Goal: Information Seeking & Learning: Learn about a topic

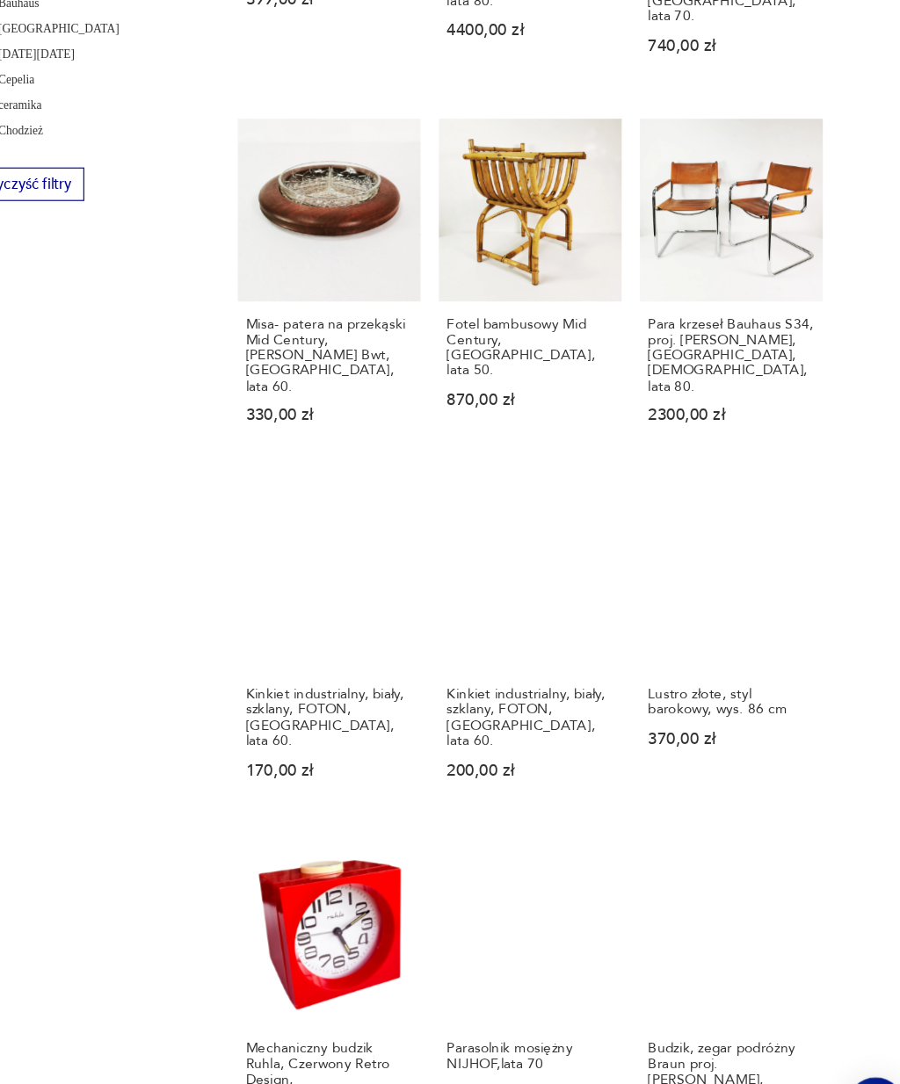
scroll to position [930, 0]
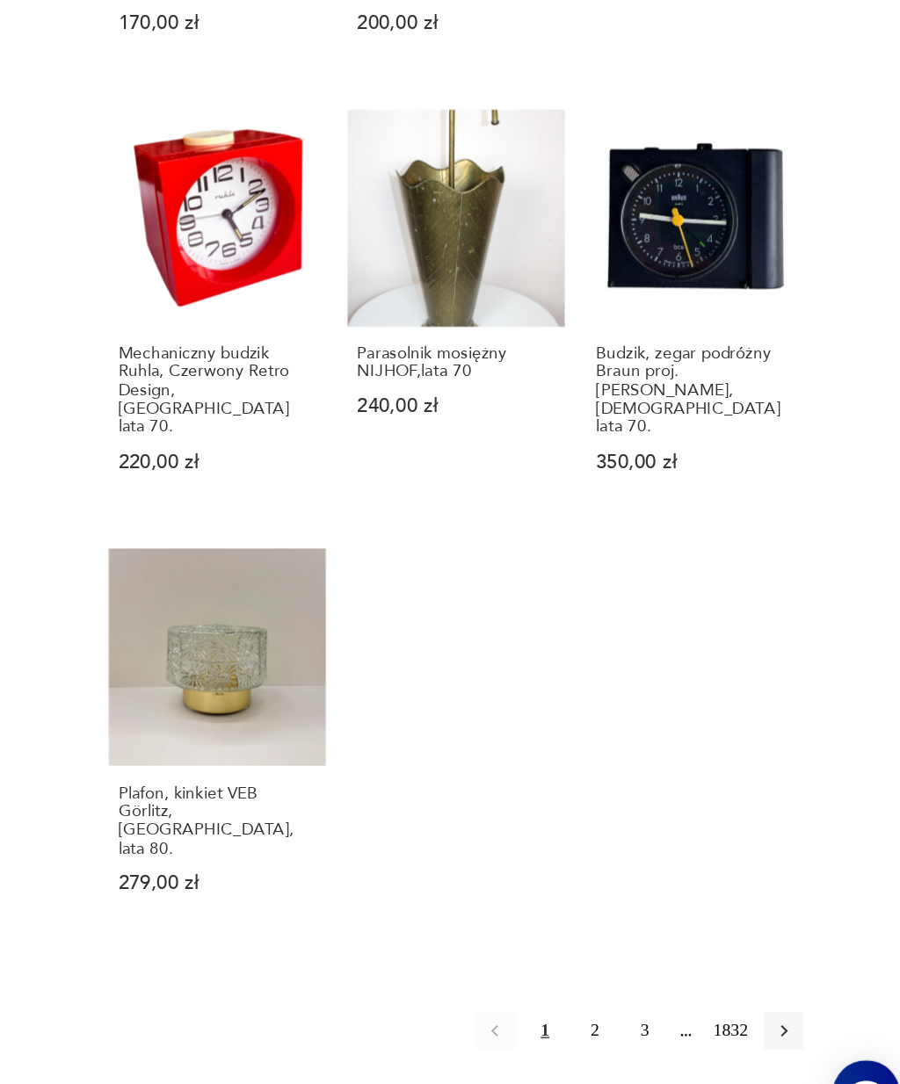
click at [653, 979] on button "2" at bounding box center [667, 993] width 28 height 28
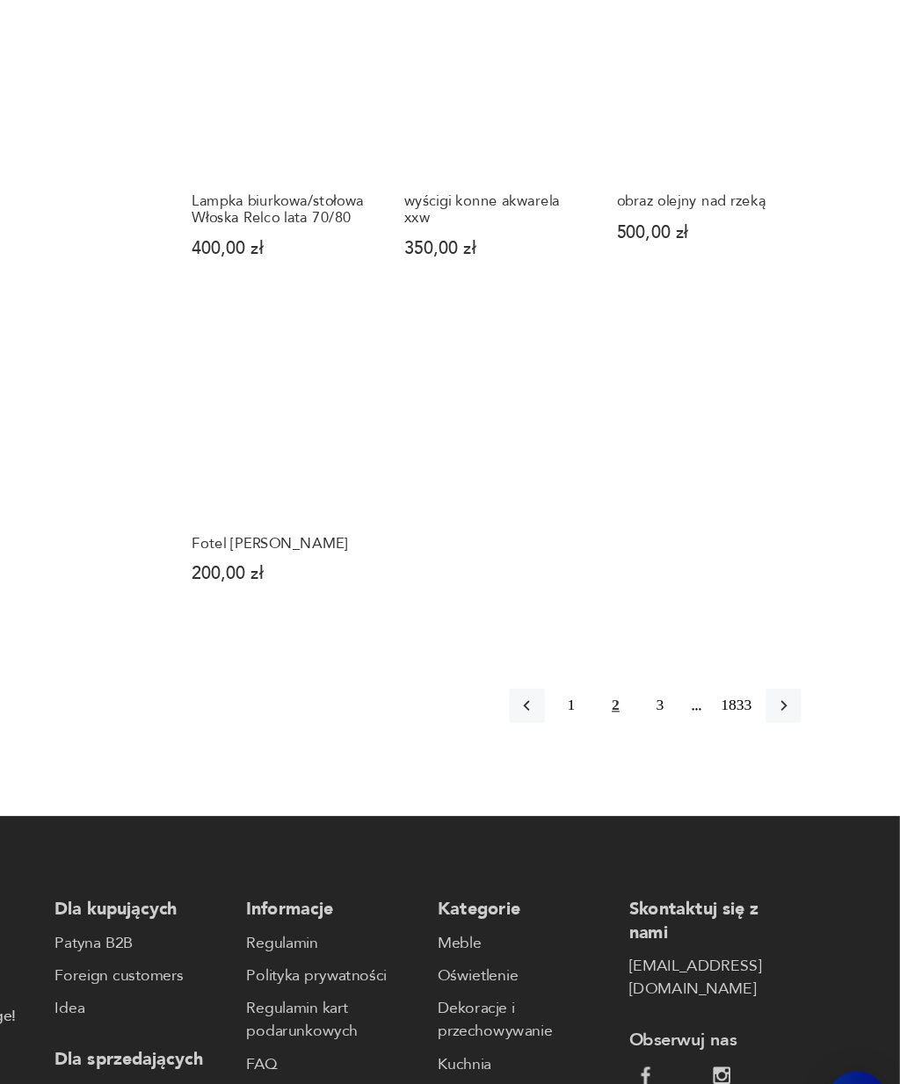
scroll to position [1570, 0]
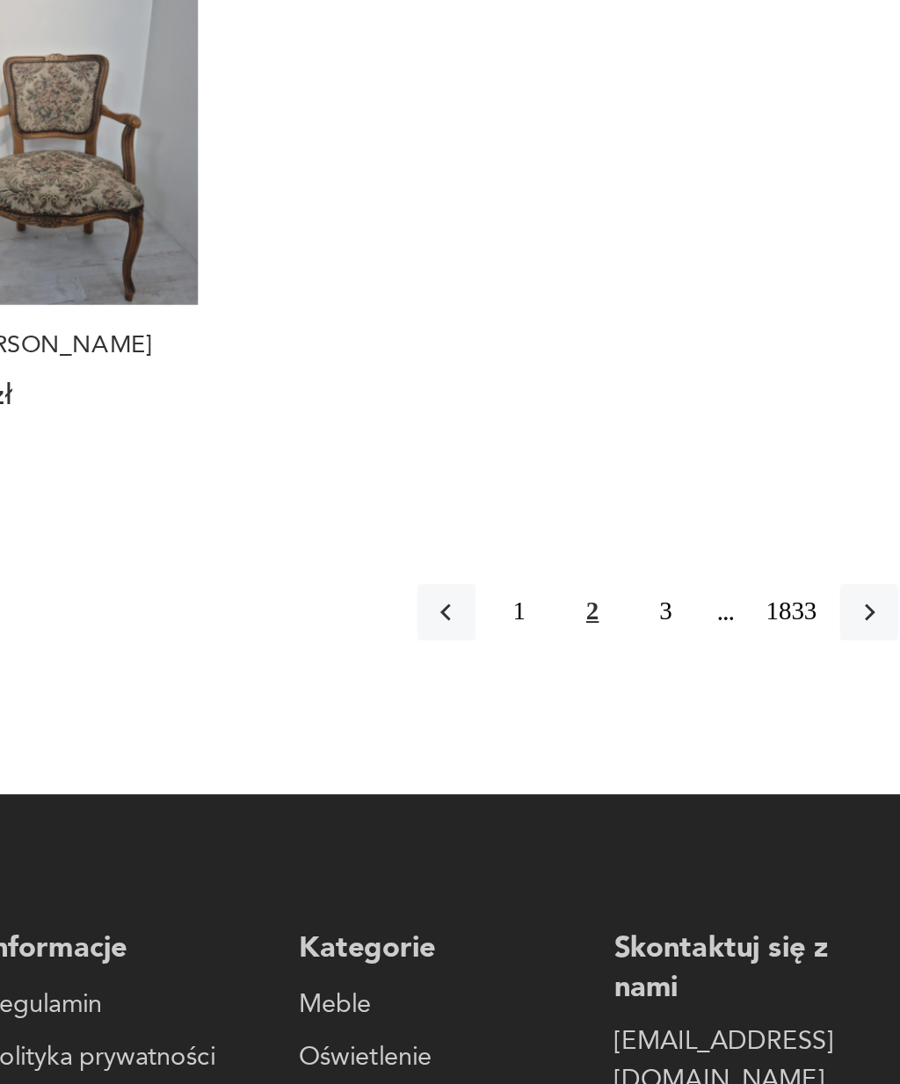
click at [689, 652] on button "3" at bounding box center [703, 666] width 28 height 28
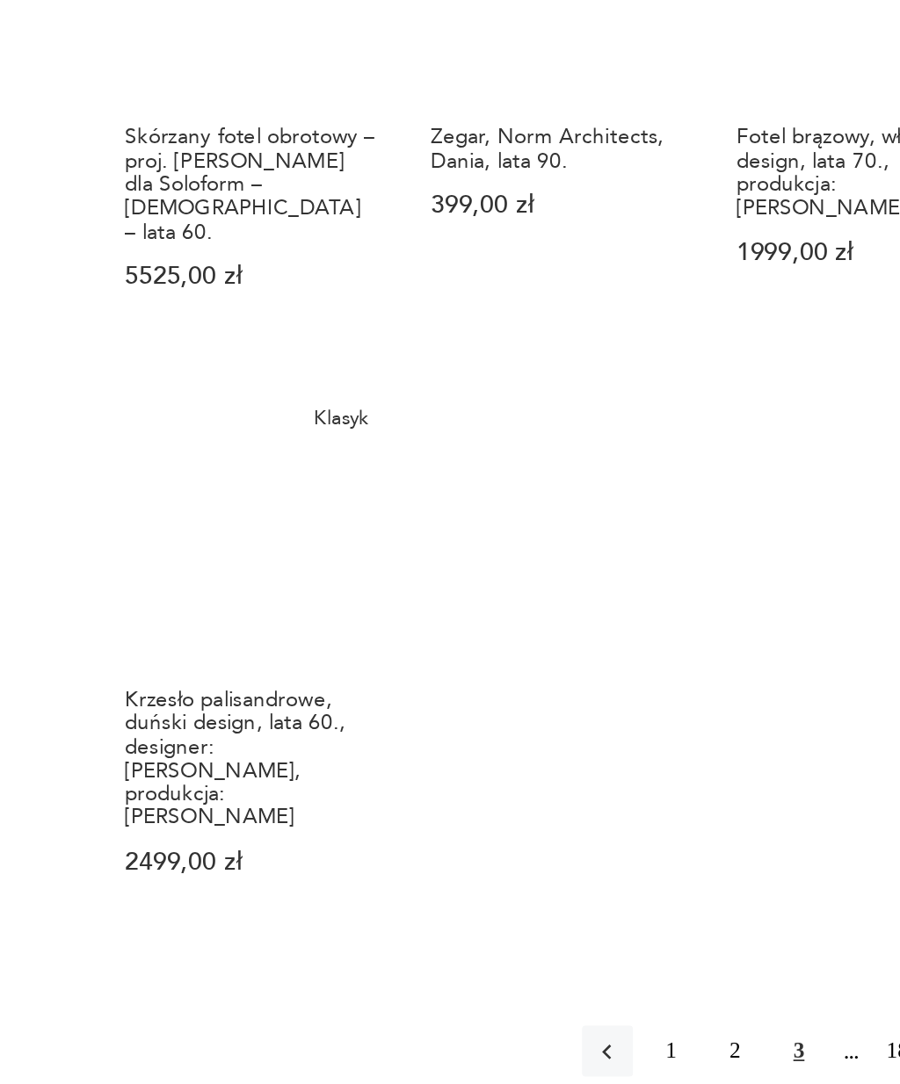
scroll to position [1584, 0]
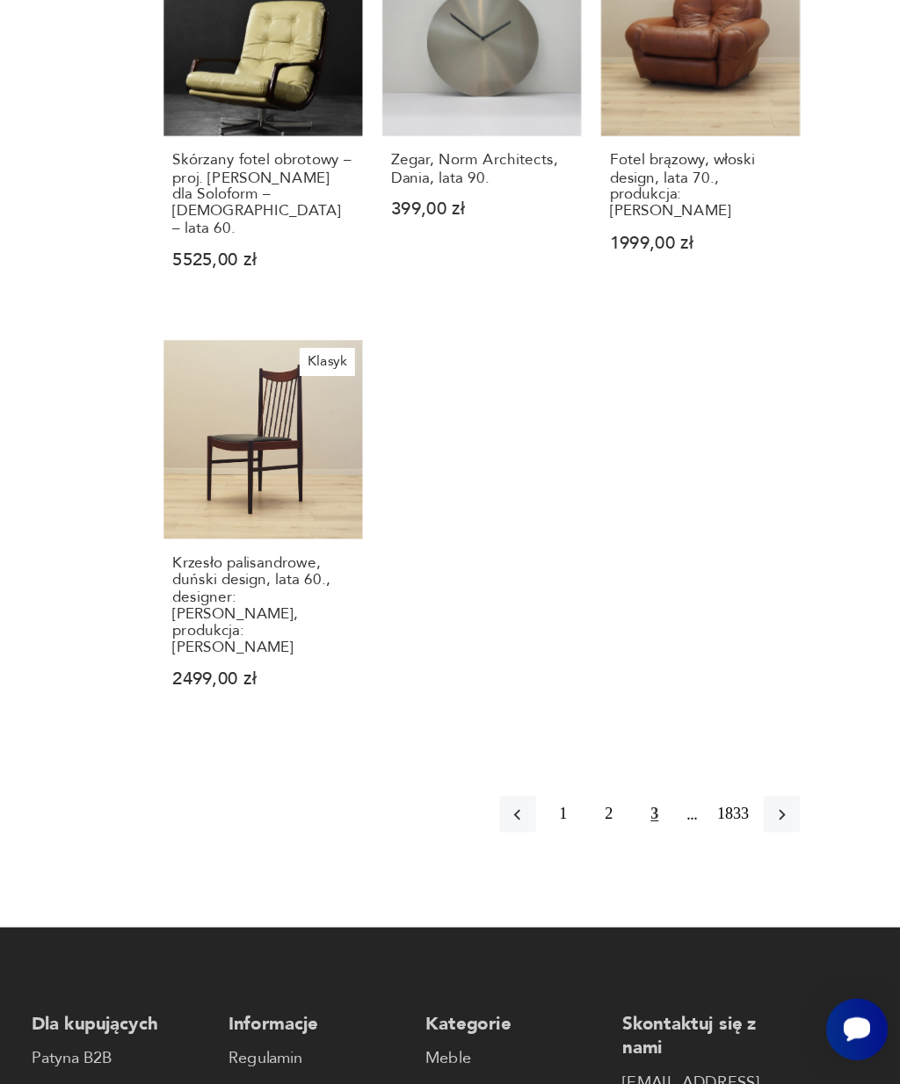
click at [797, 860] on icon "button" at bounding box center [805, 868] width 16 height 16
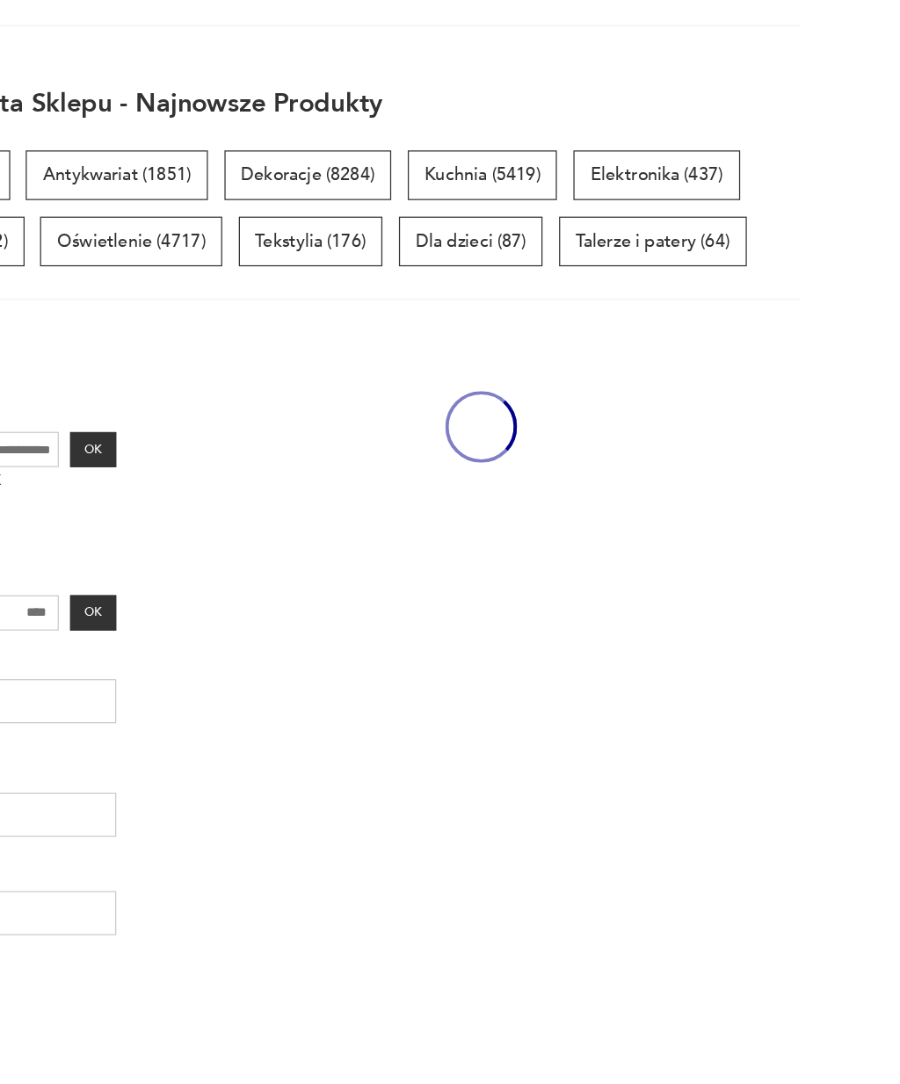
scroll to position [152, 0]
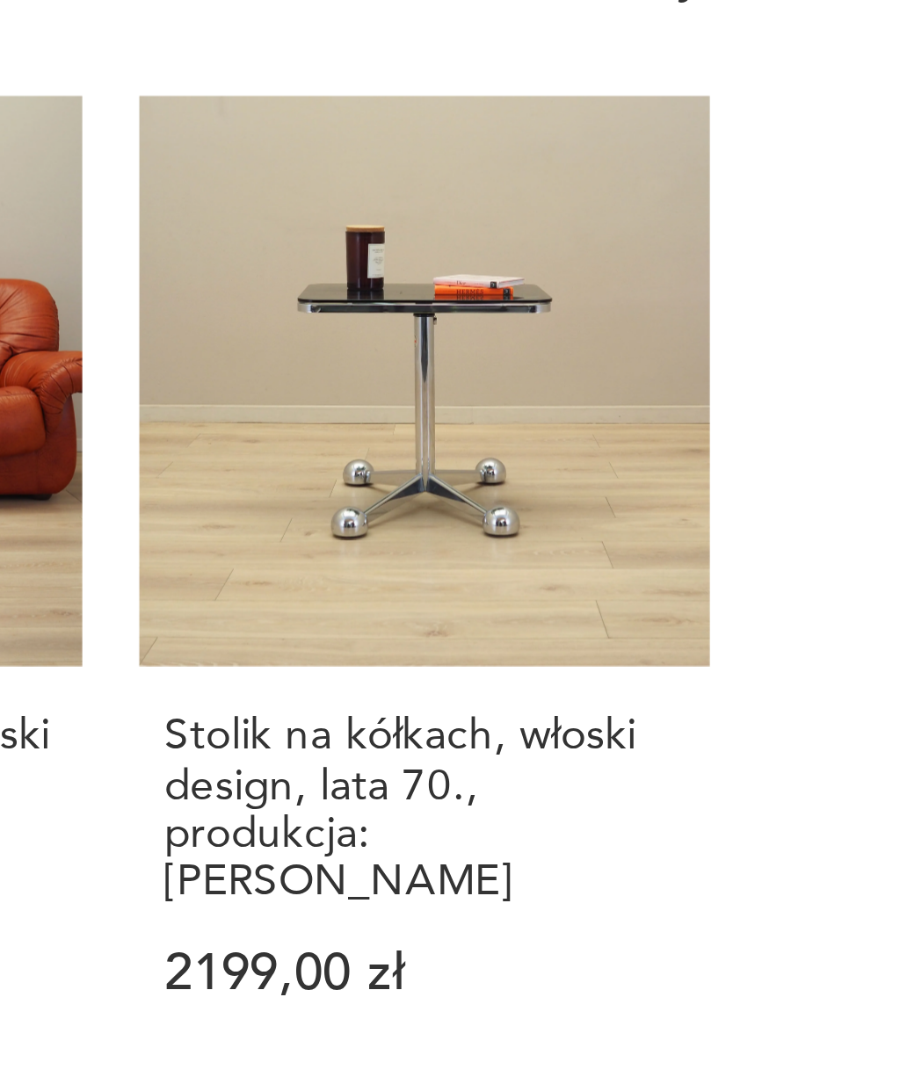
click at [668, 477] on h3 "Stolik na kółkach, włoski design, lata 70., produkcja: Allegri" at bounding box center [740, 504] width 144 height 54
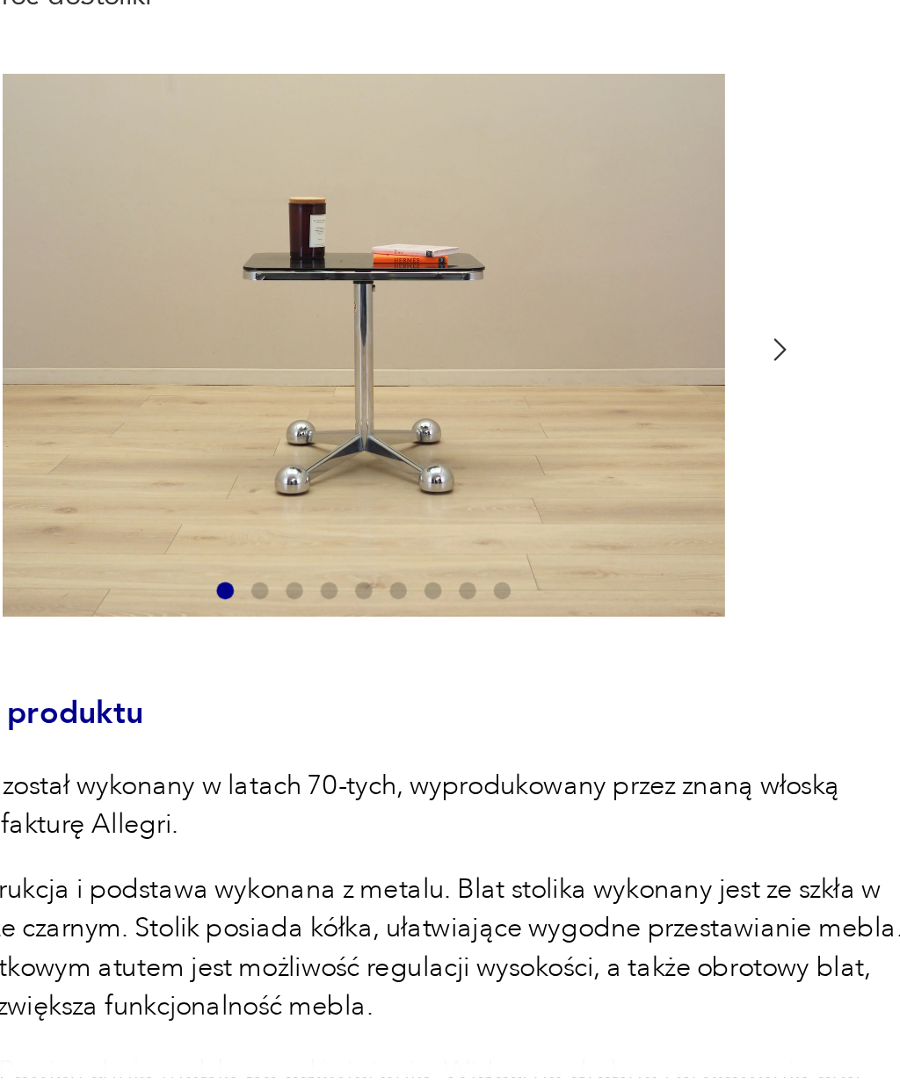
click at [419, 342] on icon "button" at bounding box center [425, 348] width 13 height 13
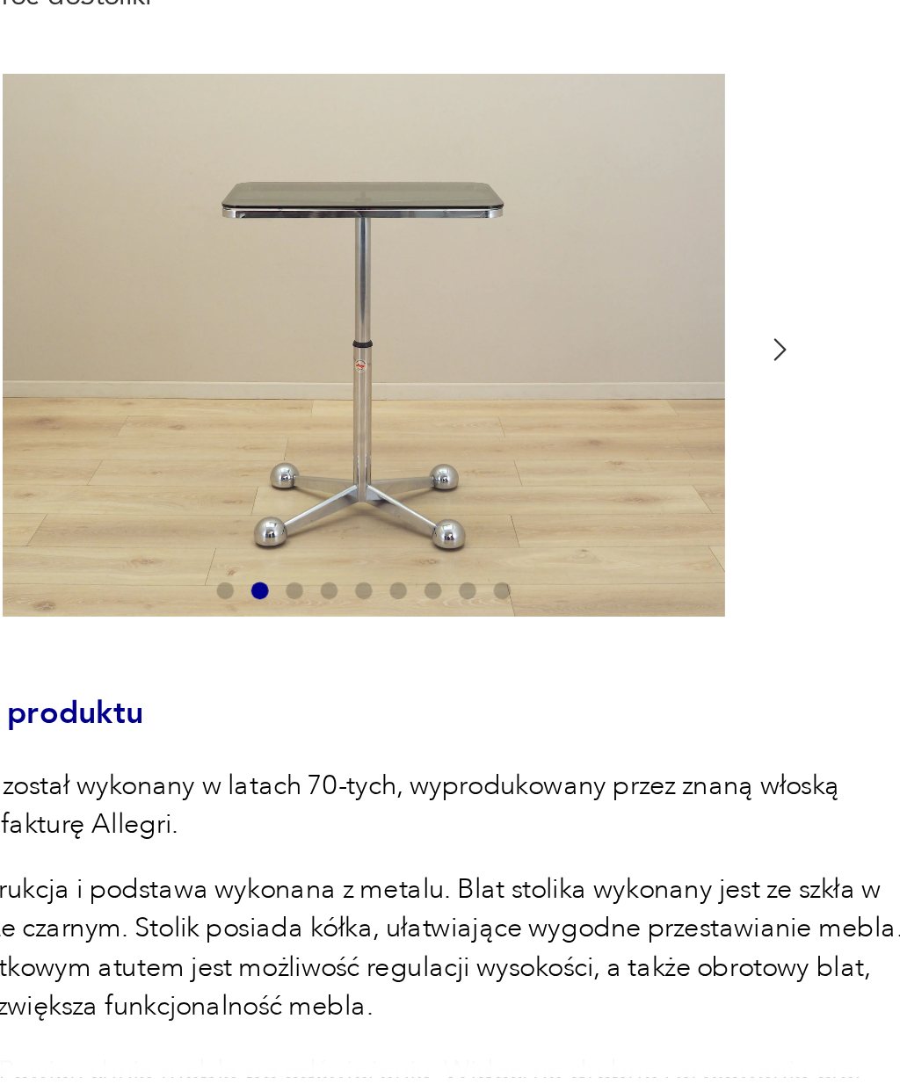
click at [419, 342] on icon "button" at bounding box center [425, 348] width 13 height 13
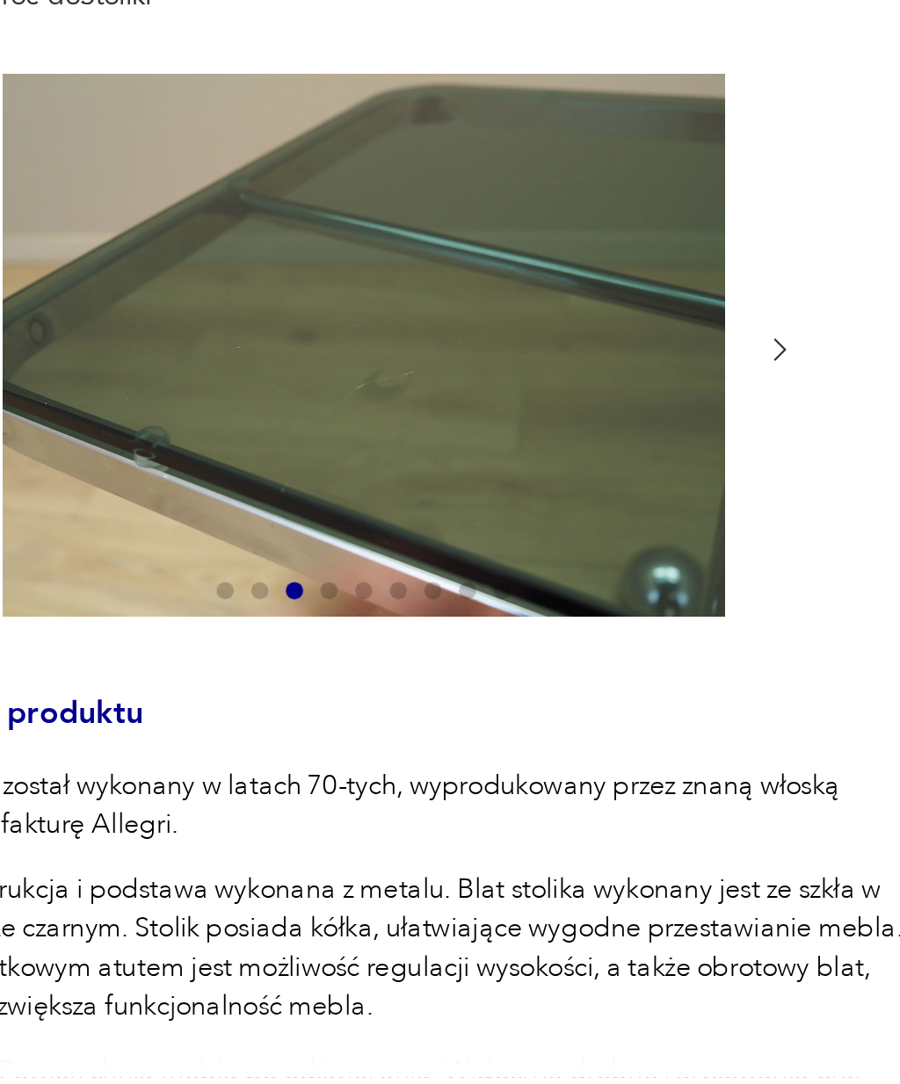
click at [419, 342] on icon "button" at bounding box center [425, 348] width 13 height 13
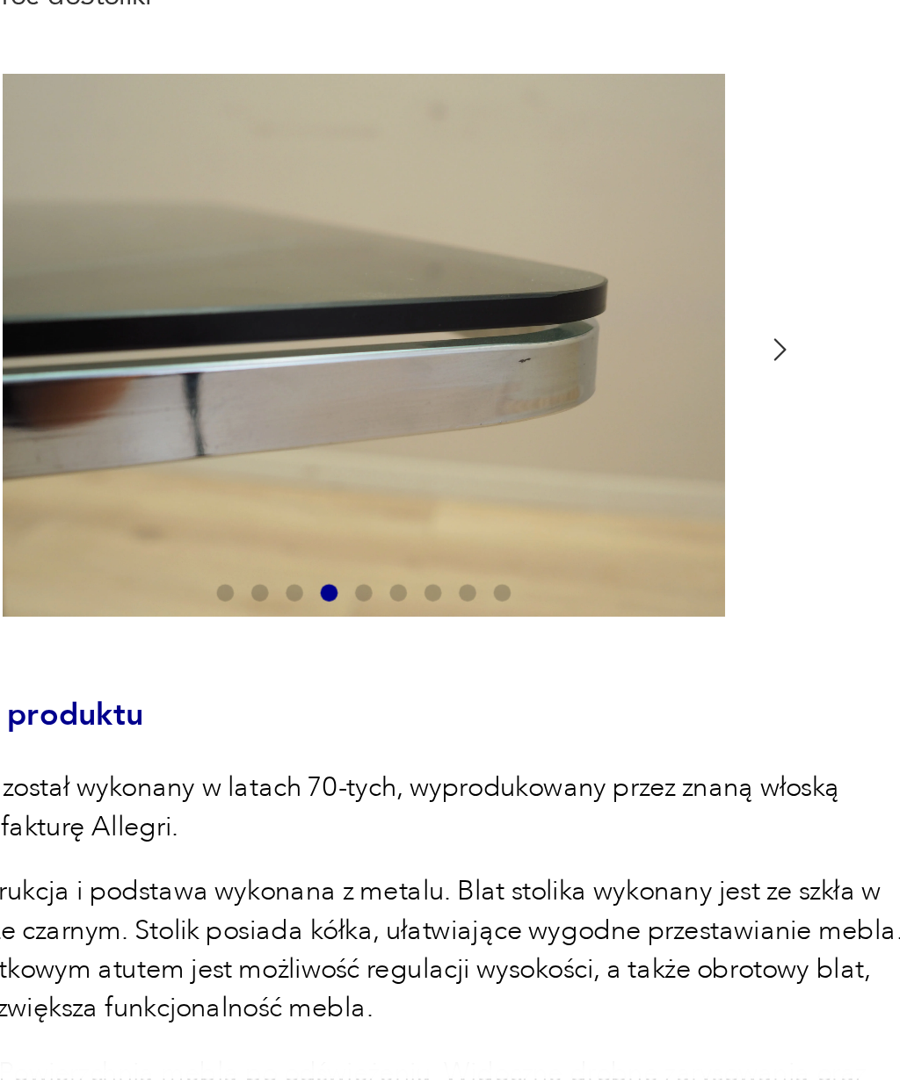
click at [419, 342] on icon "button" at bounding box center [425, 348] width 13 height 13
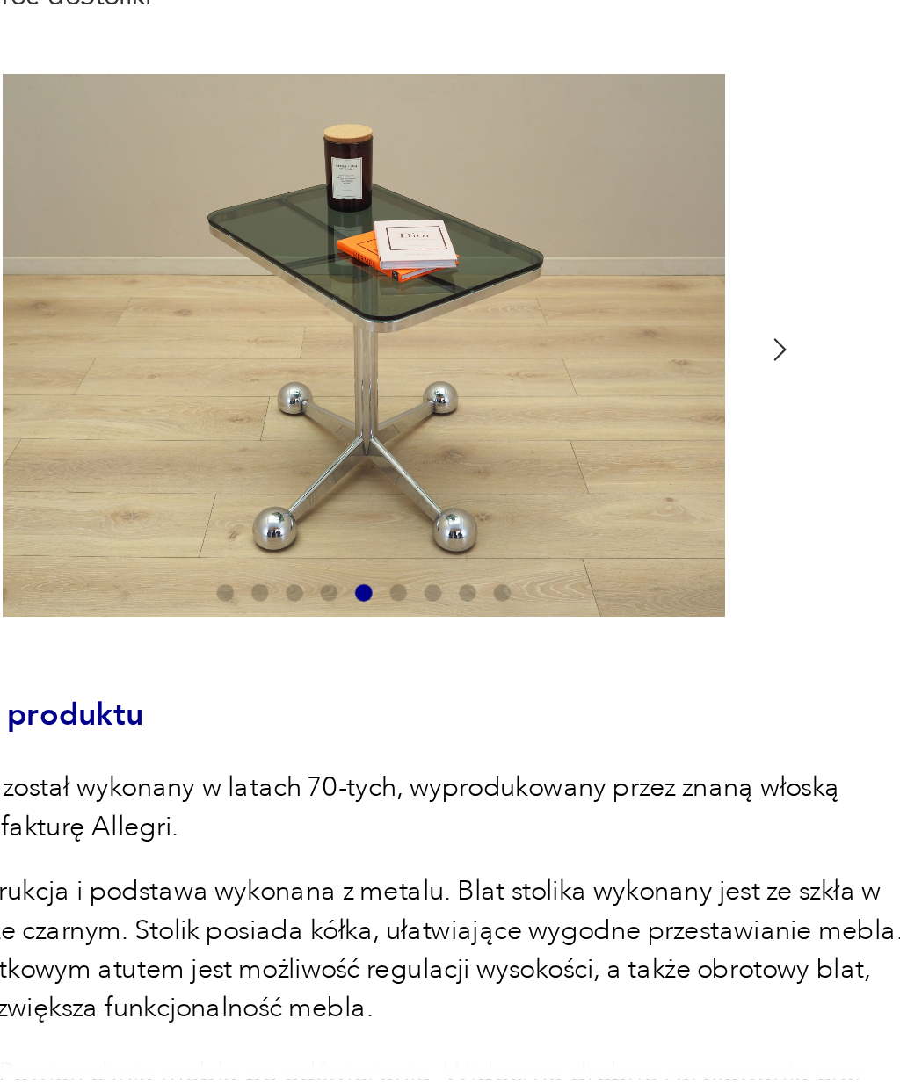
click at [424, 344] on icon "button" at bounding box center [426, 348] width 5 height 9
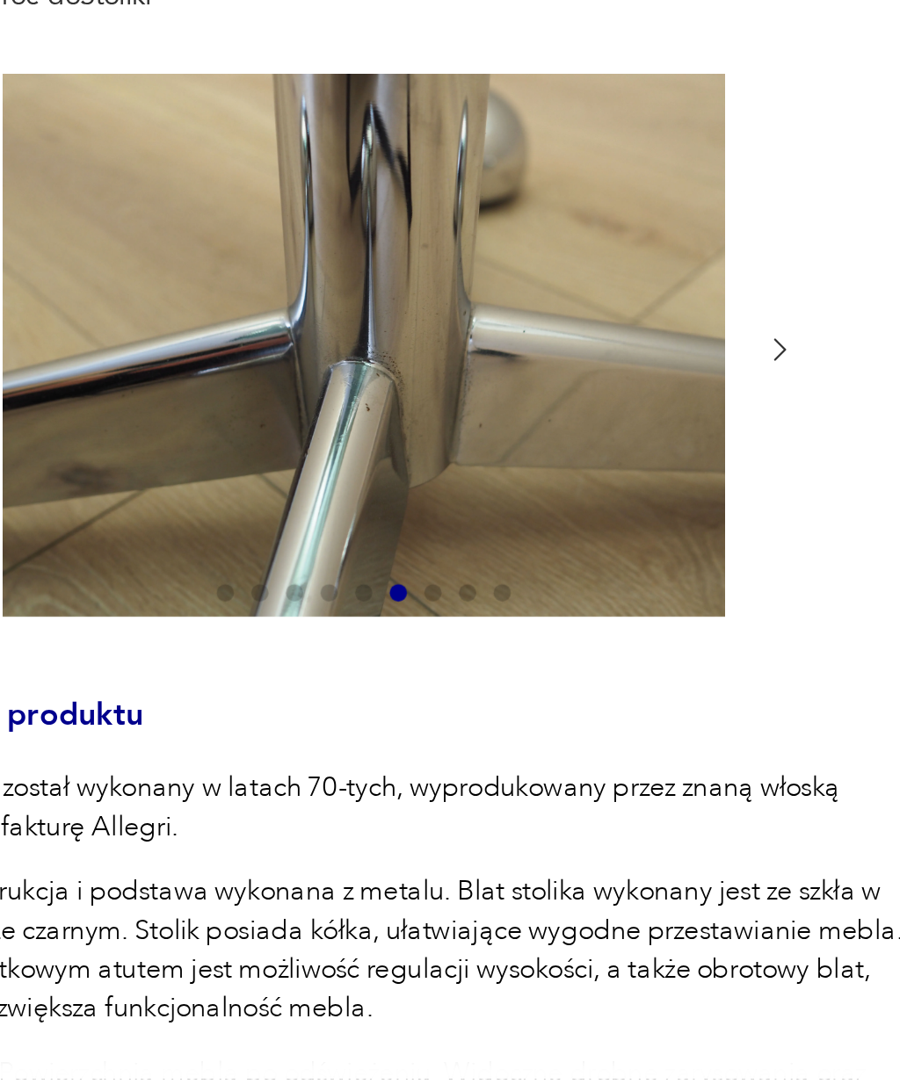
click at [419, 342] on icon "button" at bounding box center [425, 348] width 13 height 13
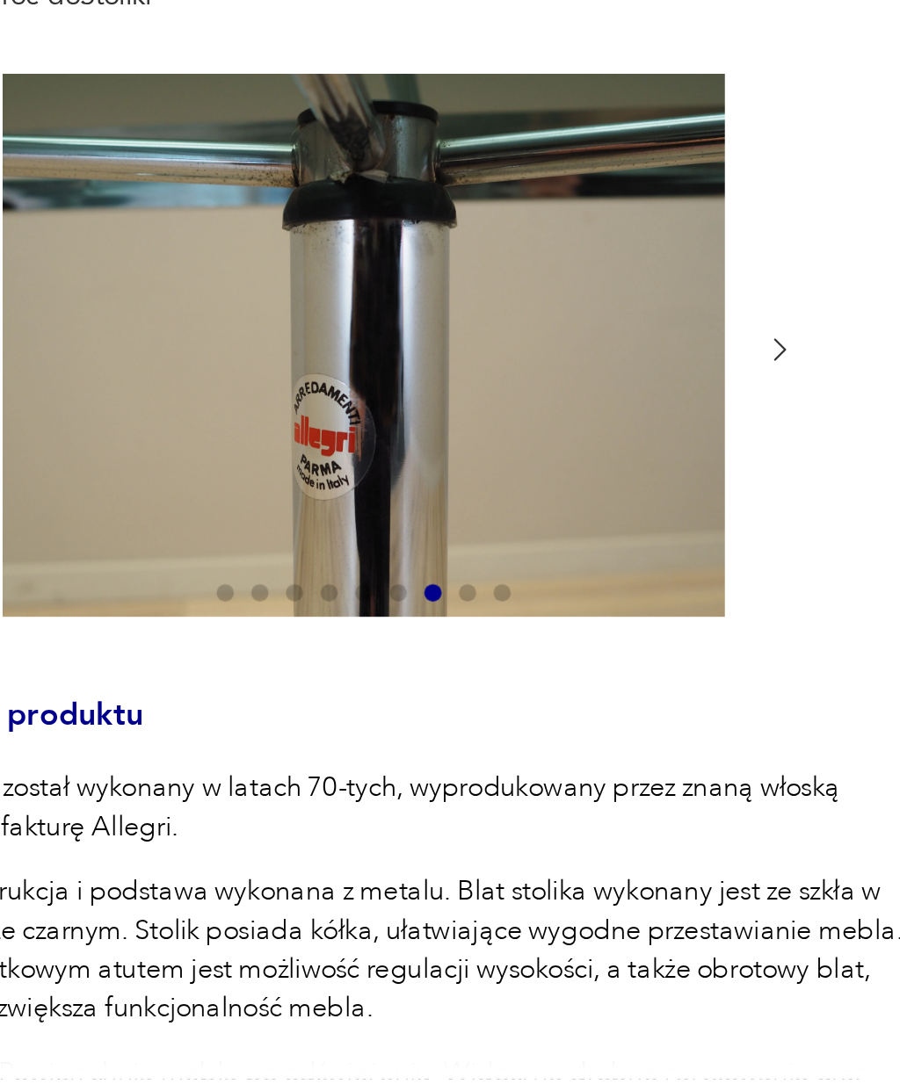
click at [419, 342] on icon "button" at bounding box center [425, 348] width 13 height 13
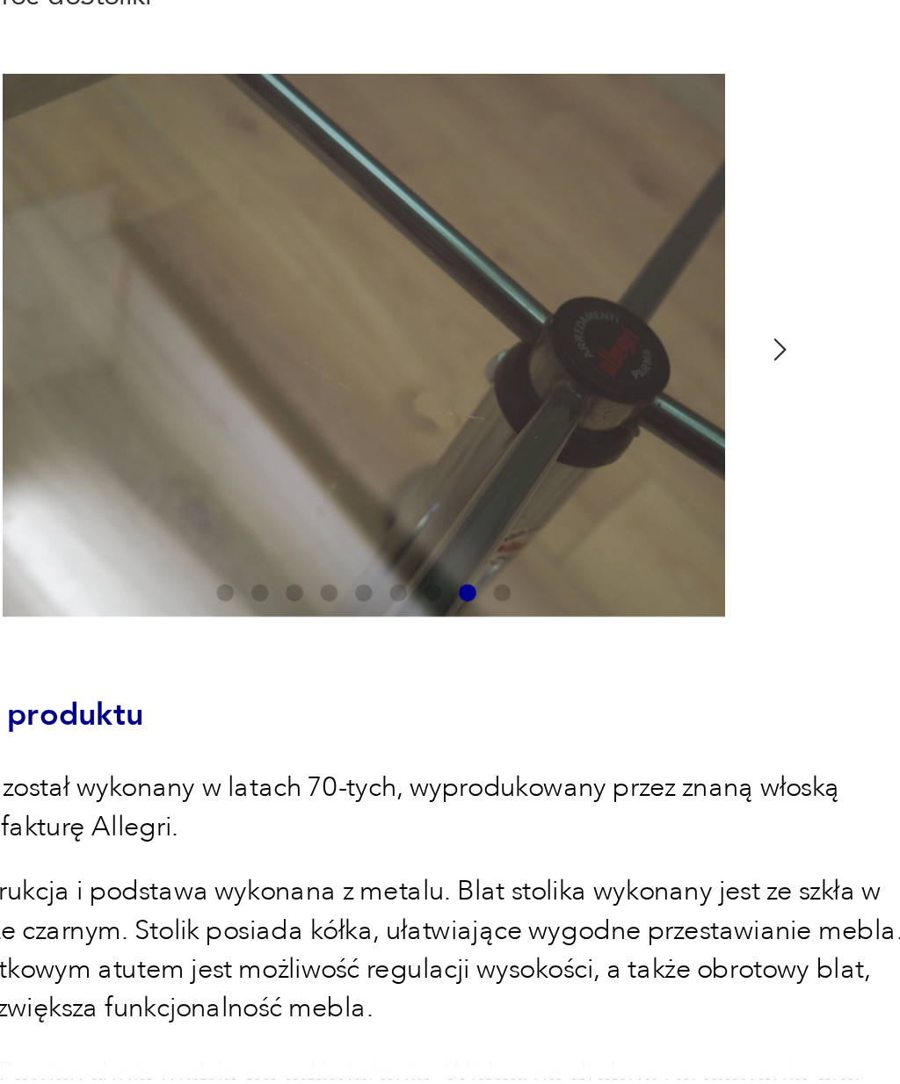
click at [419, 342] on icon "button" at bounding box center [425, 348] width 13 height 13
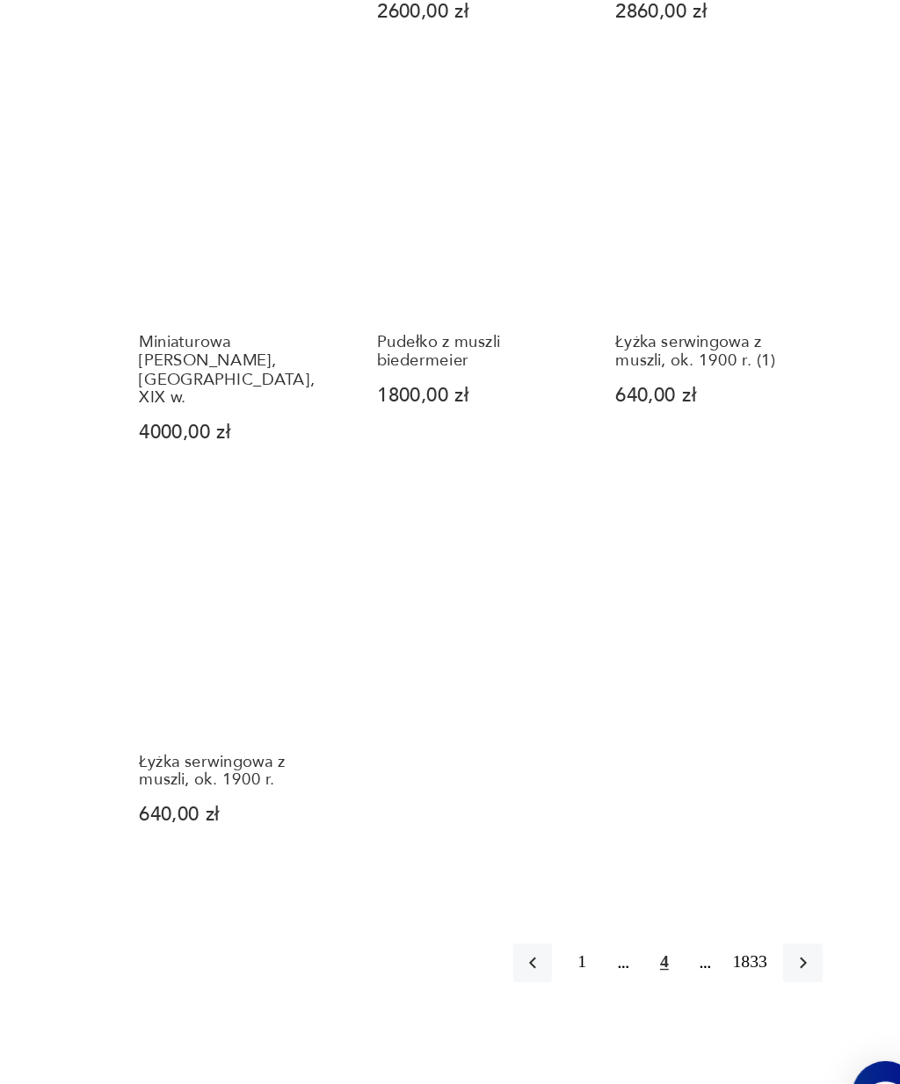
scroll to position [1389, 0]
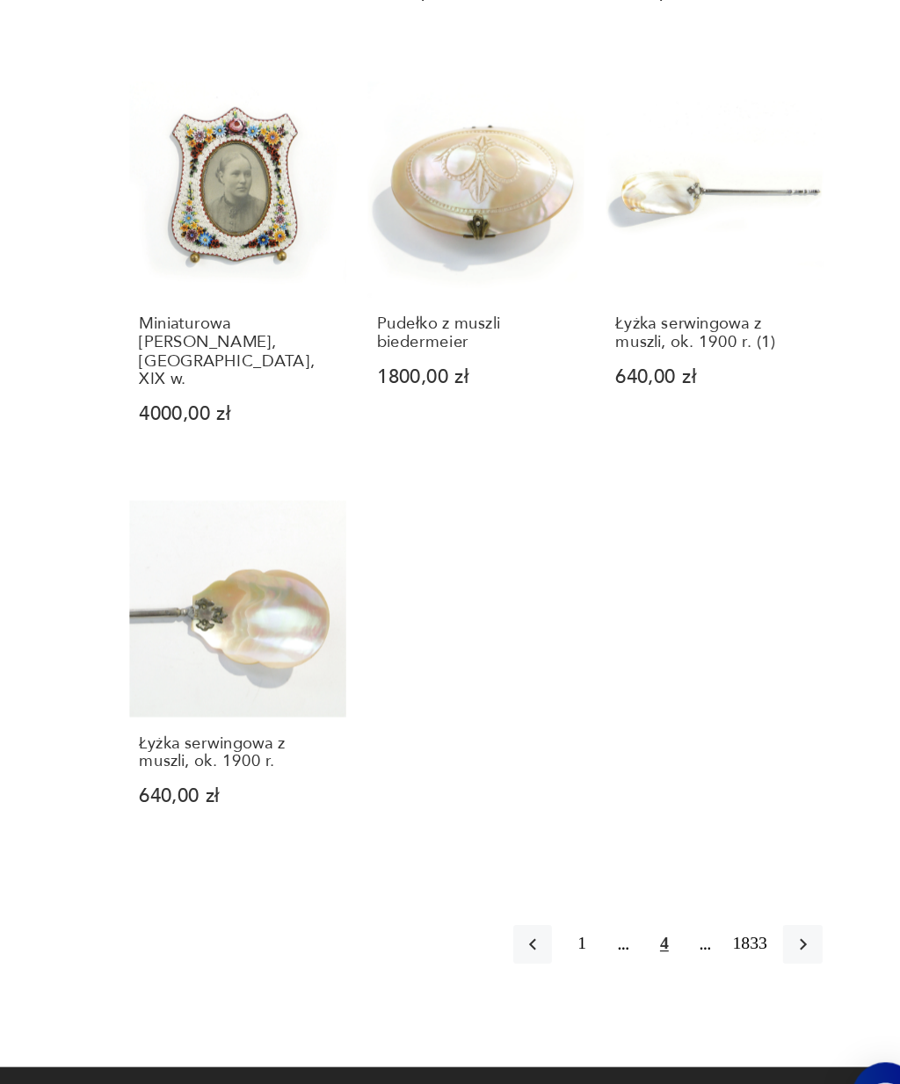
click at [790, 914] on button "button" at bounding box center [804, 928] width 28 height 28
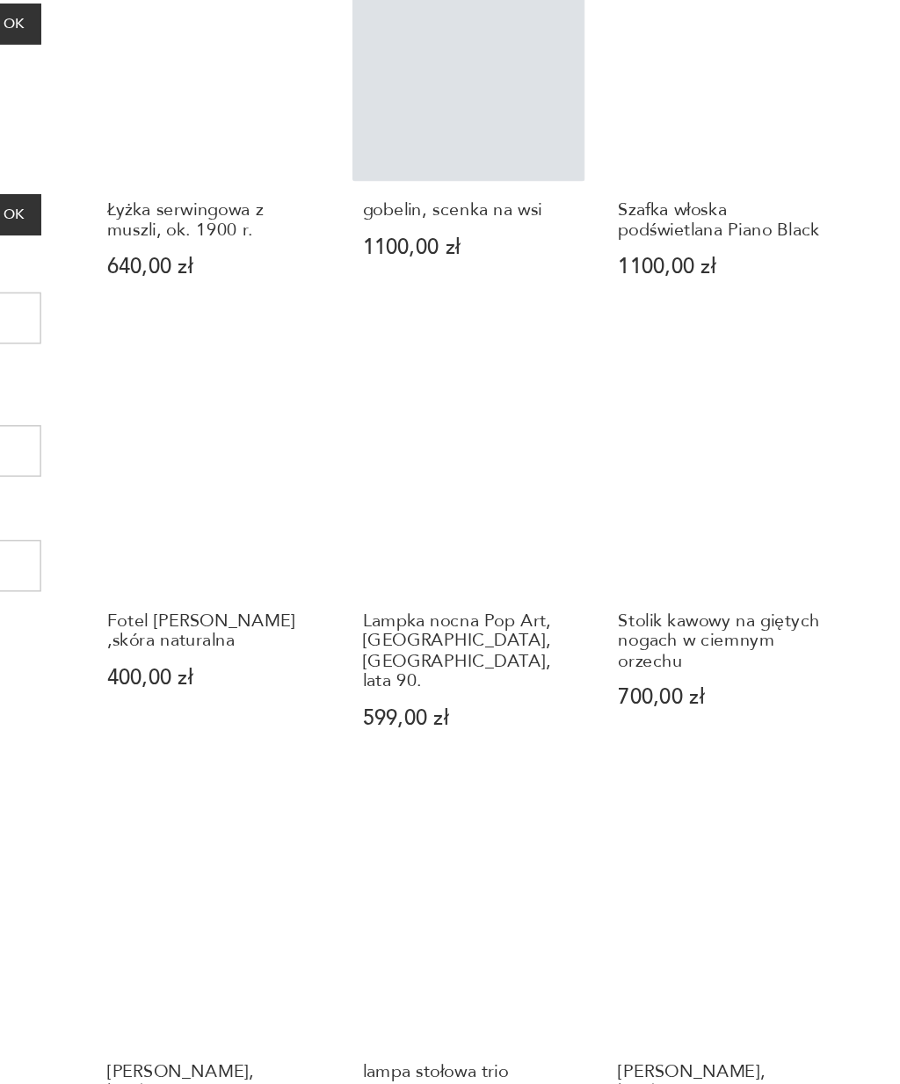
scroll to position [280, 0]
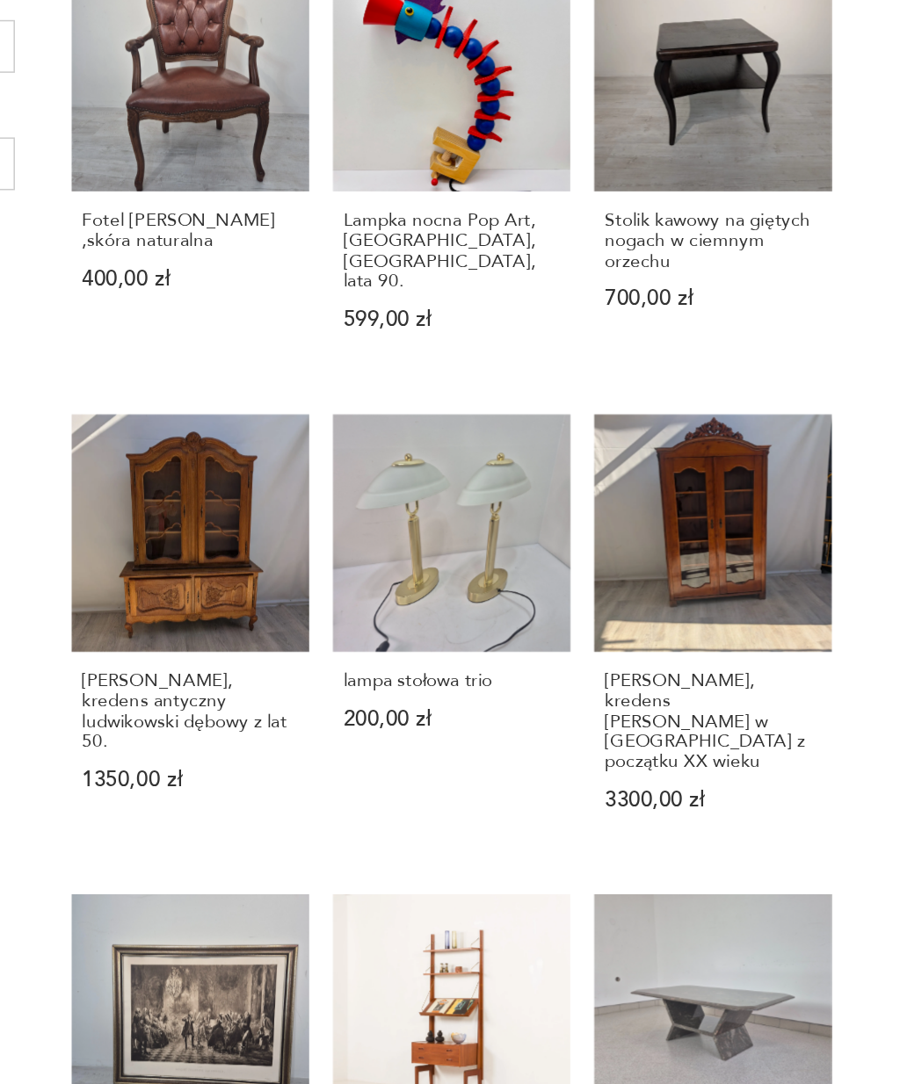
click at [661, 313] on div "Stolik kawowy na giętych nogach w ciemnym orzechu 700,00 zł" at bounding box center [740, 368] width 158 height 110
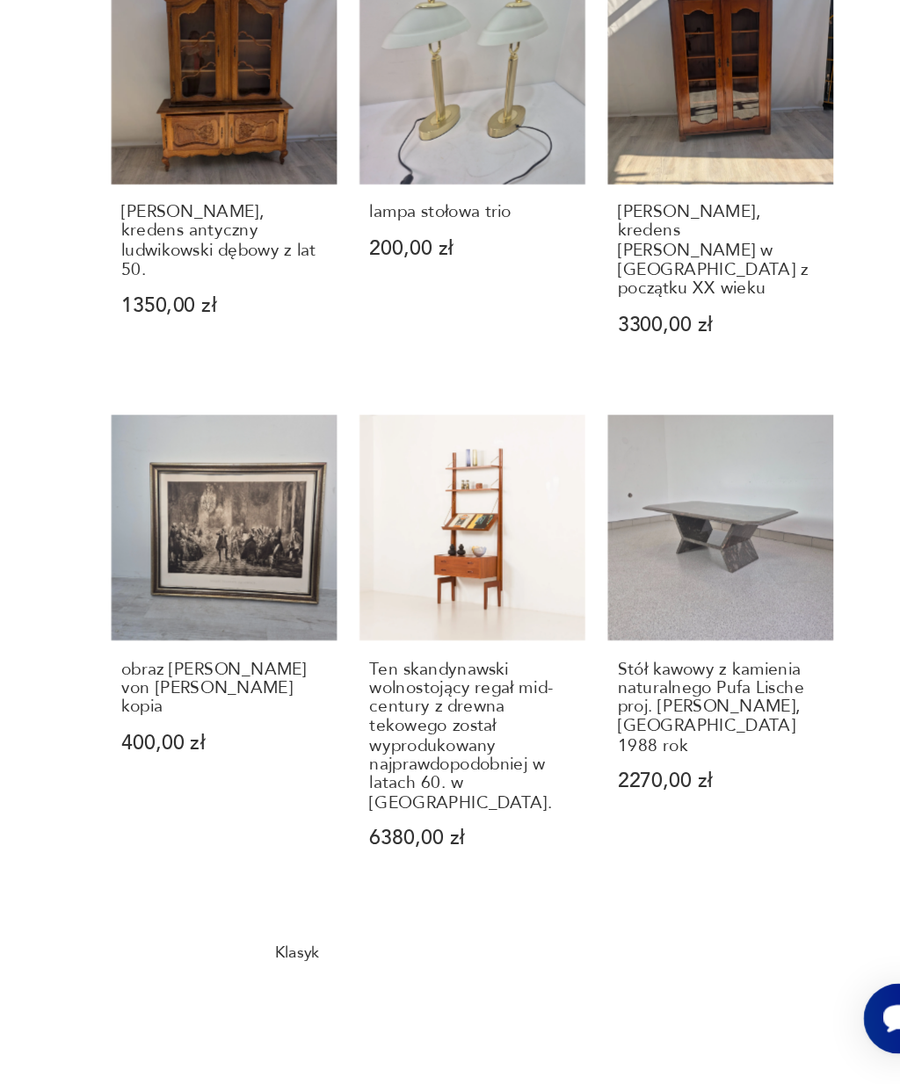
scroll to position [750, 0]
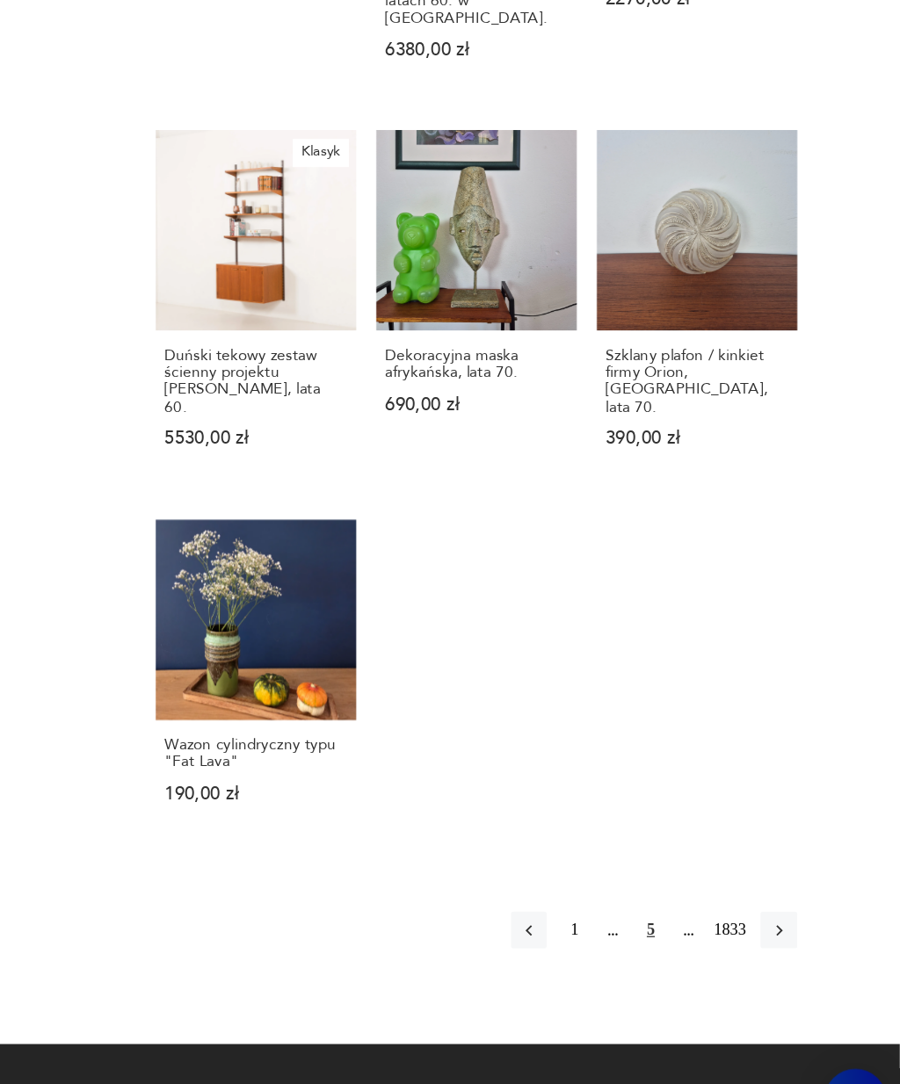
click at [797, 897] on icon "button" at bounding box center [805, 905] width 16 height 16
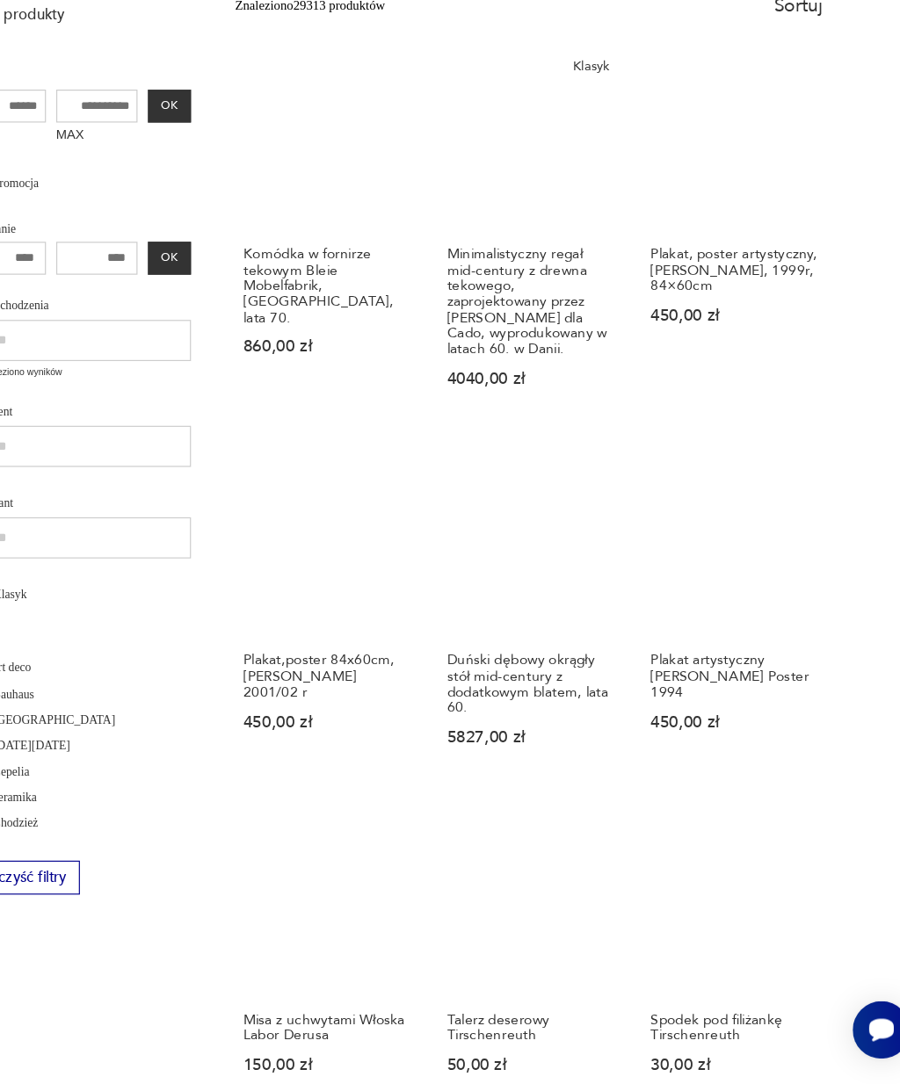
scroll to position [262, 0]
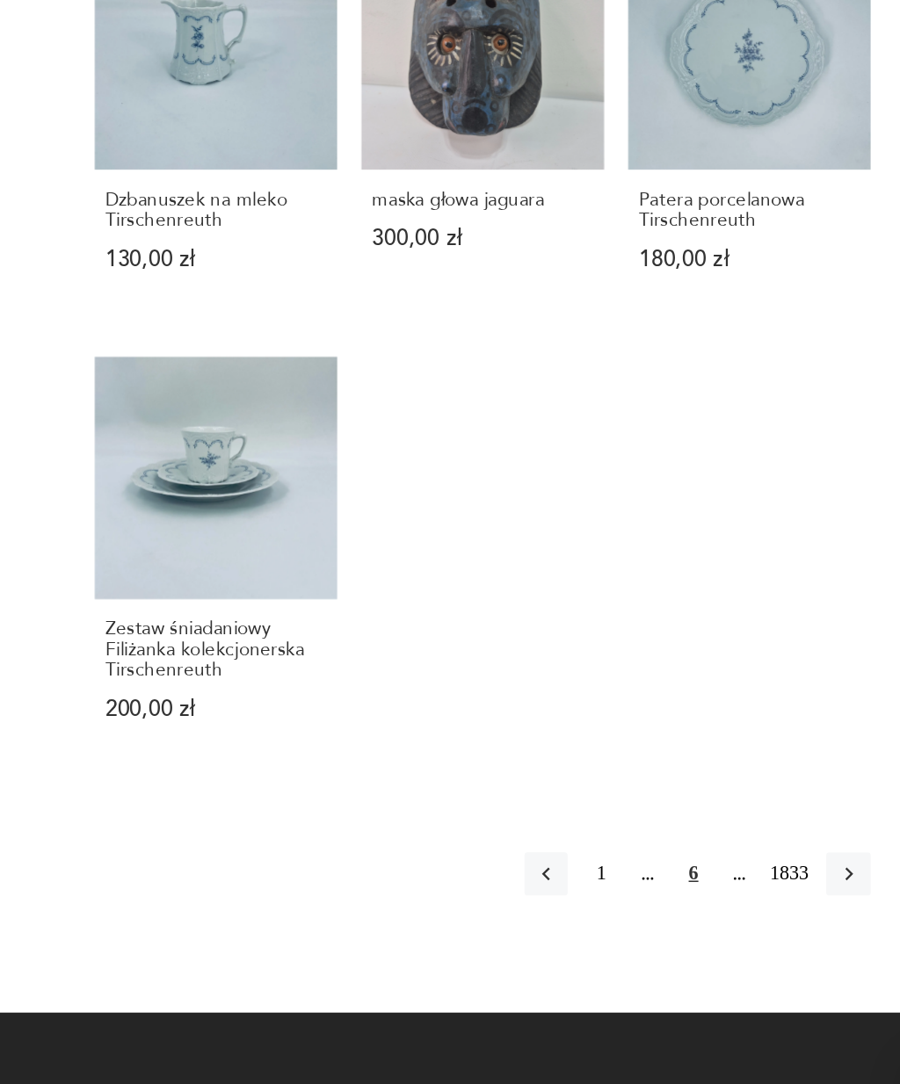
click at [797, 891] on icon "button" at bounding box center [805, 899] width 16 height 16
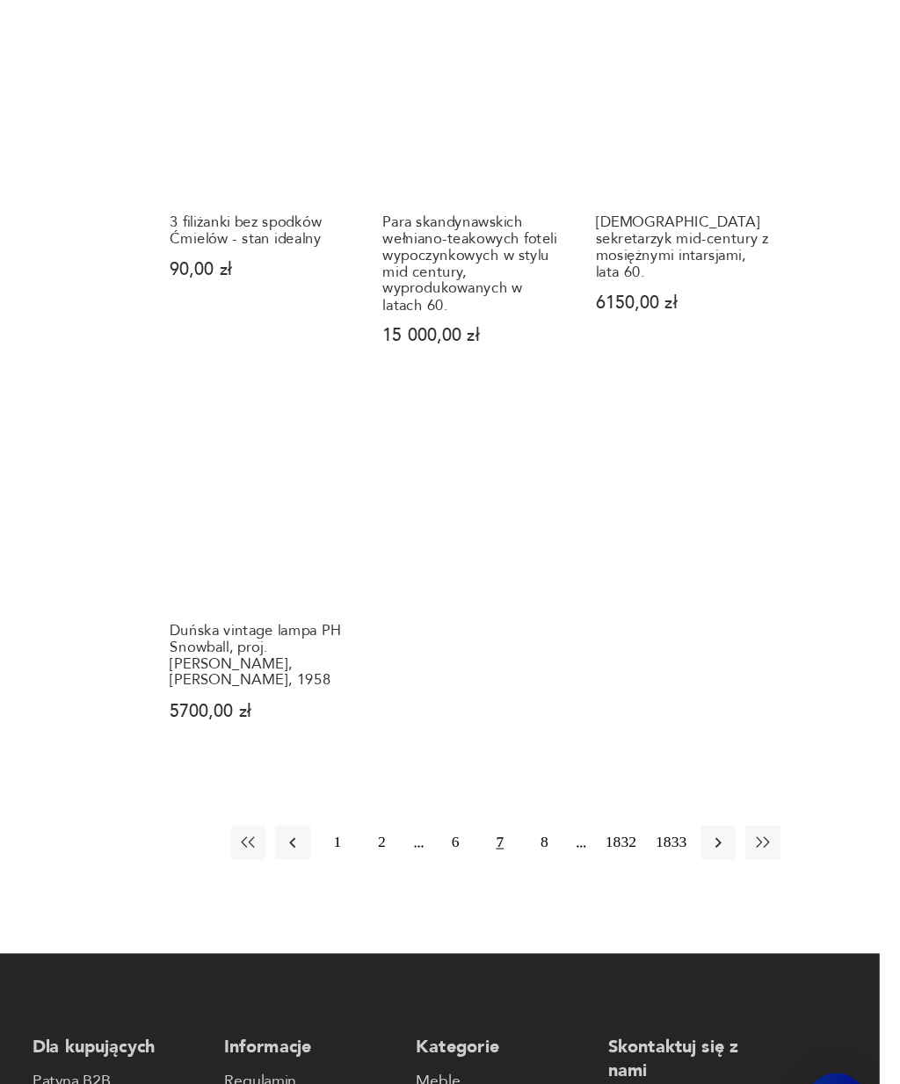
scroll to position [1561, 0]
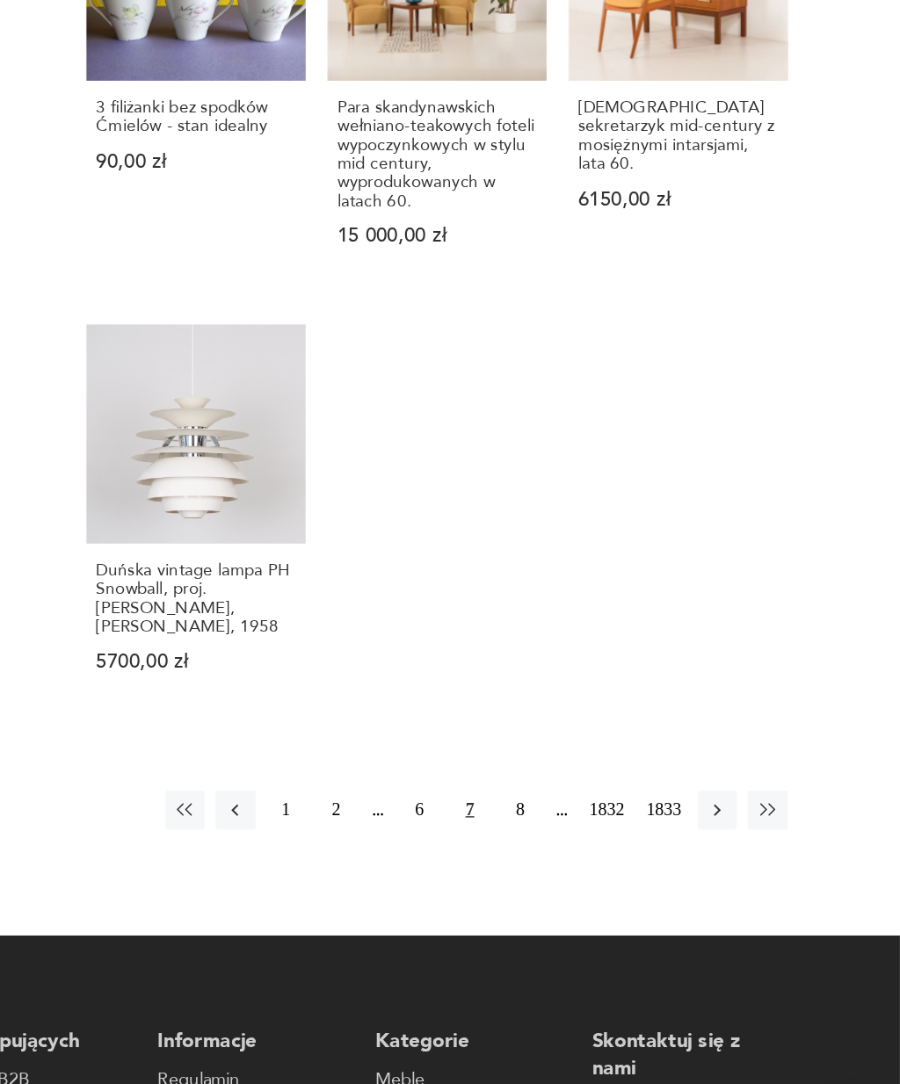
click at [760, 793] on icon "button" at bounding box center [768, 801] width 16 height 16
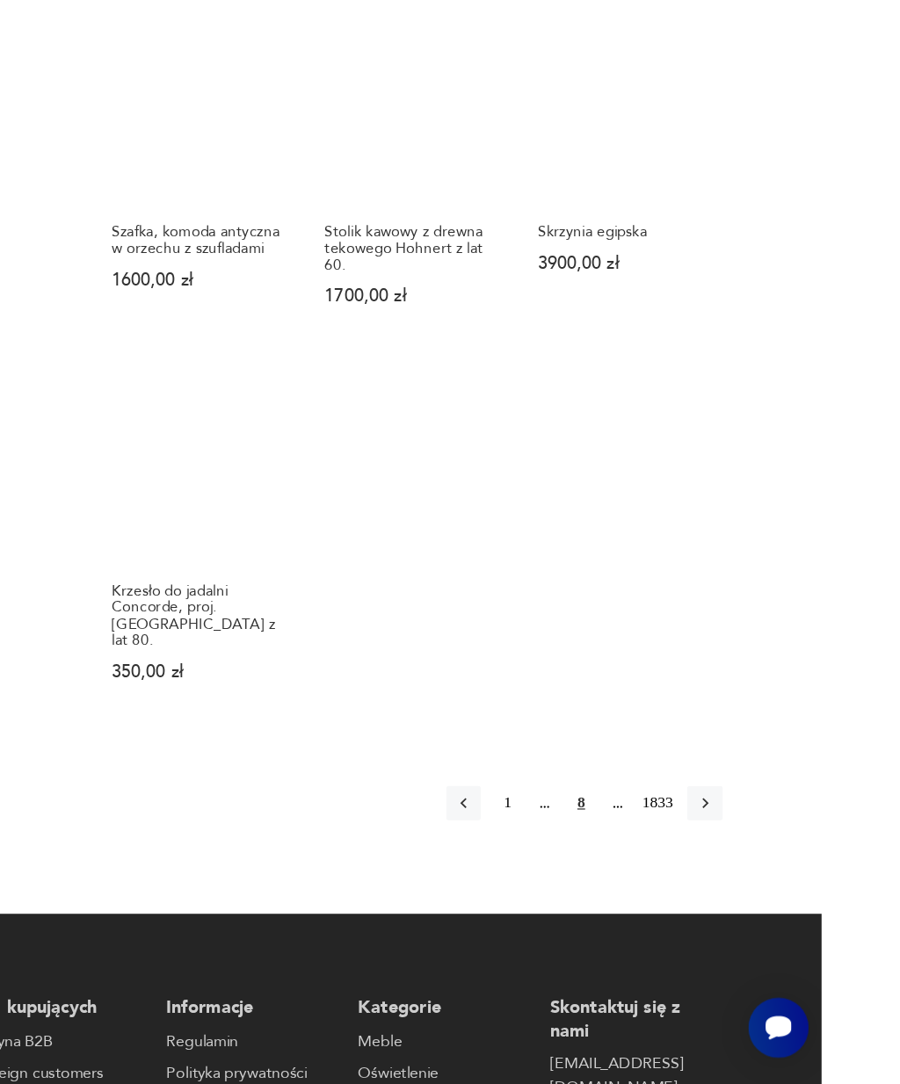
scroll to position [1439, 0]
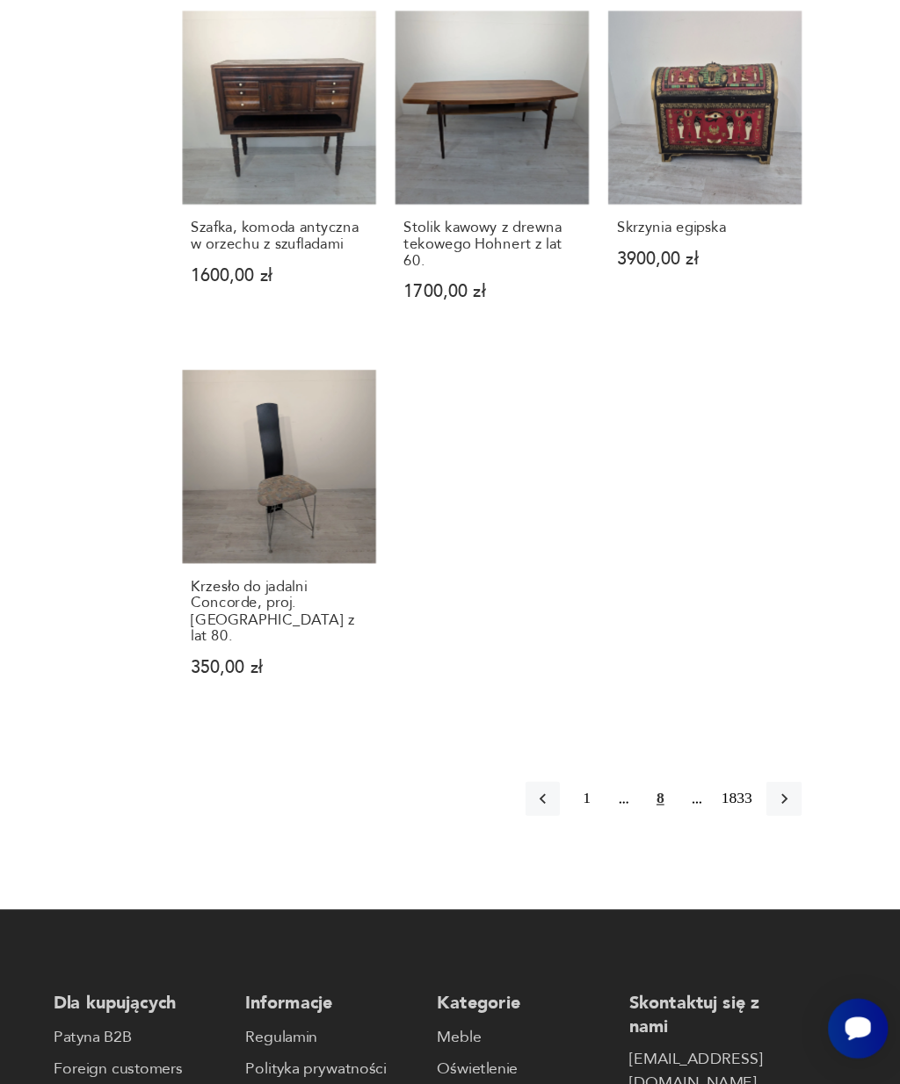
click at [790, 837] on button "button" at bounding box center [804, 851] width 28 height 28
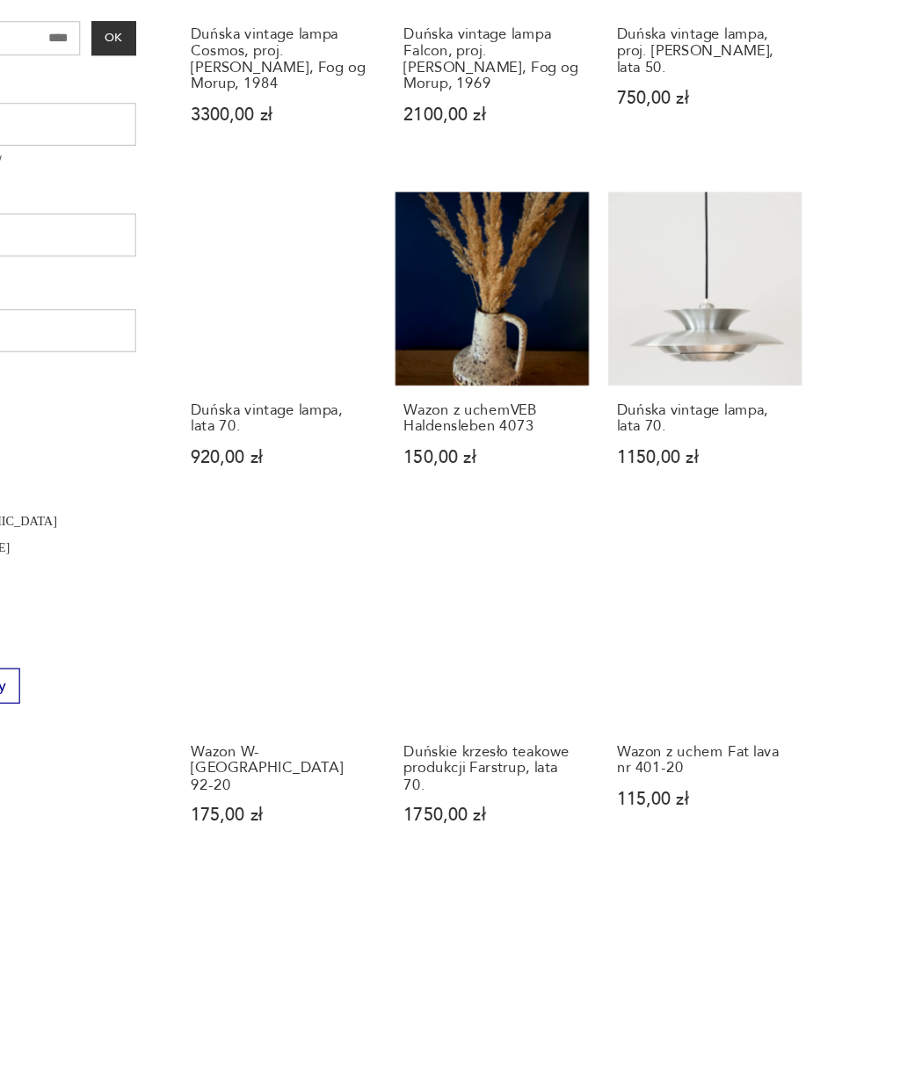
scroll to position [151, 0]
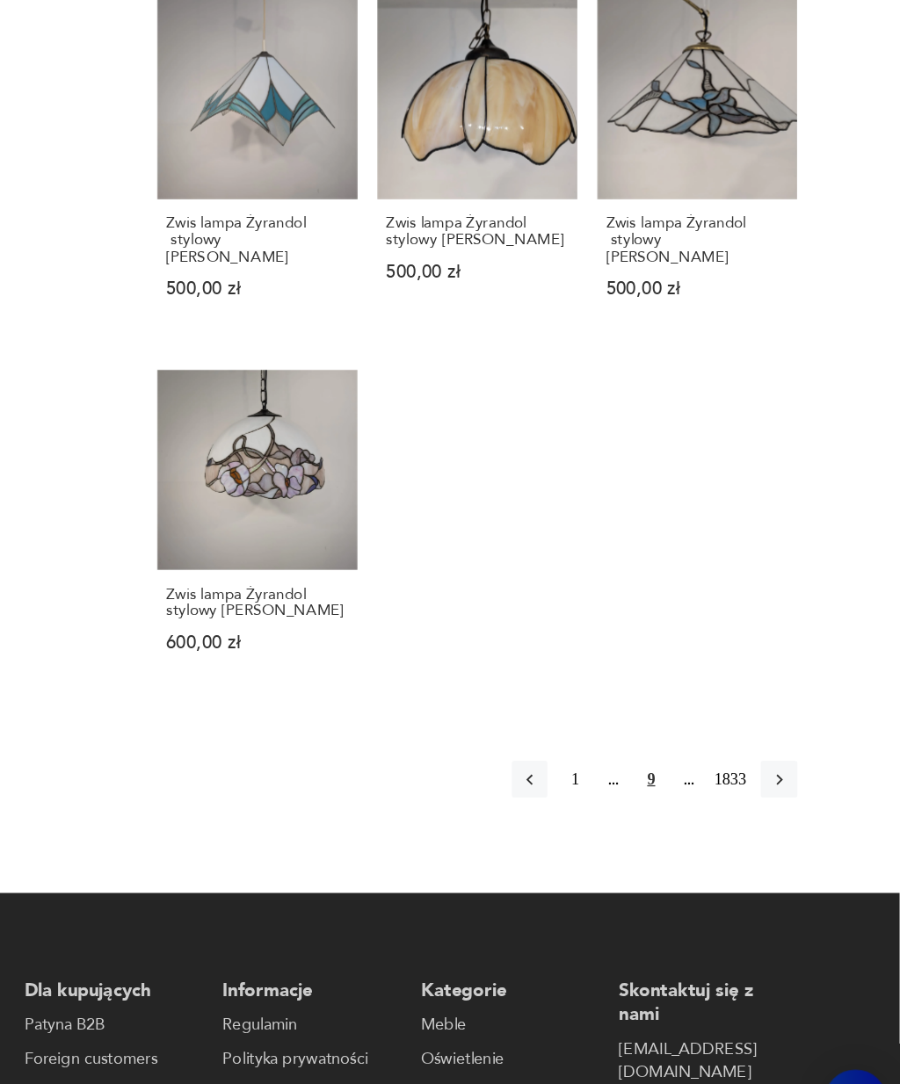
click at [797, 777] on icon "button" at bounding box center [805, 785] width 16 height 16
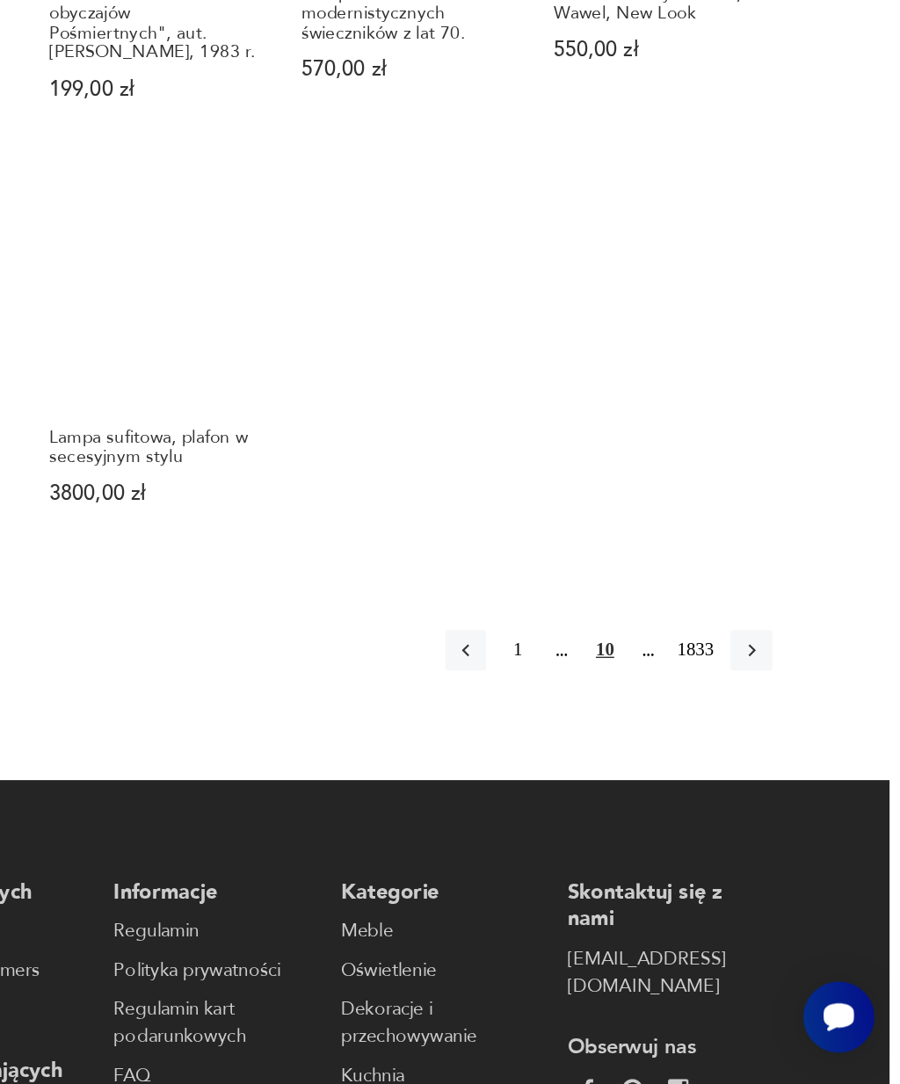
scroll to position [1532, 0]
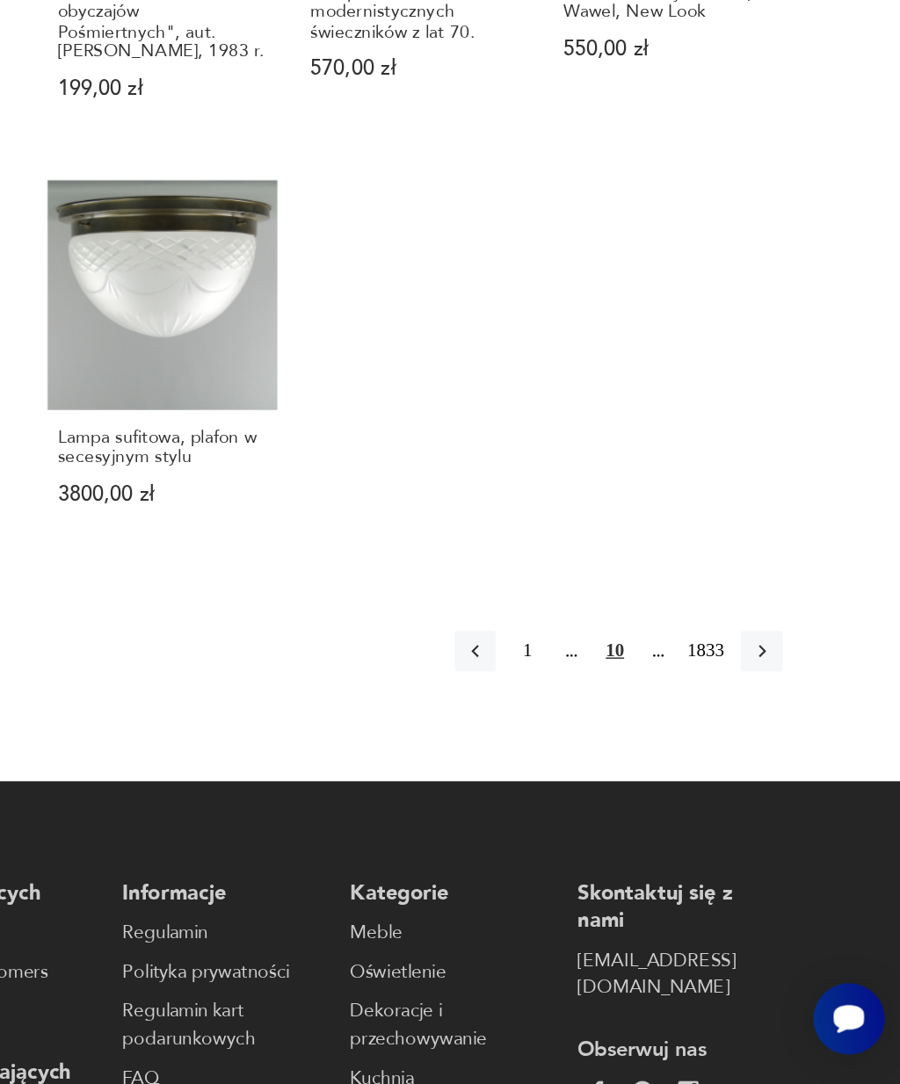
click at [797, 778] on icon "button" at bounding box center [805, 786] width 16 height 16
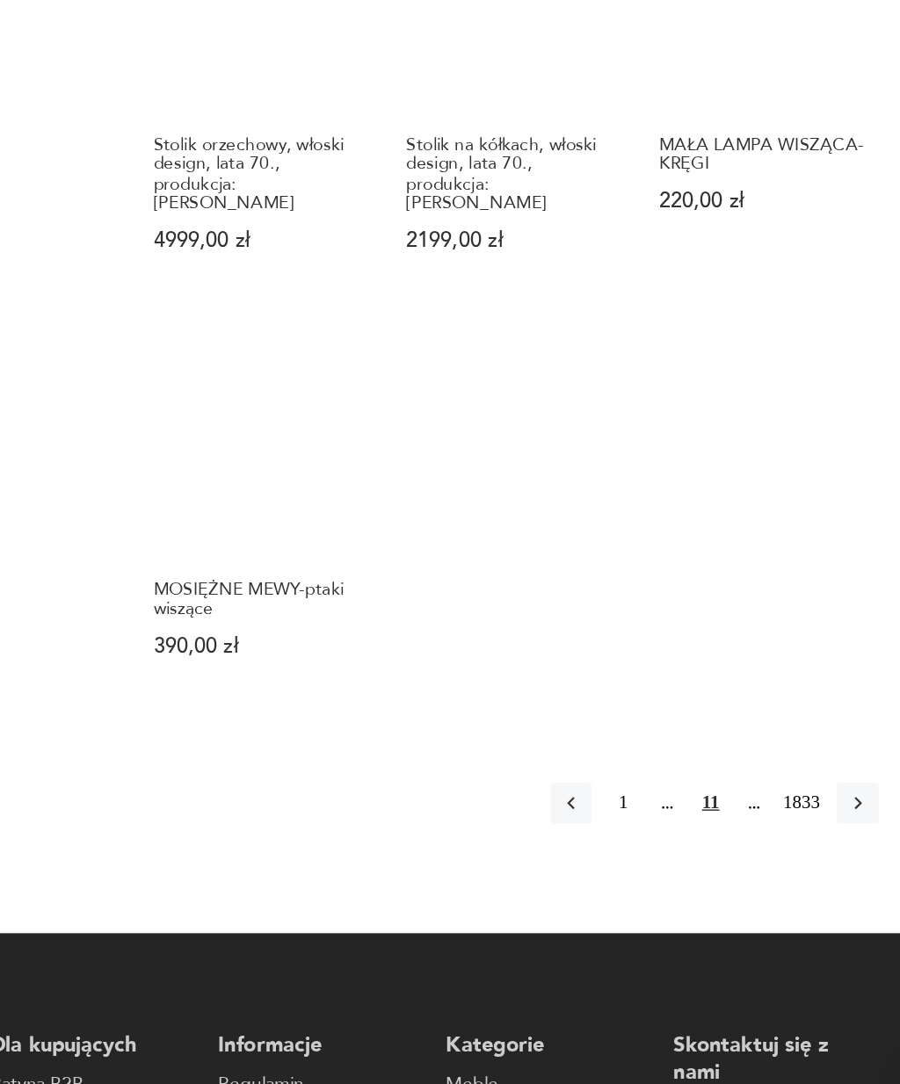
scroll to position [1613, 0]
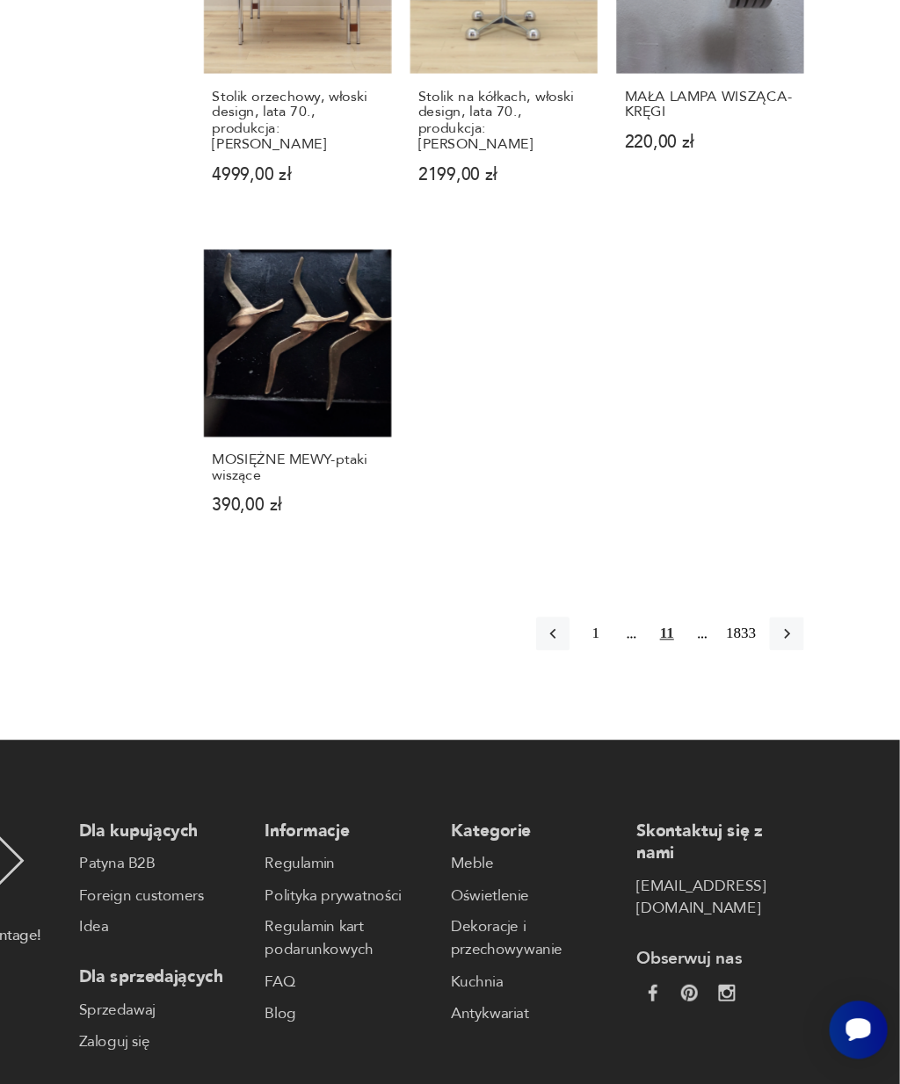
click at [797, 697] on icon "button" at bounding box center [805, 705] width 16 height 16
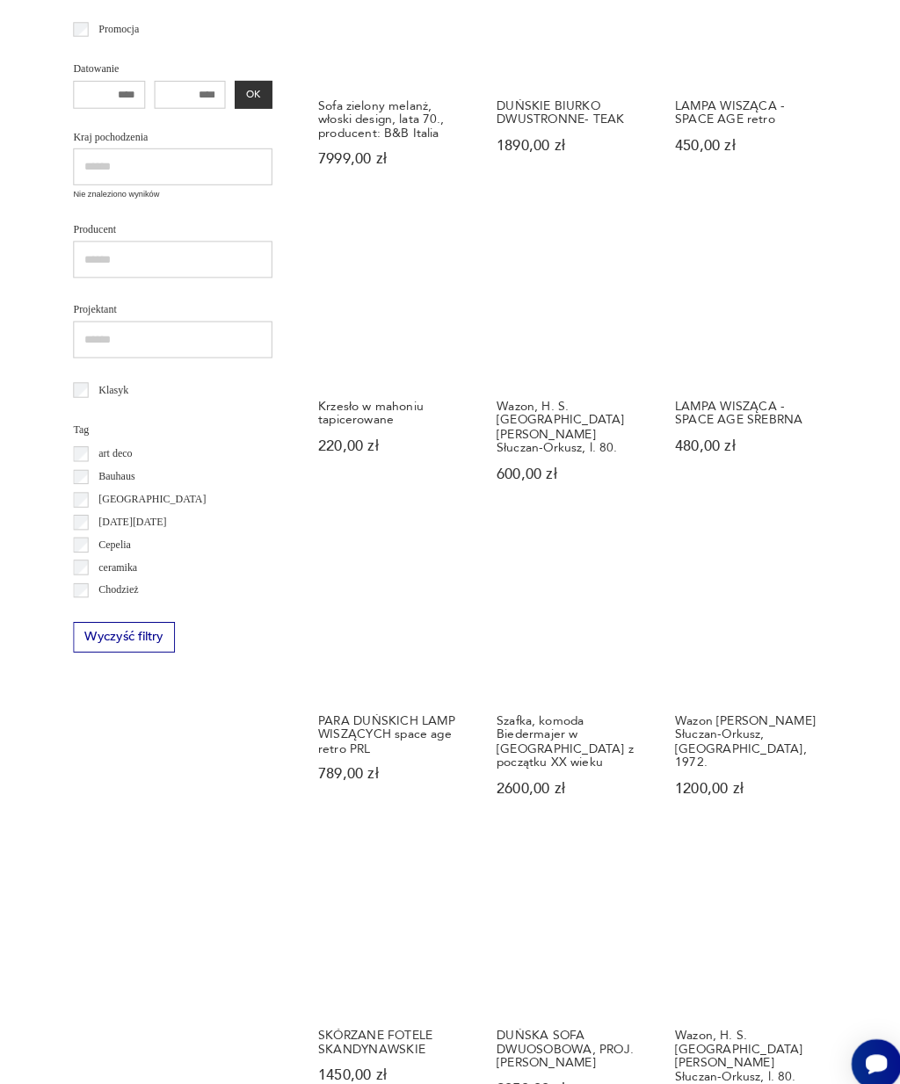
scroll to position [595, 0]
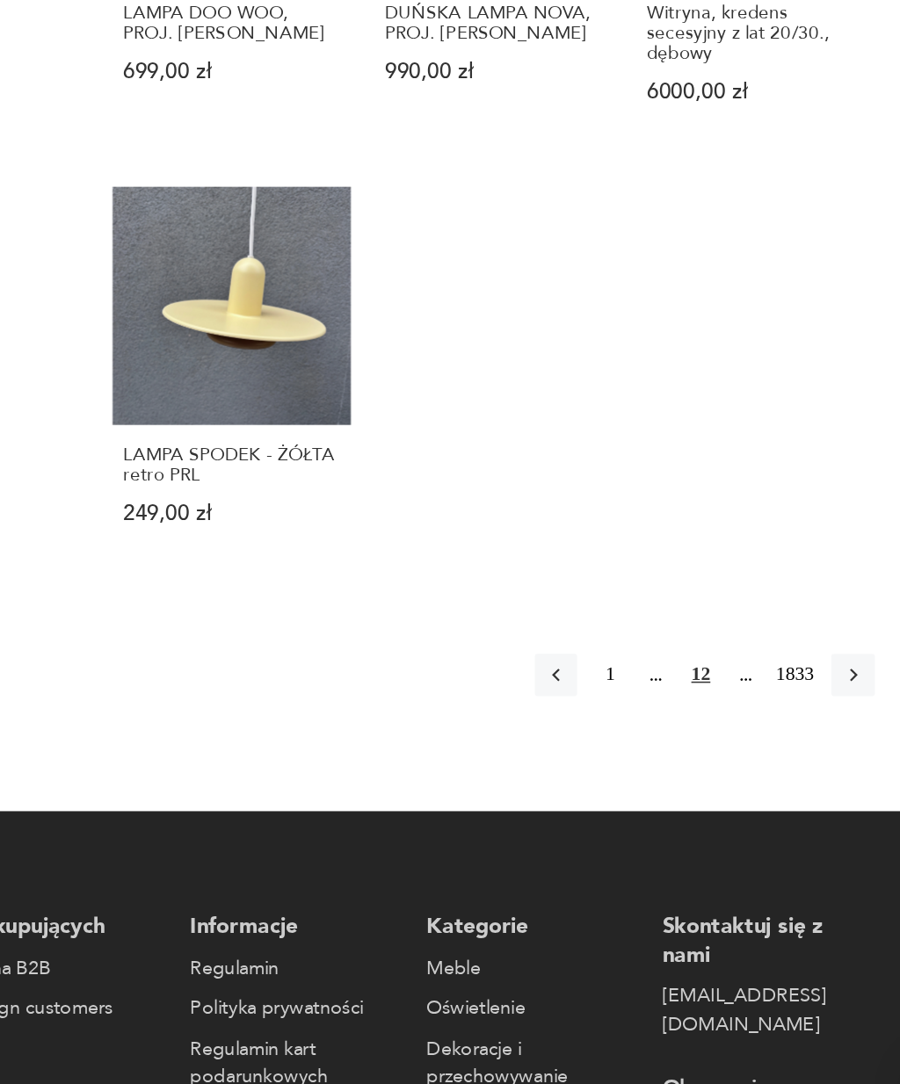
click at [802, 759] on icon "button" at bounding box center [804, 763] width 5 height 9
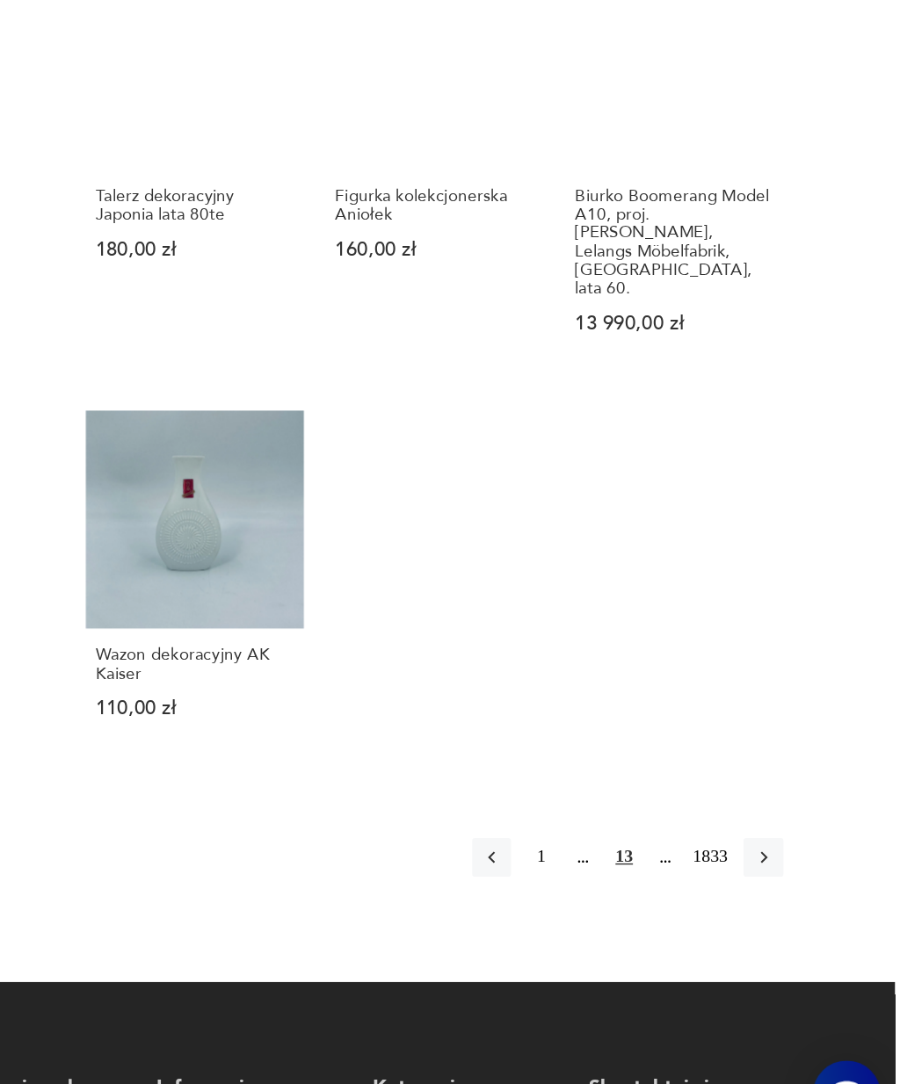
scroll to position [1489, 3]
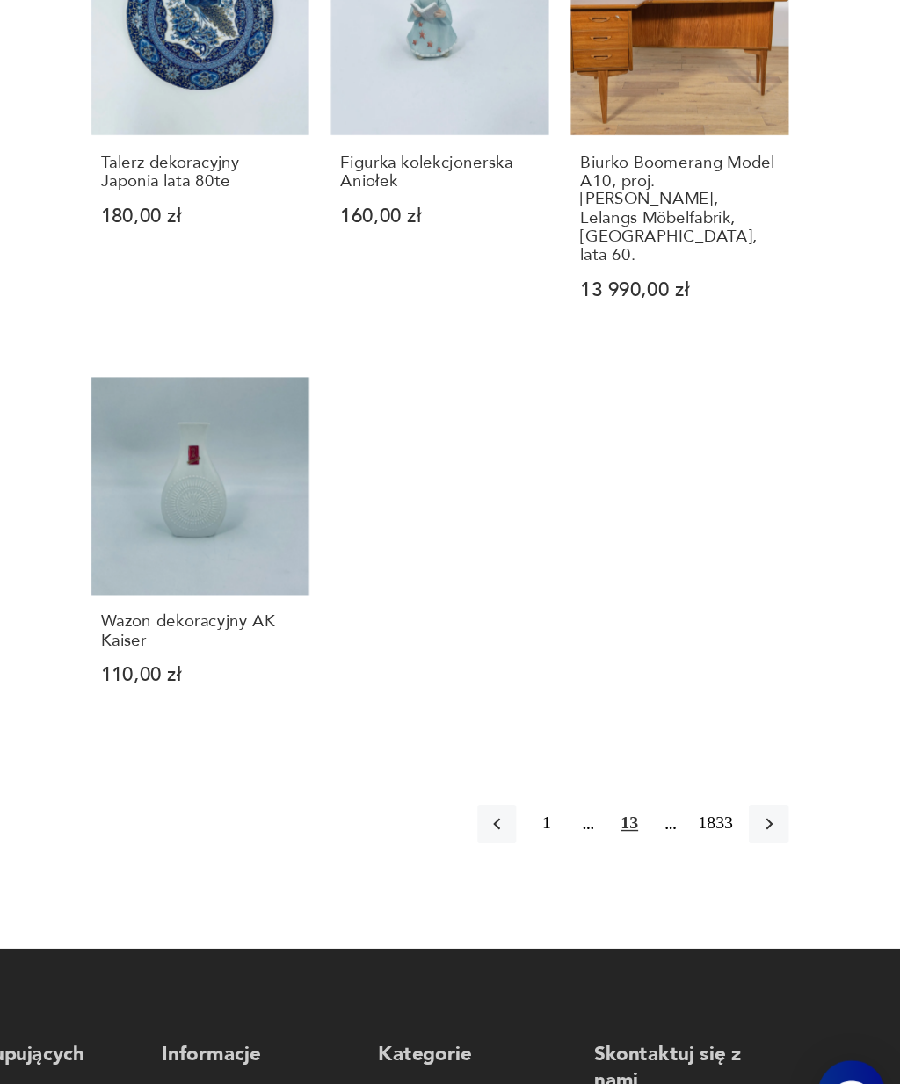
click at [797, 835] on icon "button" at bounding box center [805, 843] width 16 height 16
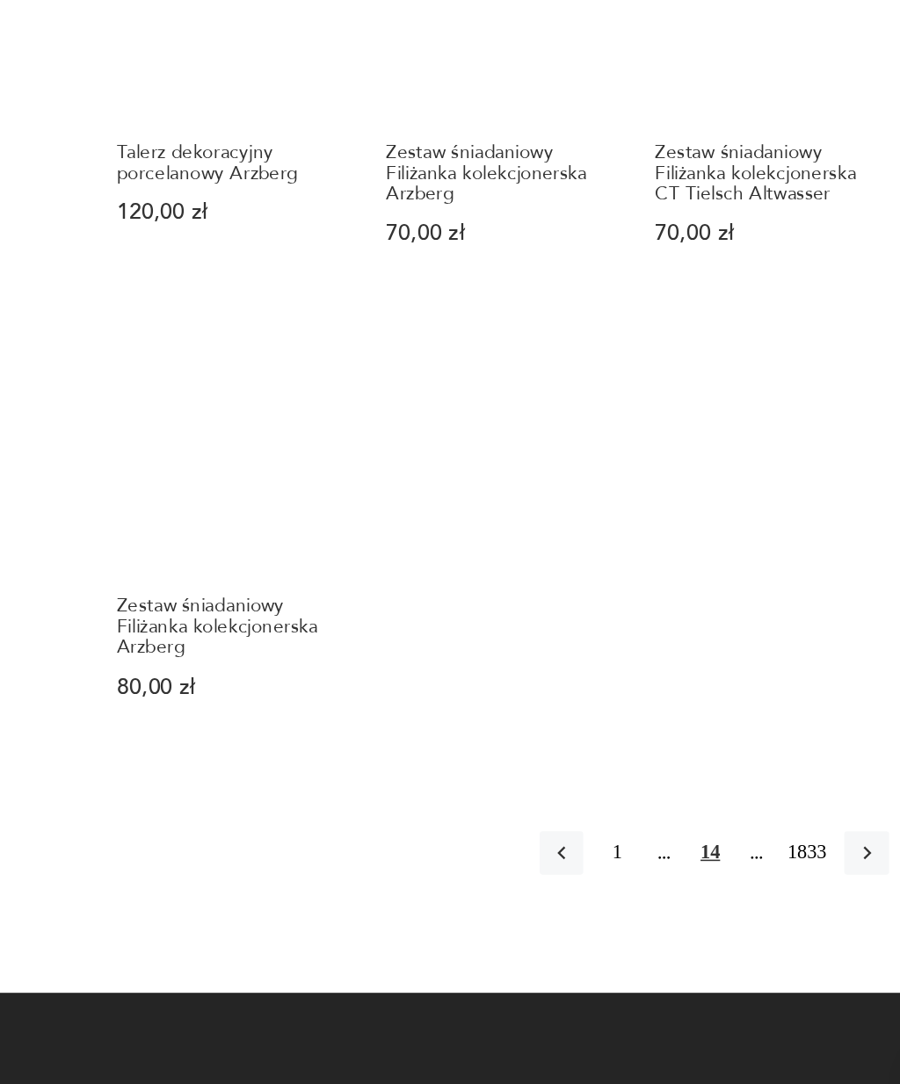
scroll to position [1363, 0]
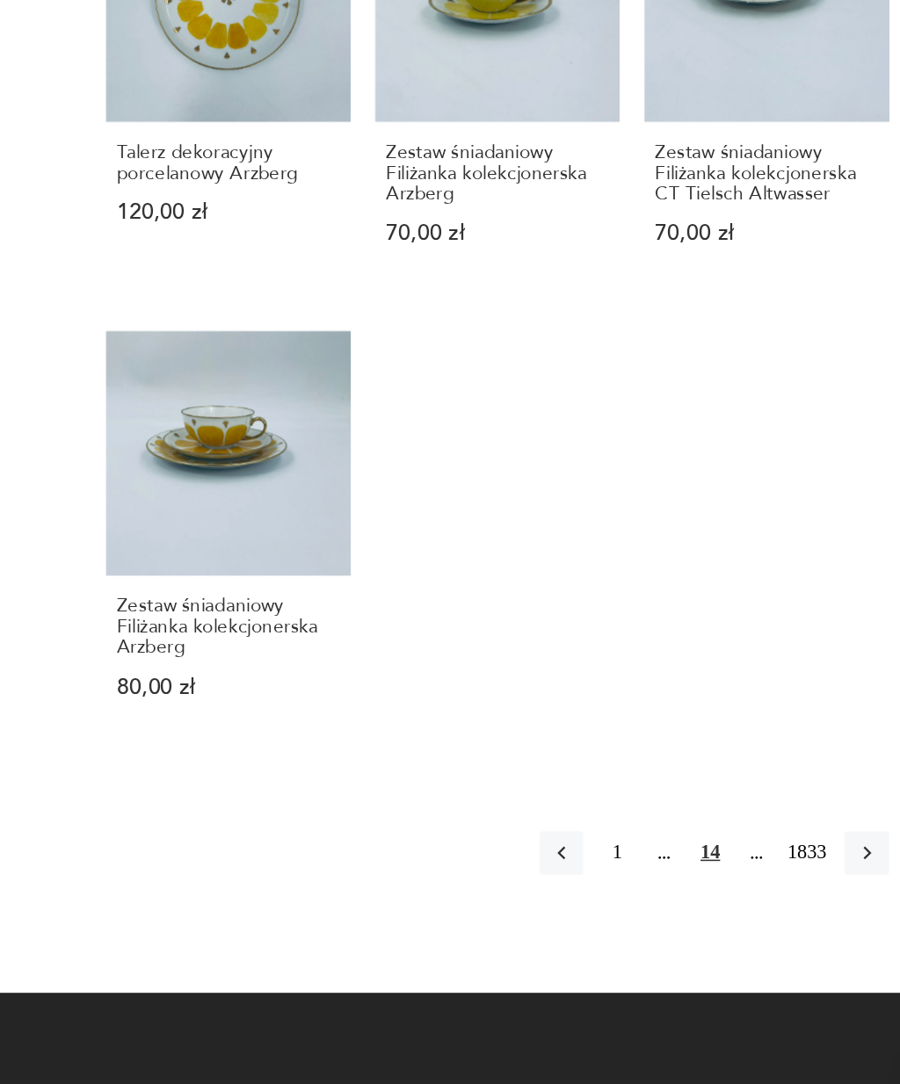
click at [797, 879] on icon "button" at bounding box center [805, 887] width 16 height 16
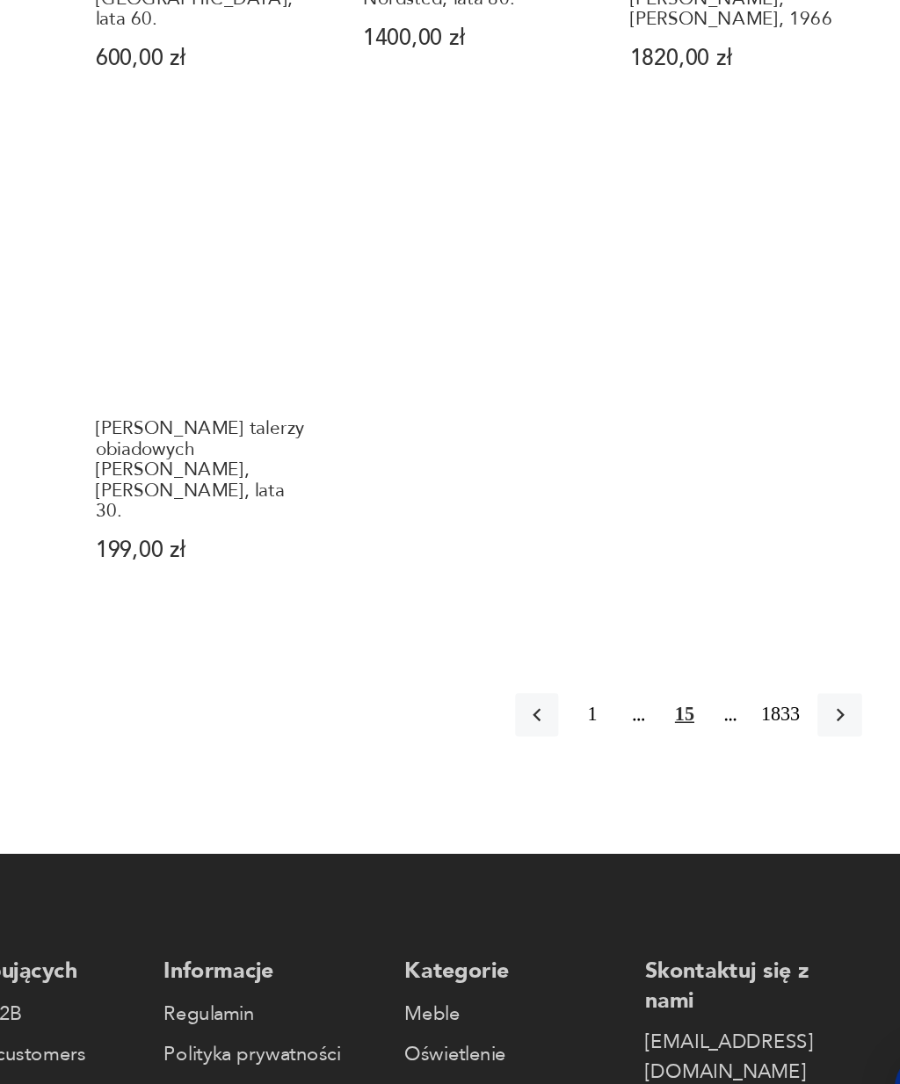
scroll to position [1512, 0]
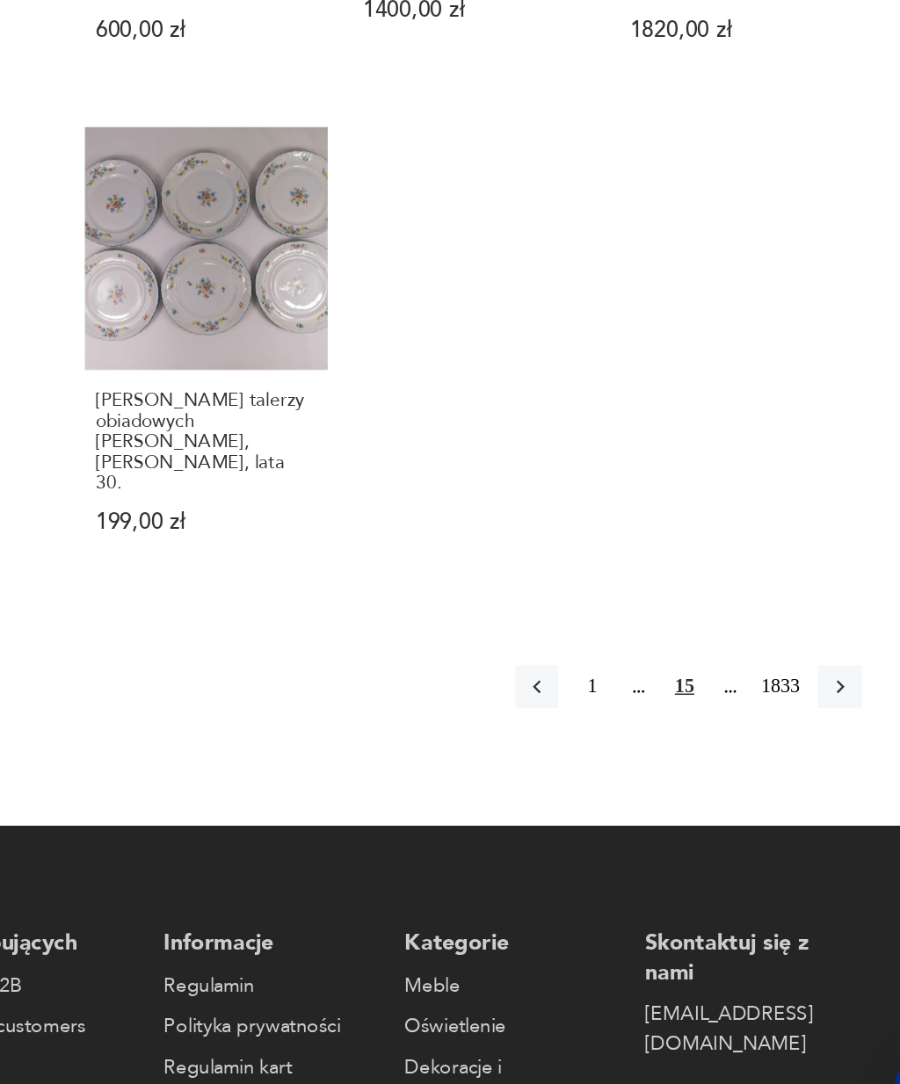
click at [797, 770] on icon "button" at bounding box center [805, 778] width 16 height 16
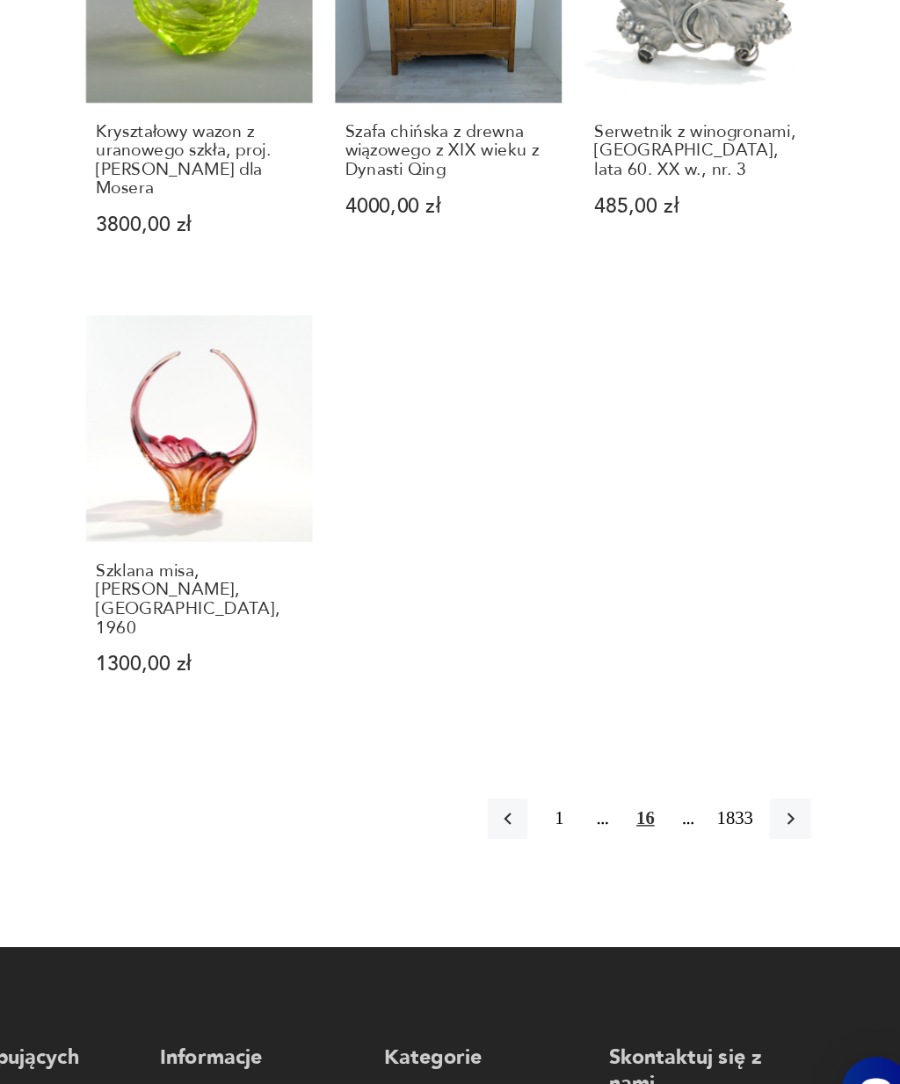
scroll to position [1526, 0]
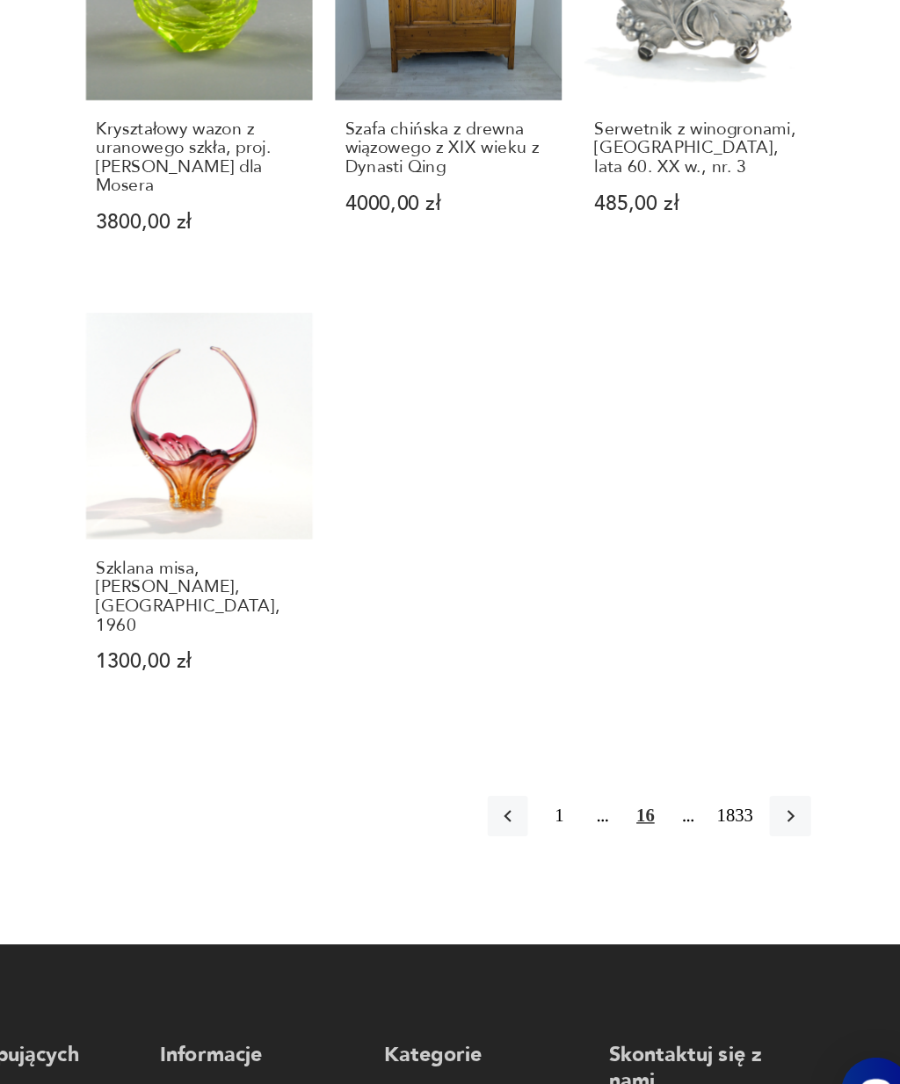
click at [802, 841] on icon "button" at bounding box center [804, 845] width 5 height 9
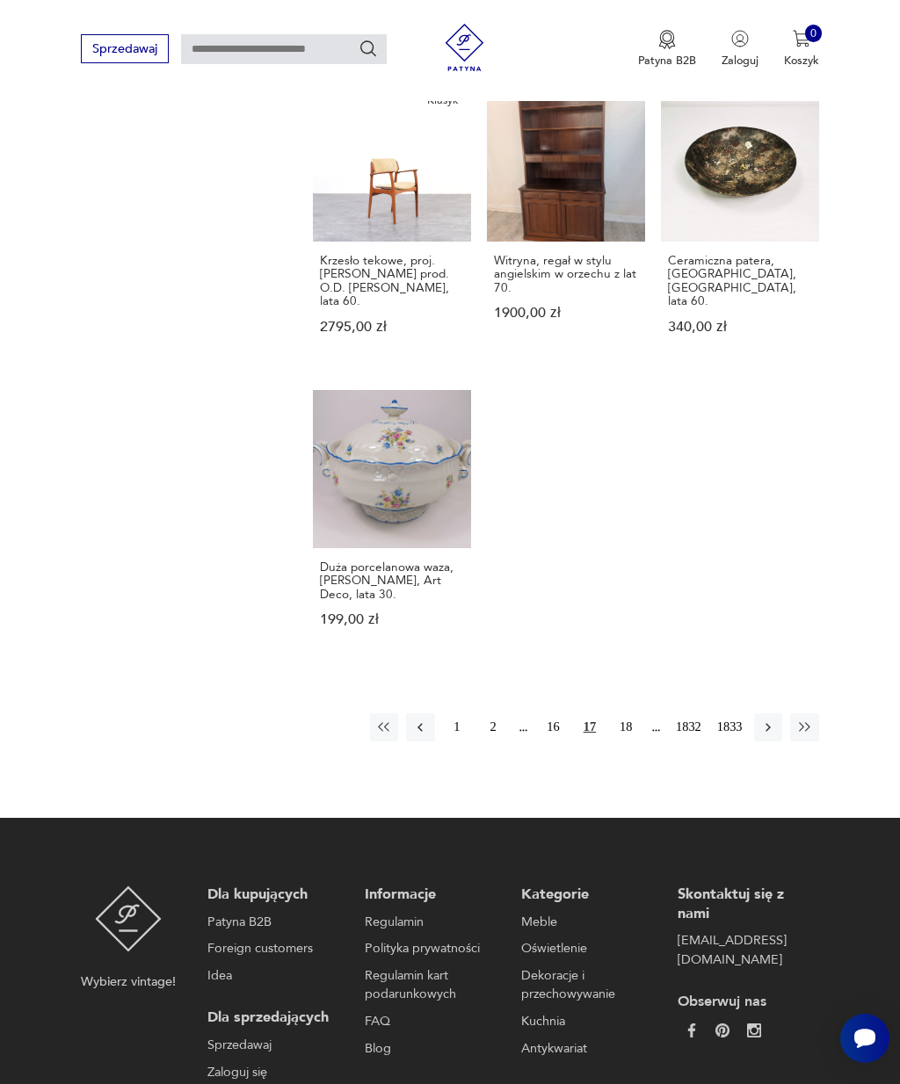
scroll to position [1733, 0]
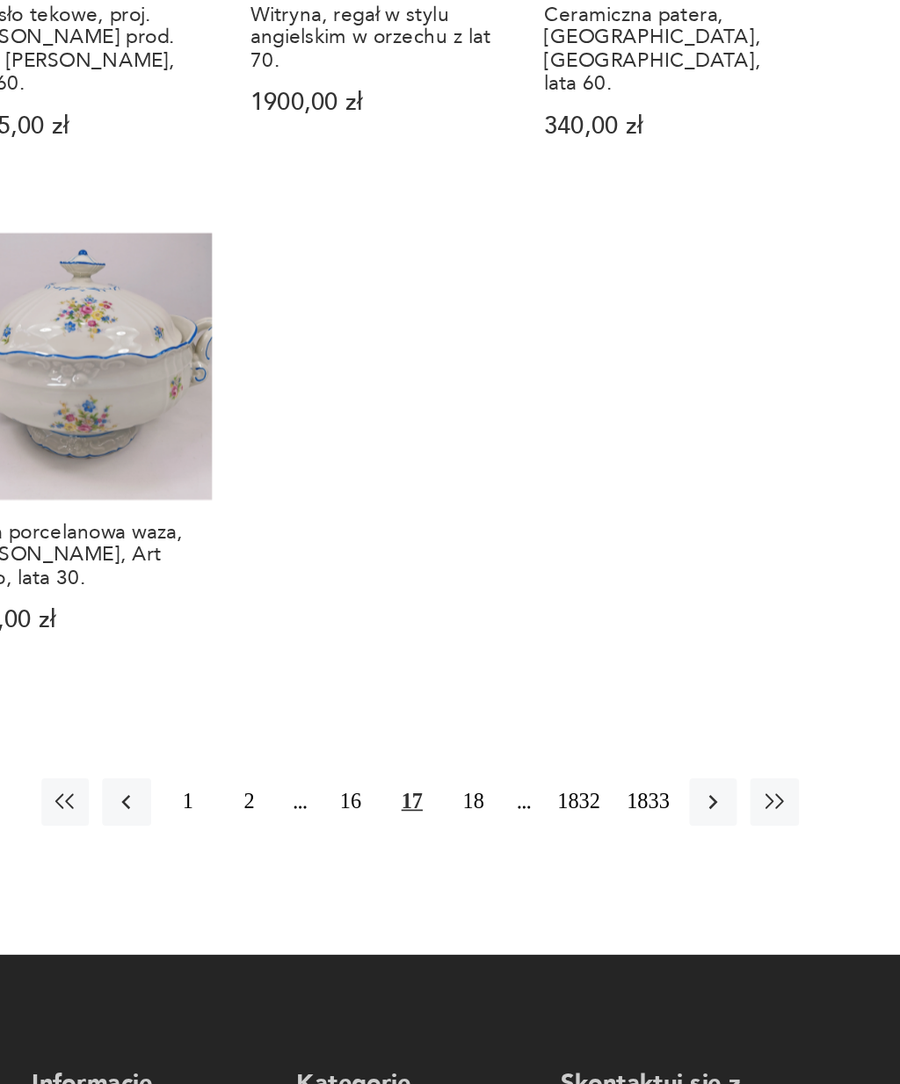
click at [760, 685] on icon "button" at bounding box center [768, 693] width 16 height 16
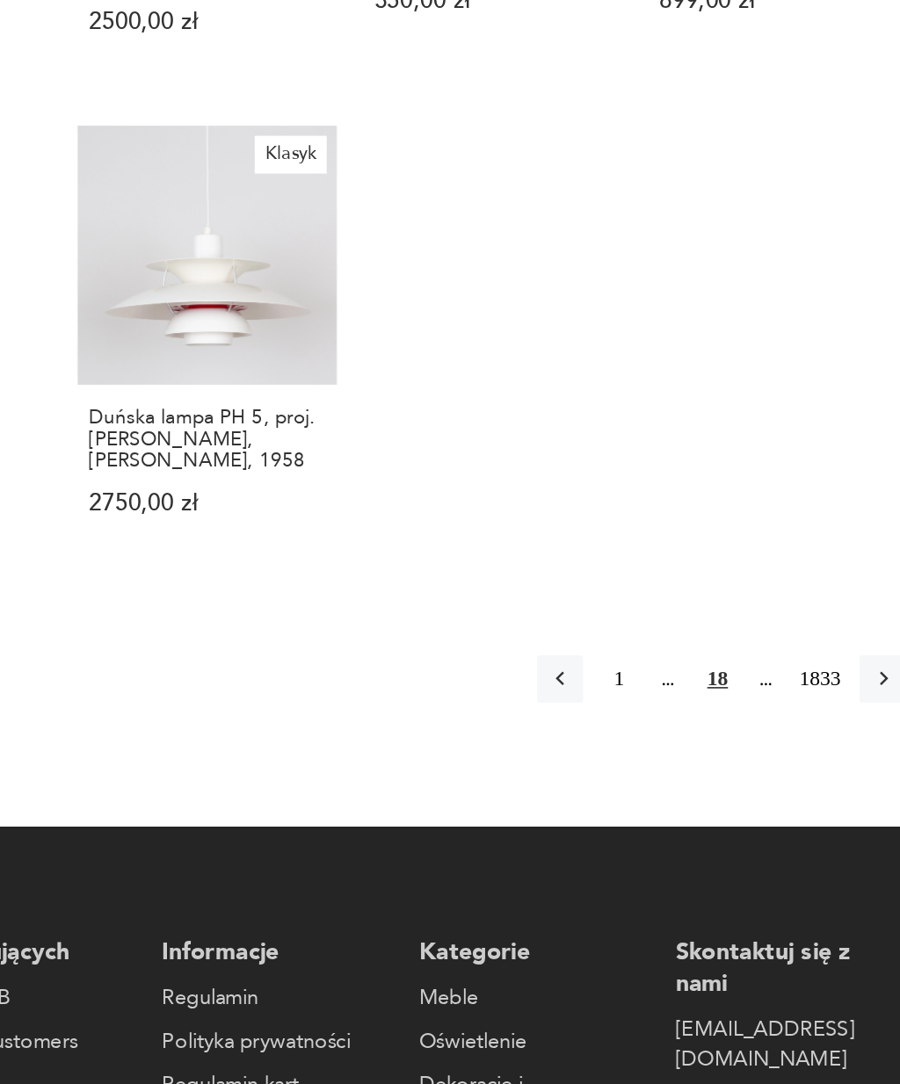
scroll to position [1540, 0]
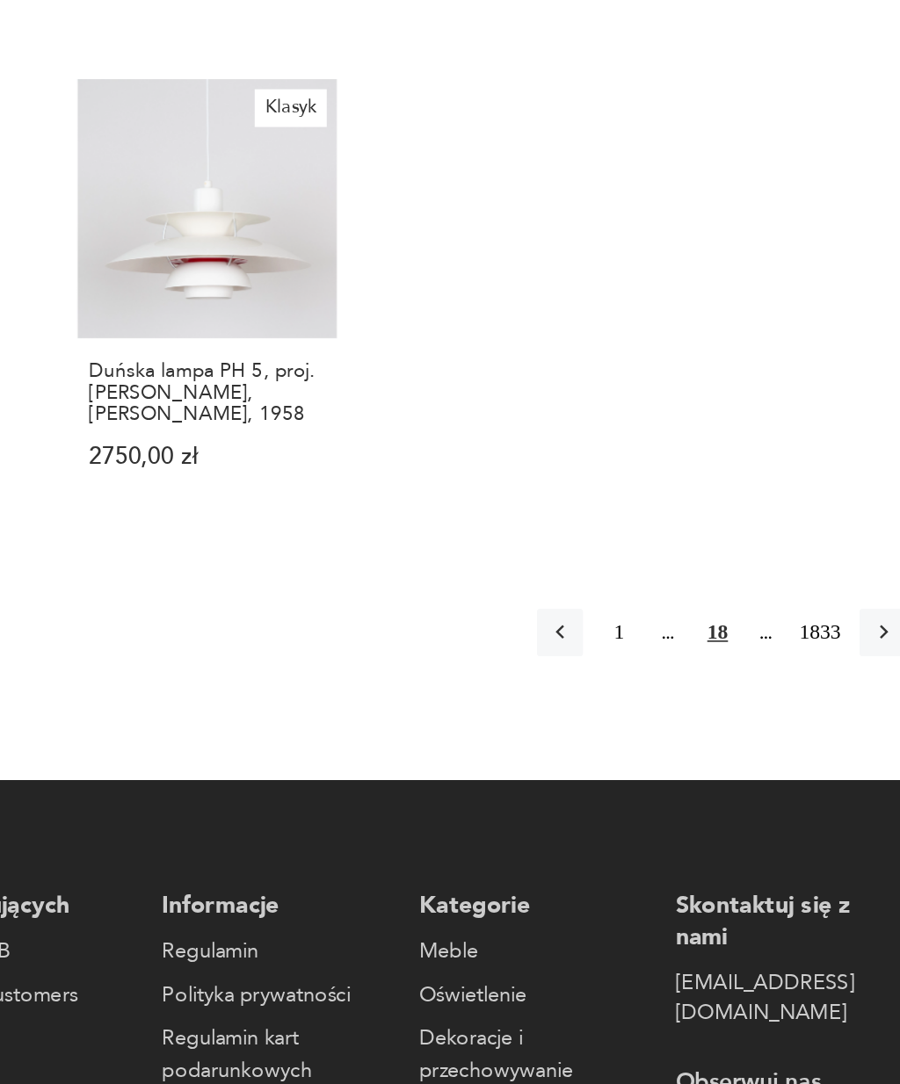
click at [797, 755] on icon "button" at bounding box center [805, 763] width 16 height 16
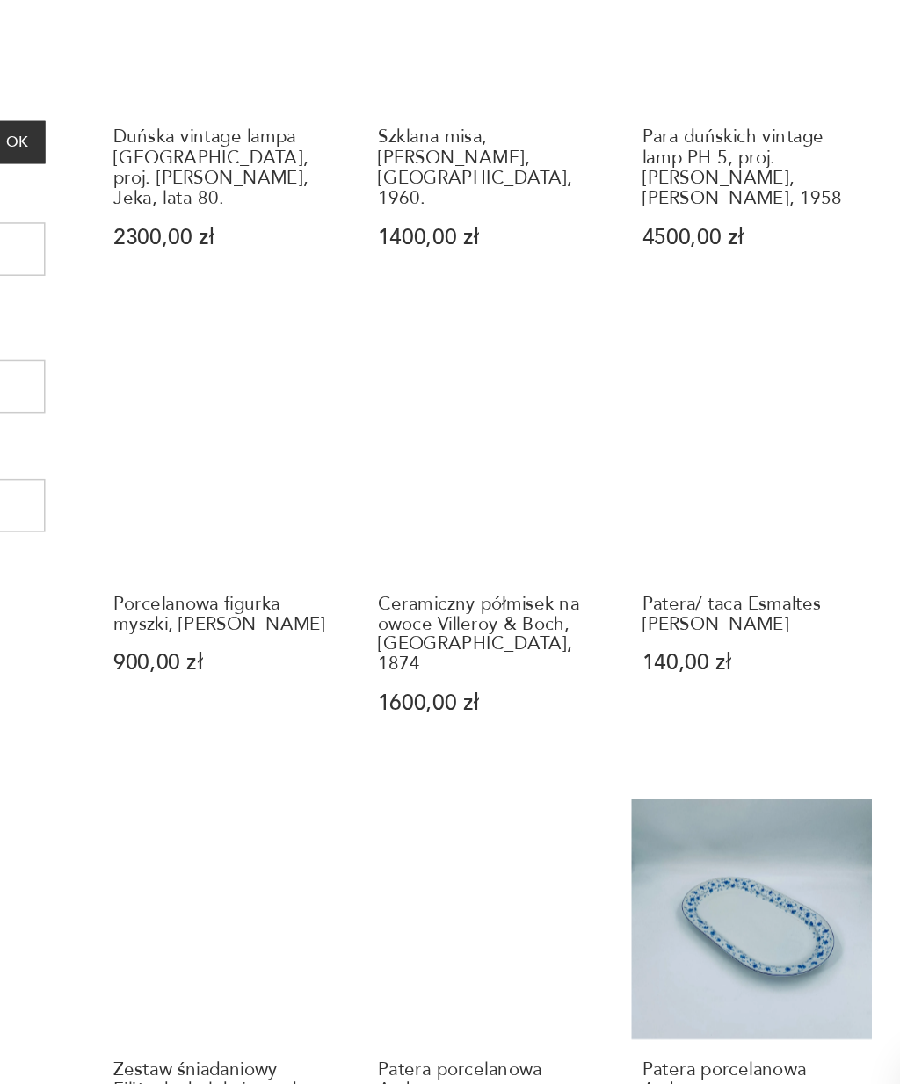
scroll to position [272, 0]
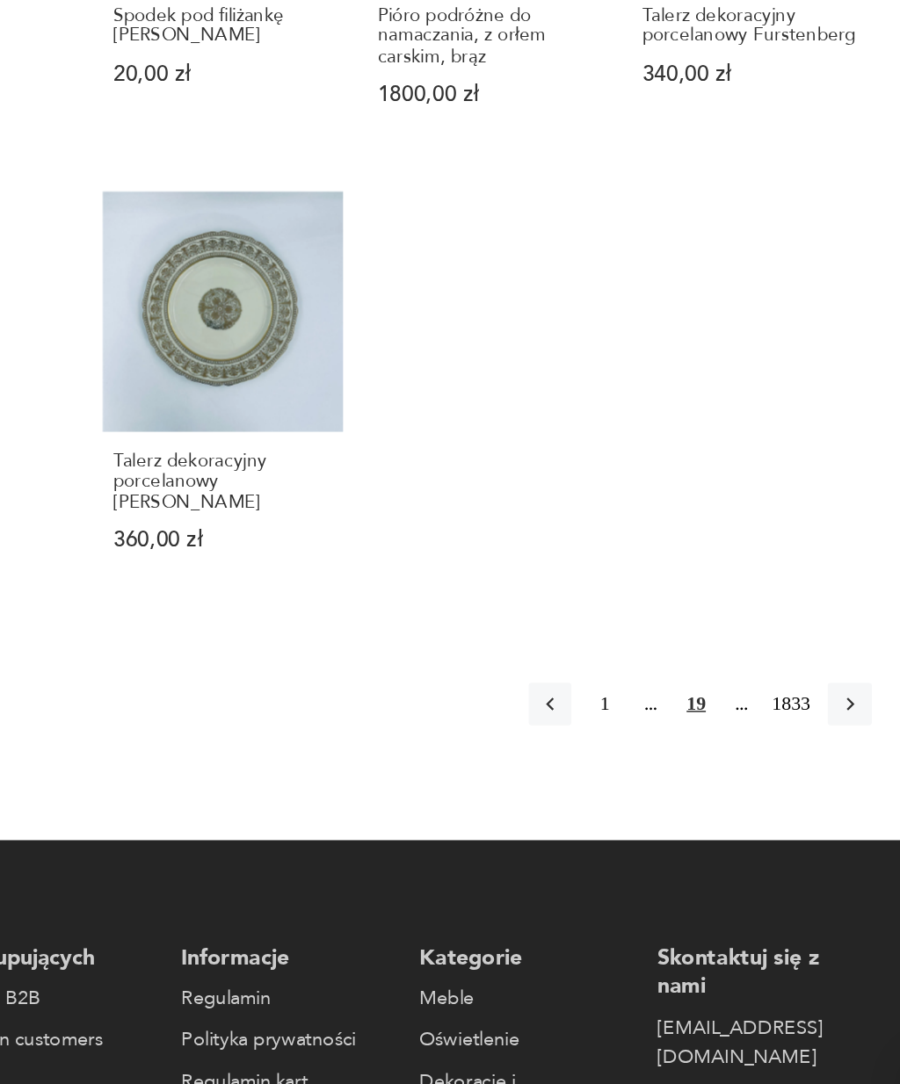
click at [790, 772] on button "button" at bounding box center [804, 786] width 28 height 28
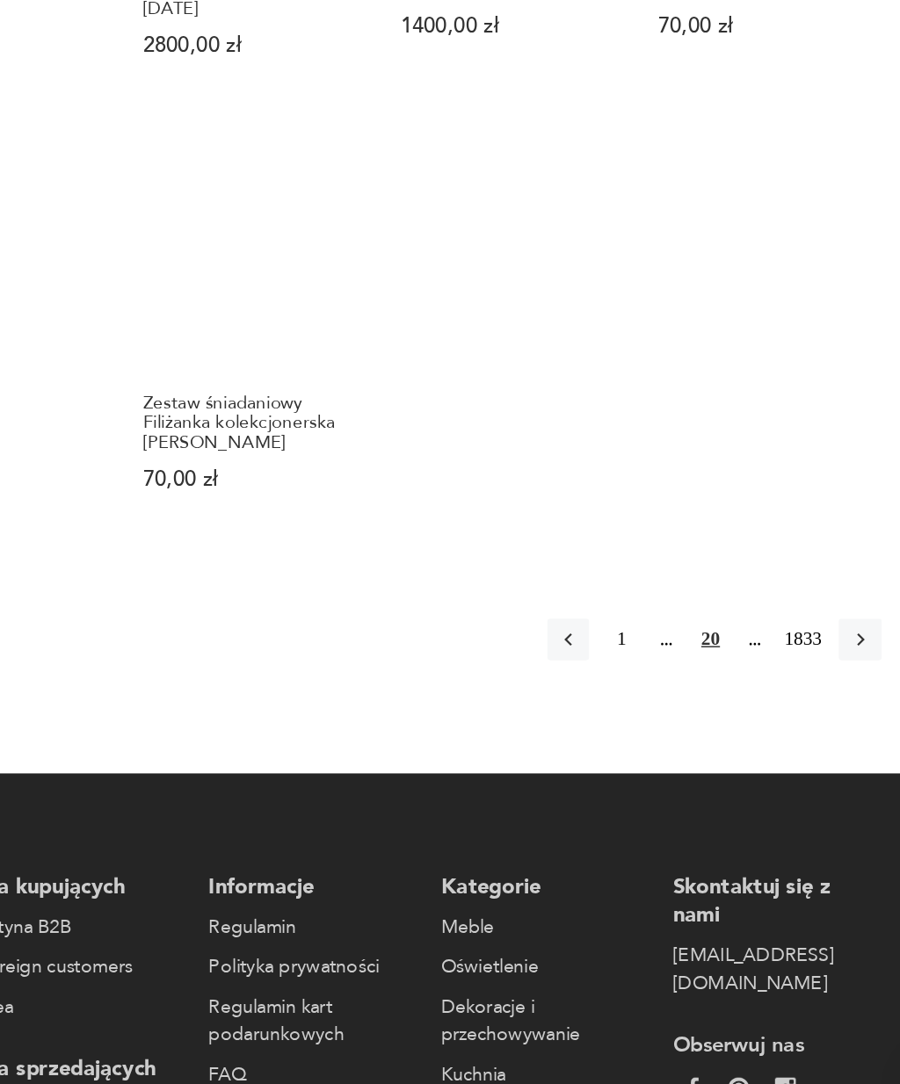
scroll to position [1561, 0]
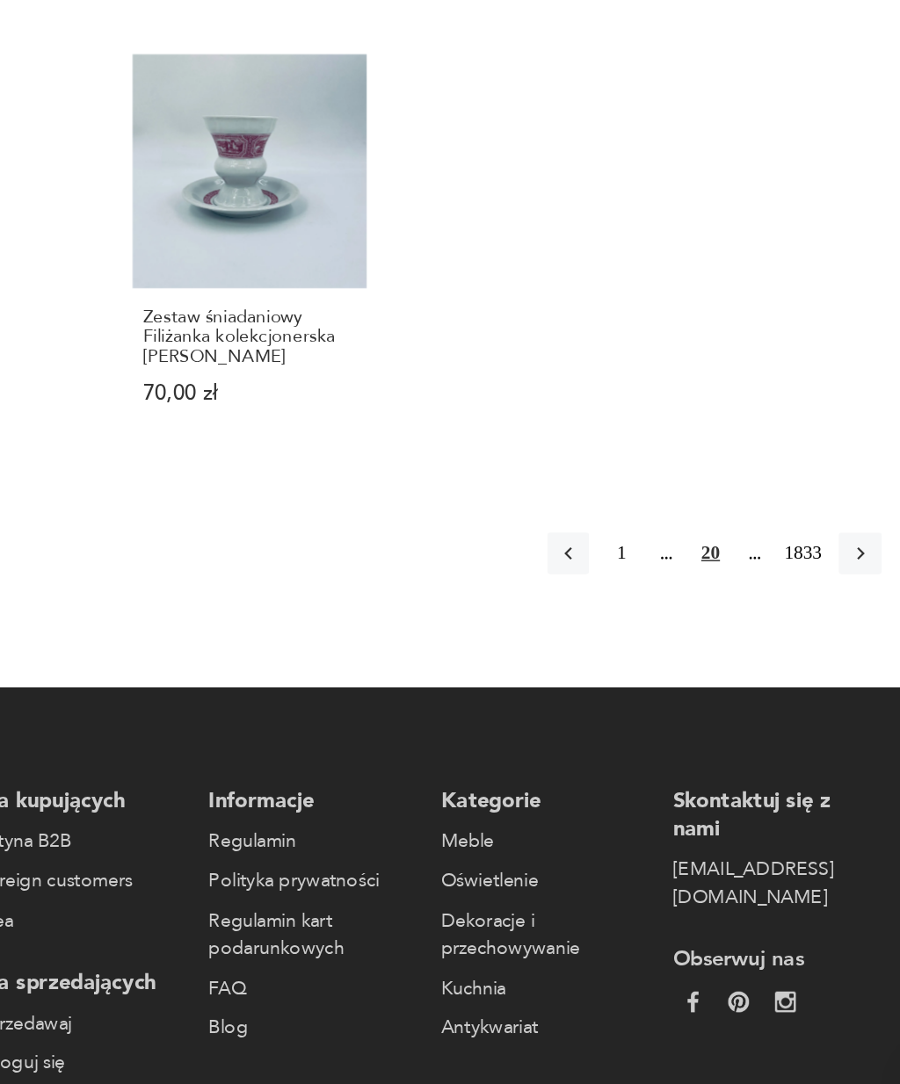
click at [802, 671] on icon "button" at bounding box center [804, 675] width 5 height 9
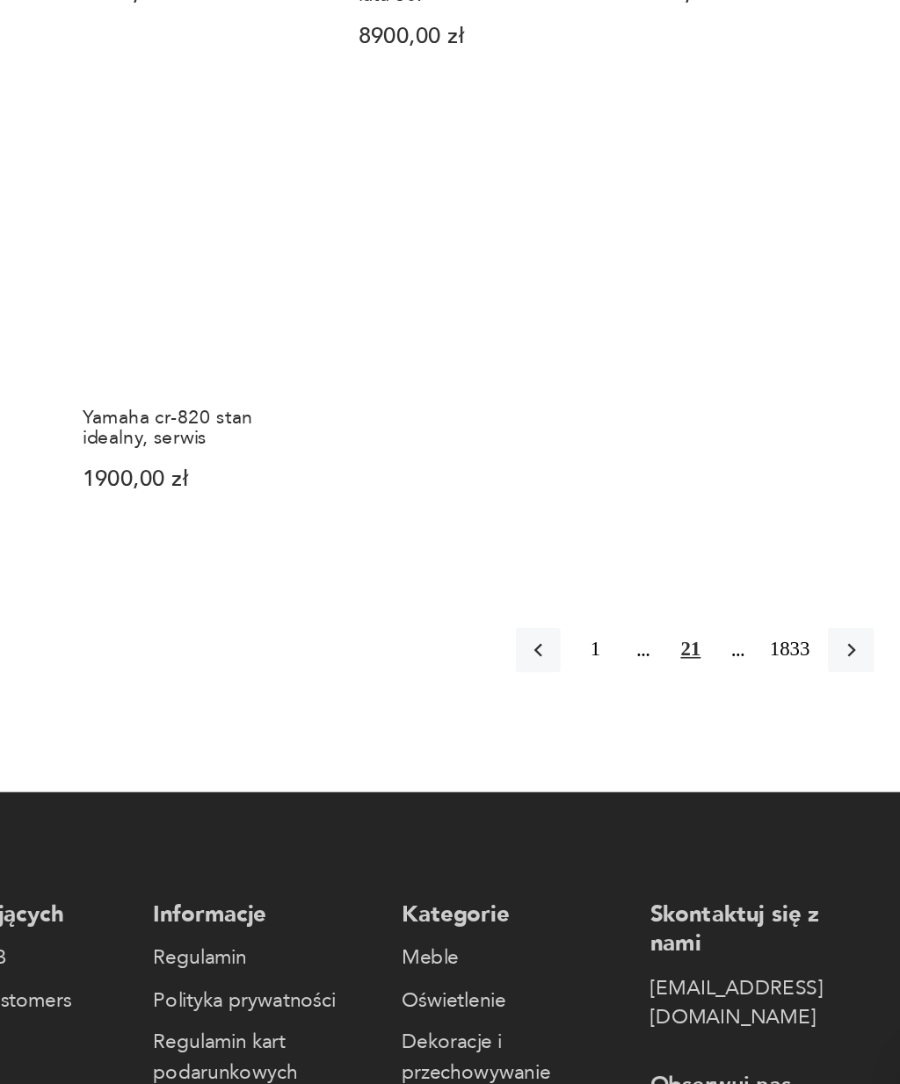
scroll to position [1558, 0]
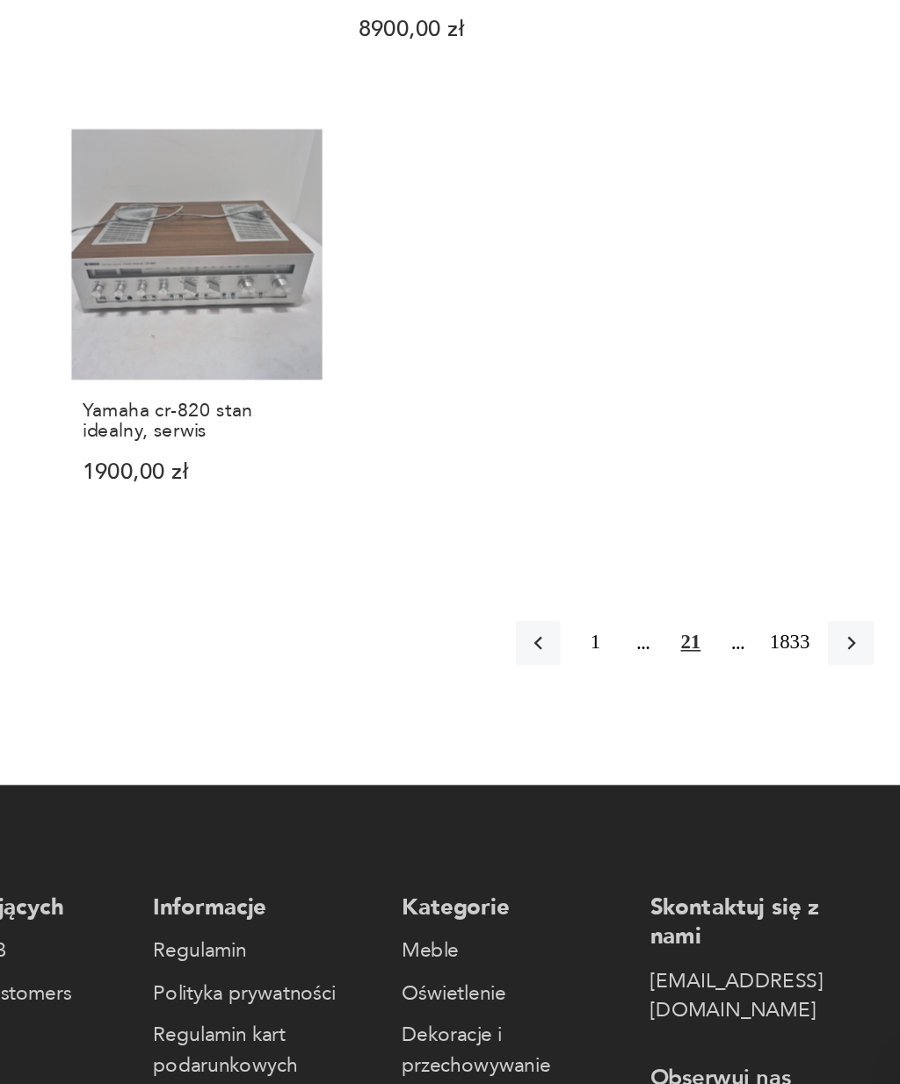
click at [797, 751] on icon "button" at bounding box center [805, 759] width 16 height 16
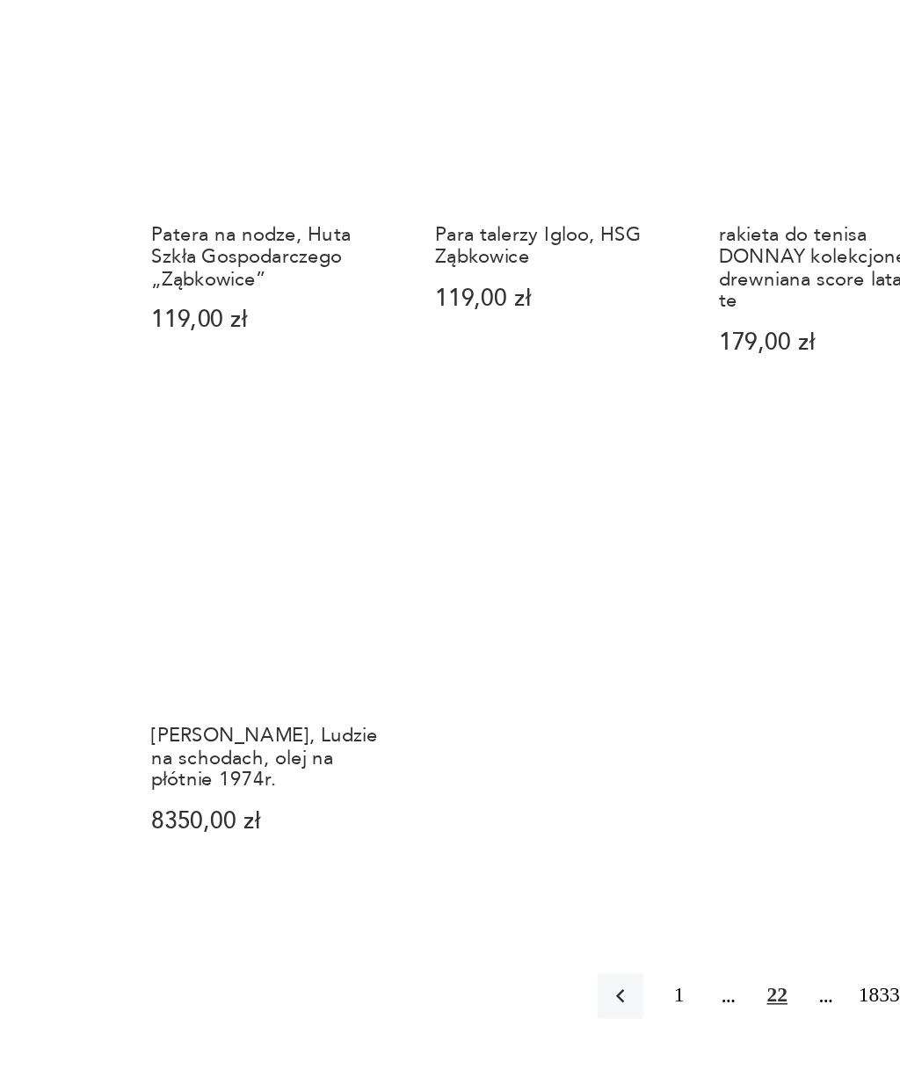
scroll to position [1601, 0]
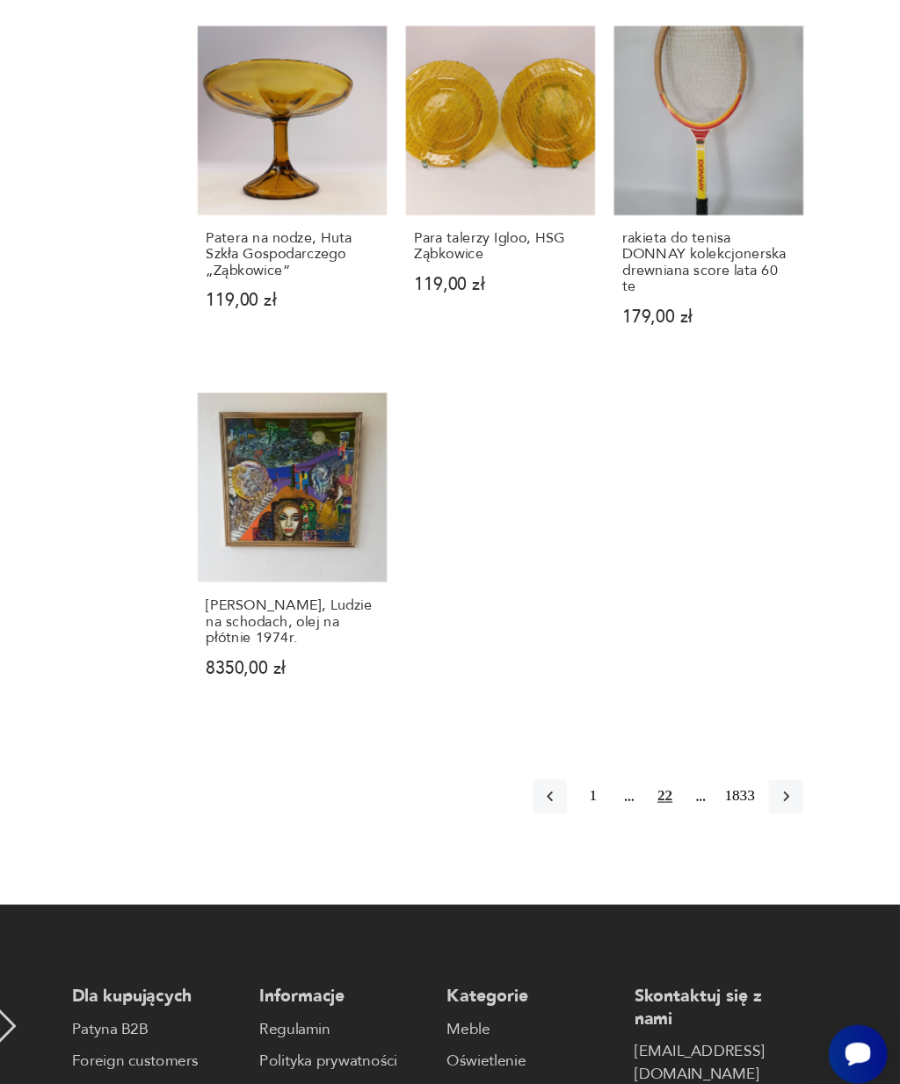
click at [797, 815] on icon "button" at bounding box center [805, 823] width 16 height 16
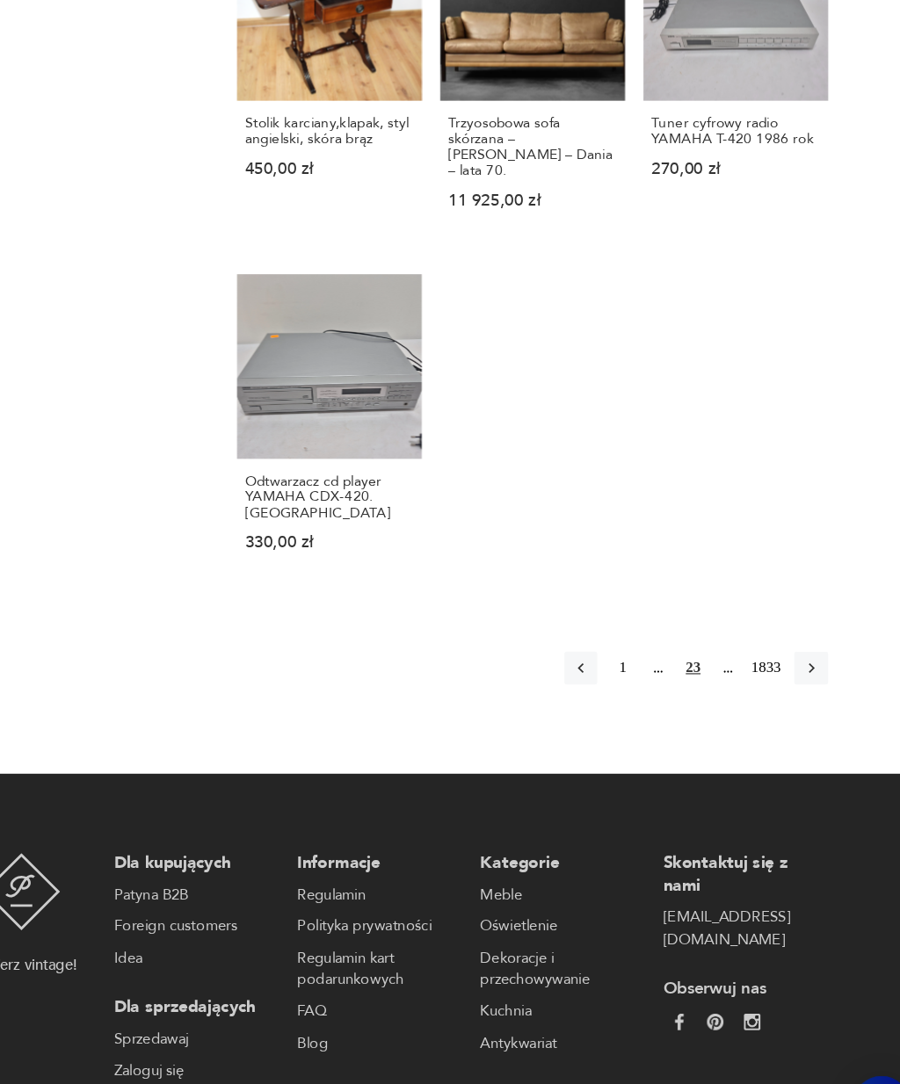
scroll to position [1719, 0]
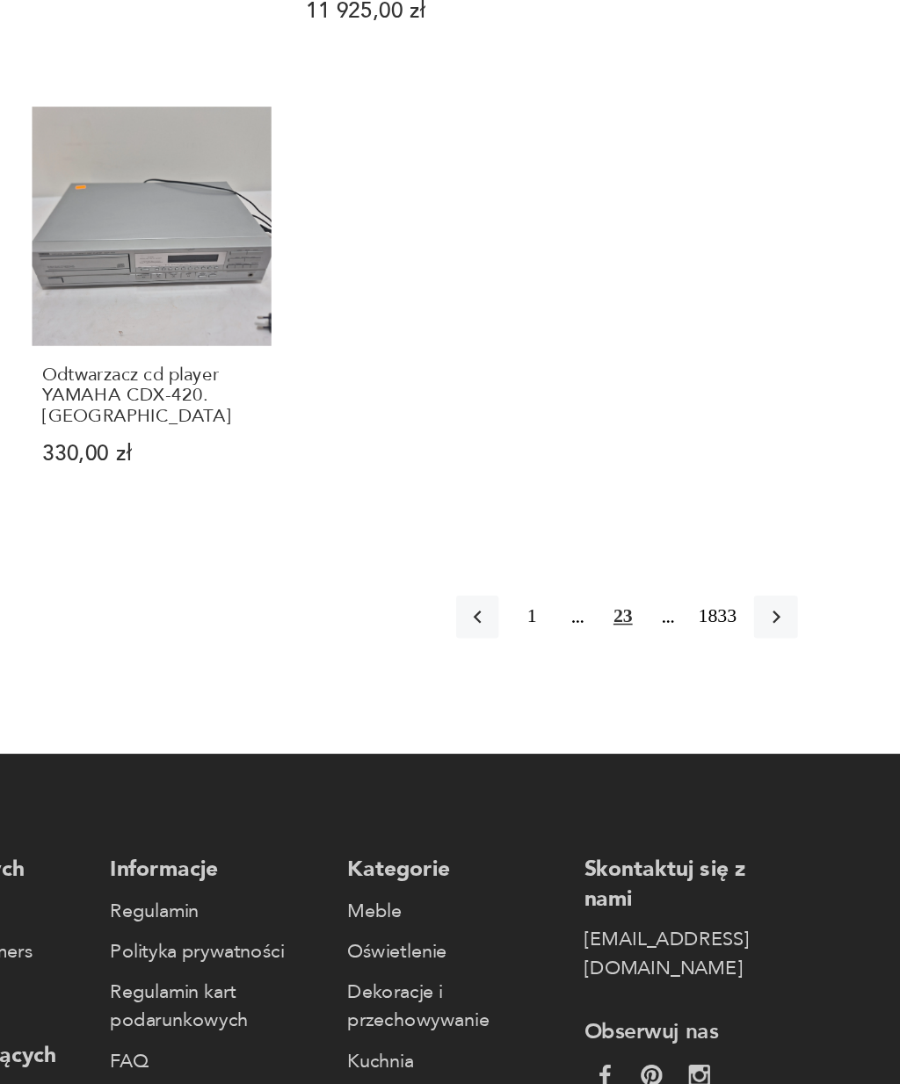
click at [790, 598] on button "button" at bounding box center [804, 612] width 28 height 28
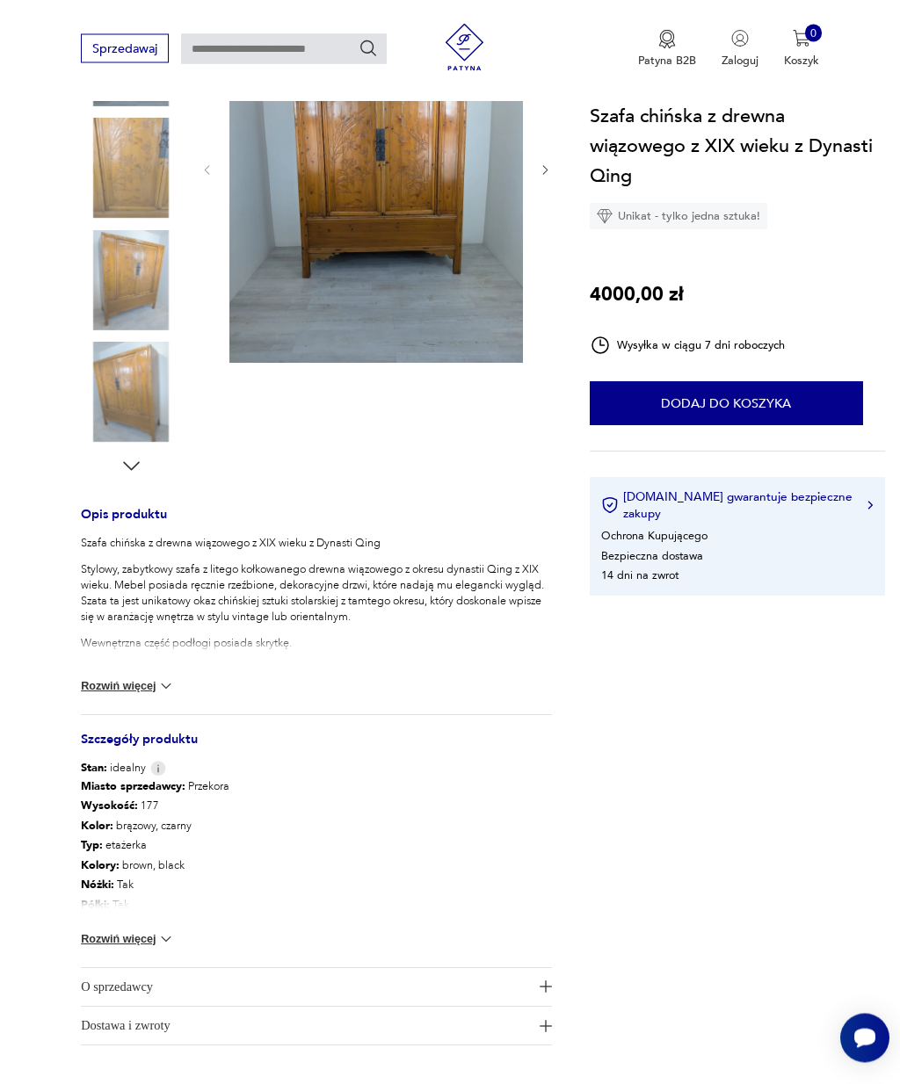
scroll to position [349, 0]
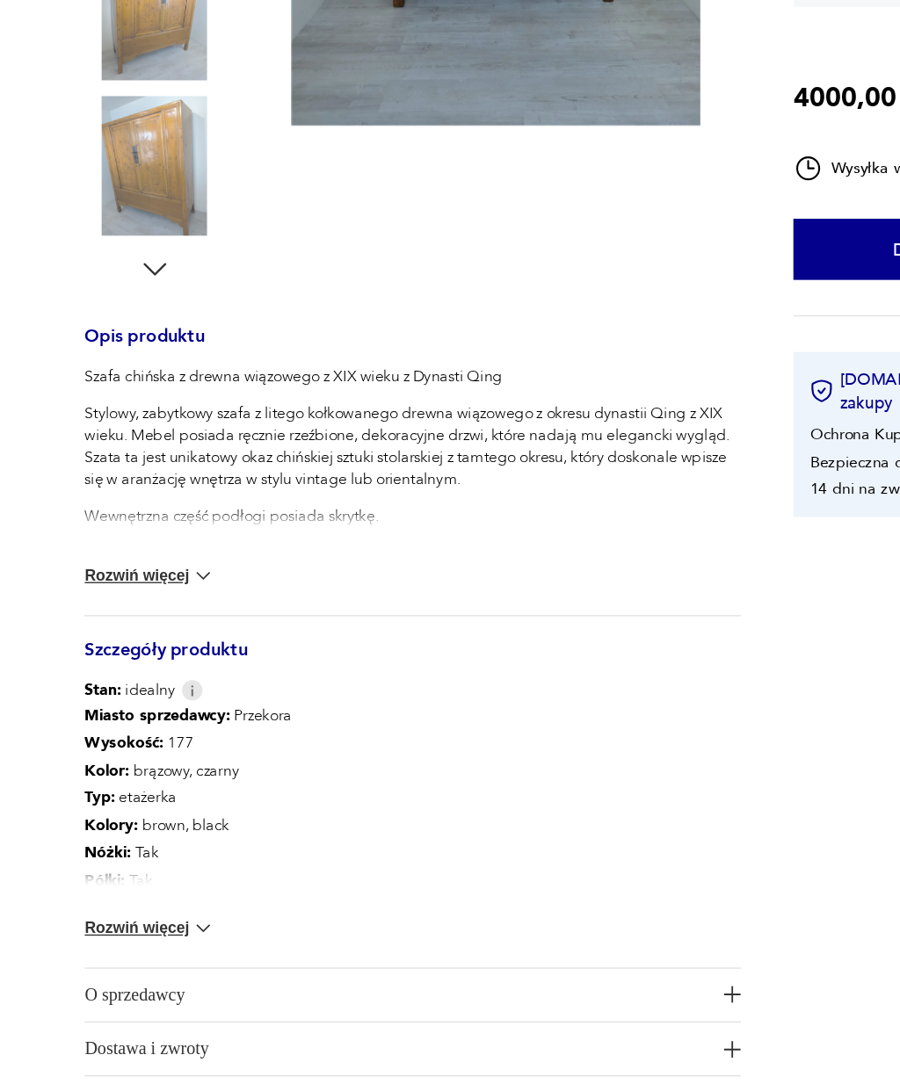
click at [132, 629] on button "Rozwiń więcej" at bounding box center [128, 638] width 94 height 18
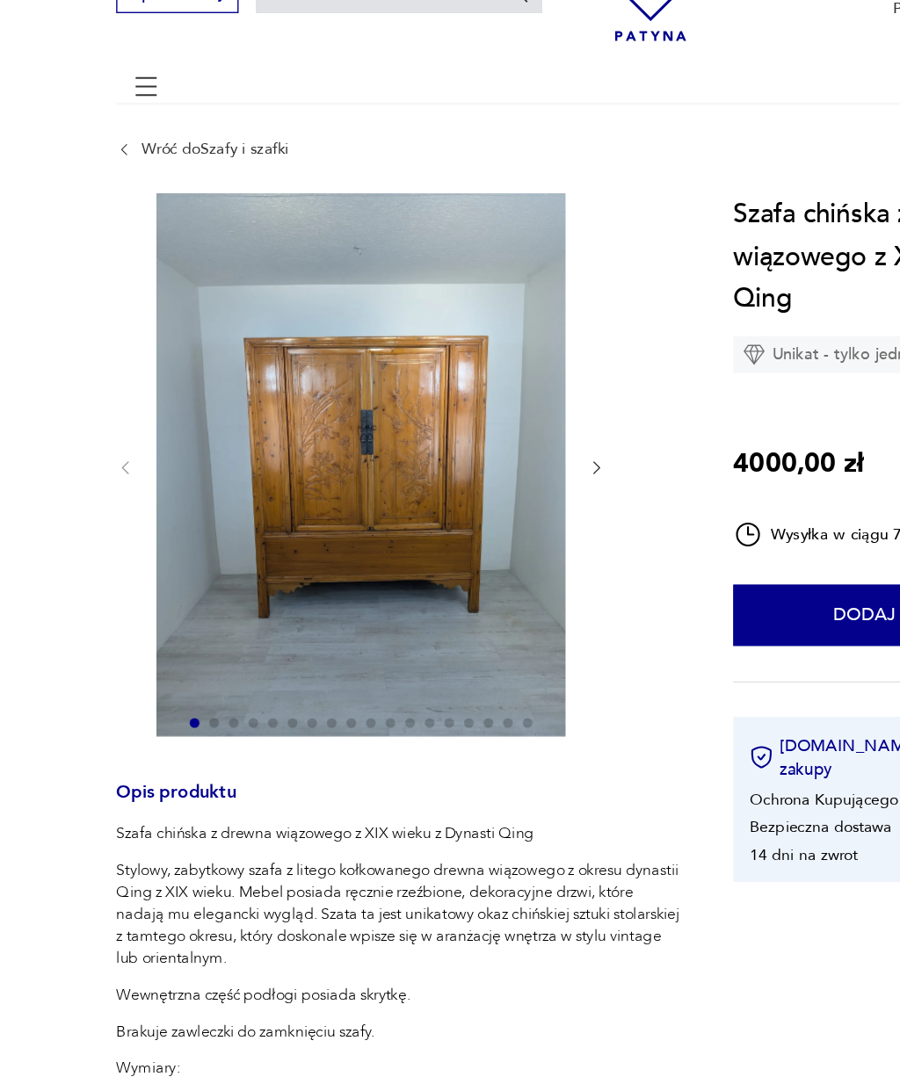
scroll to position [81, 0]
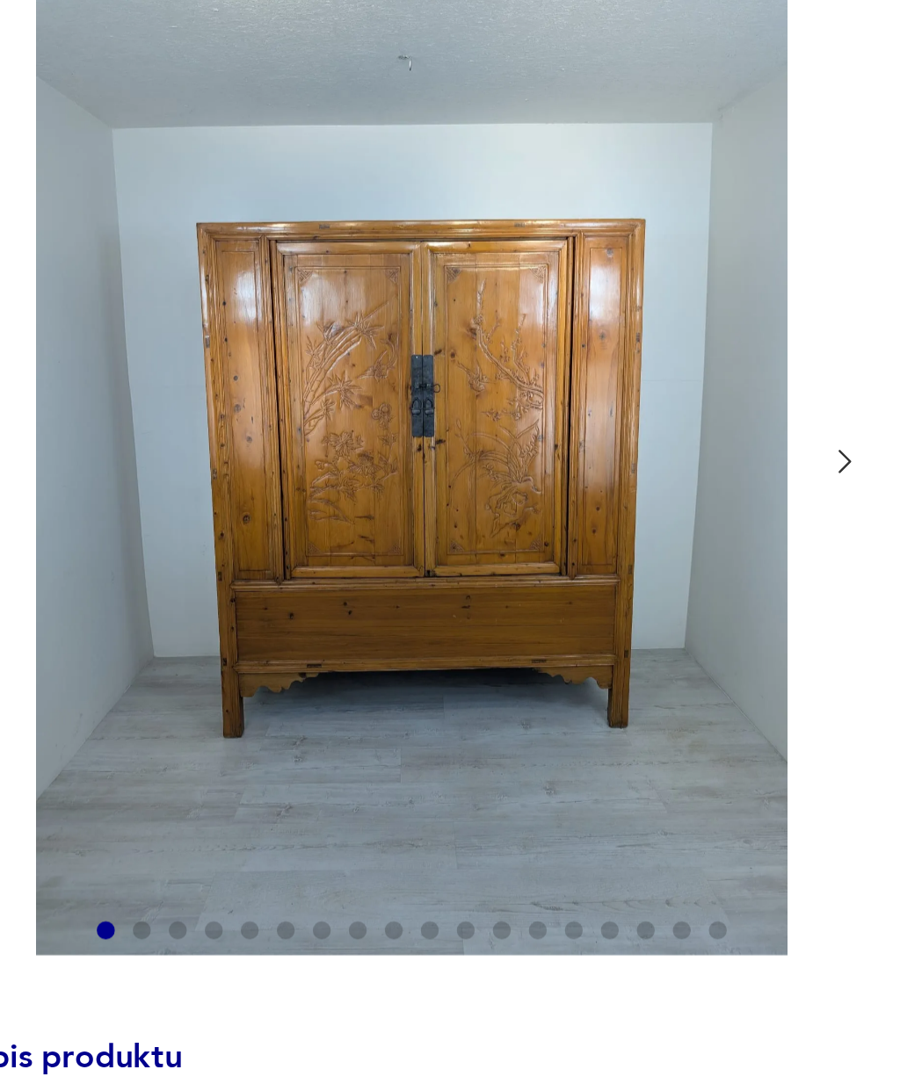
click at [419, 346] on icon "button" at bounding box center [425, 352] width 13 height 13
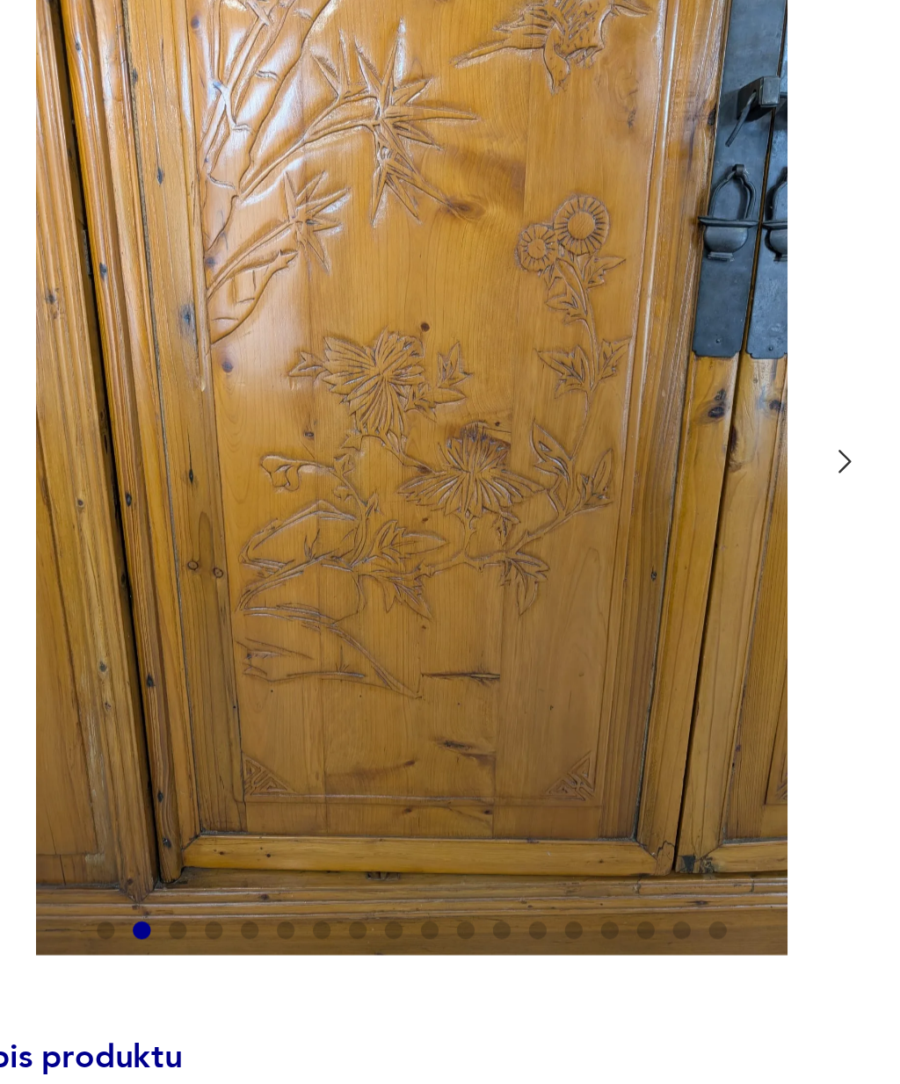
click at [419, 346] on icon "button" at bounding box center [425, 352] width 13 height 13
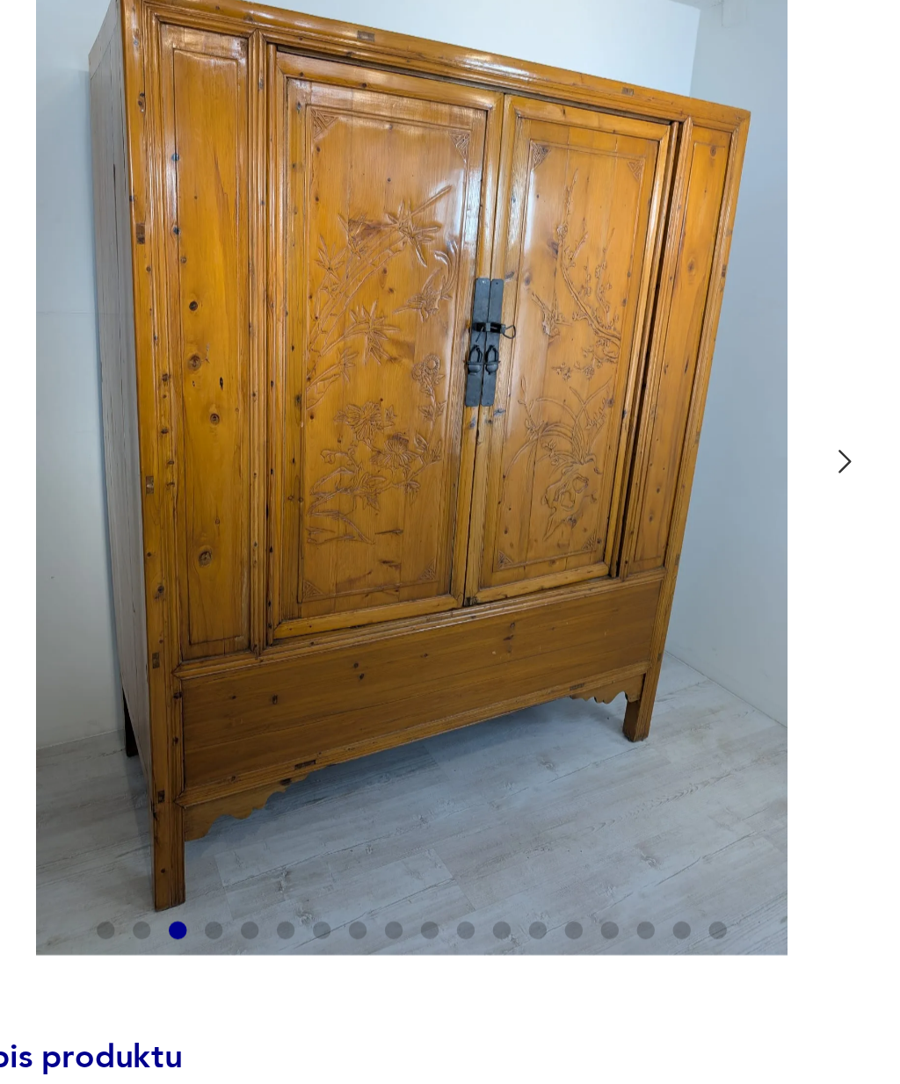
click at [424, 348] on icon "button" at bounding box center [426, 352] width 5 height 9
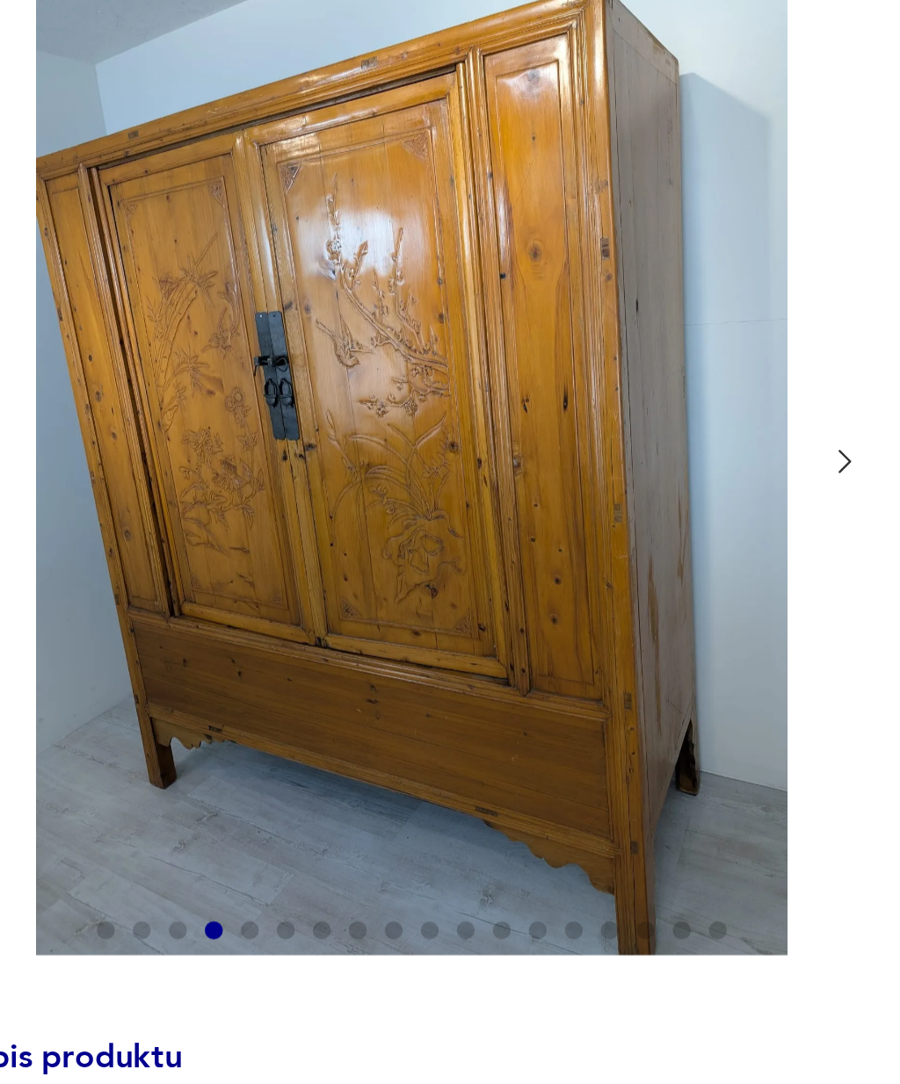
click at [424, 348] on icon "button" at bounding box center [426, 352] width 5 height 9
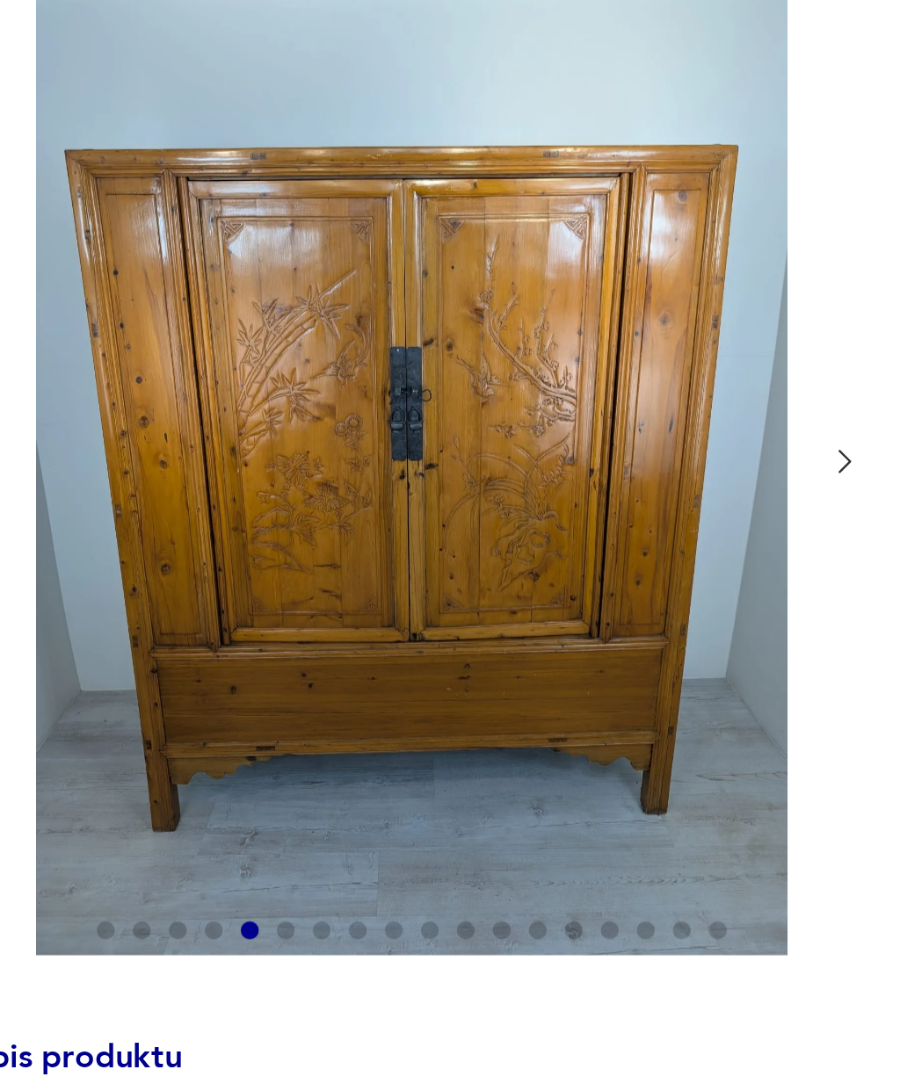
click at [419, 346] on icon "button" at bounding box center [425, 352] width 13 height 13
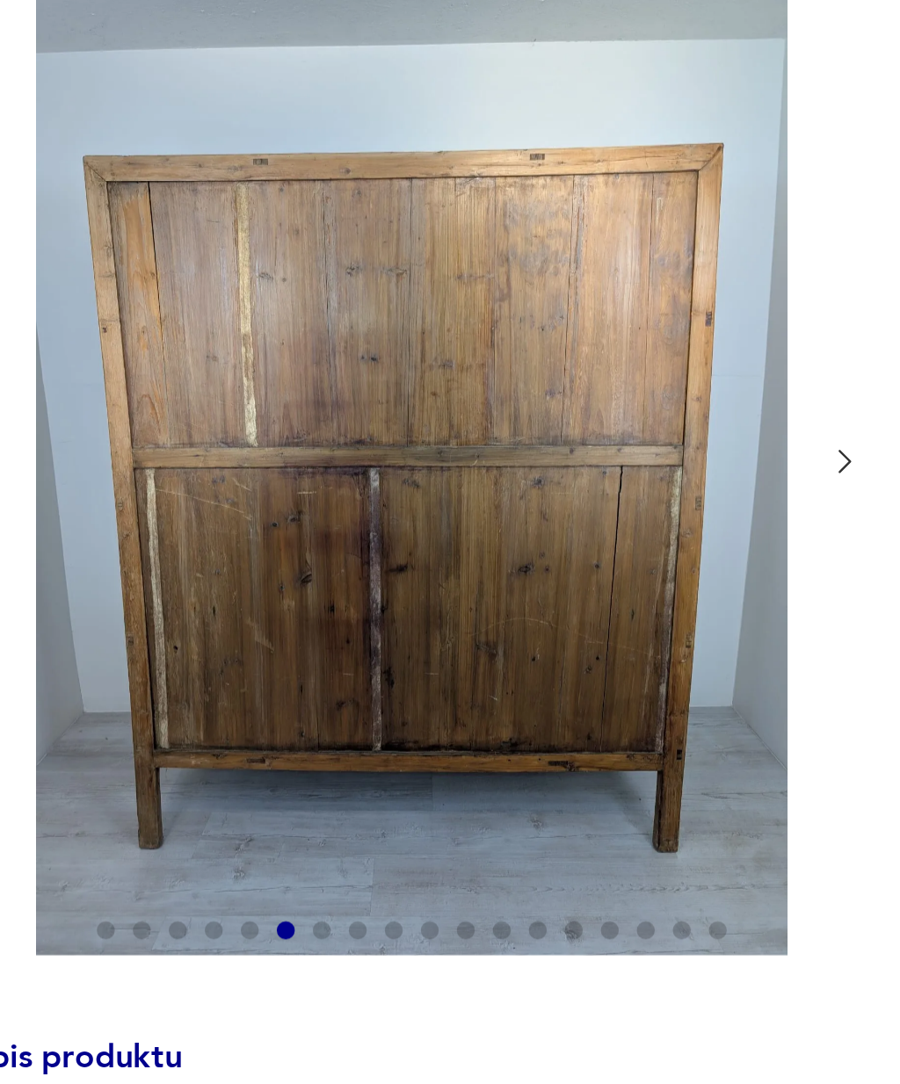
click at [419, 346] on icon "button" at bounding box center [425, 352] width 13 height 13
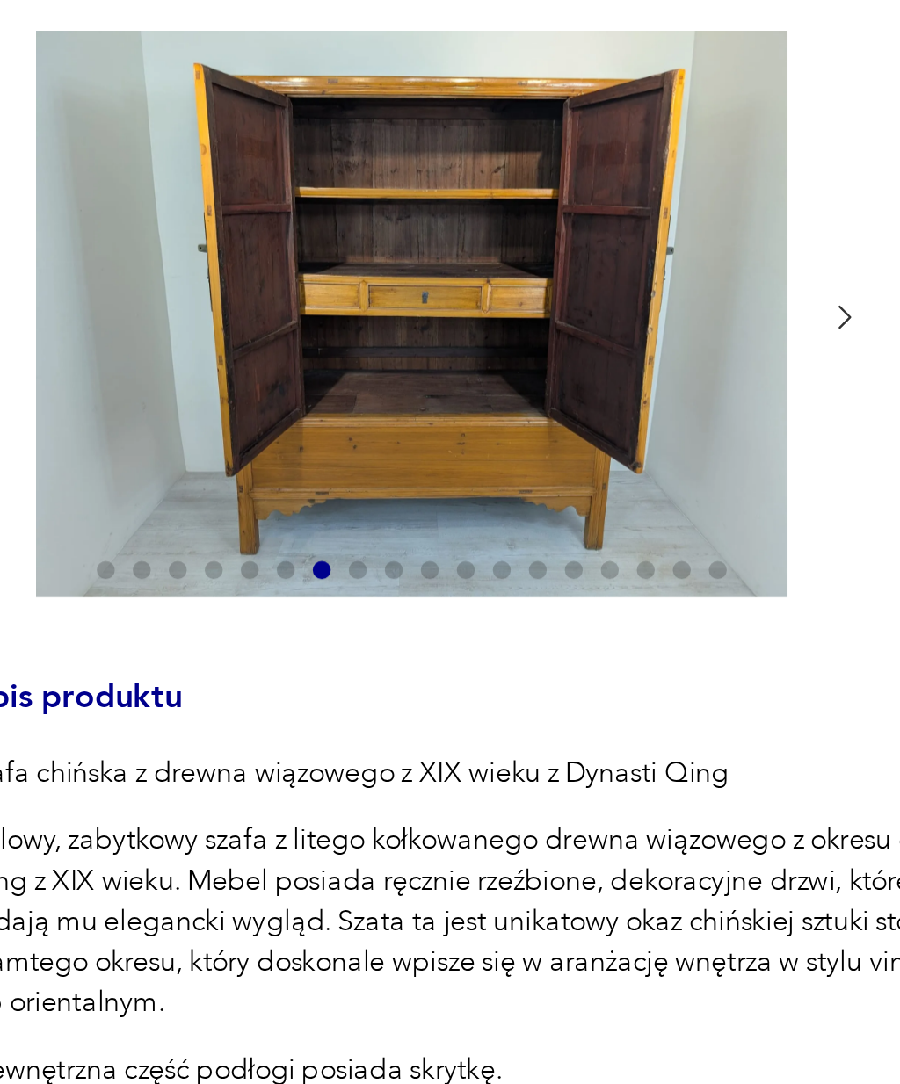
click at [419, 261] on icon "button" at bounding box center [425, 267] width 13 height 13
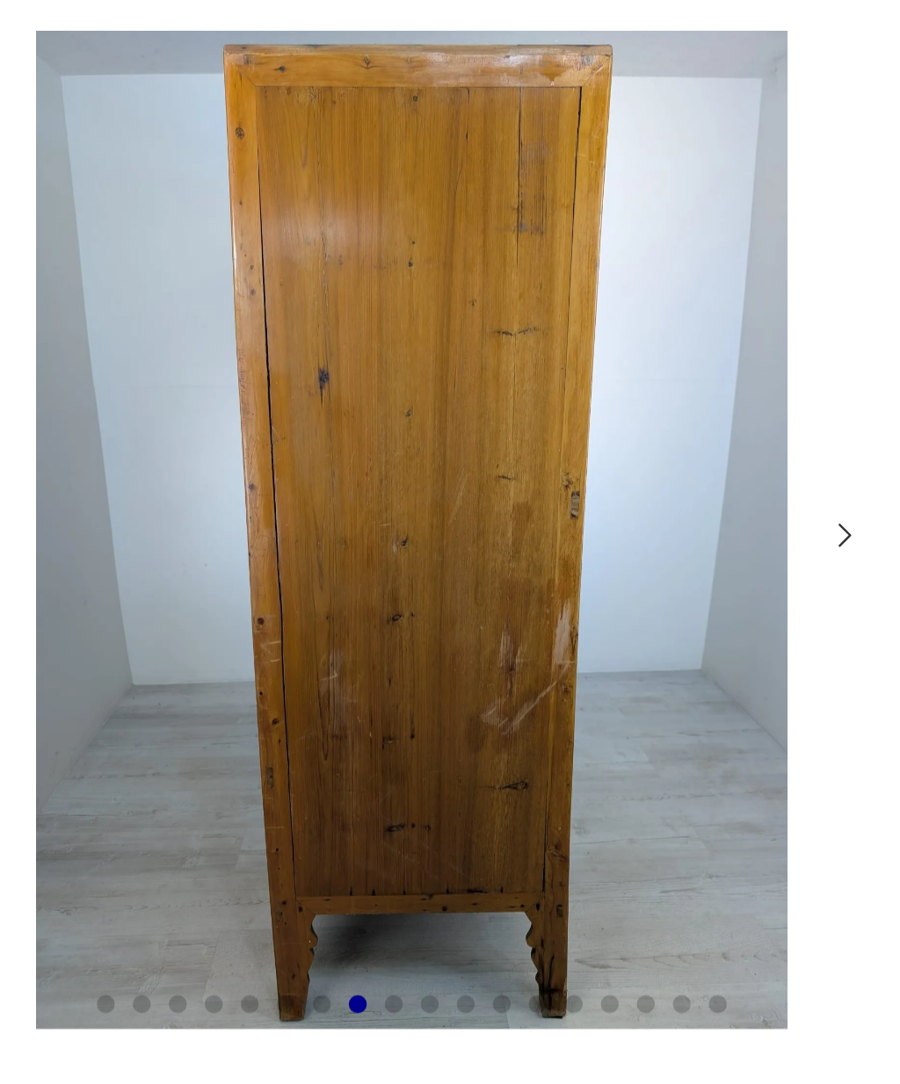
click at [419, 346] on icon "button" at bounding box center [425, 352] width 13 height 13
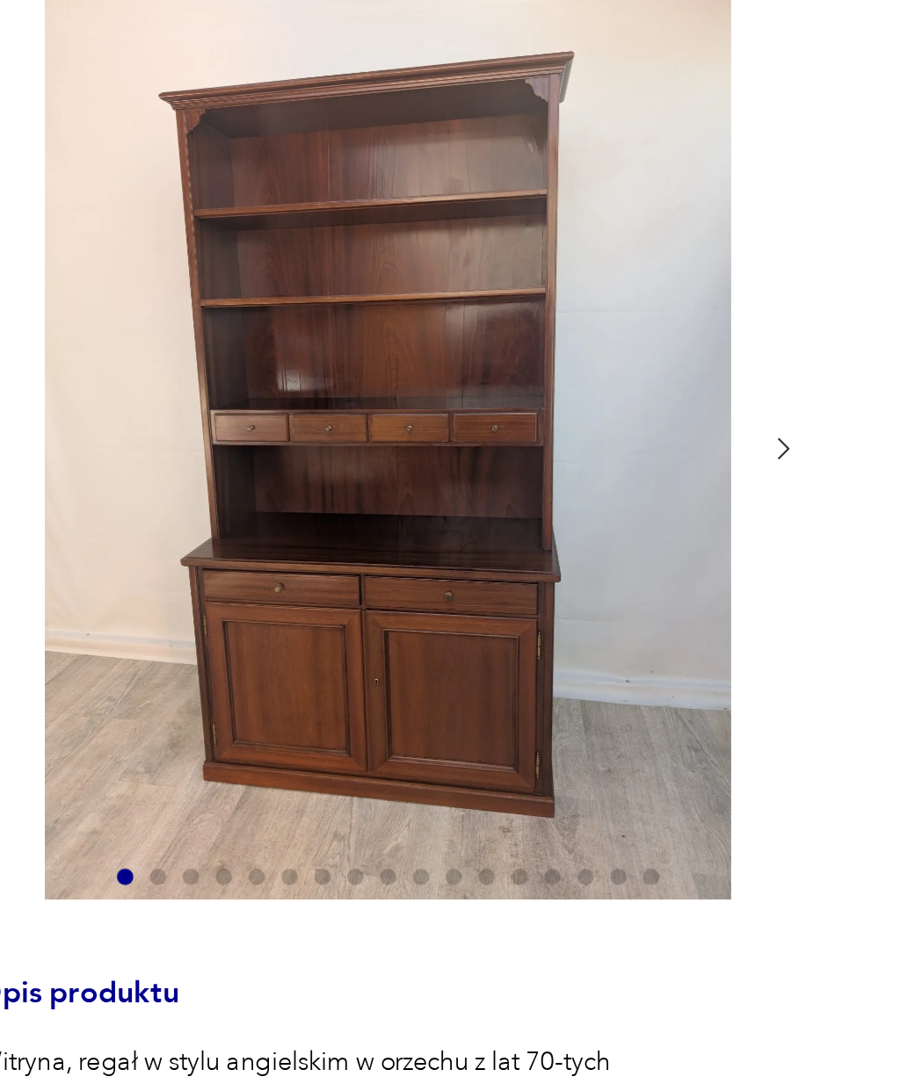
click at [347, 236] on div at bounding box center [283, 433] width 405 height 394
click at [419, 427] on icon "button" at bounding box center [425, 433] width 13 height 13
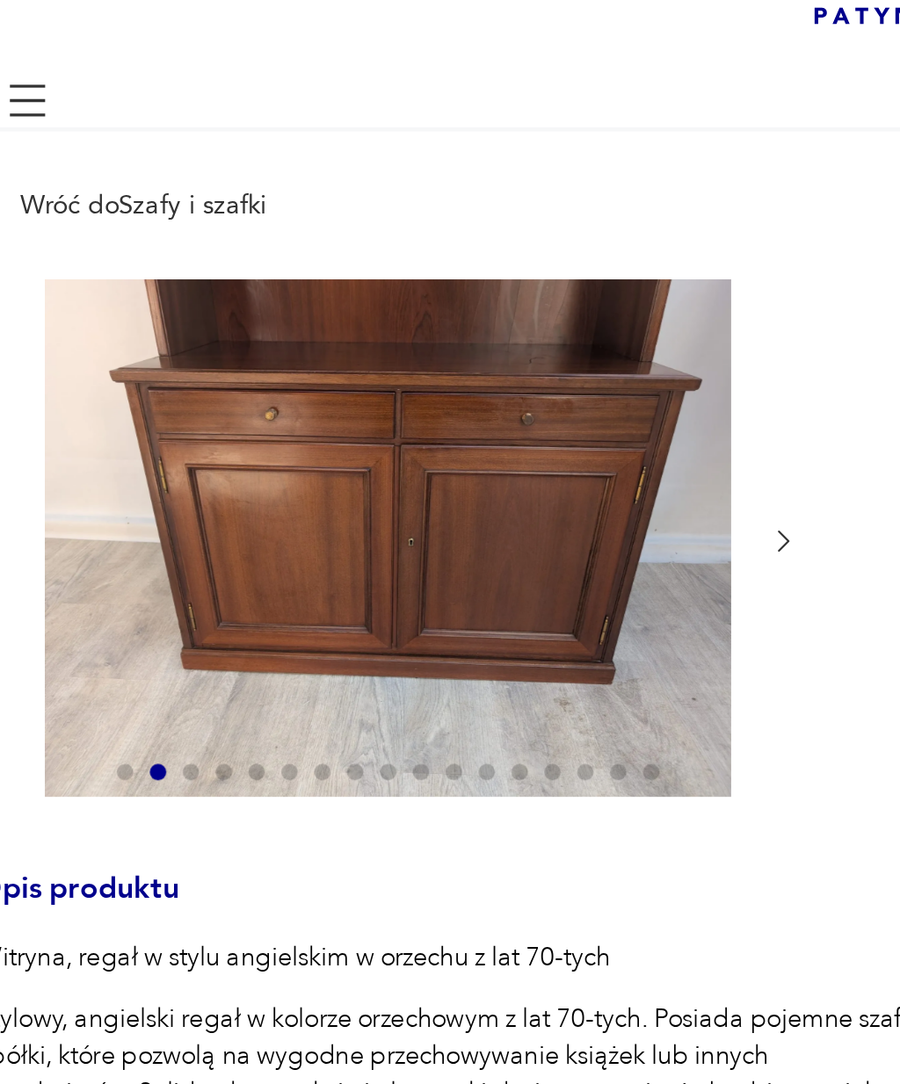
click at [419, 342] on icon "button" at bounding box center [425, 348] width 13 height 13
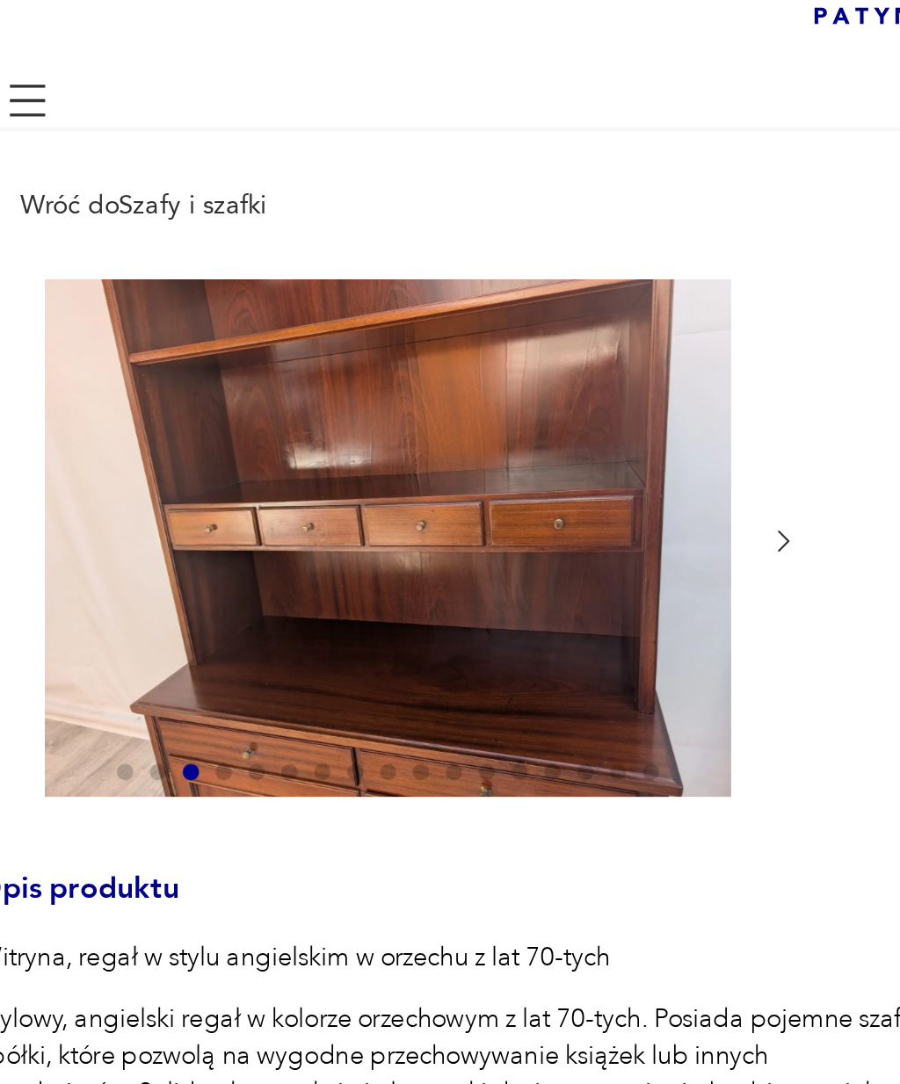
click at [419, 342] on icon "button" at bounding box center [425, 348] width 13 height 13
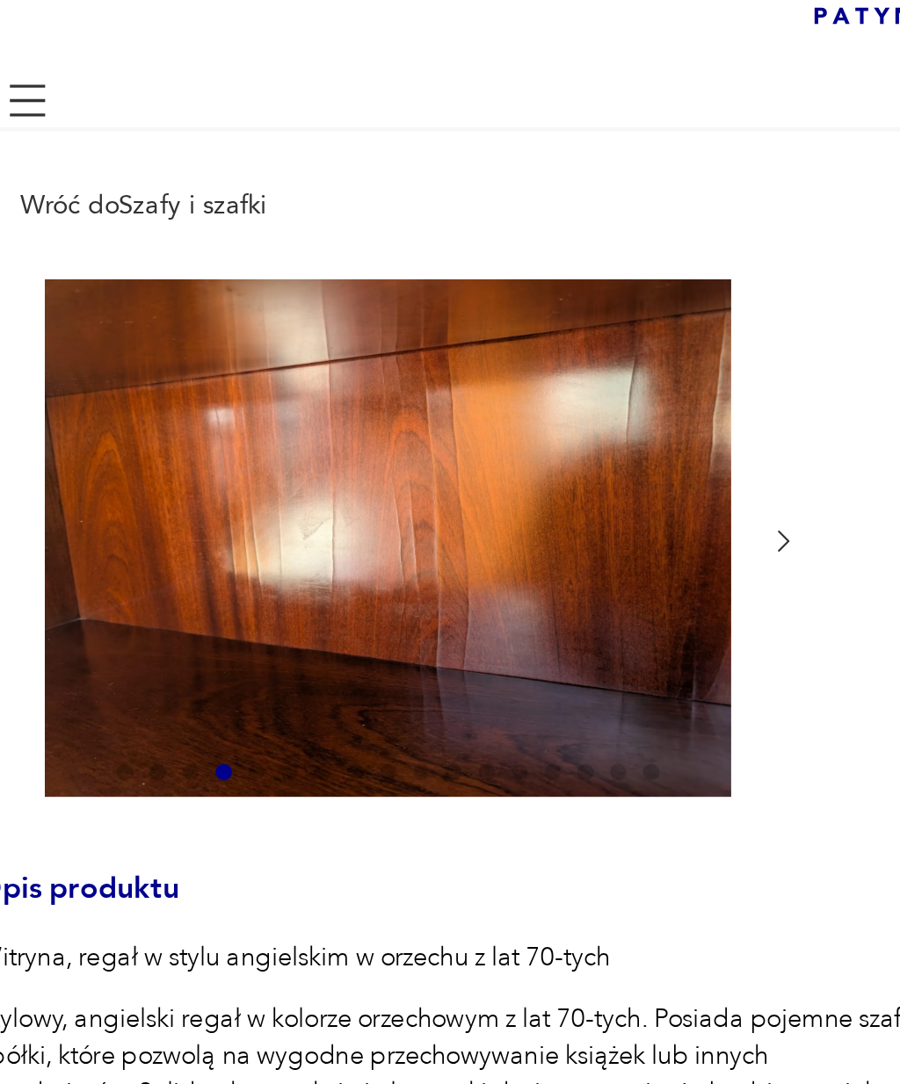
click at [419, 342] on icon "button" at bounding box center [425, 348] width 13 height 13
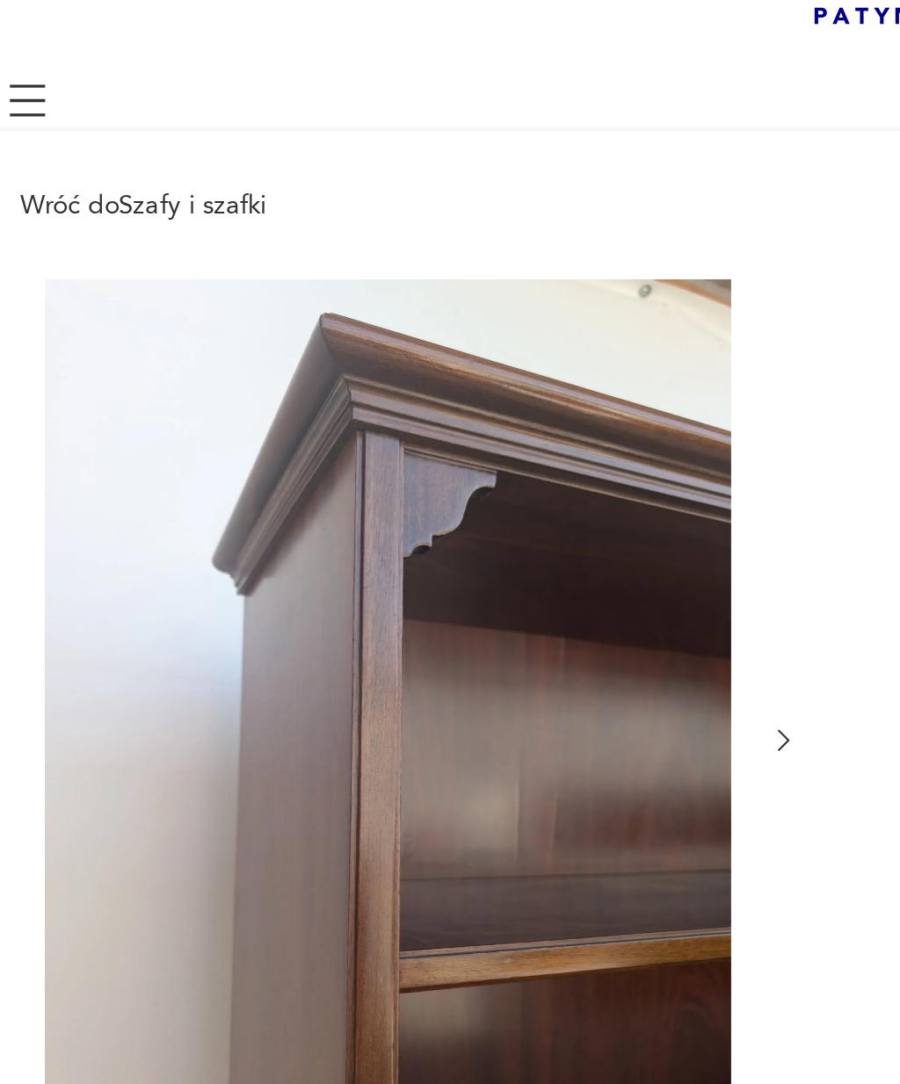
click at [419, 427] on icon "button" at bounding box center [425, 433] width 13 height 13
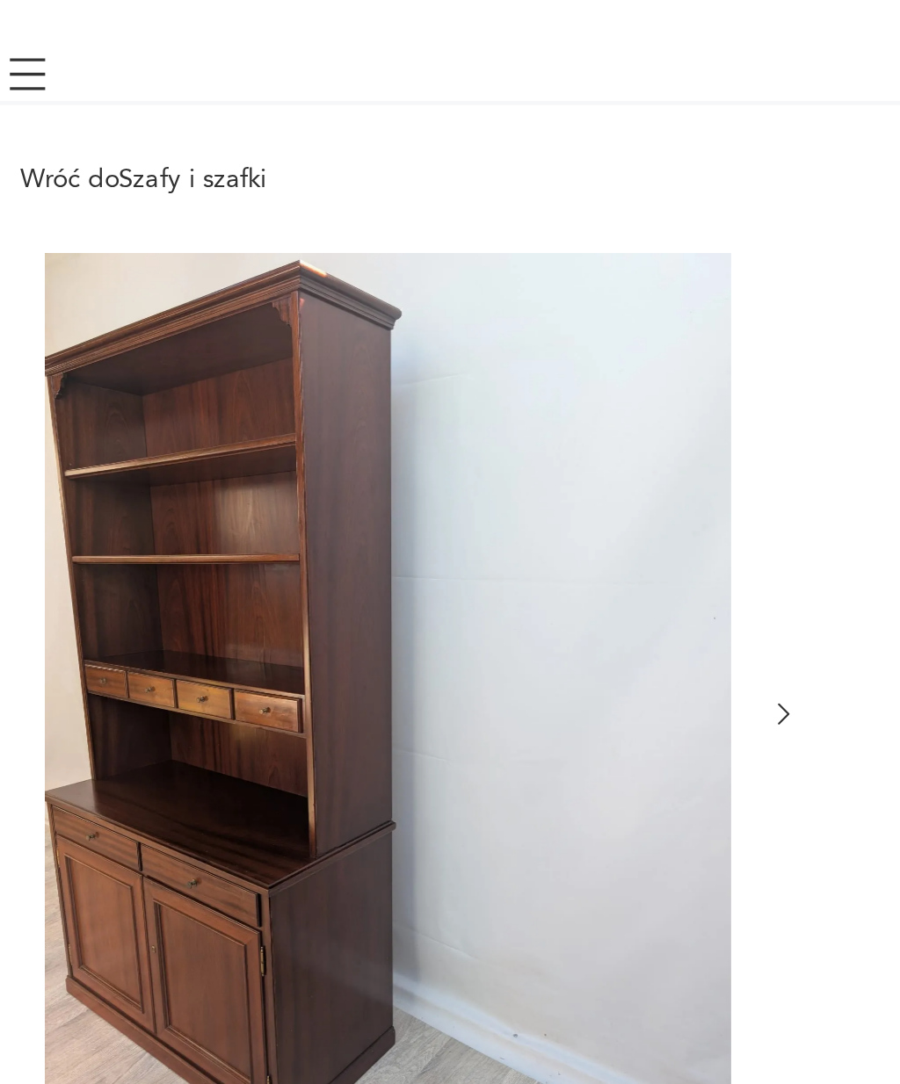
click at [424, 429] on icon "button" at bounding box center [426, 433] width 5 height 9
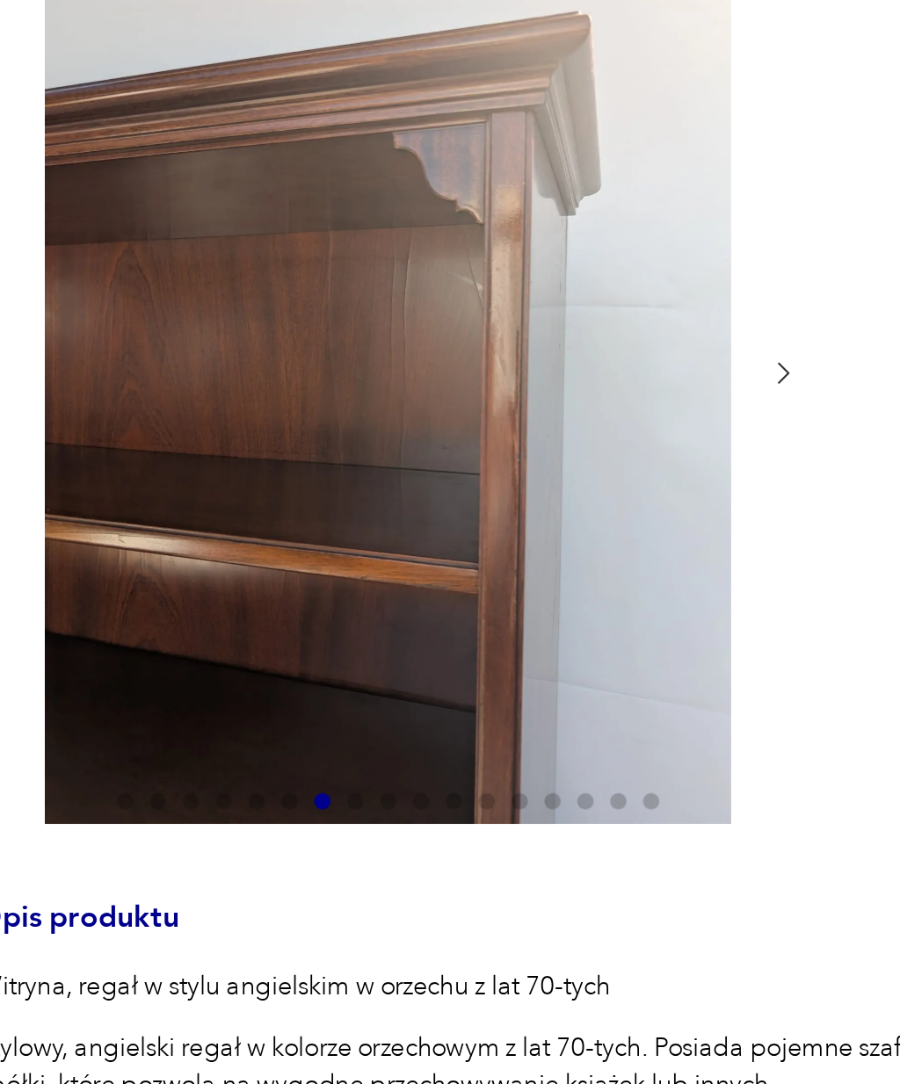
click at [419, 427] on icon "button" at bounding box center [425, 433] width 13 height 13
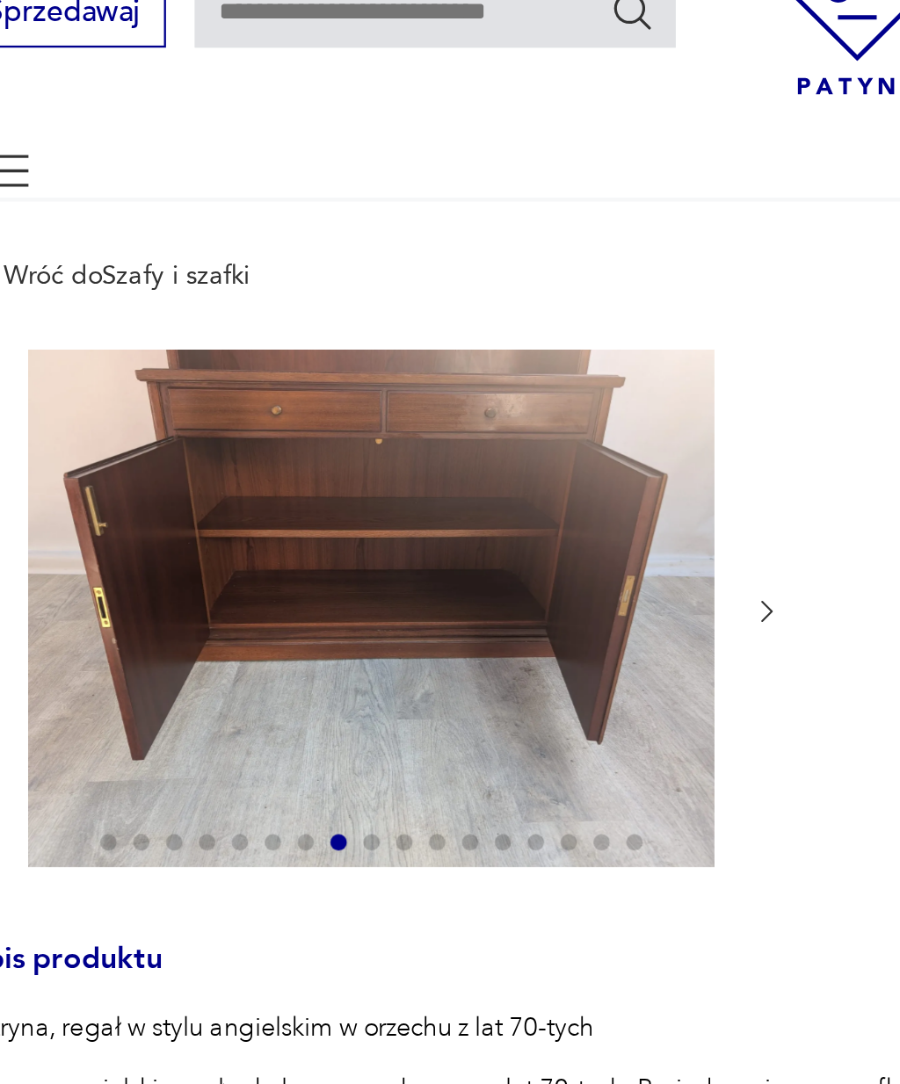
click at [419, 342] on icon "button" at bounding box center [425, 348] width 13 height 13
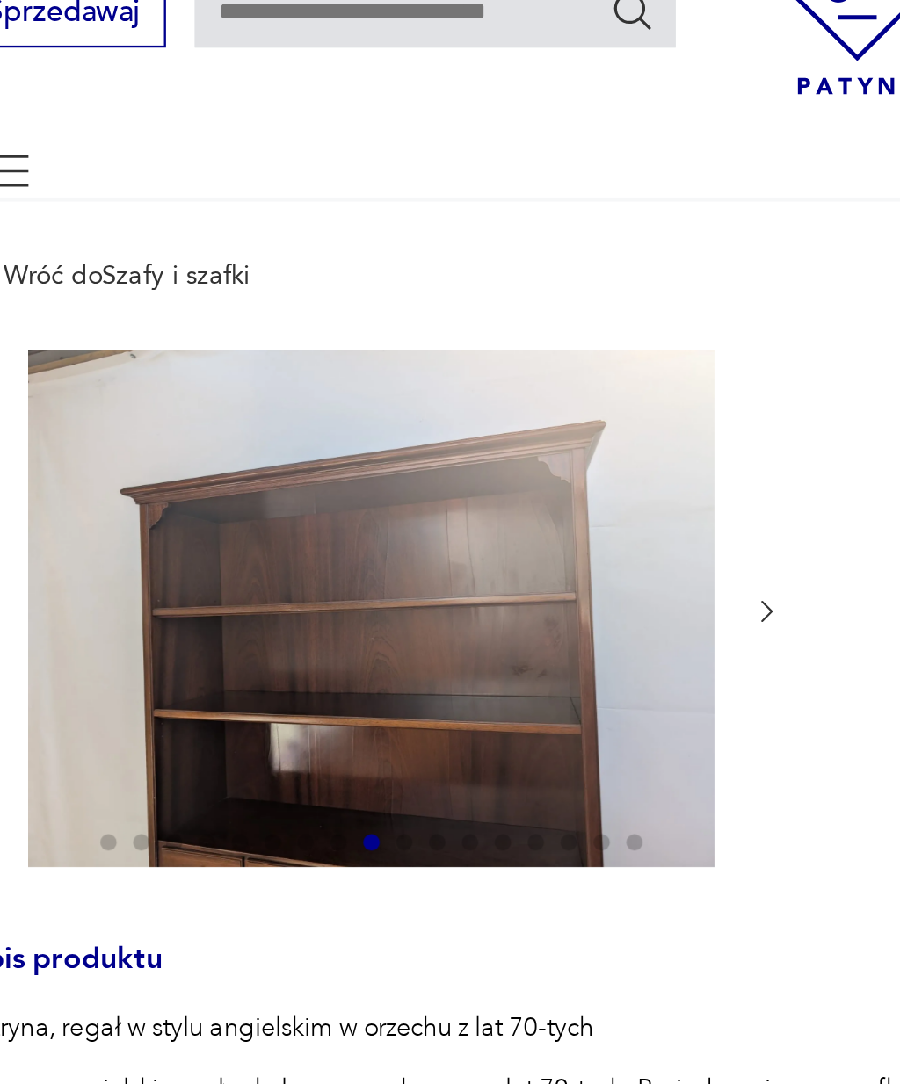
click at [419, 342] on icon "button" at bounding box center [425, 348] width 13 height 13
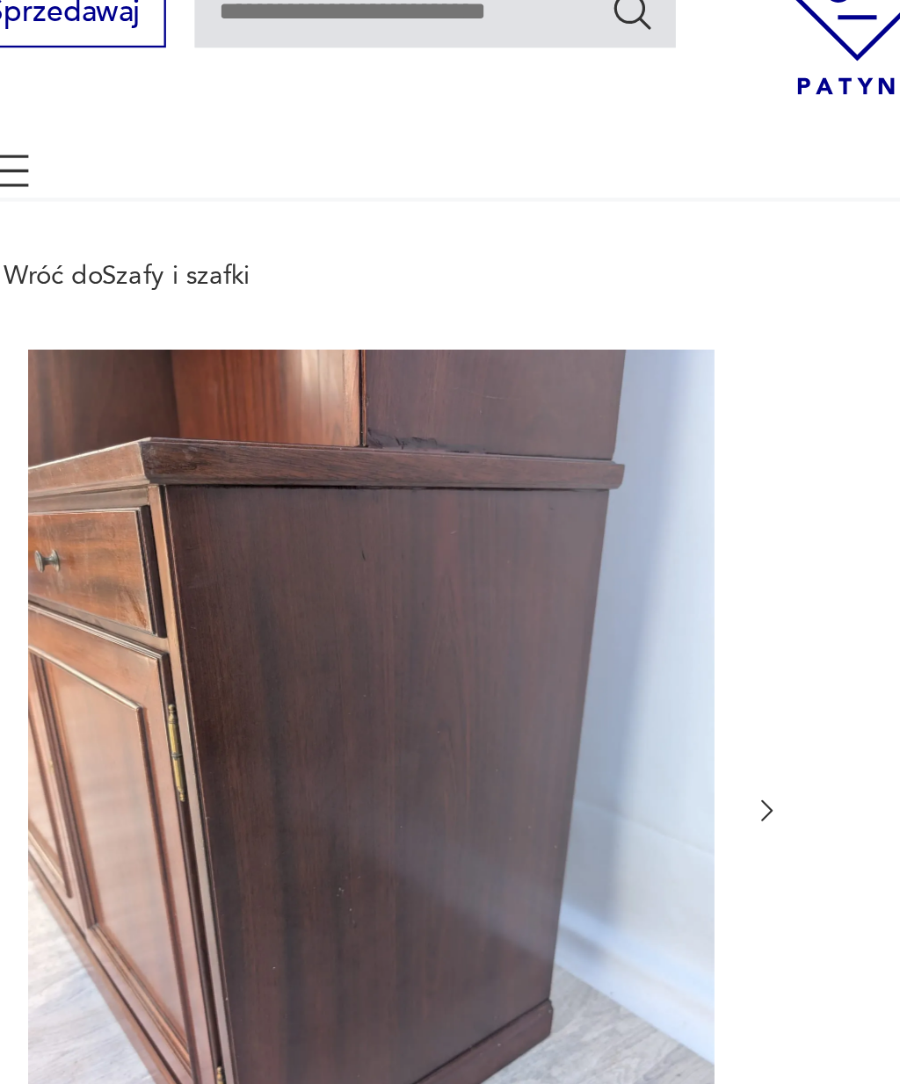
click at [419, 427] on icon "button" at bounding box center [425, 433] width 13 height 13
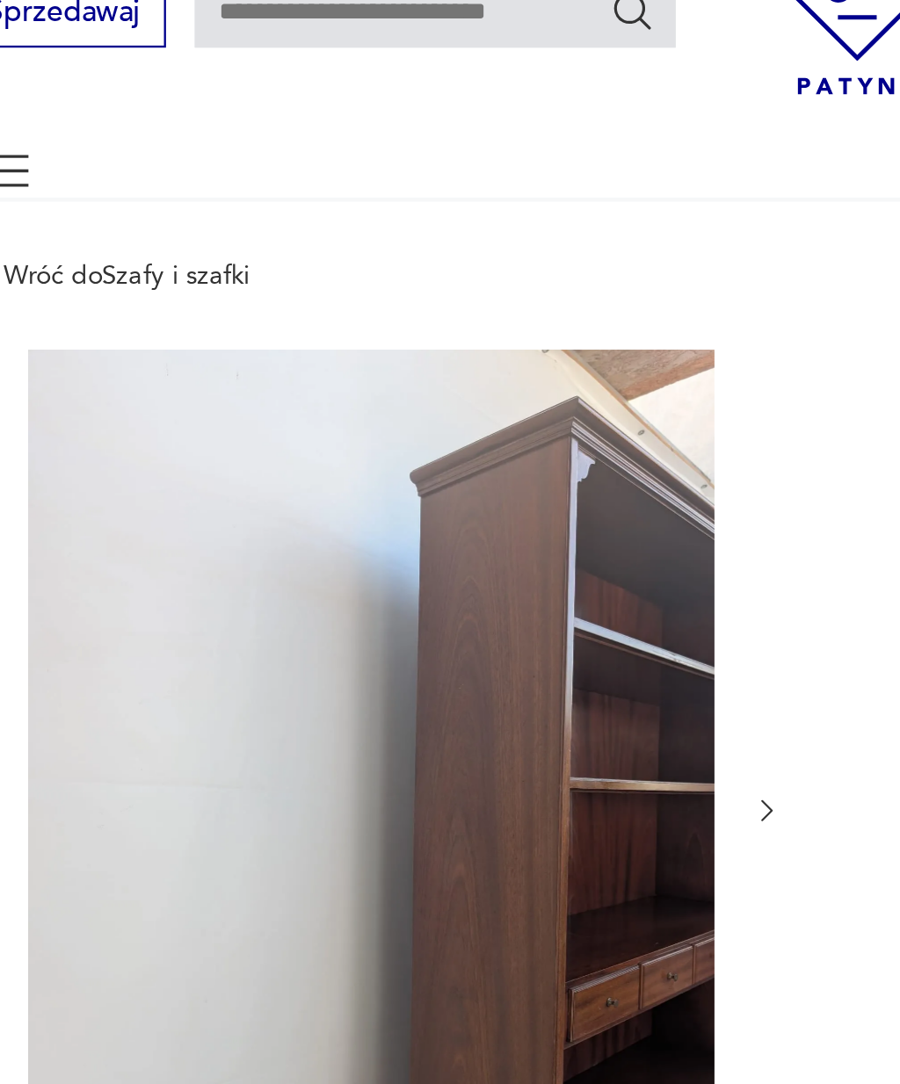
click at [419, 425] on button "button" at bounding box center [425, 433] width 13 height 16
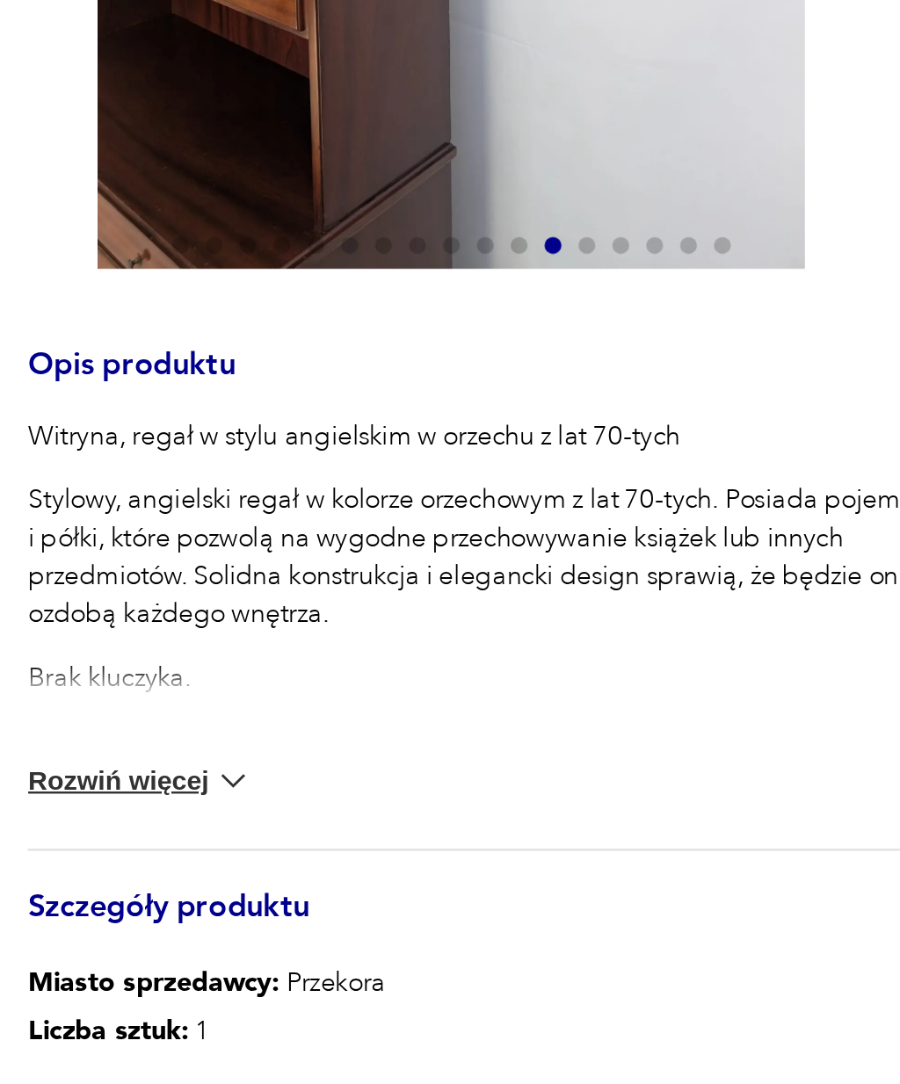
click at [81, 830] on button "Rozwiń więcej" at bounding box center [128, 839] width 94 height 18
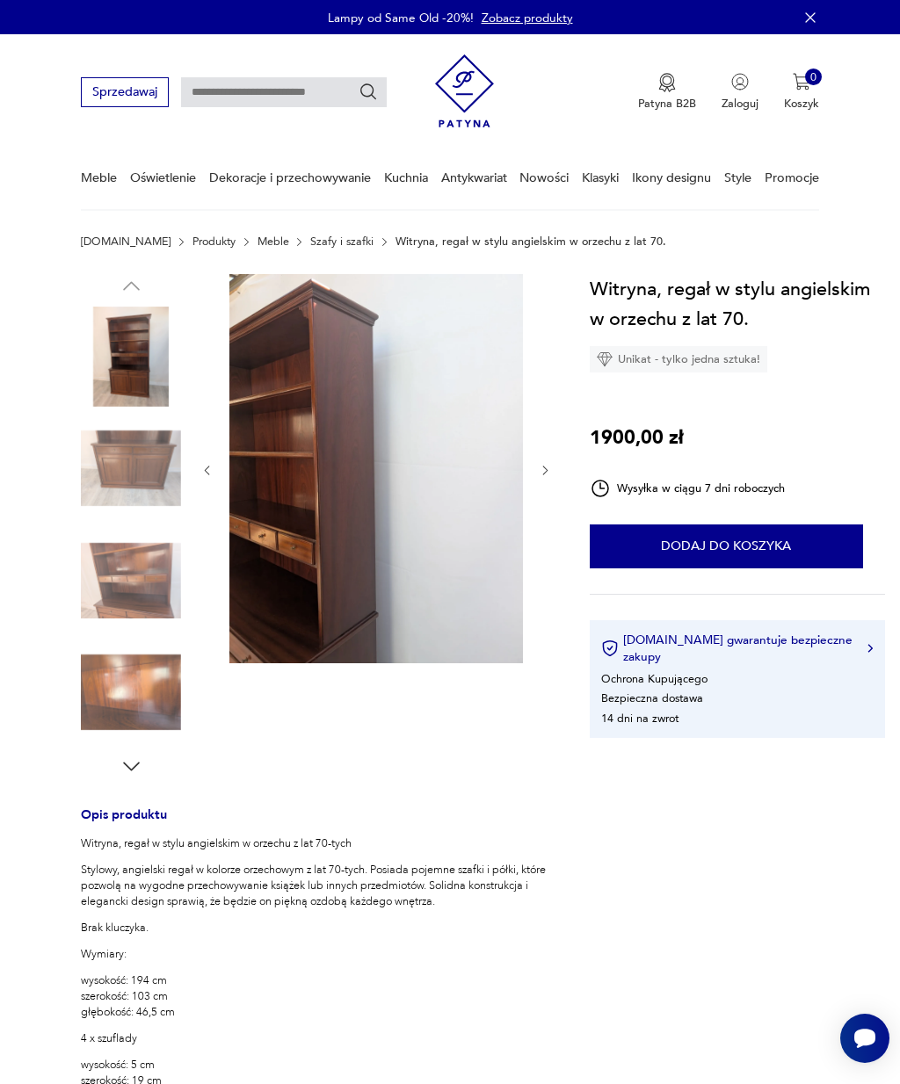
click at [119, 361] on img at bounding box center [131, 357] width 100 height 100
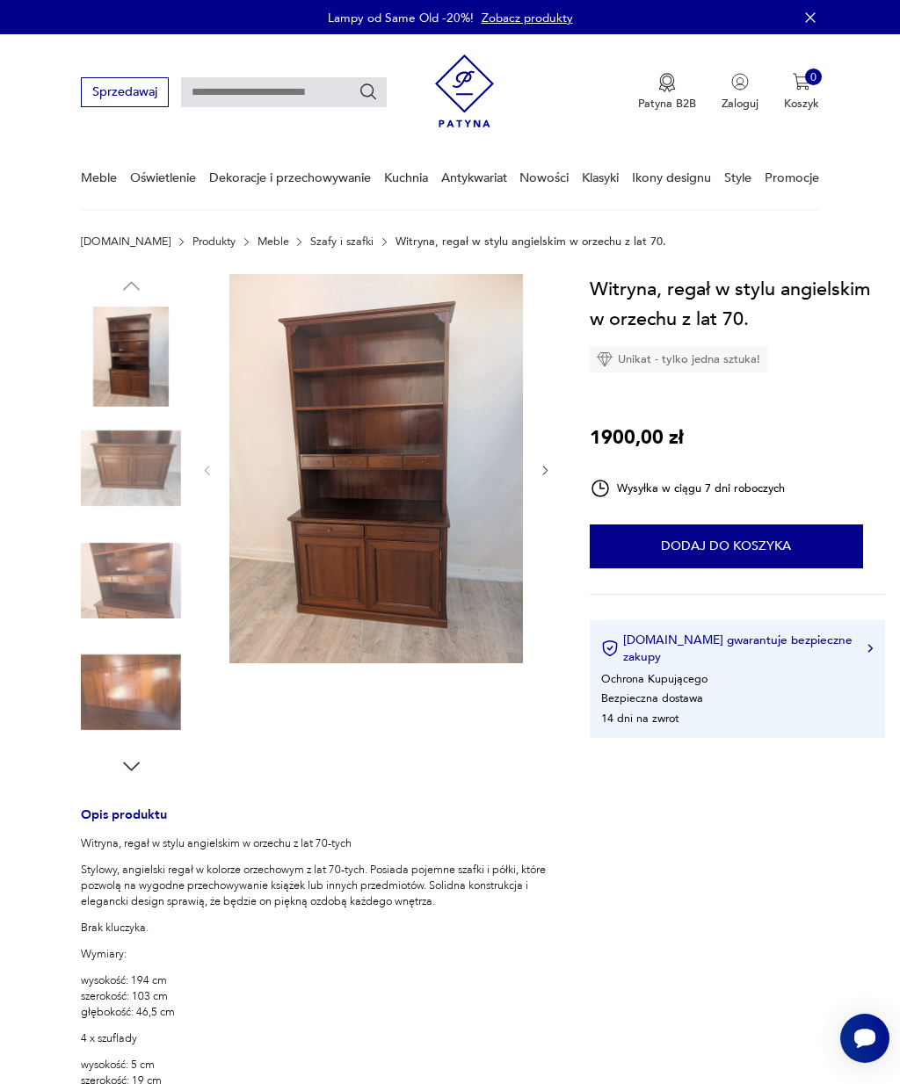
click at [126, 358] on img at bounding box center [131, 357] width 100 height 100
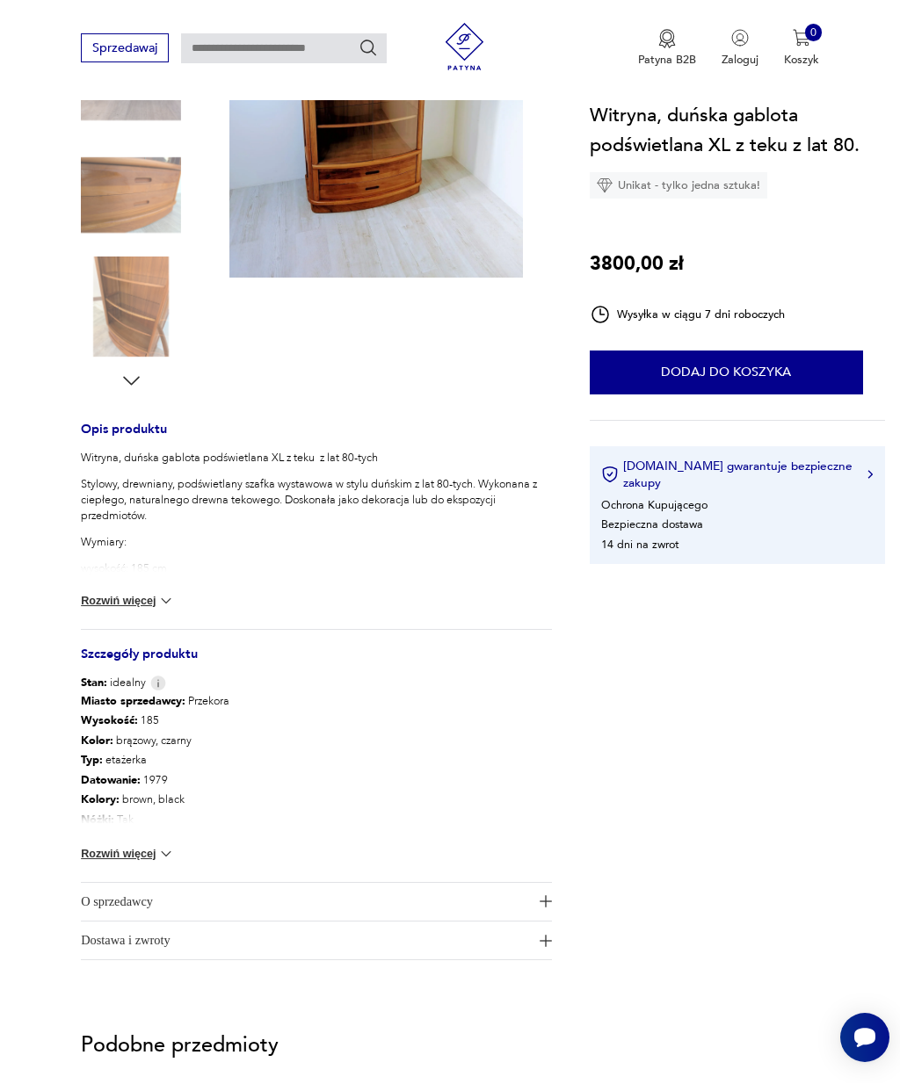
scroll to position [382, 0]
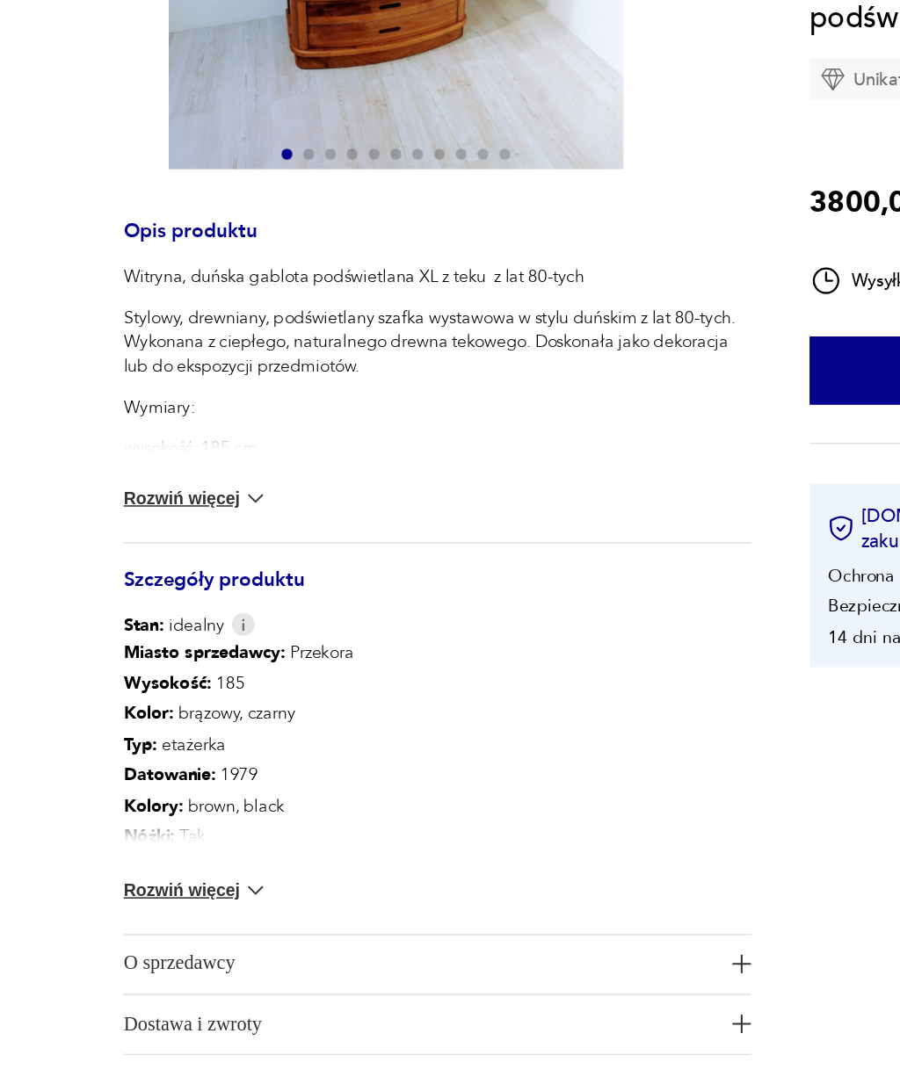
click at [159, 448] on img at bounding box center [166, 457] width 18 height 18
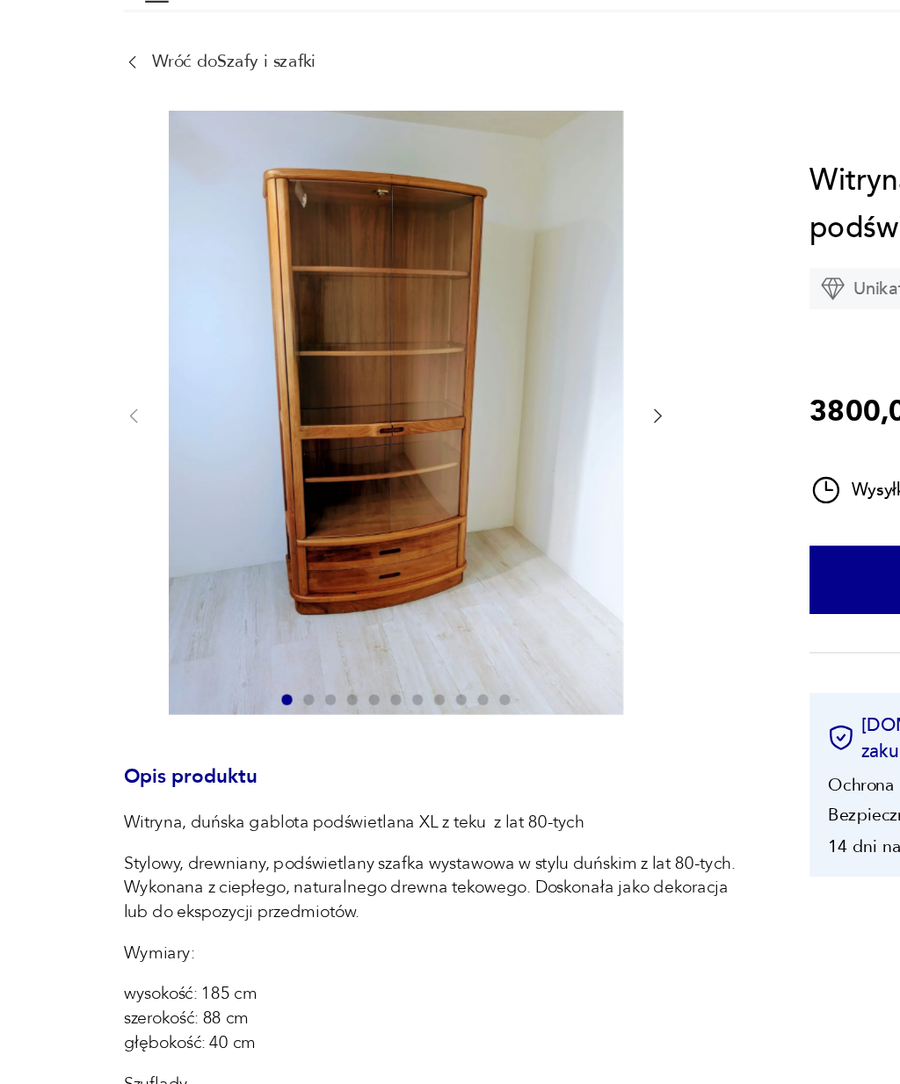
scroll to position [164, 0]
click at [321, 277] on img at bounding box center [257, 267] width 294 height 390
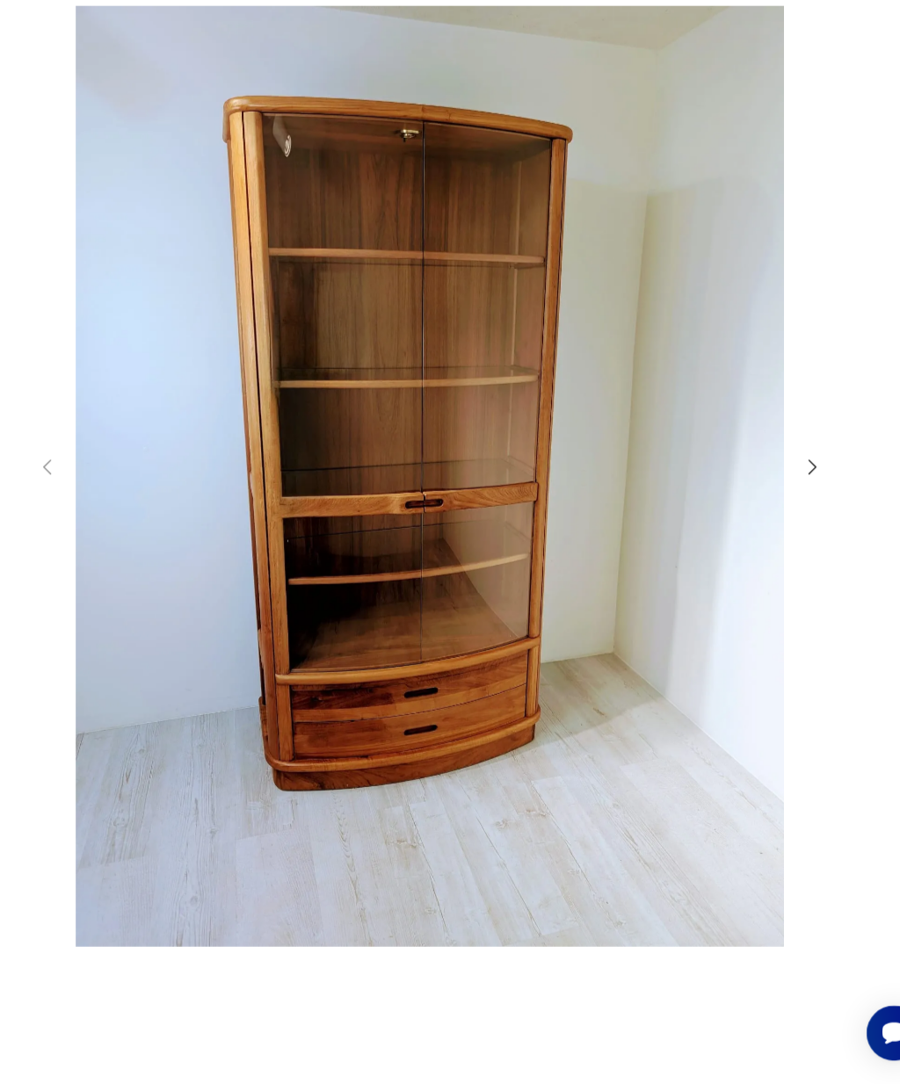
scroll to position [207, 0]
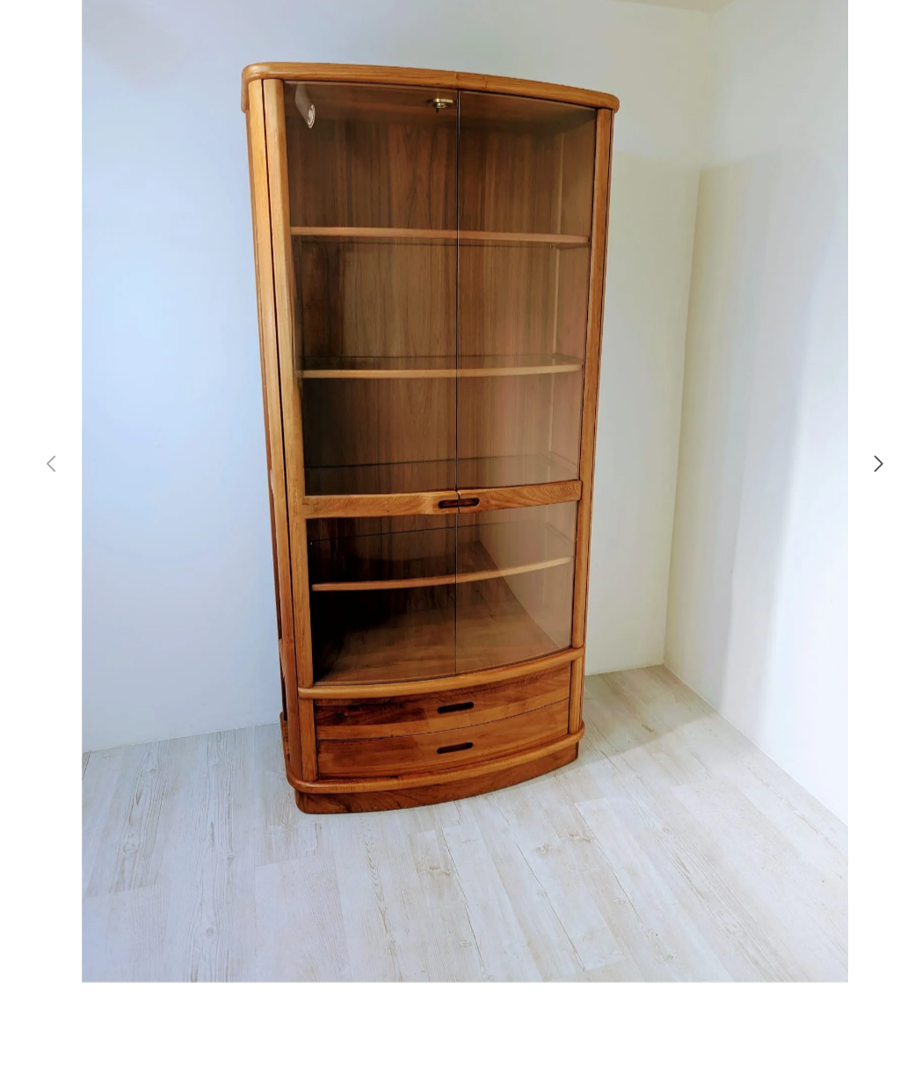
click at [782, 523] on icon "button" at bounding box center [791, 532] width 19 height 19
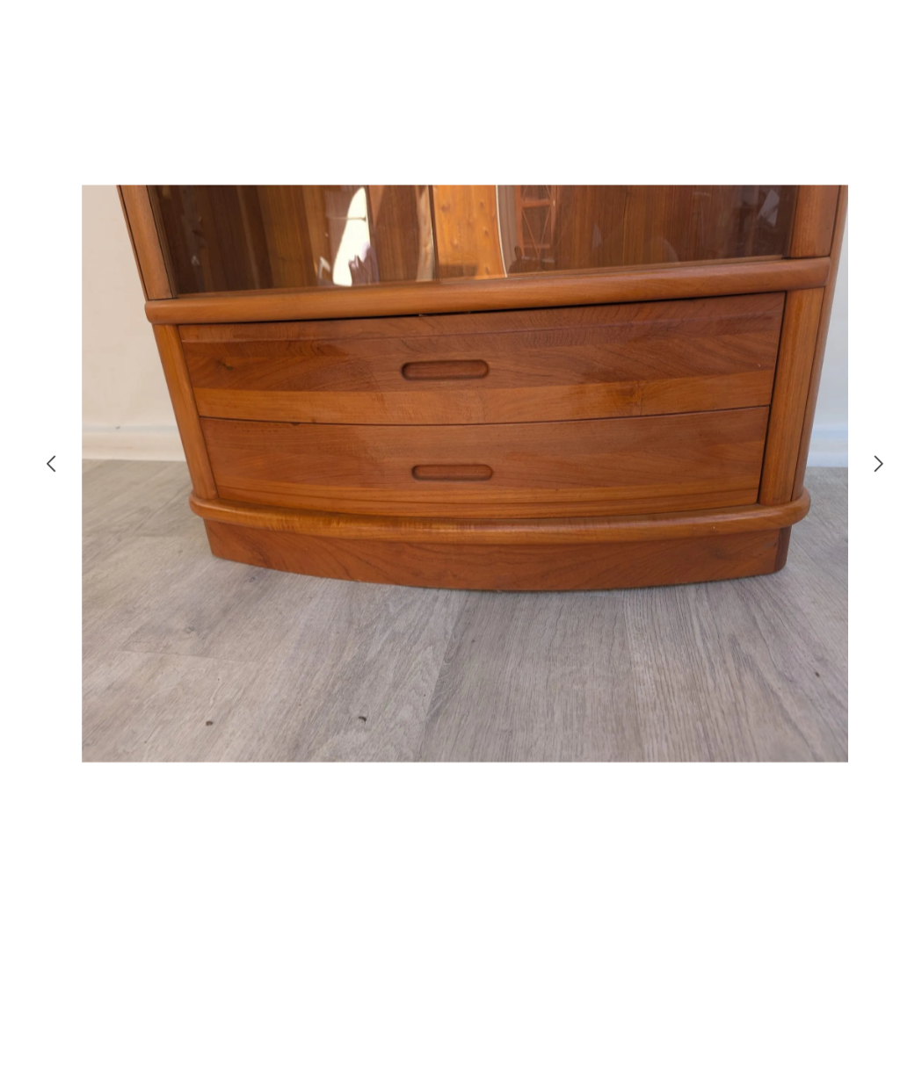
click at [782, 523] on icon "button" at bounding box center [791, 532] width 19 height 19
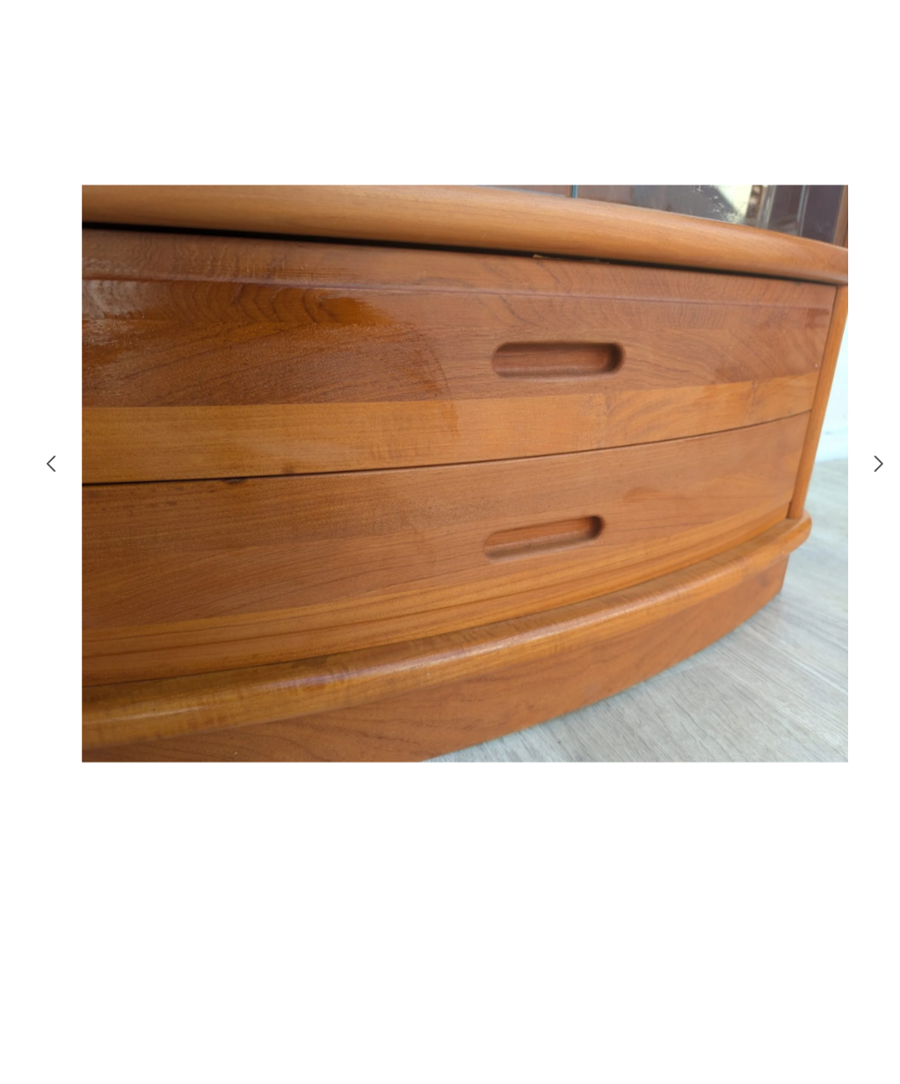
click at [782, 523] on icon "button" at bounding box center [791, 532] width 19 height 19
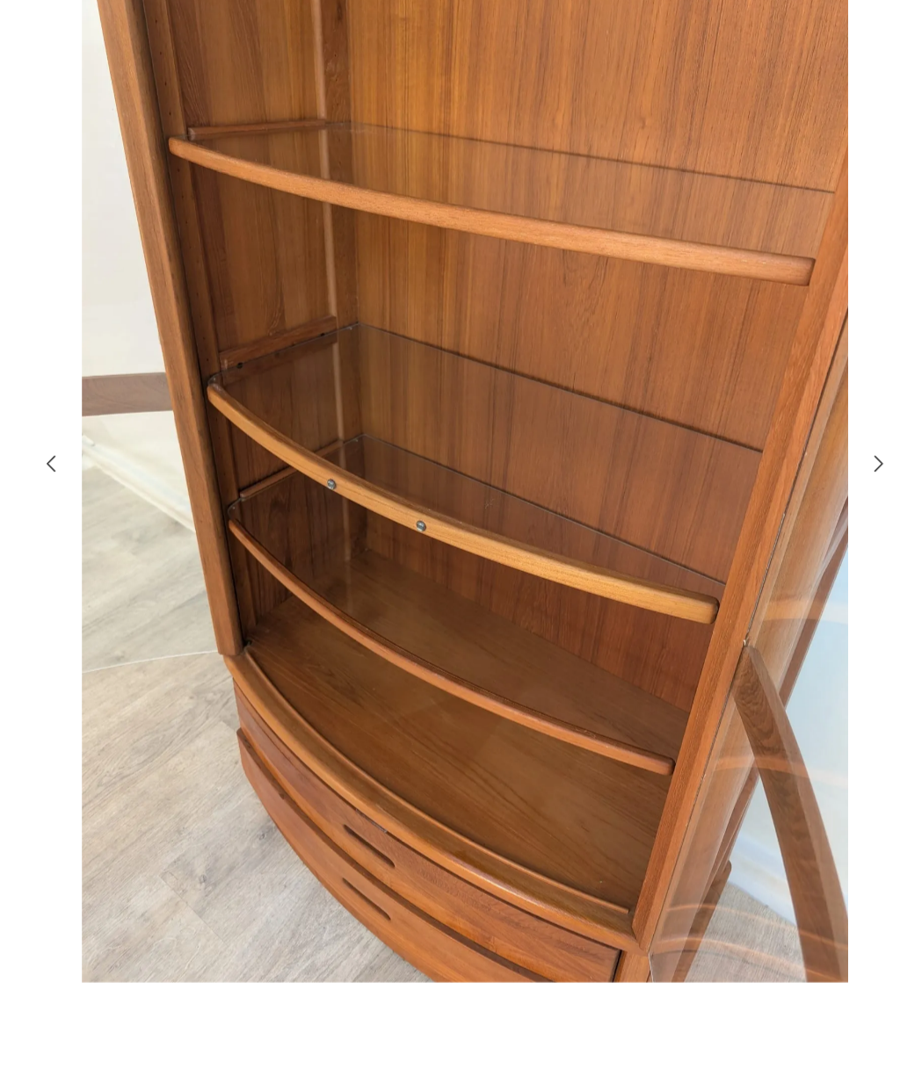
click at [782, 523] on icon "button" at bounding box center [791, 532] width 19 height 19
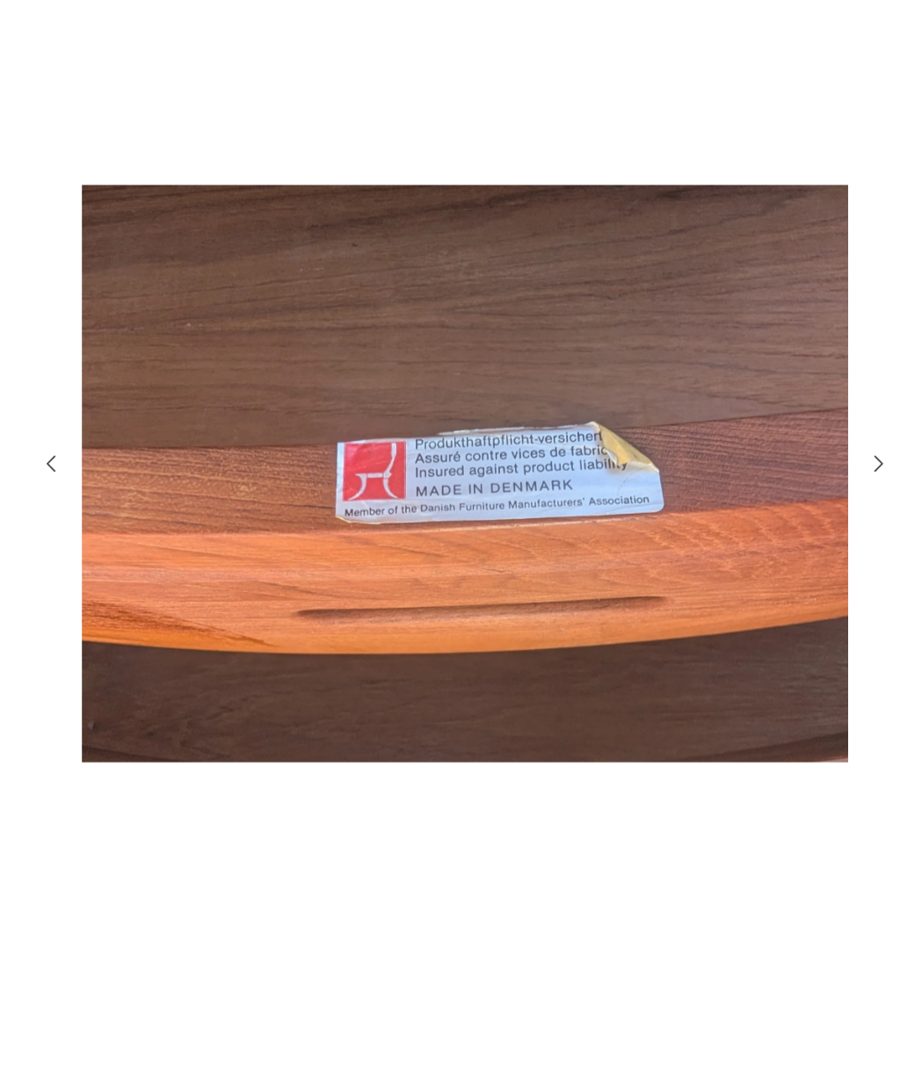
click at [782, 523] on icon "button" at bounding box center [791, 532] width 19 height 19
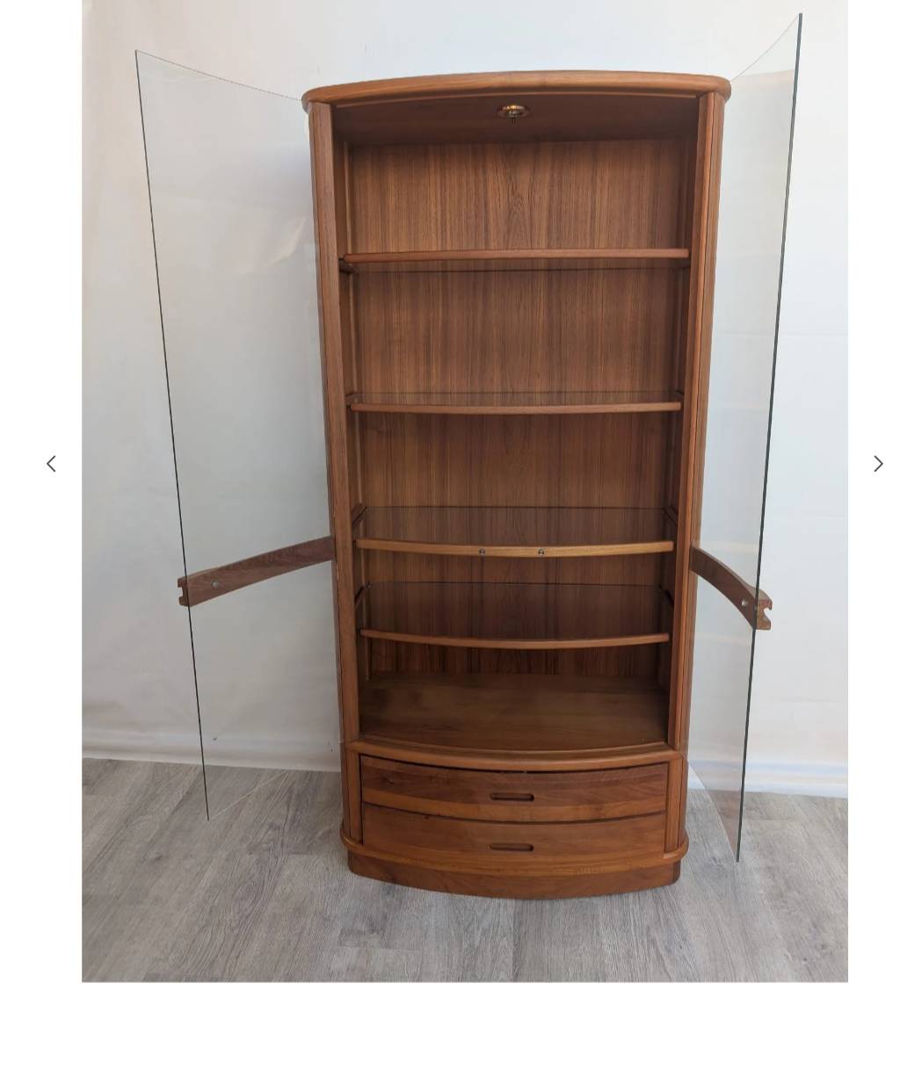
click at [782, 523] on icon "button" at bounding box center [791, 532] width 19 height 19
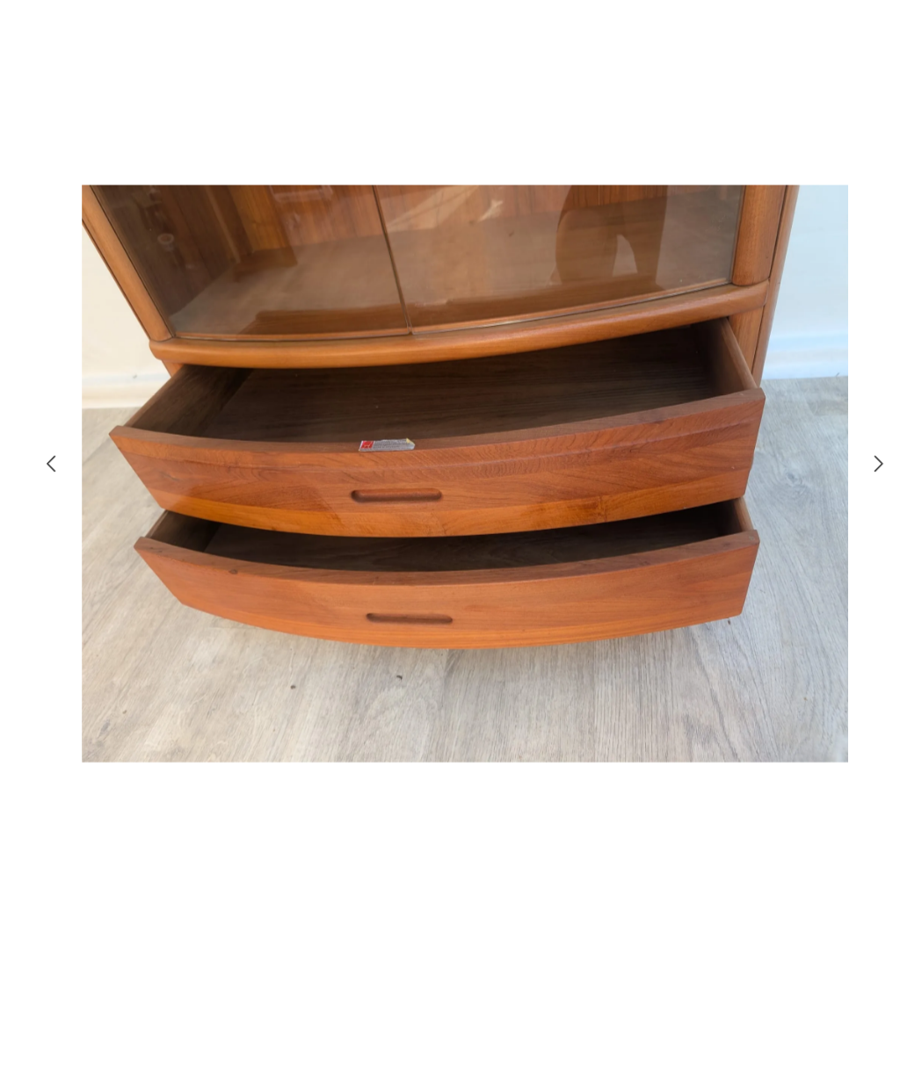
click at [788, 526] on icon "button" at bounding box center [791, 532] width 7 height 13
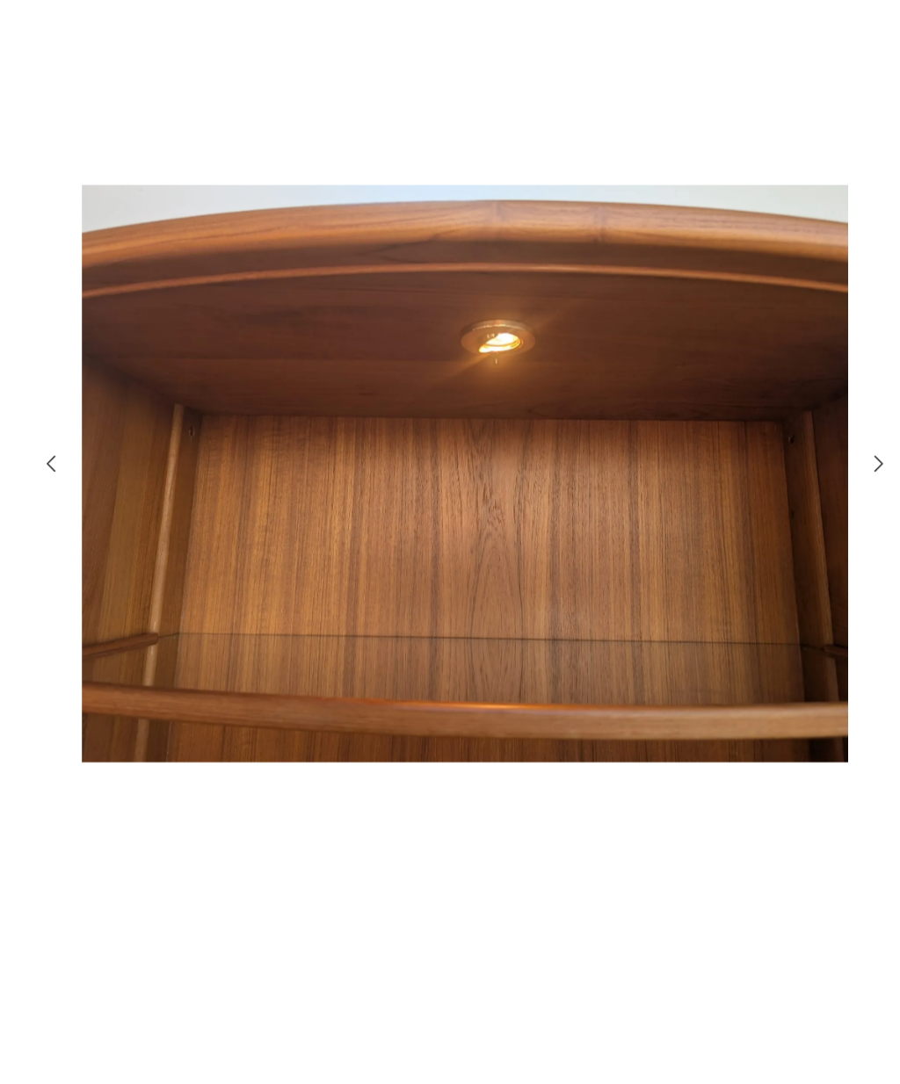
click at [782, 523] on icon "button" at bounding box center [791, 532] width 19 height 19
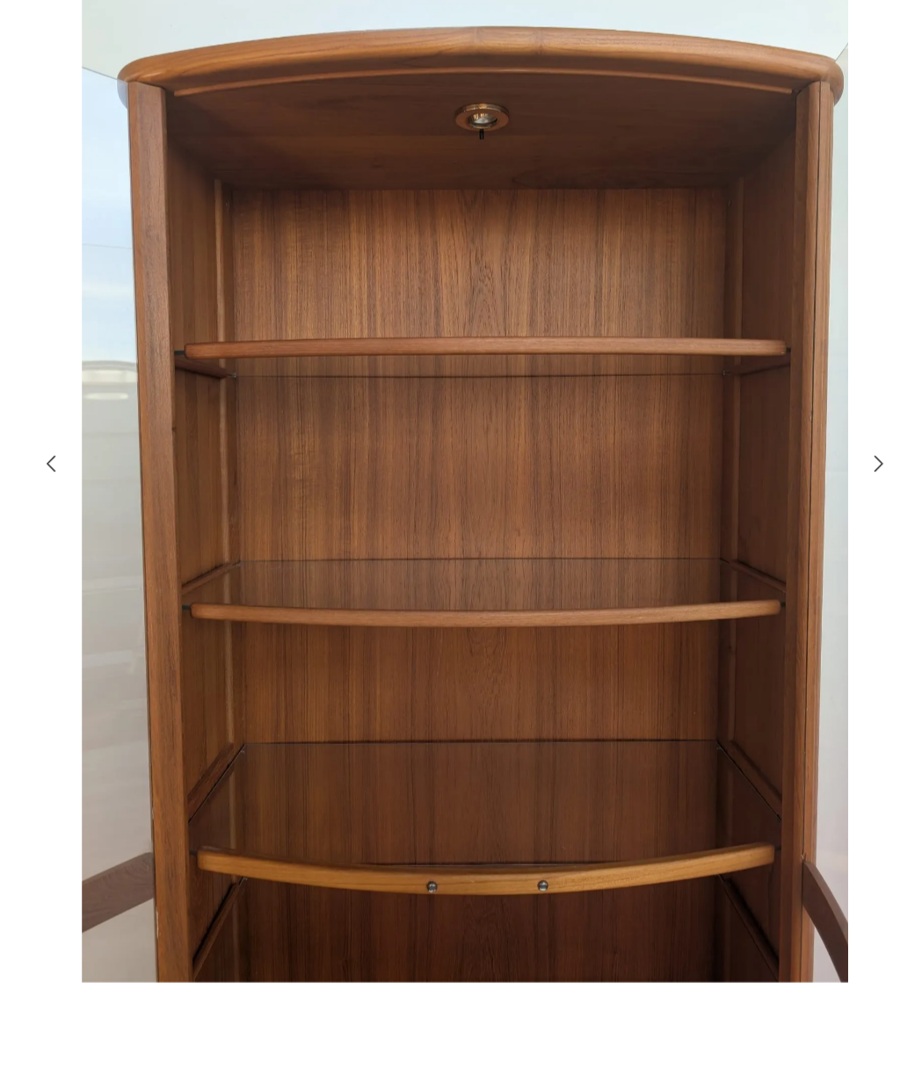
click at [782, 523] on icon "button" at bounding box center [791, 532] width 19 height 19
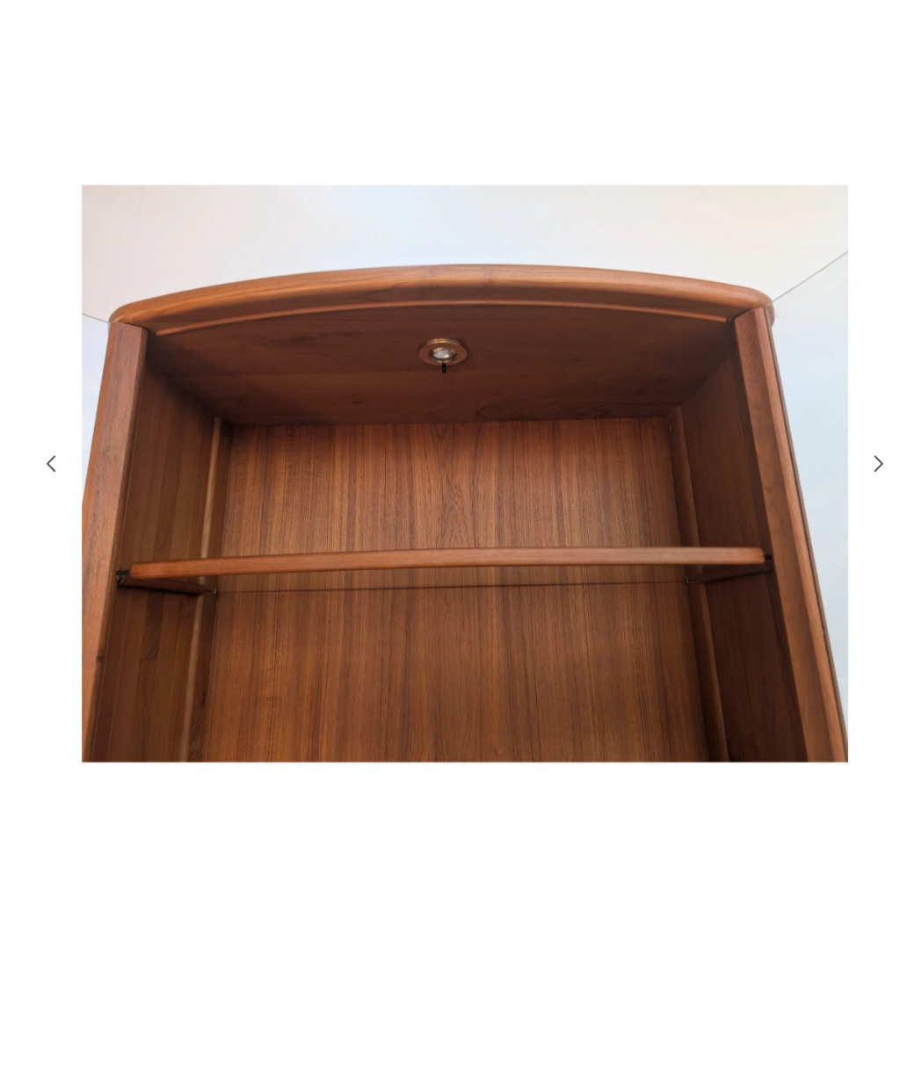
click at [788, 526] on icon "button" at bounding box center [791, 532] width 7 height 13
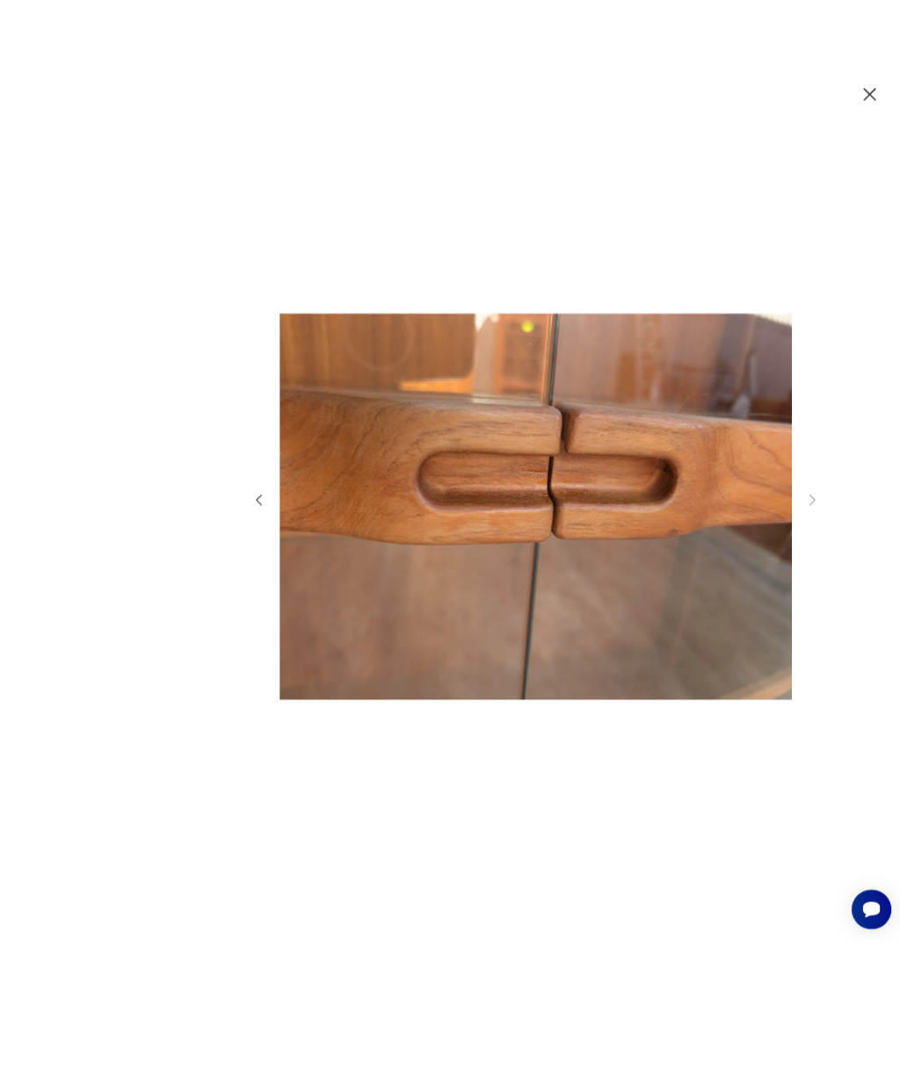
scroll to position [210, 0]
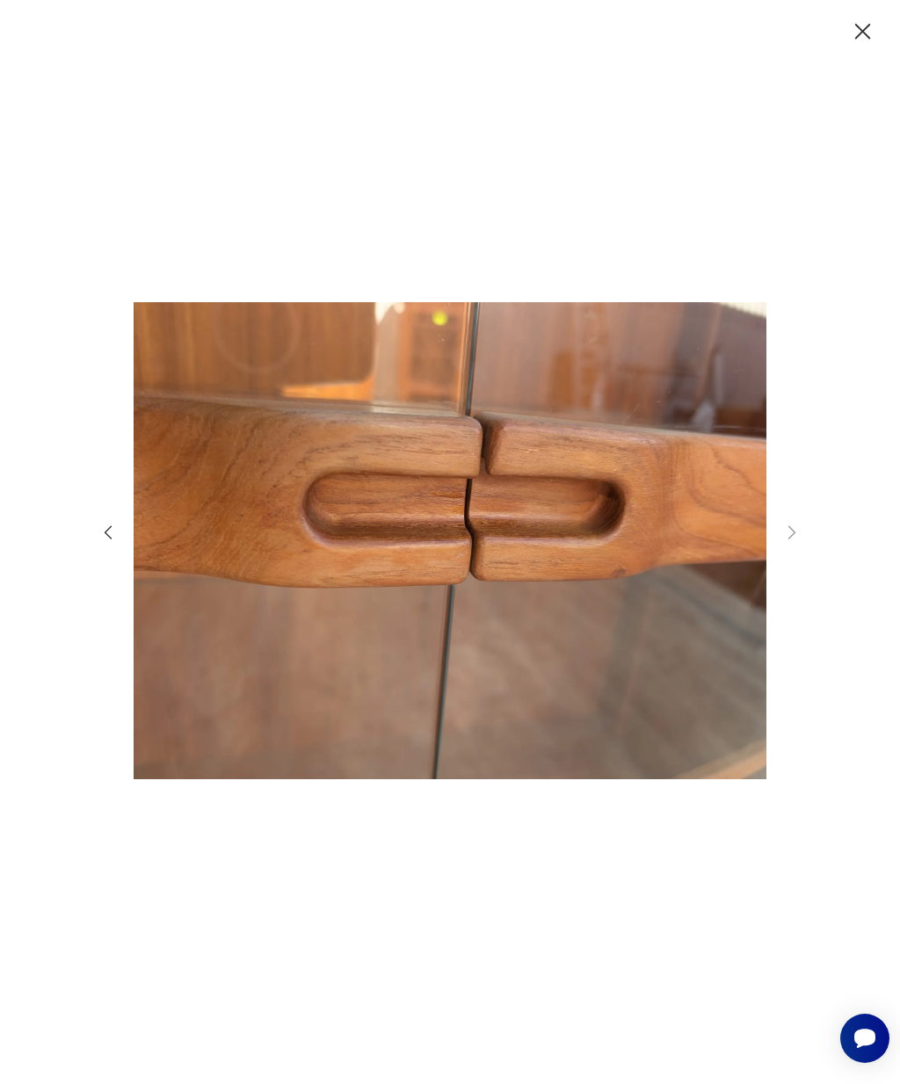
click at [788, 554] on div at bounding box center [449, 542] width 703 height 870
click at [865, 44] on icon "button" at bounding box center [863, 32] width 28 height 28
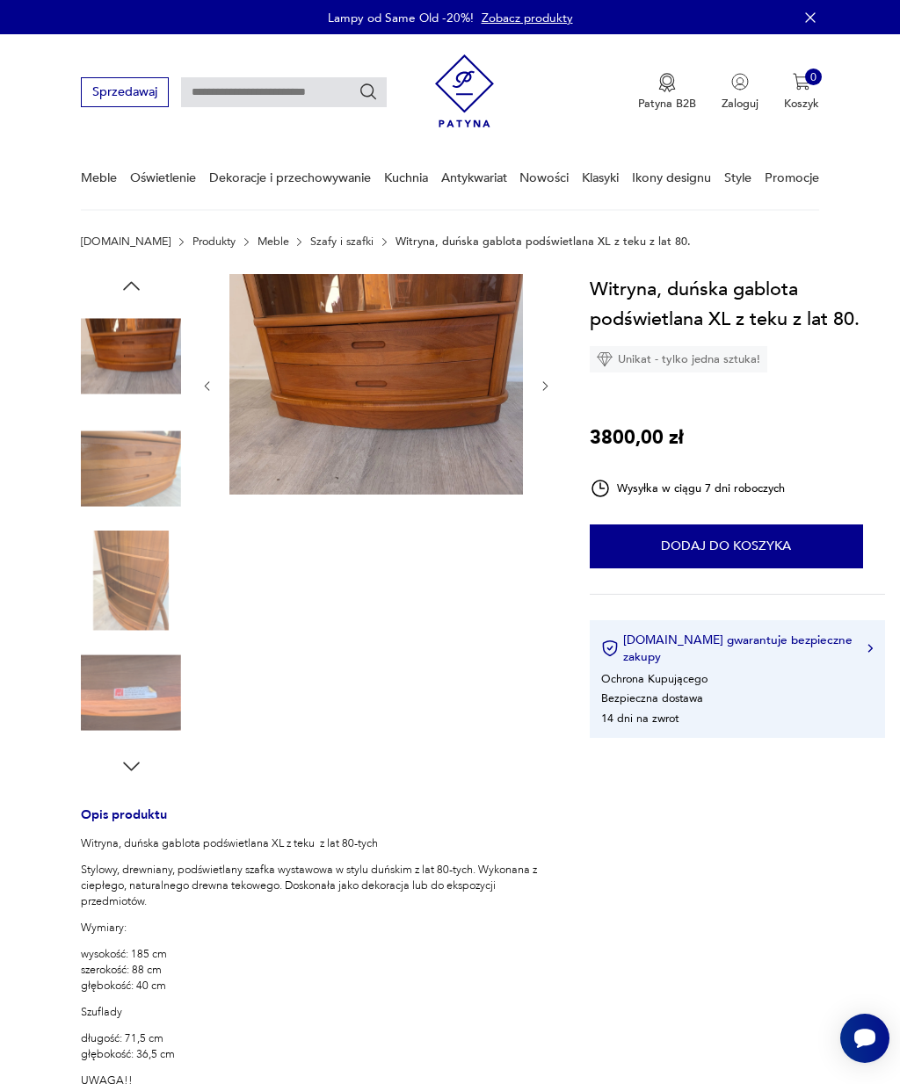
scroll to position [30, 0]
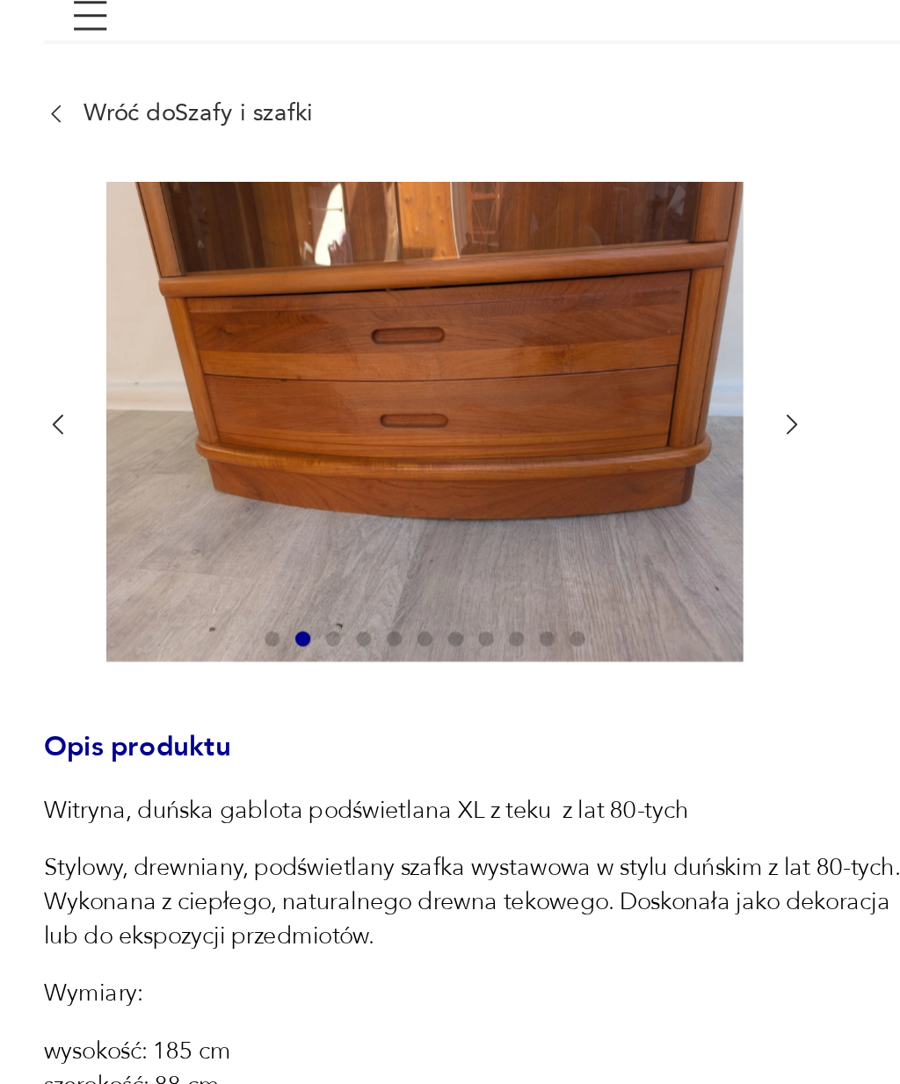
click at [424, 315] on icon "button" at bounding box center [426, 319] width 5 height 9
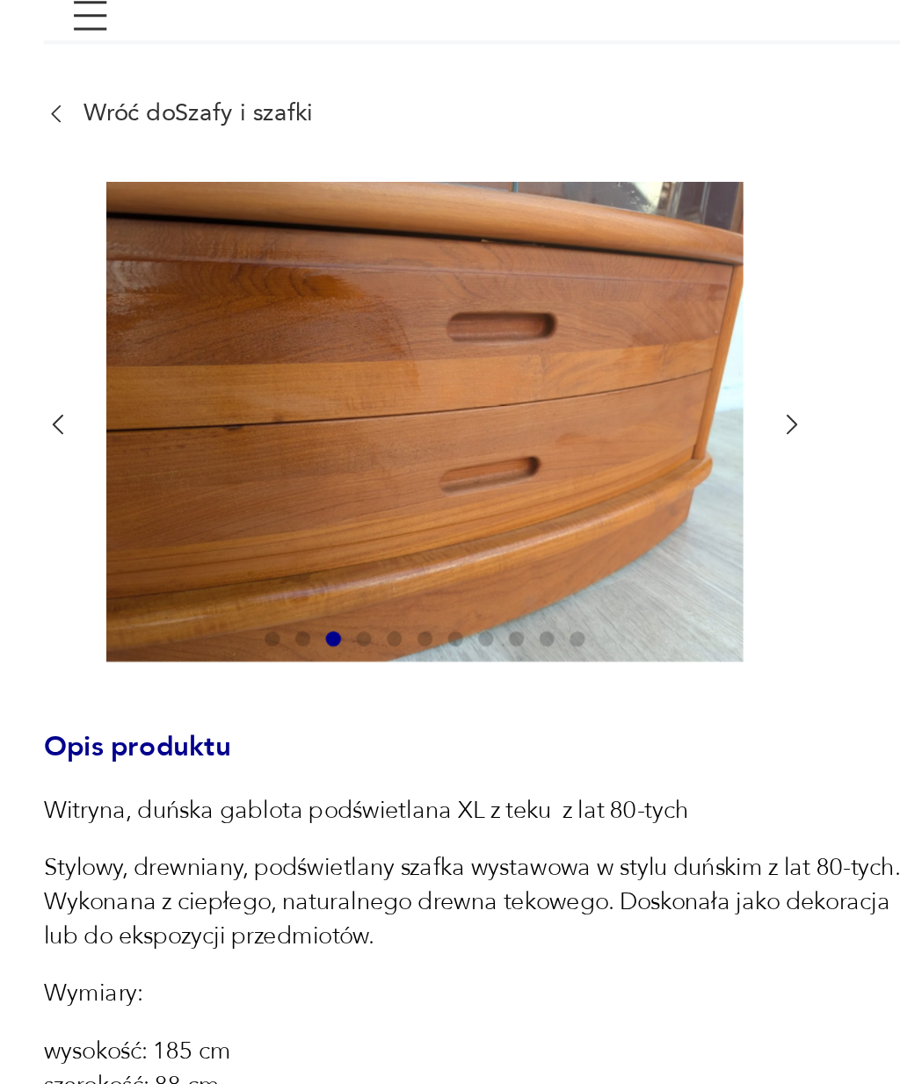
click at [419, 312] on icon "button" at bounding box center [425, 318] width 13 height 13
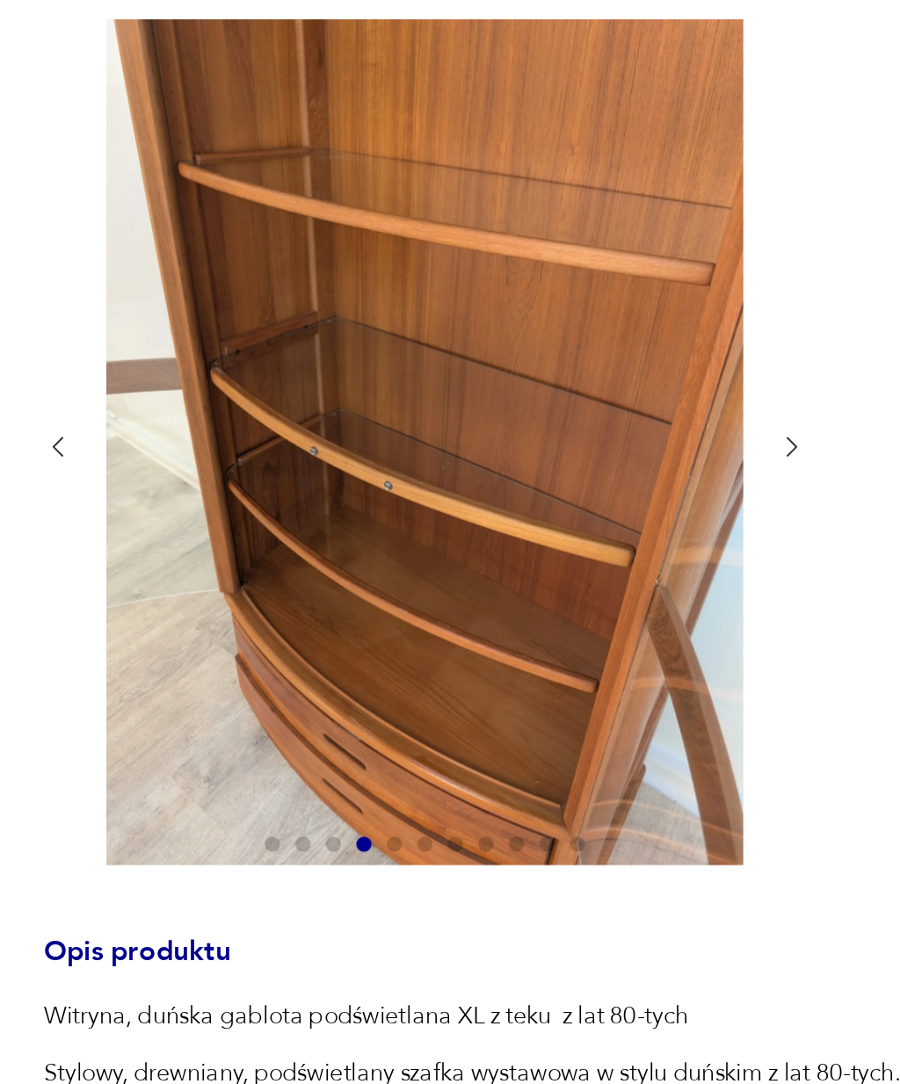
click at [419, 397] on icon "button" at bounding box center [425, 403] width 13 height 13
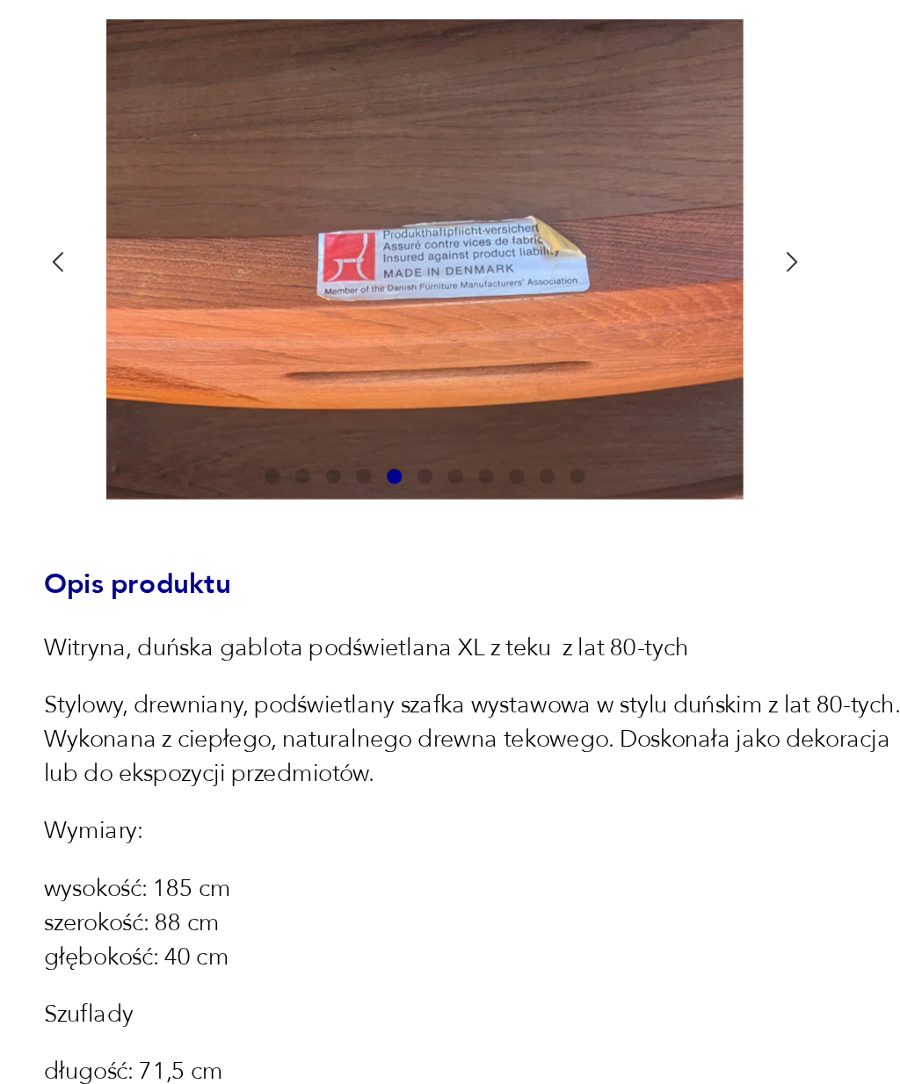
click at [419, 312] on icon "button" at bounding box center [425, 318] width 13 height 13
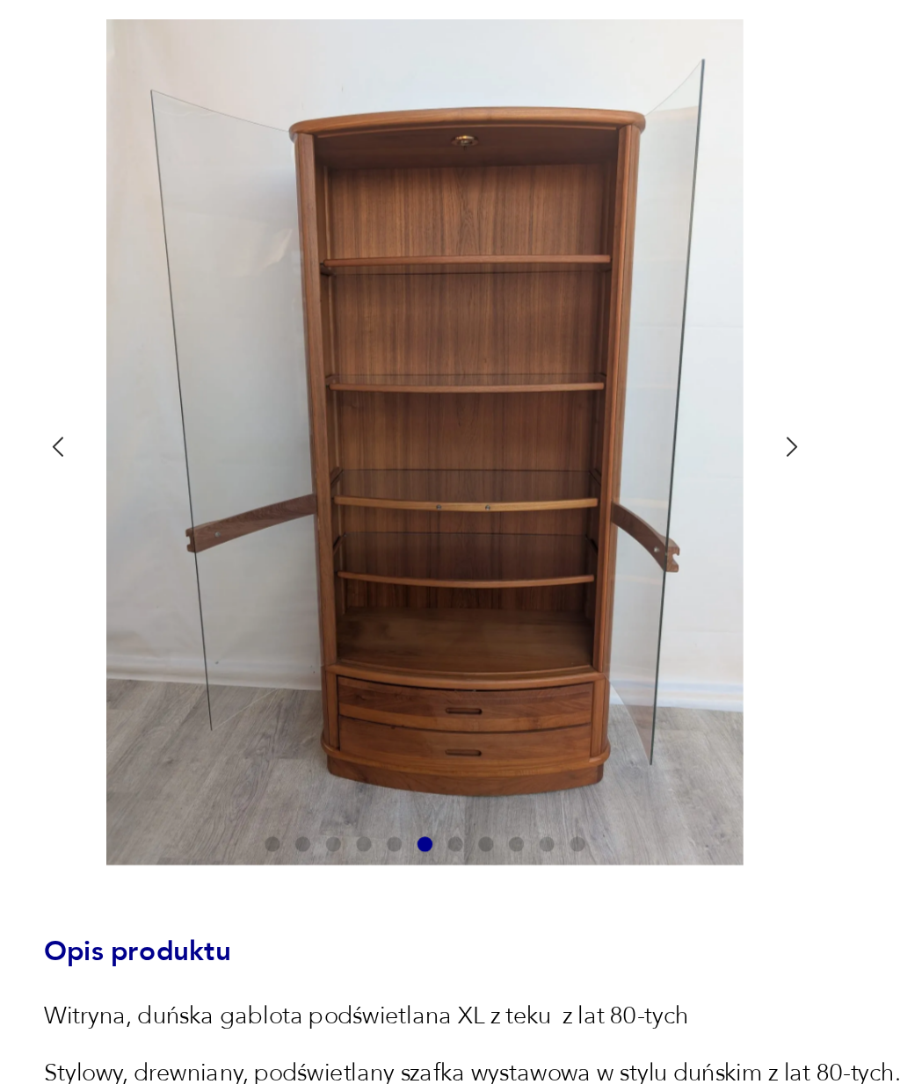
click at [419, 397] on icon "button" at bounding box center [425, 403] width 13 height 13
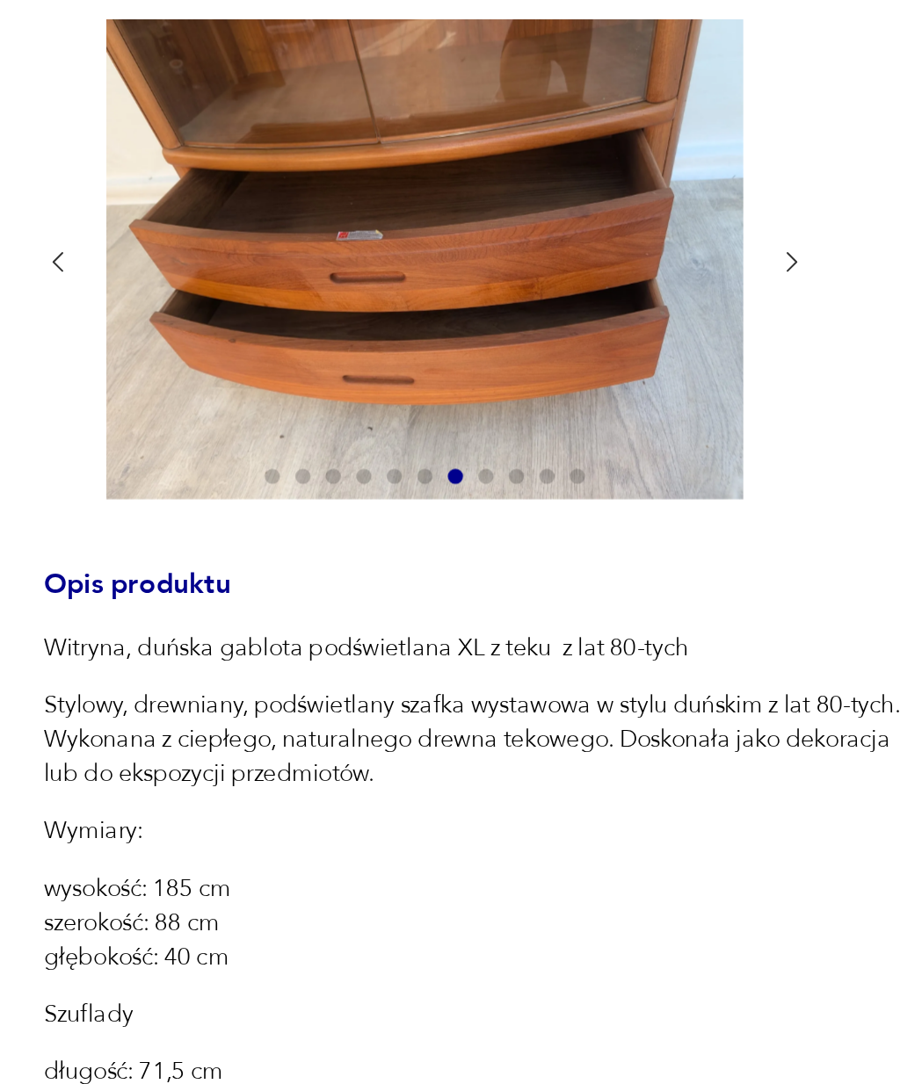
click at [419, 312] on icon "button" at bounding box center [425, 318] width 13 height 13
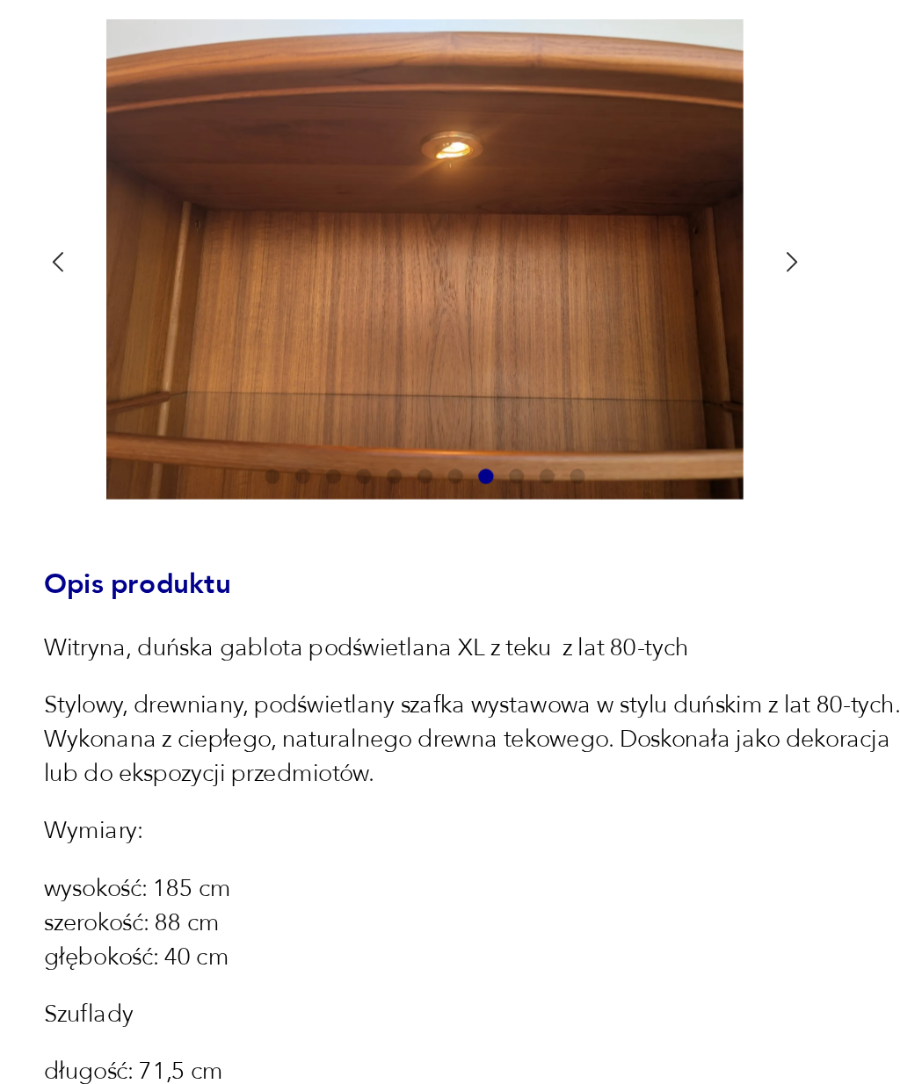
click at [419, 311] on button "button" at bounding box center [425, 319] width 13 height 16
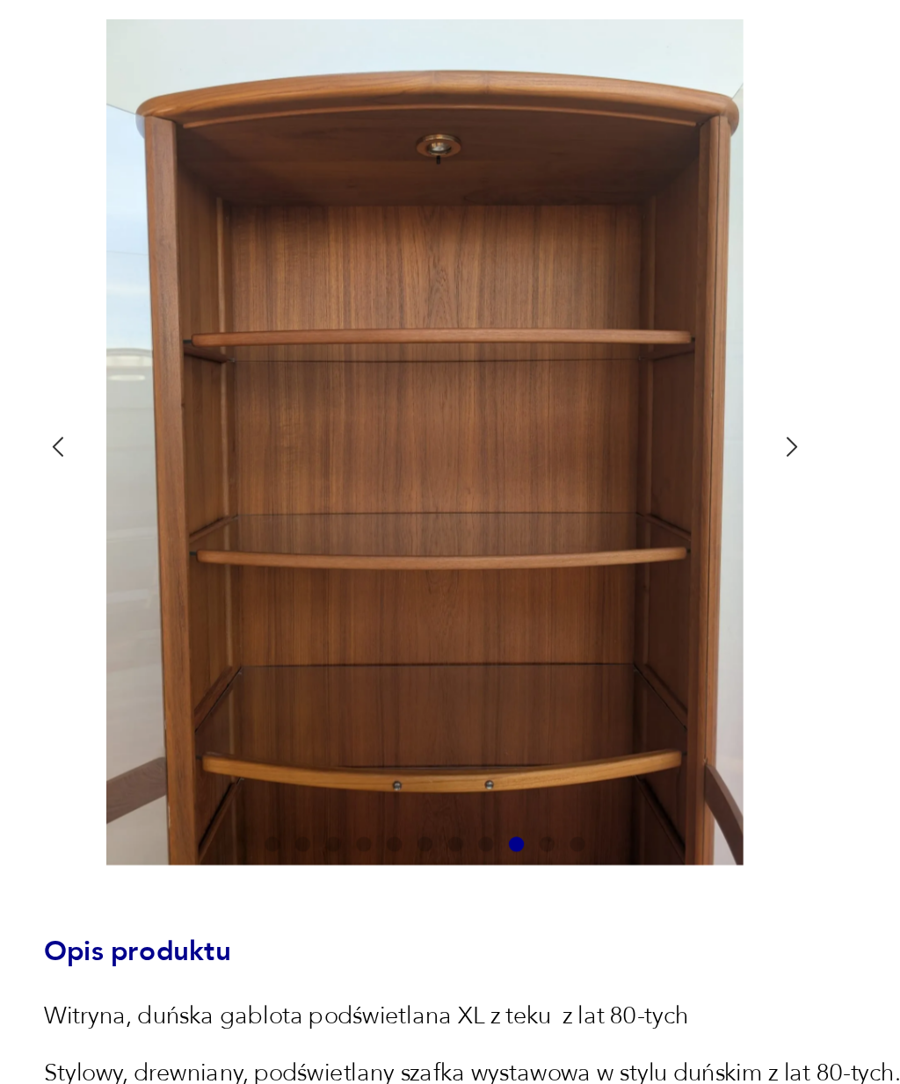
click at [419, 397] on icon "button" at bounding box center [425, 403] width 13 height 13
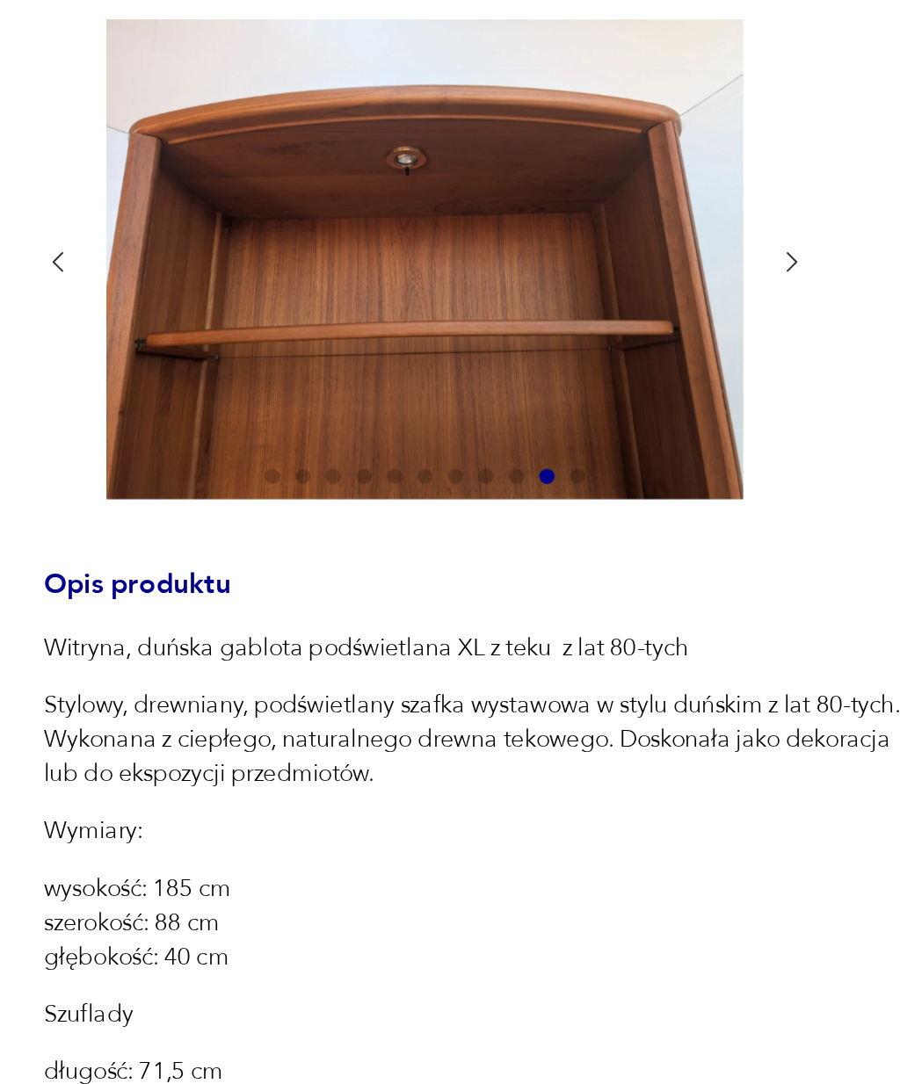
click at [419, 312] on icon "button" at bounding box center [425, 318] width 13 height 13
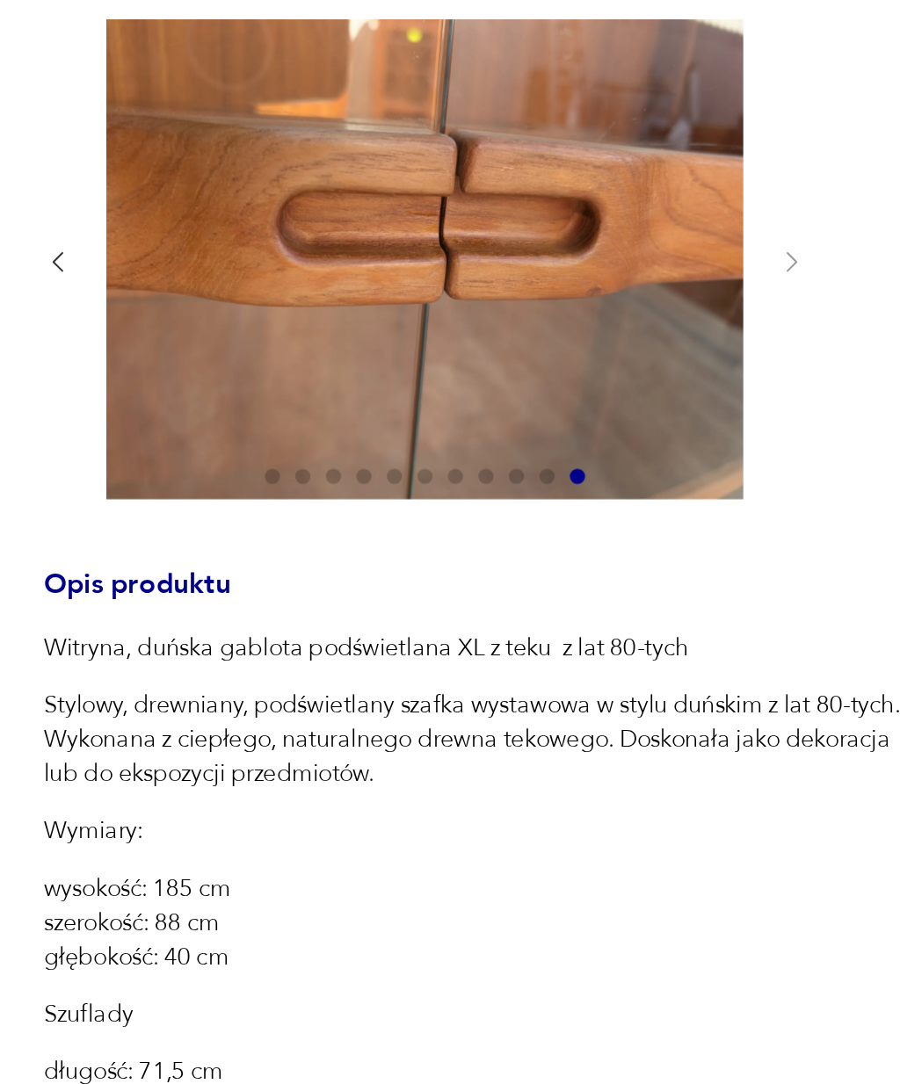
click at [354, 207] on div at bounding box center [257, 319] width 352 height 224
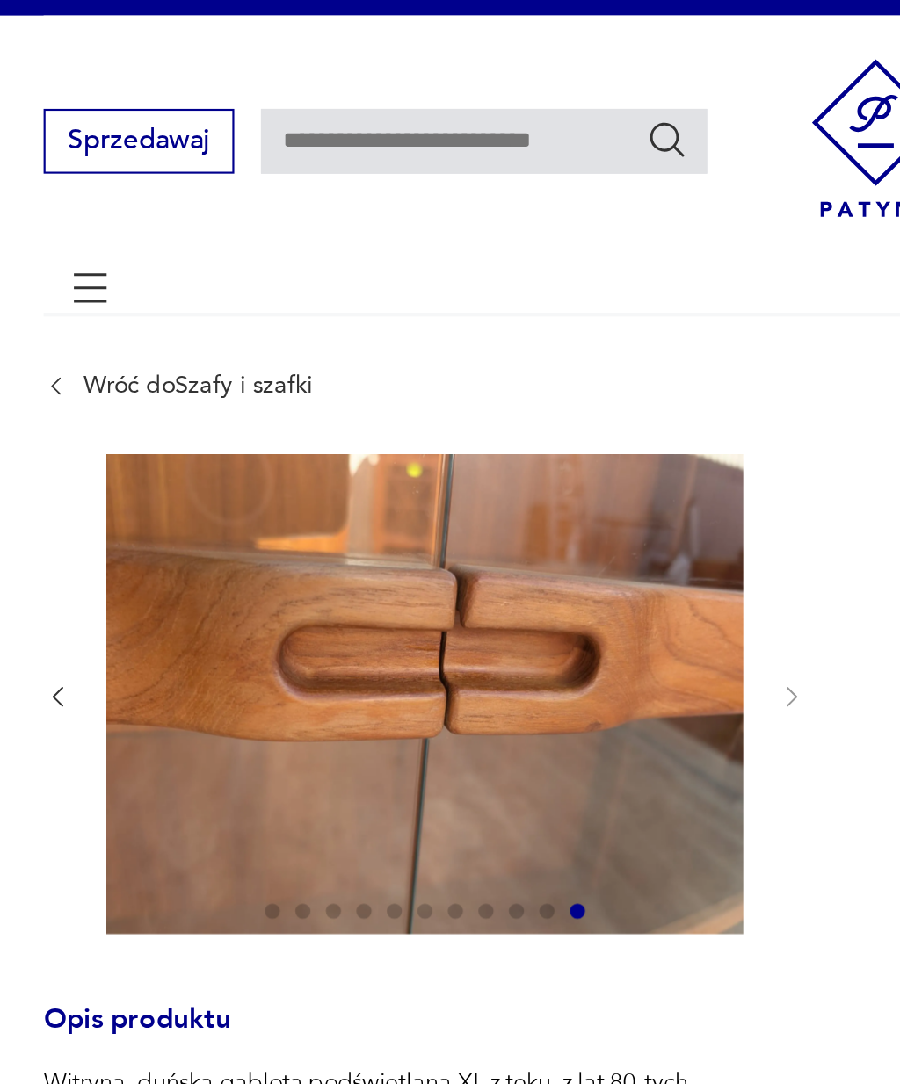
scroll to position [0, 0]
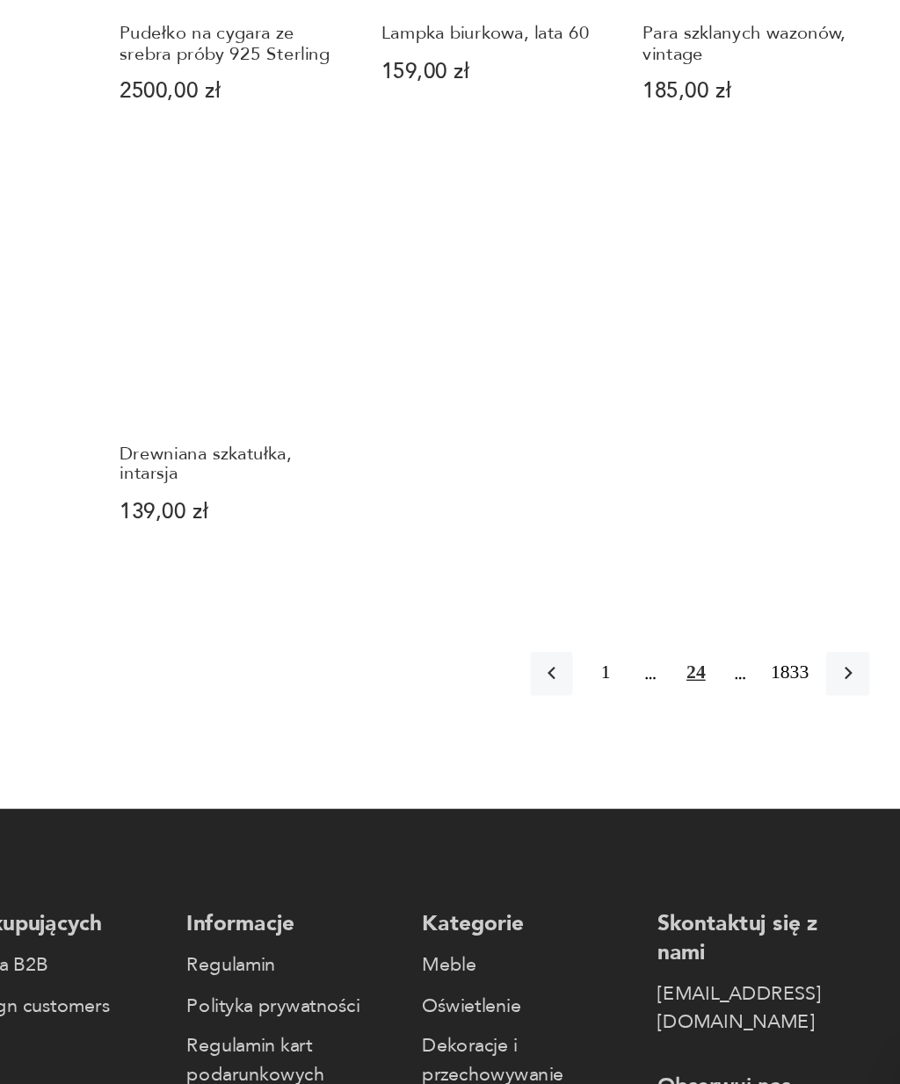
scroll to position [1676, 0]
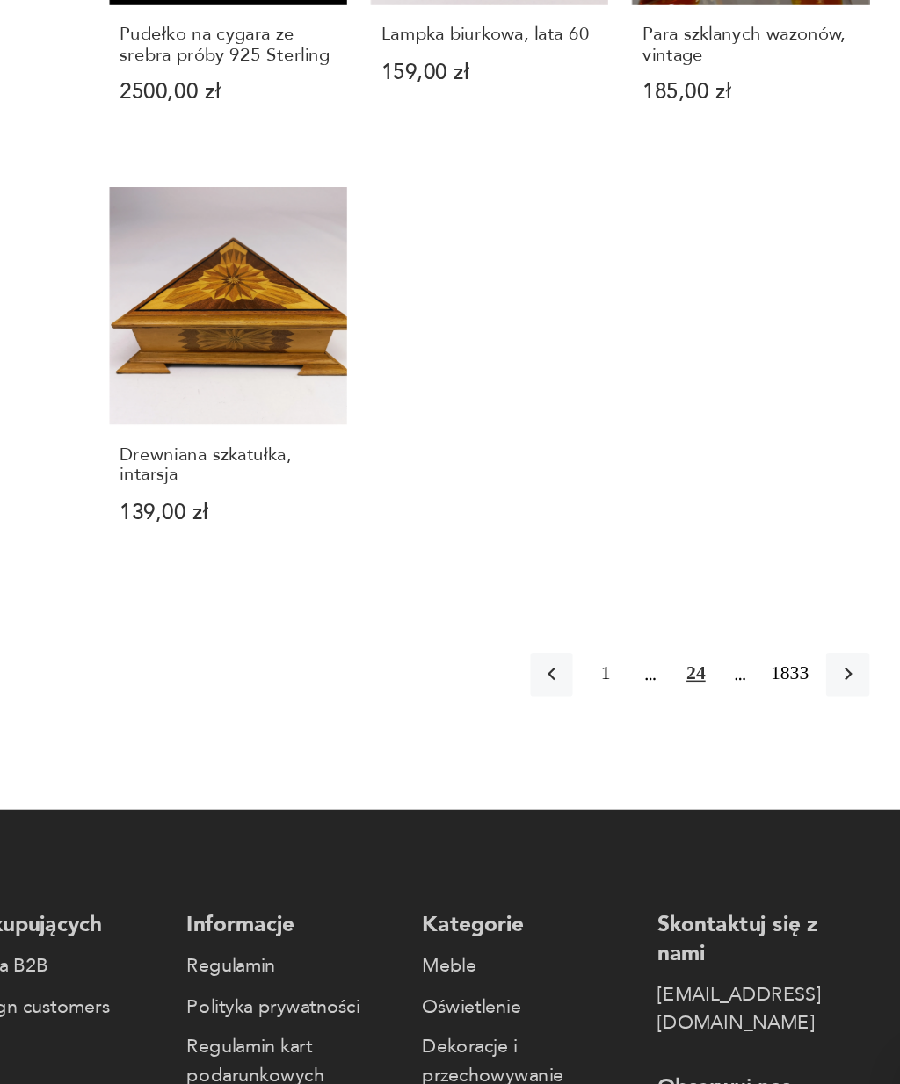
click at [802, 758] on icon "button" at bounding box center [804, 762] width 5 height 9
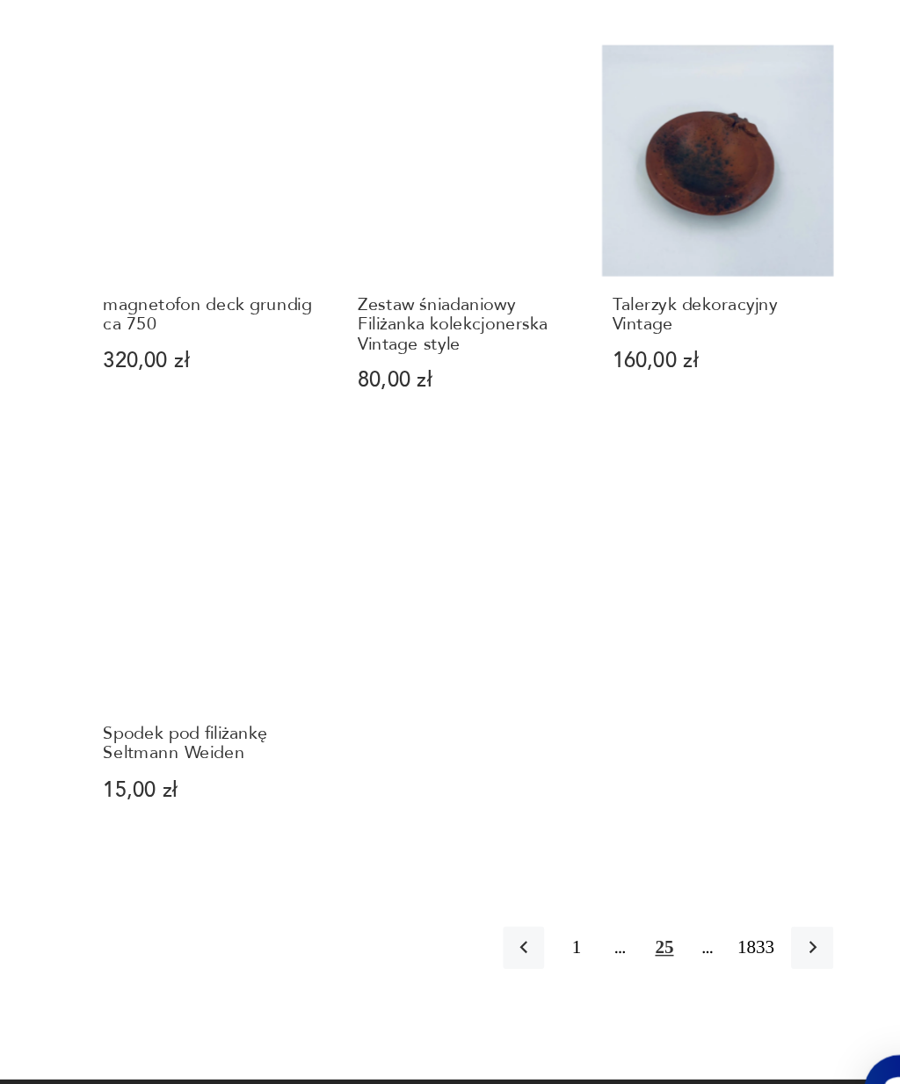
scroll to position [1364, 0]
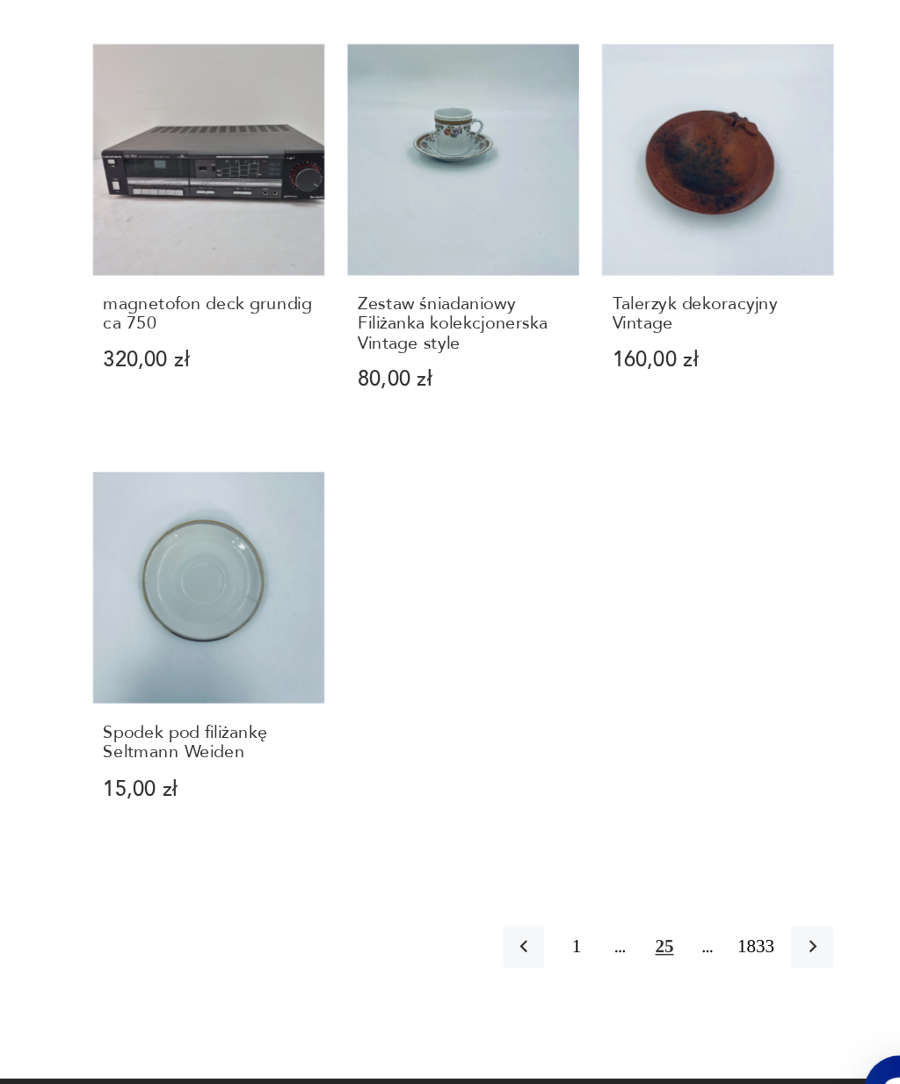
click at [790, 925] on button "button" at bounding box center [804, 939] width 28 height 28
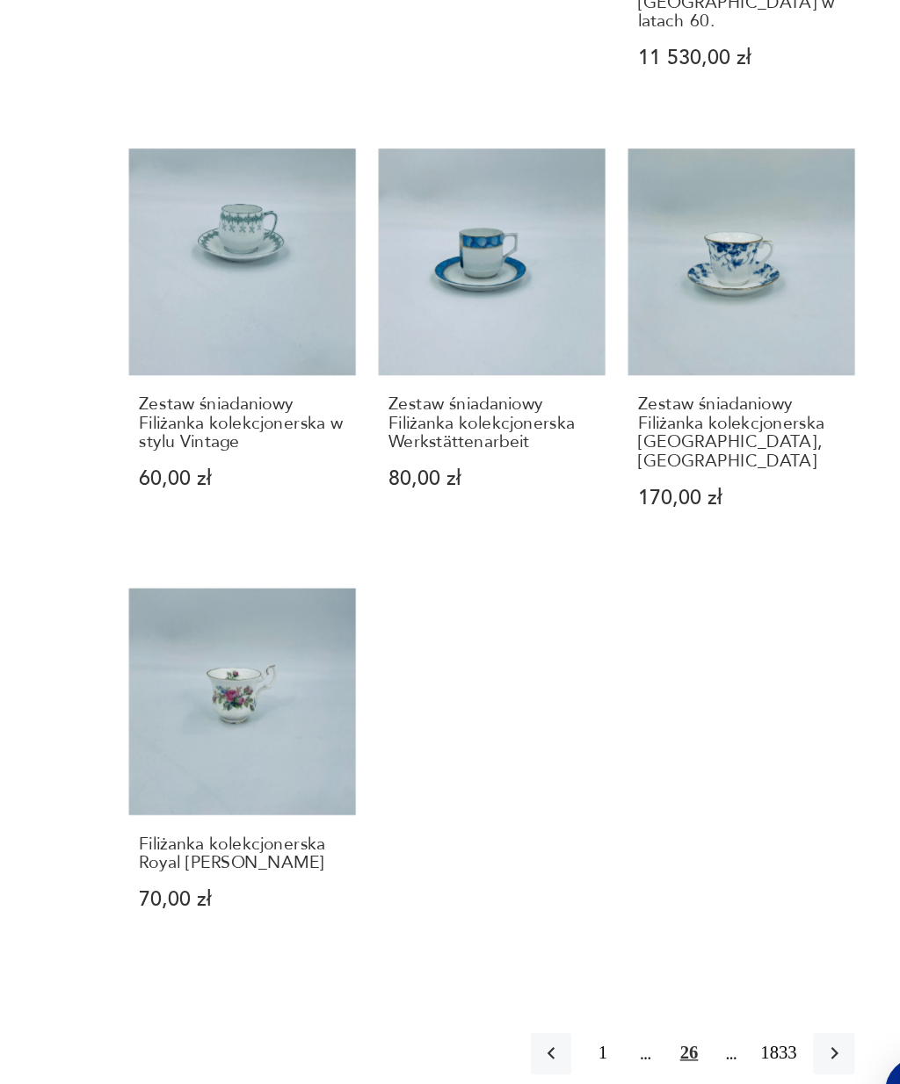
scroll to position [1348, 0]
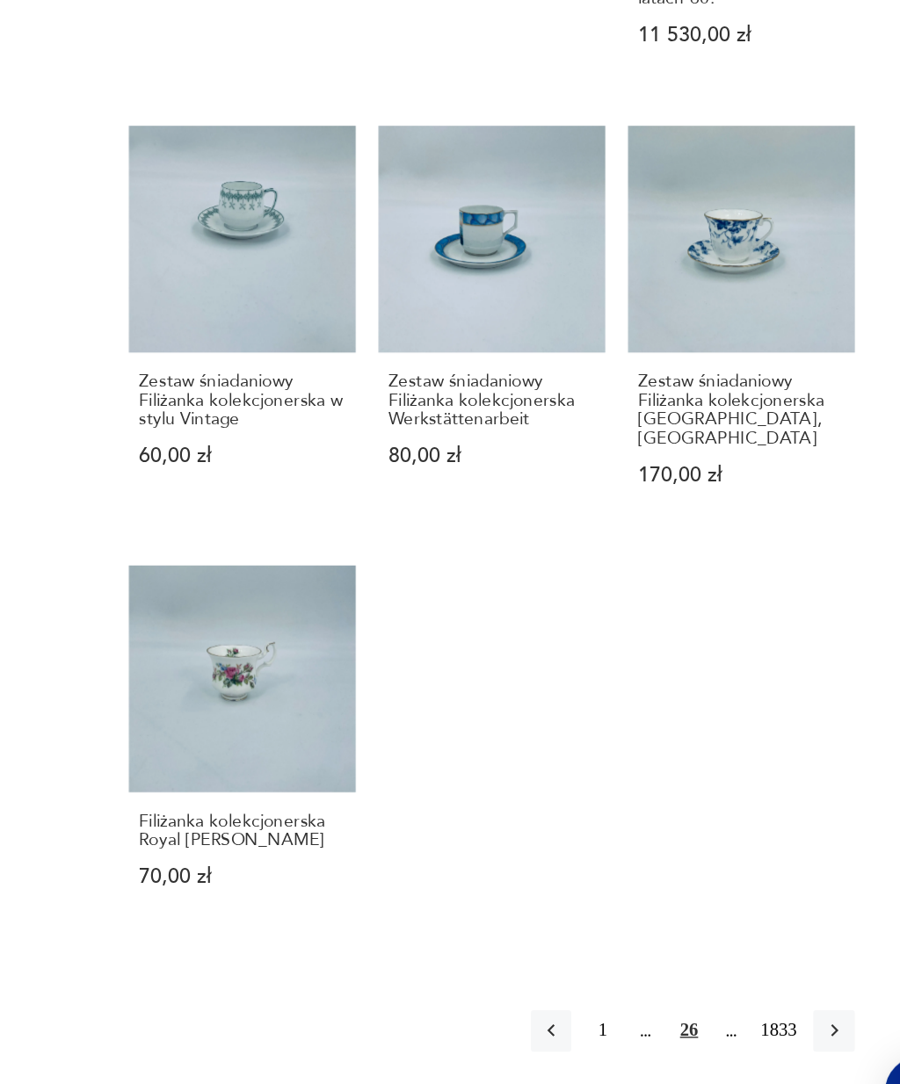
click at [797, 988] on icon "button" at bounding box center [805, 996] width 16 height 16
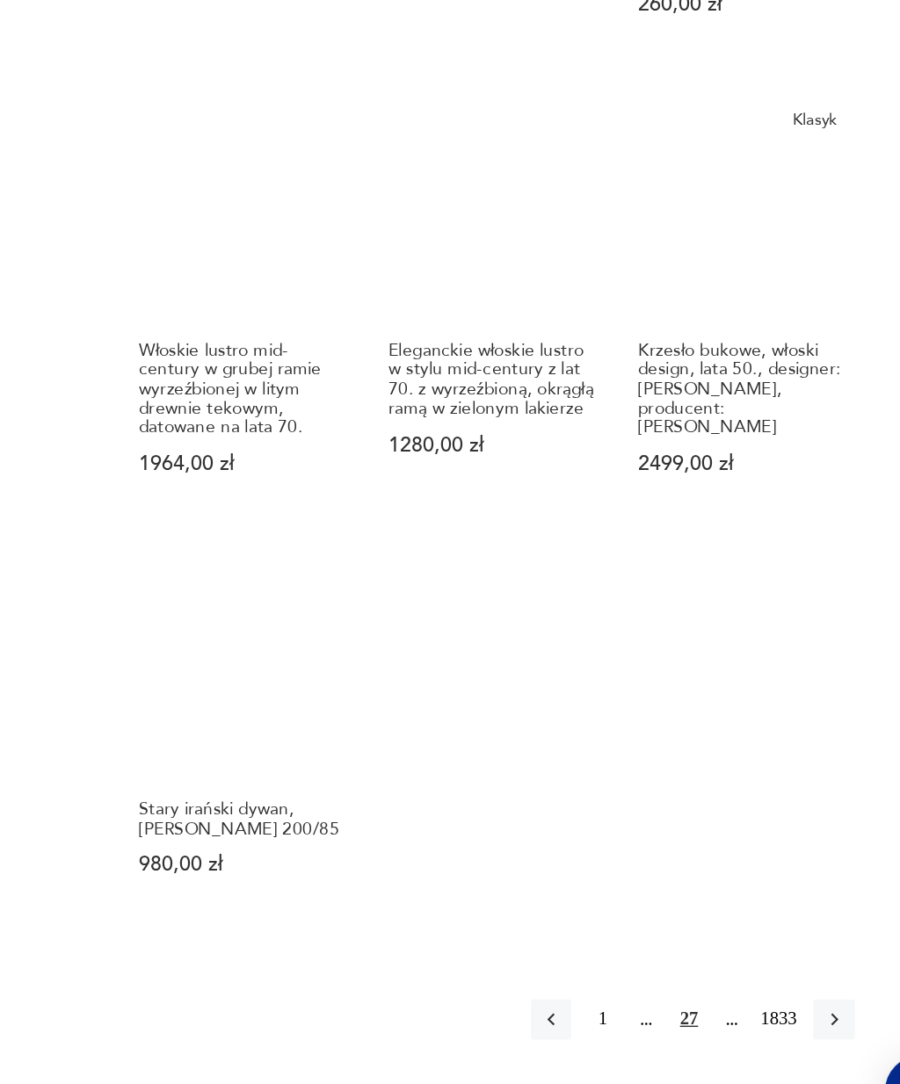
scroll to position [1344, 0]
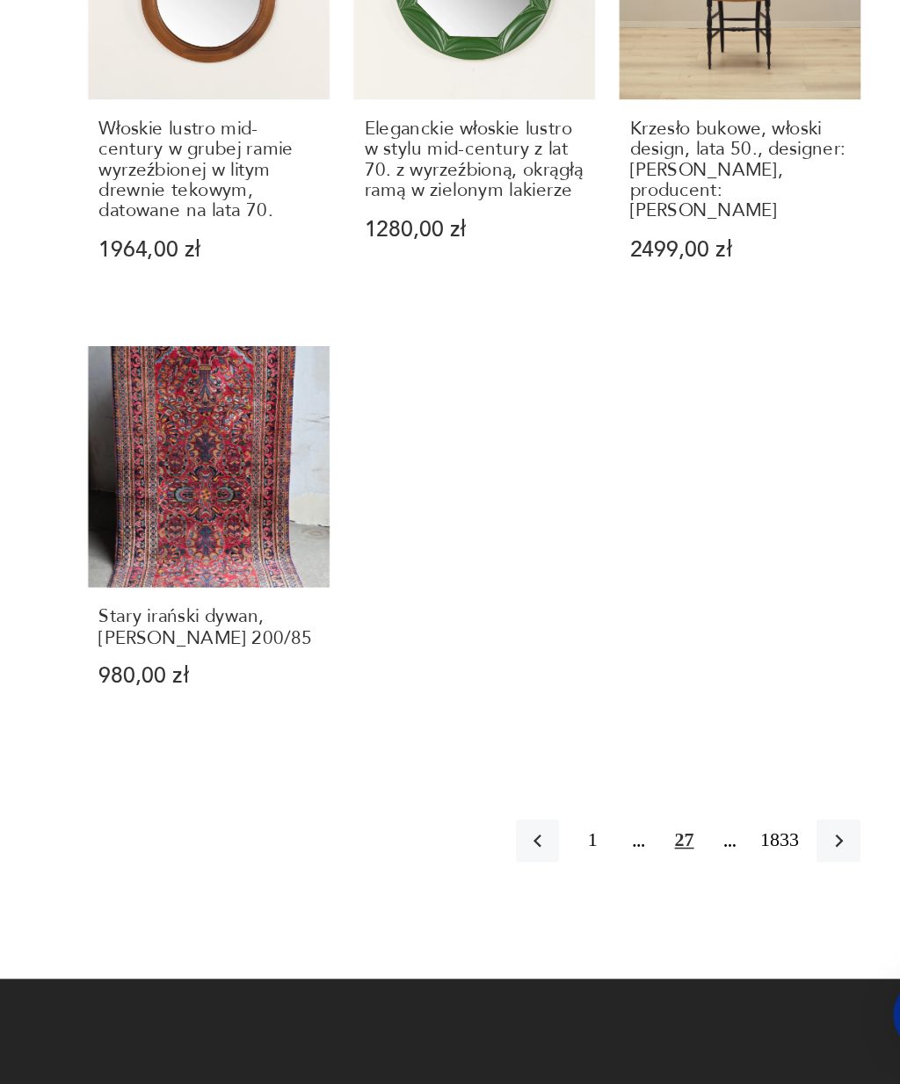
click at [797, 917] on icon "button" at bounding box center [805, 925] width 16 height 16
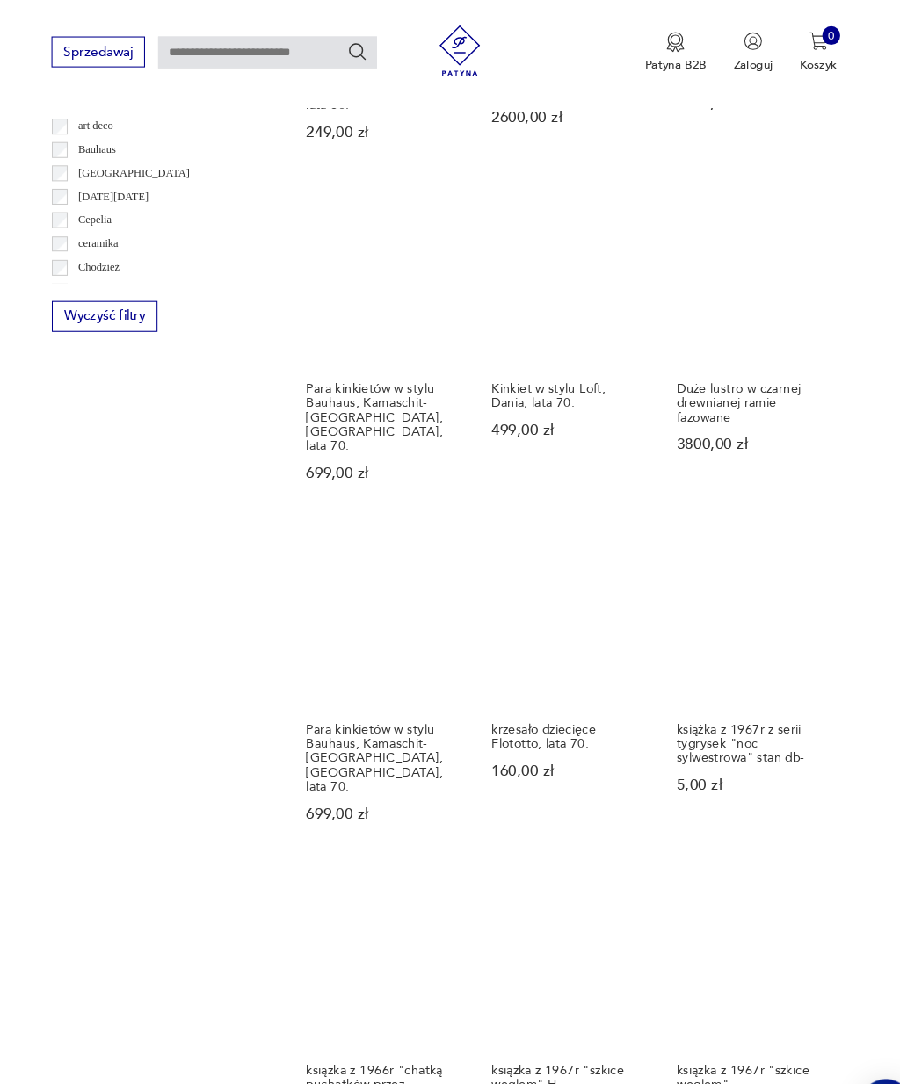
scroll to position [911, 0]
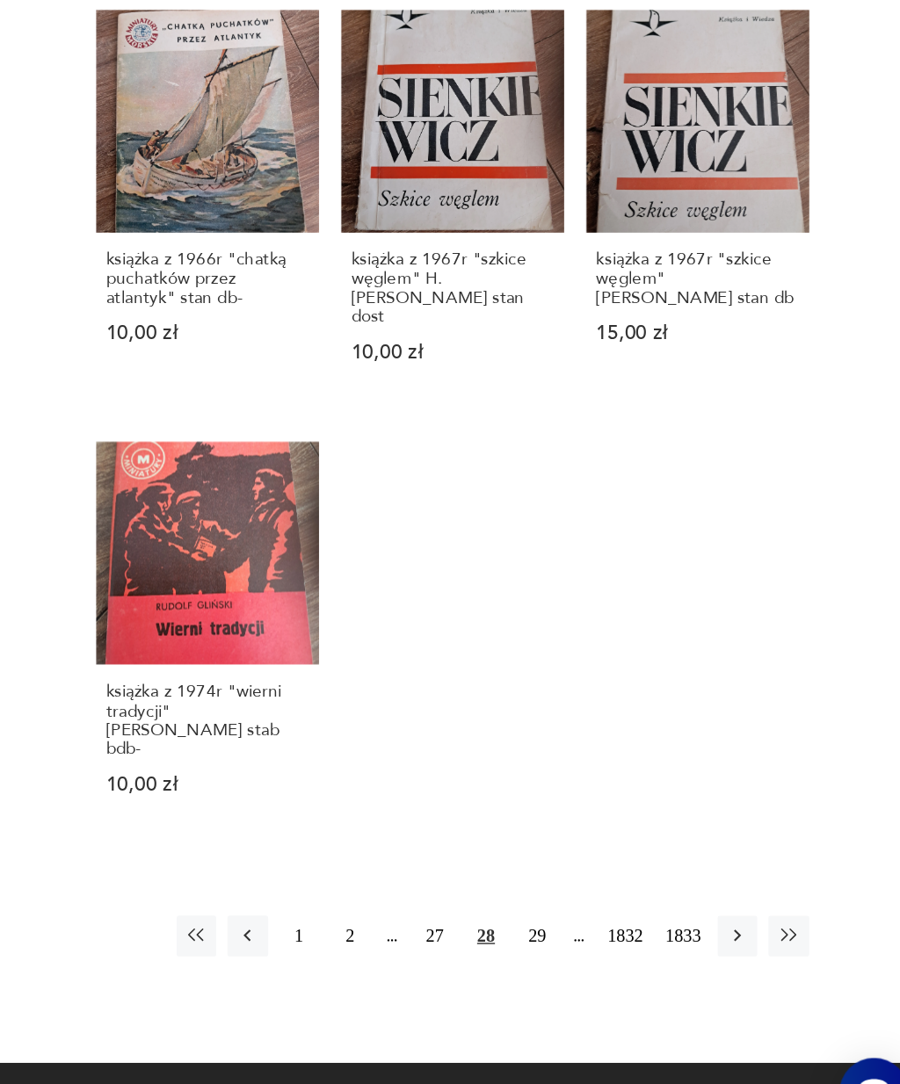
click at [760, 919] on icon "button" at bounding box center [768, 927] width 16 height 16
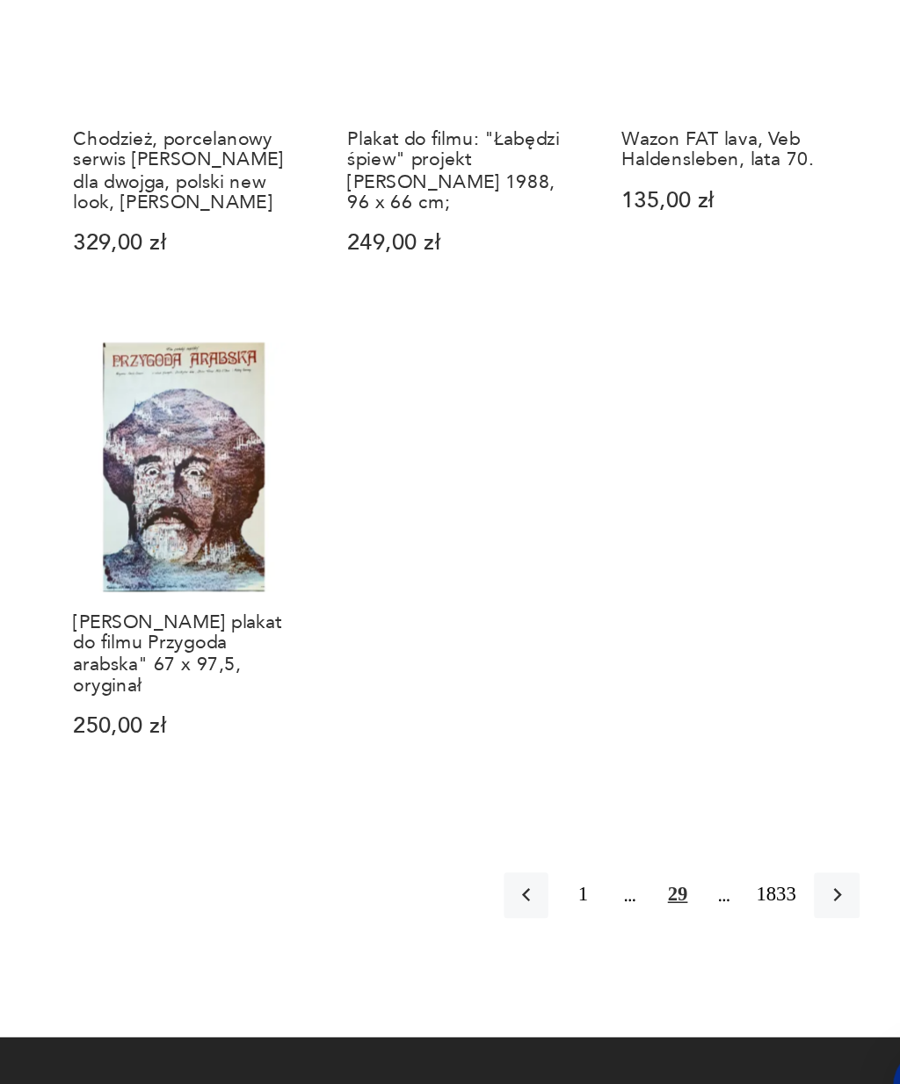
scroll to position [1428, 0]
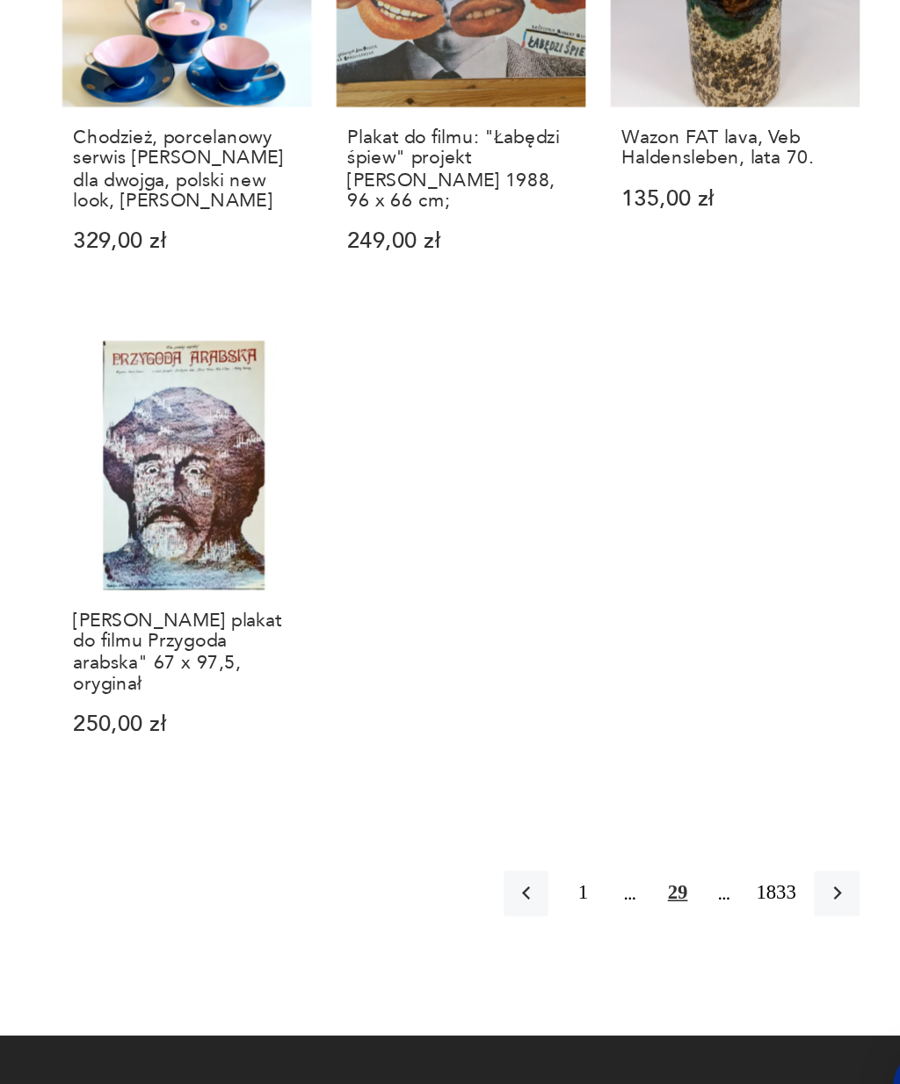
click at [797, 908] on icon "button" at bounding box center [805, 916] width 16 height 16
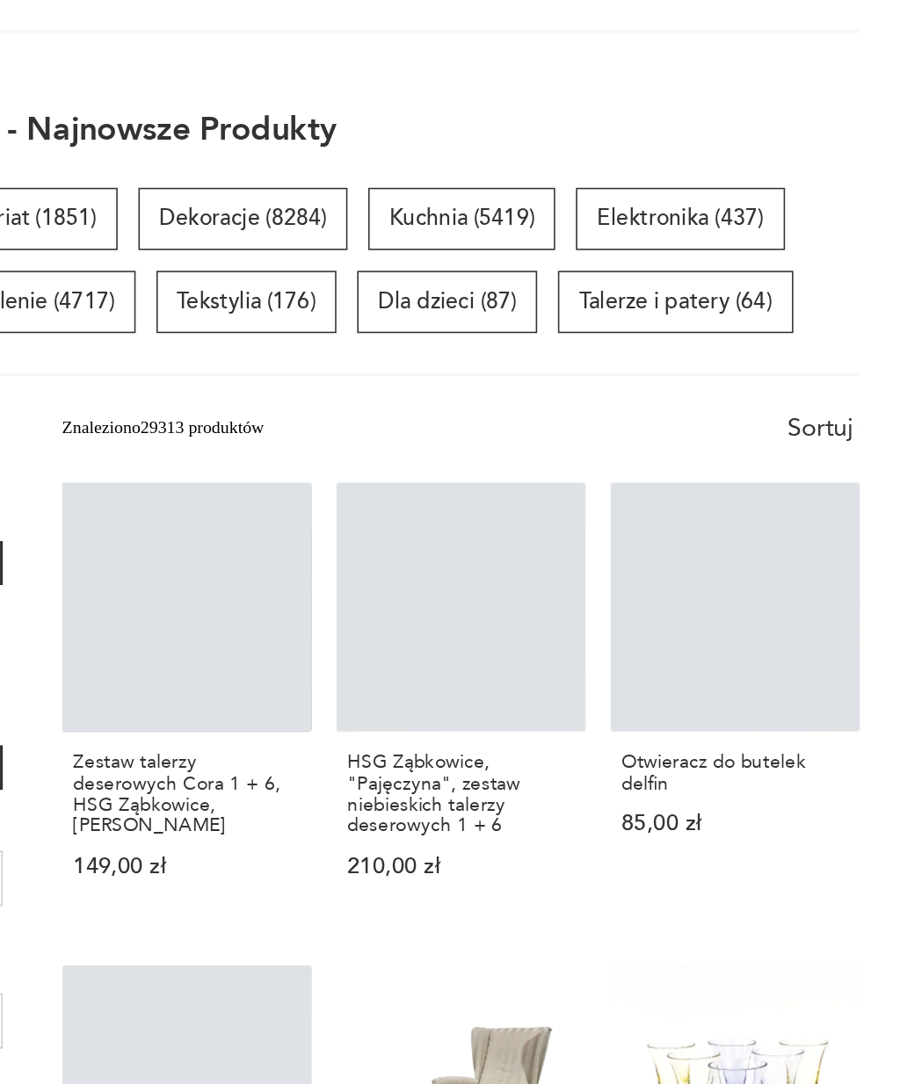
click at [81, 21] on div at bounding box center [450, 8] width 738 height 25
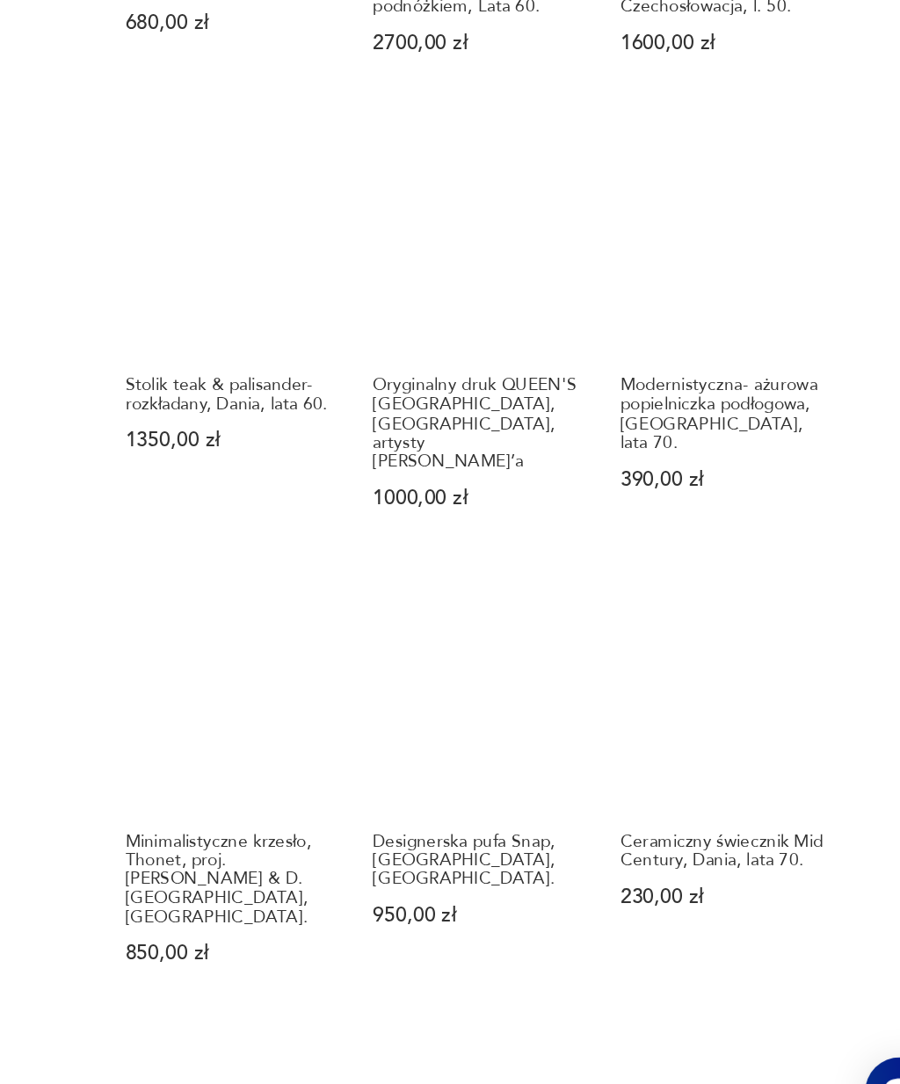
scroll to position [682, 0]
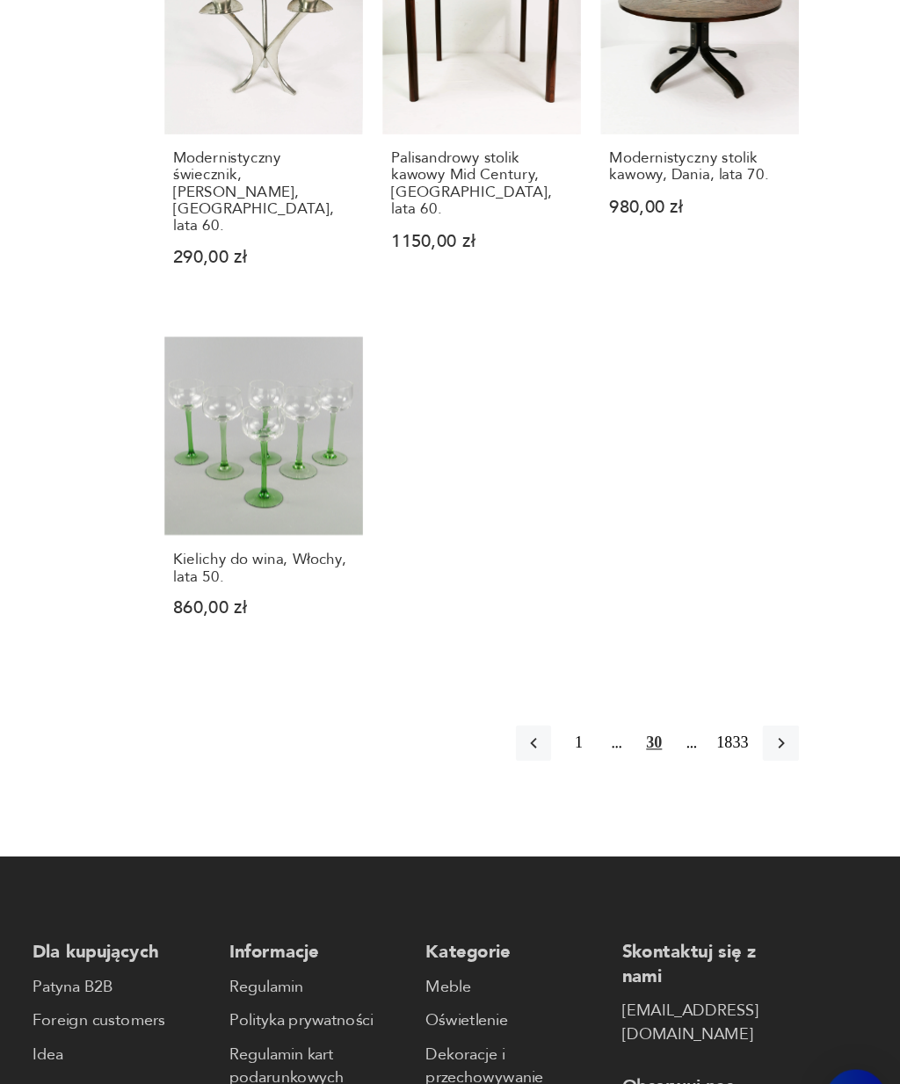
click at [797, 746] on icon "button" at bounding box center [805, 754] width 16 height 16
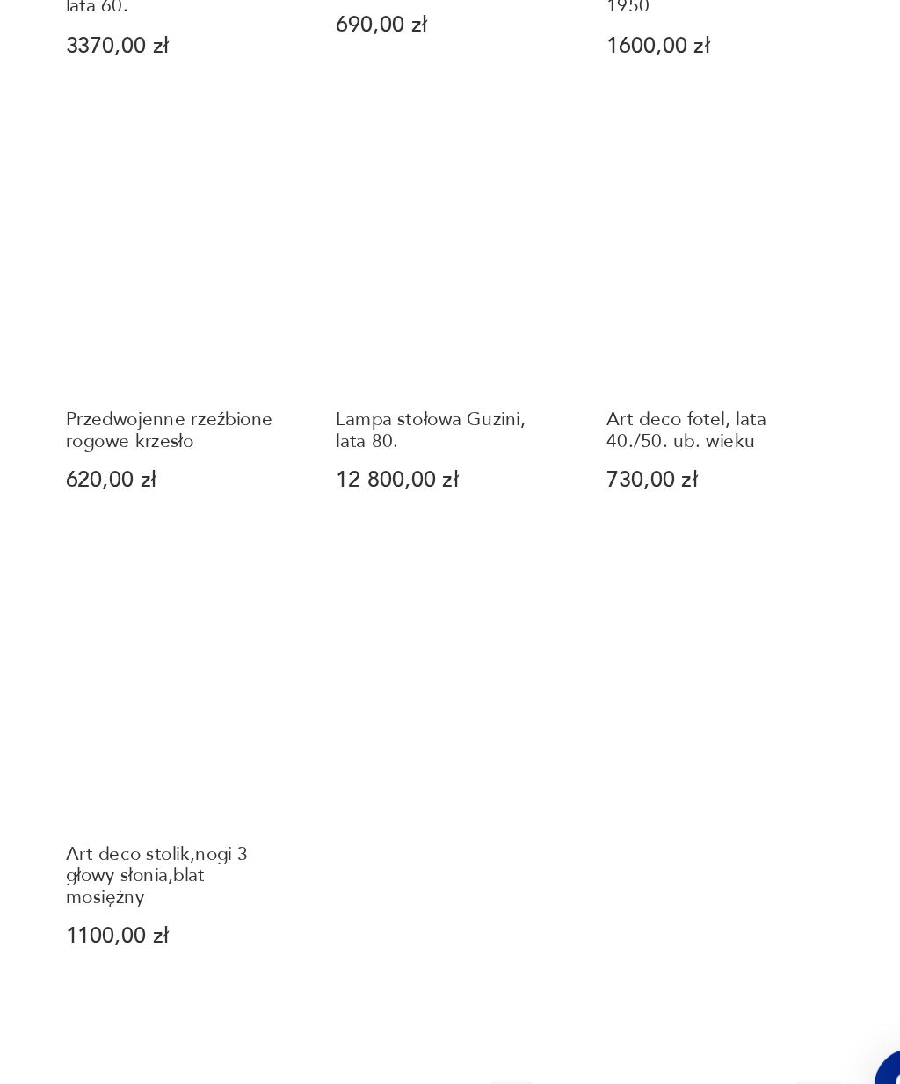
scroll to position [1228, 0]
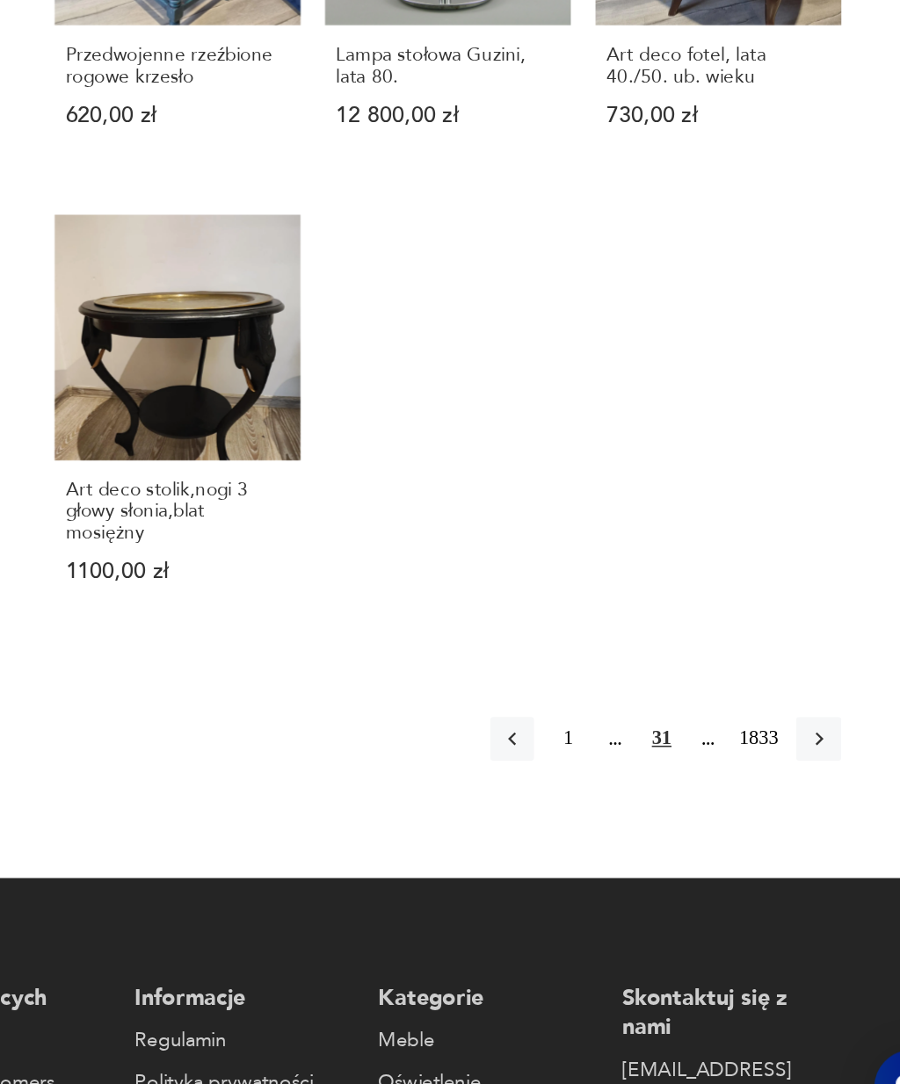
click at [802, 809] on icon "button" at bounding box center [804, 813] width 5 height 9
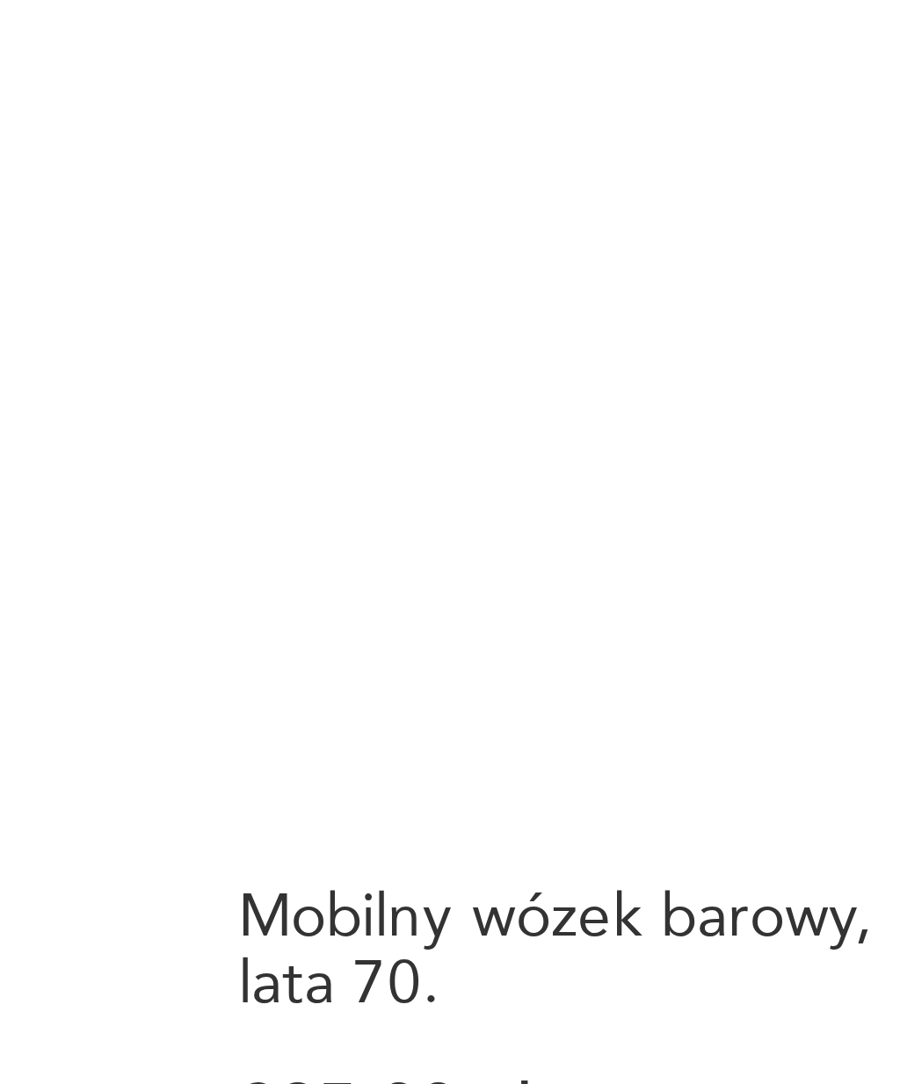
scroll to position [1448, 0]
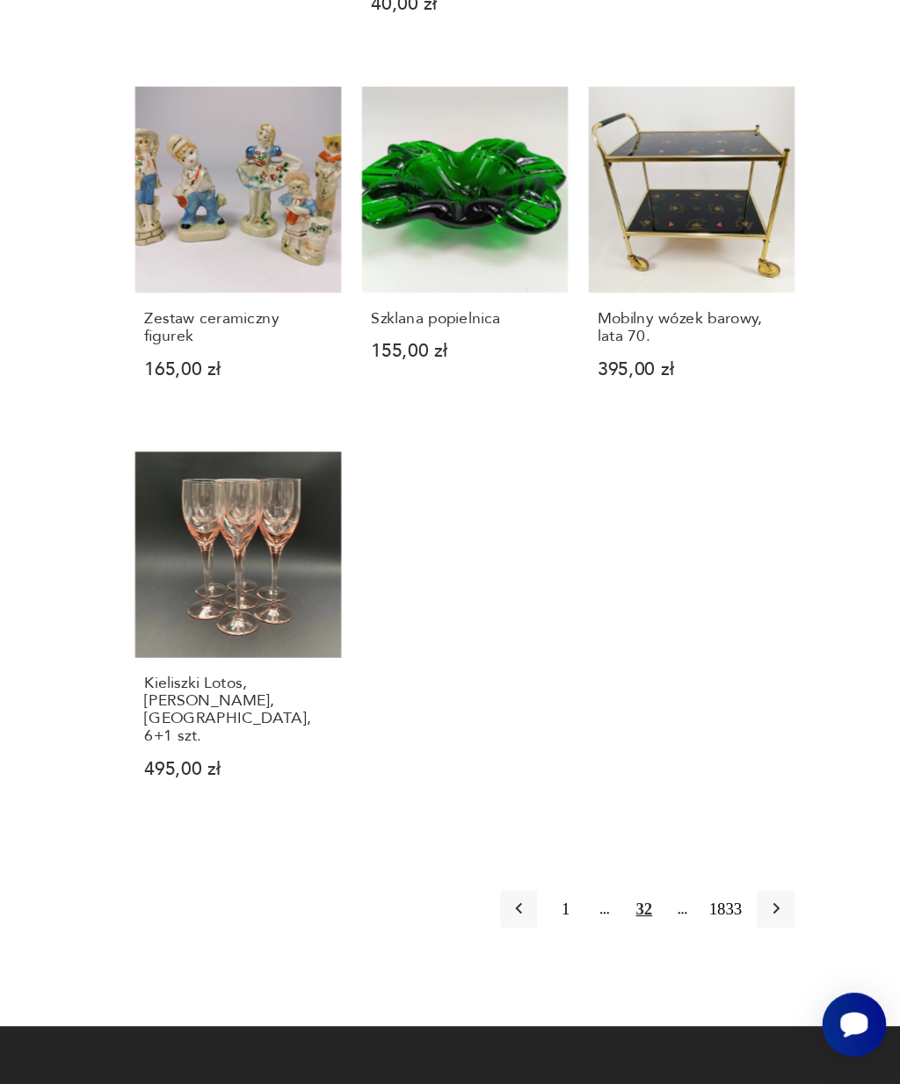
click at [797, 941] on icon "button" at bounding box center [805, 949] width 16 height 16
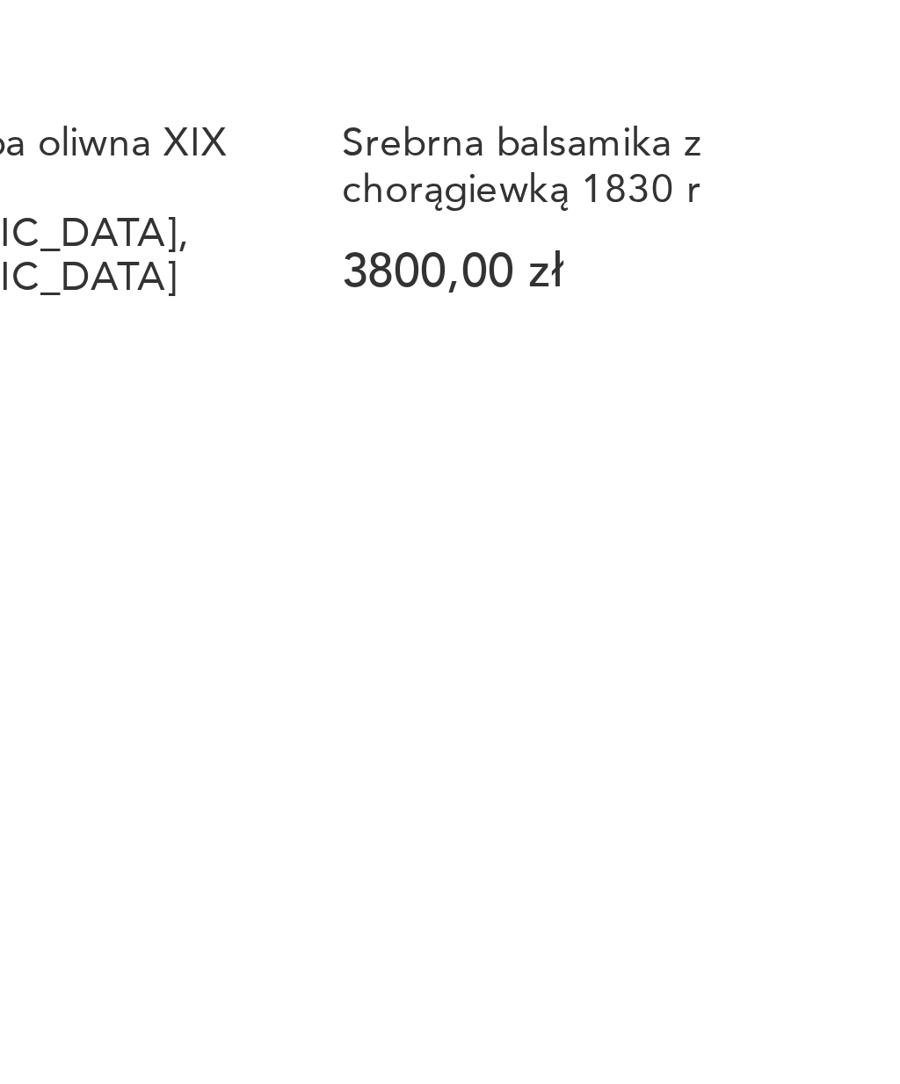
scroll to position [1375, 0]
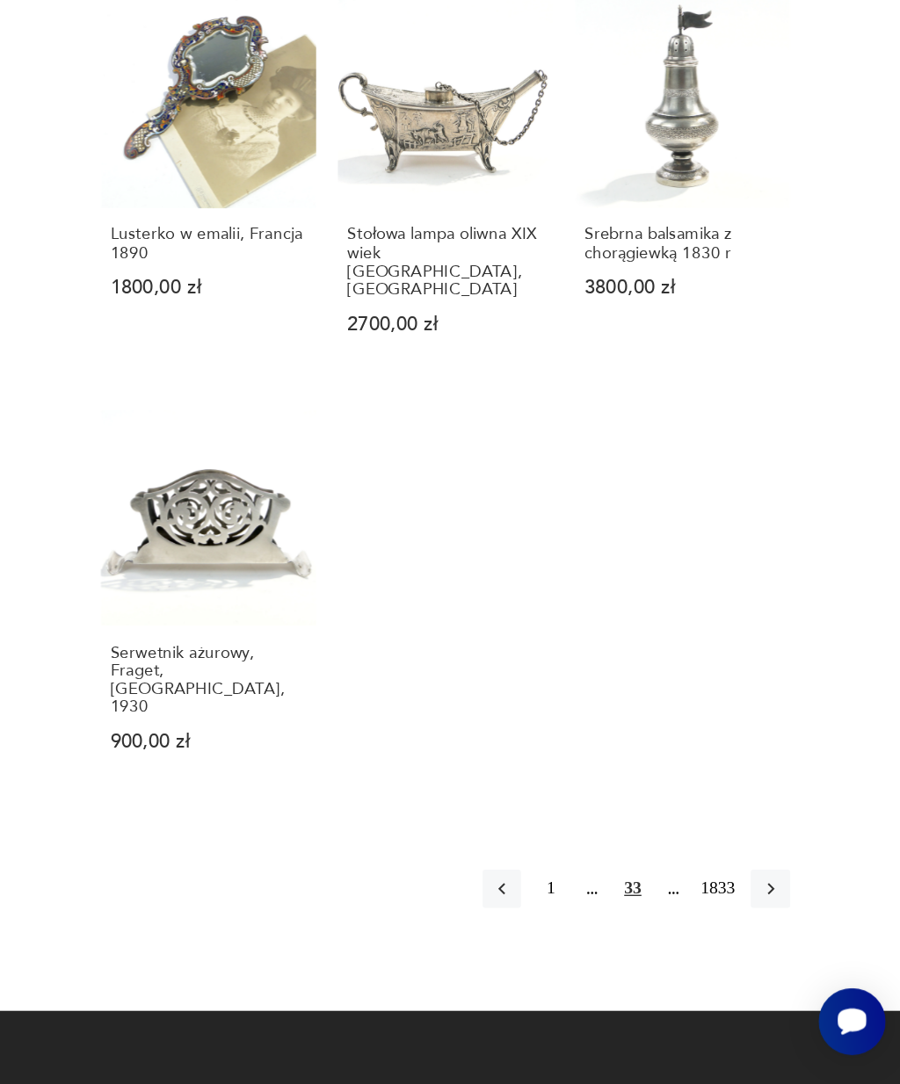
click at [797, 933] on icon "button" at bounding box center [805, 941] width 16 height 16
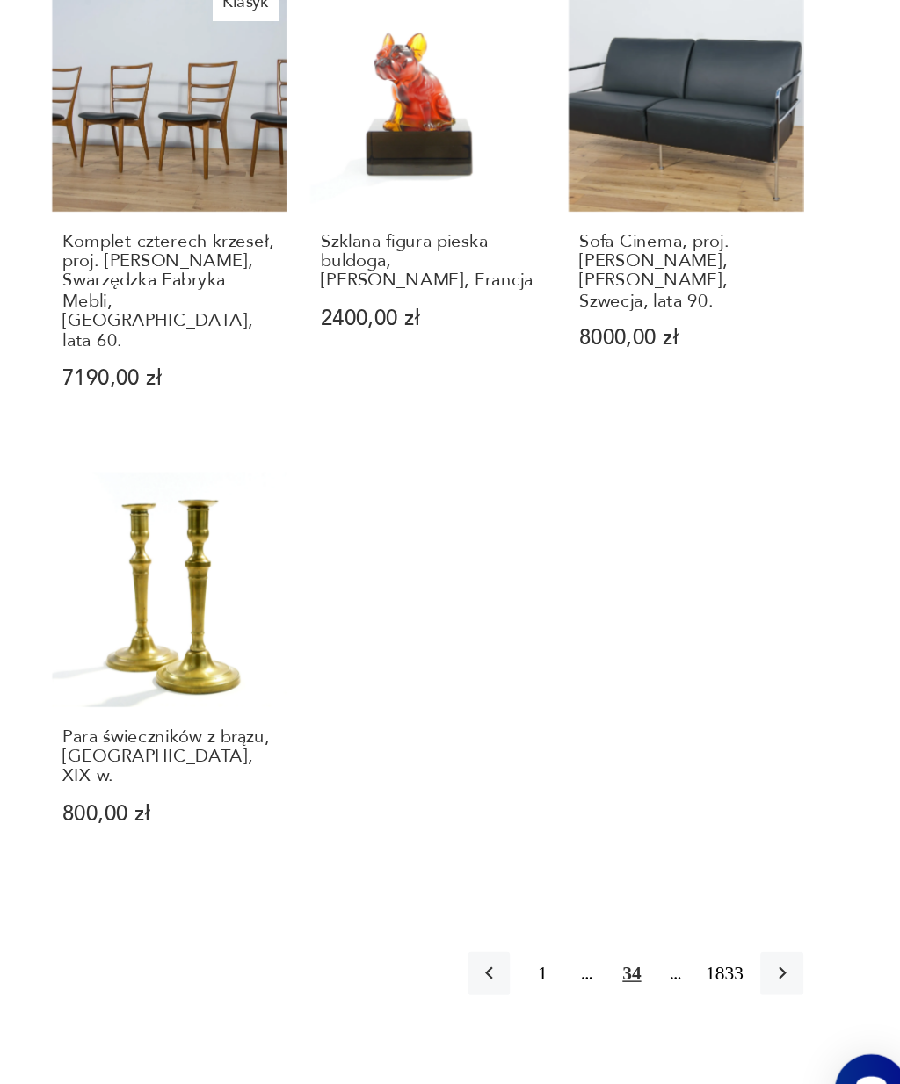
scroll to position [1448, 0]
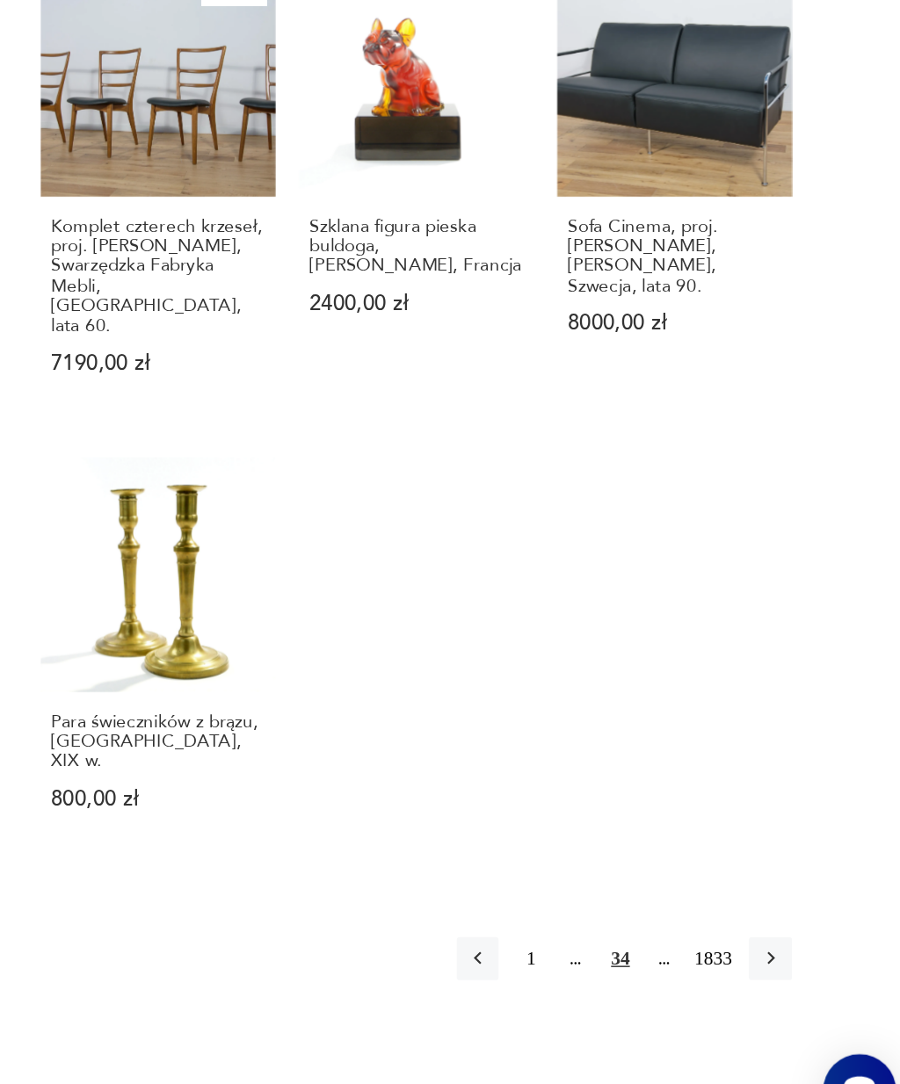
click at [797, 941] on icon "button" at bounding box center [805, 949] width 16 height 16
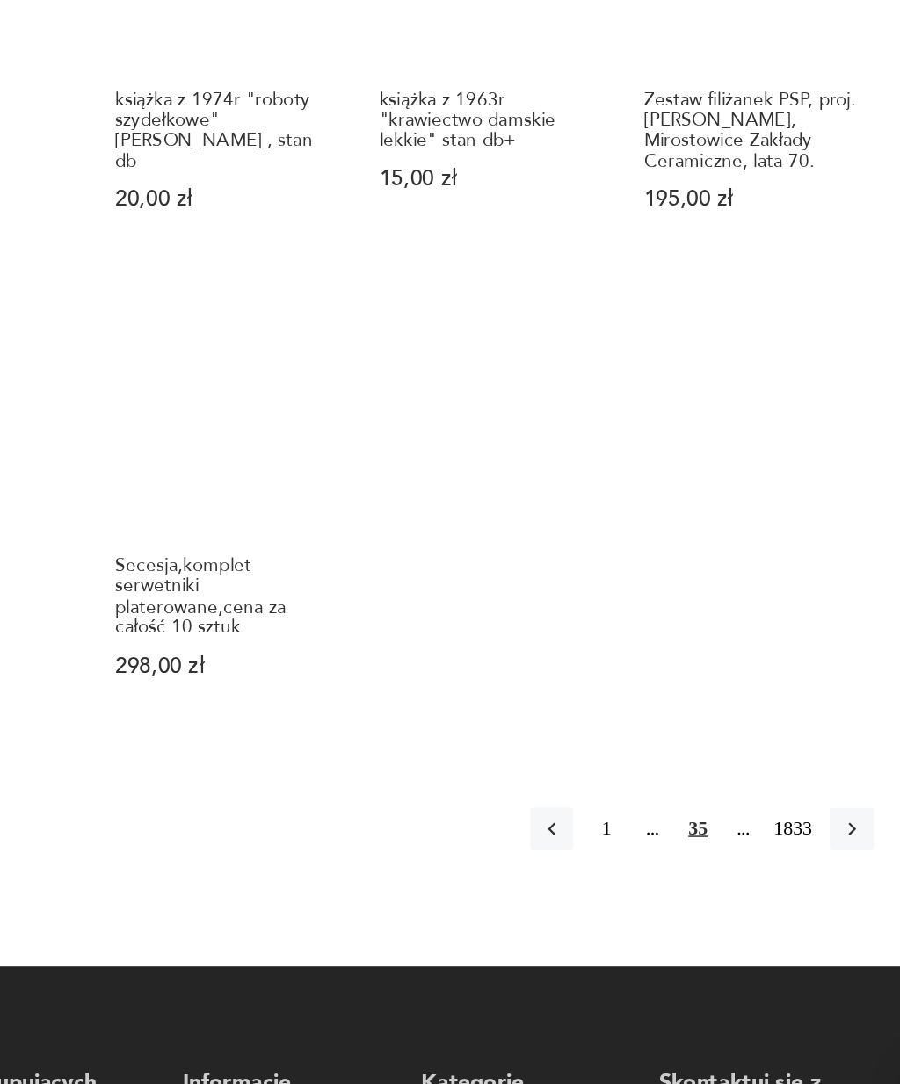
scroll to position [1620, 0]
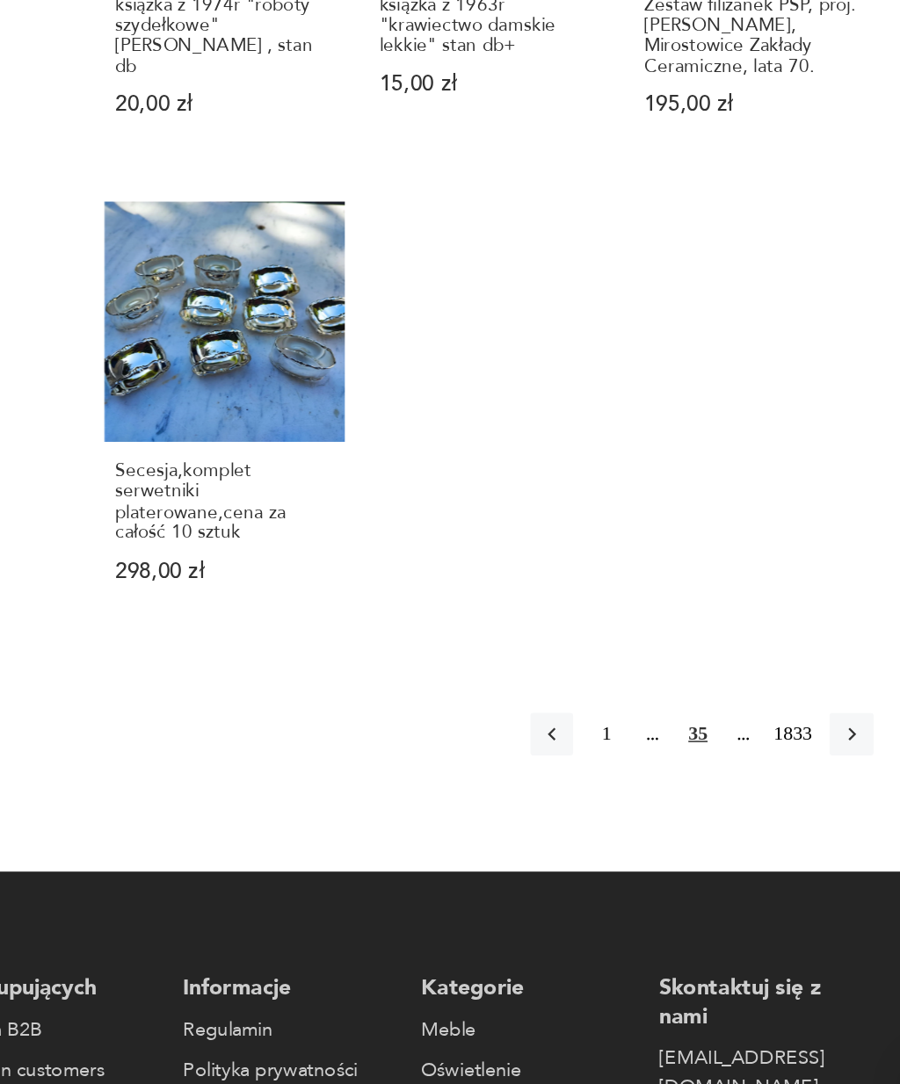
click at [797, 797] on icon "button" at bounding box center [805, 805] width 16 height 16
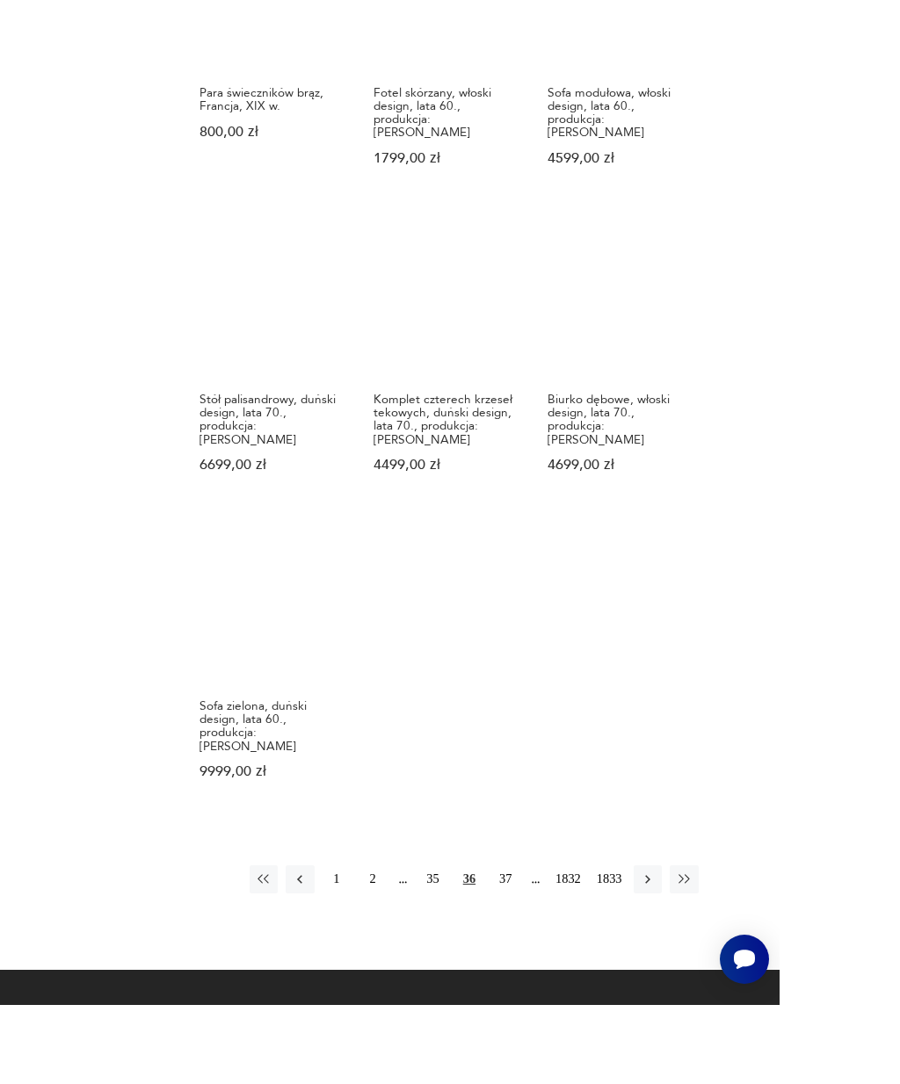
scroll to position [1783, 0]
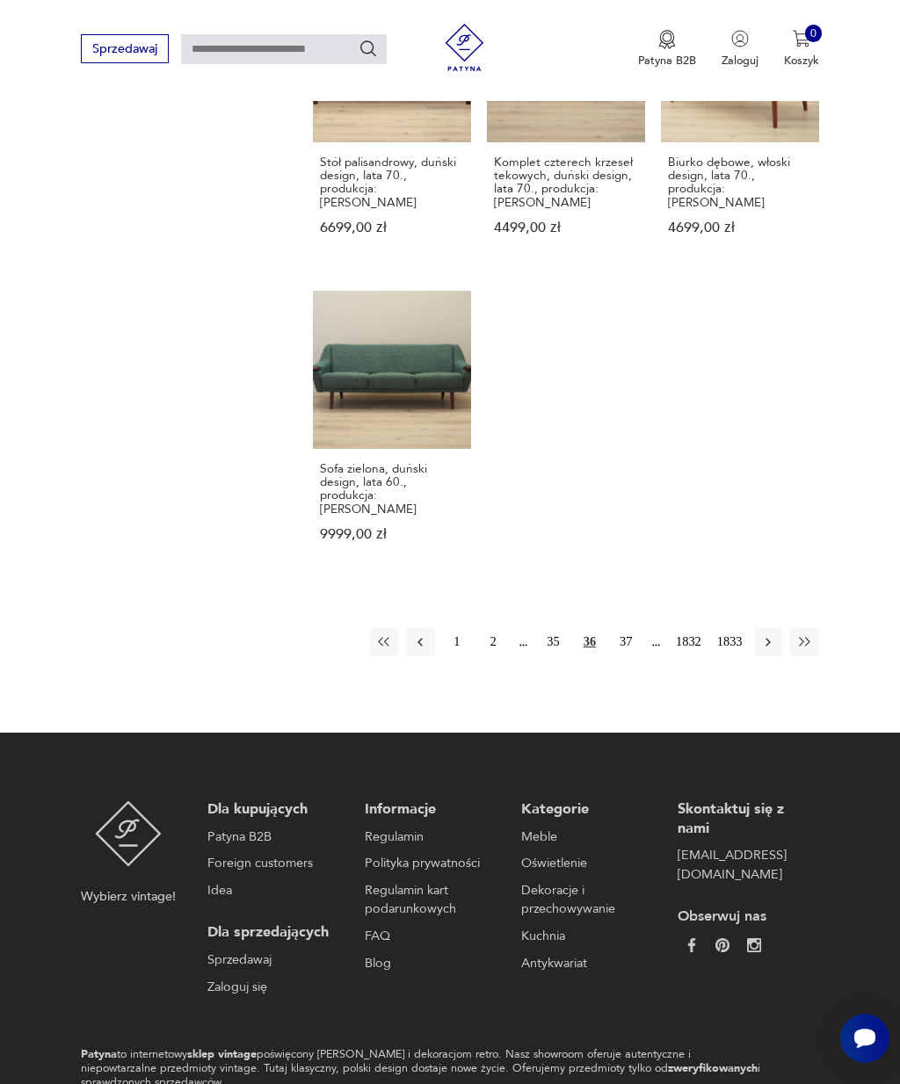
click at [767, 634] on icon "button" at bounding box center [768, 642] width 16 height 16
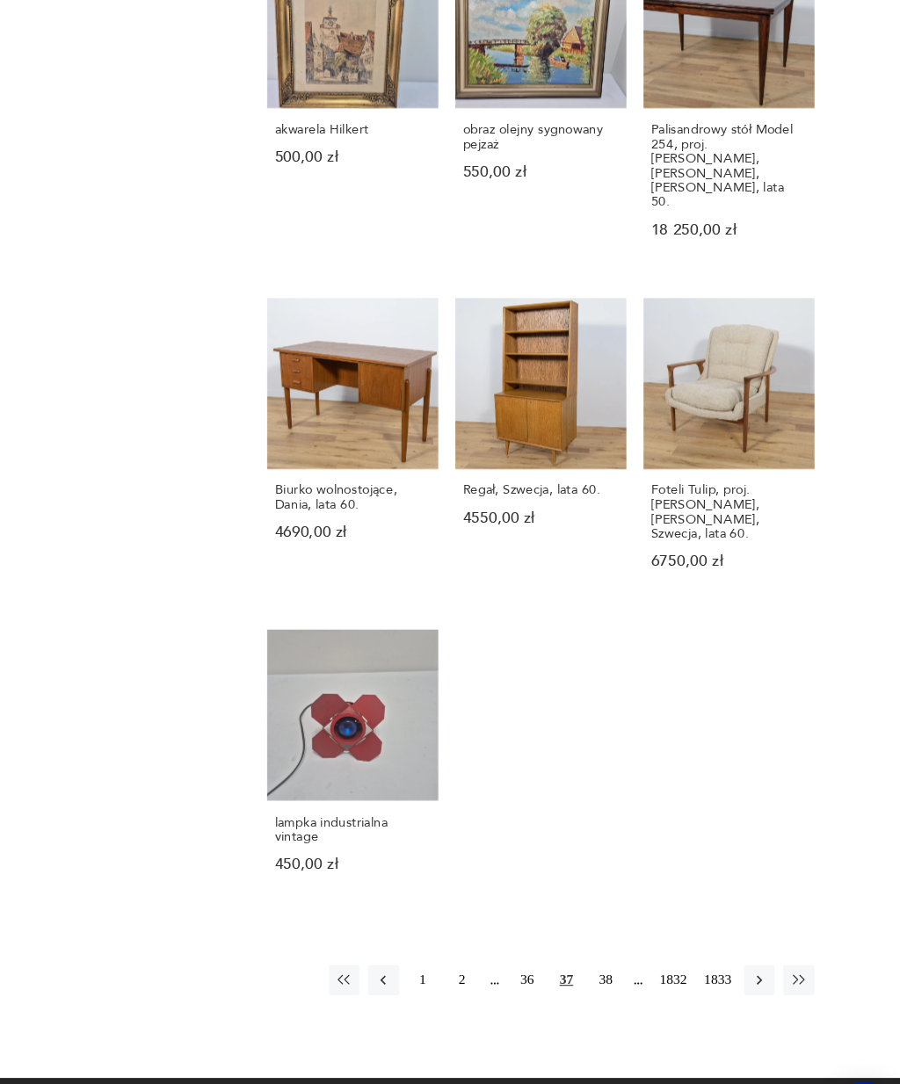
scroll to position [1529, 0]
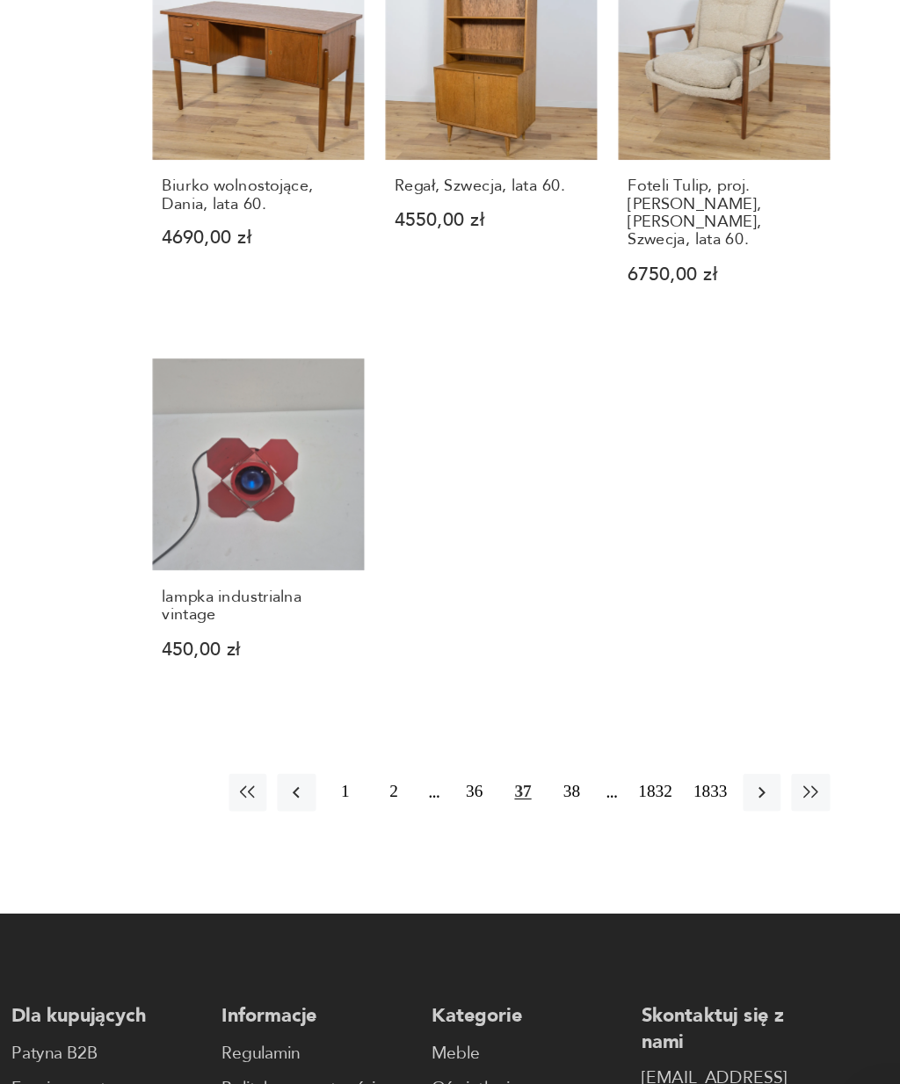
click at [760, 784] on icon "button" at bounding box center [768, 792] width 16 height 16
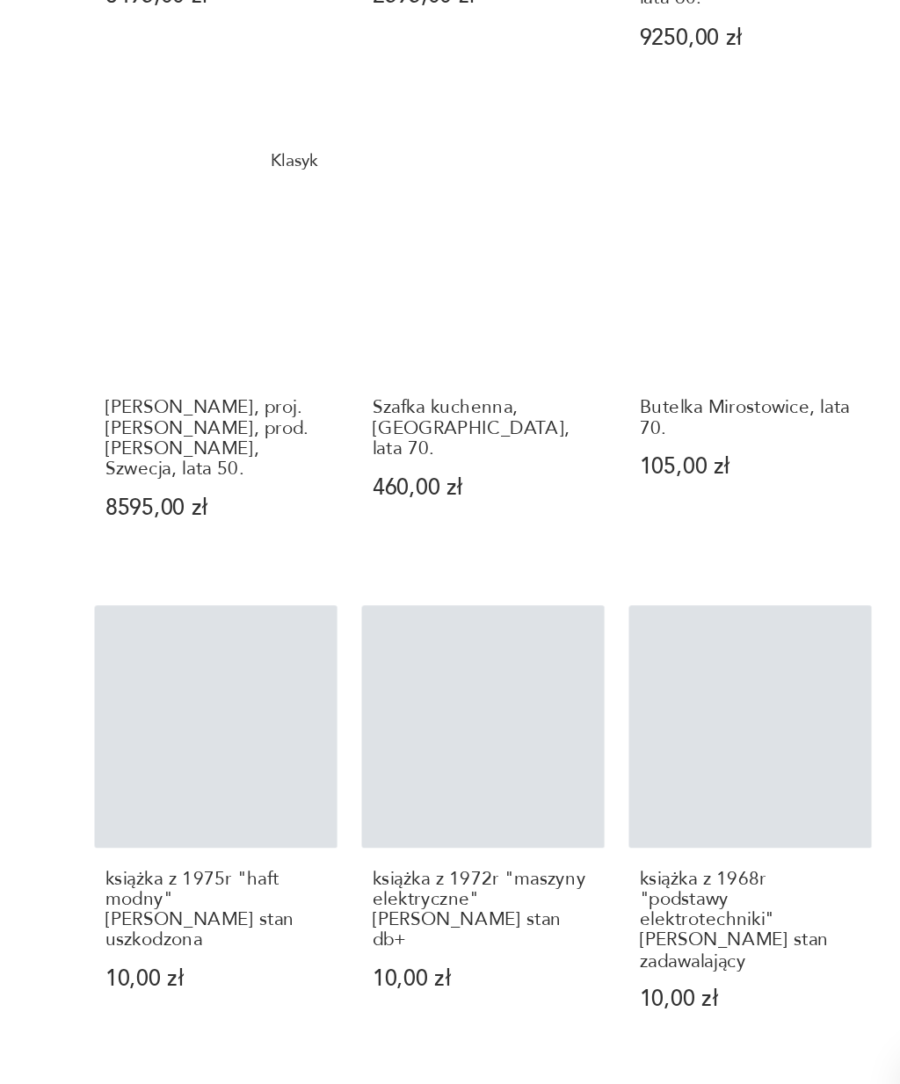
scroll to position [988, 0]
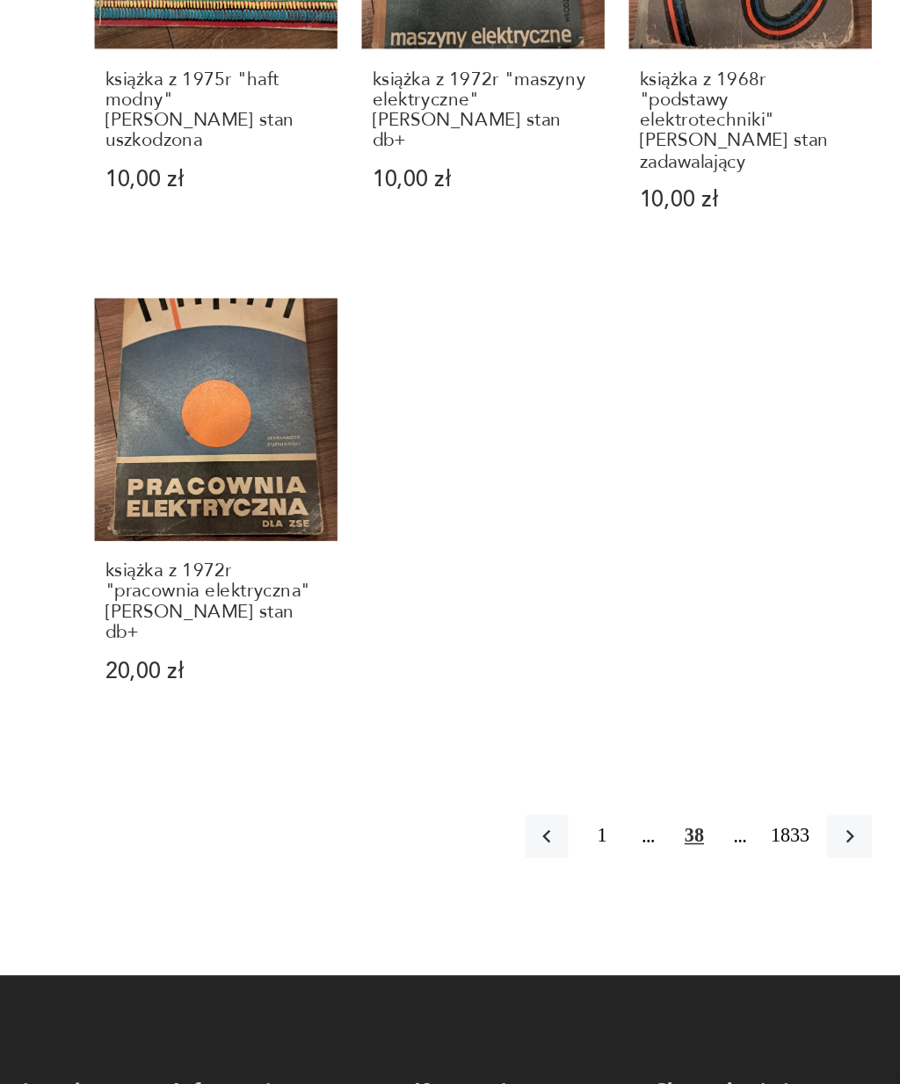
click at [797, 866] on icon "button" at bounding box center [805, 874] width 16 height 16
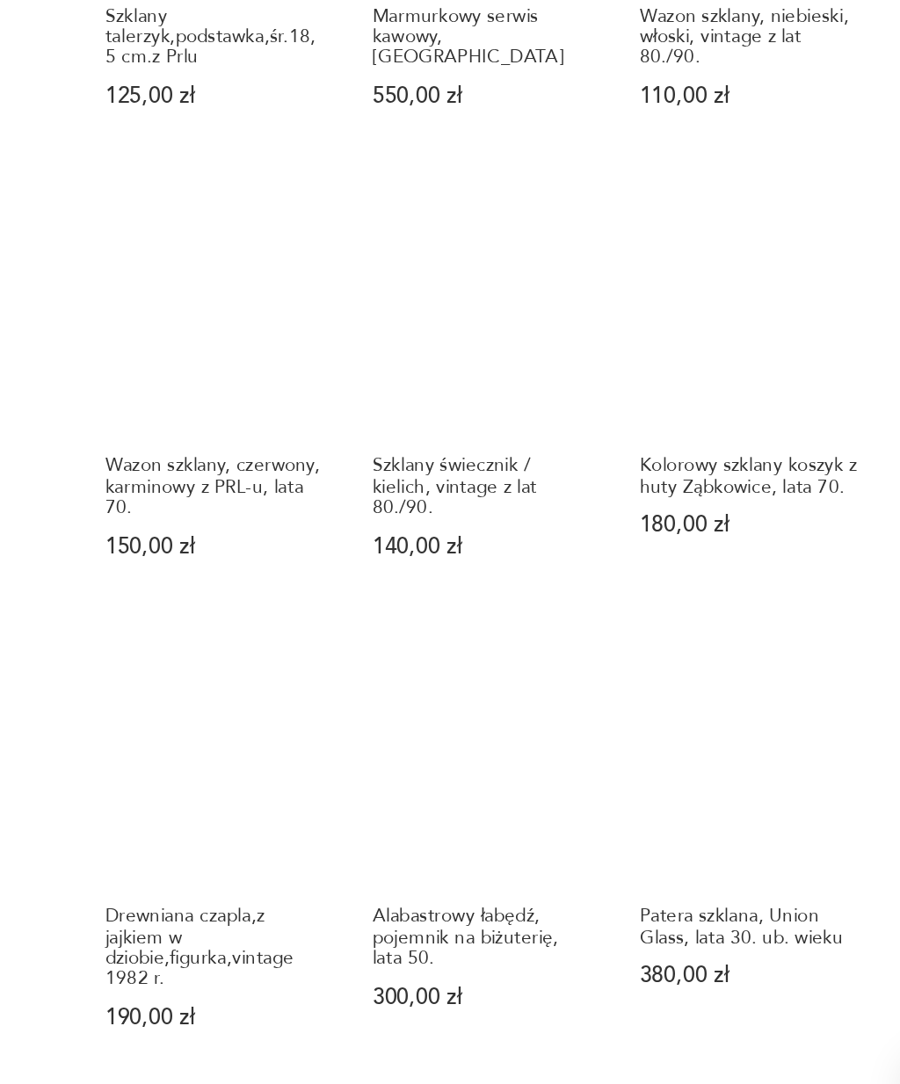
scroll to position [630, 0]
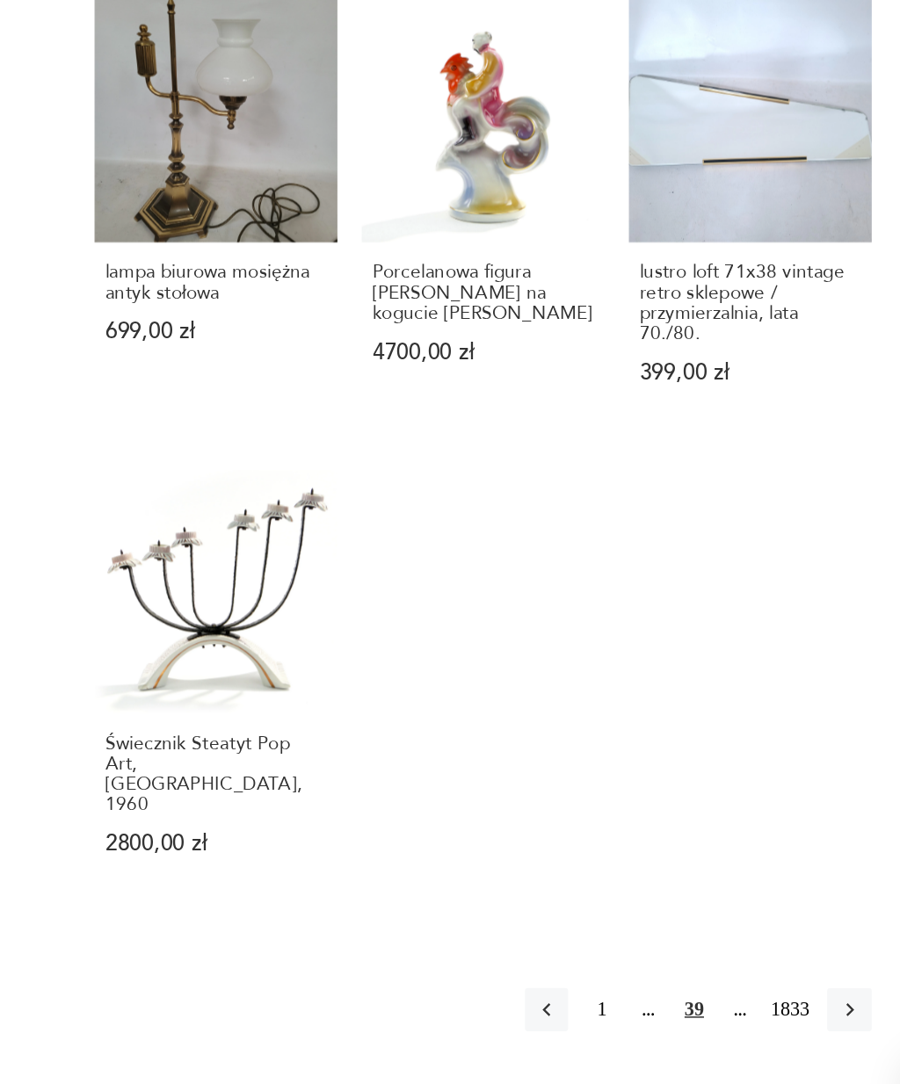
click at [797, 980] on icon "button" at bounding box center [805, 988] width 16 height 16
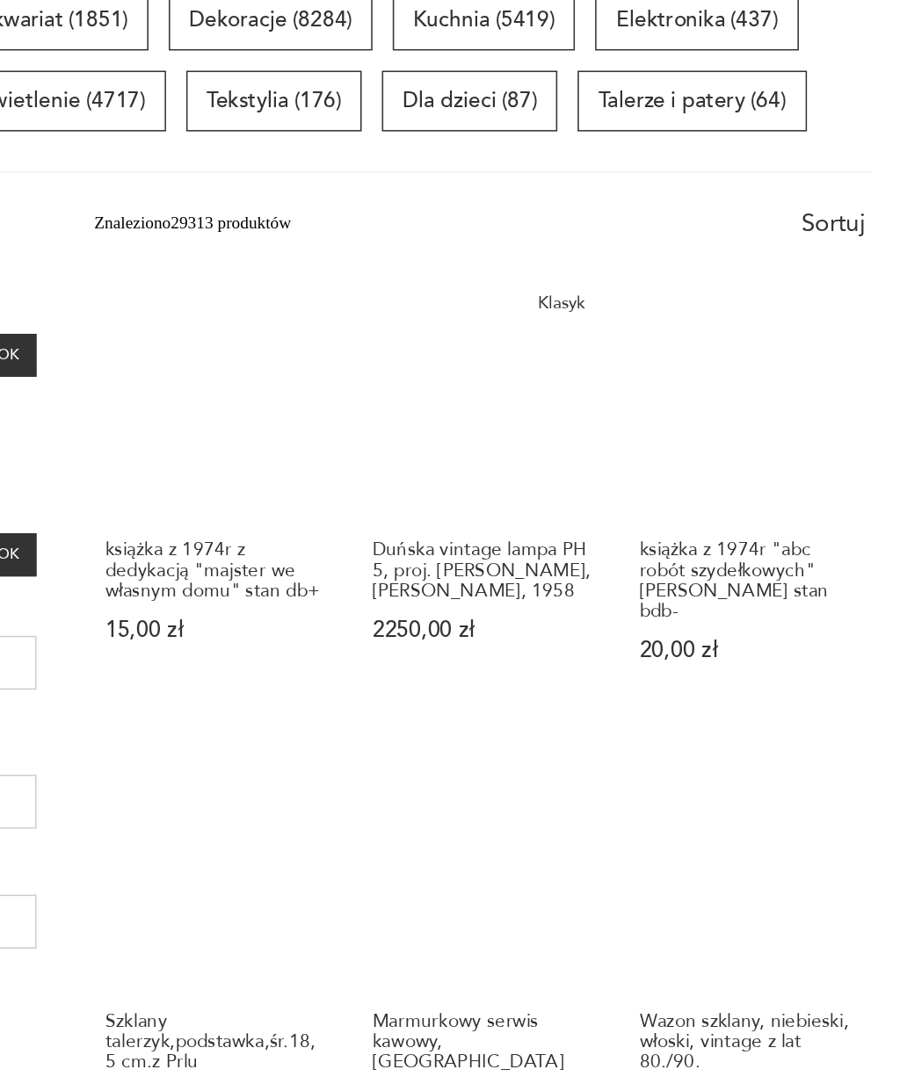
scroll to position [151, 0]
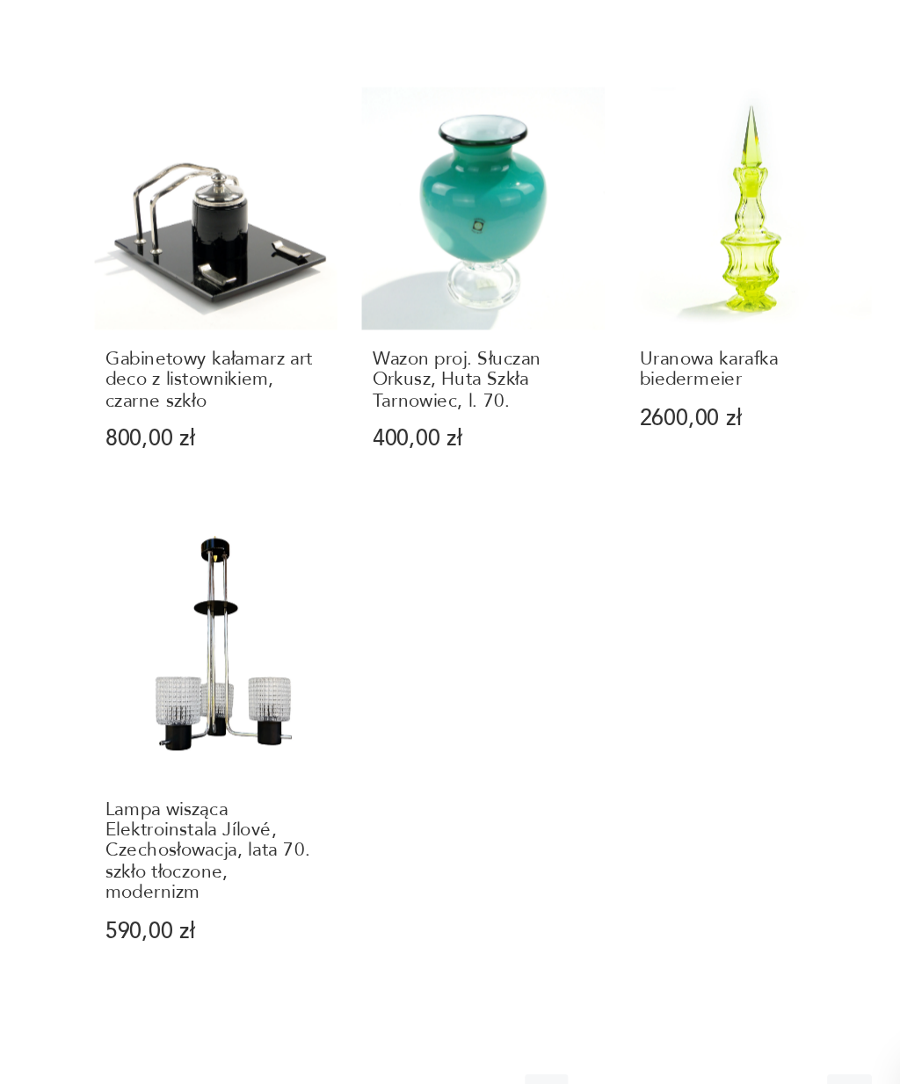
click at [797, 1036] on icon "button" at bounding box center [805, 1044] width 16 height 16
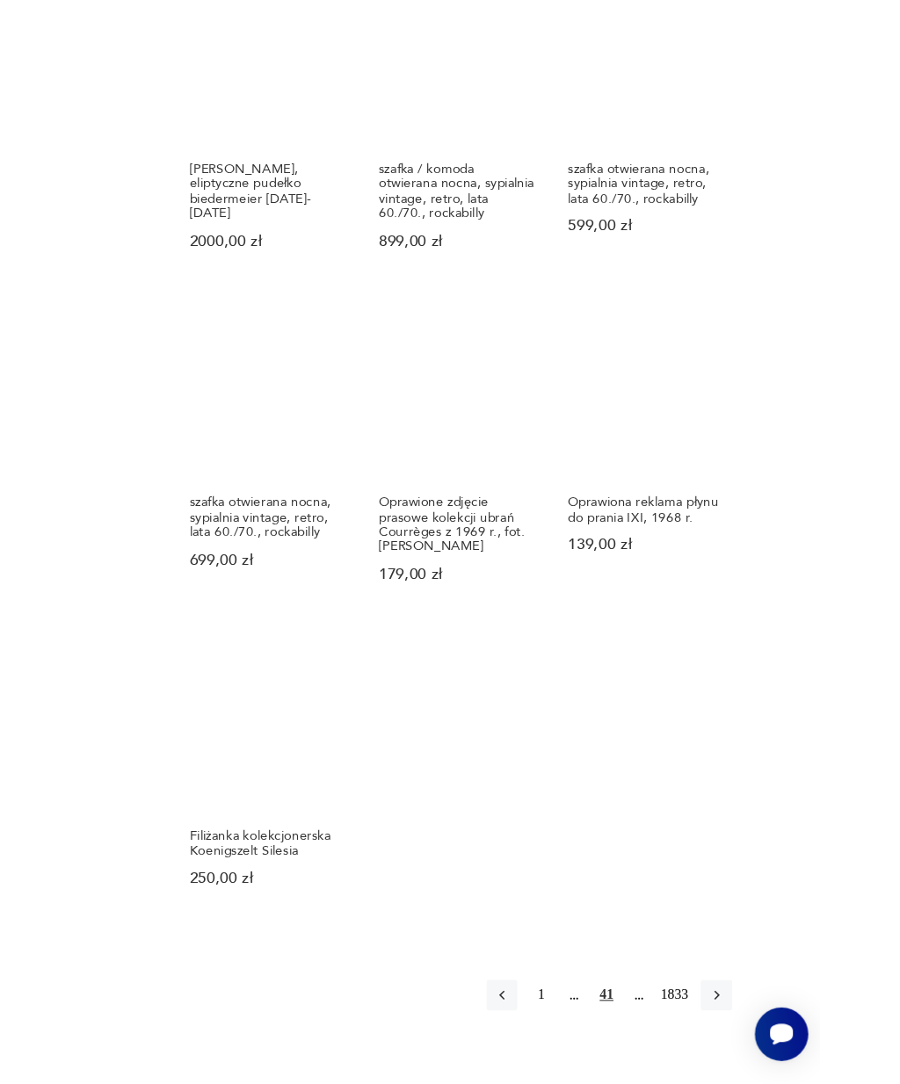
scroll to position [1334, 0]
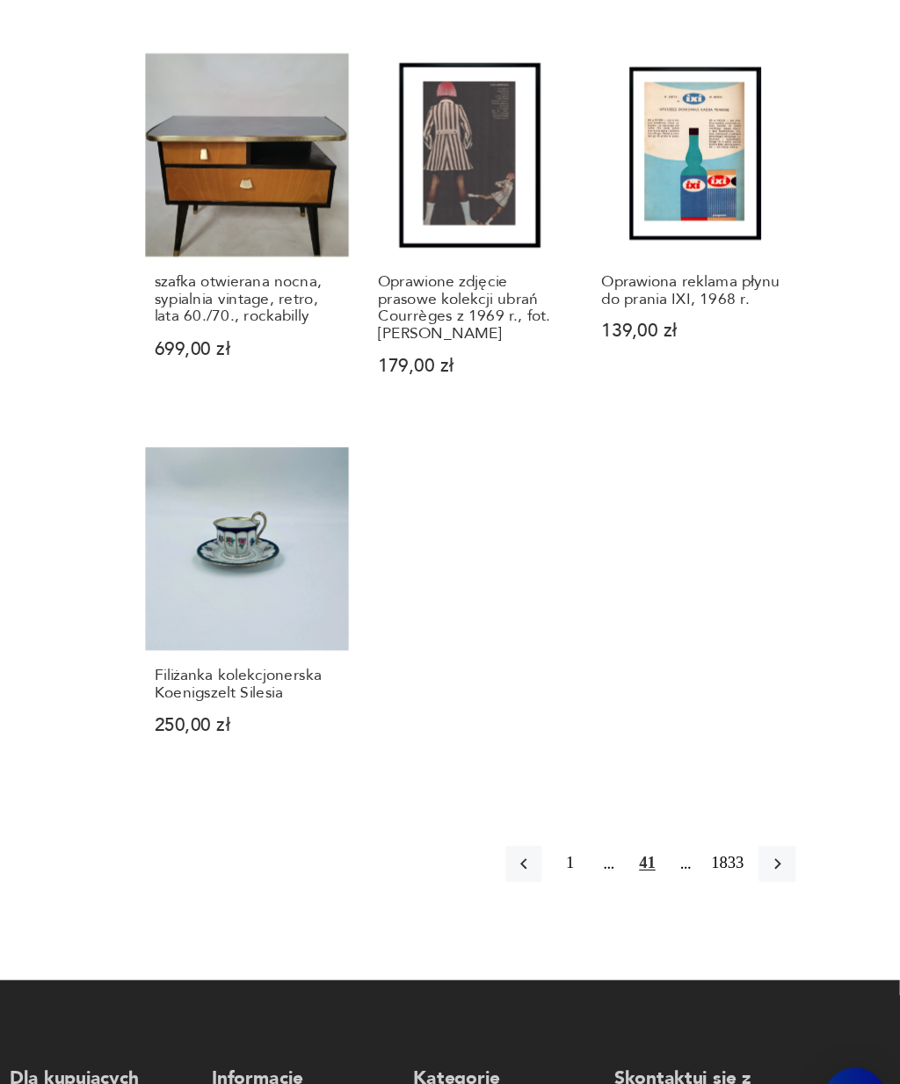
click at [797, 847] on icon "button" at bounding box center [805, 855] width 16 height 16
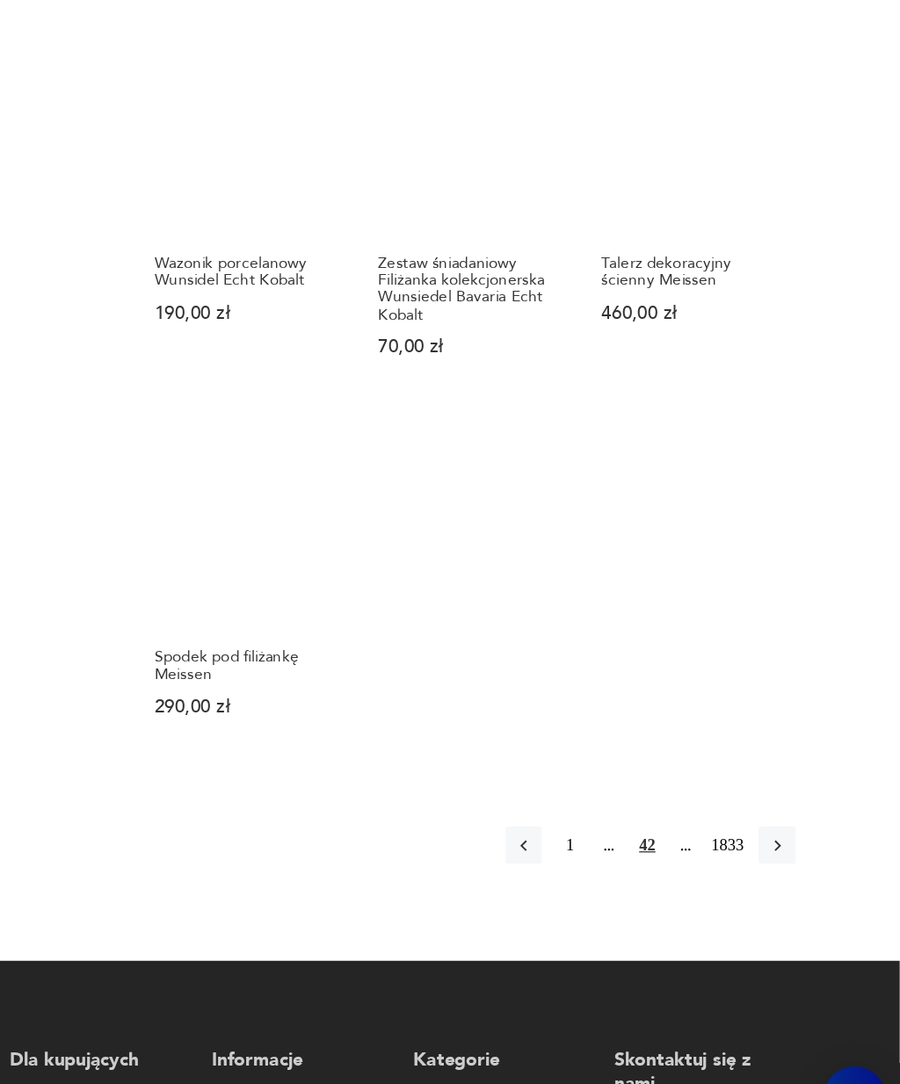
scroll to position [1439, 0]
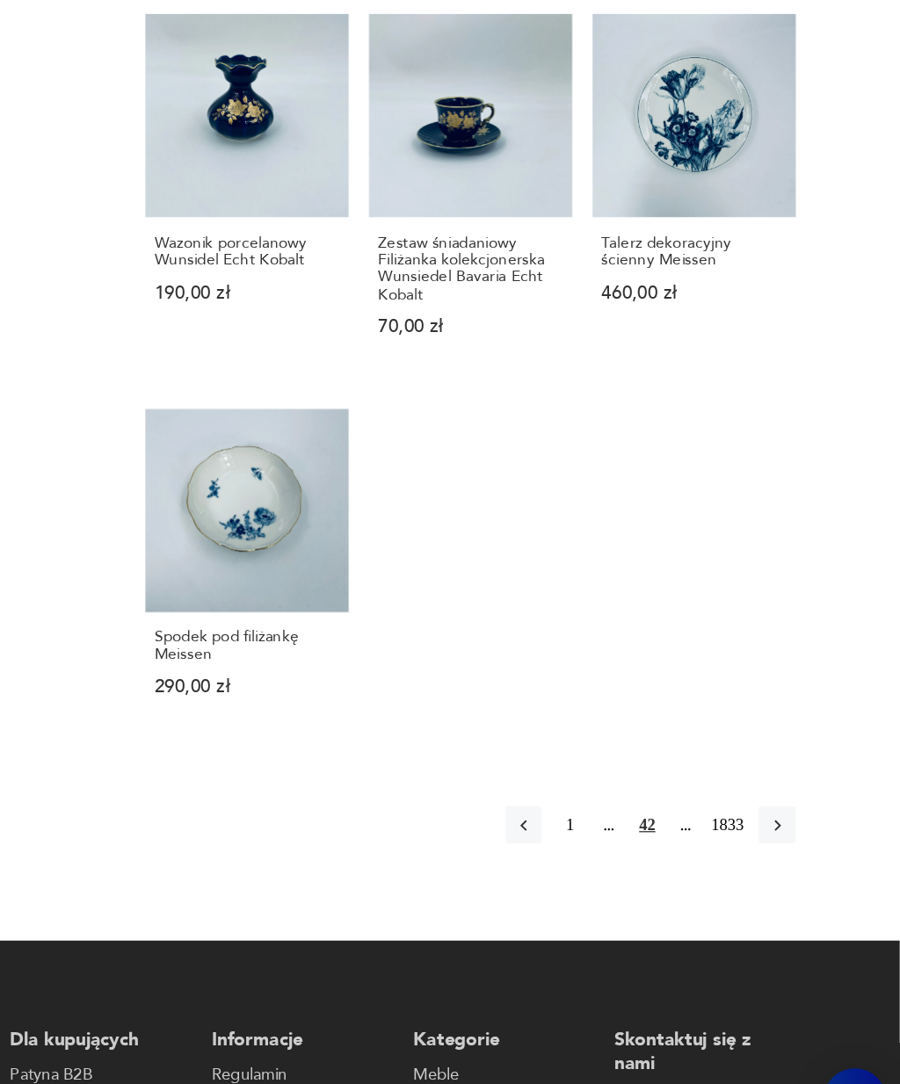
click at [797, 817] on icon "button" at bounding box center [805, 825] width 16 height 16
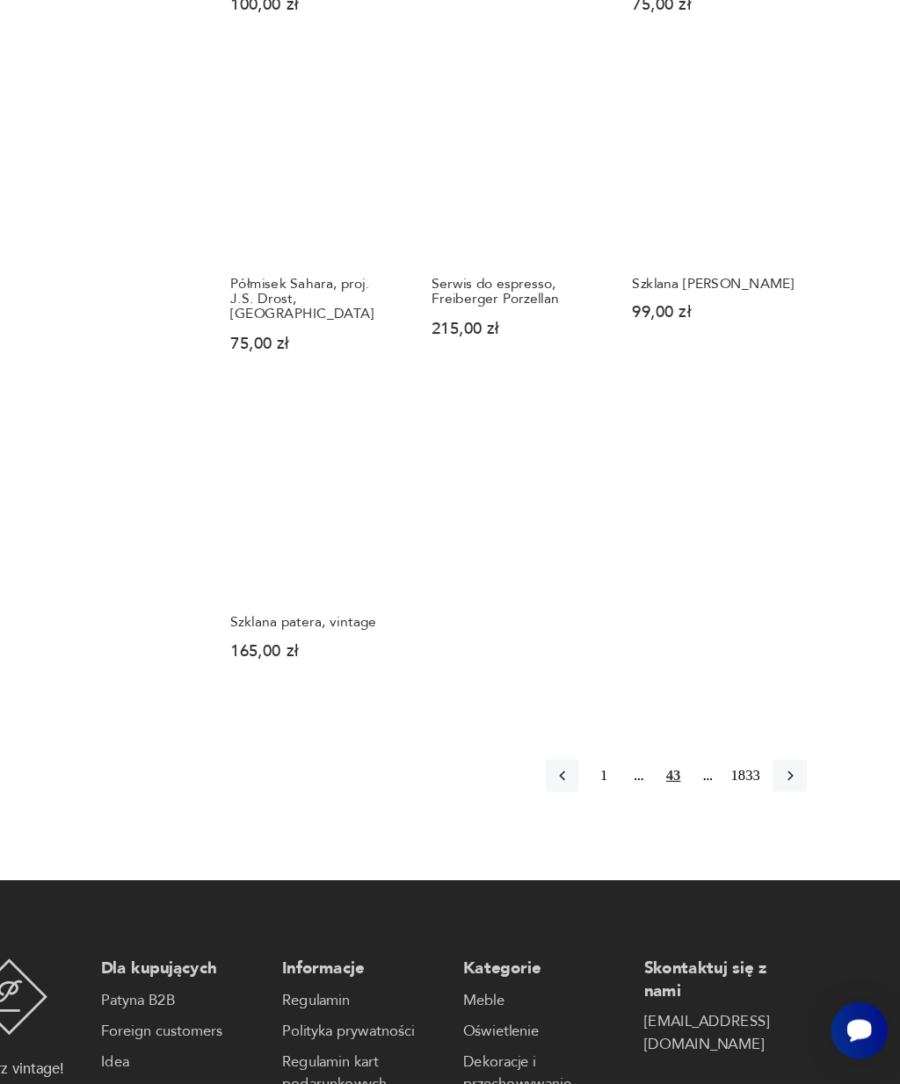
scroll to position [1419, 0]
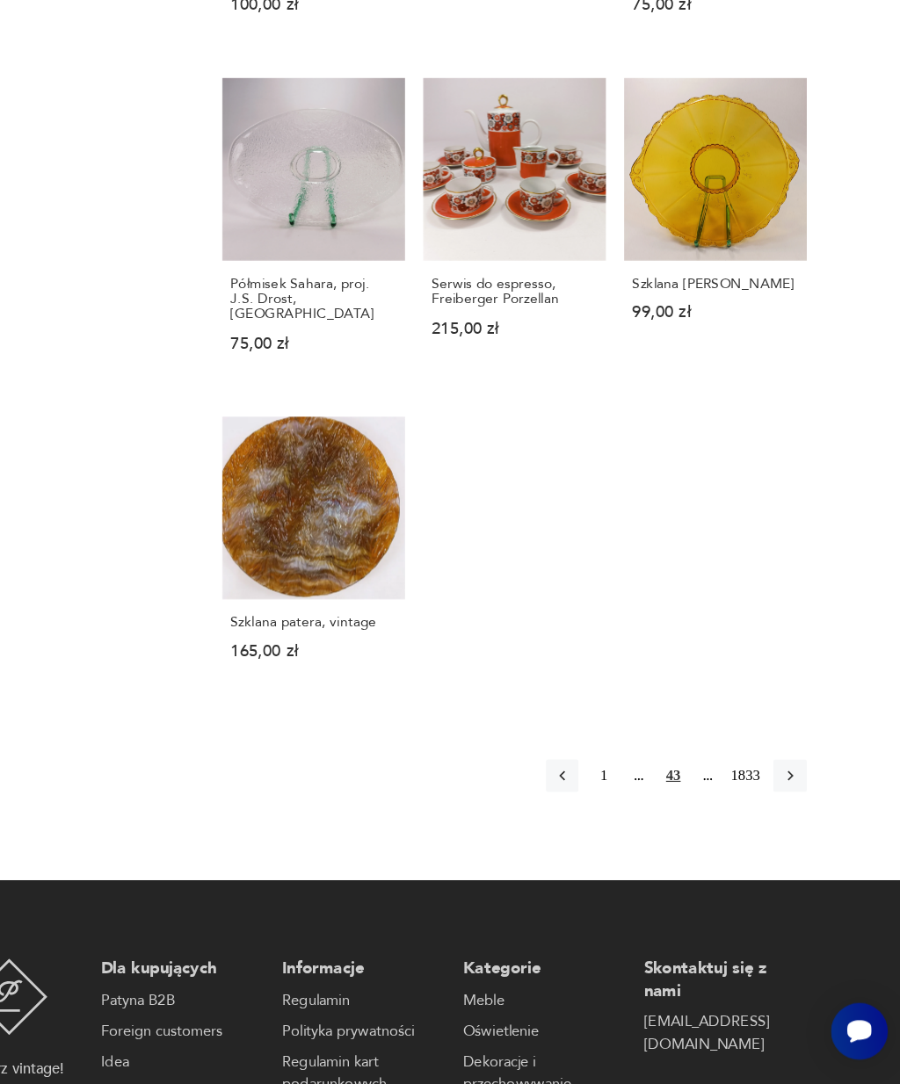
click at [790, 803] on button "button" at bounding box center [804, 817] width 28 height 28
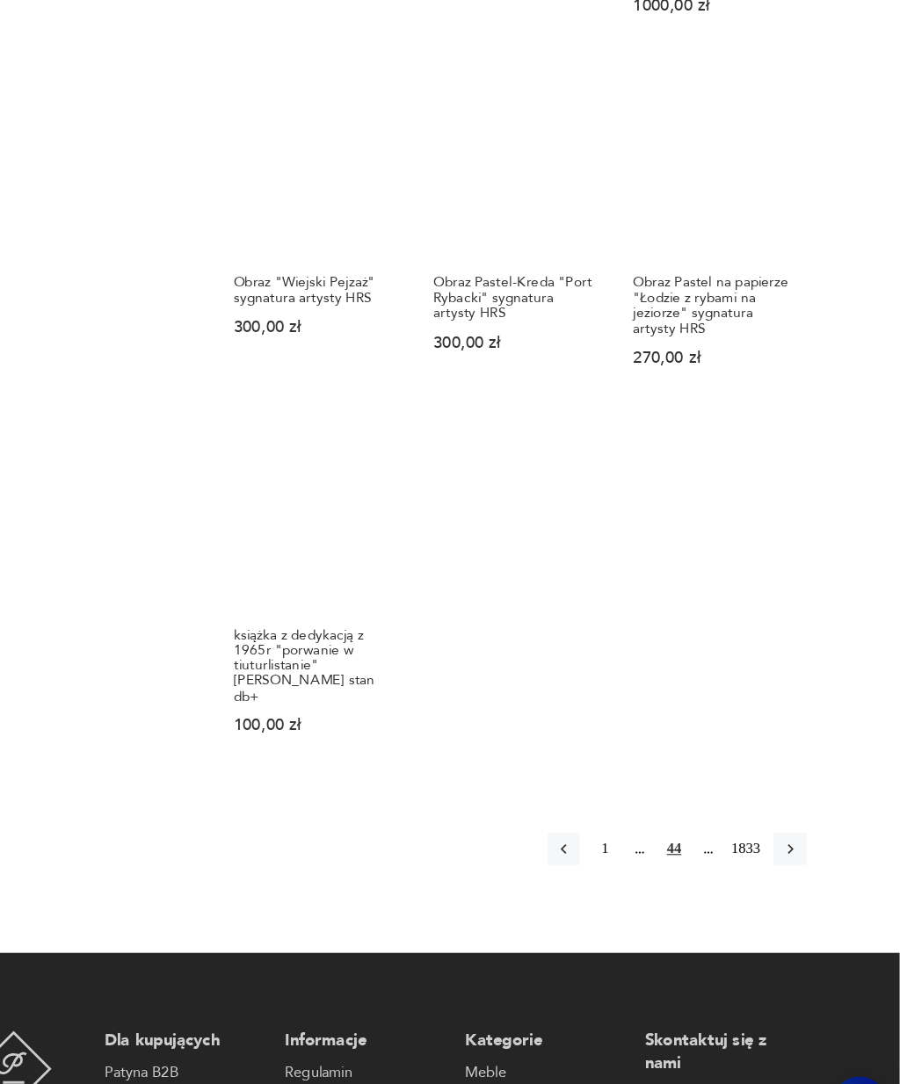
scroll to position [1516, 0]
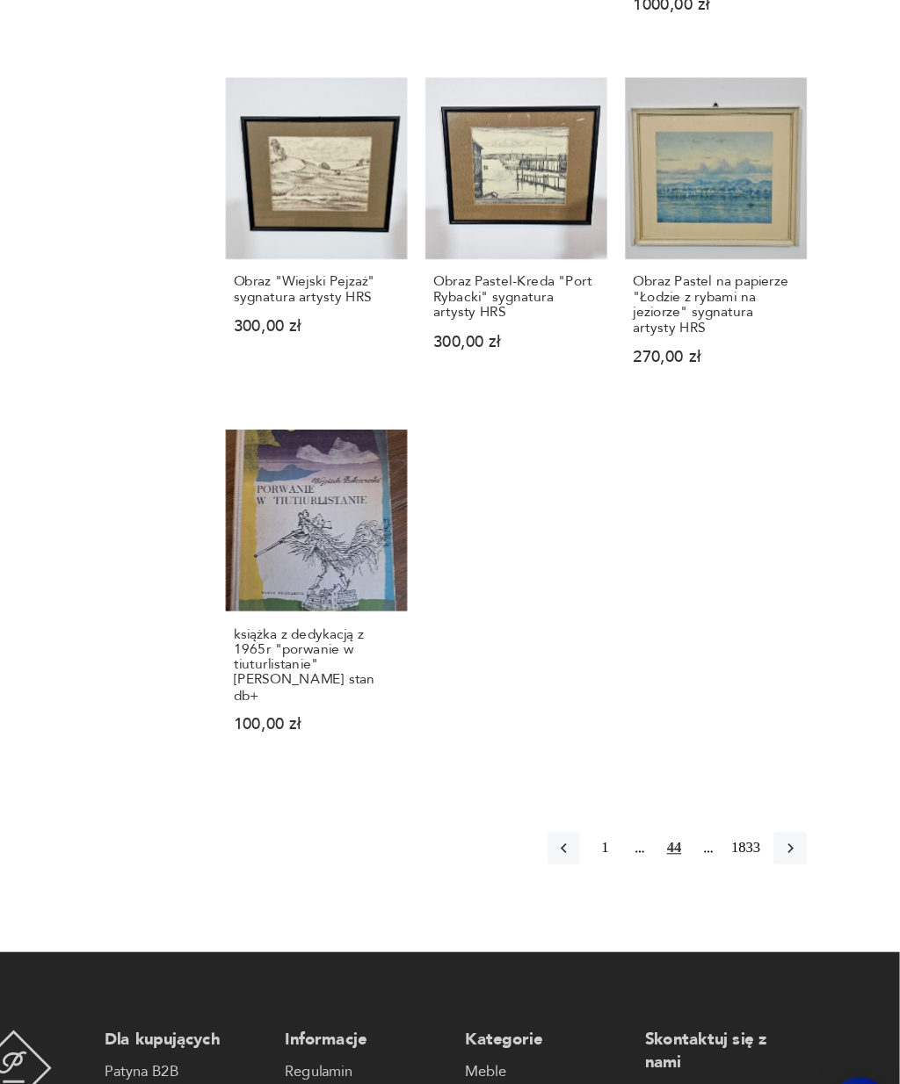
click at [790, 801] on button "button" at bounding box center [804, 815] width 28 height 28
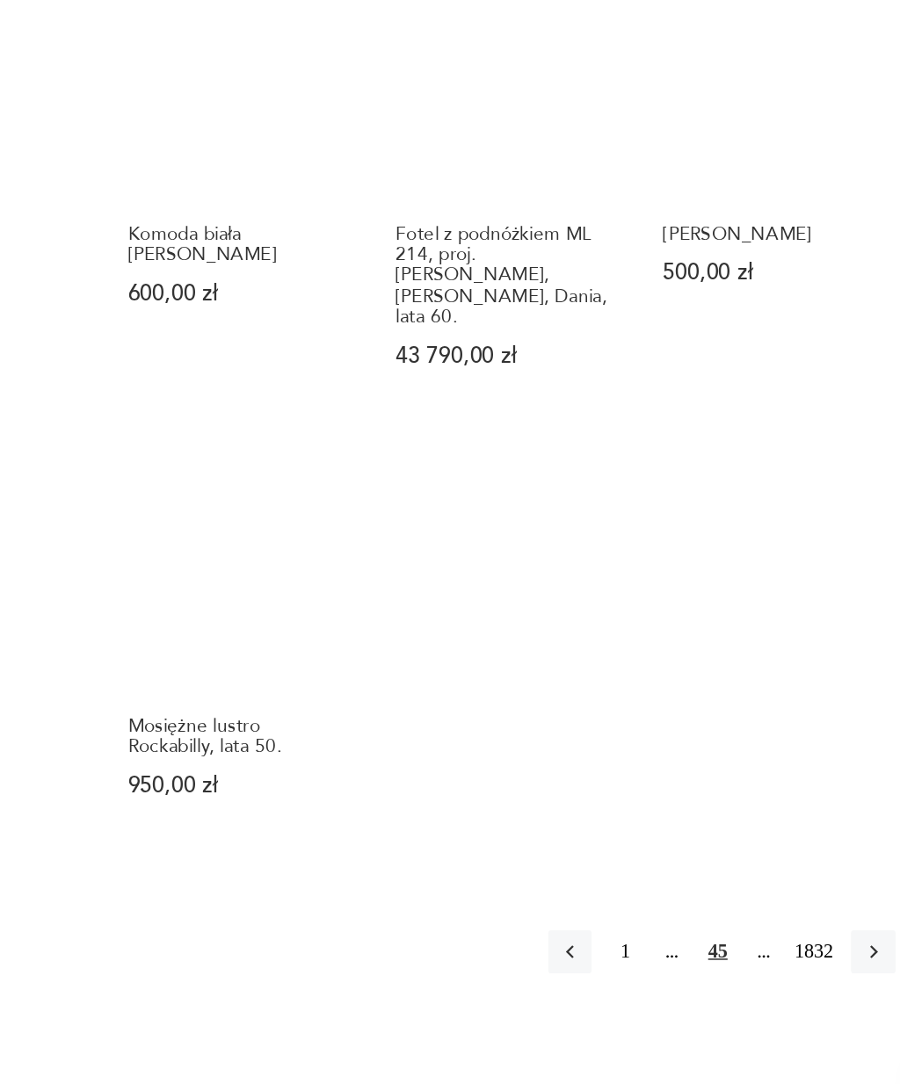
scroll to position [1367, 0]
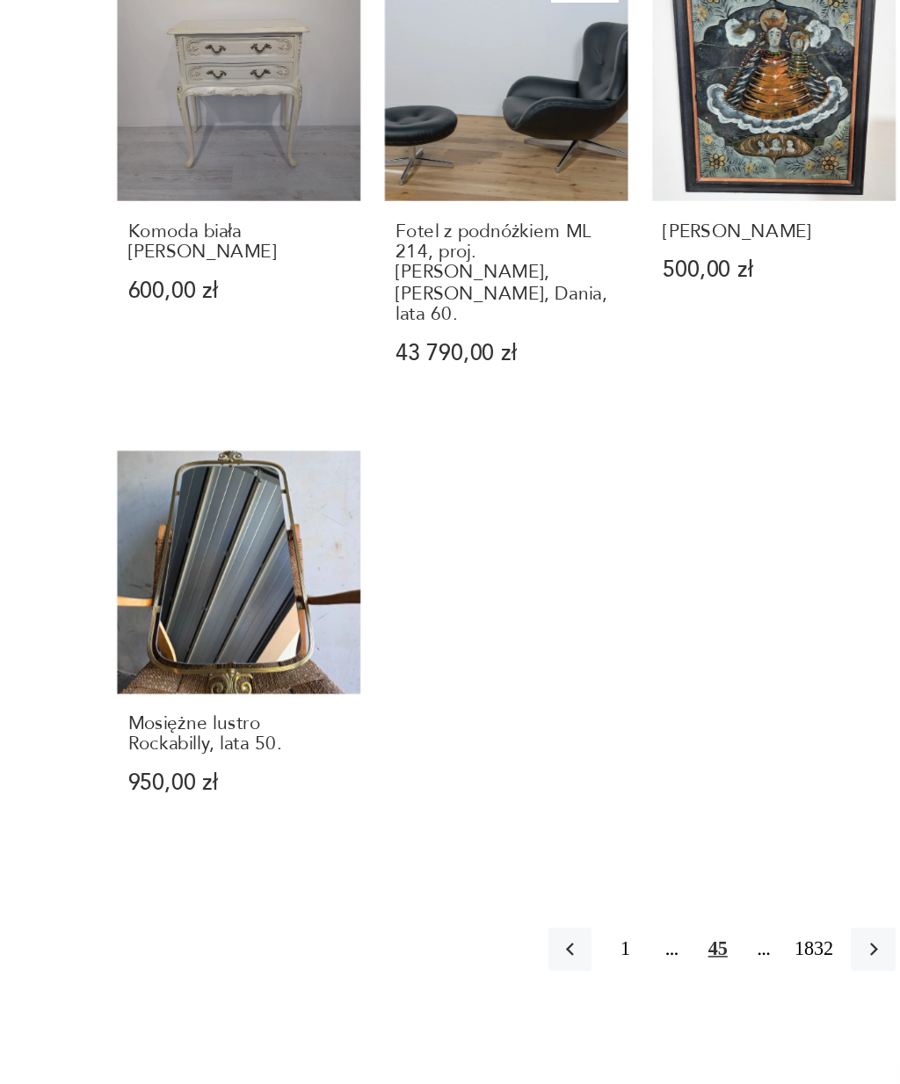
click at [797, 941] on icon "button" at bounding box center [805, 949] width 16 height 16
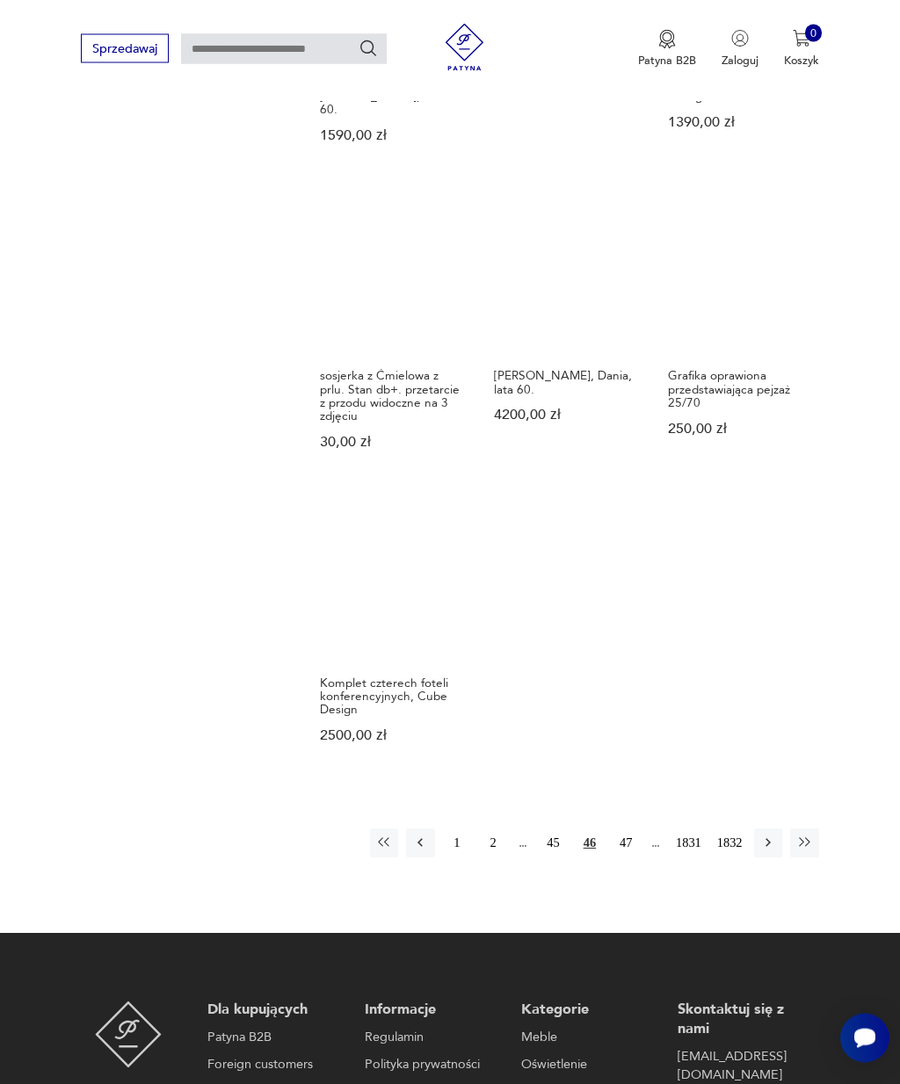
scroll to position [1616, 0]
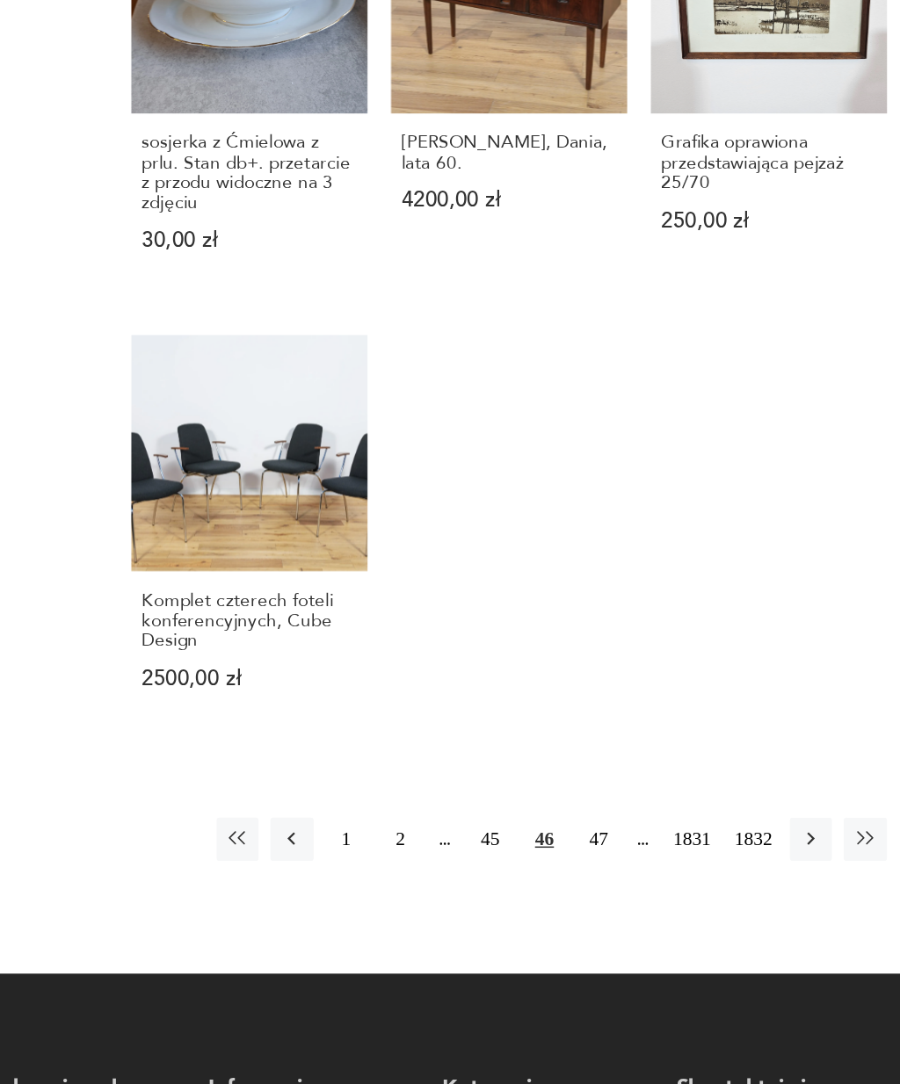
click at [760, 774] on icon "button" at bounding box center [768, 782] width 16 height 16
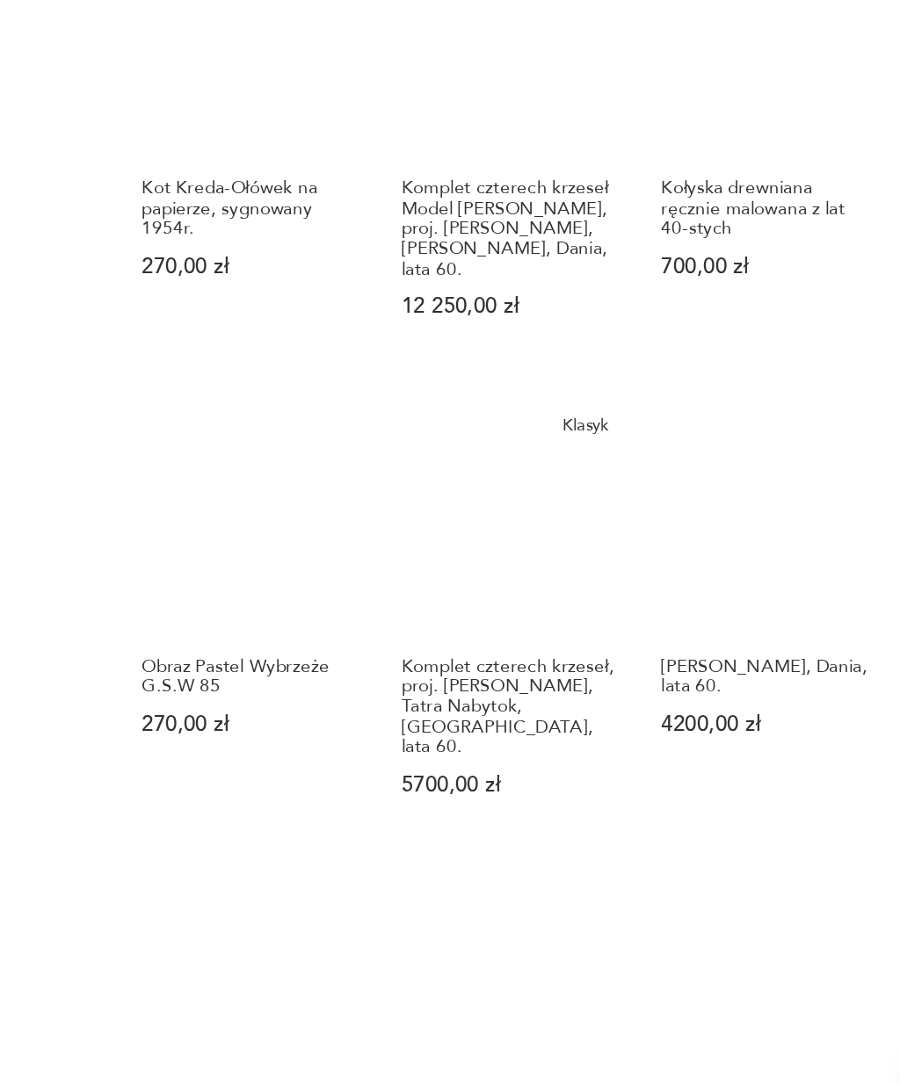
scroll to position [802, 0]
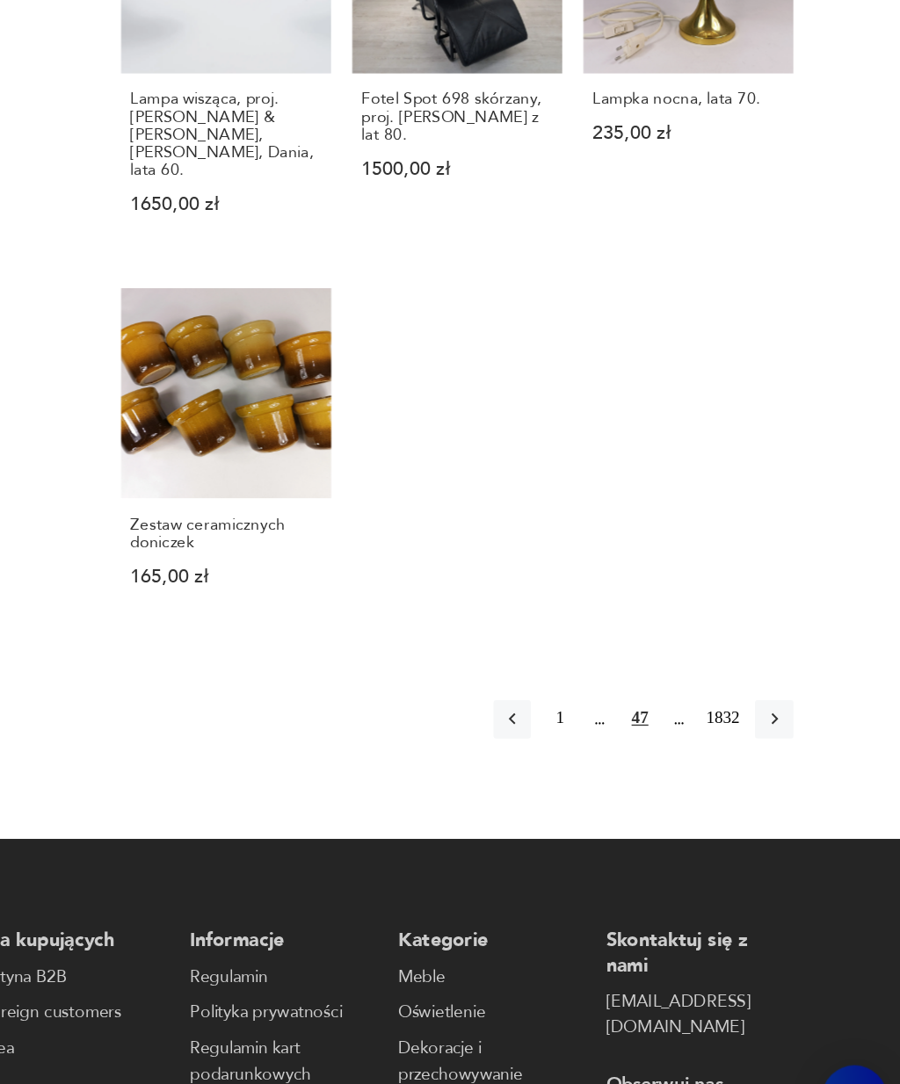
click at [797, 745] on icon "button" at bounding box center [805, 753] width 16 height 16
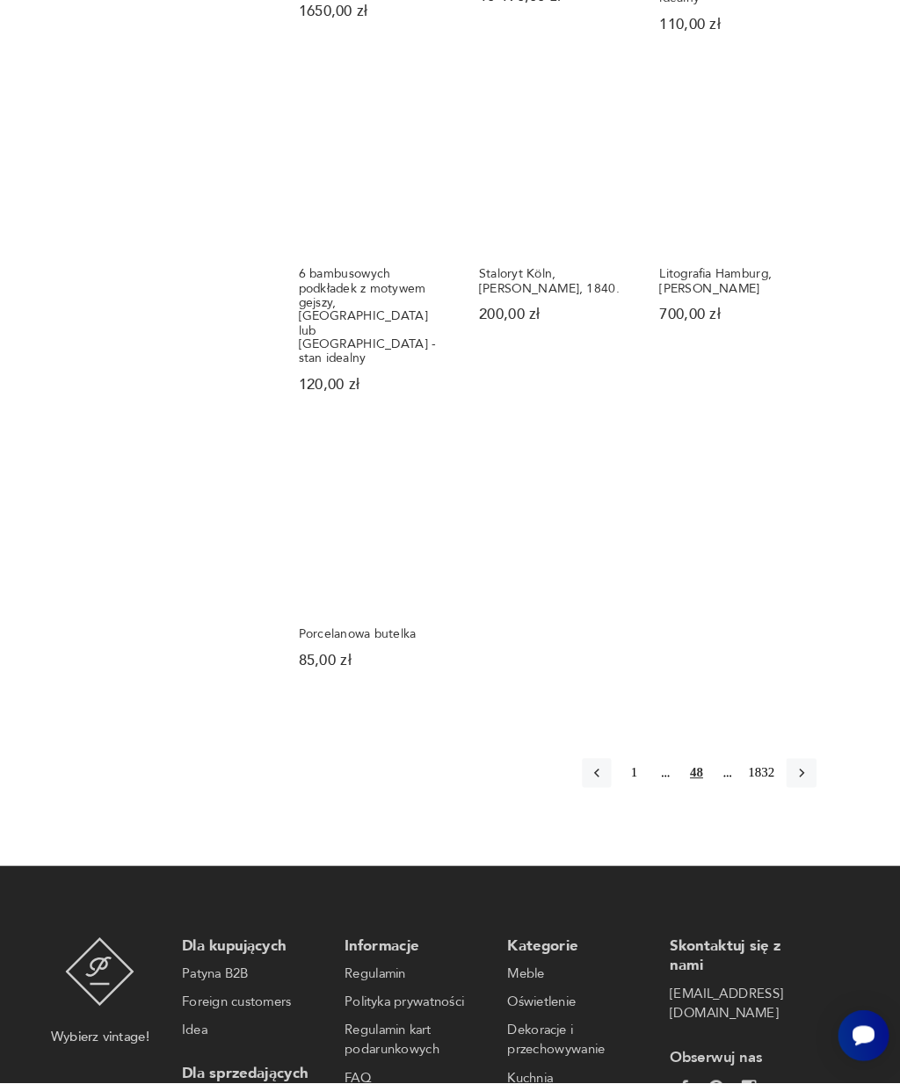
scroll to position [1532, 0]
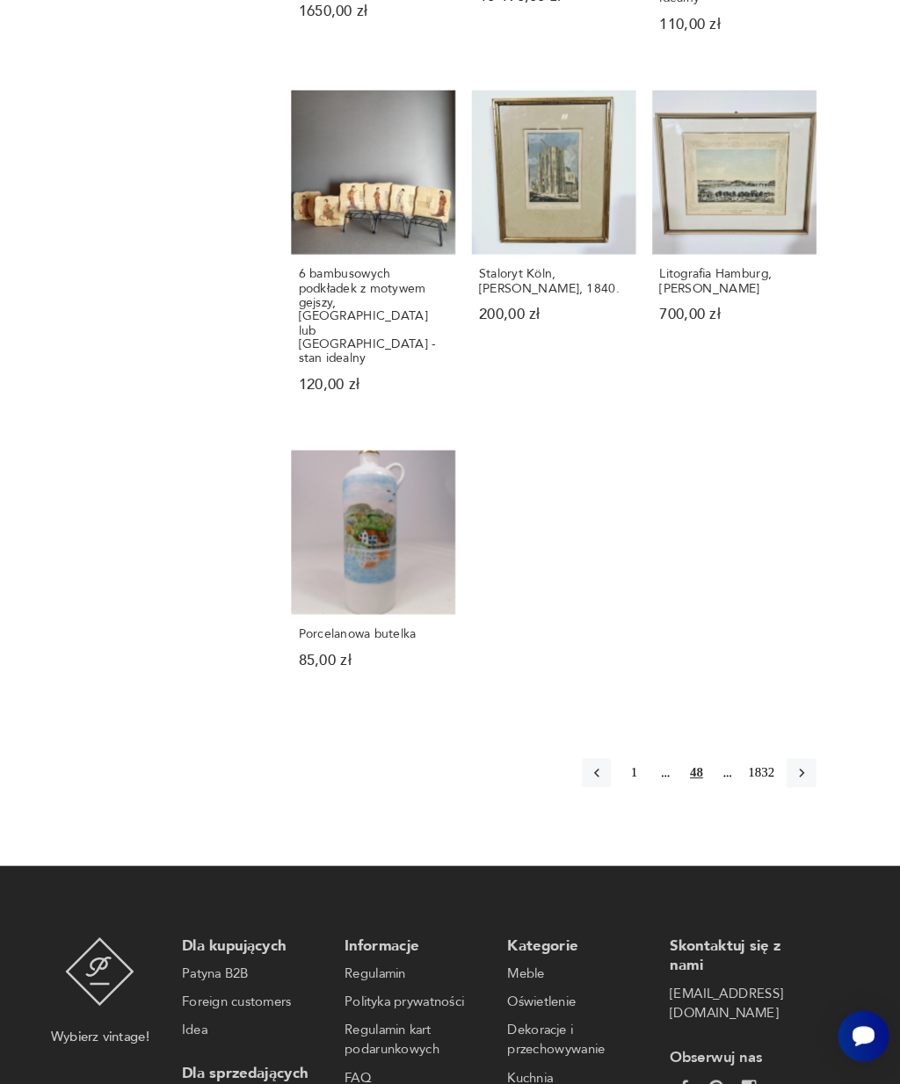
click at [790, 771] on button "button" at bounding box center [804, 785] width 28 height 28
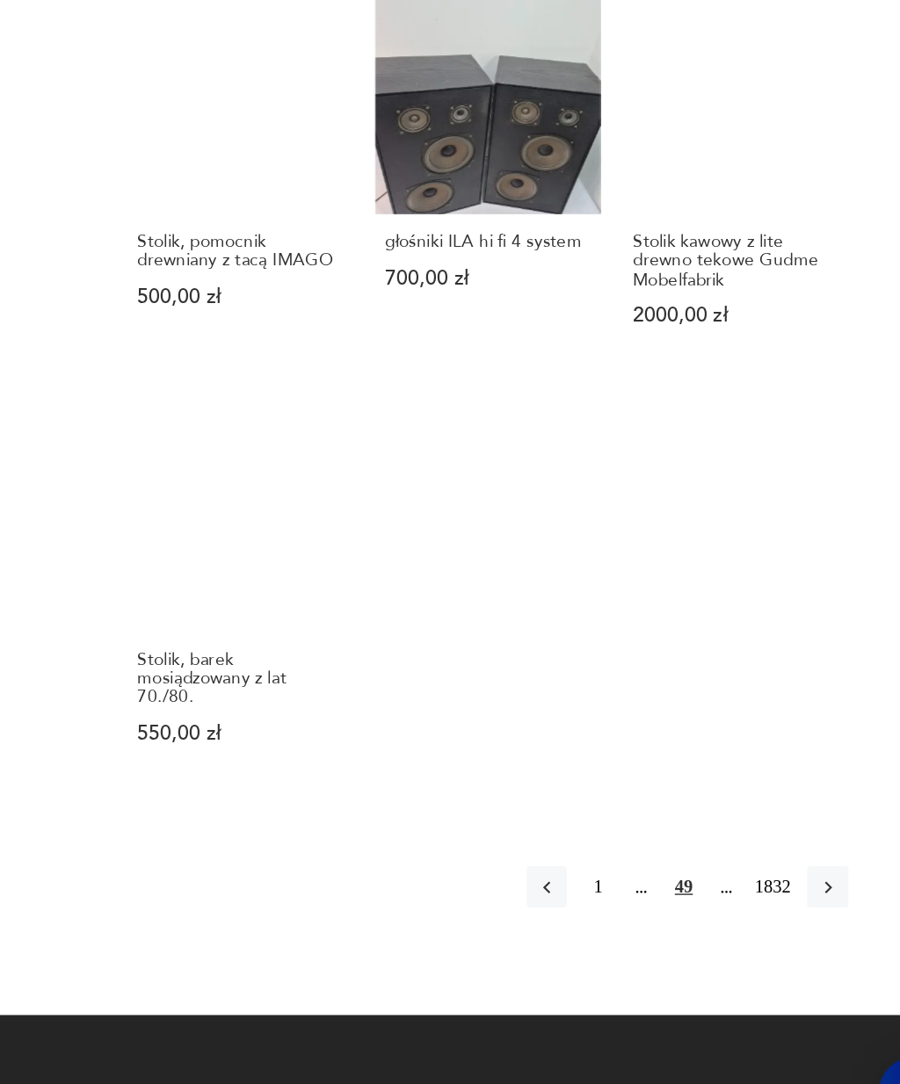
scroll to position [1453, 0]
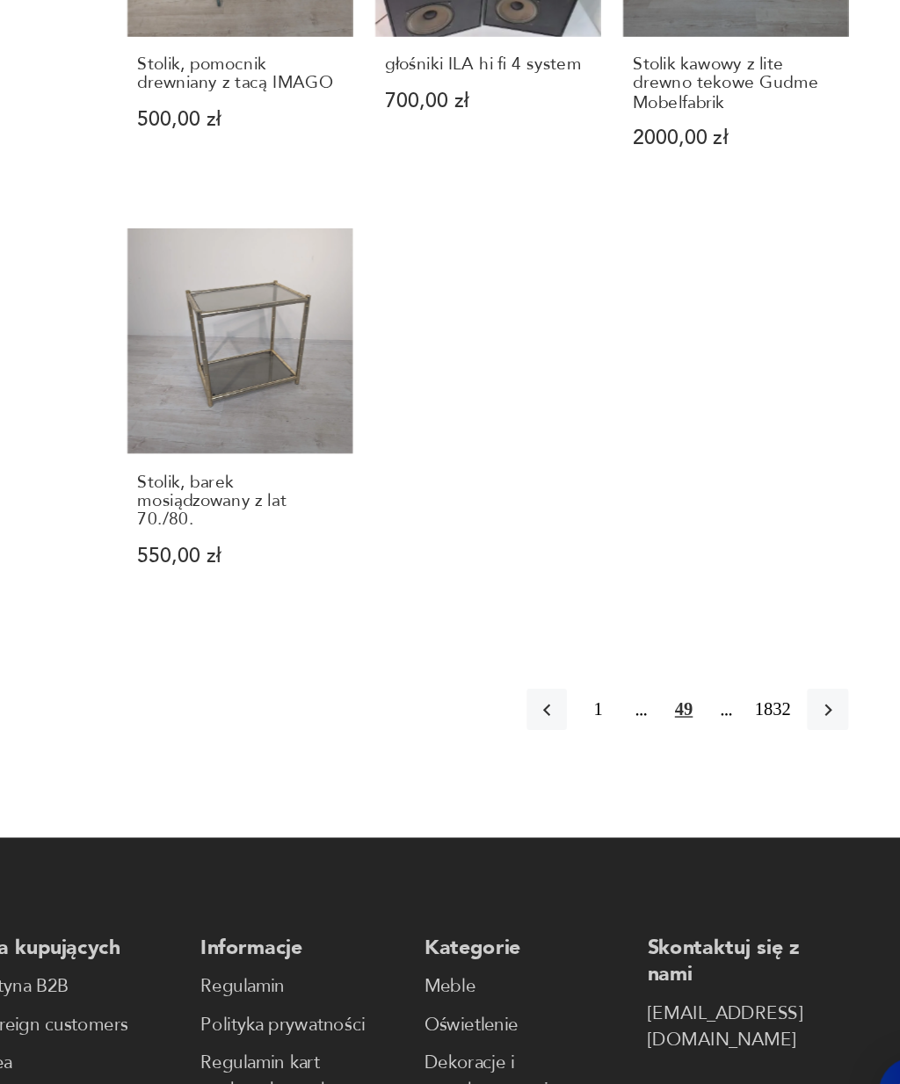
click at [797, 762] on icon "button" at bounding box center [805, 770] width 16 height 16
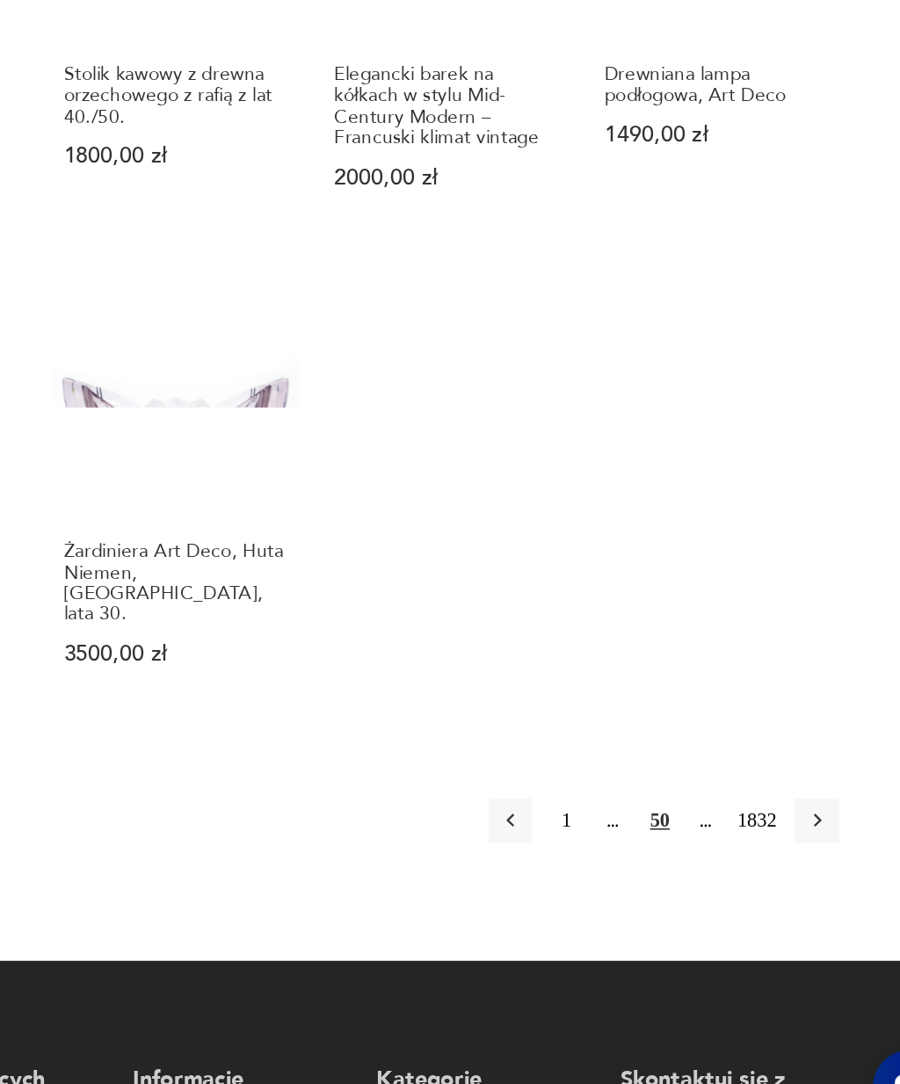
scroll to position [1446, 0]
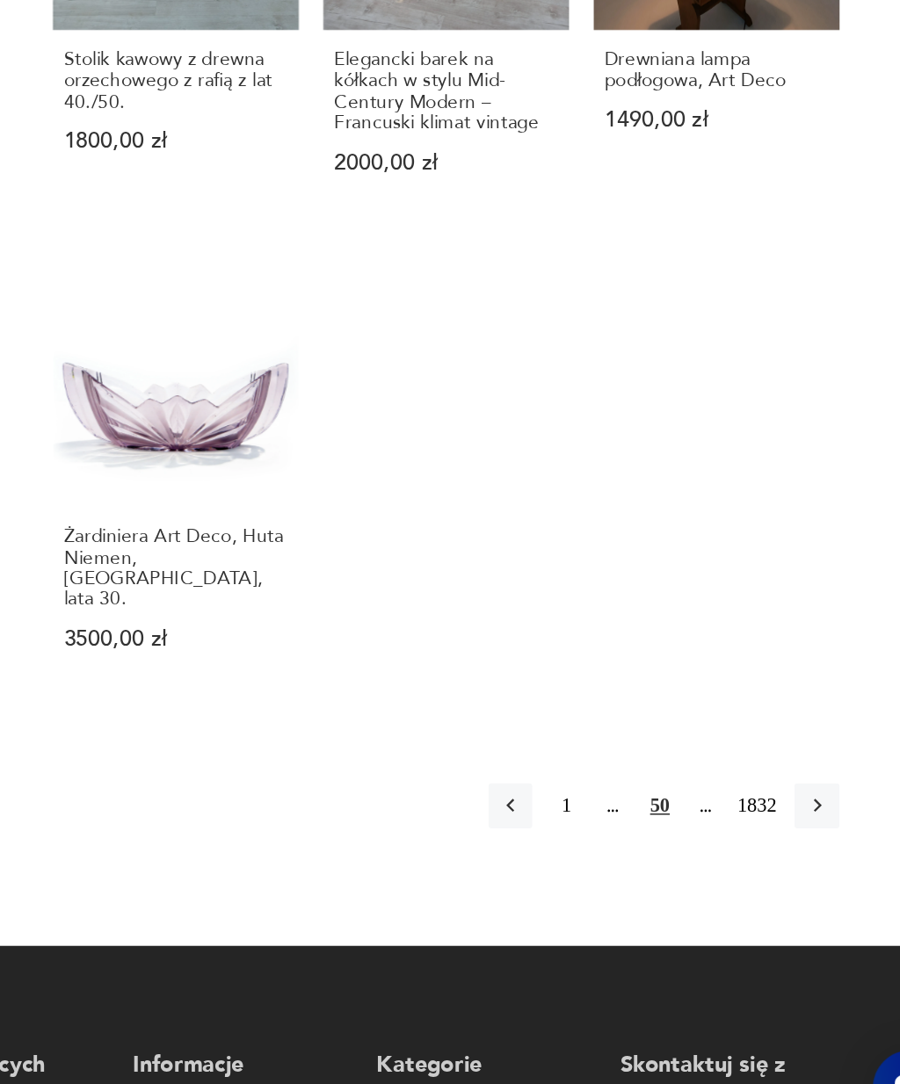
click at [797, 849] on icon "button" at bounding box center [805, 857] width 16 height 16
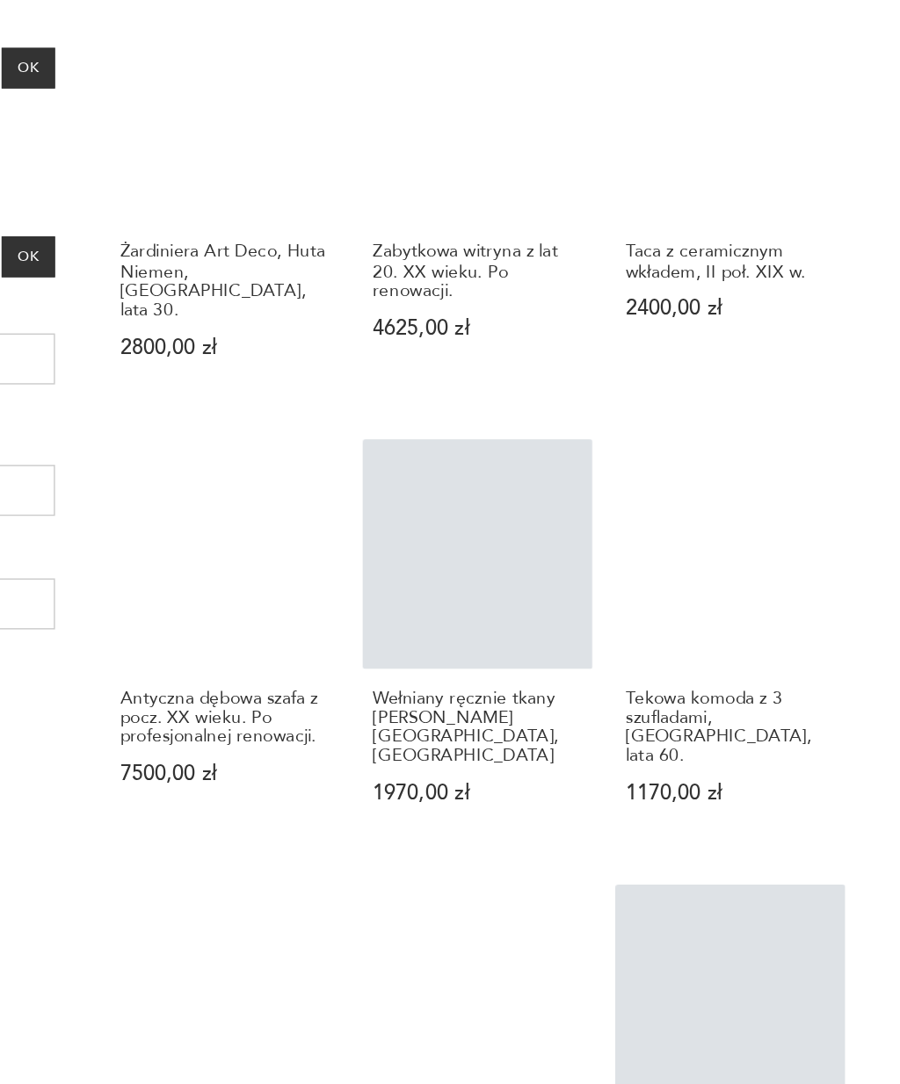
scroll to position [462, 0]
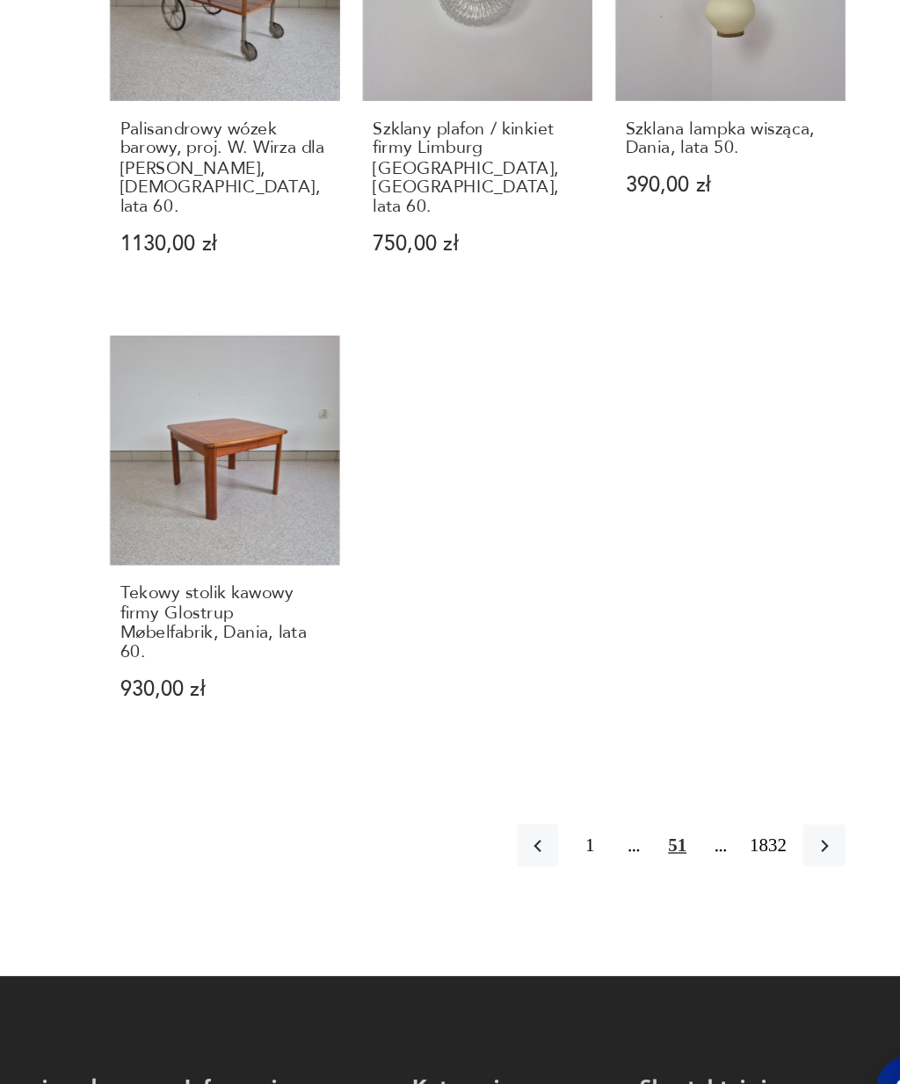
click at [797, 862] on icon "button" at bounding box center [805, 870] width 16 height 16
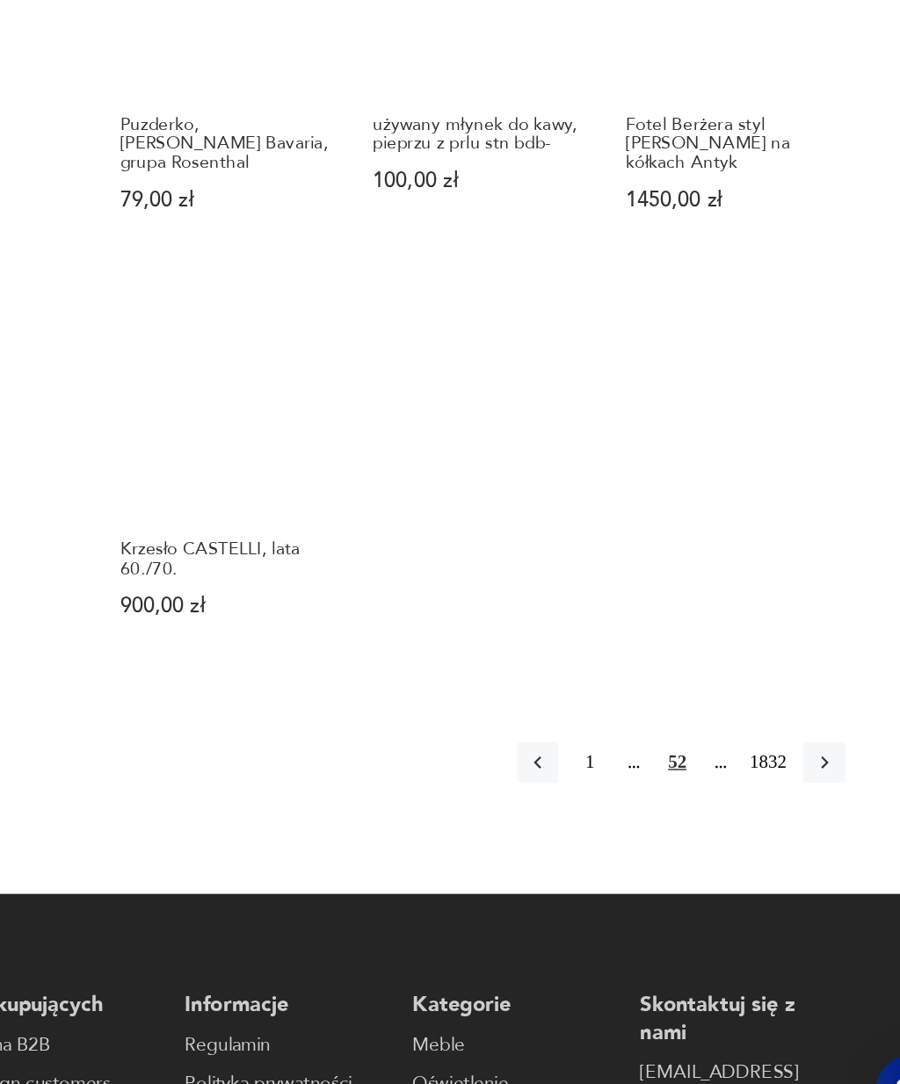
scroll to position [1540, 0]
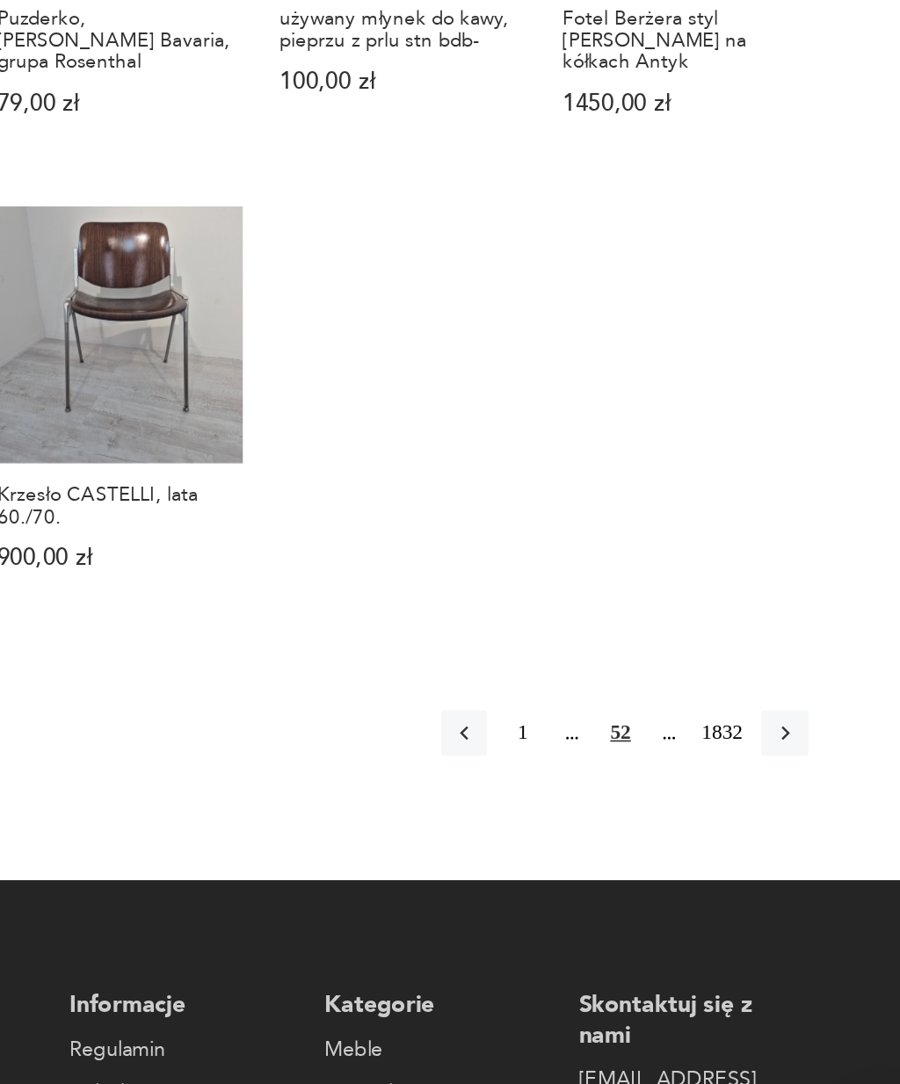
click at [797, 782] on icon "button" at bounding box center [805, 790] width 16 height 16
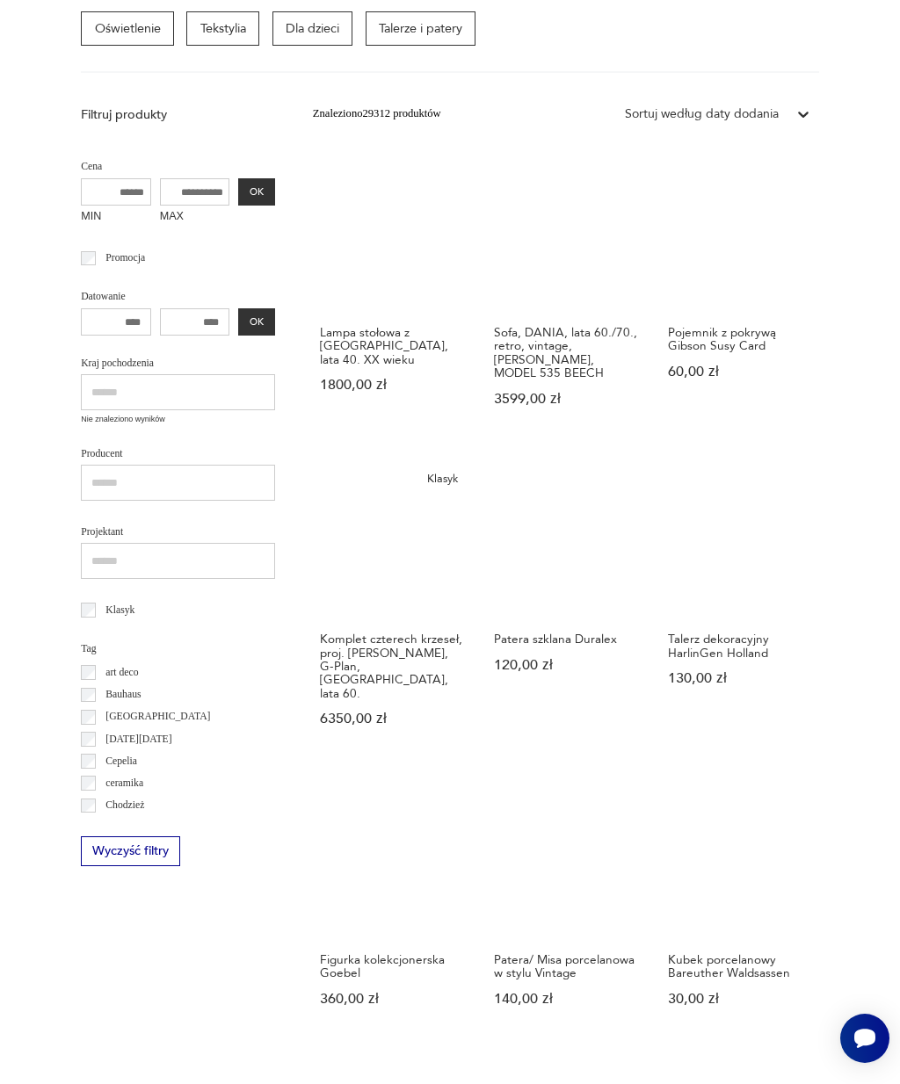
scroll to position [320, 0]
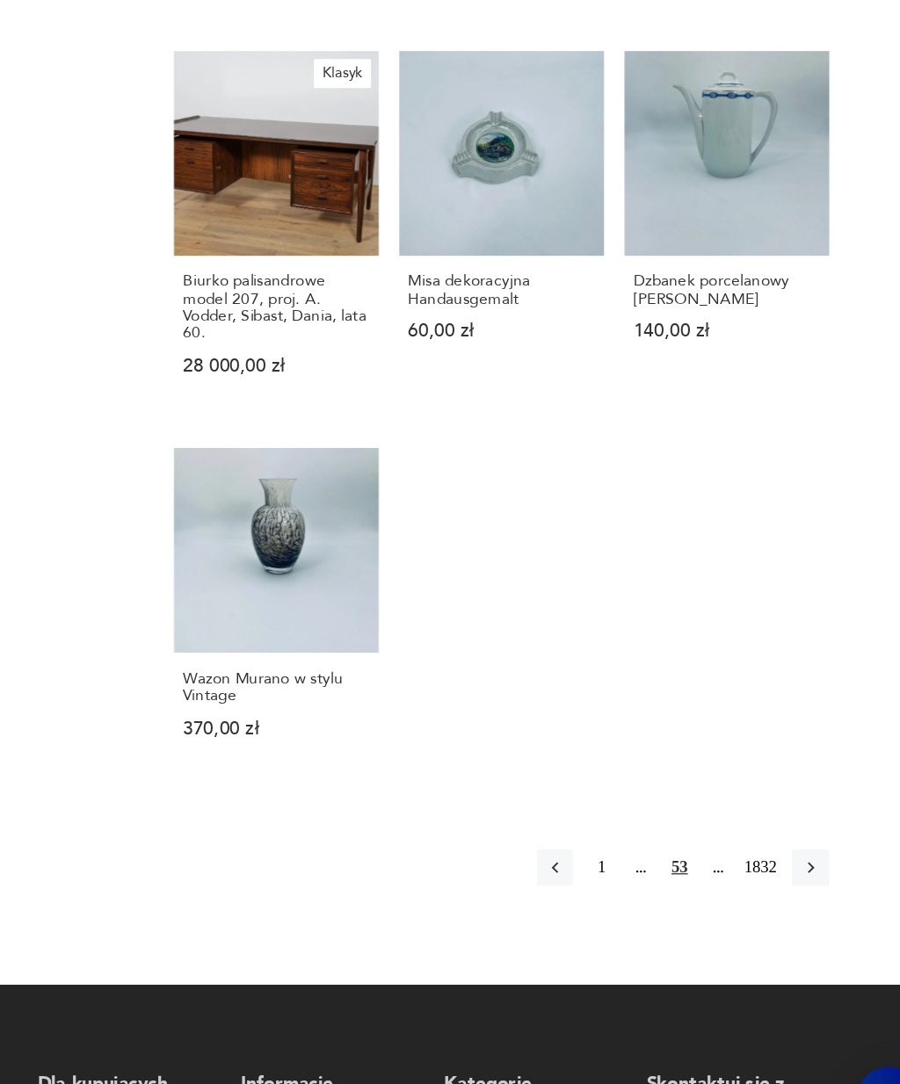
click at [797, 852] on icon "button" at bounding box center [805, 860] width 16 height 16
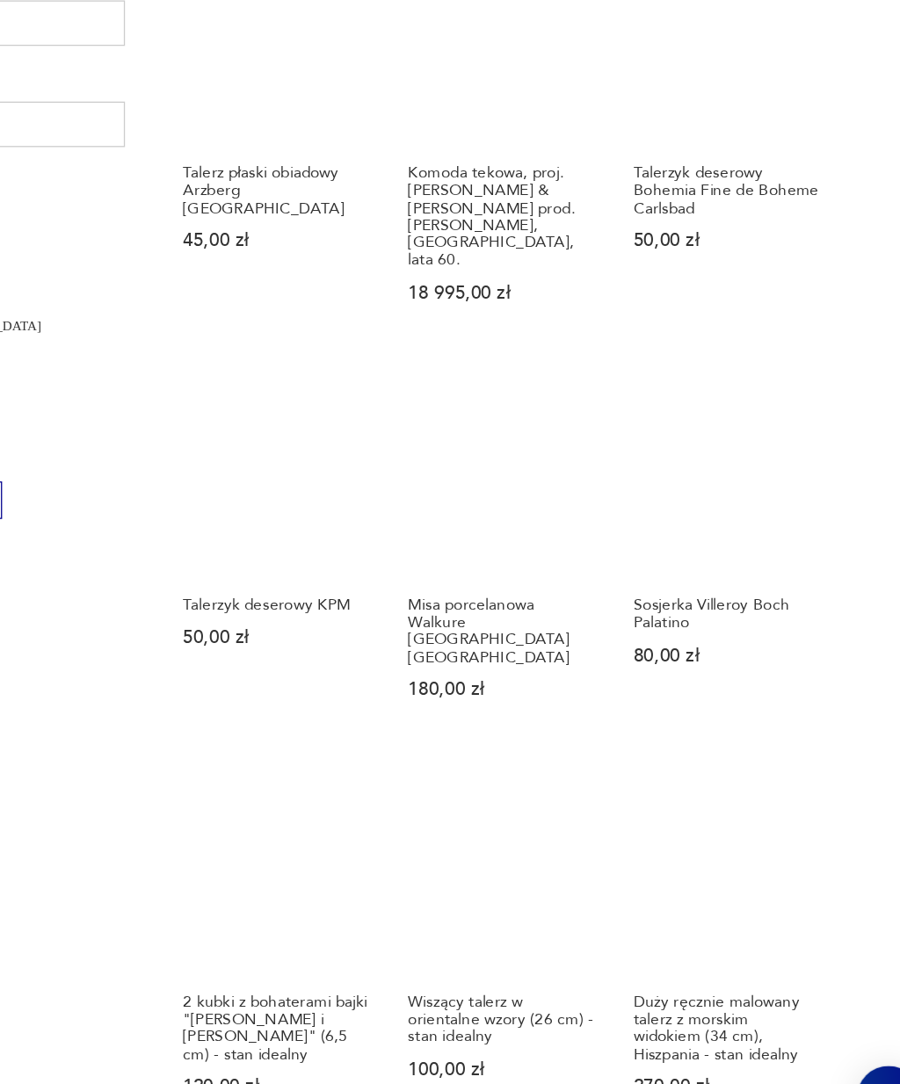
scroll to position [593, 0]
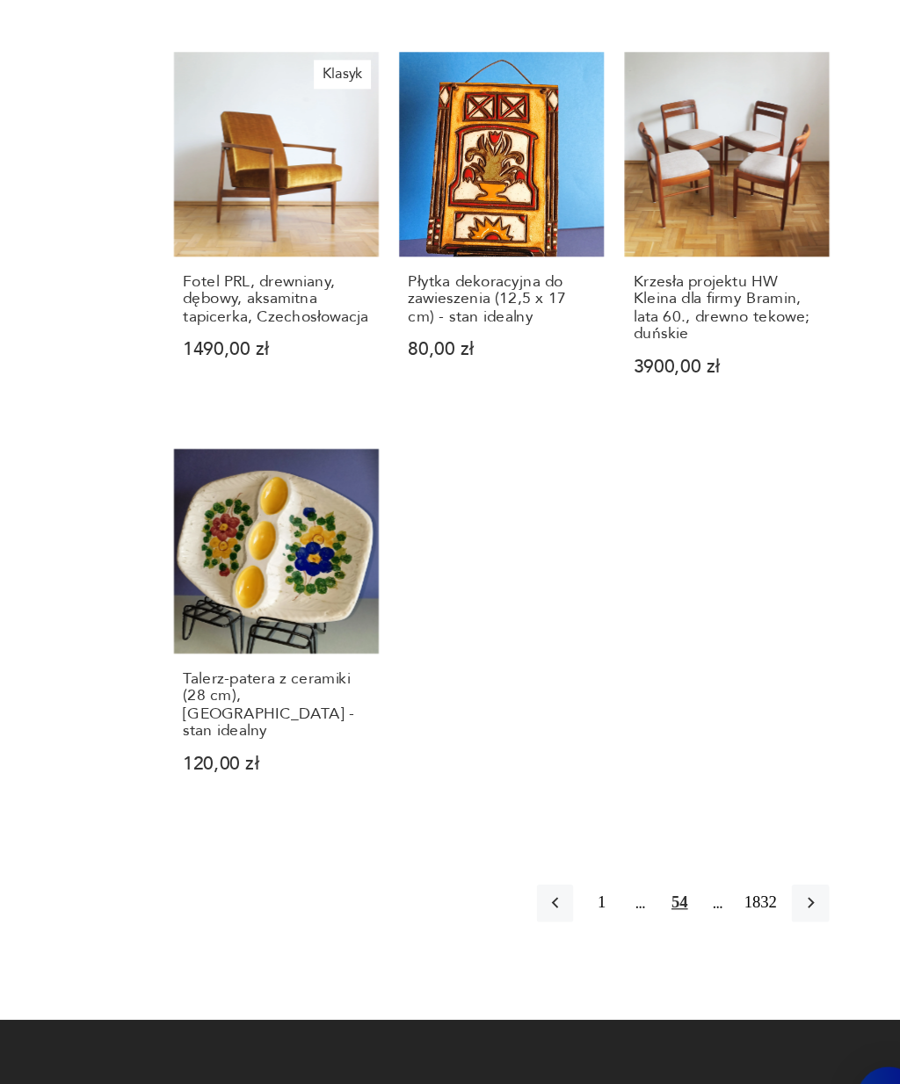
click at [797, 880] on icon "button" at bounding box center [805, 888] width 16 height 16
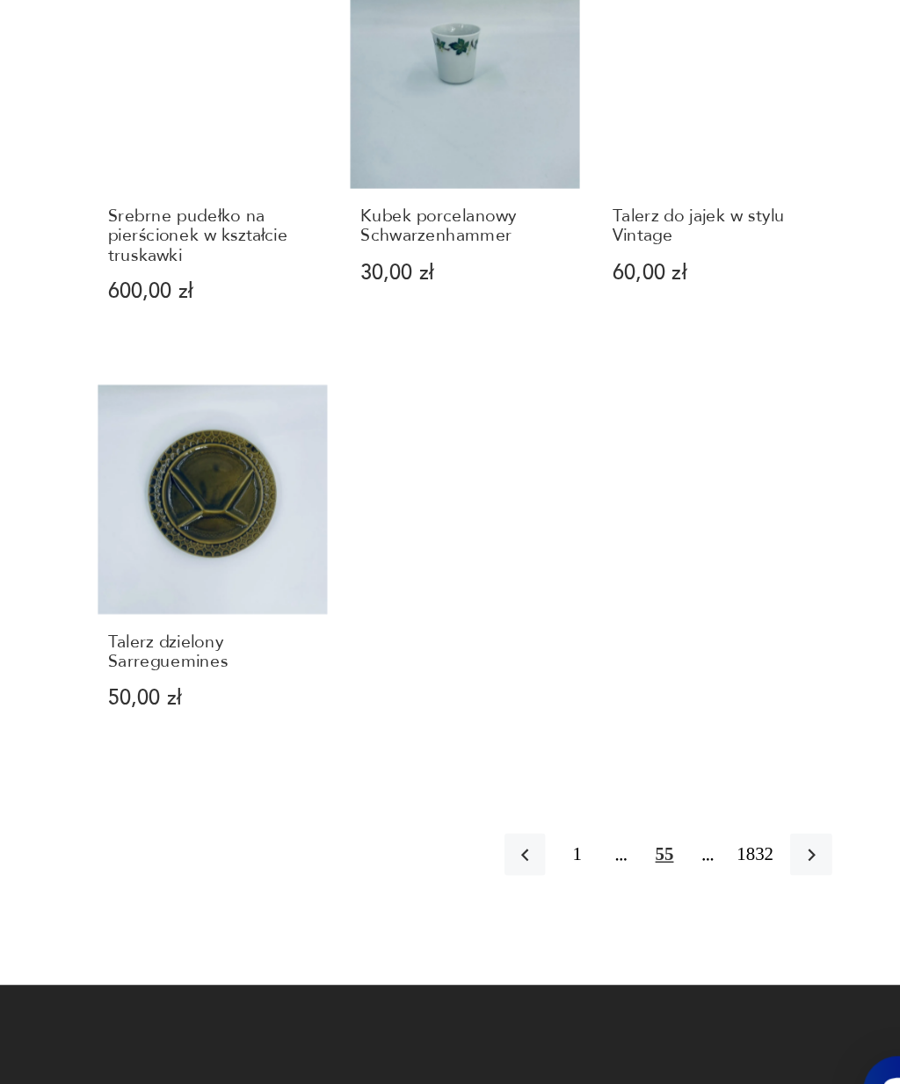
scroll to position [1409, 0]
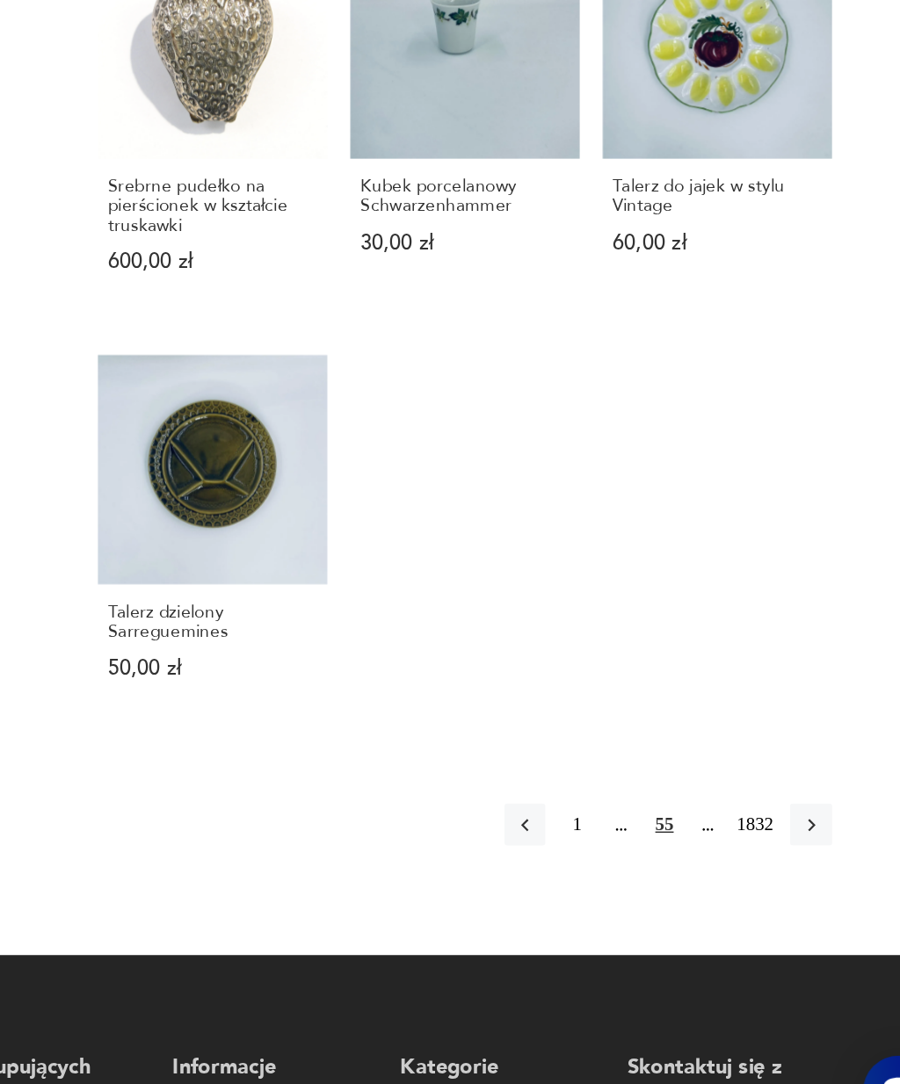
click at [802, 851] on icon "button" at bounding box center [804, 855] width 5 height 9
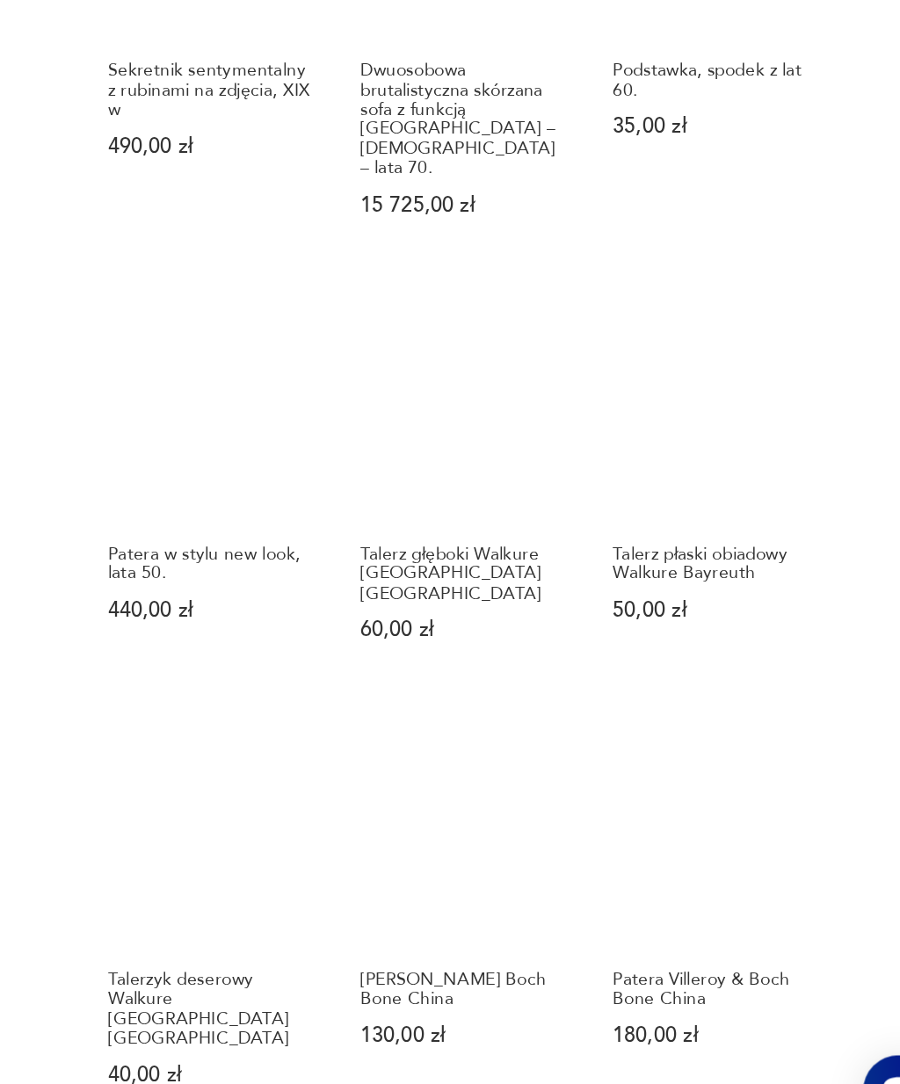
scroll to position [902, 0]
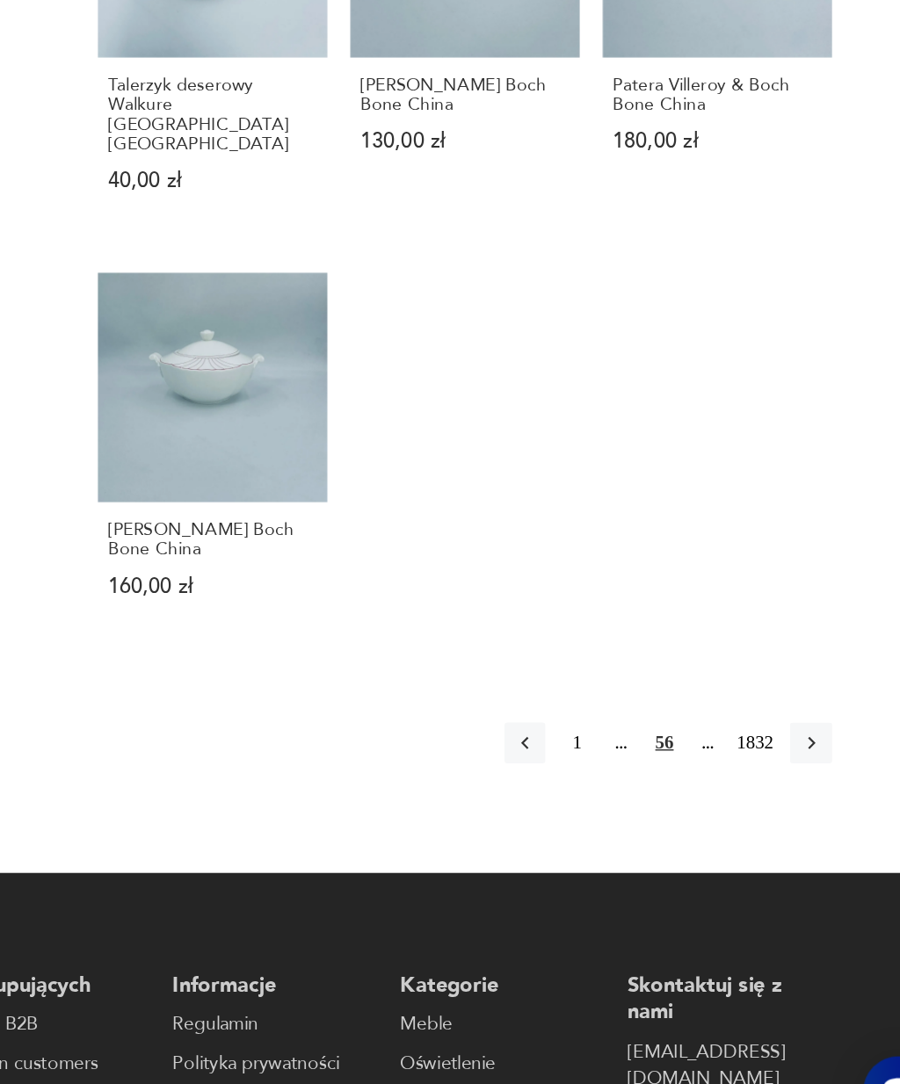
click at [790, 784] on button "button" at bounding box center [804, 798] width 28 height 28
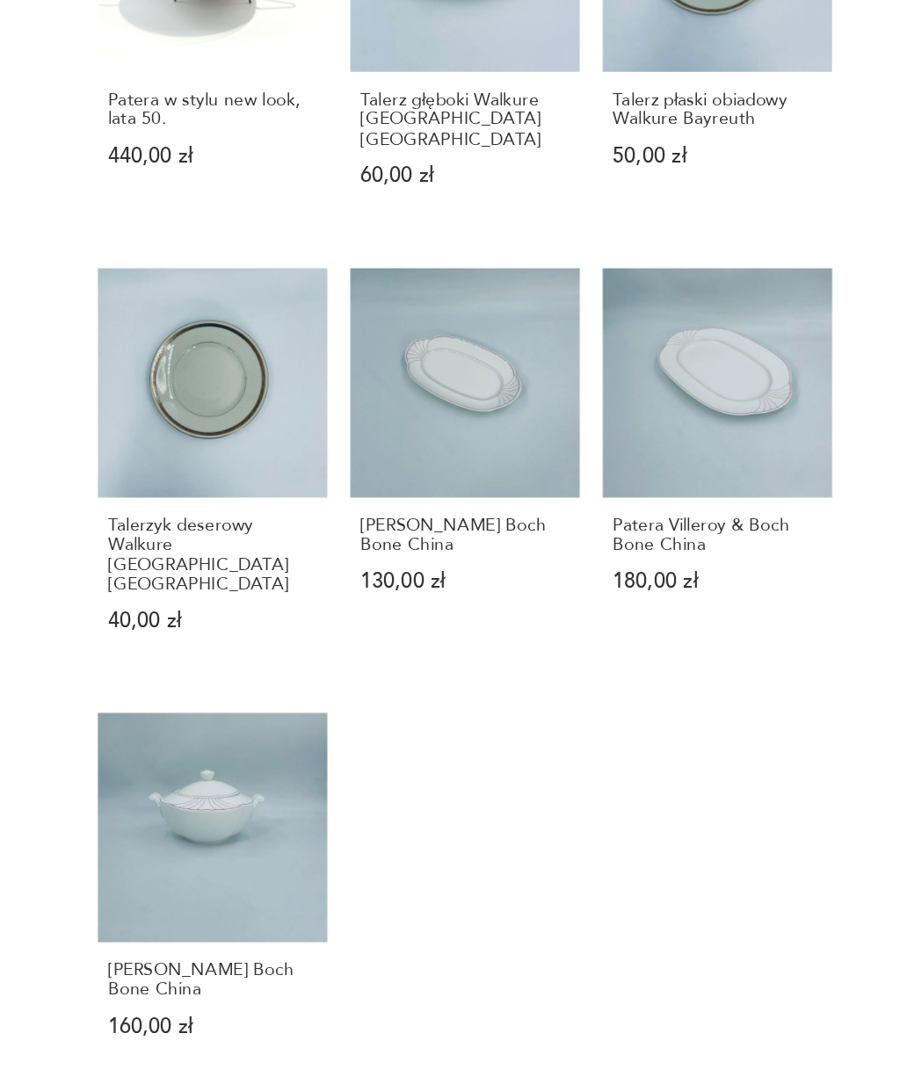
scroll to position [152, 0]
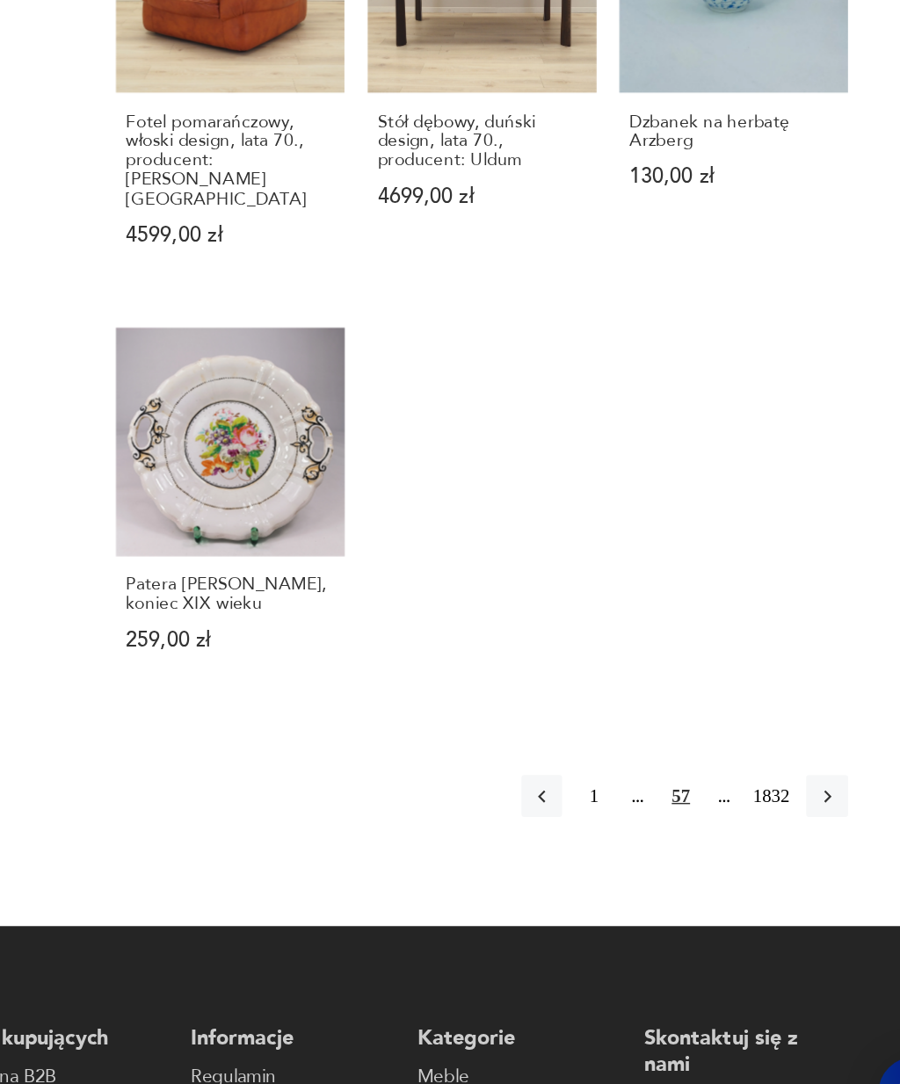
click at [797, 826] on icon "button" at bounding box center [805, 834] width 16 height 16
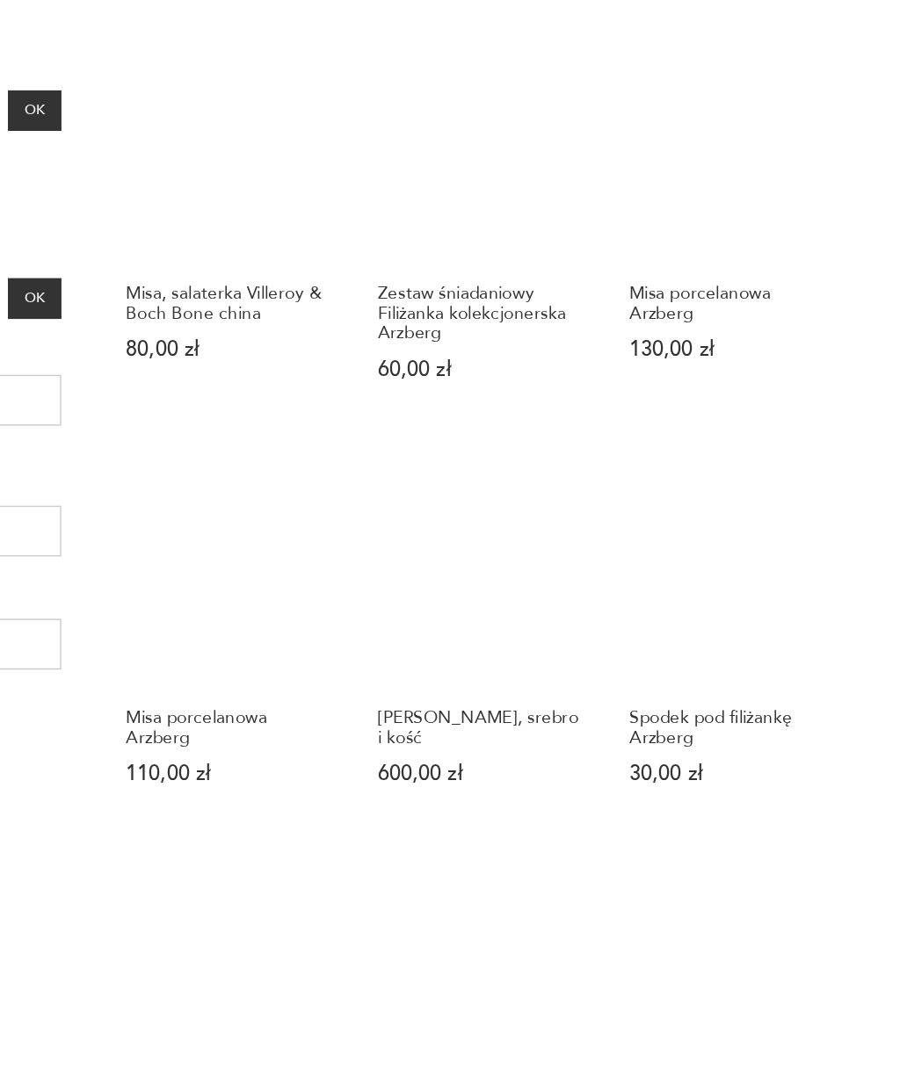
scroll to position [151, 0]
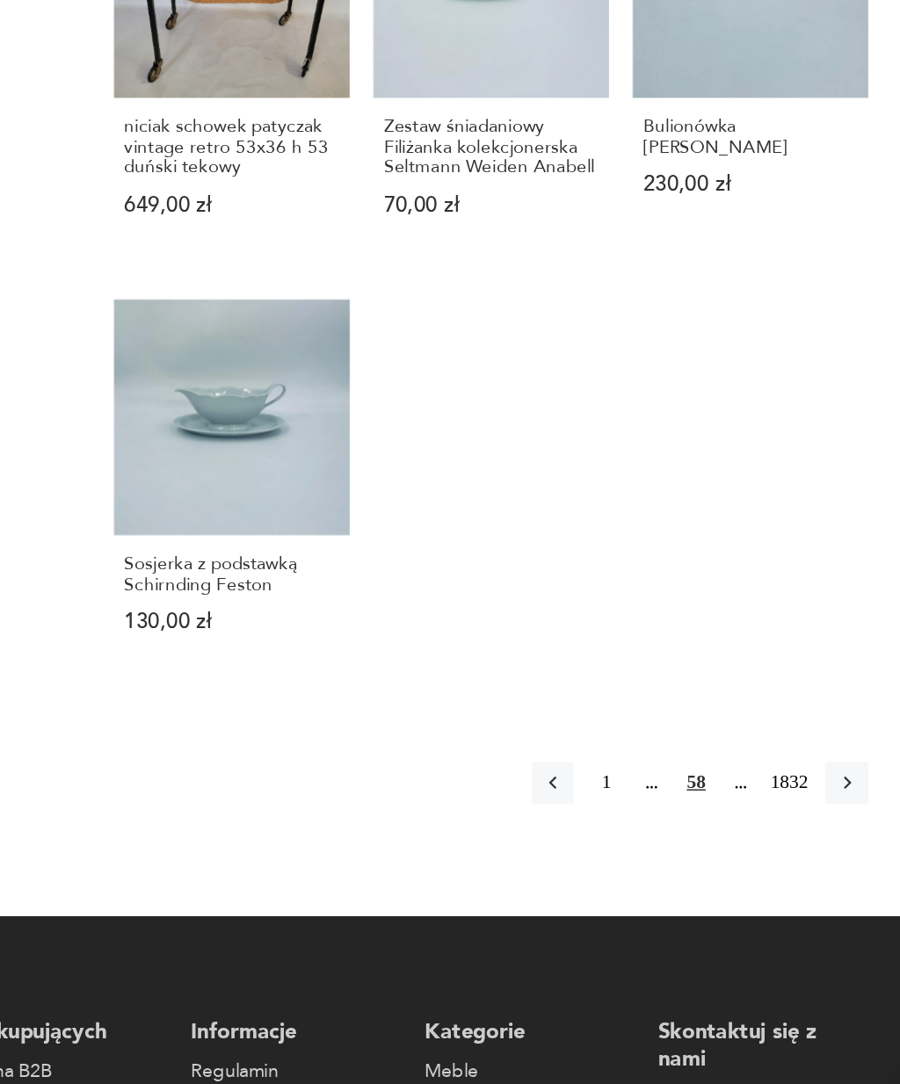
click at [797, 825] on icon "button" at bounding box center [805, 833] width 16 height 16
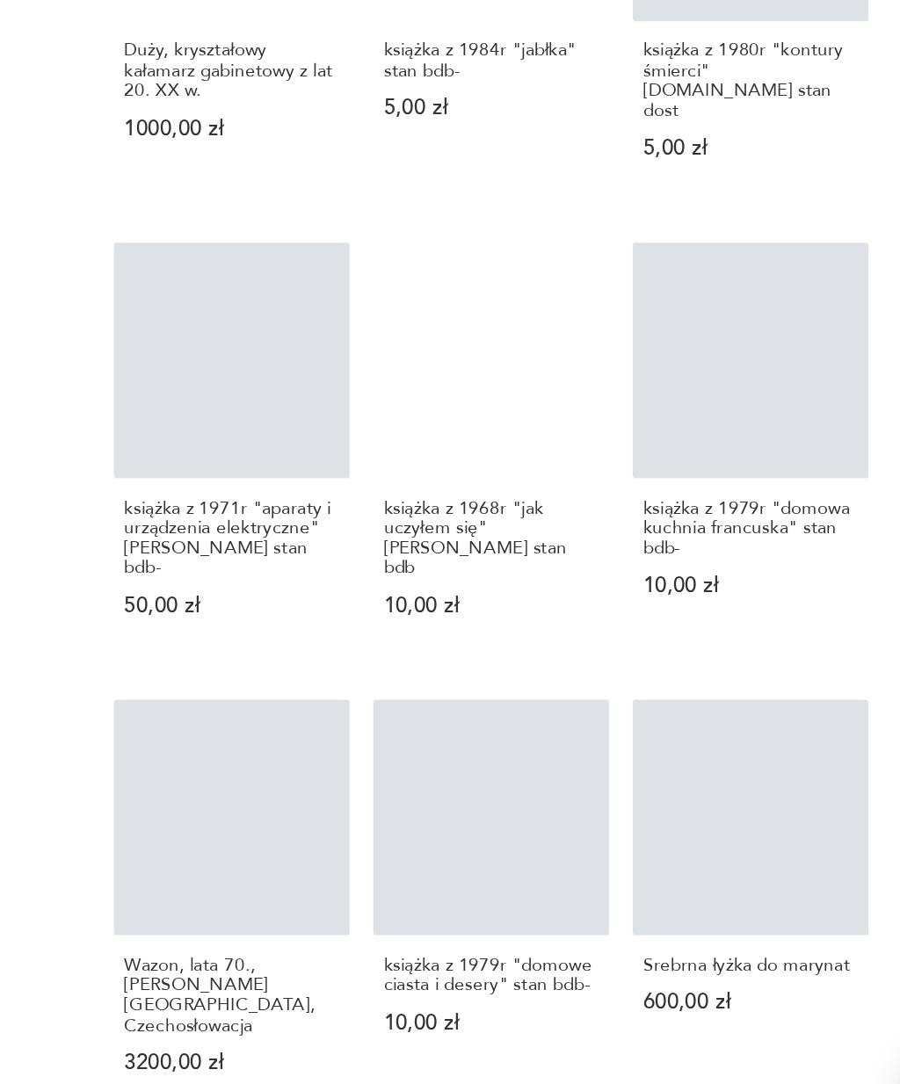
scroll to position [938, 0]
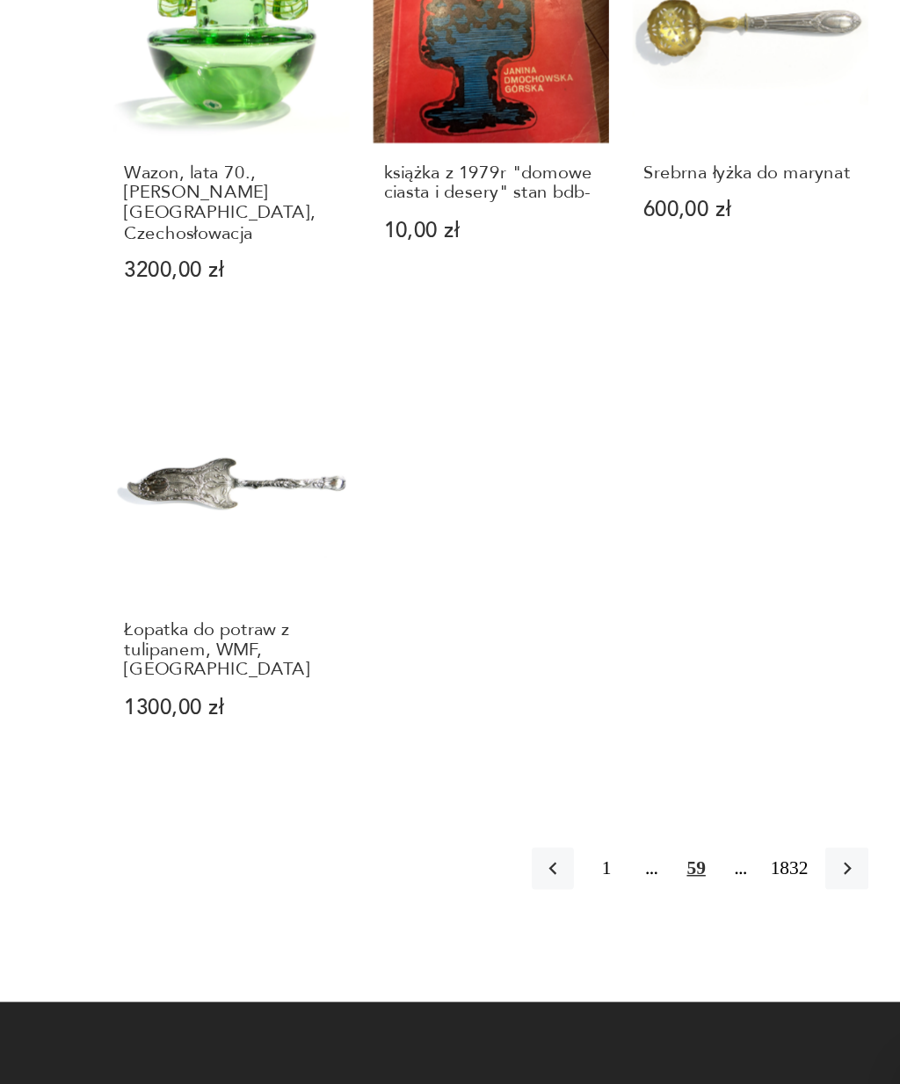
click at [797, 882] on icon "button" at bounding box center [805, 890] width 16 height 16
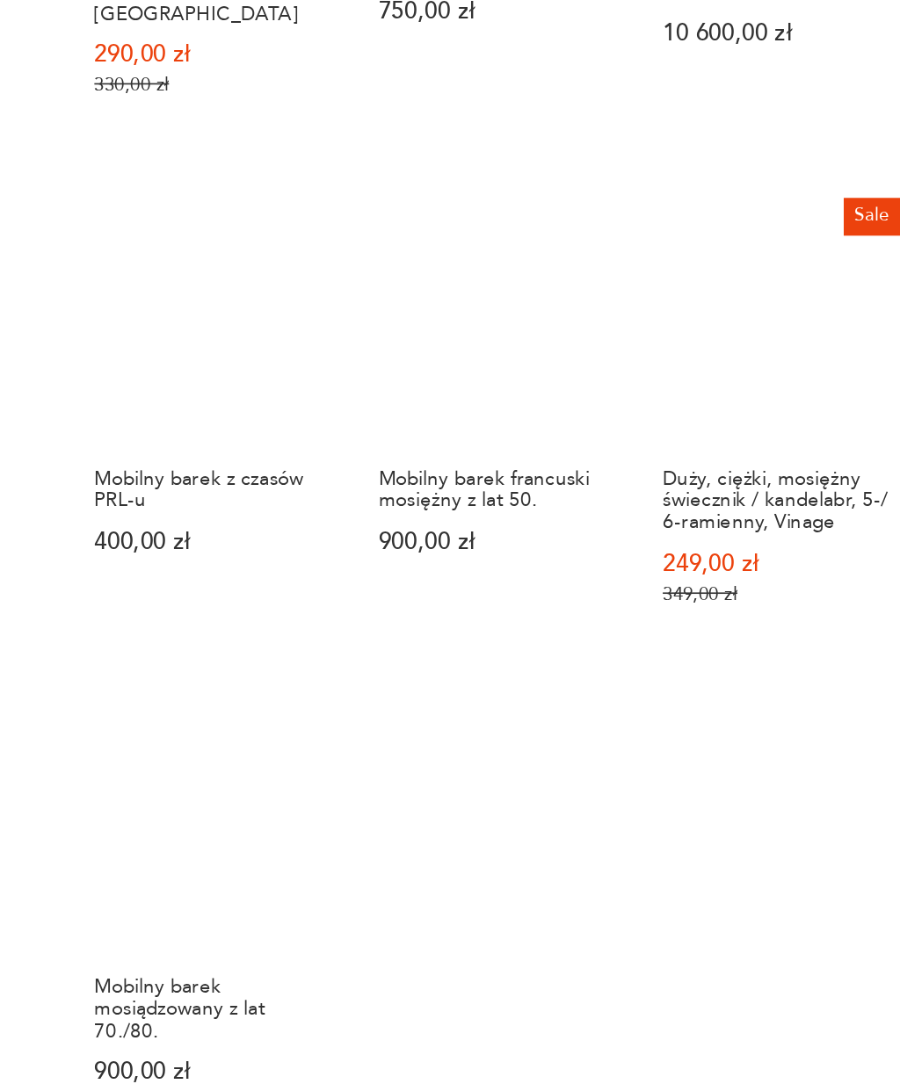
scroll to position [1254, 0]
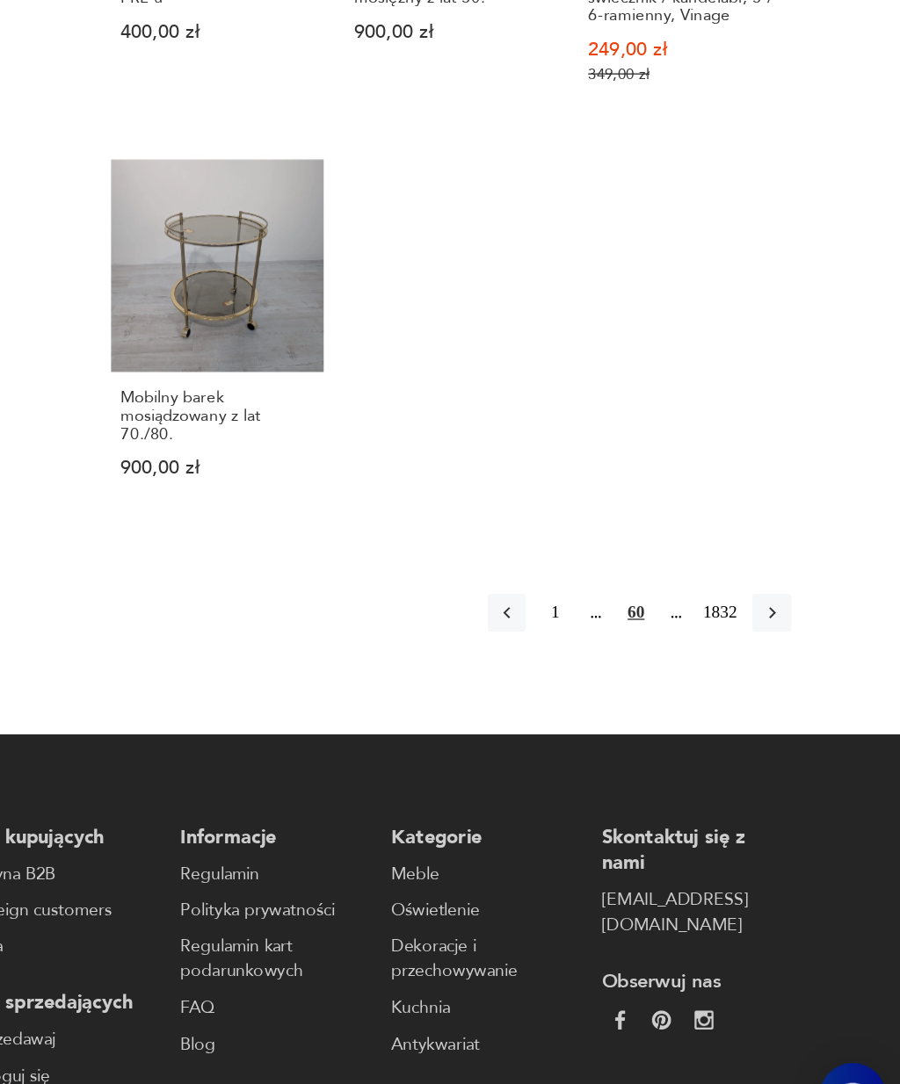
click at [797, 671] on icon "button" at bounding box center [805, 679] width 16 height 16
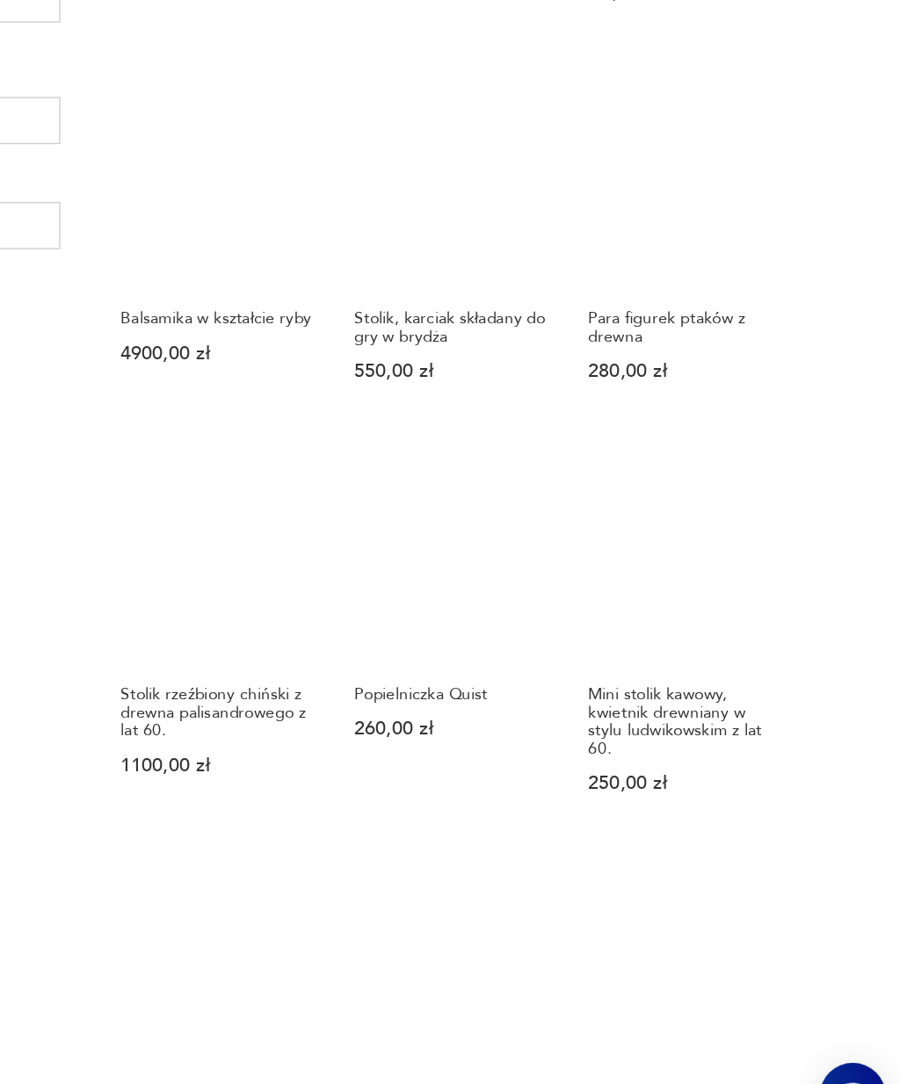
scroll to position [489, 0]
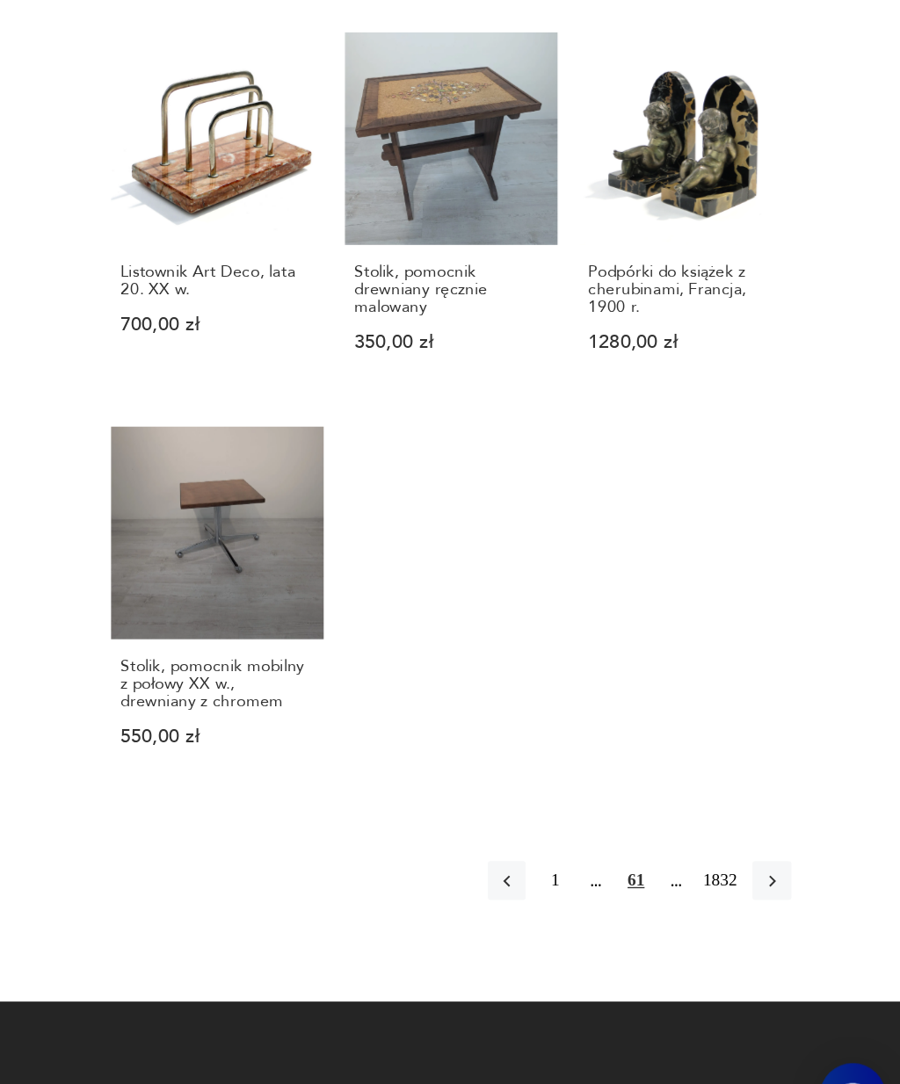
click at [797, 871] on icon "button" at bounding box center [805, 879] width 16 height 16
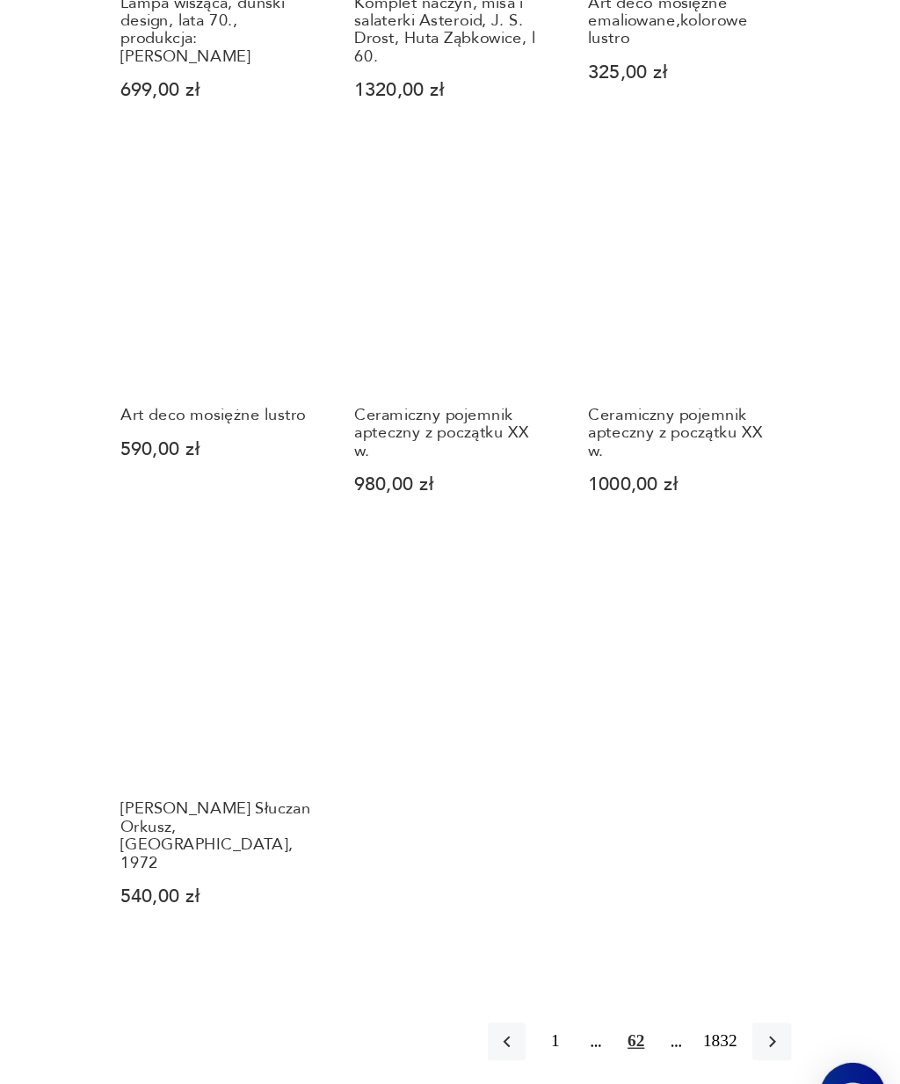
scroll to position [1333, 0]
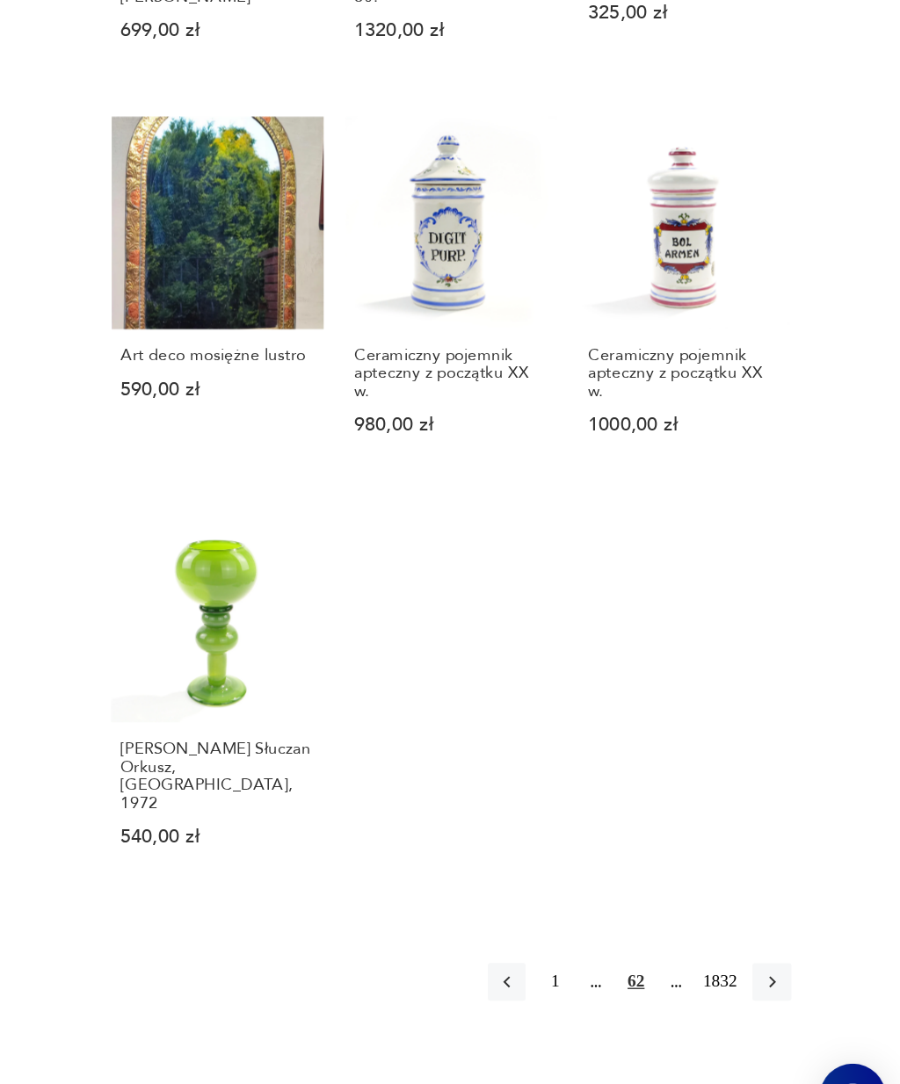
click at [797, 946] on icon "button" at bounding box center [805, 954] width 16 height 16
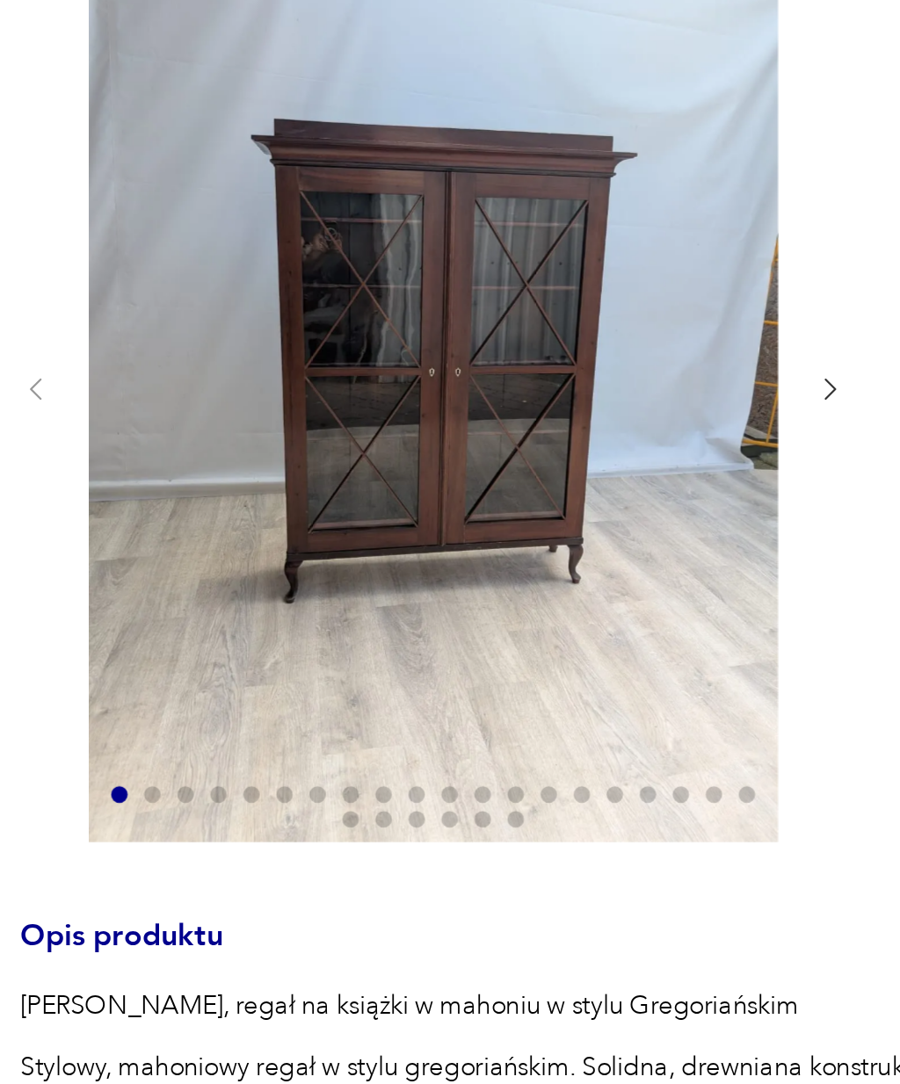
click at [419, 427] on icon "button" at bounding box center [425, 433] width 13 height 13
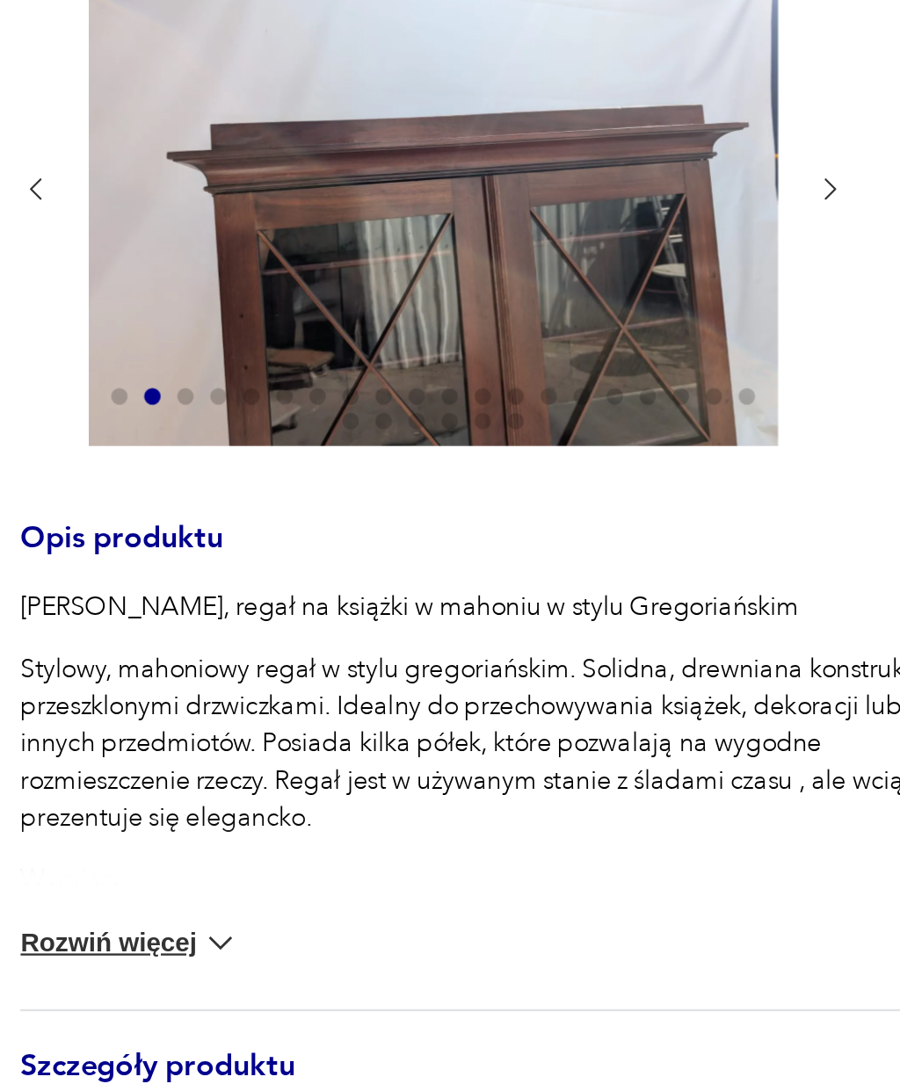
click at [419, 342] on icon "button" at bounding box center [425, 348] width 13 height 13
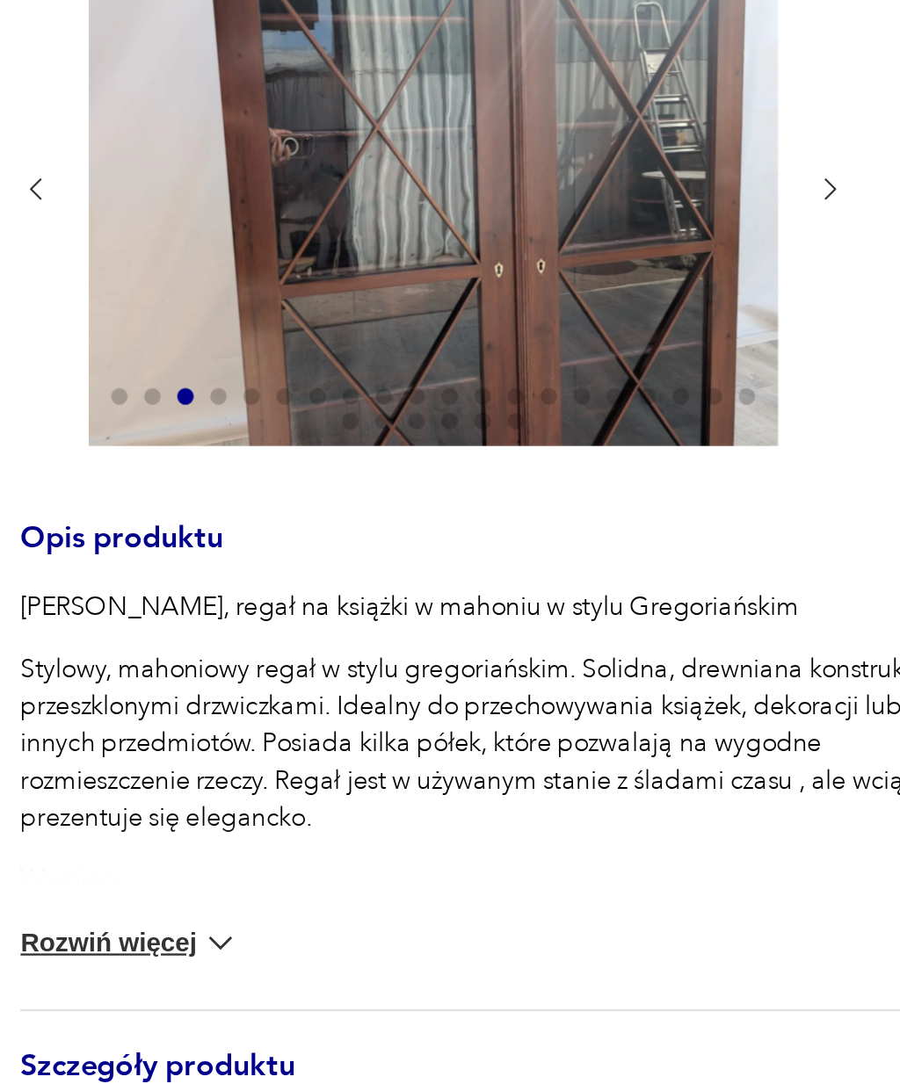
click at [419, 342] on icon "button" at bounding box center [425, 348] width 13 height 13
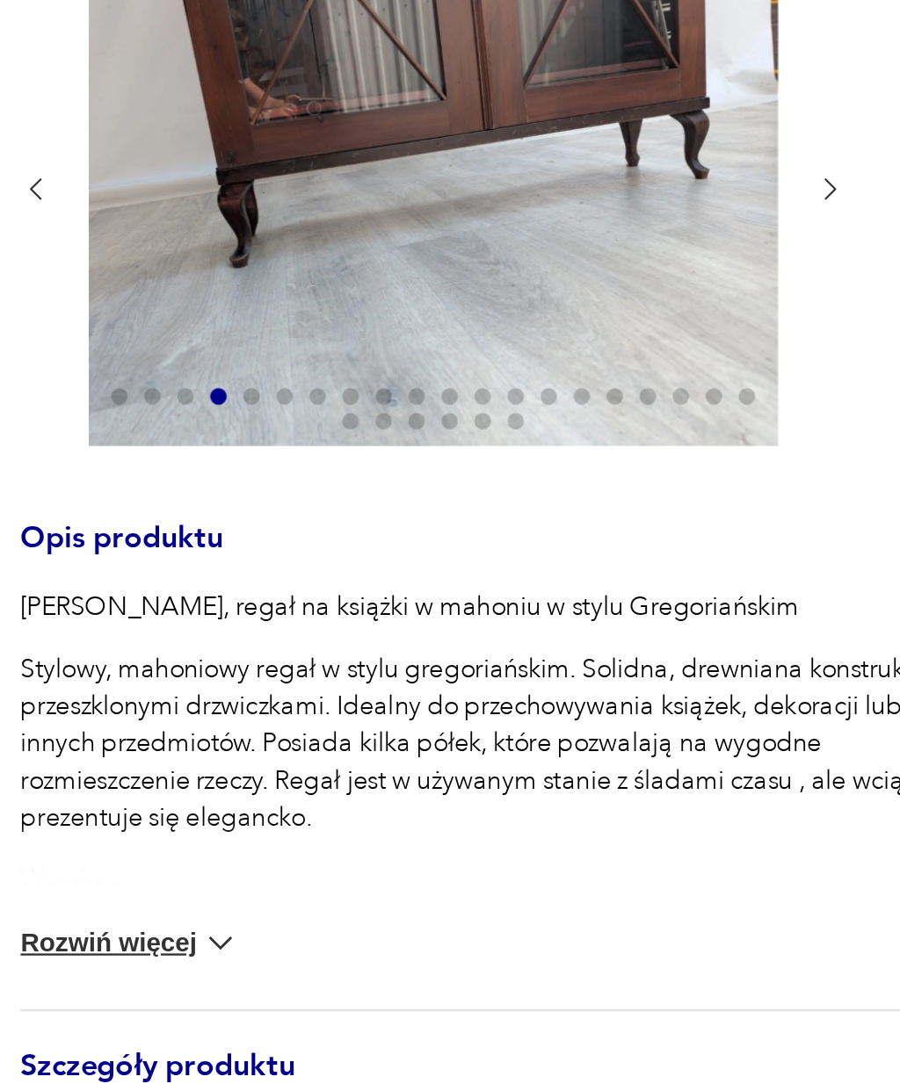
click at [419, 342] on icon "button" at bounding box center [425, 348] width 13 height 13
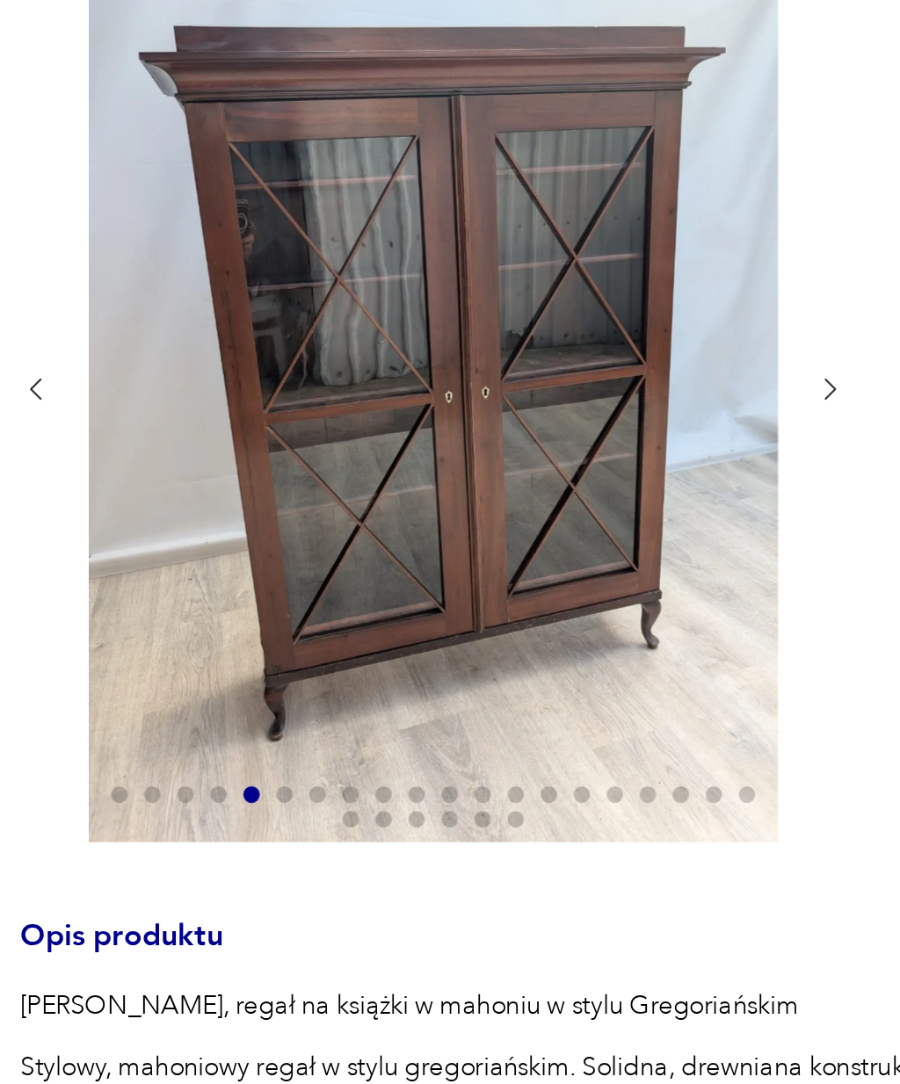
click at [419, 427] on icon "button" at bounding box center [425, 433] width 13 height 13
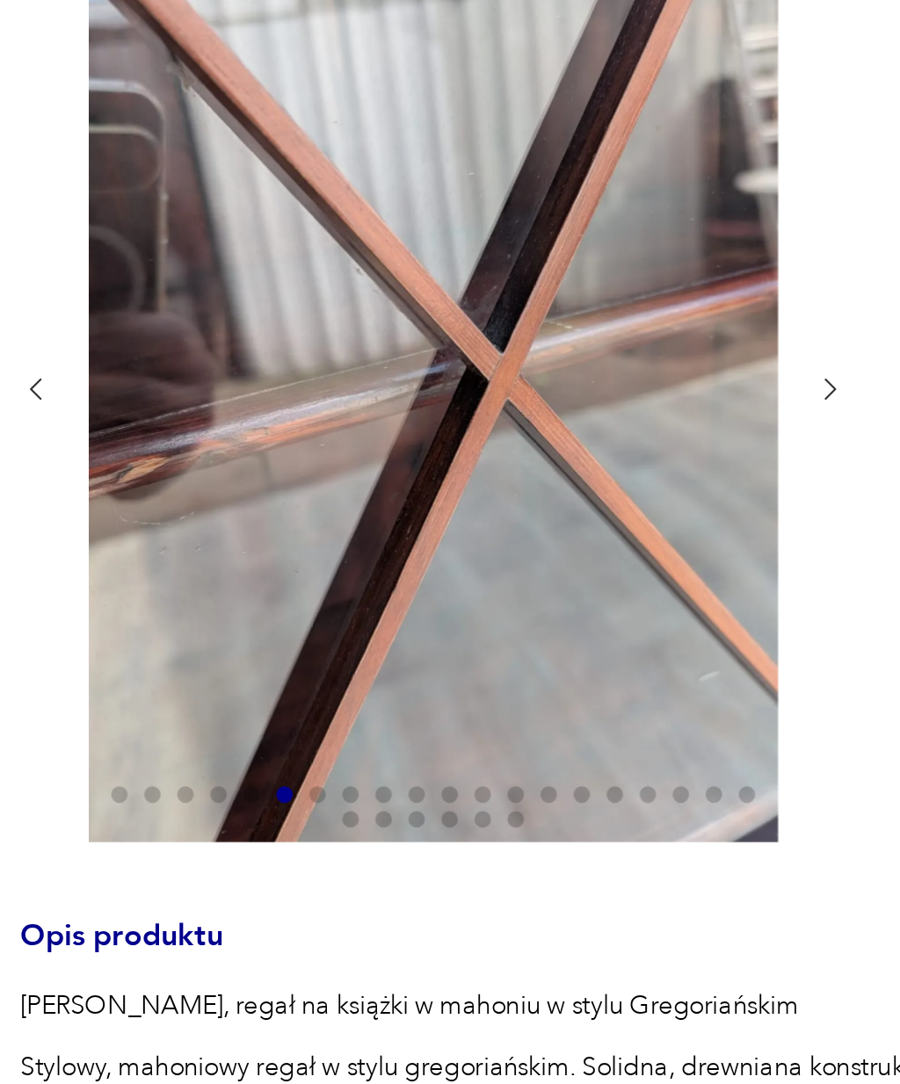
click at [419, 427] on icon "button" at bounding box center [425, 433] width 13 height 13
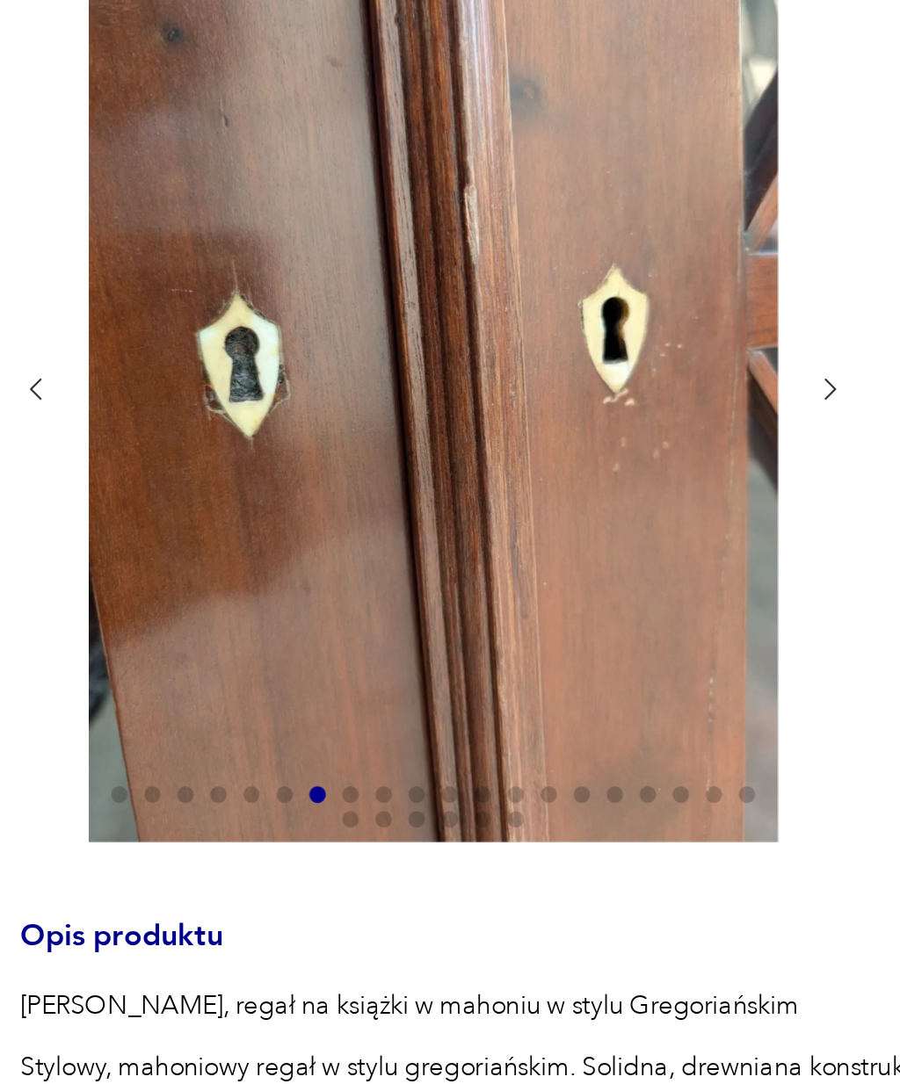
click at [419, 427] on icon "button" at bounding box center [425, 433] width 13 height 13
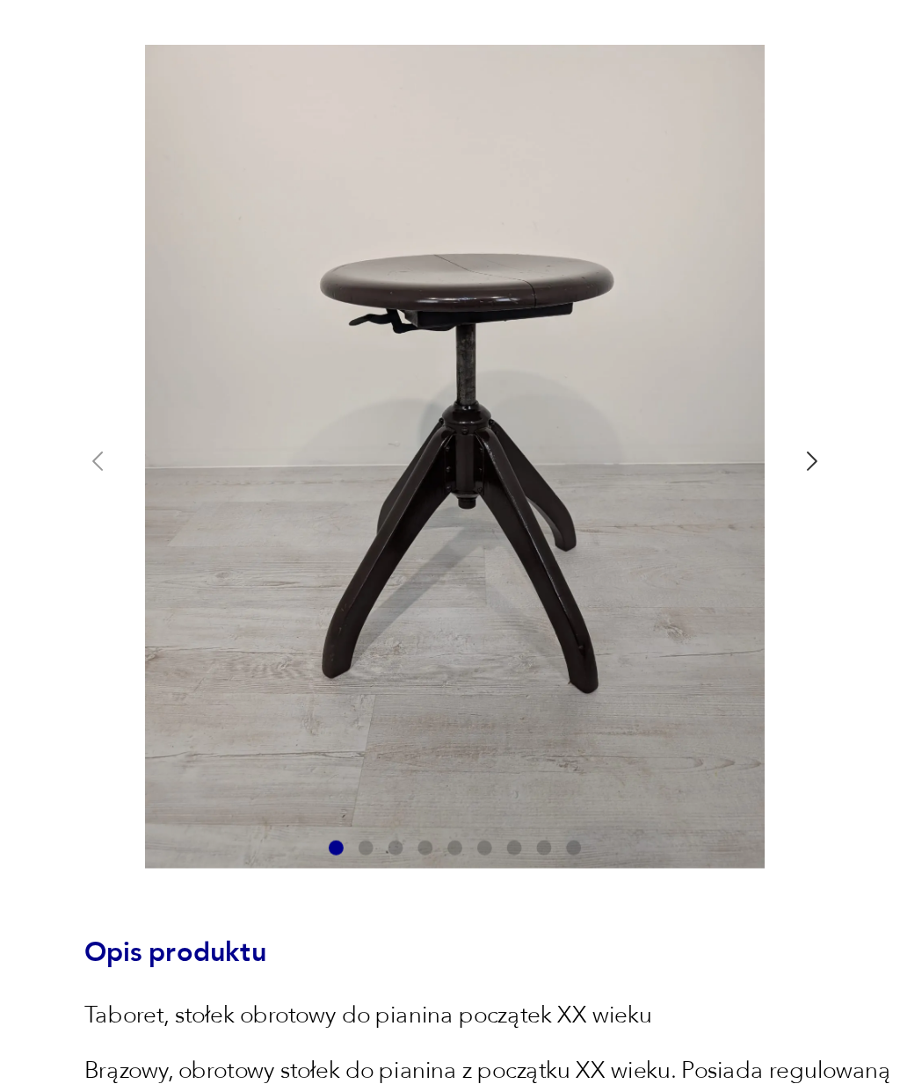
click at [419, 427] on icon "button" at bounding box center [425, 433] width 13 height 13
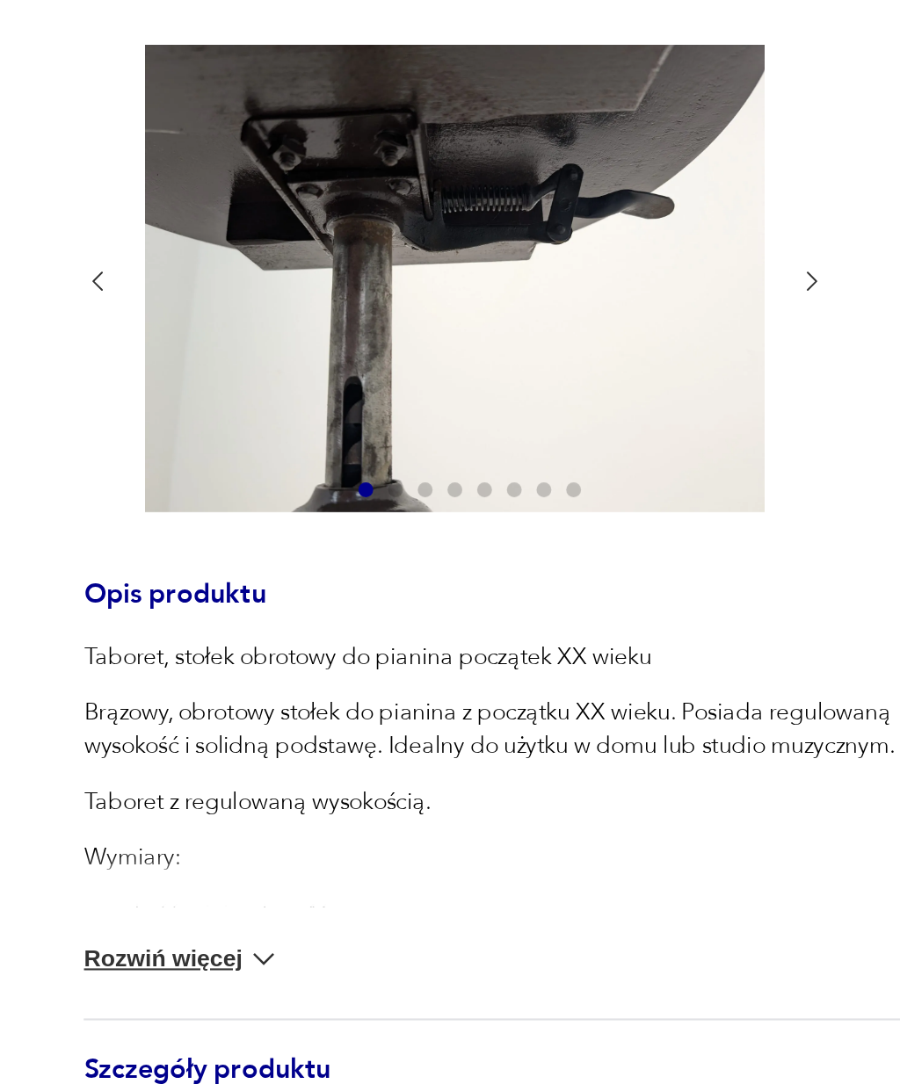
click at [419, 342] on icon "button" at bounding box center [425, 348] width 13 height 13
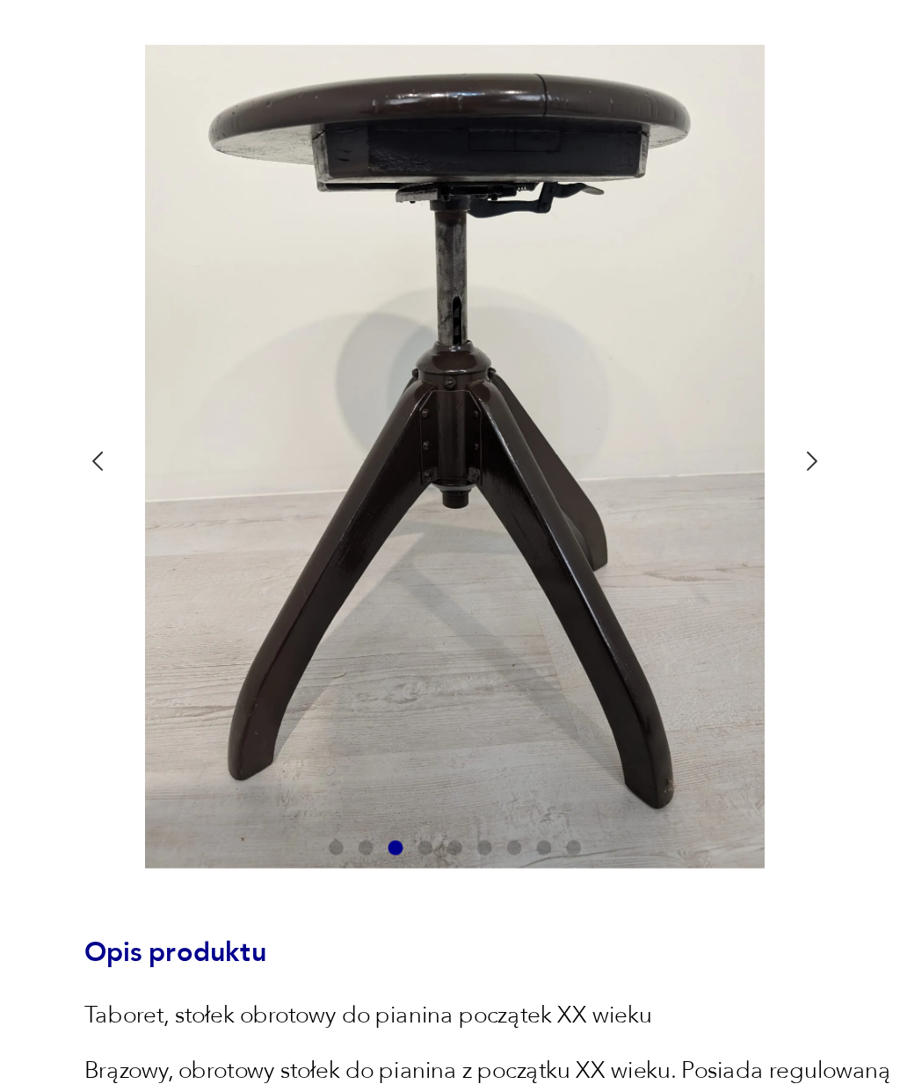
click at [419, 427] on icon "button" at bounding box center [425, 433] width 13 height 13
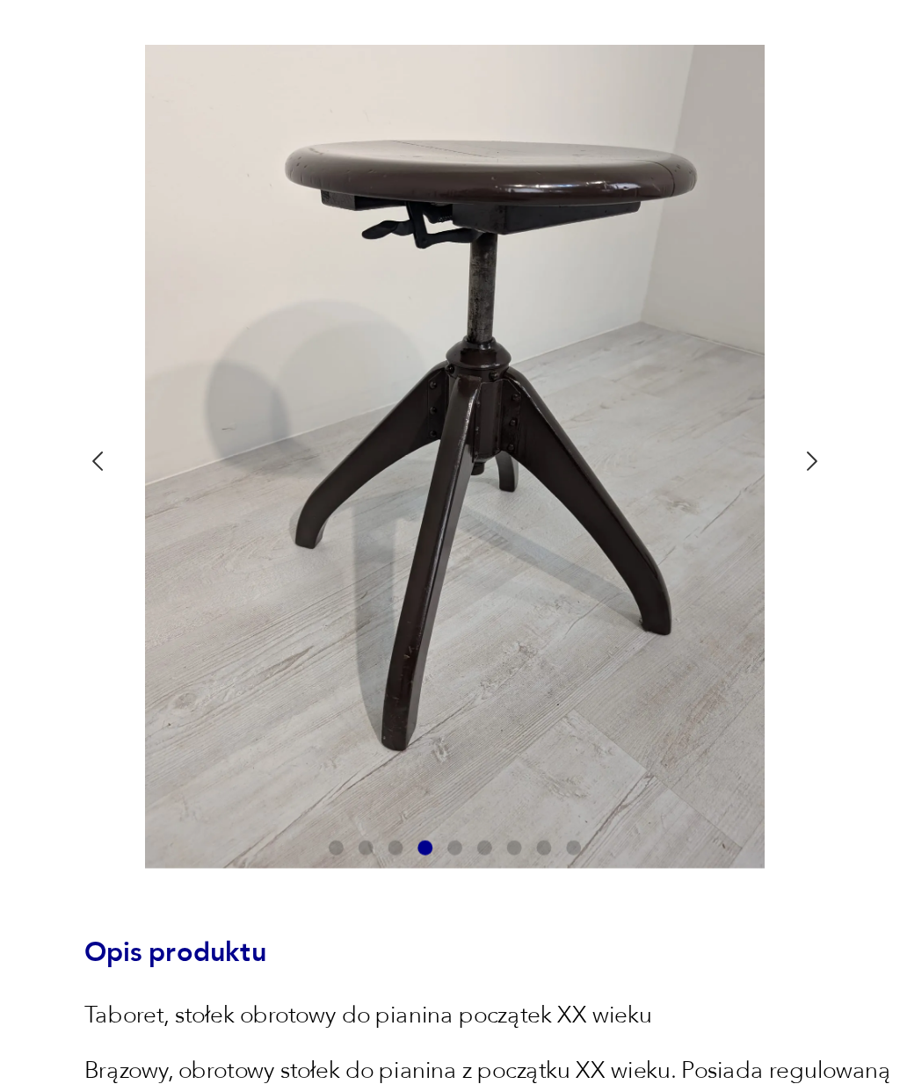
click at [419, 427] on icon "button" at bounding box center [425, 433] width 13 height 13
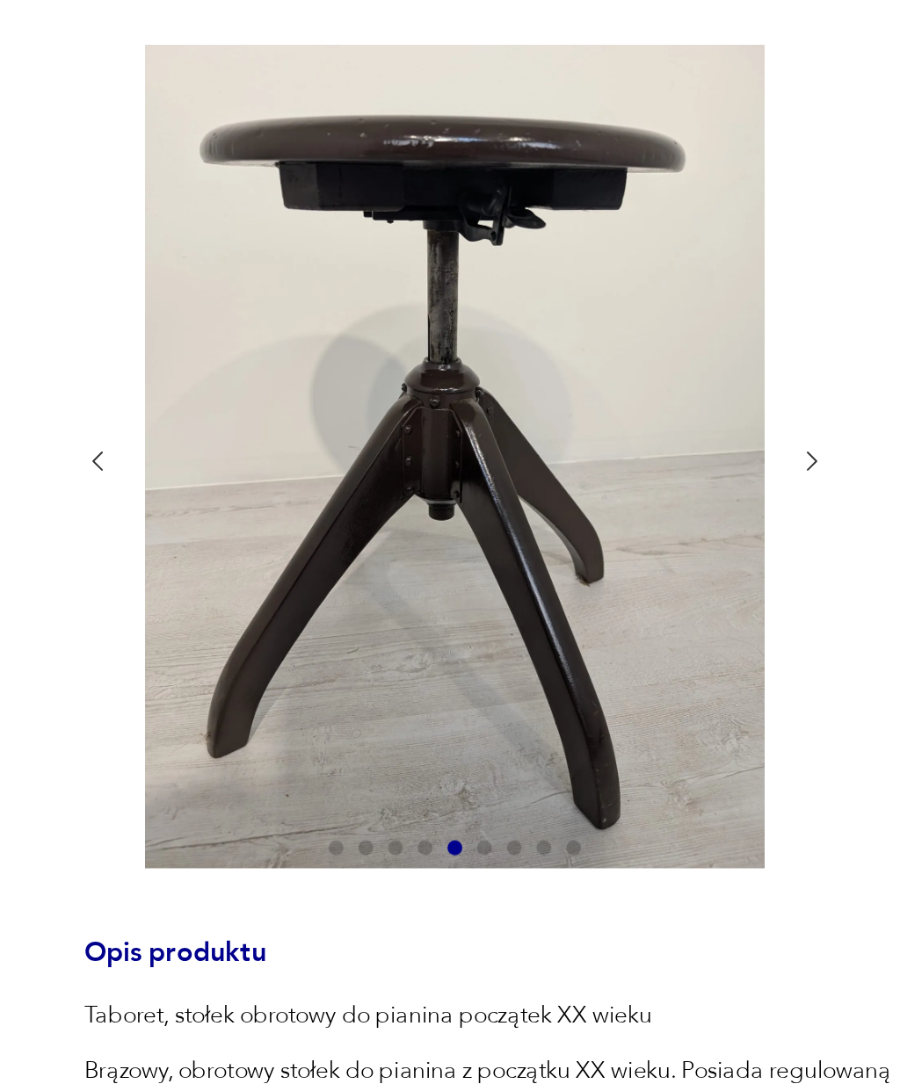
click at [419, 427] on icon "button" at bounding box center [425, 433] width 13 height 13
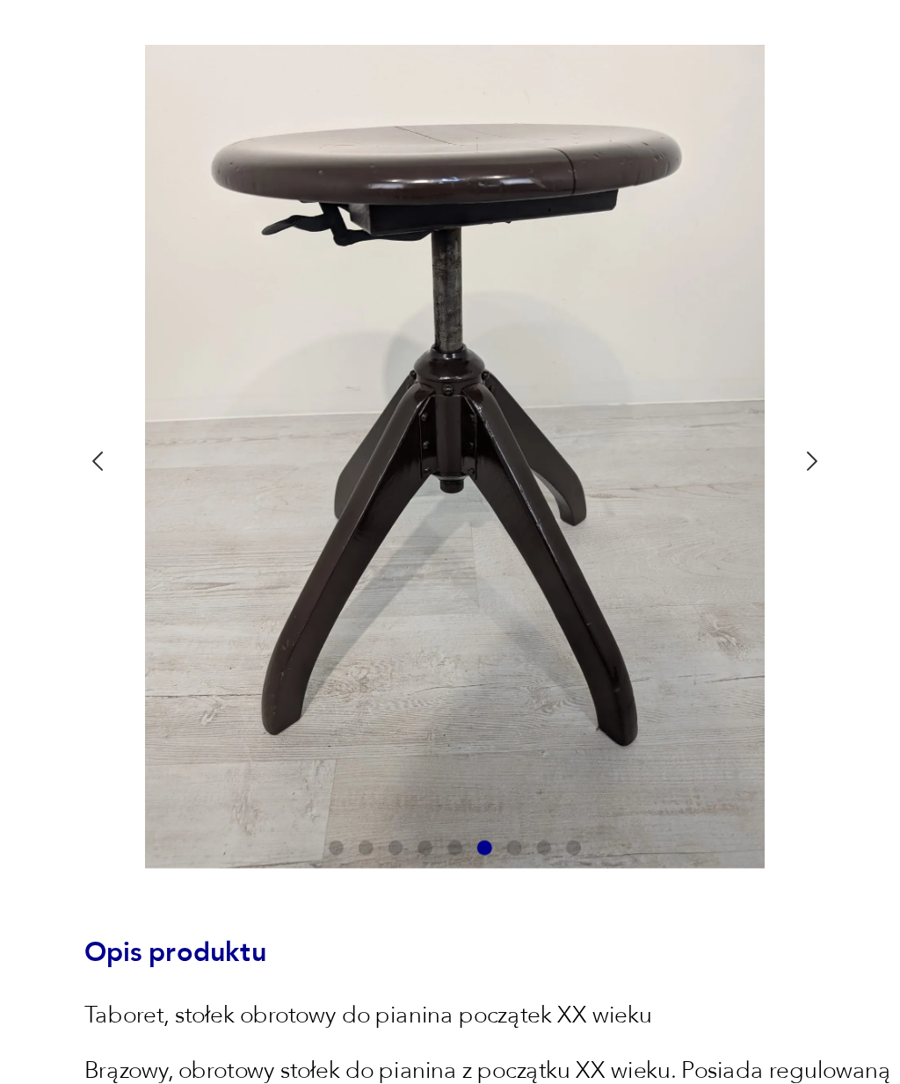
click at [419, 427] on icon "button" at bounding box center [425, 433] width 13 height 13
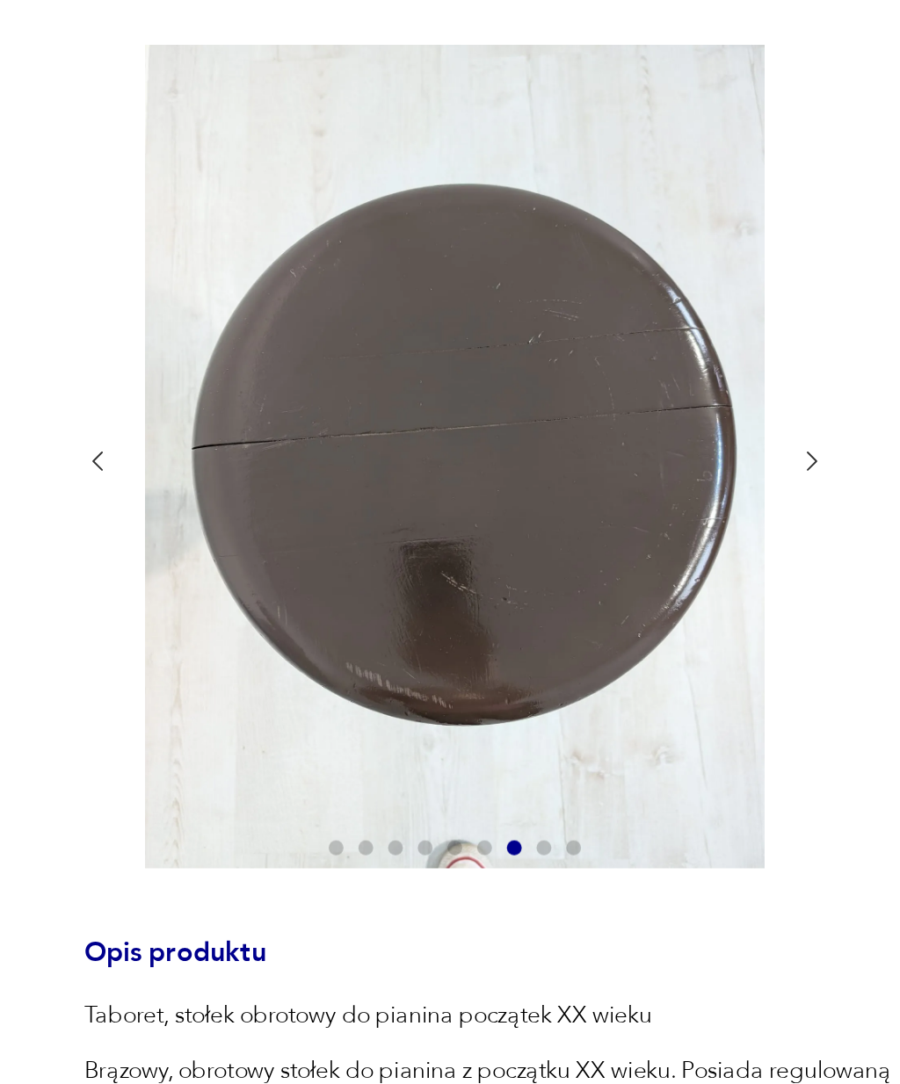
click at [424, 429] on icon "button" at bounding box center [426, 433] width 5 height 9
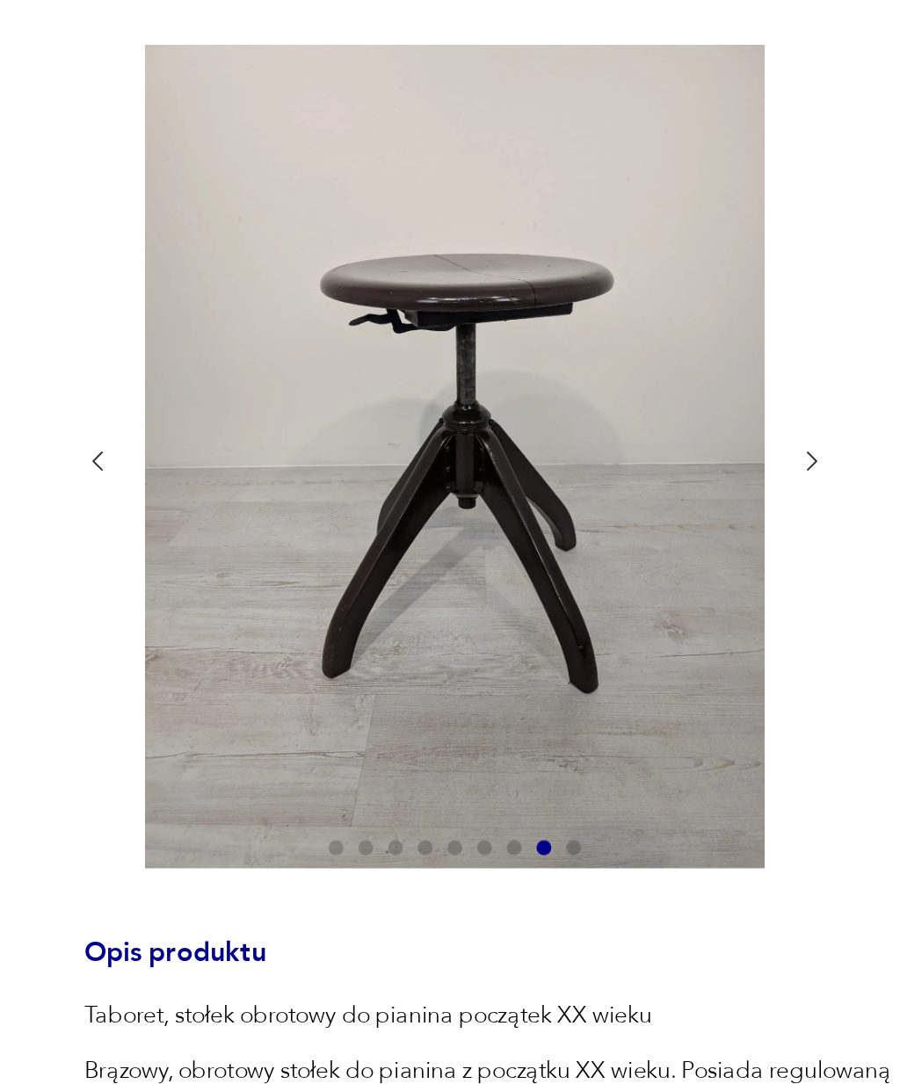
click at [424, 429] on icon "button" at bounding box center [426, 433] width 5 height 9
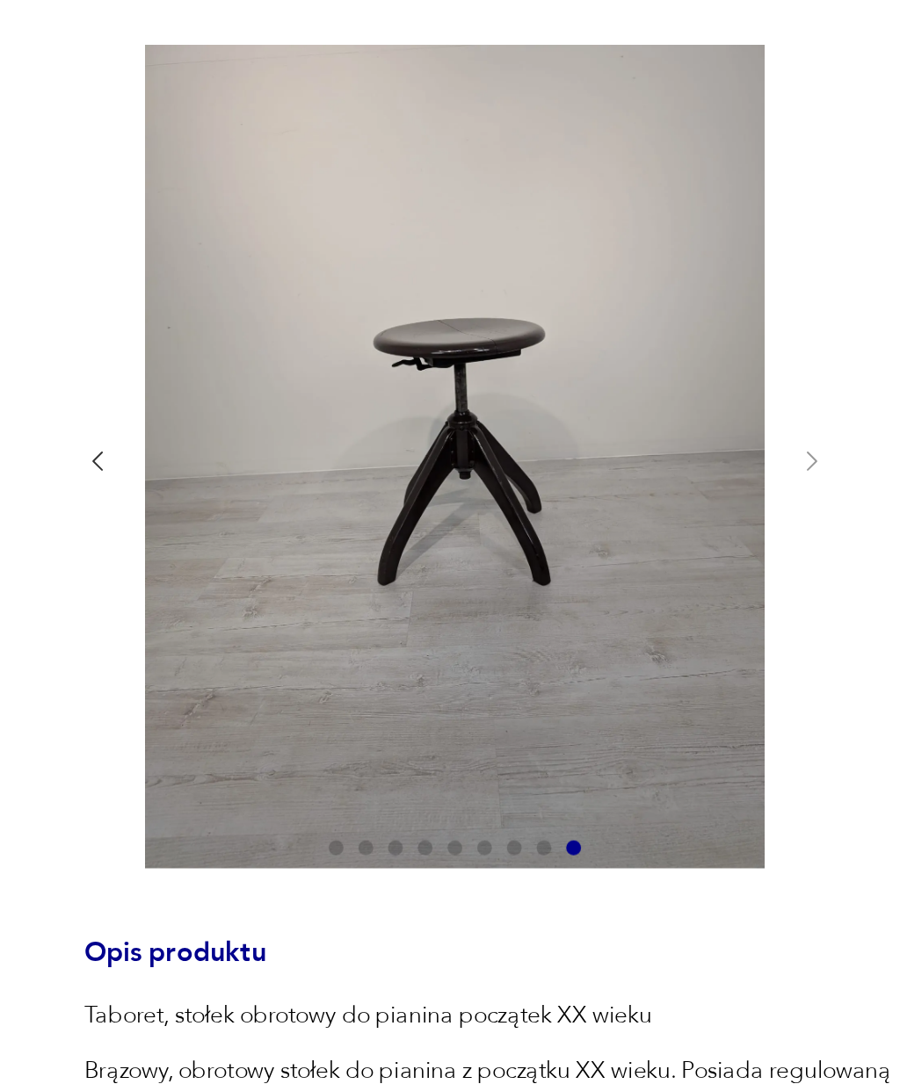
click at [386, 236] on div at bounding box center [257, 433] width 352 height 394
click at [395, 236] on div at bounding box center [283, 433] width 405 height 394
click at [81, 425] on button "button" at bounding box center [87, 433] width 13 height 16
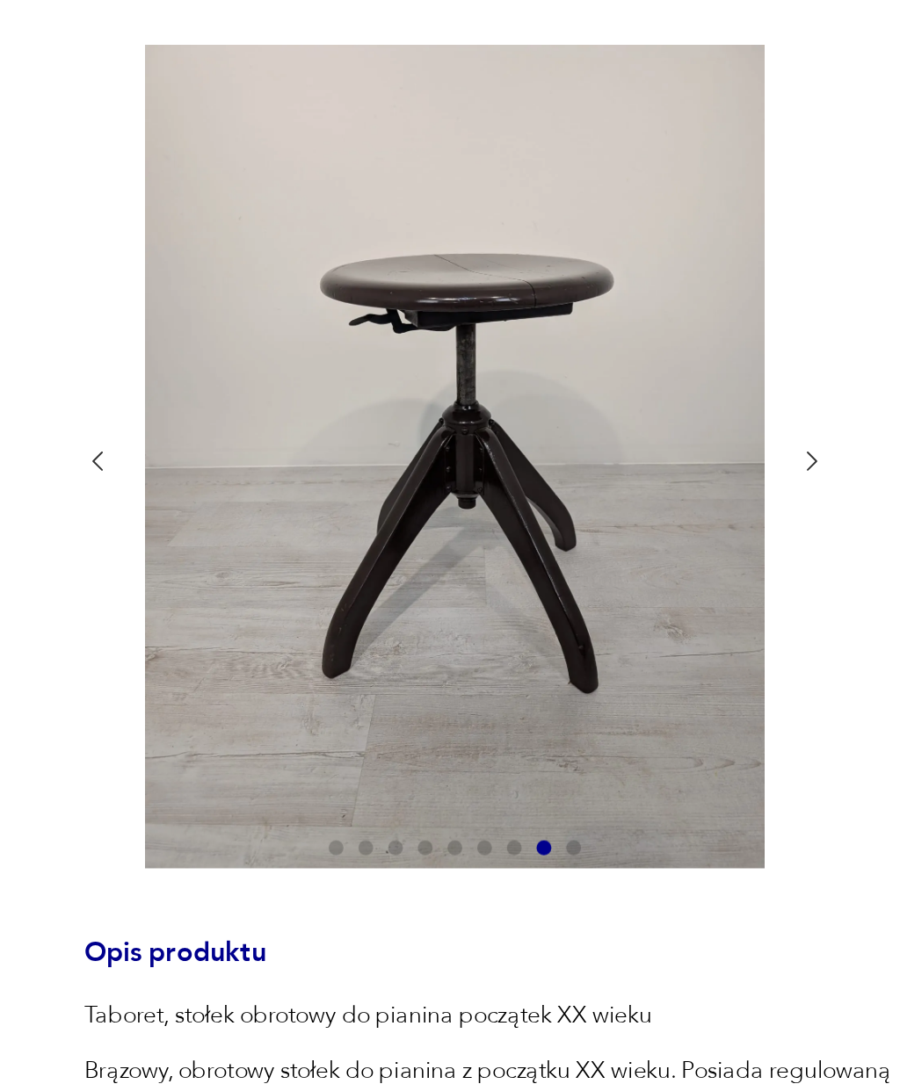
click at [32, 236] on section "Opis produktu Taboret, stołek obrotowy do pianina początek XX wieku Brązowy, ob…" at bounding box center [450, 736] width 900 height 1000
click at [81, 427] on icon "button" at bounding box center [87, 433] width 13 height 13
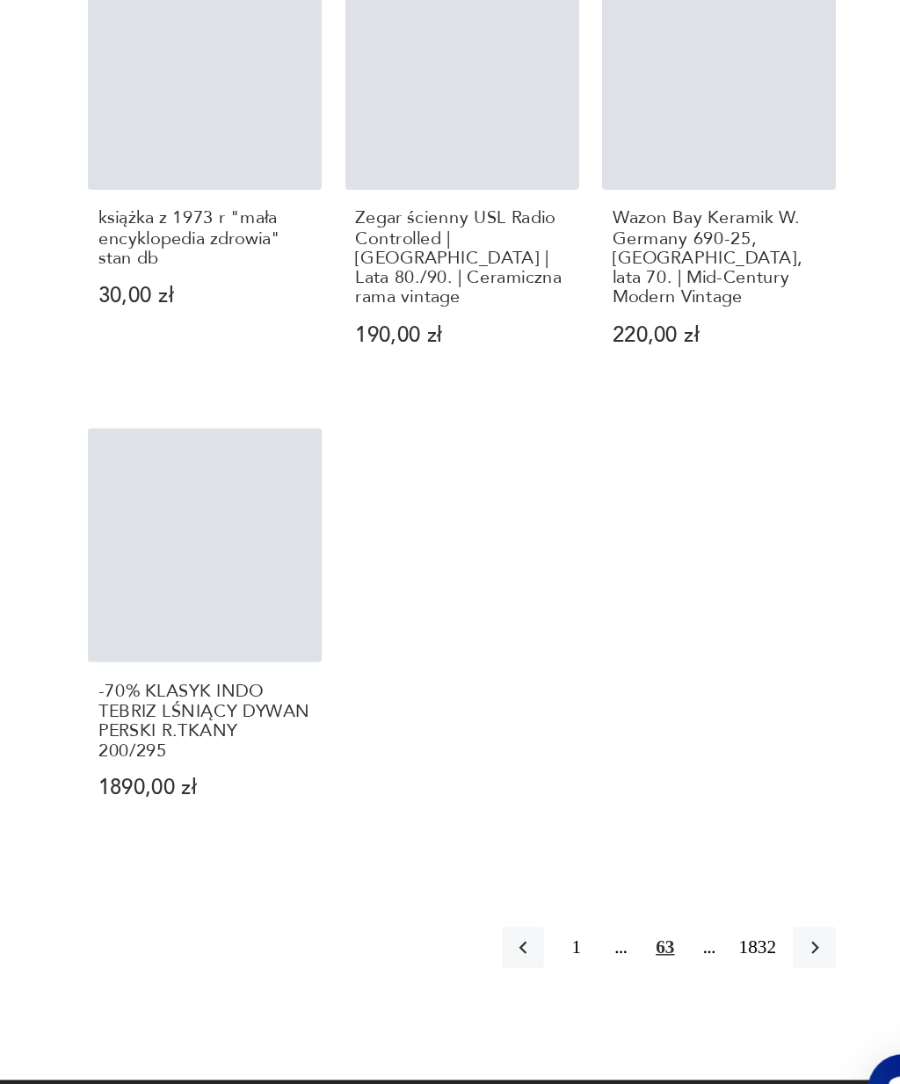
scroll to position [1430, 0]
click at [797, 933] on icon "button" at bounding box center [805, 941] width 16 height 16
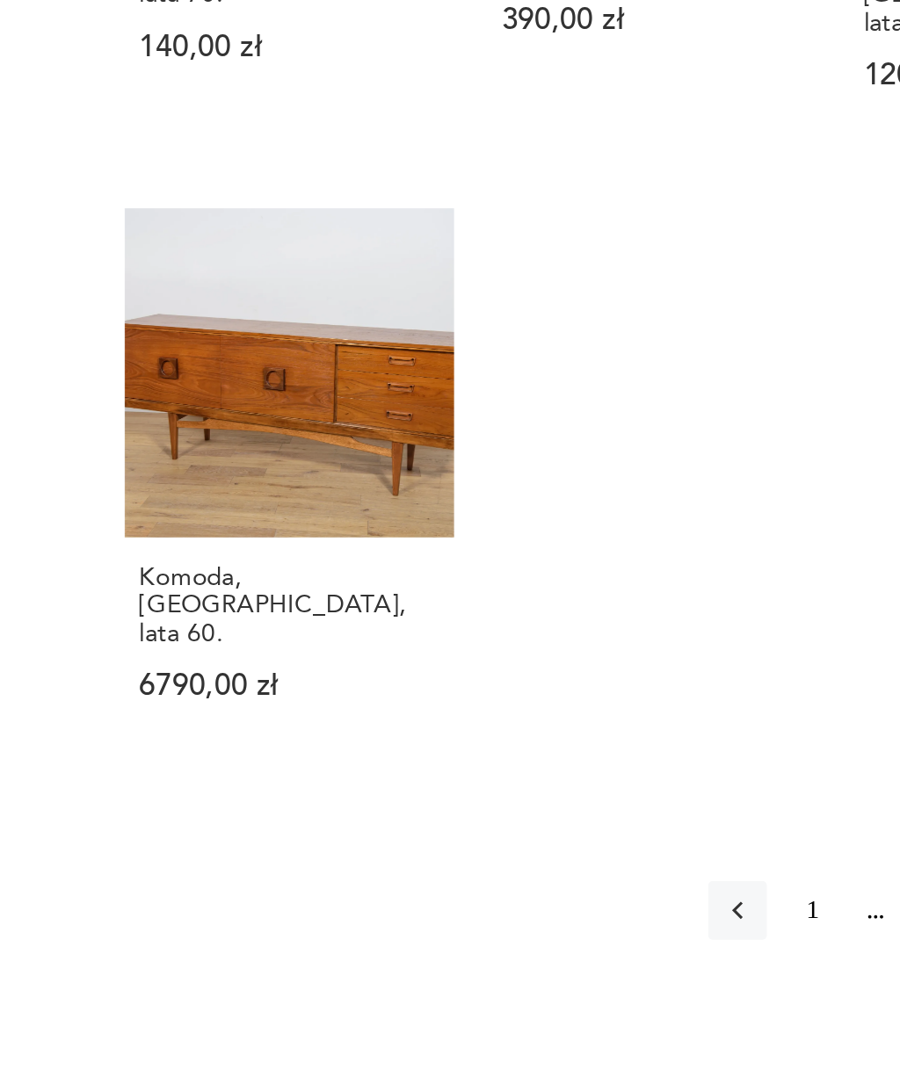
scroll to position [1608, 0]
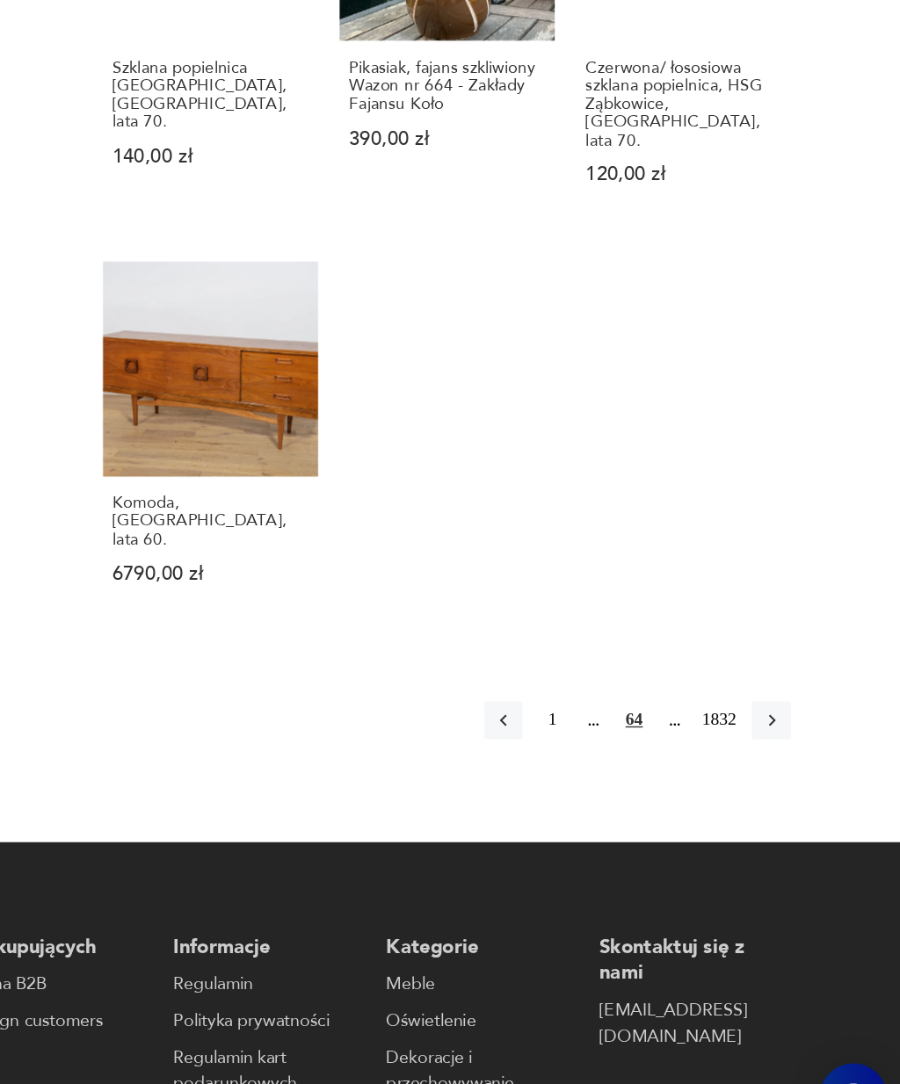
click at [790, 748] on button "button" at bounding box center [804, 762] width 28 height 28
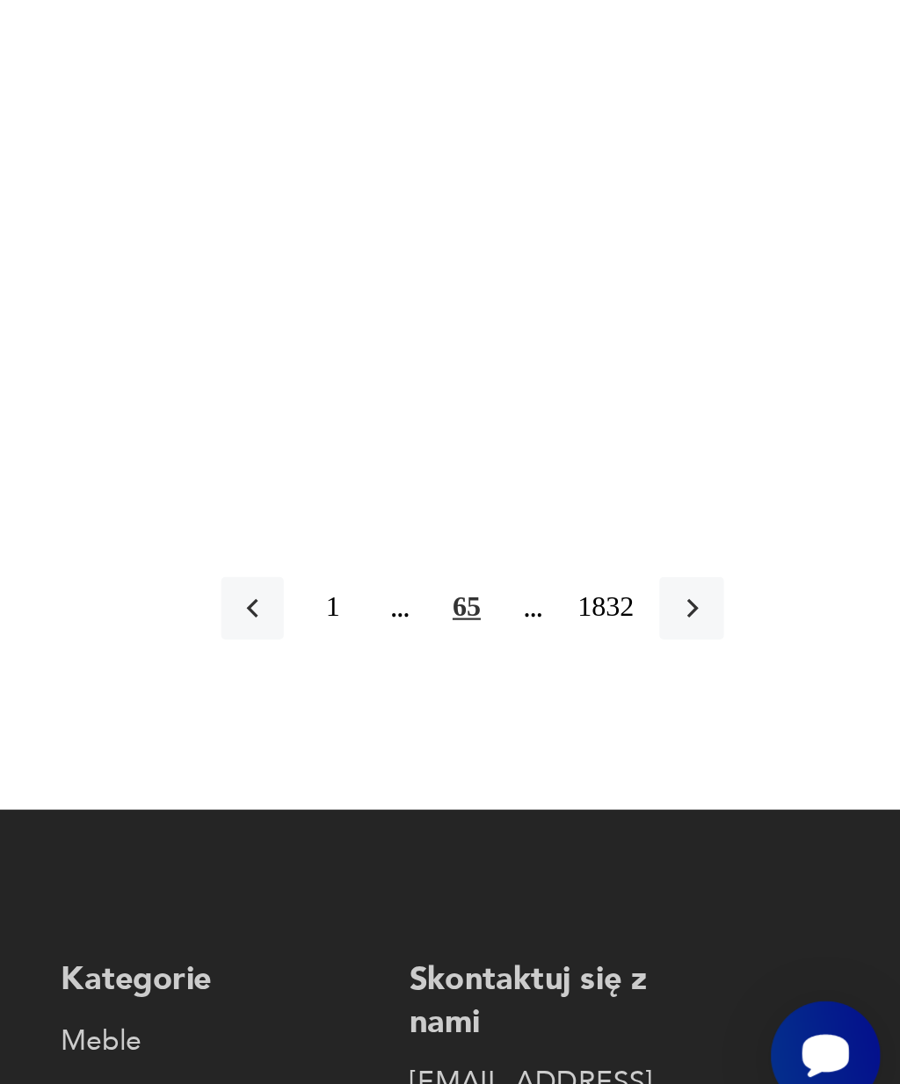
scroll to position [1551, 0]
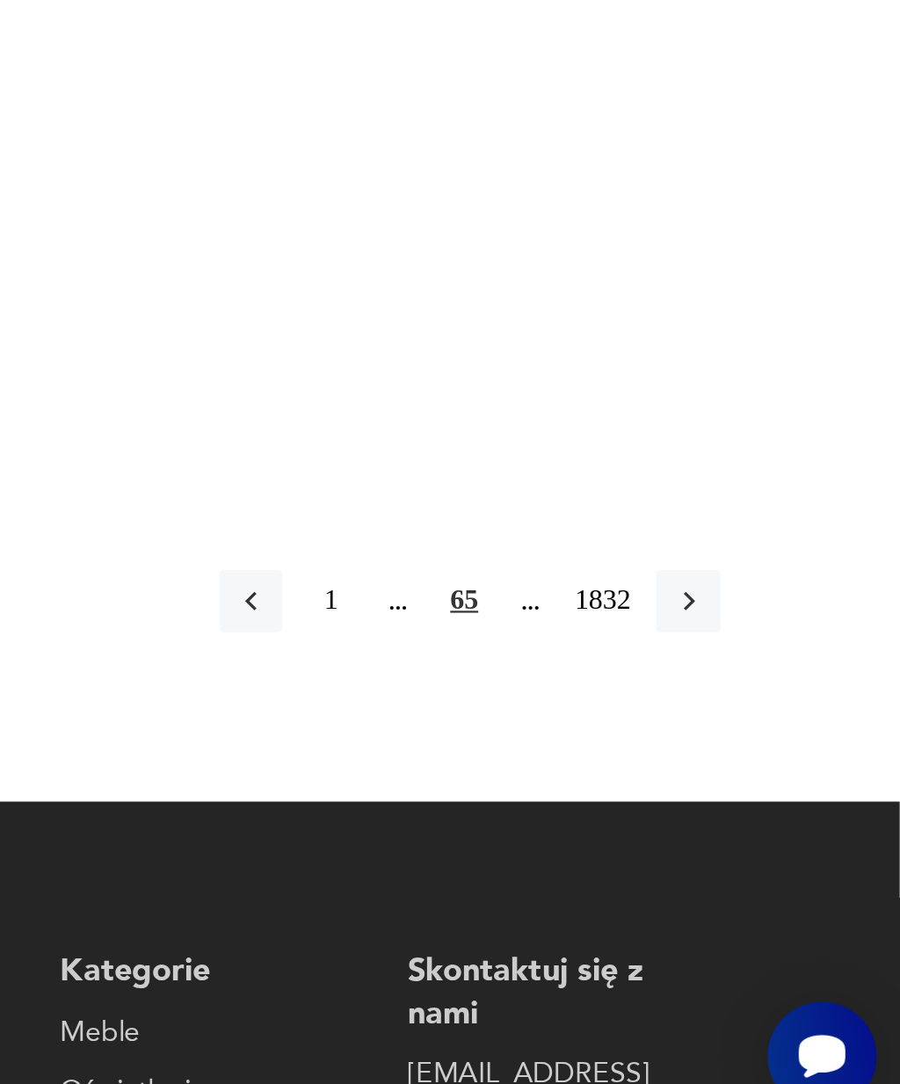
click at [797, 825] on icon "button" at bounding box center [805, 833] width 16 height 16
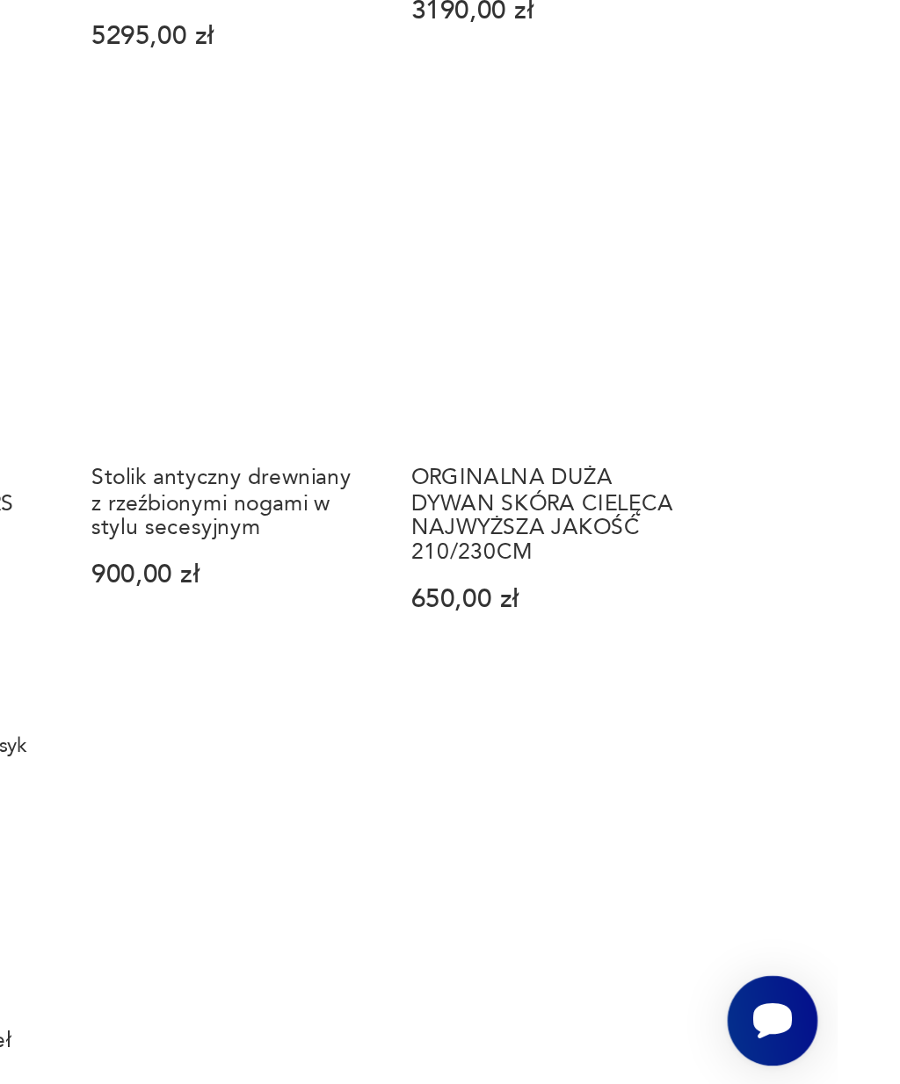
scroll to position [1462, 0]
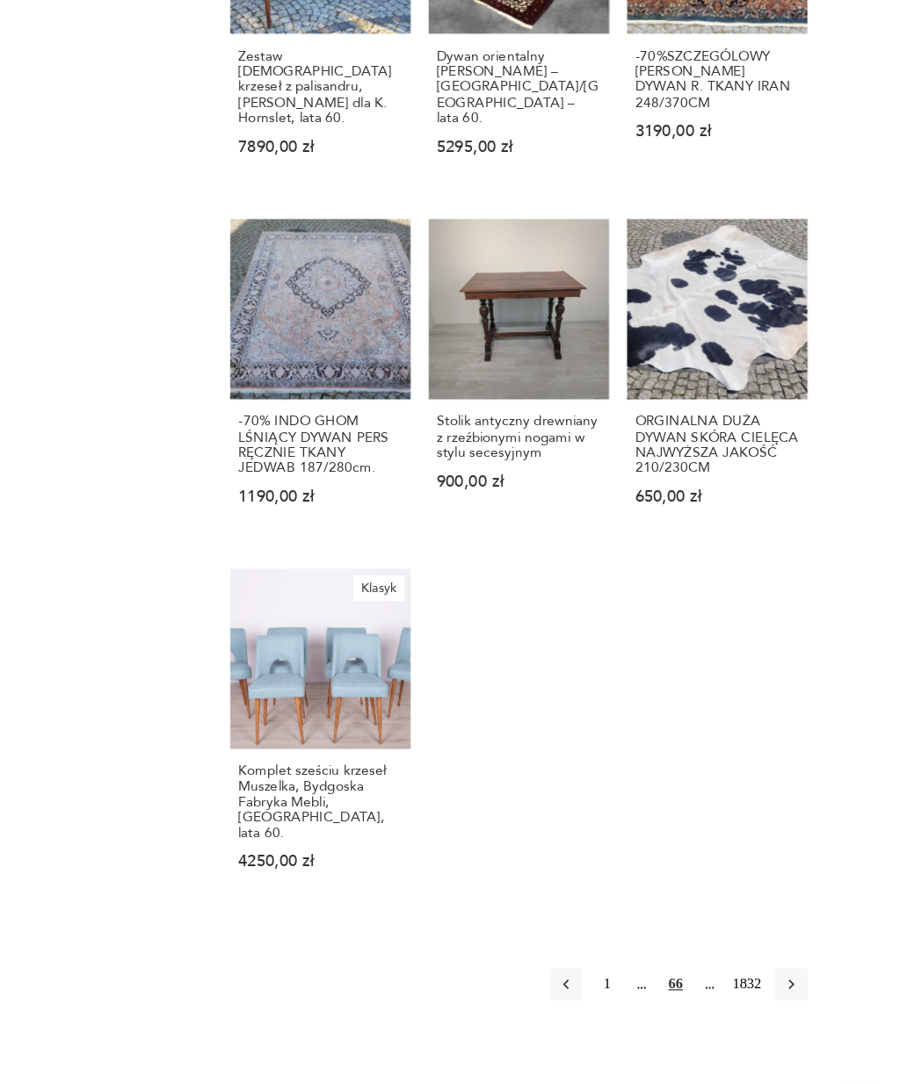
click at [797, 901] on icon "button" at bounding box center [805, 909] width 16 height 16
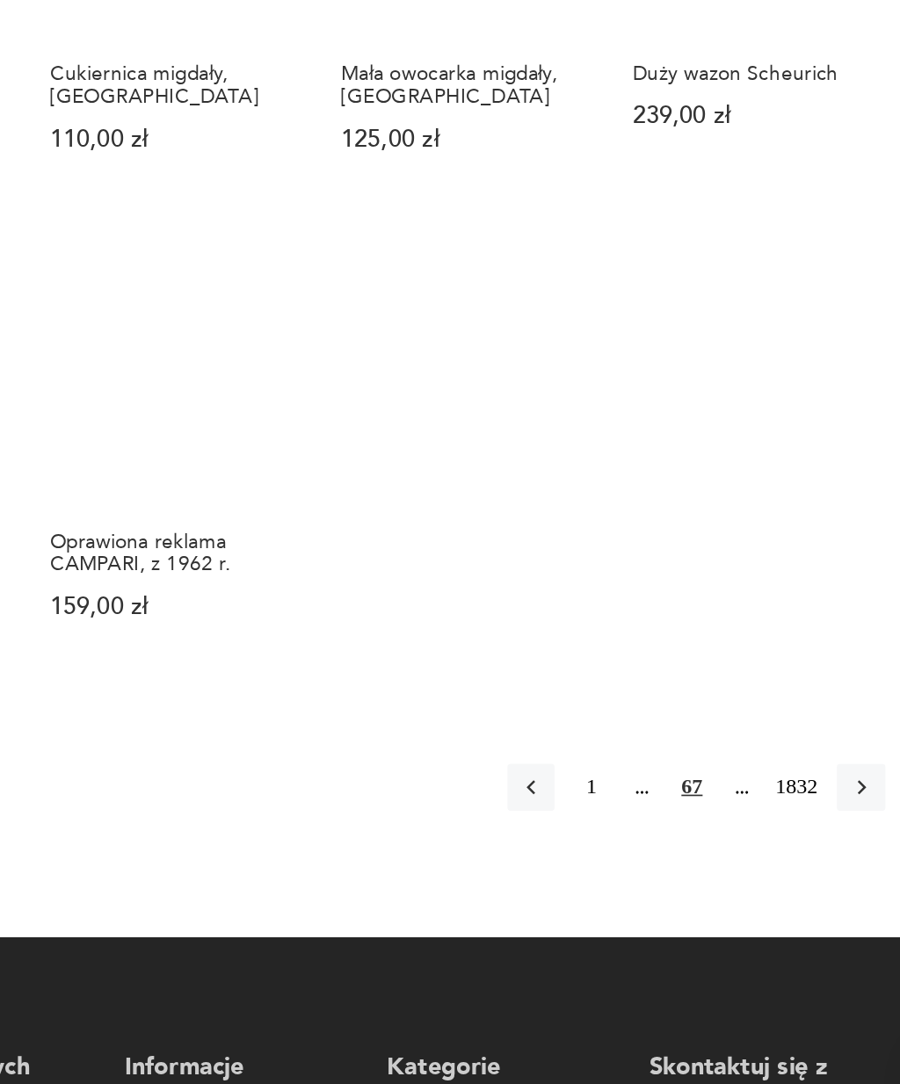
scroll to position [1540, 0]
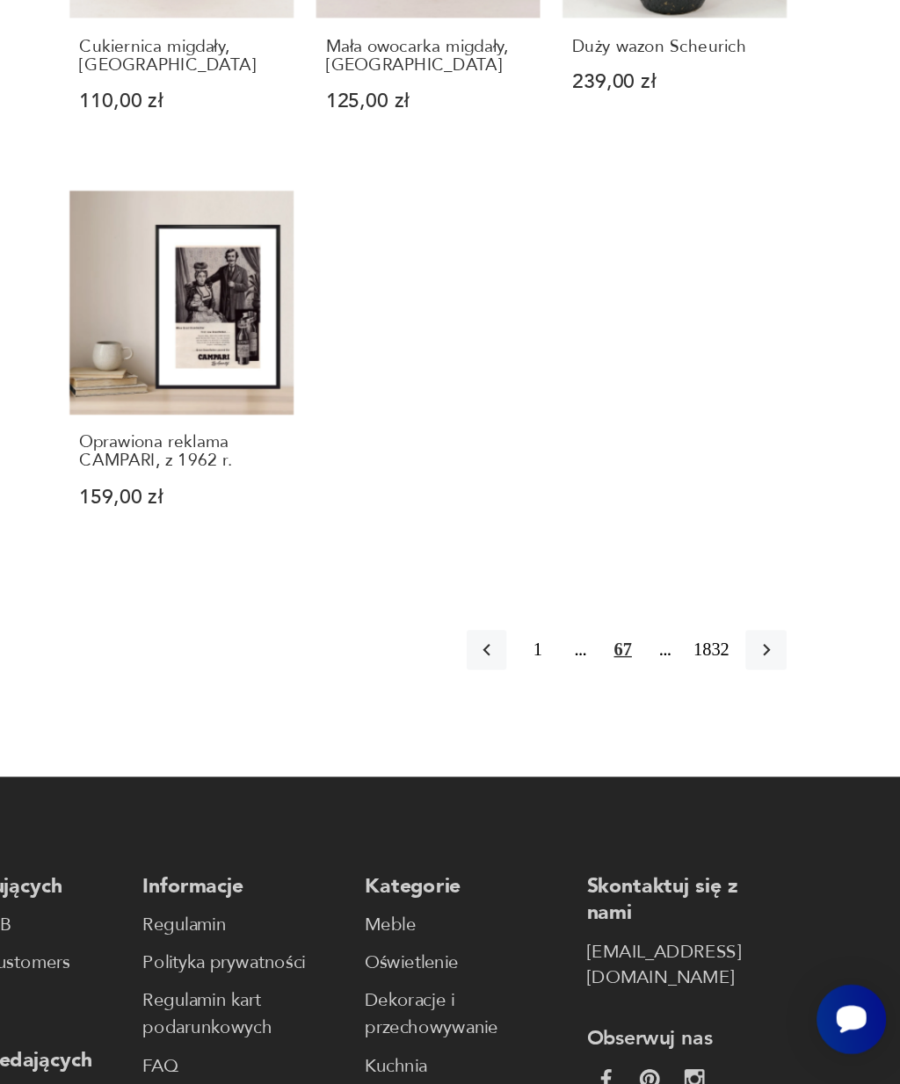
click at [797, 770] on icon "button" at bounding box center [805, 778] width 16 height 16
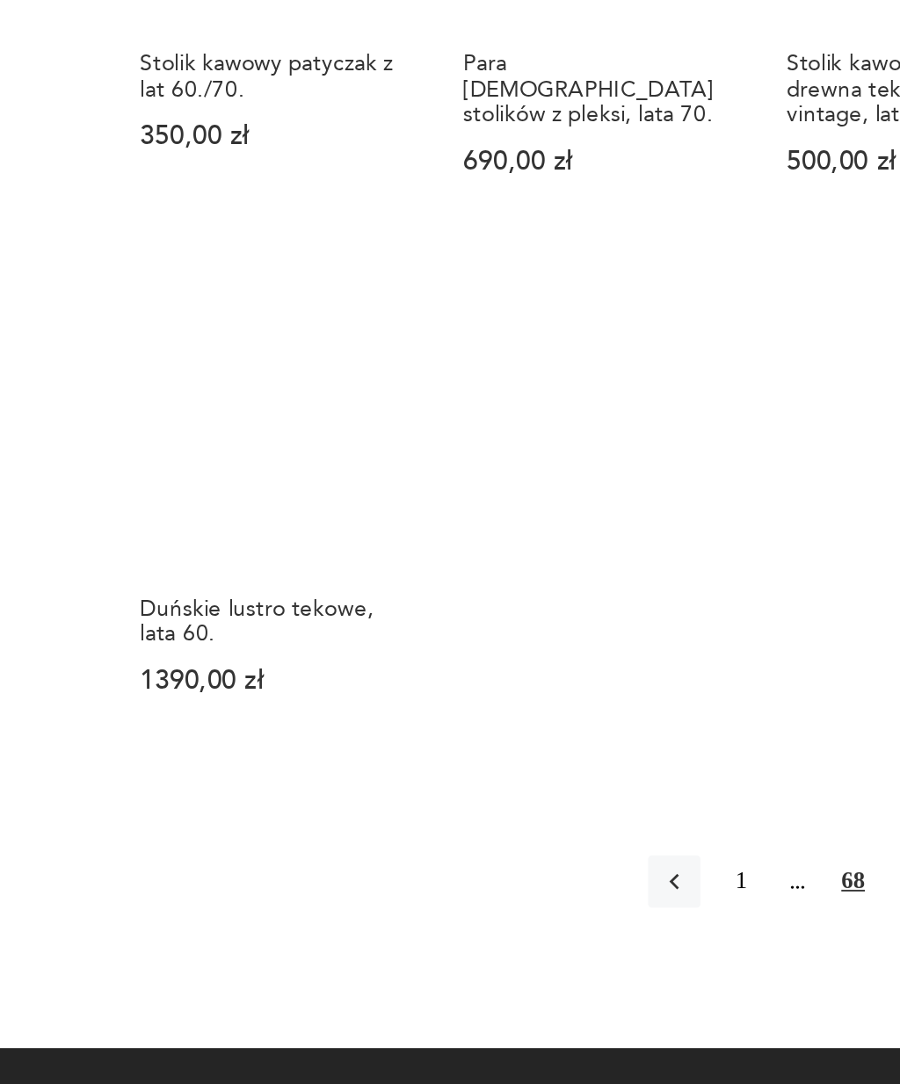
scroll to position [1537, 0]
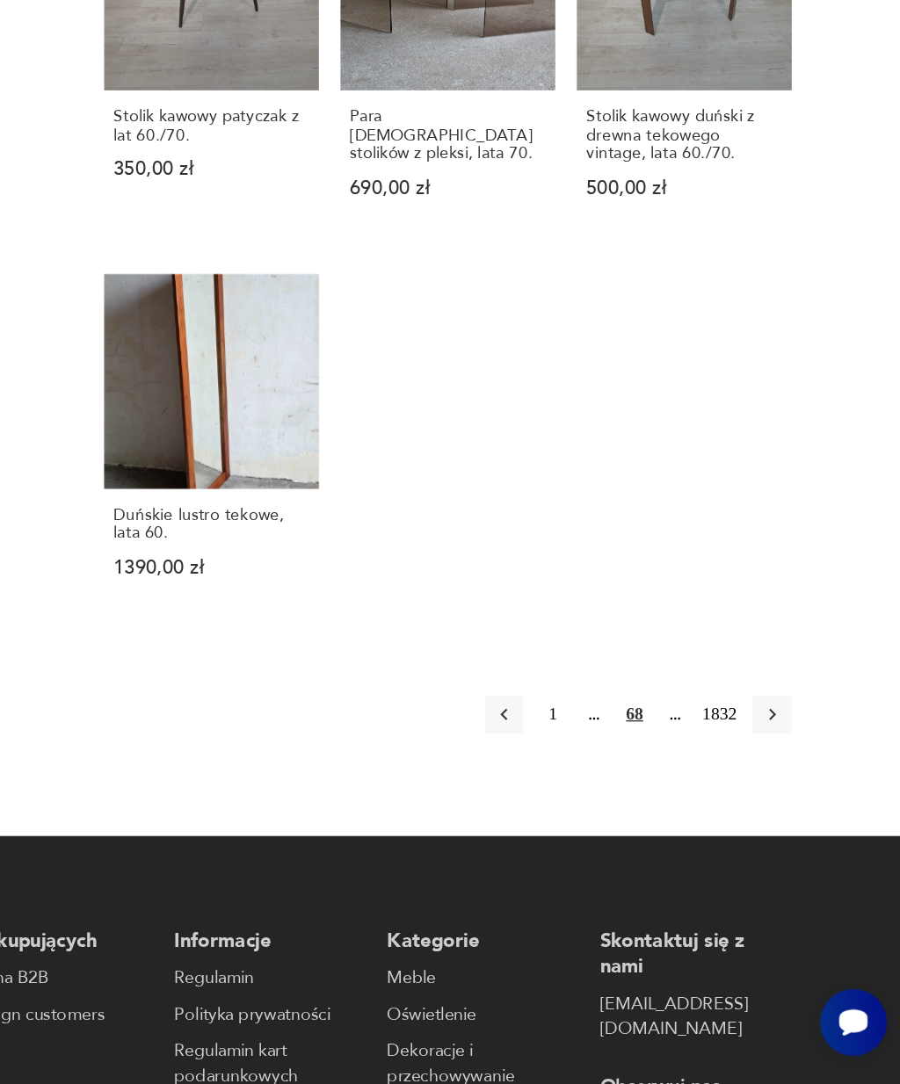
click at [797, 804] on icon "button" at bounding box center [805, 812] width 16 height 16
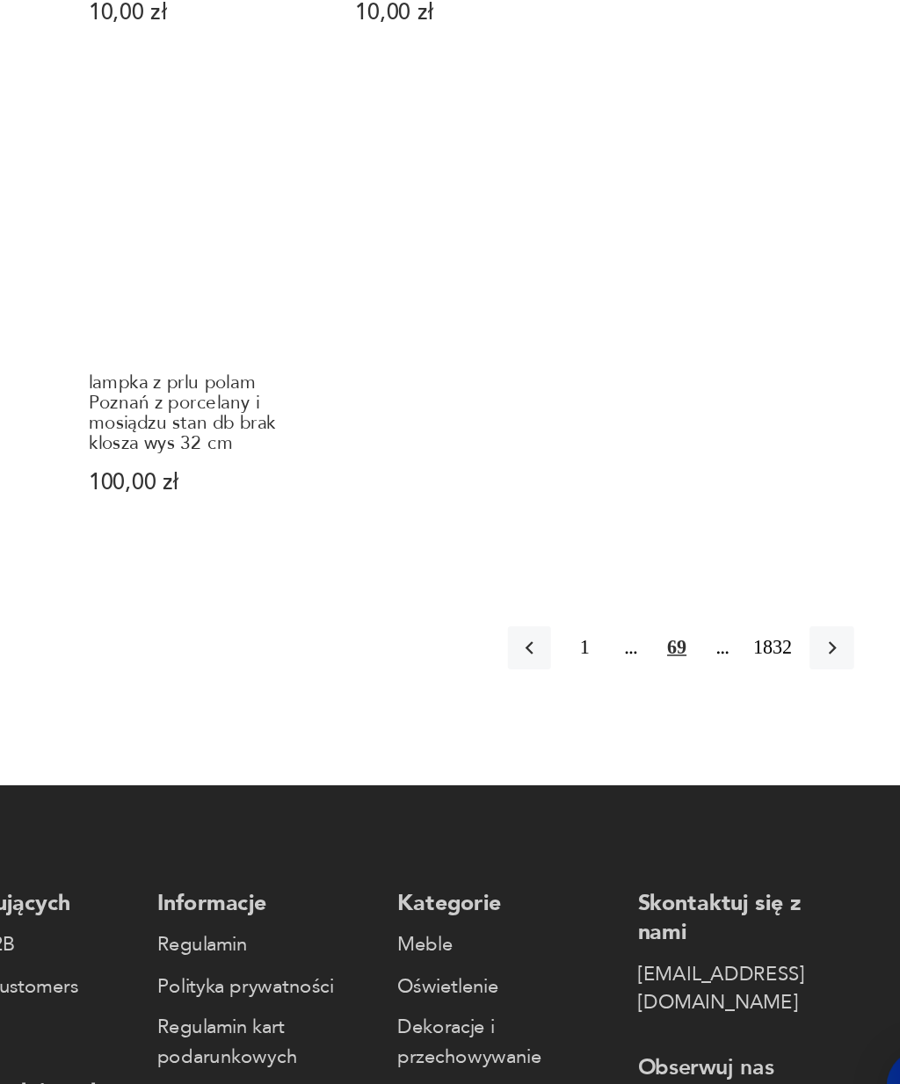
scroll to position [1604, 0]
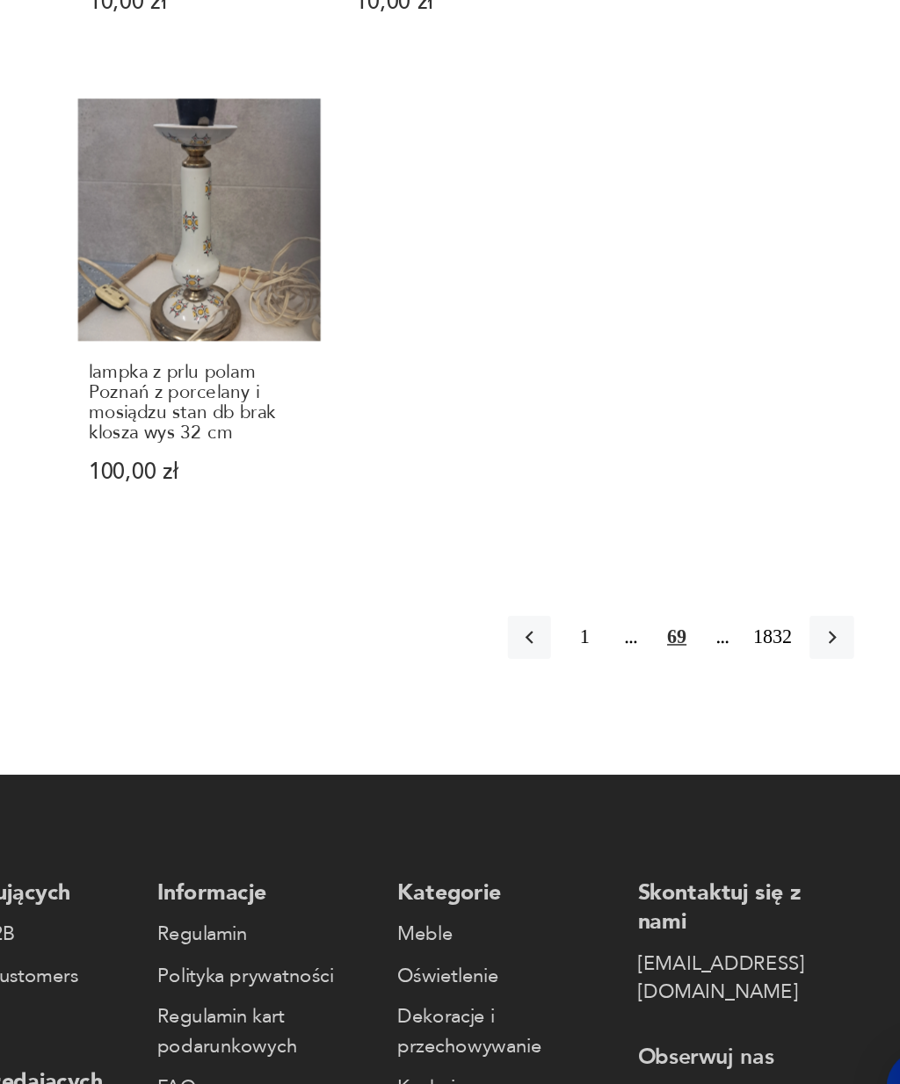
click at [797, 737] on icon "button" at bounding box center [805, 745] width 16 height 16
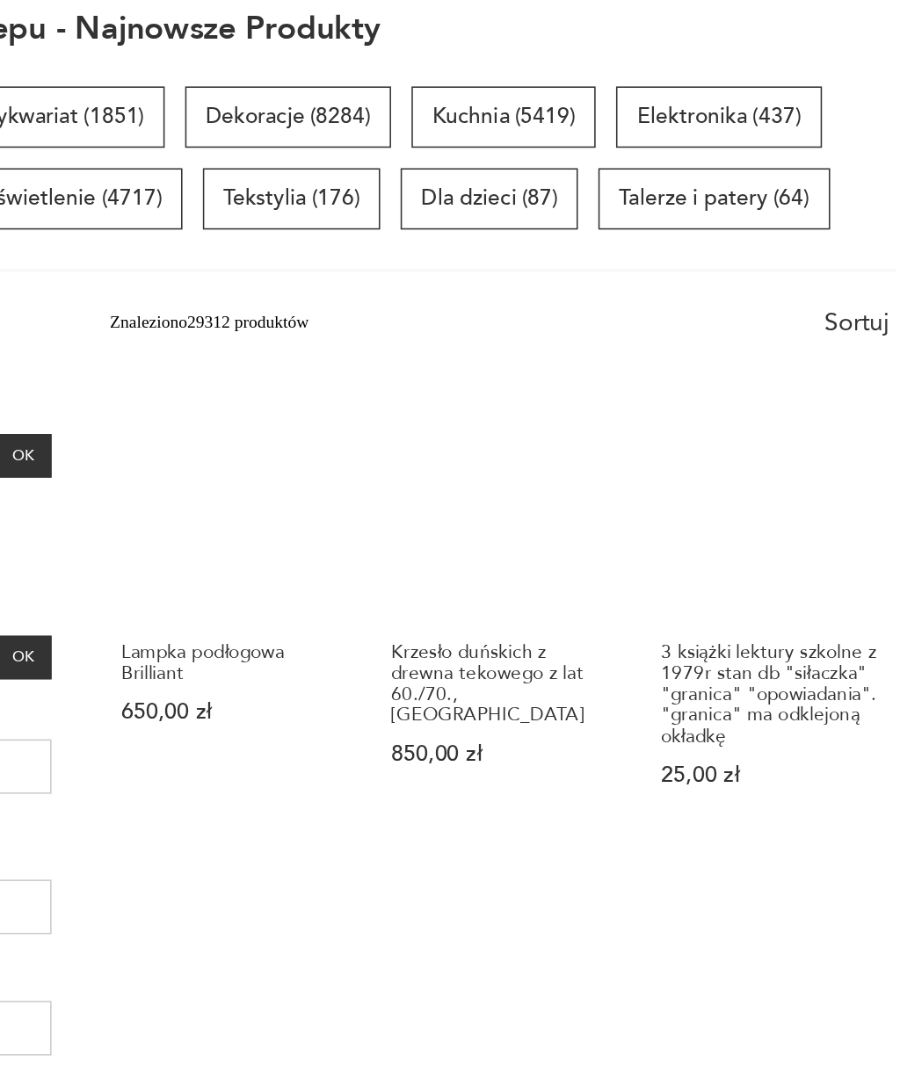
scroll to position [204, 0]
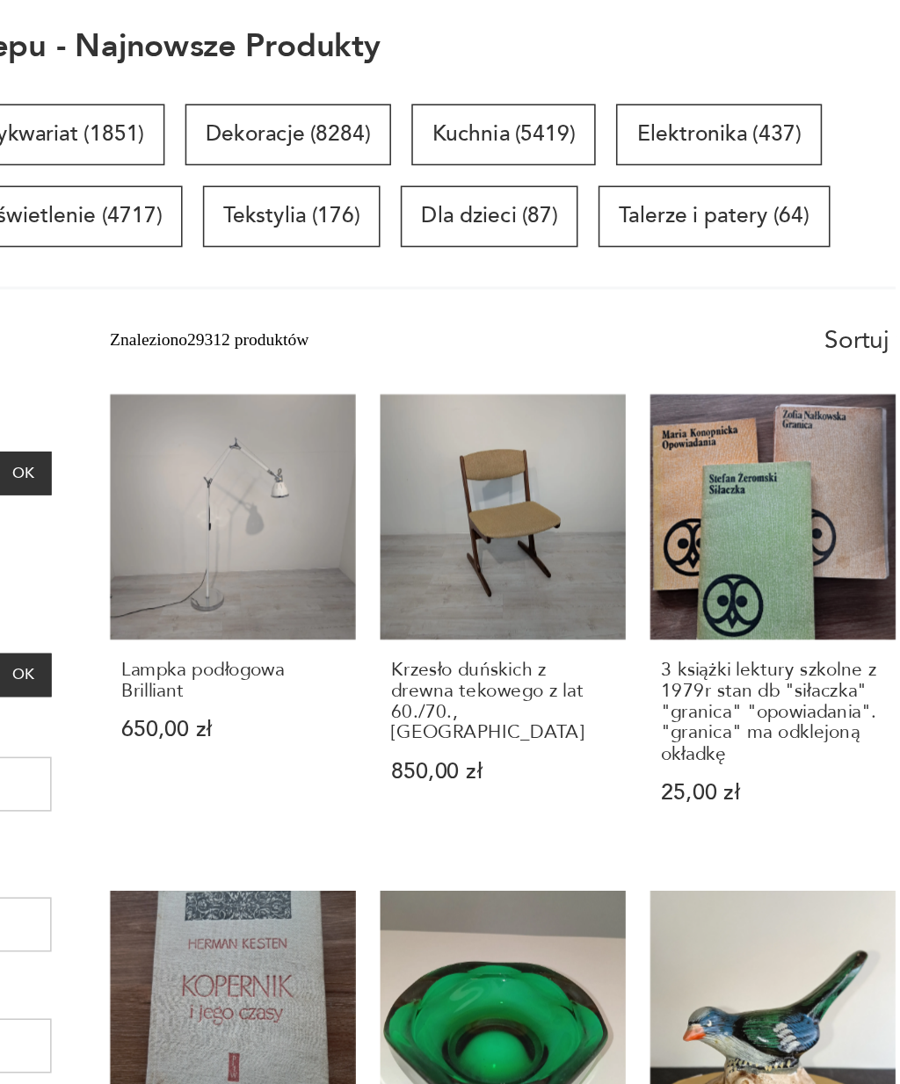
click at [320, 443] on h3 "Lampka podłogowa Brilliant" at bounding box center [392, 438] width 144 height 27
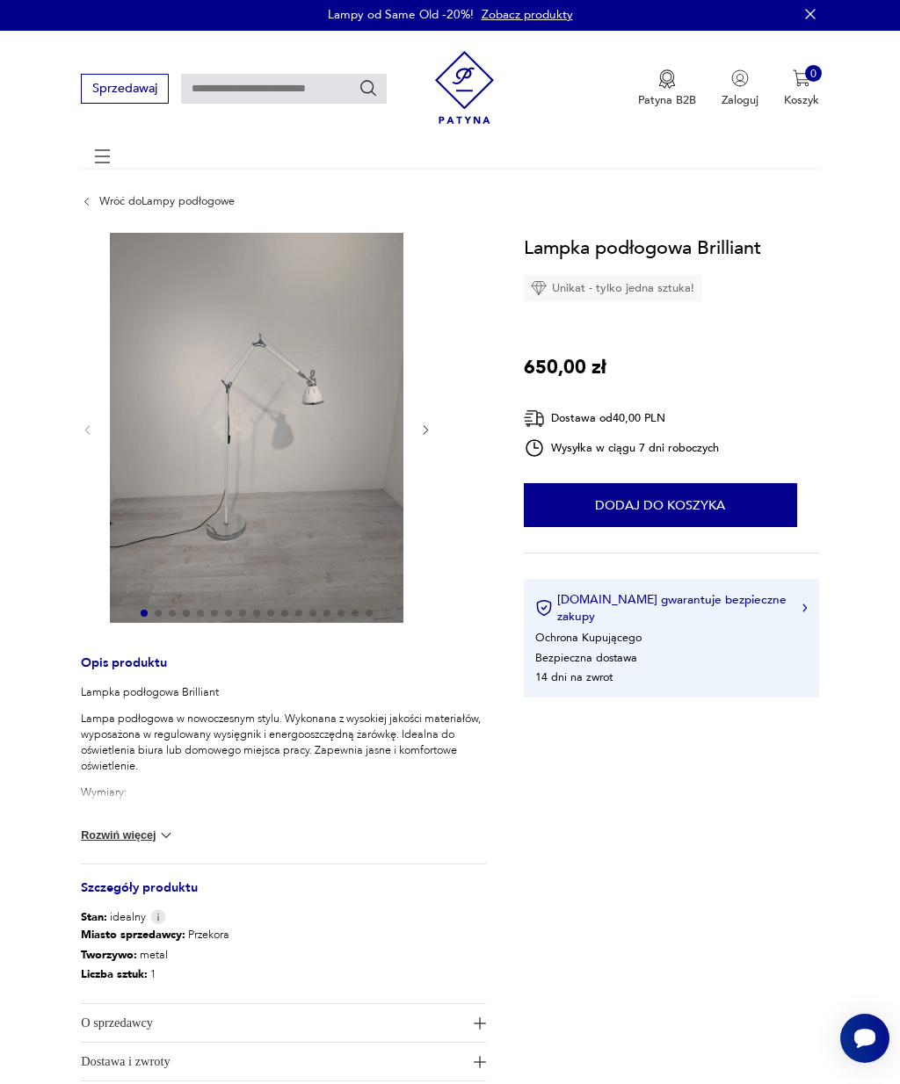
scroll to position [3, 0]
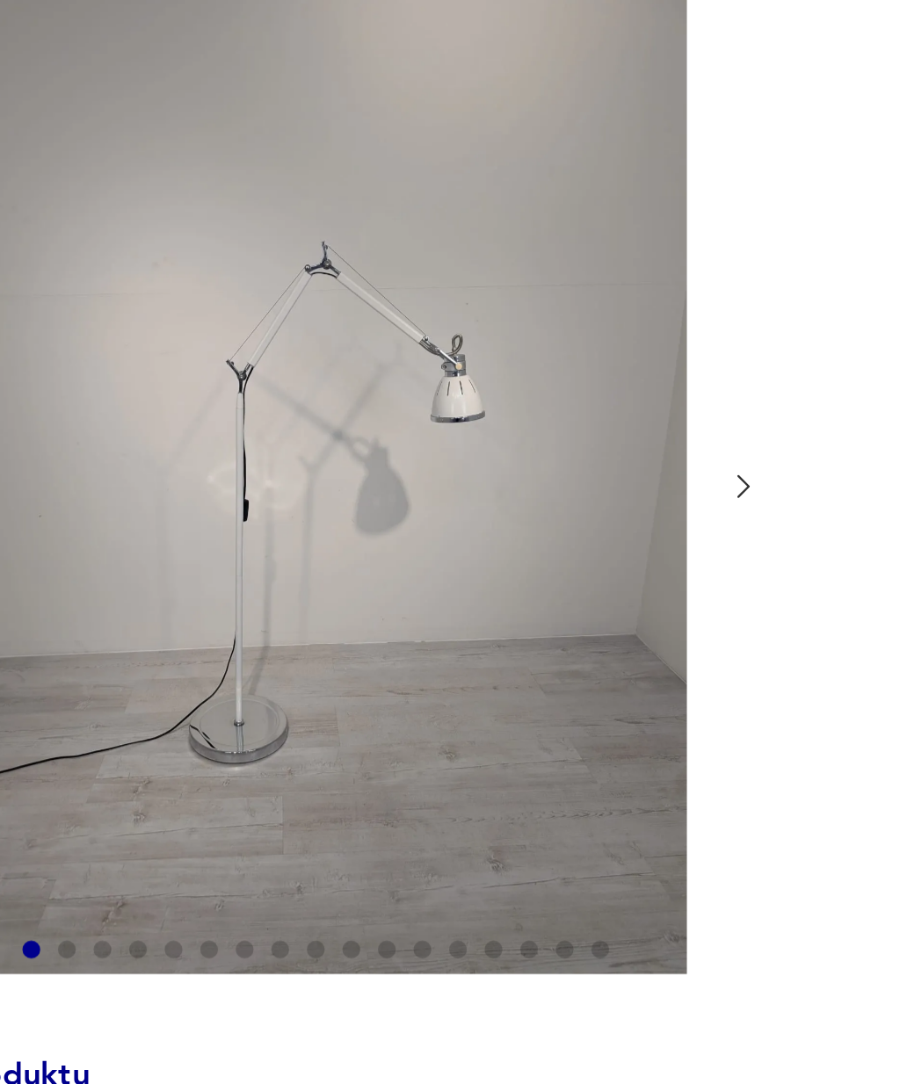
click at [419, 424] on icon "button" at bounding box center [425, 430] width 13 height 13
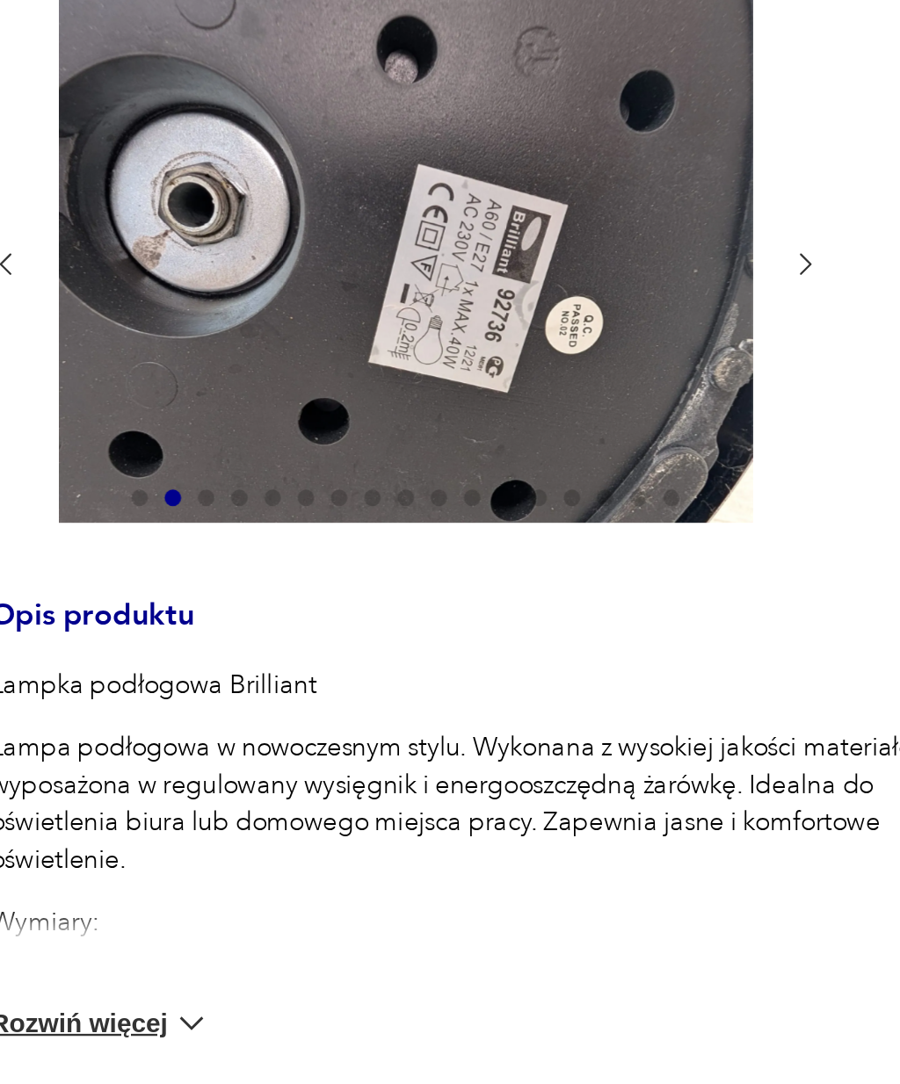
click at [419, 339] on icon "button" at bounding box center [425, 345] width 13 height 13
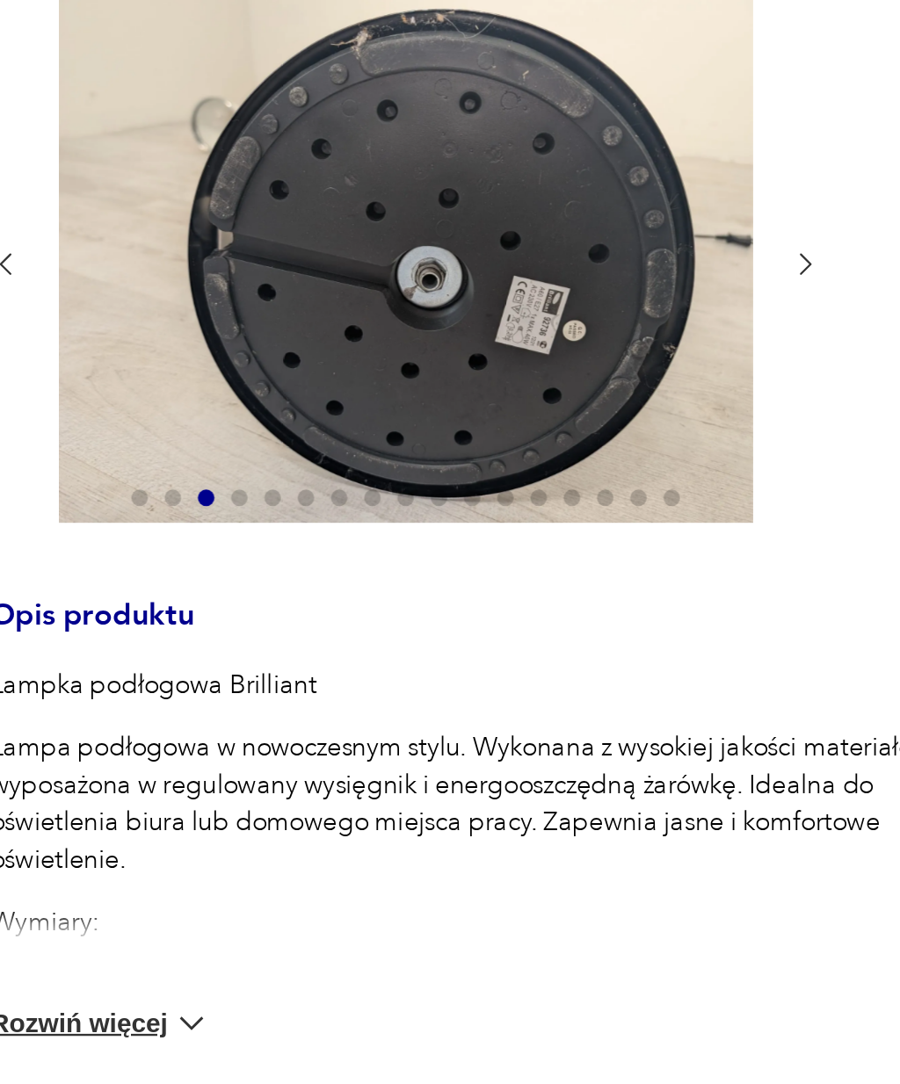
click at [419, 339] on icon "button" at bounding box center [425, 345] width 13 height 13
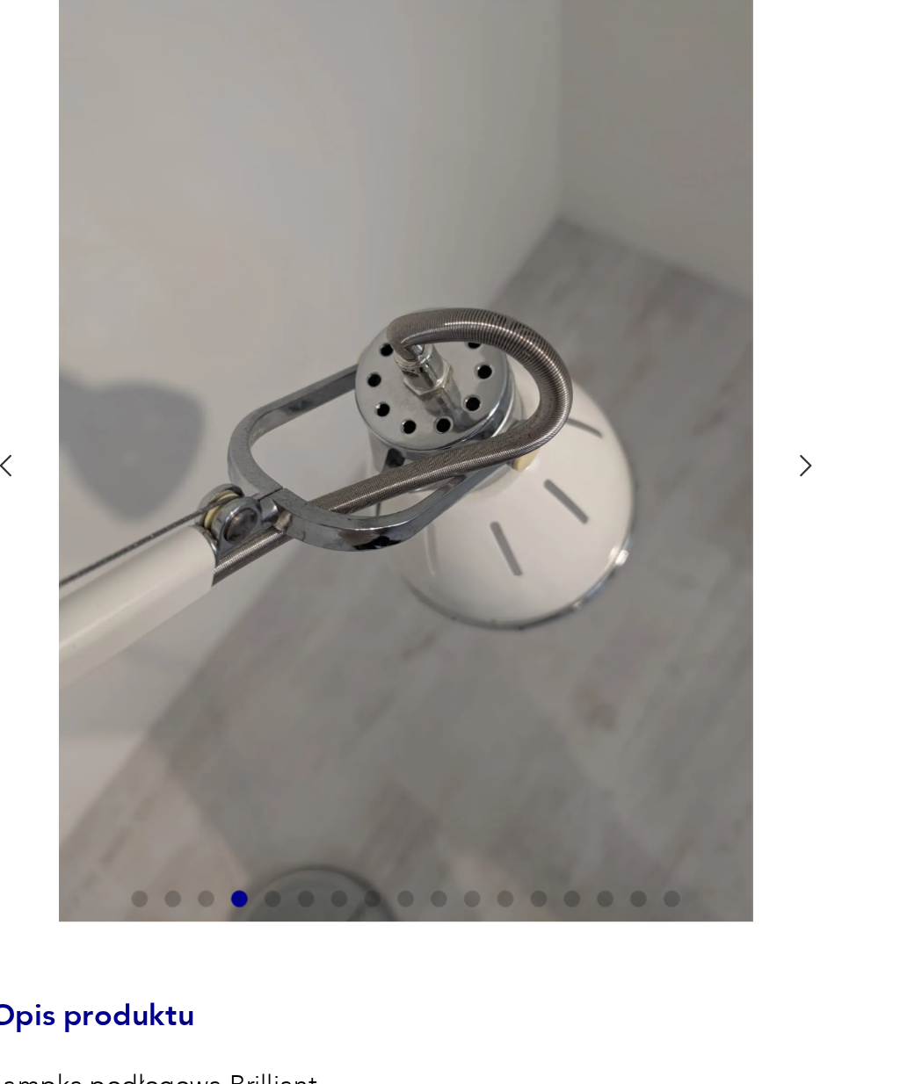
click at [419, 424] on icon "button" at bounding box center [425, 430] width 13 height 13
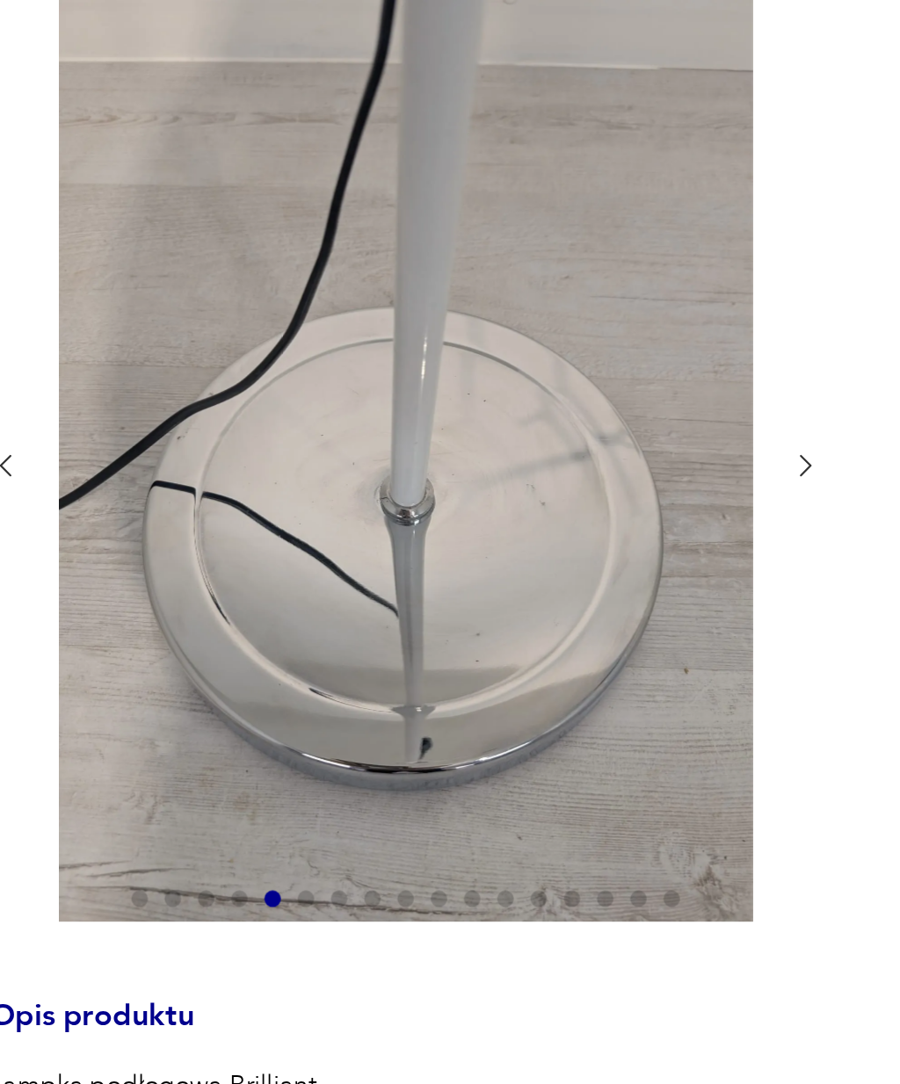
click at [419, 424] on icon "button" at bounding box center [425, 430] width 13 height 13
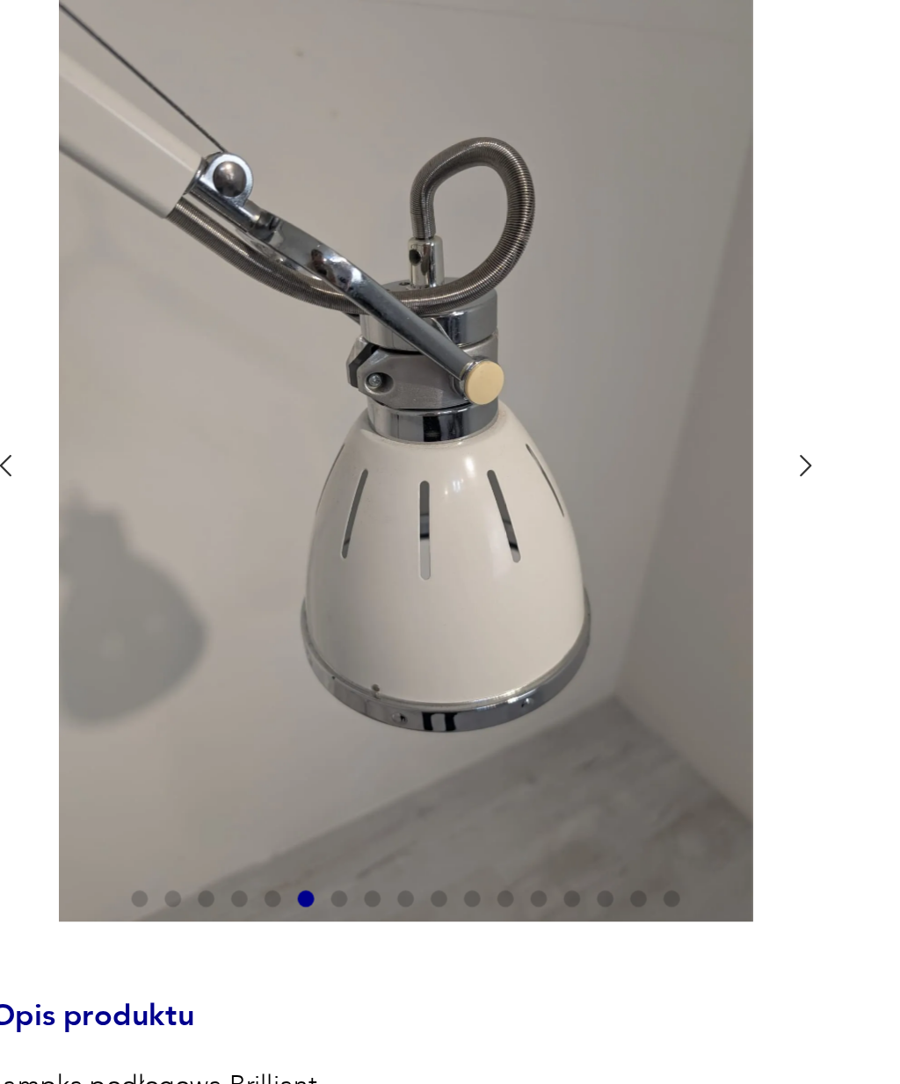
click at [419, 424] on icon "button" at bounding box center [425, 430] width 13 height 13
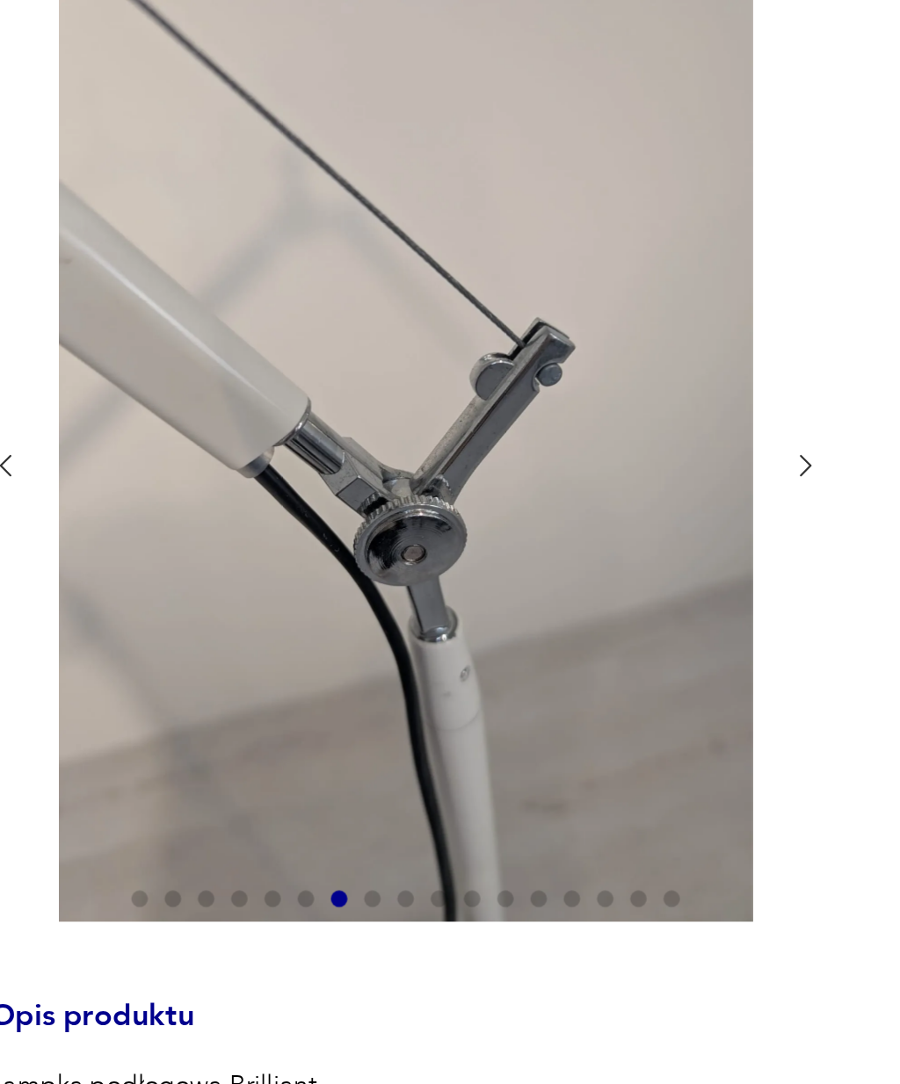
click at [424, 426] on icon "button" at bounding box center [426, 430] width 5 height 9
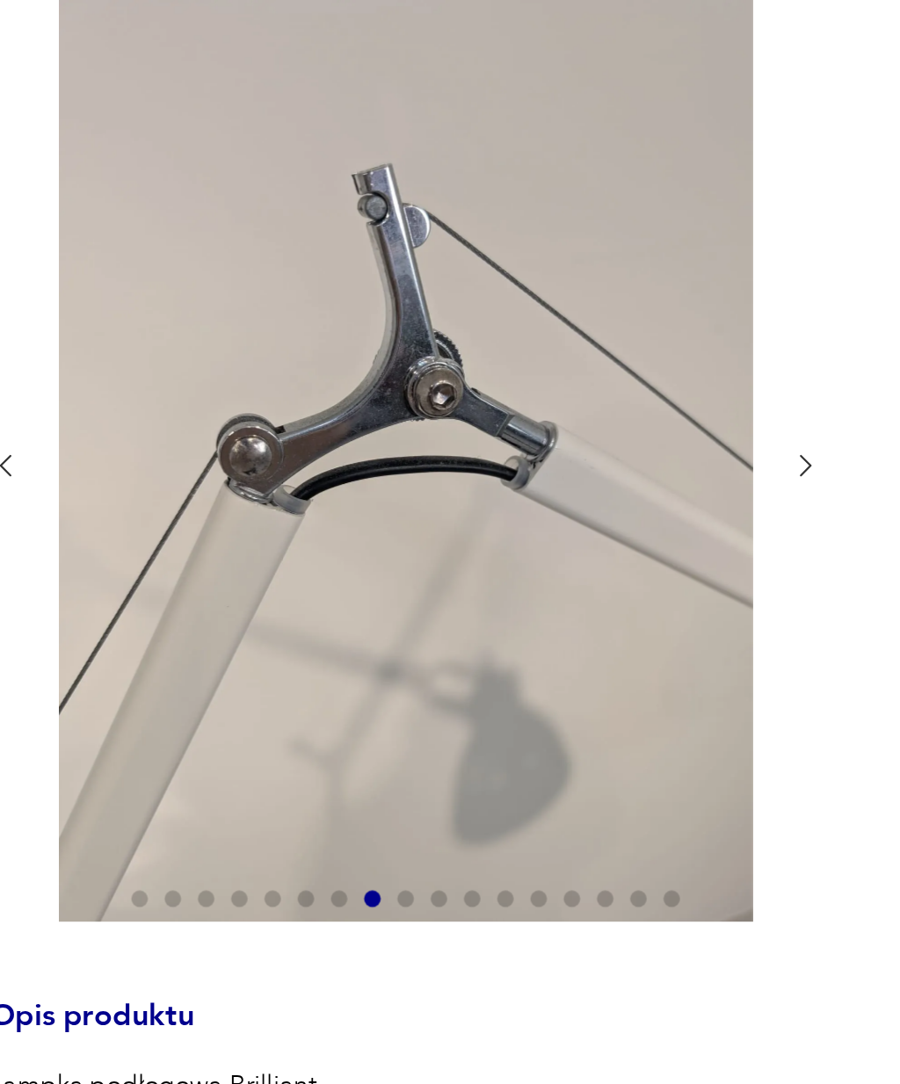
click at [424, 426] on icon "button" at bounding box center [426, 430] width 5 height 9
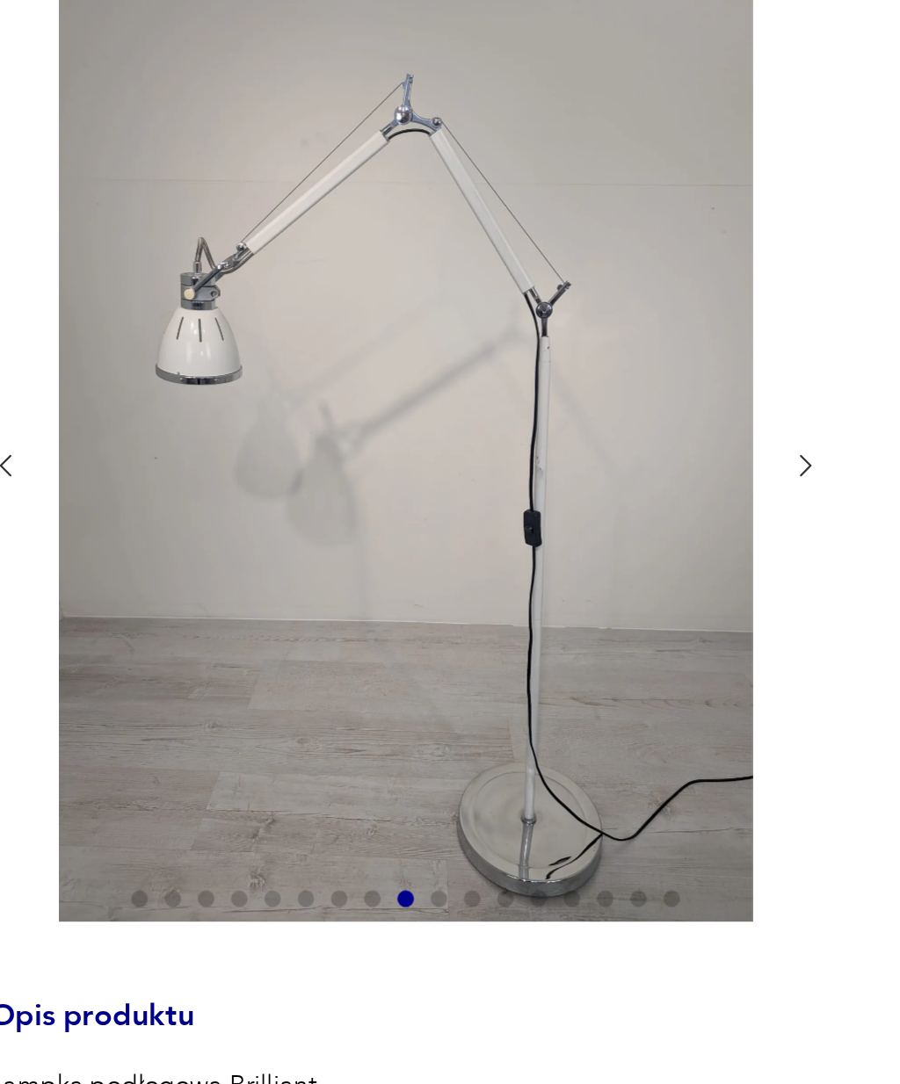
click at [424, 426] on icon "button" at bounding box center [426, 430] width 5 height 9
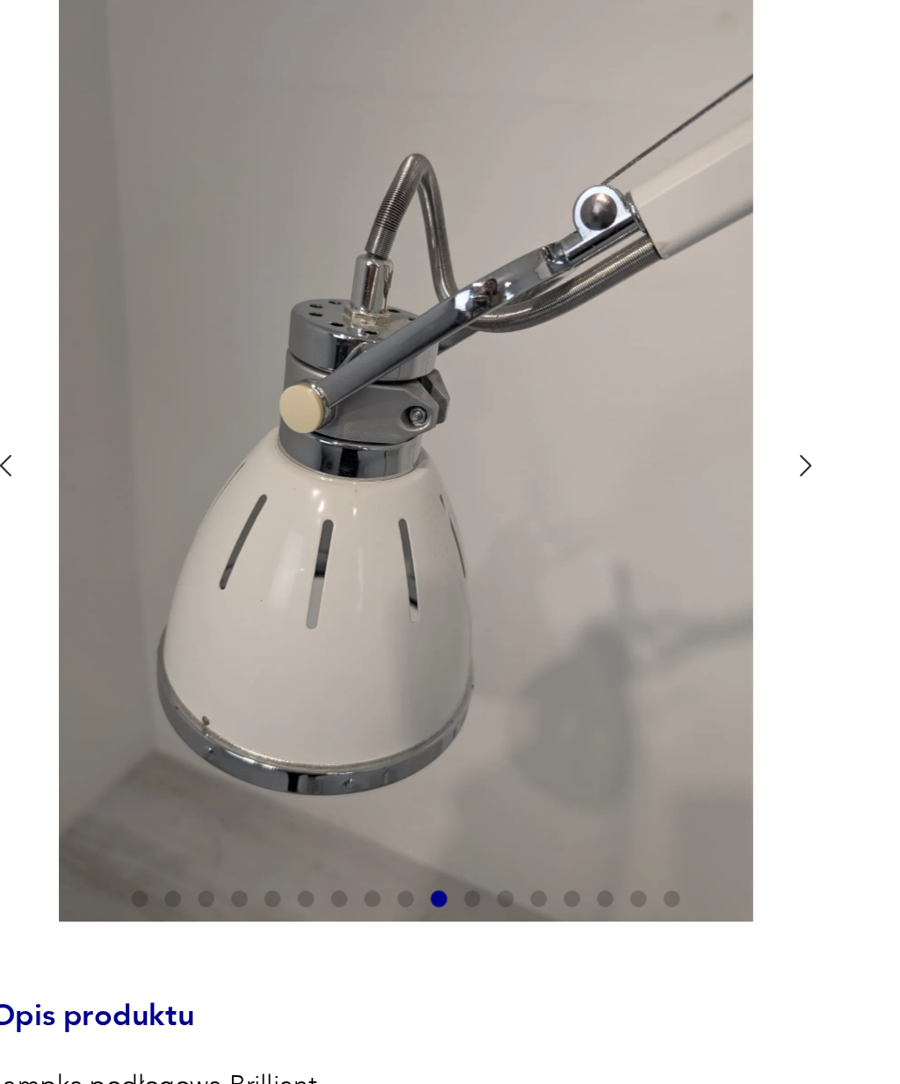
click at [419, 424] on icon "button" at bounding box center [425, 430] width 13 height 13
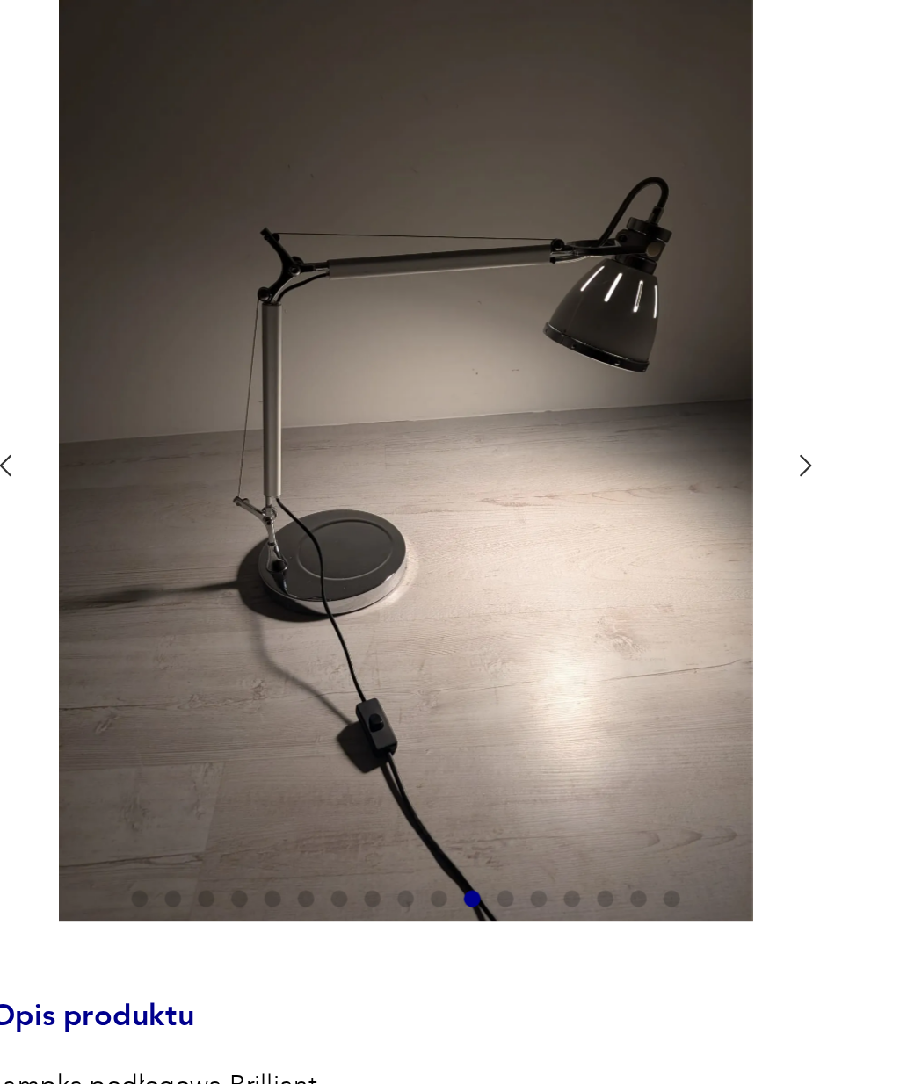
click at [419, 424] on icon "button" at bounding box center [425, 430] width 13 height 13
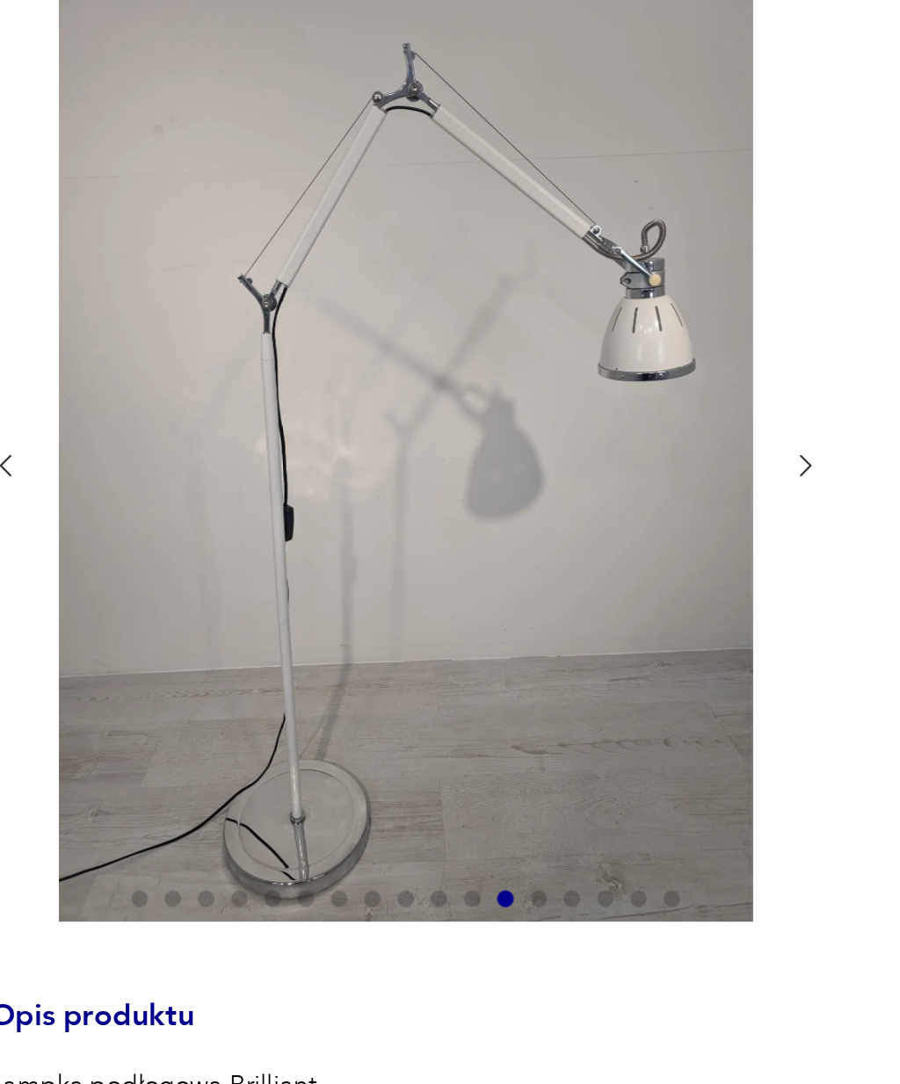
click at [419, 424] on icon "button" at bounding box center [425, 430] width 13 height 13
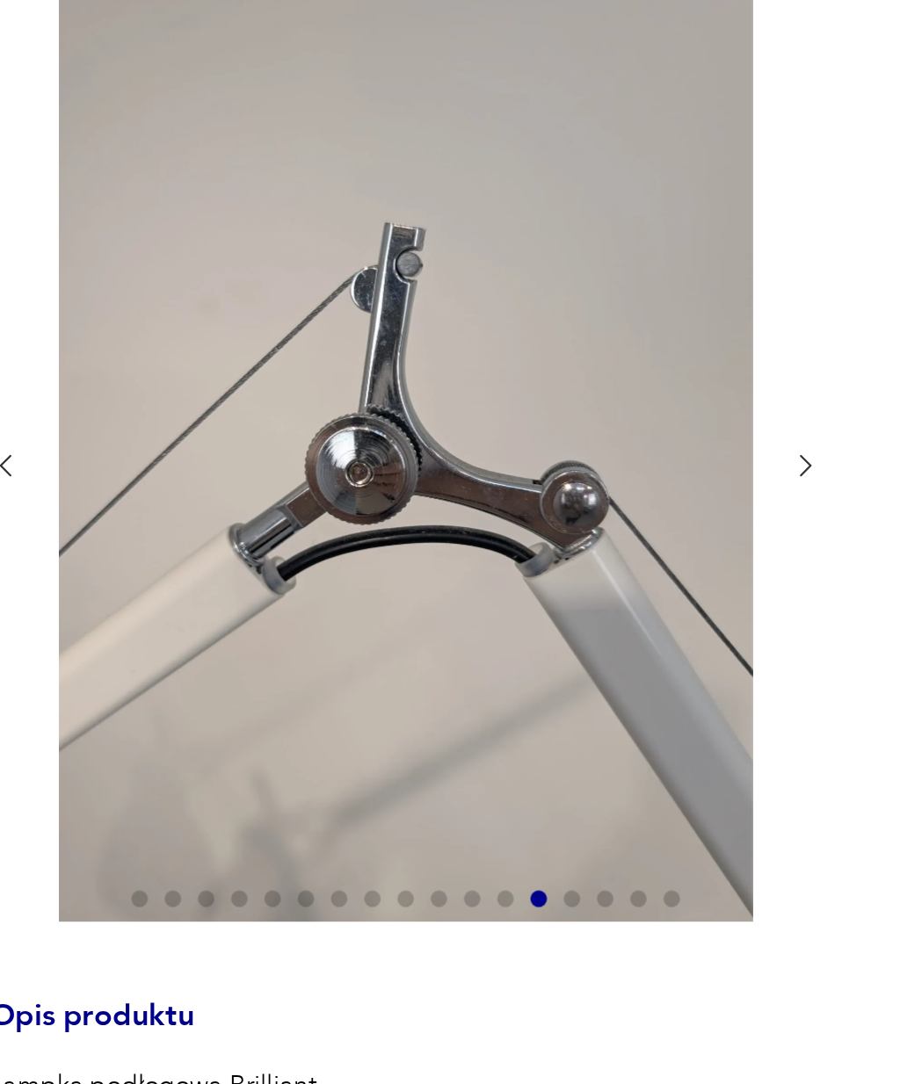
click at [419, 424] on icon "button" at bounding box center [425, 430] width 13 height 13
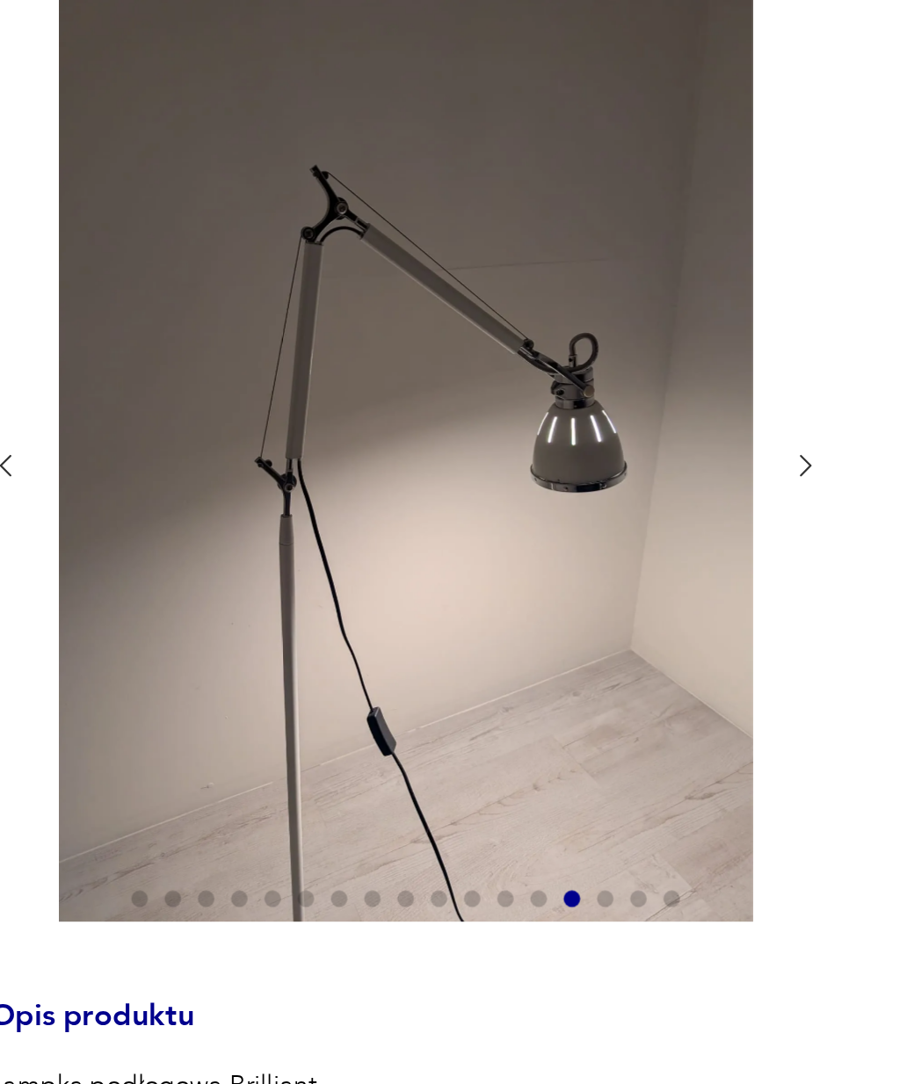
click at [419, 424] on icon "button" at bounding box center [425, 430] width 13 height 13
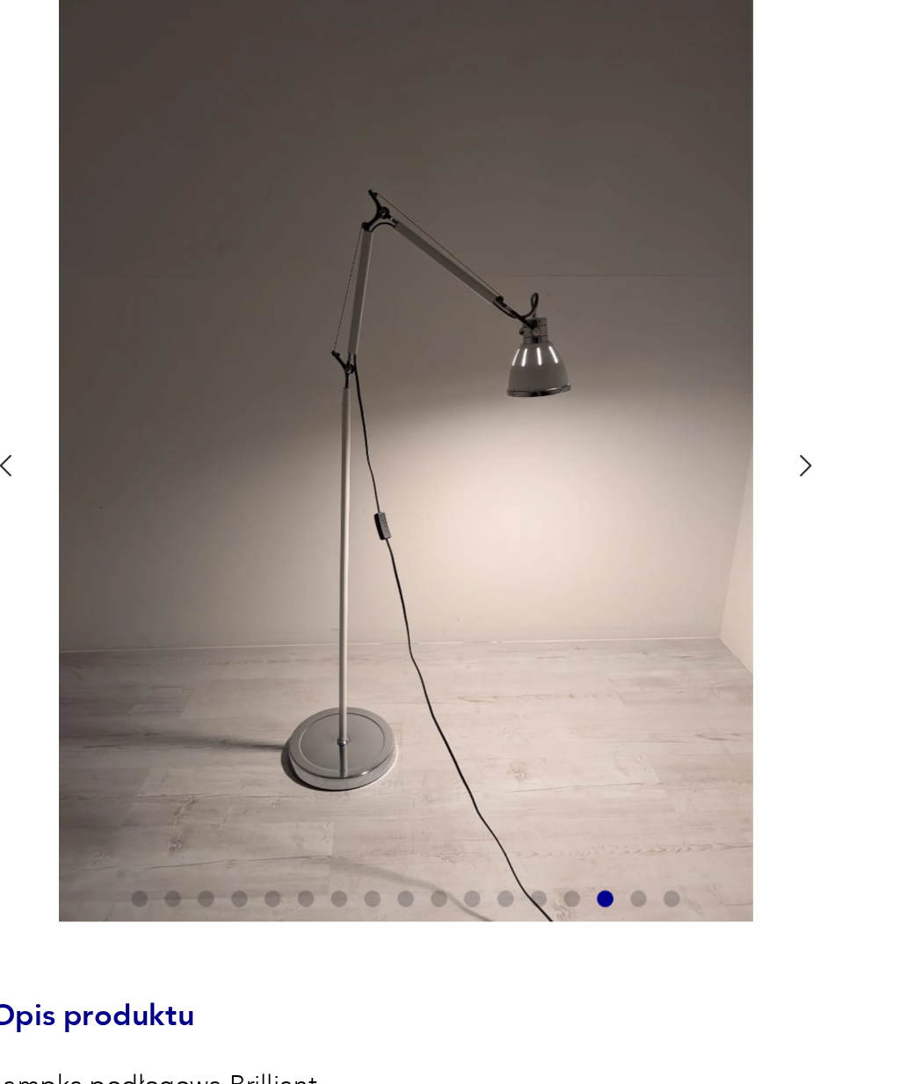
click at [419, 424] on icon "button" at bounding box center [425, 430] width 13 height 13
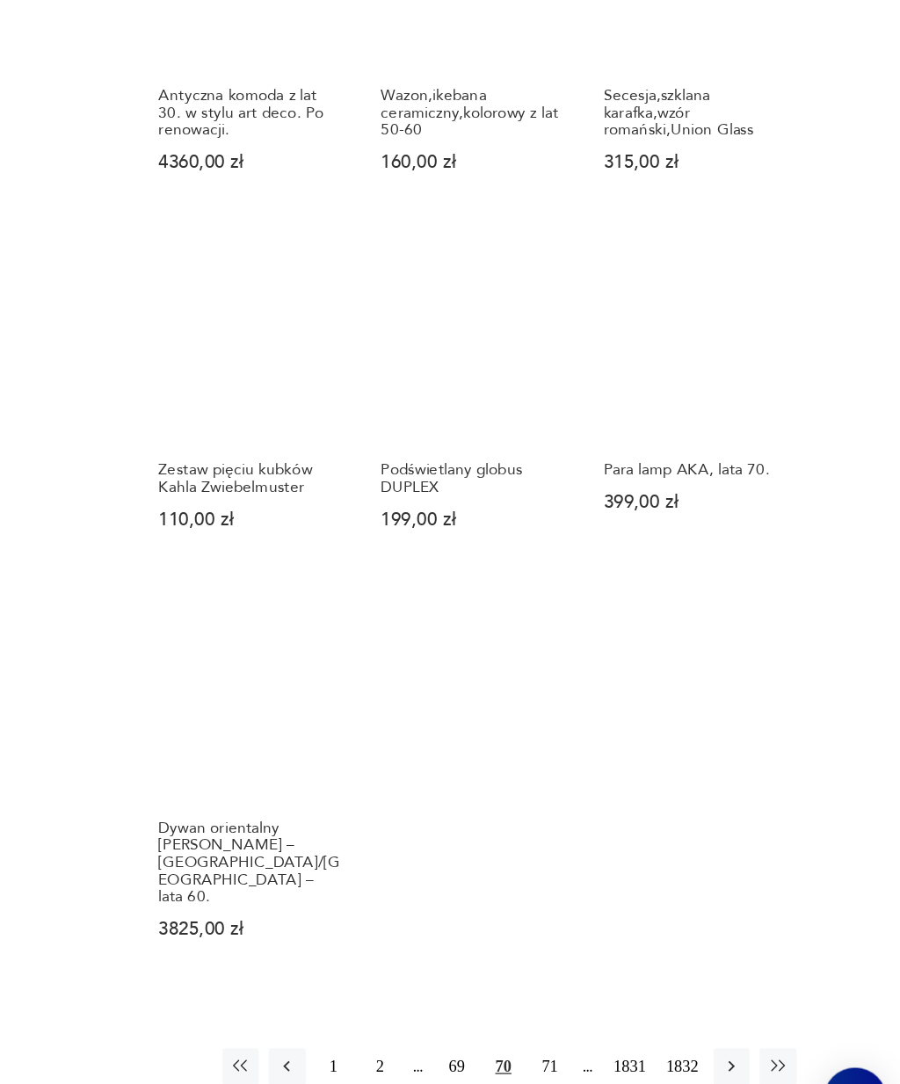
scroll to position [1386, 0]
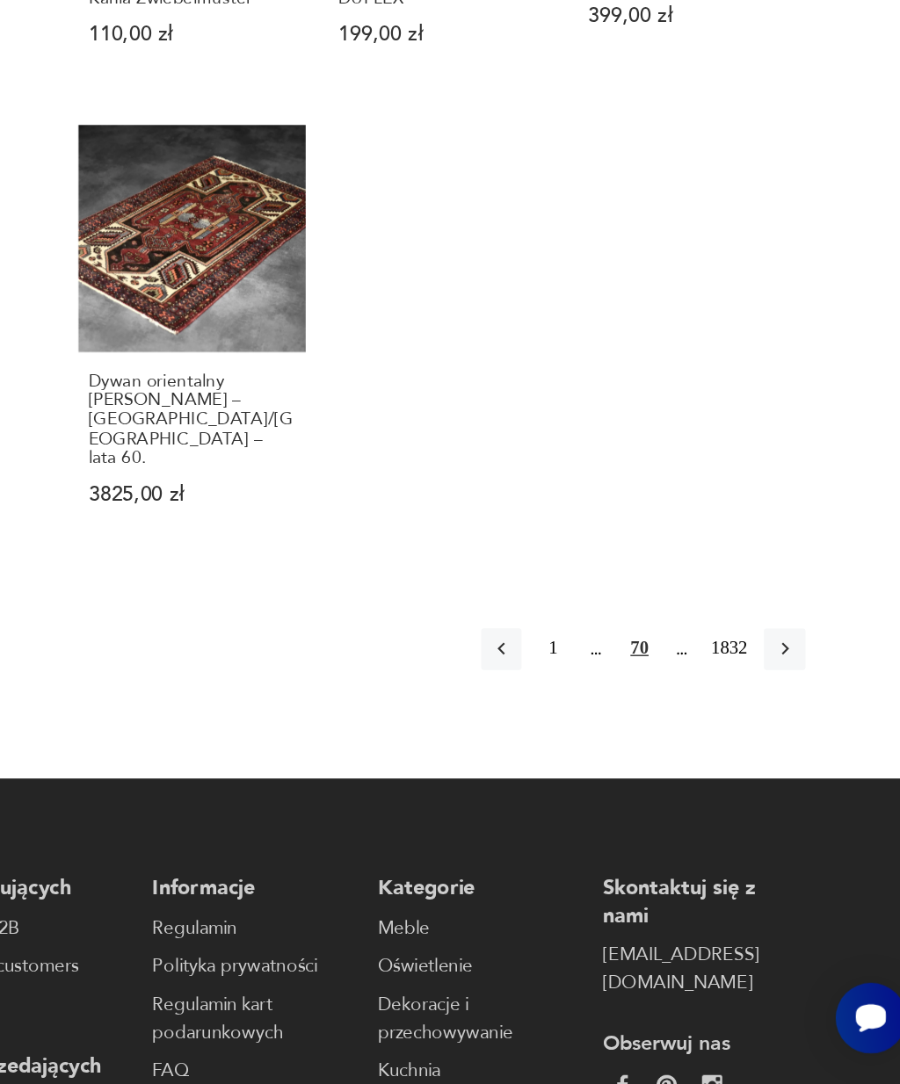
click at [797, 773] on icon "button" at bounding box center [805, 781] width 16 height 16
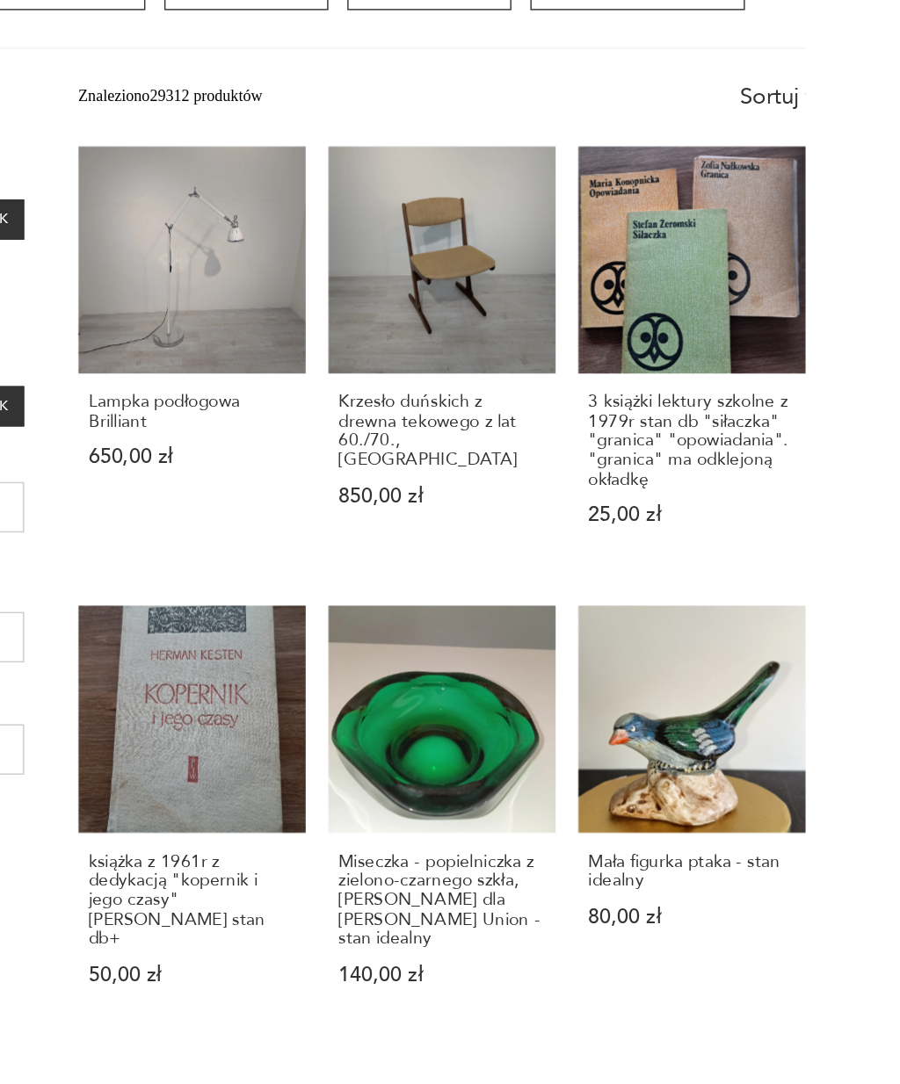
scroll to position [151, 0]
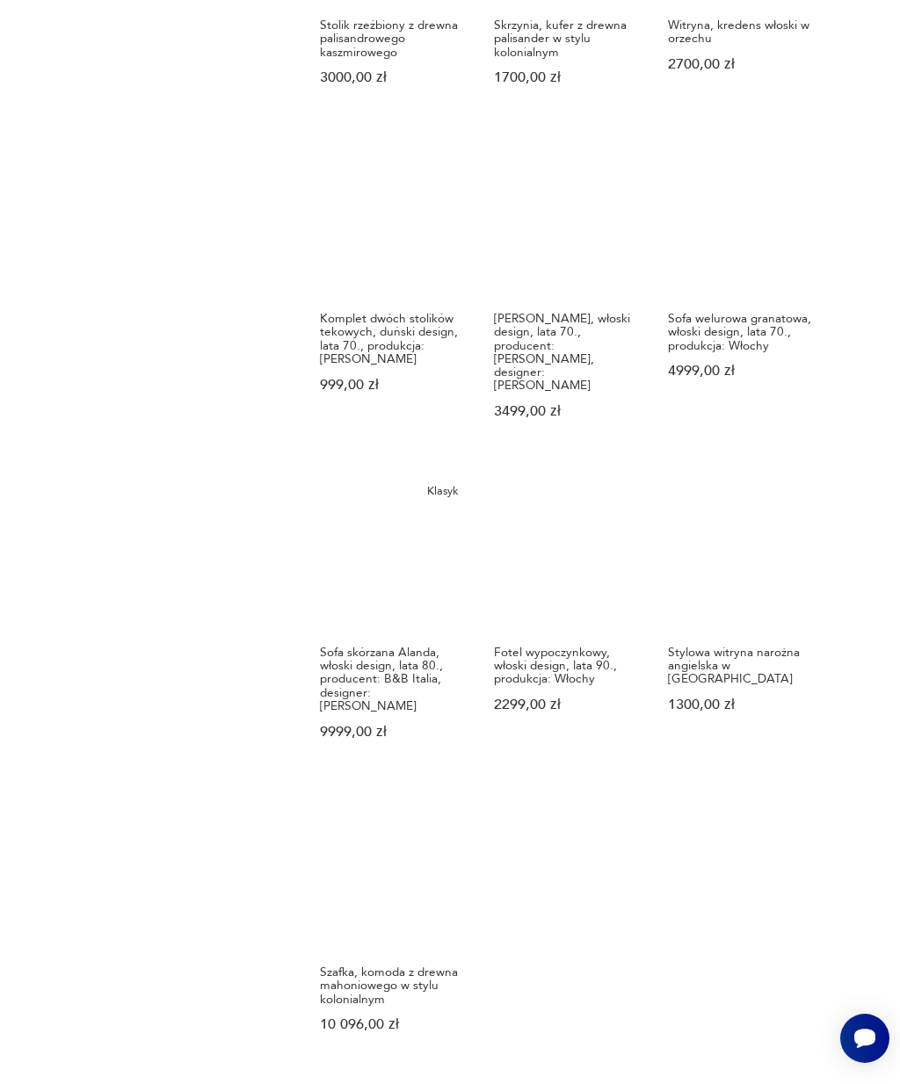
scroll to position [1197, 0]
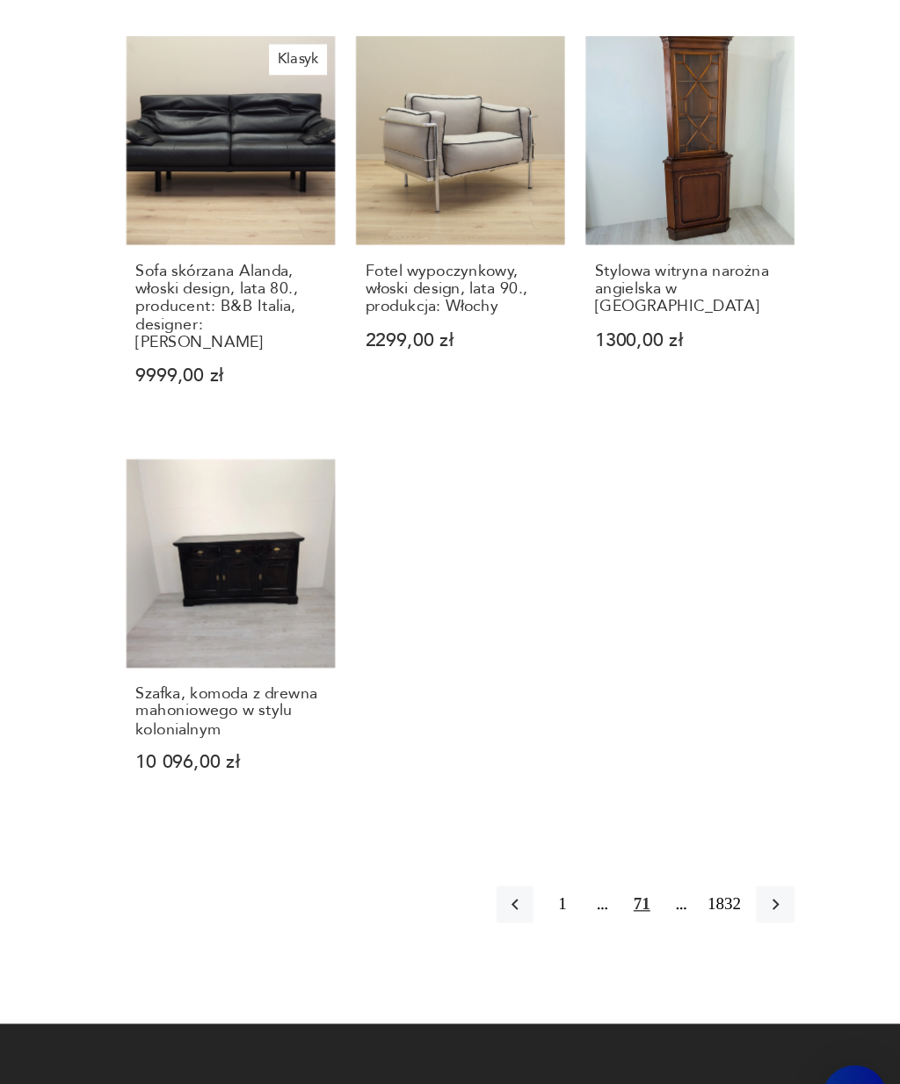
click at [797, 884] on icon "button" at bounding box center [805, 892] width 16 height 16
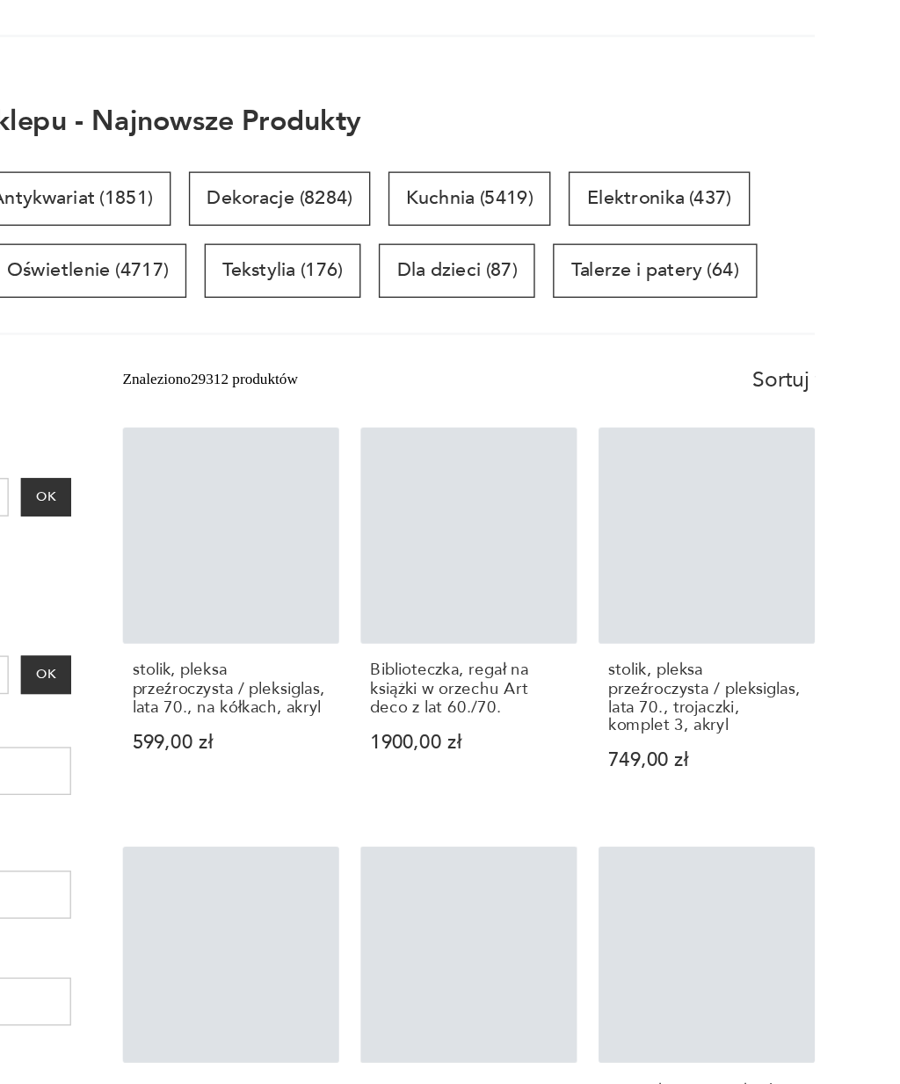
scroll to position [144, 0]
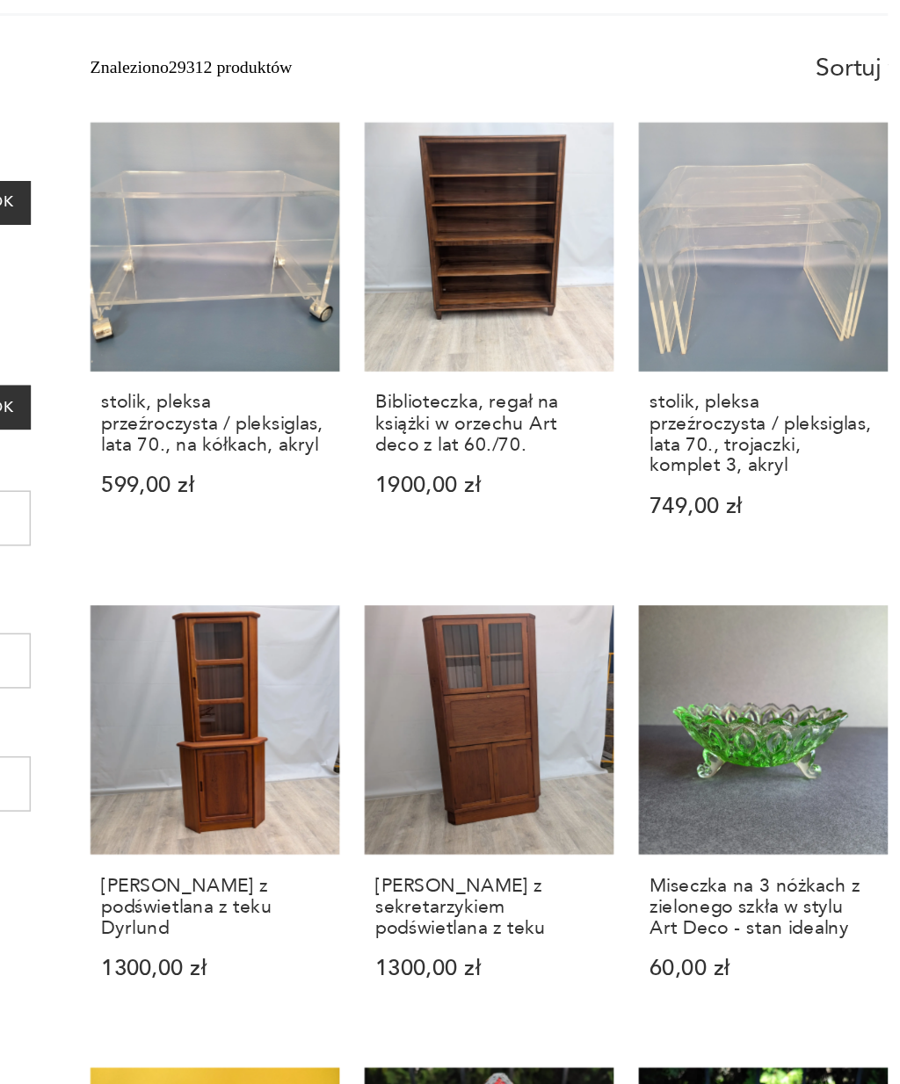
click at [494, 485] on h3 "Biblioteczka, regał na książki w orzechu Art deco z lat 60./70." at bounding box center [566, 505] width 144 height 40
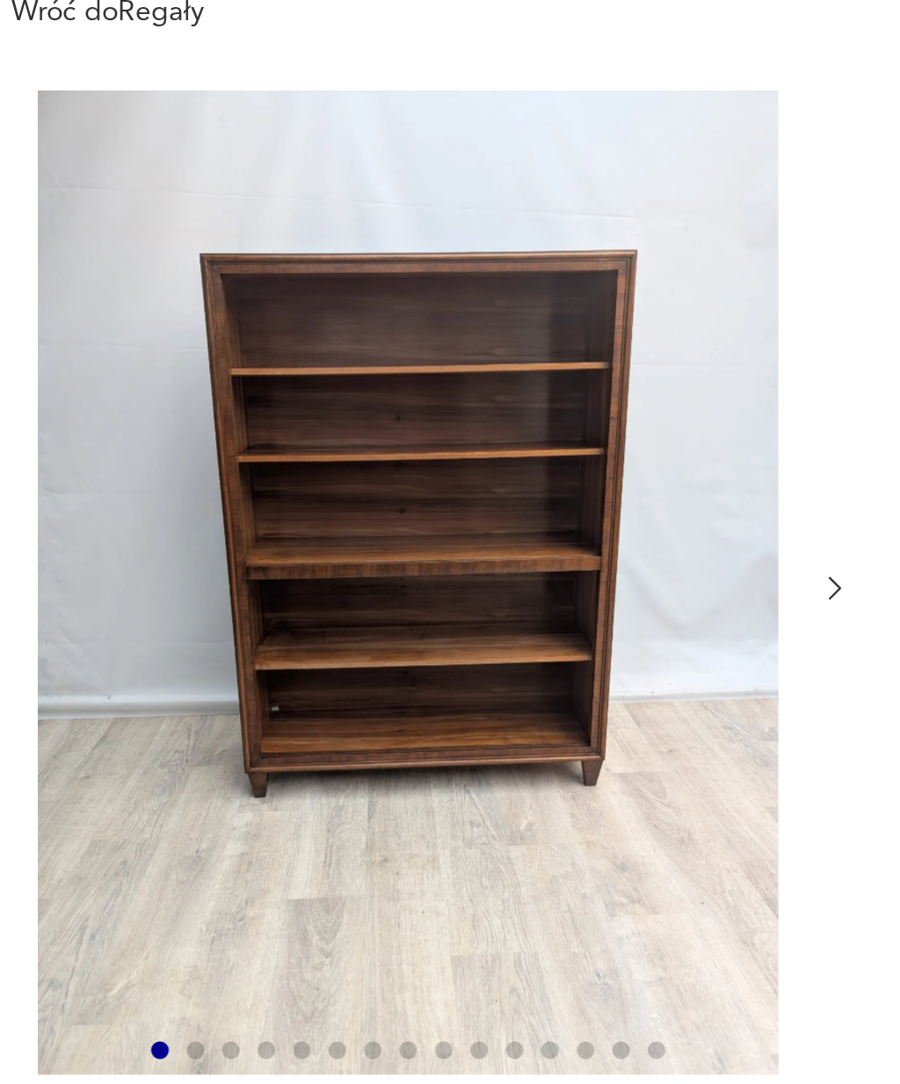
click at [419, 425] on button "button" at bounding box center [425, 433] width 13 height 16
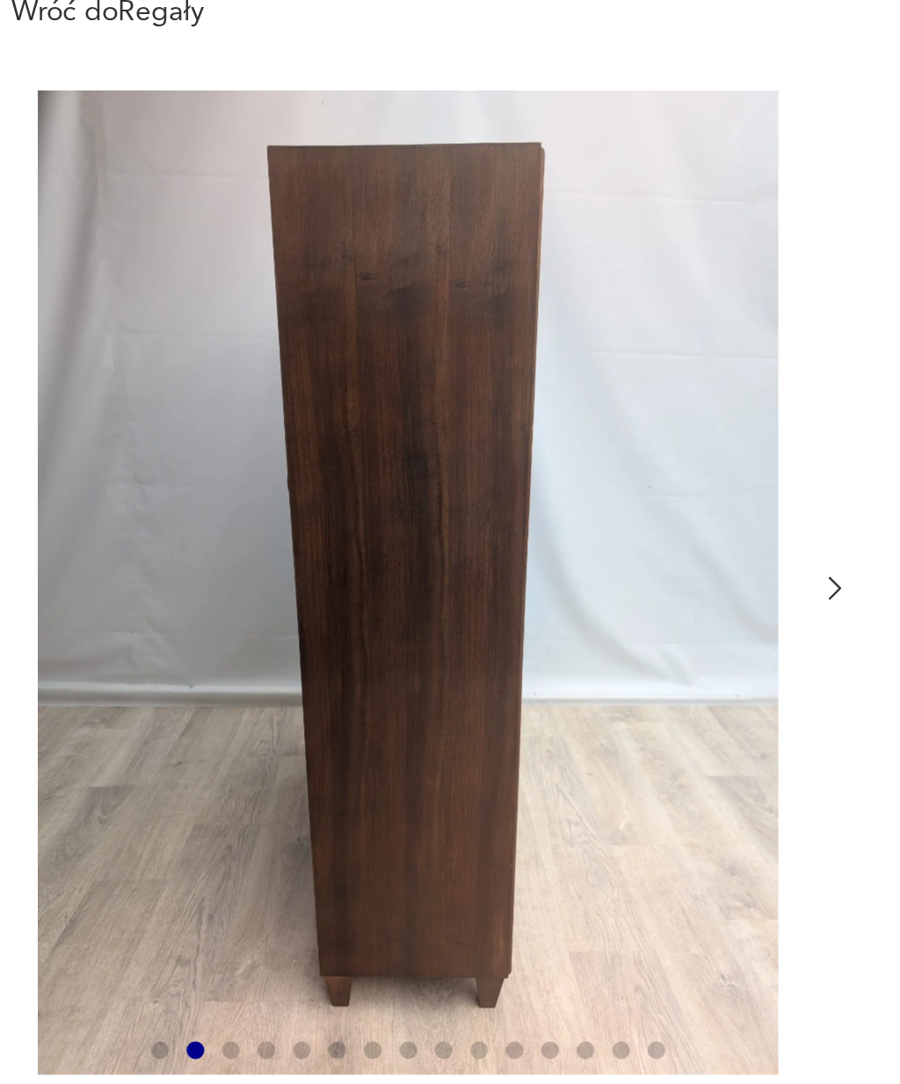
click at [419, 427] on icon "button" at bounding box center [425, 433] width 13 height 13
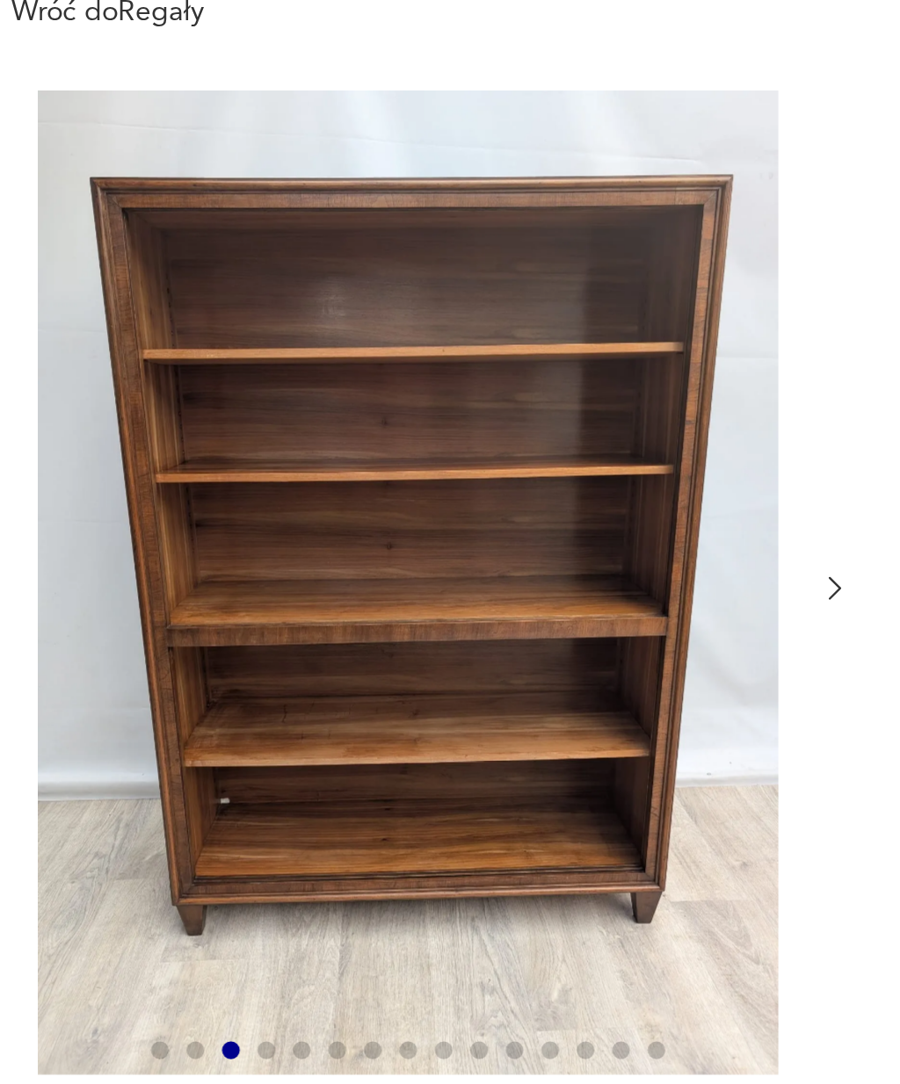
click at [419, 427] on icon "button" at bounding box center [425, 433] width 13 height 13
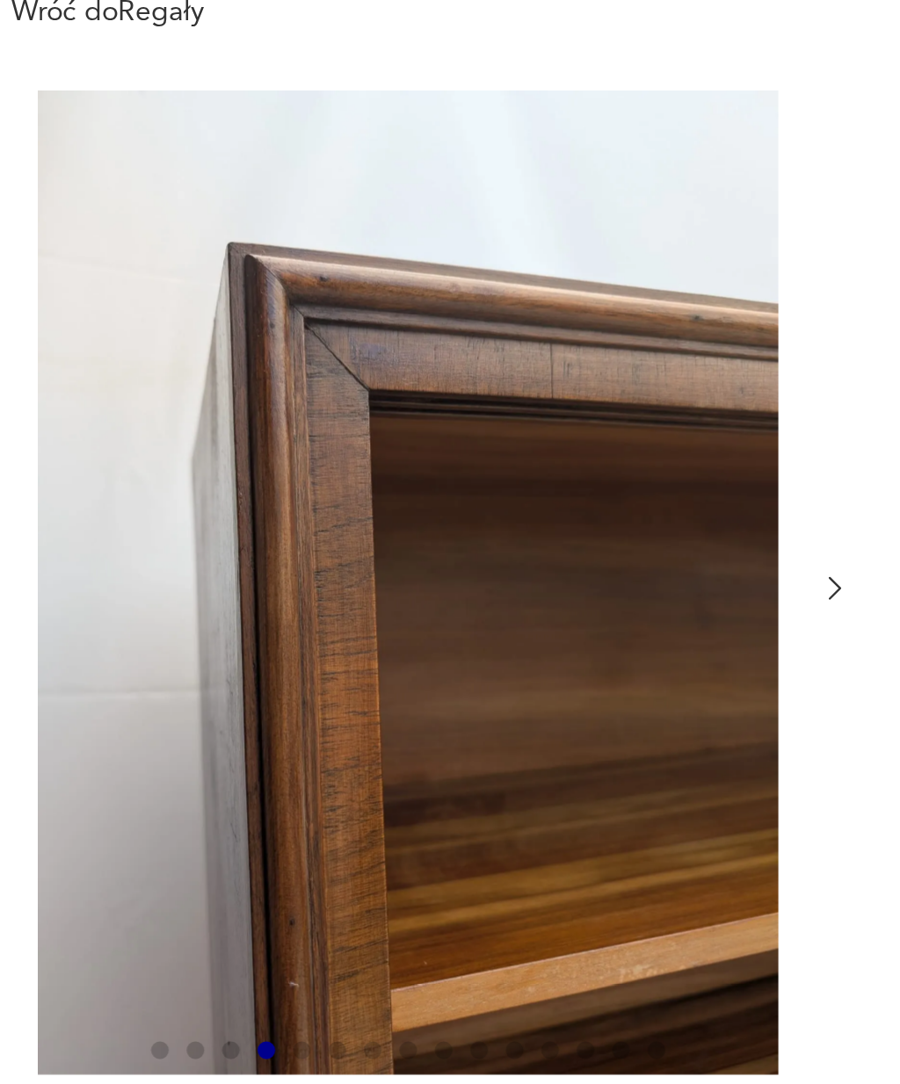
click at [419, 427] on icon "button" at bounding box center [425, 433] width 13 height 13
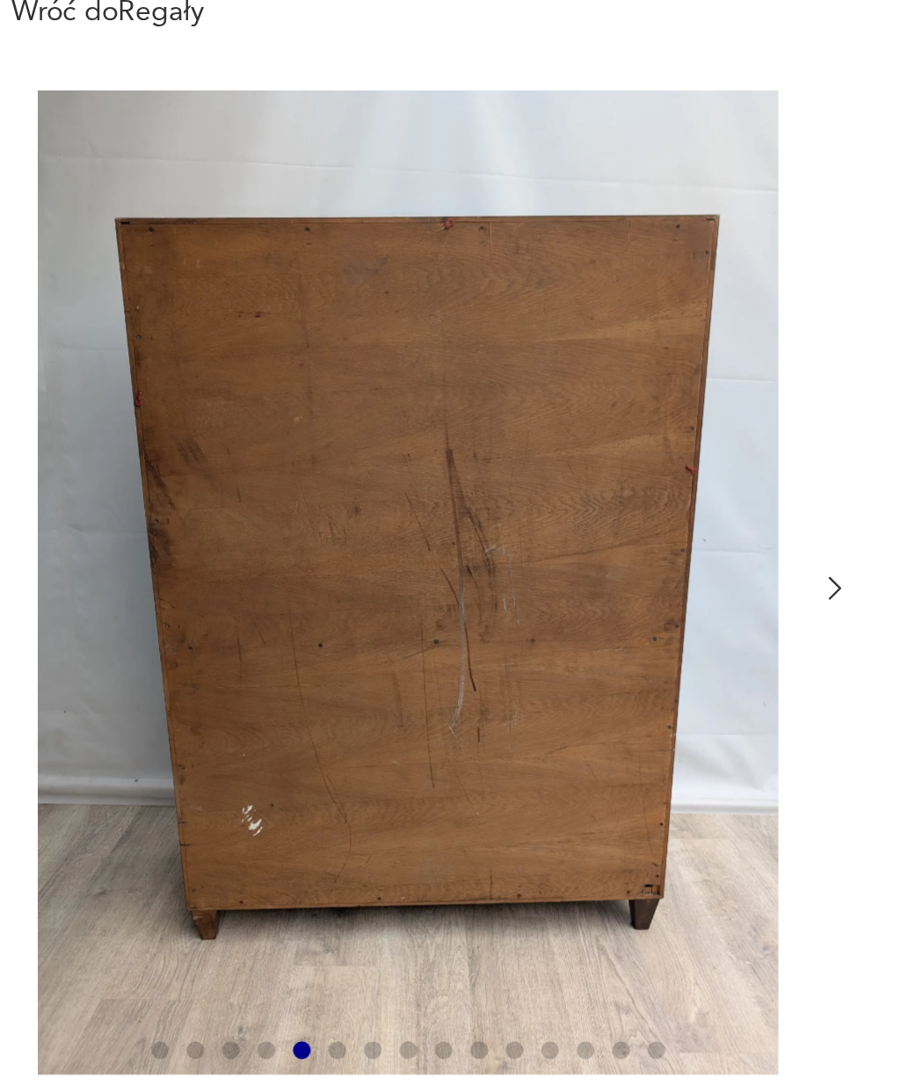
click at [419, 427] on icon "button" at bounding box center [425, 433] width 13 height 13
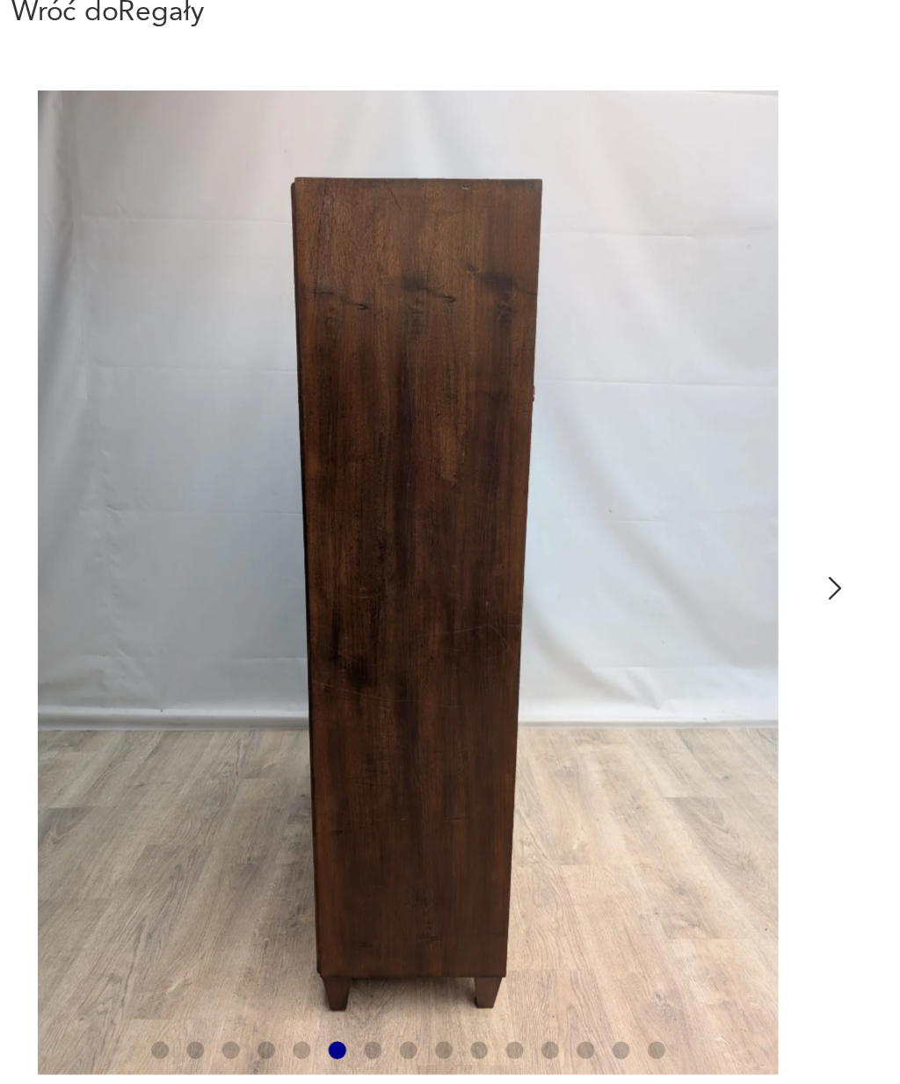
click at [419, 427] on icon "button" at bounding box center [425, 433] width 13 height 13
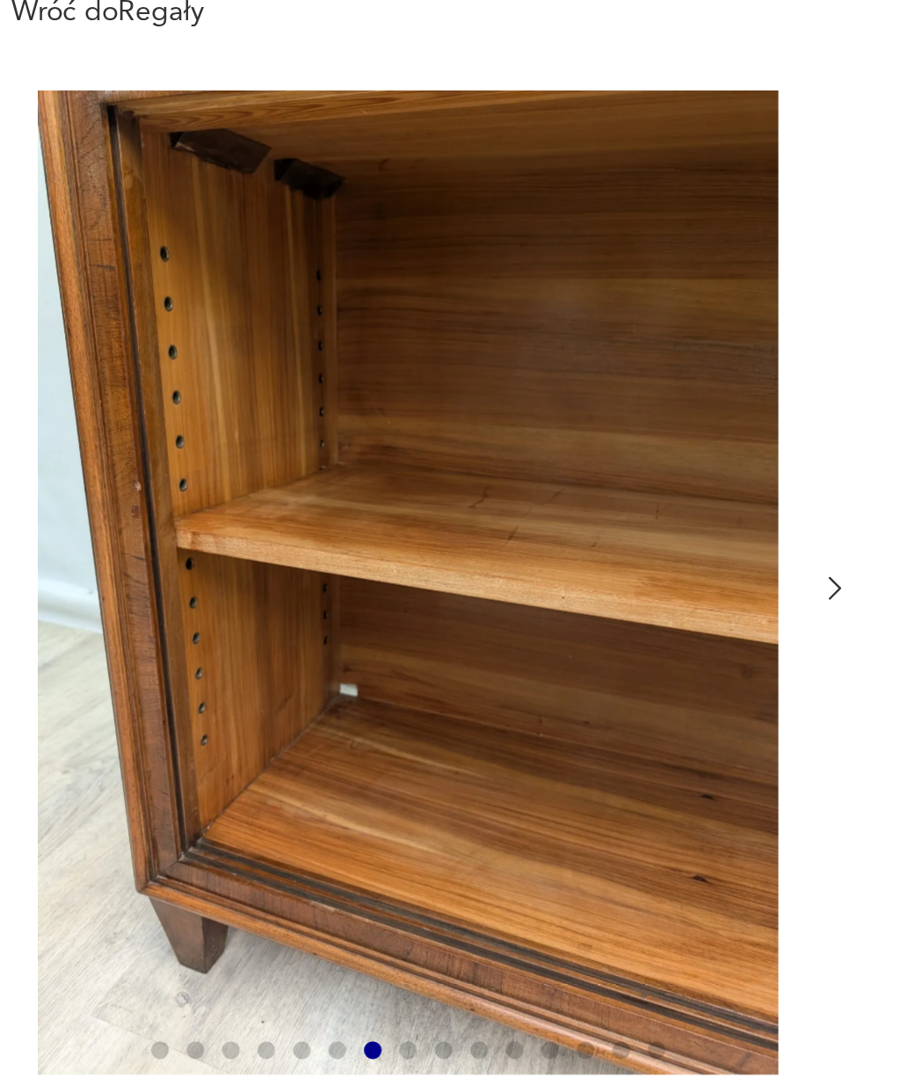
click at [424, 429] on icon "button" at bounding box center [426, 433] width 5 height 9
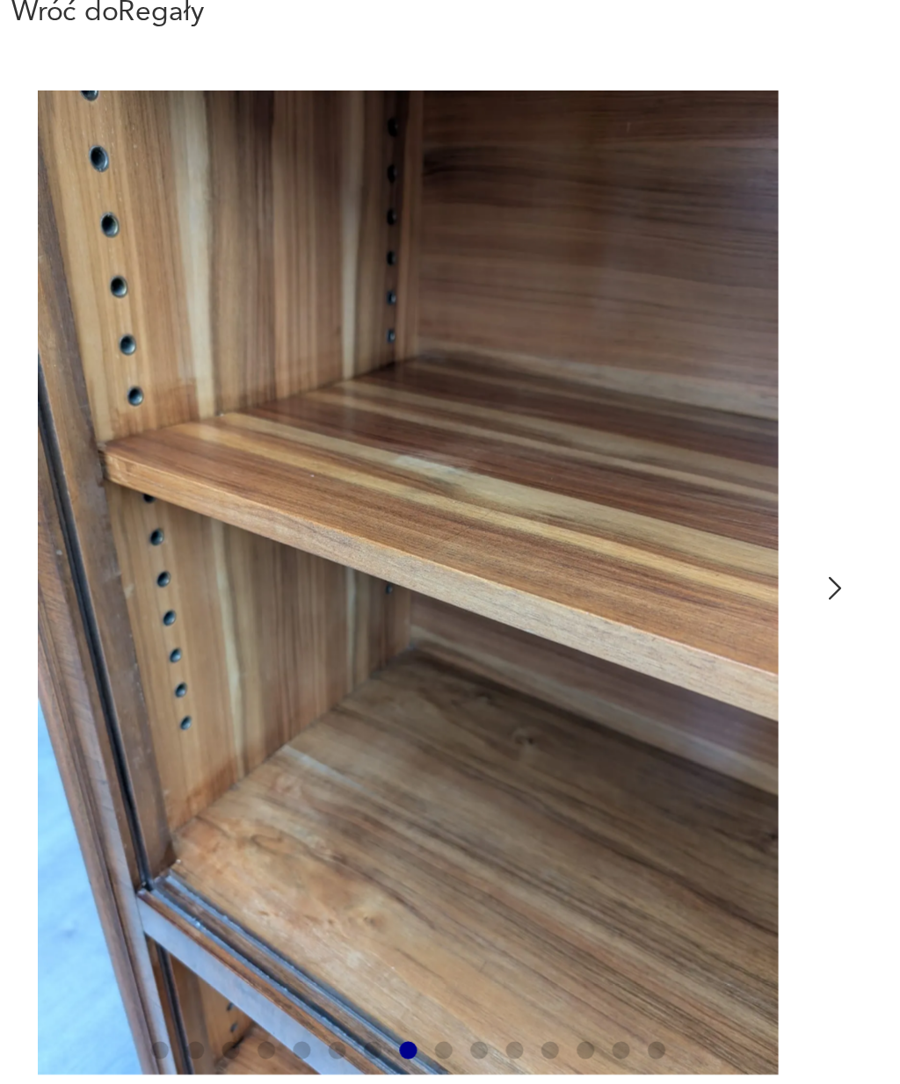
click at [419, 427] on icon "button" at bounding box center [425, 433] width 13 height 13
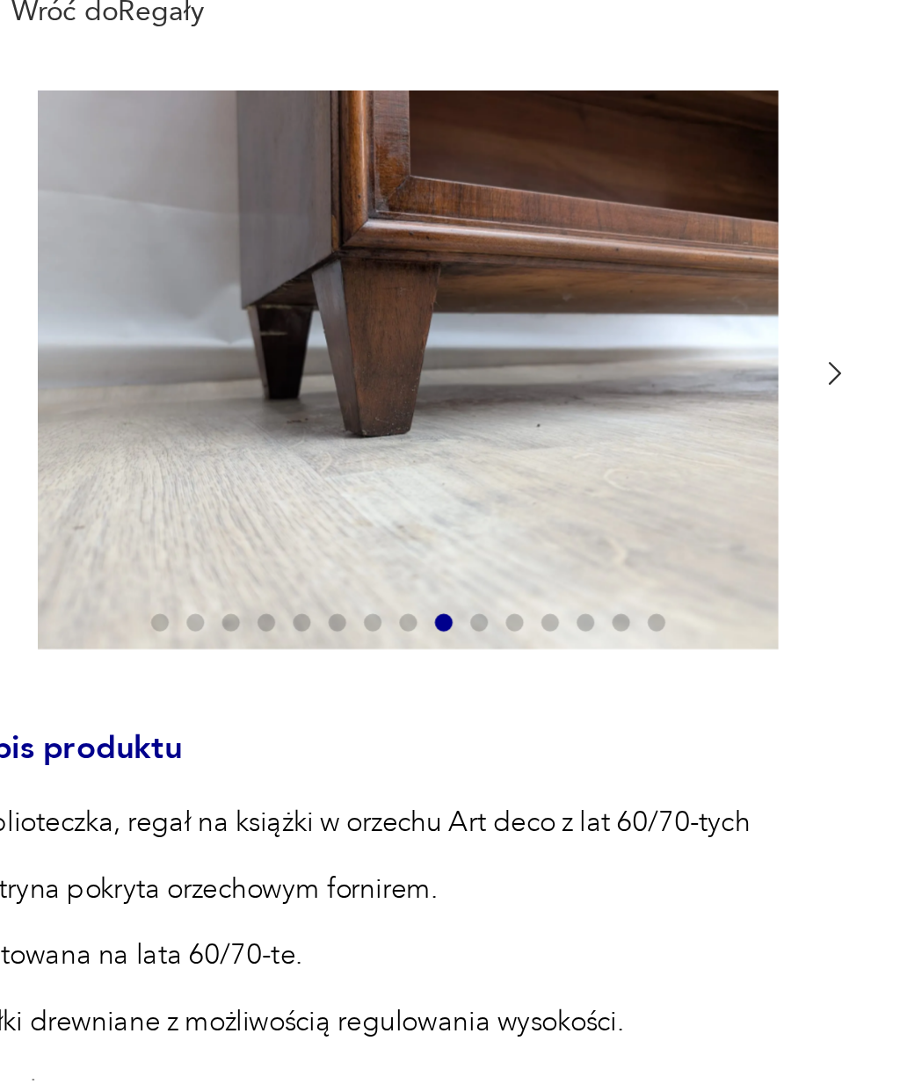
click at [419, 342] on icon "button" at bounding box center [425, 348] width 13 height 13
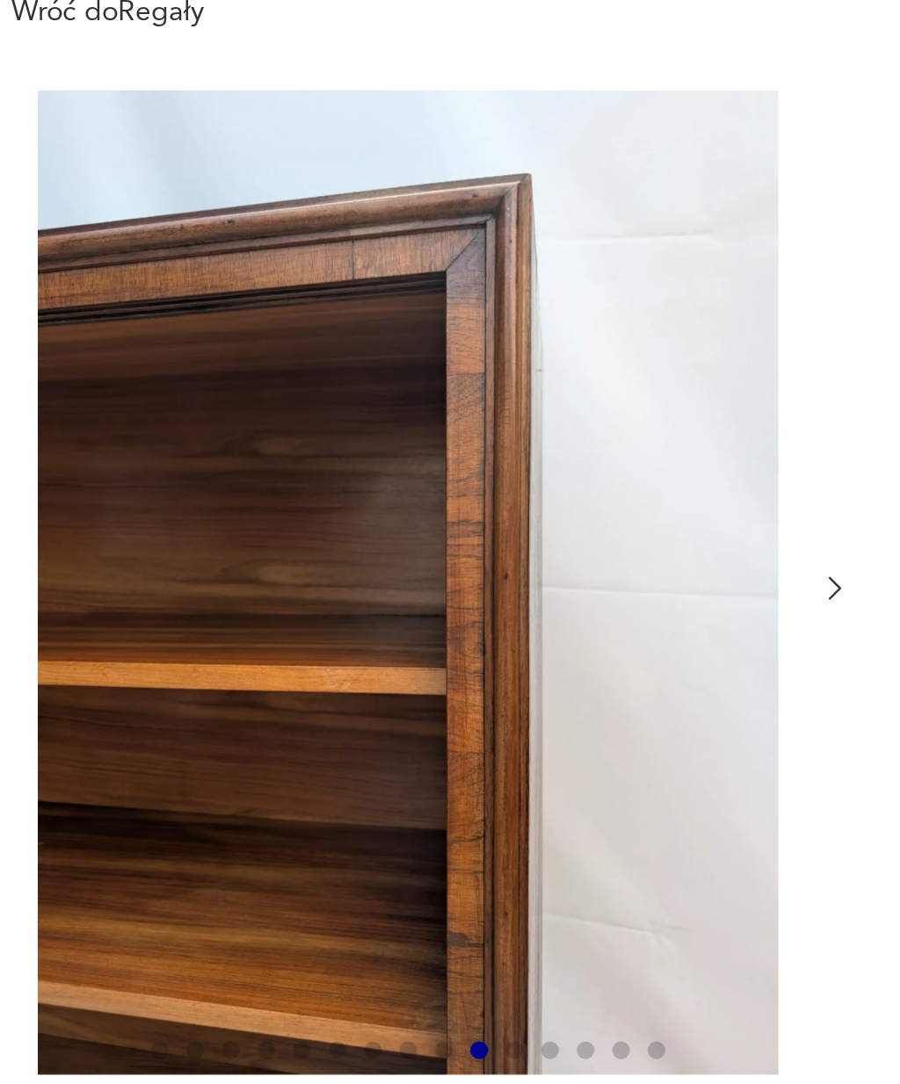
click at [419, 427] on icon "button" at bounding box center [425, 433] width 13 height 13
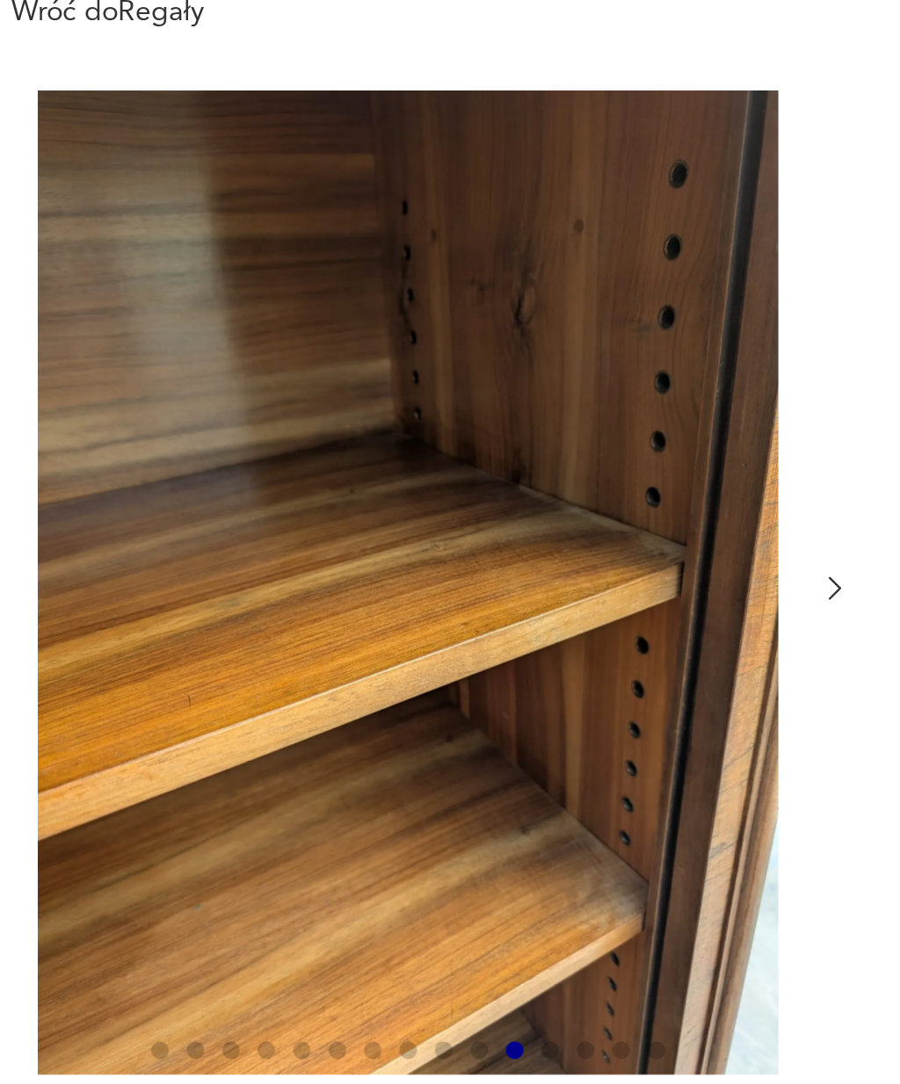
click at [419, 427] on icon "button" at bounding box center [425, 433] width 13 height 13
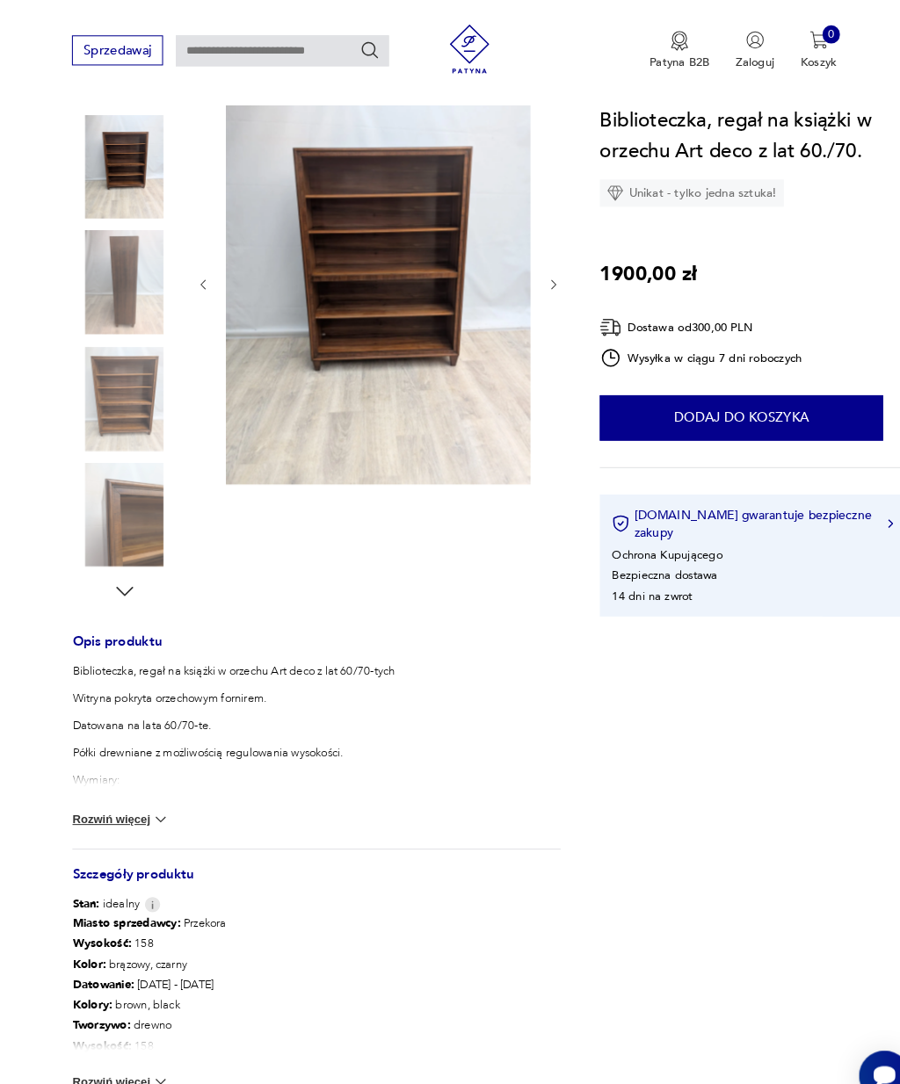
scroll to position [225, 0]
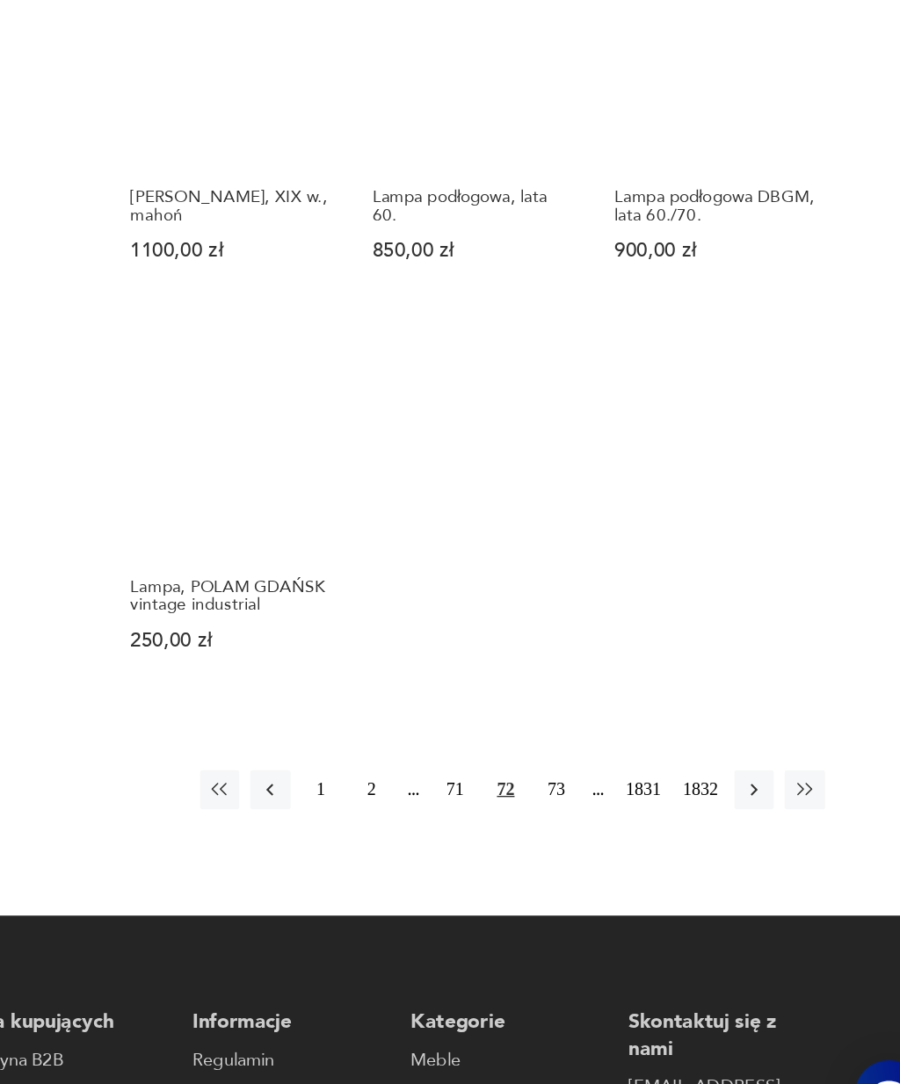
scroll to position [1531, 0]
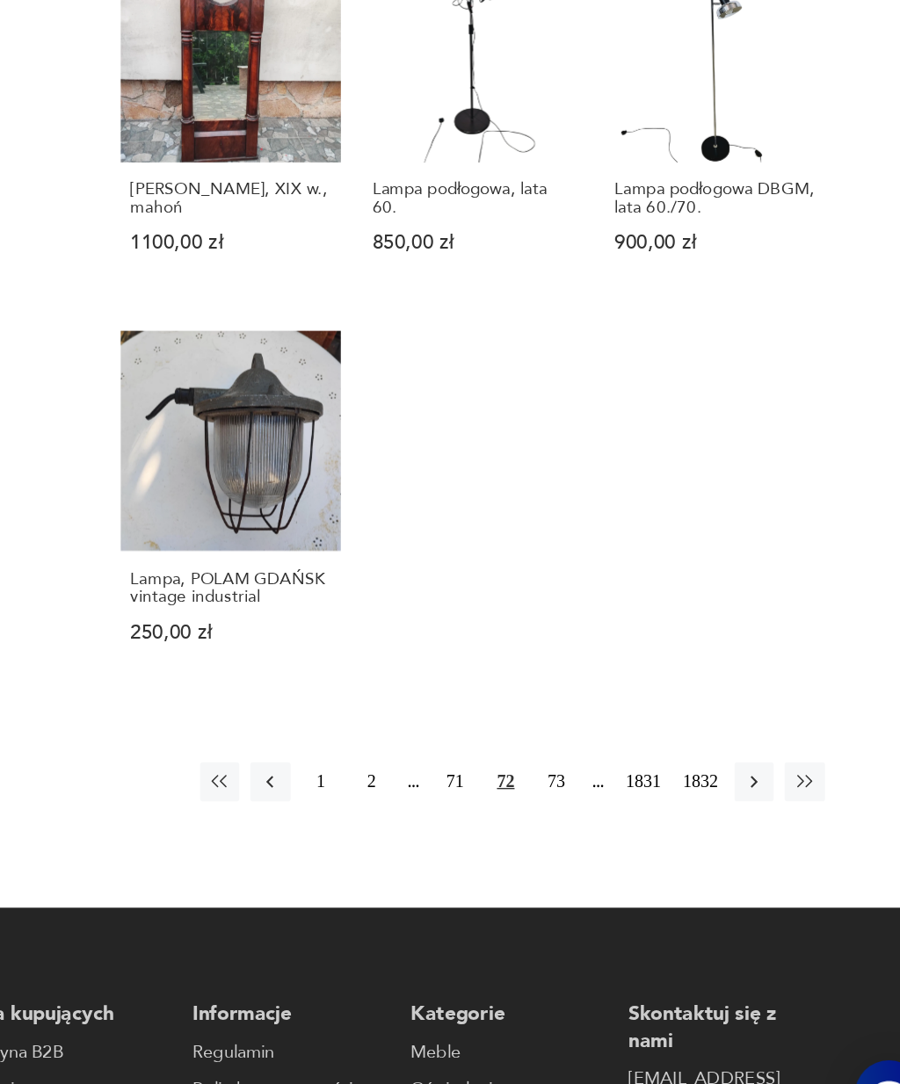
click at [797, 806] on icon "button" at bounding box center [805, 814] width 16 height 16
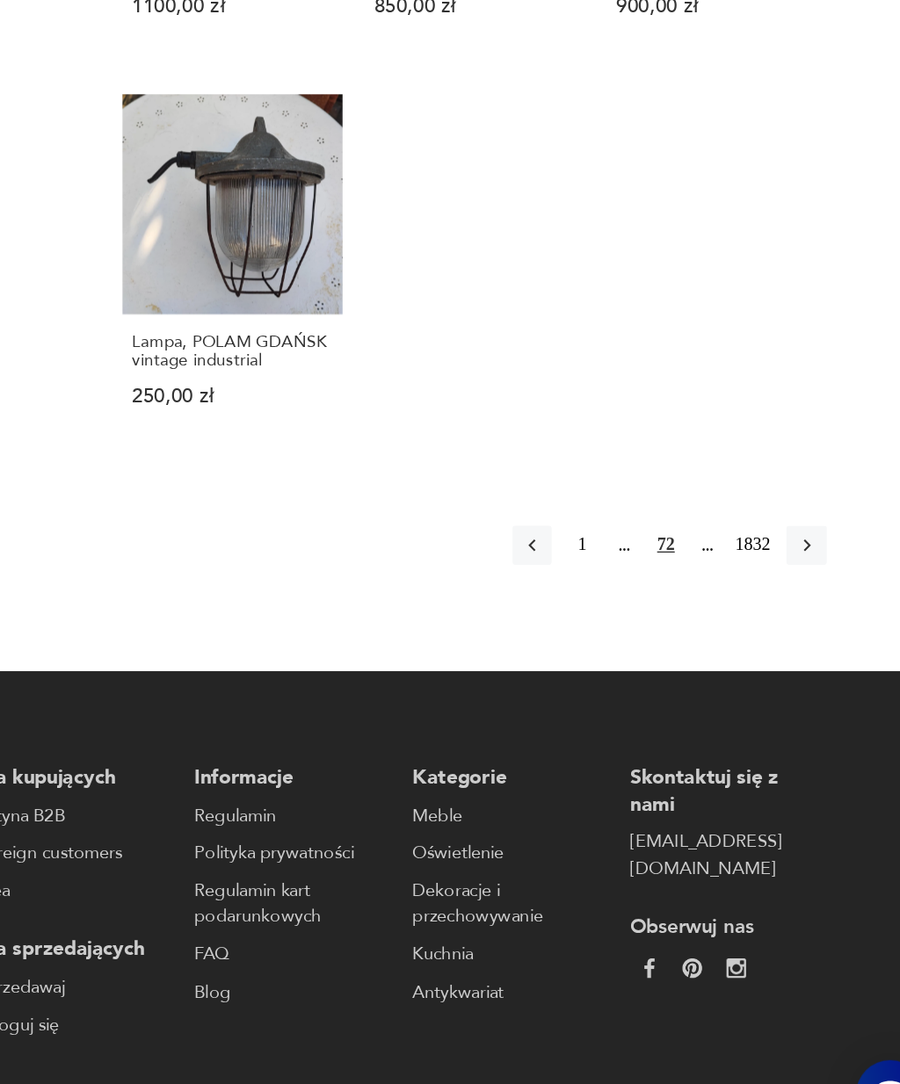
scroll to position [1718, 0]
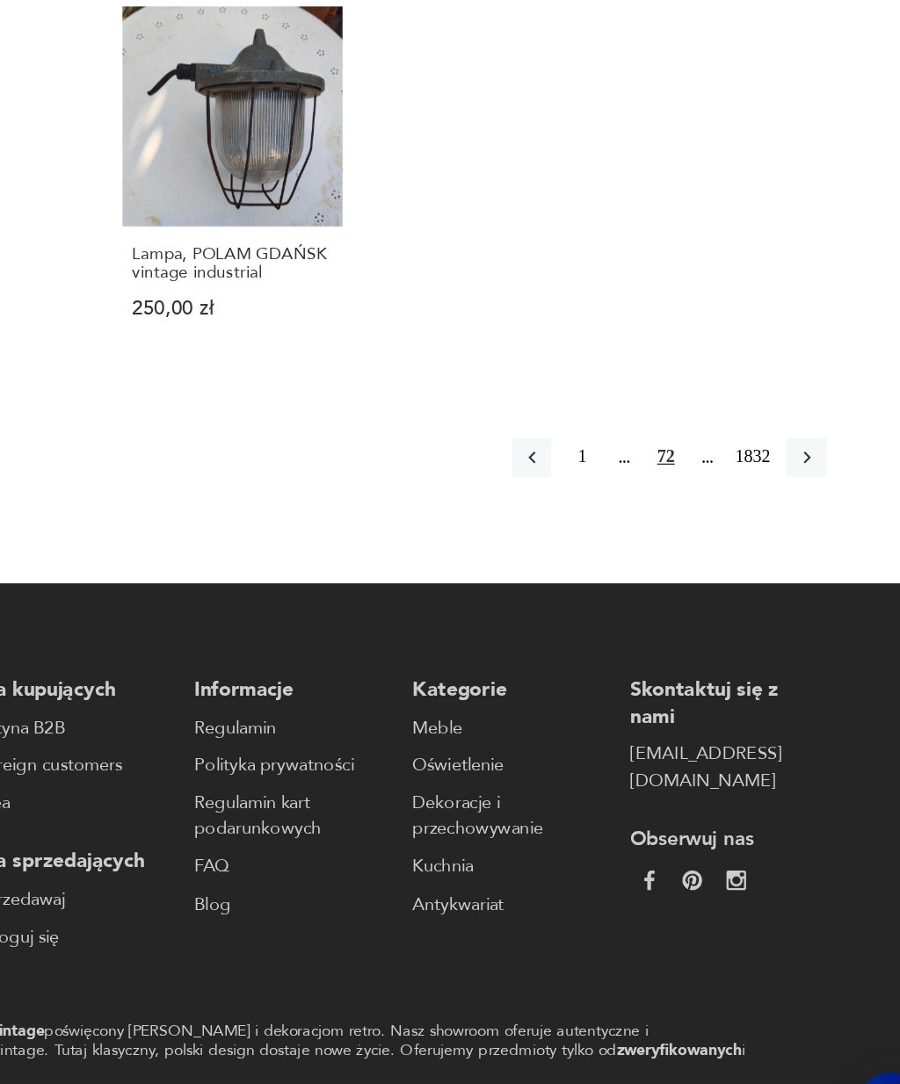
click at [797, 564] on icon "button" at bounding box center [805, 572] width 16 height 16
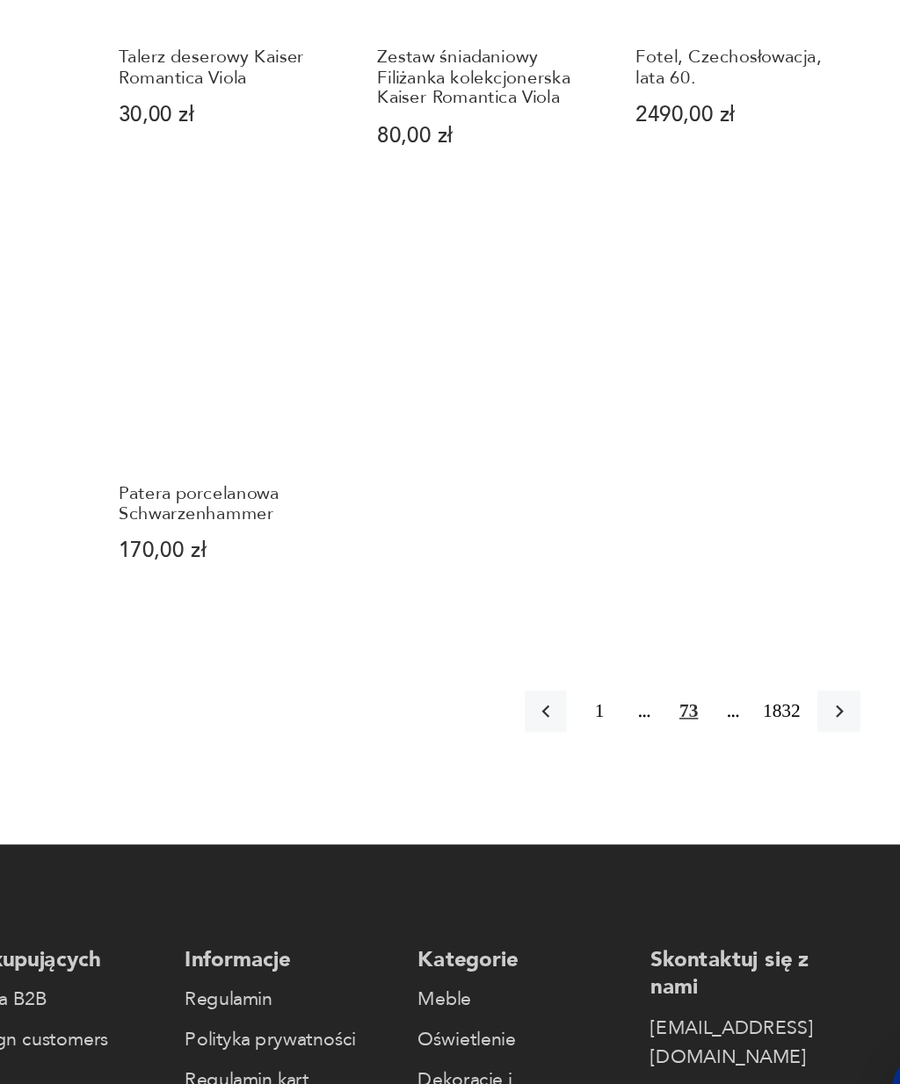
scroll to position [1497, 0]
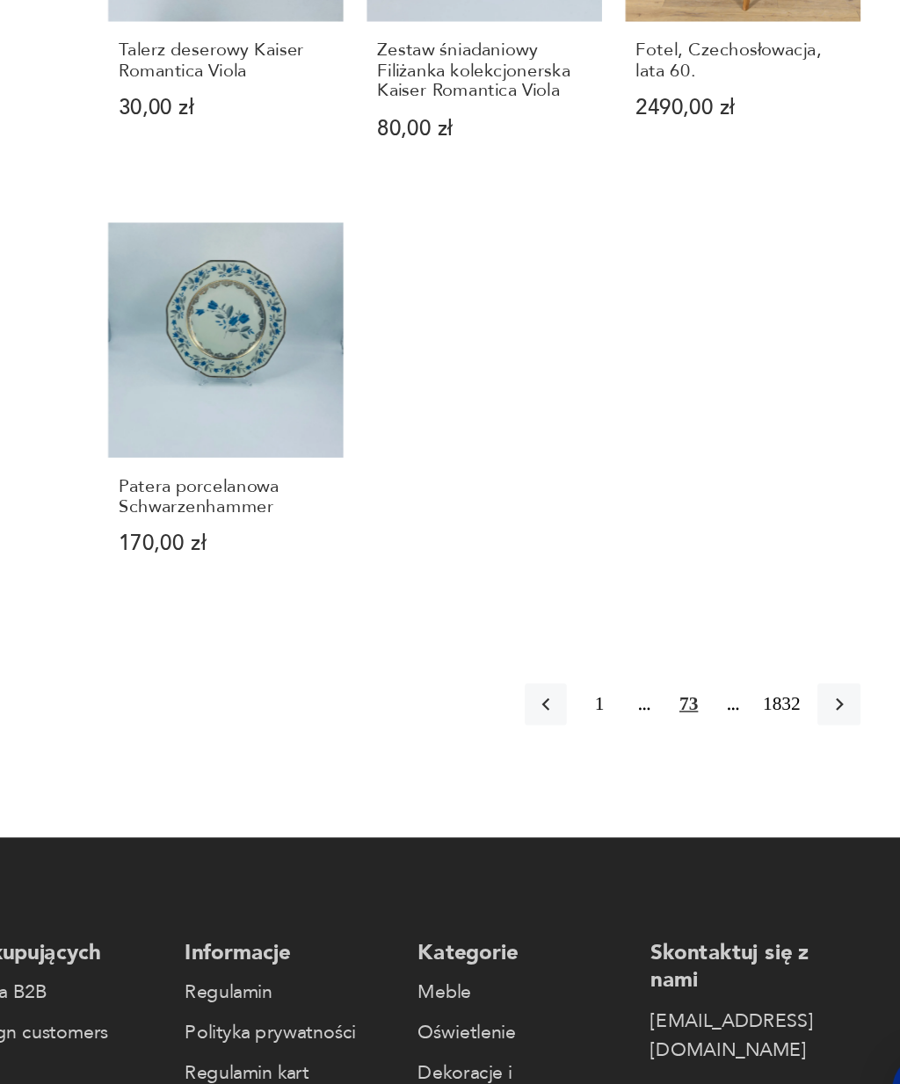
click at [802, 775] on icon "button" at bounding box center [804, 779] width 5 height 9
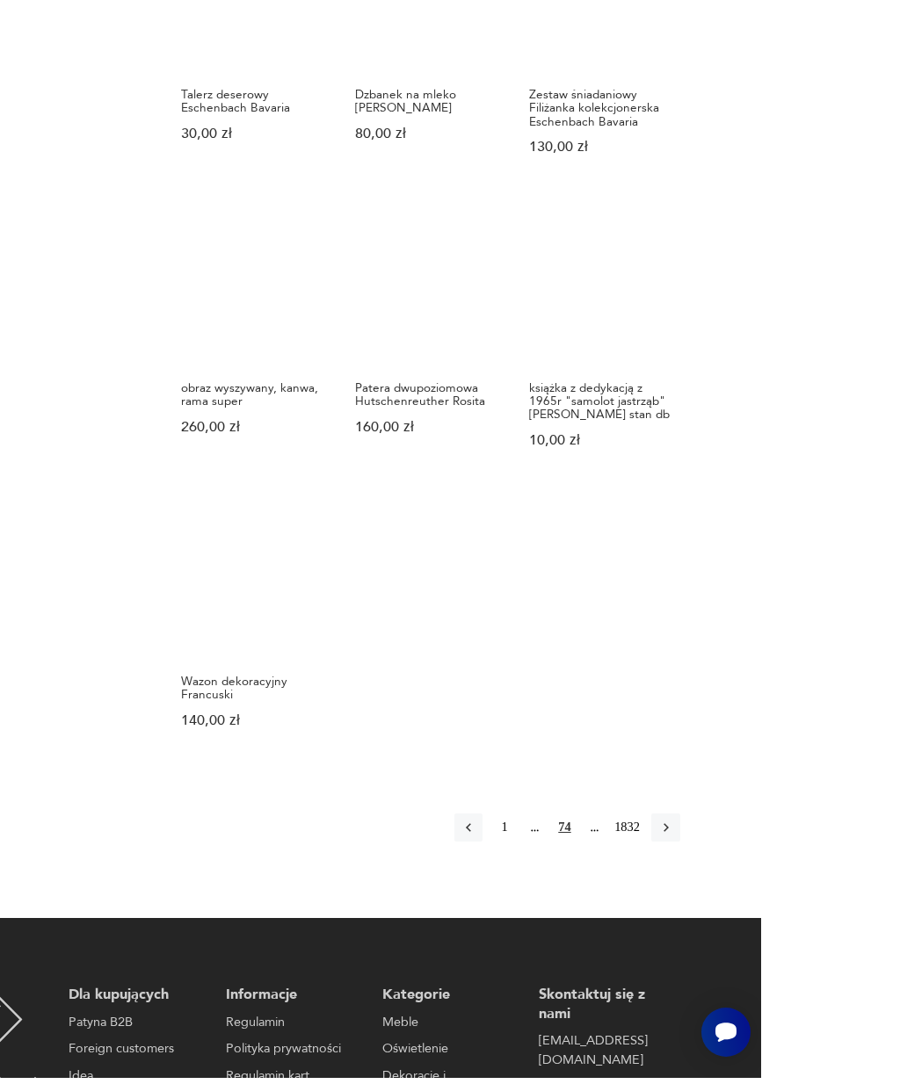
scroll to position [1509, 0]
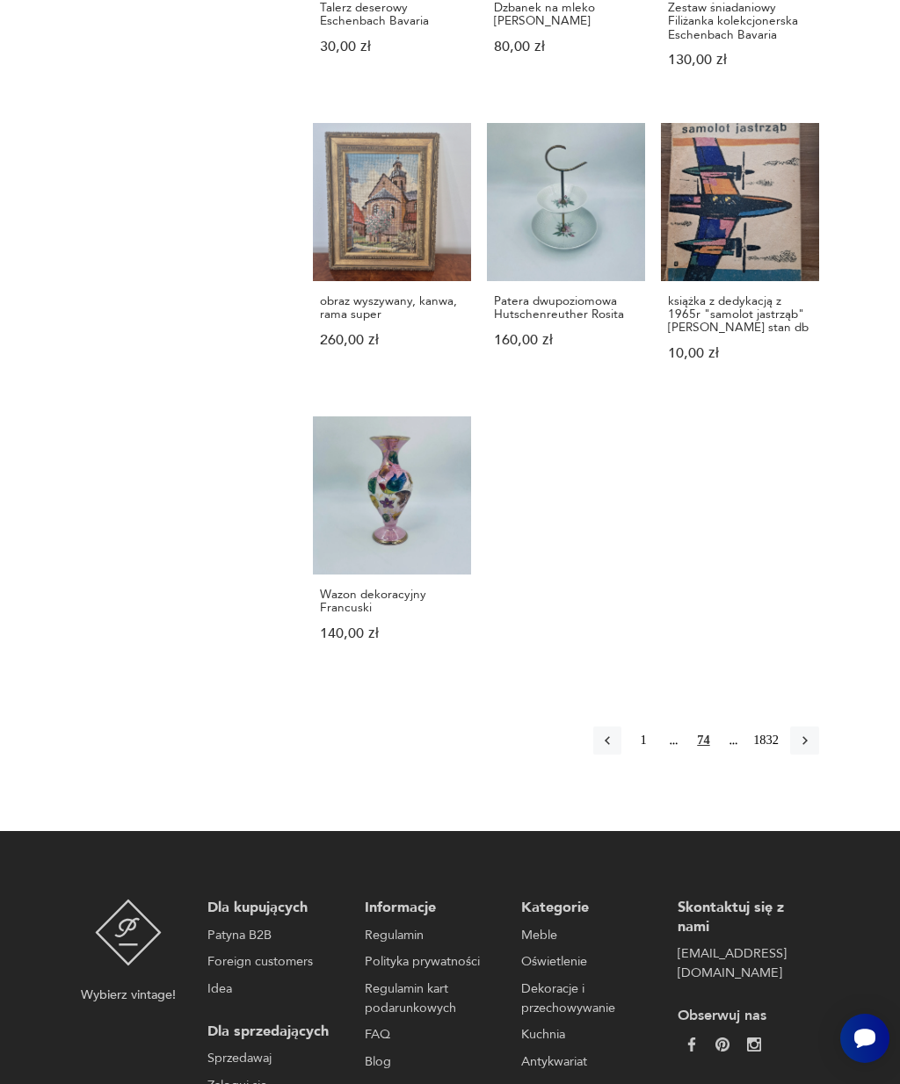
click at [801, 749] on icon "button" at bounding box center [805, 741] width 16 height 16
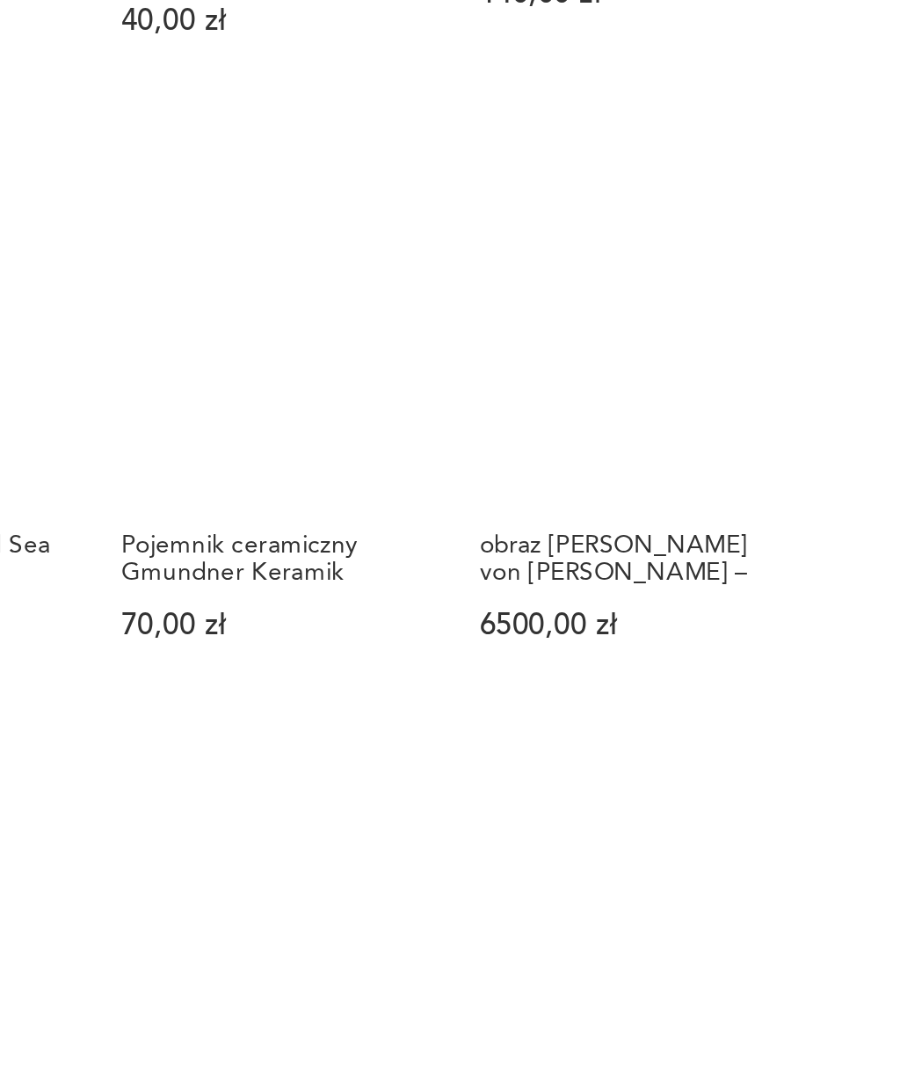
scroll to position [760, 0]
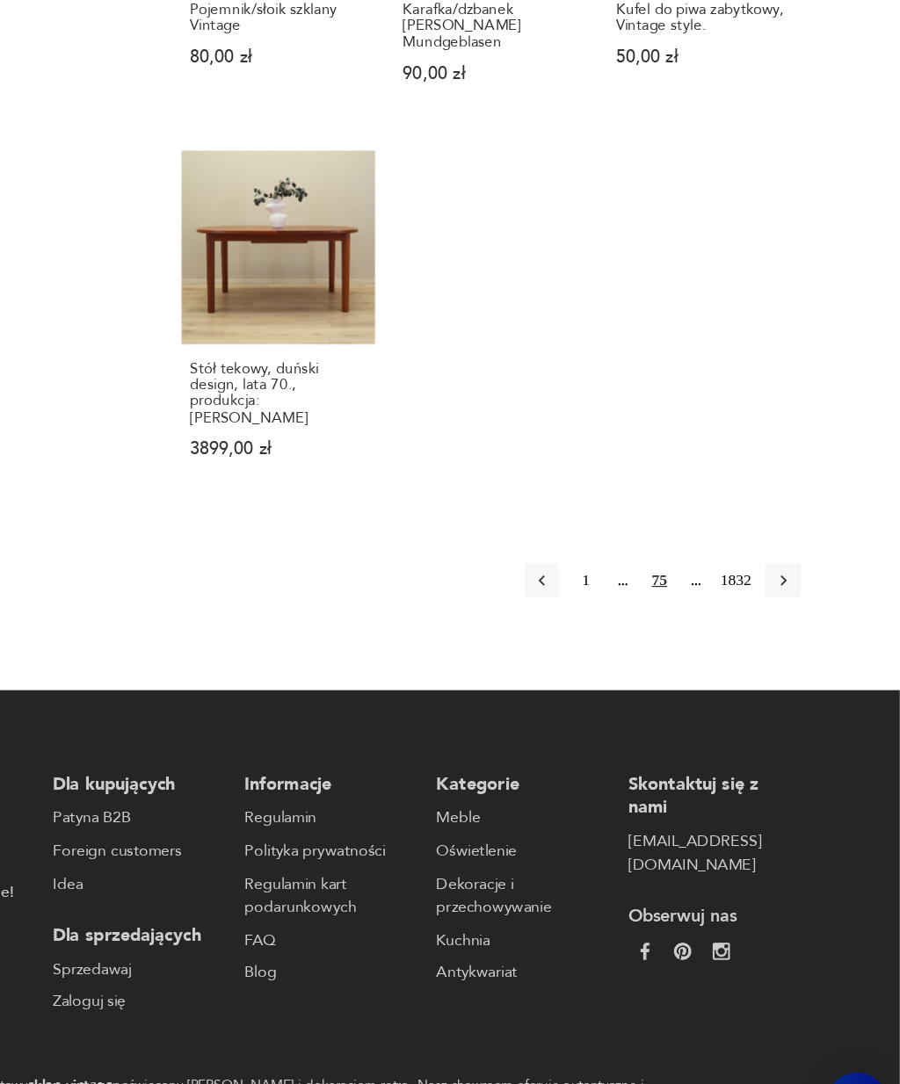
click at [797, 604] on icon "button" at bounding box center [805, 612] width 16 height 16
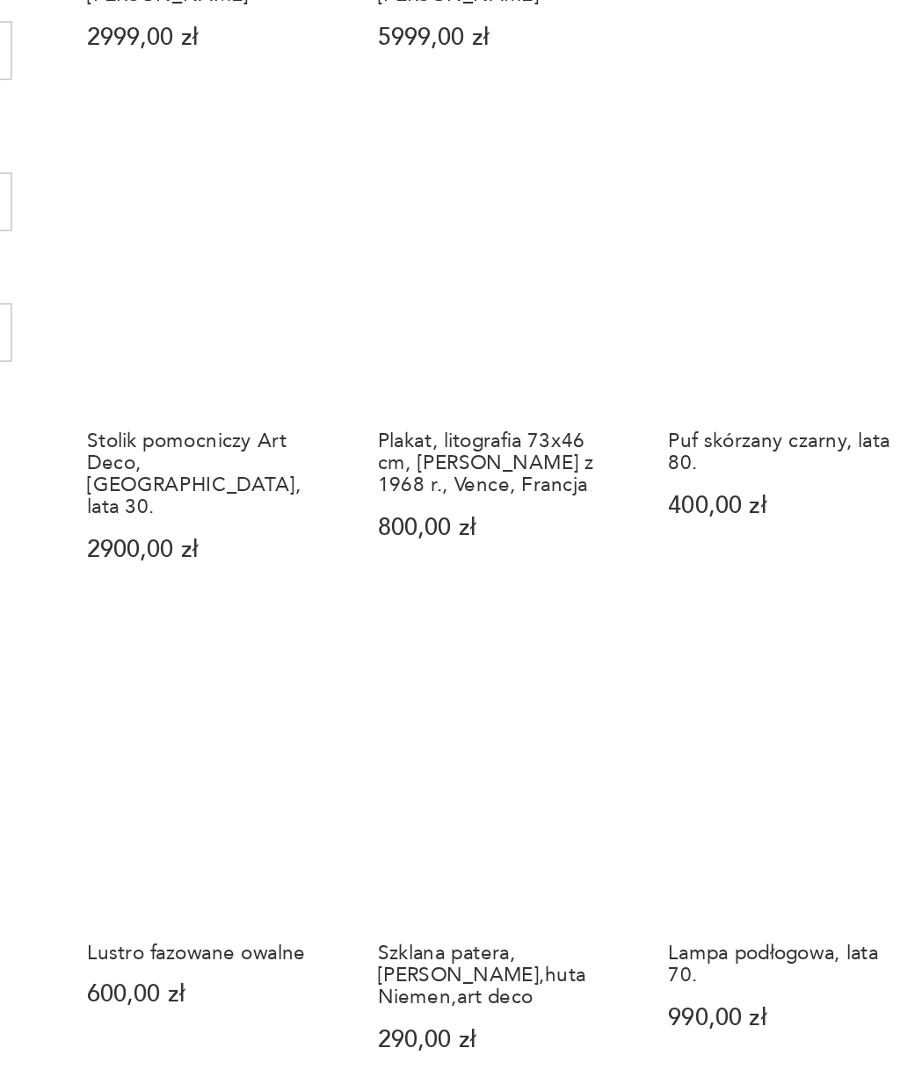
scroll to position [366, 0]
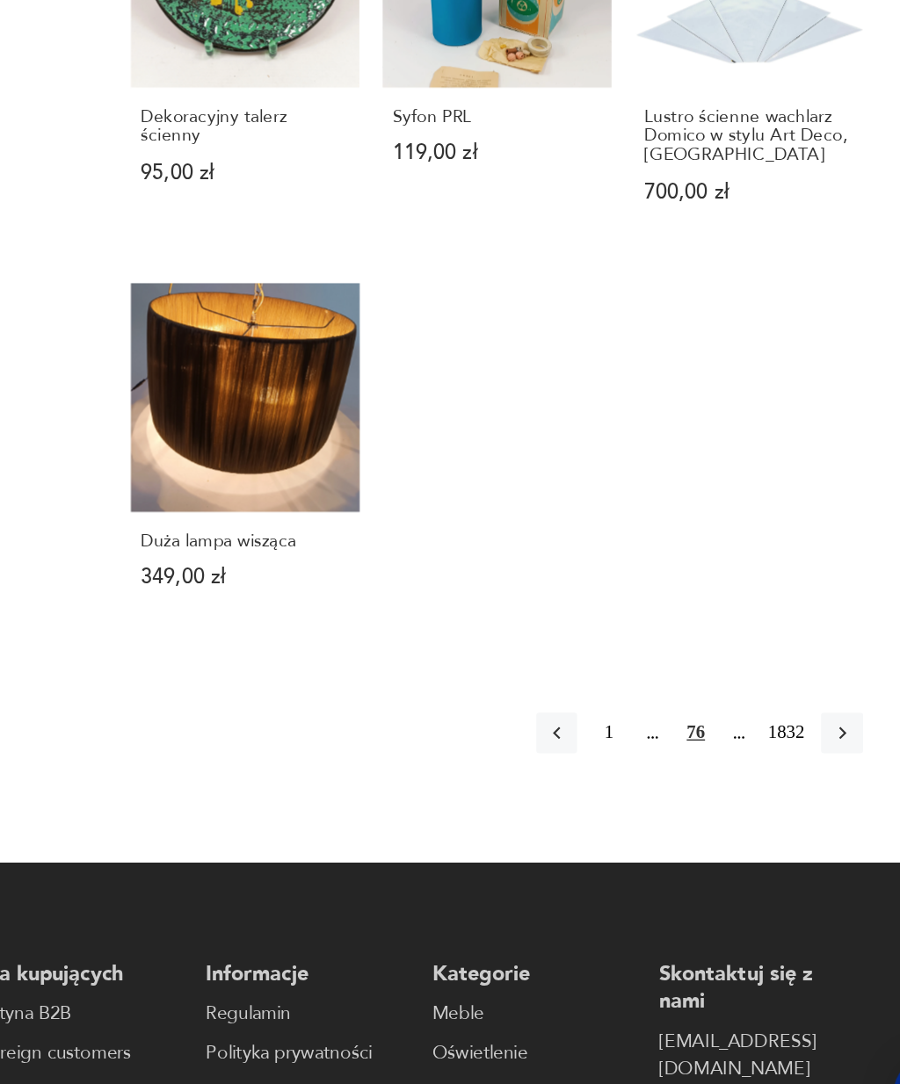
click at [797, 782] on icon "button" at bounding box center [805, 790] width 16 height 16
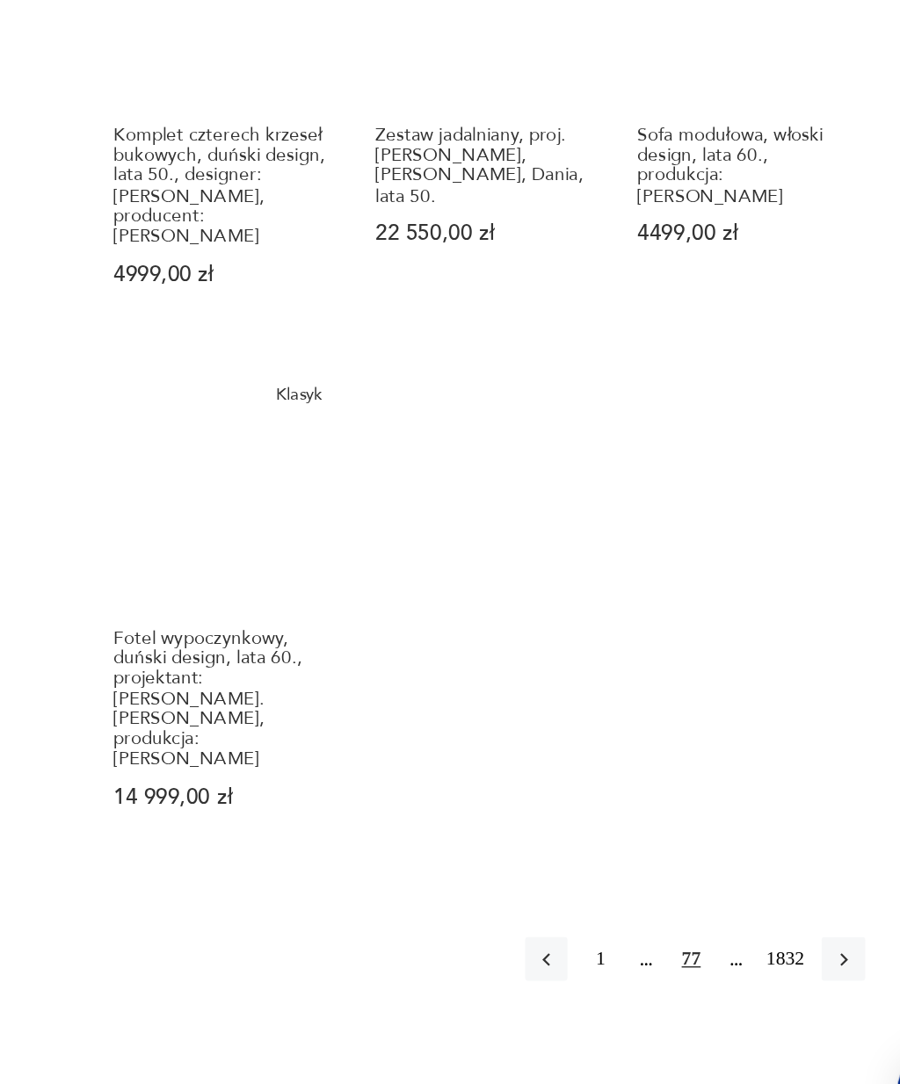
scroll to position [1504, 0]
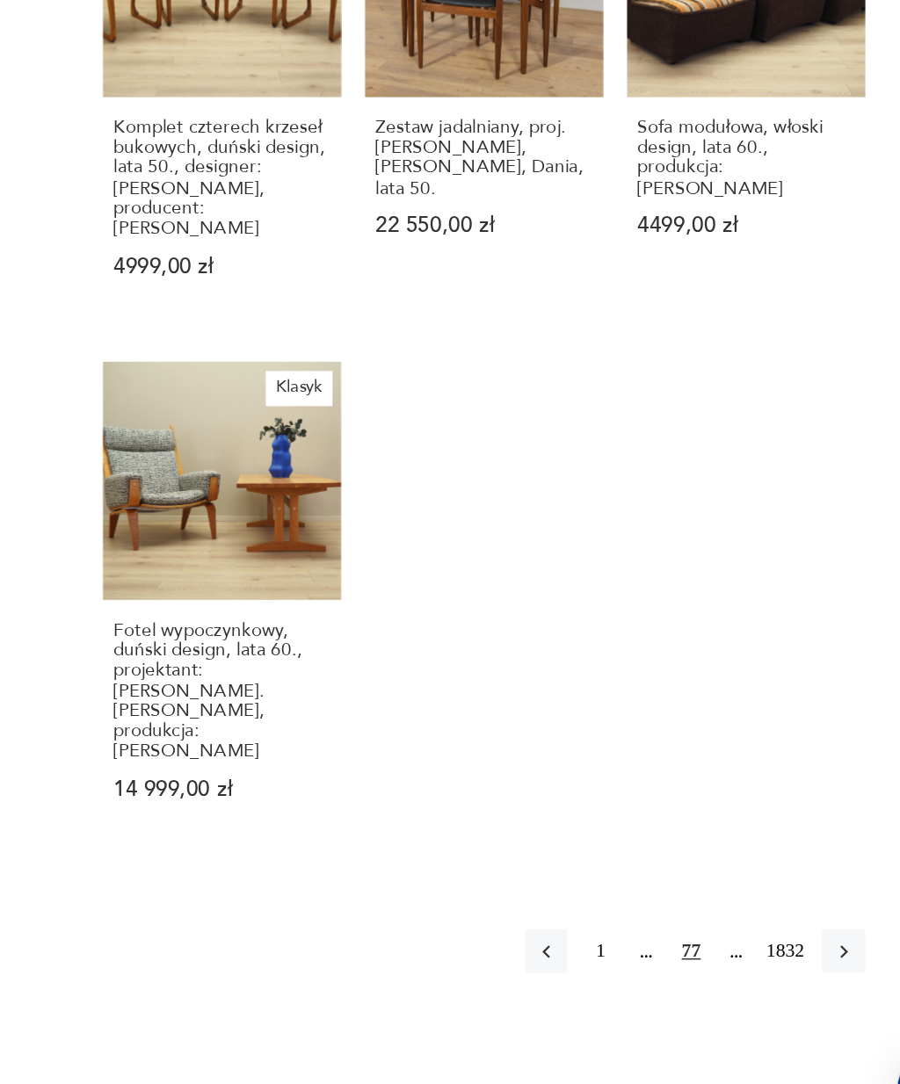
click at [797, 939] on icon "button" at bounding box center [805, 947] width 16 height 16
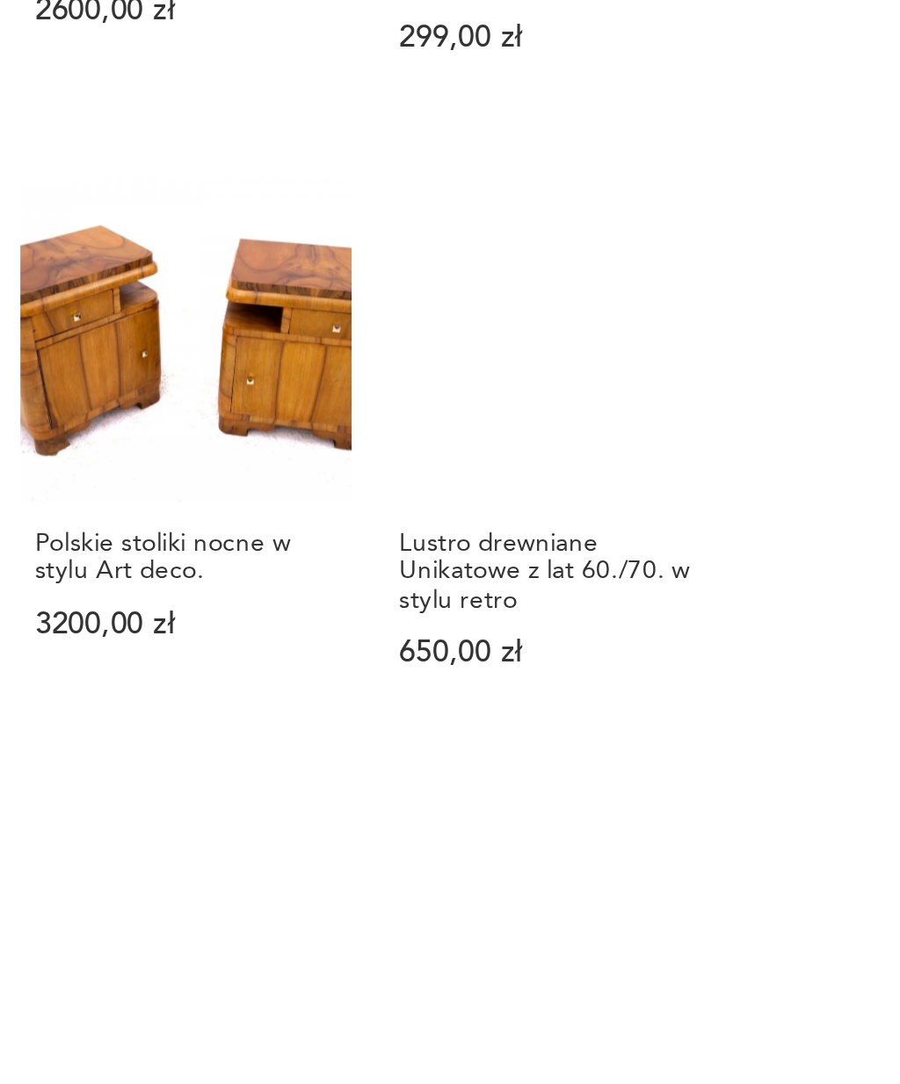
scroll to position [1327, 0]
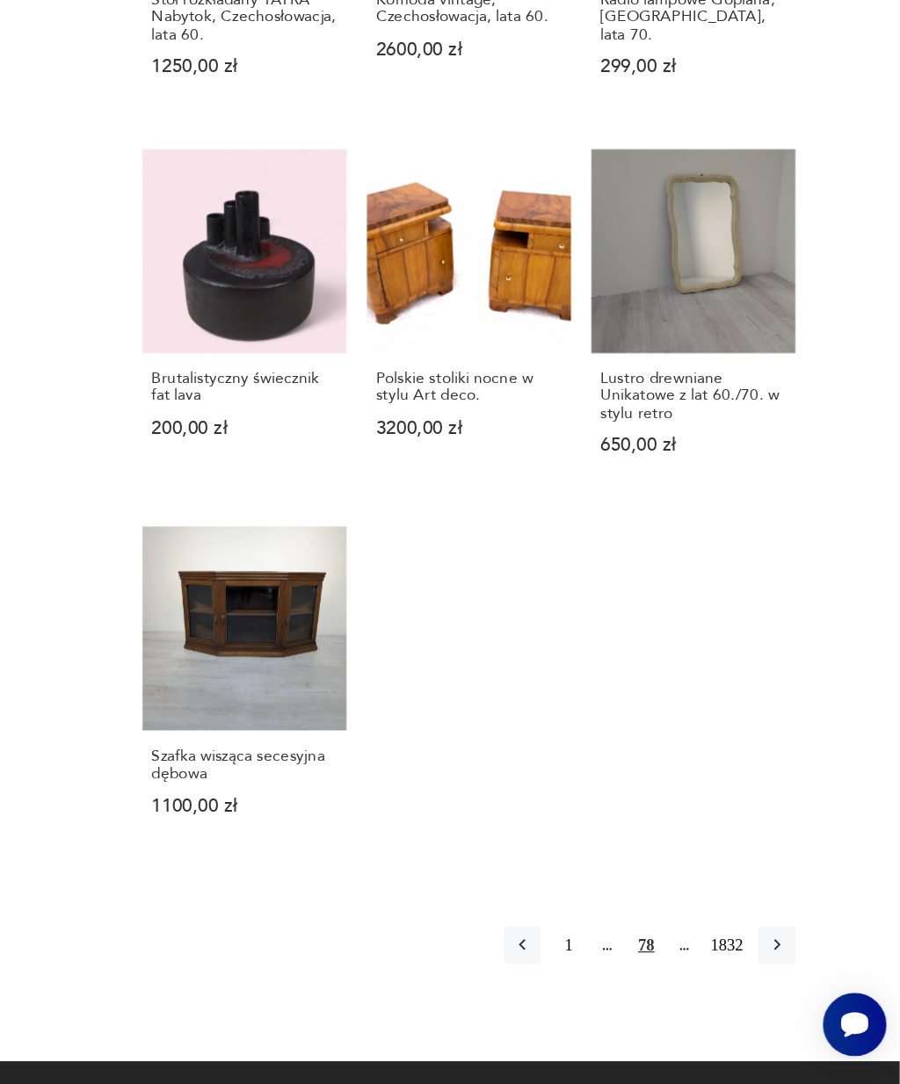
click at [696, 96] on section "Filtruj produkty Cena MIN MAX OK Promocja Datowanie OK Kraj pochodzenia Nie zna…" at bounding box center [450, 78] width 900 height 1978
click at [797, 968] on icon "button" at bounding box center [805, 976] width 16 height 16
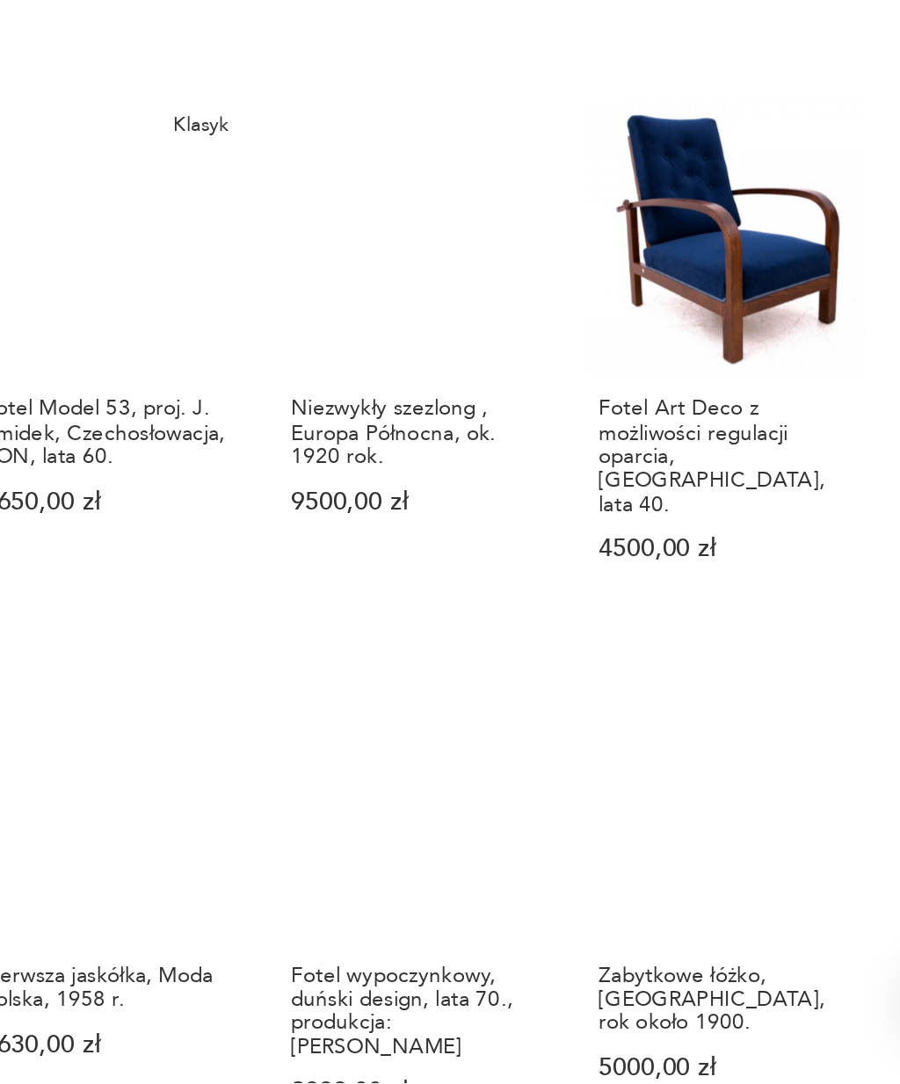
scroll to position [651, 0]
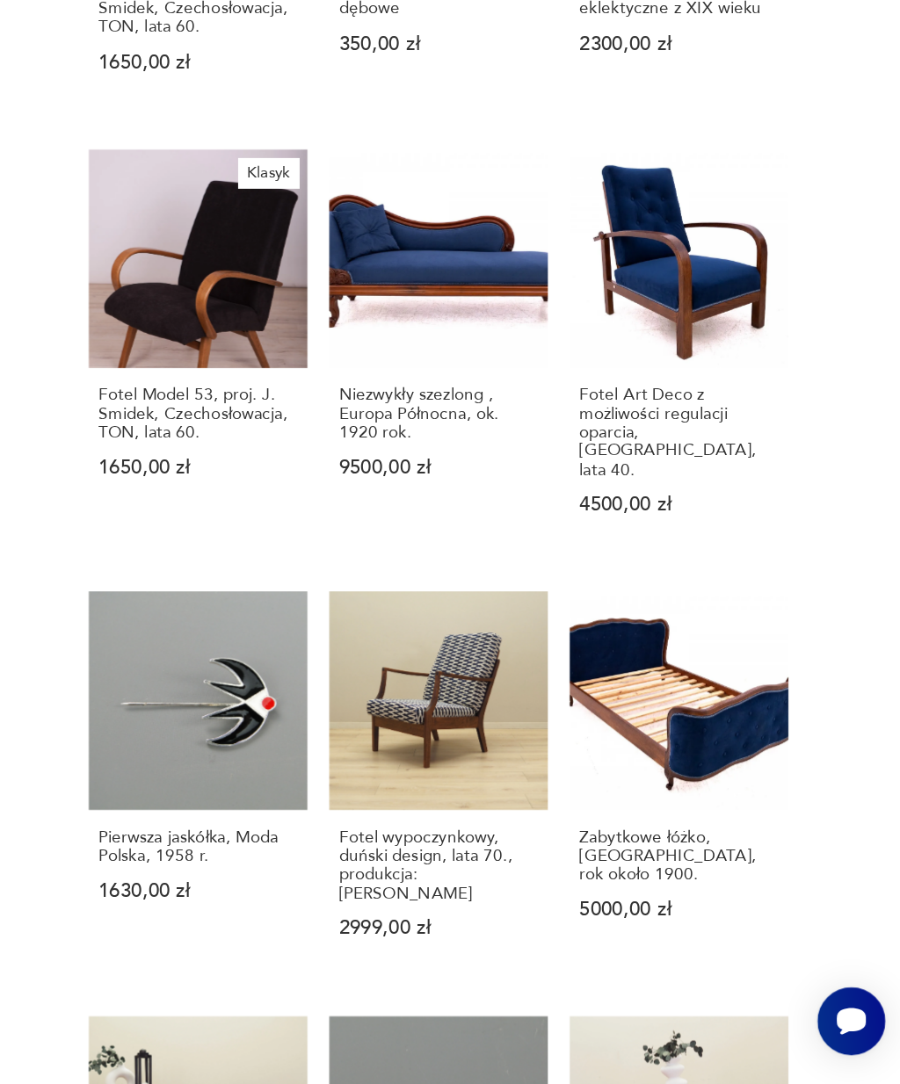
click at [494, 578] on h3 "Niezwykły szezlong , Europa Północna, ok. 1920 rok." at bounding box center [566, 598] width 144 height 40
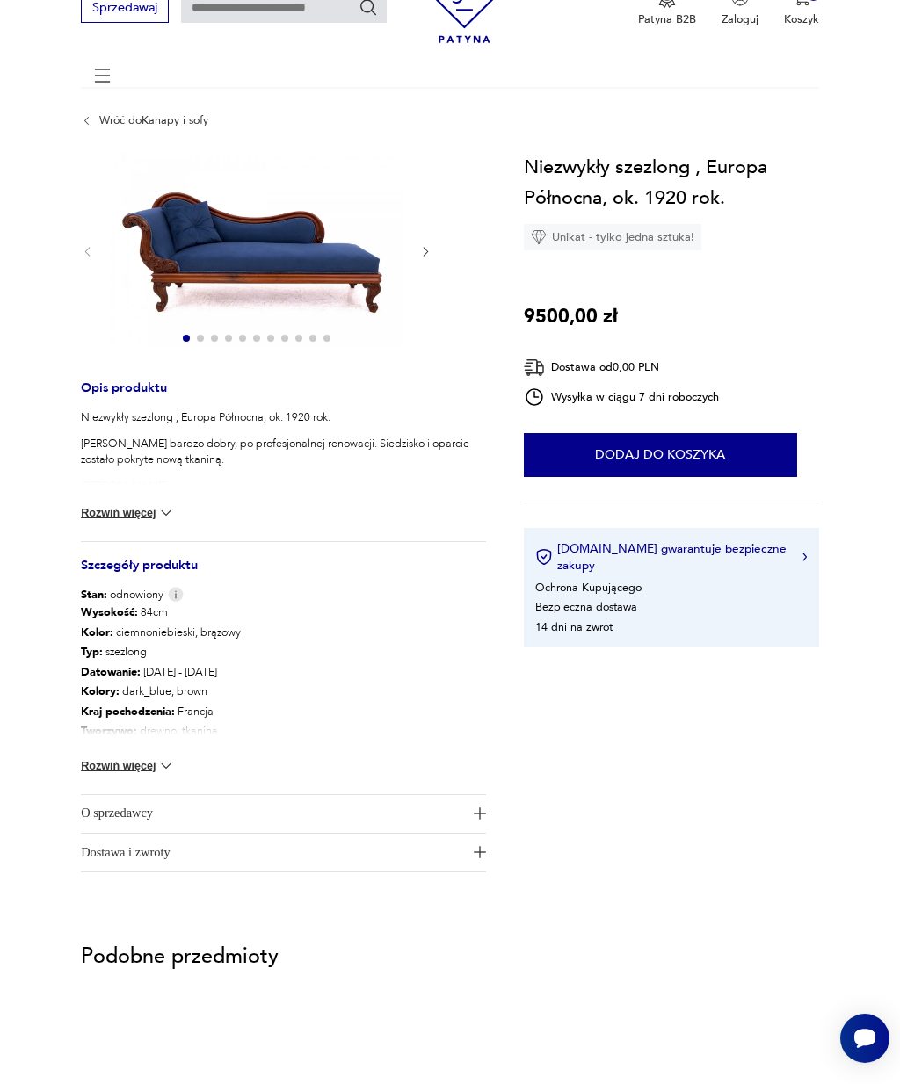
scroll to position [83, 0]
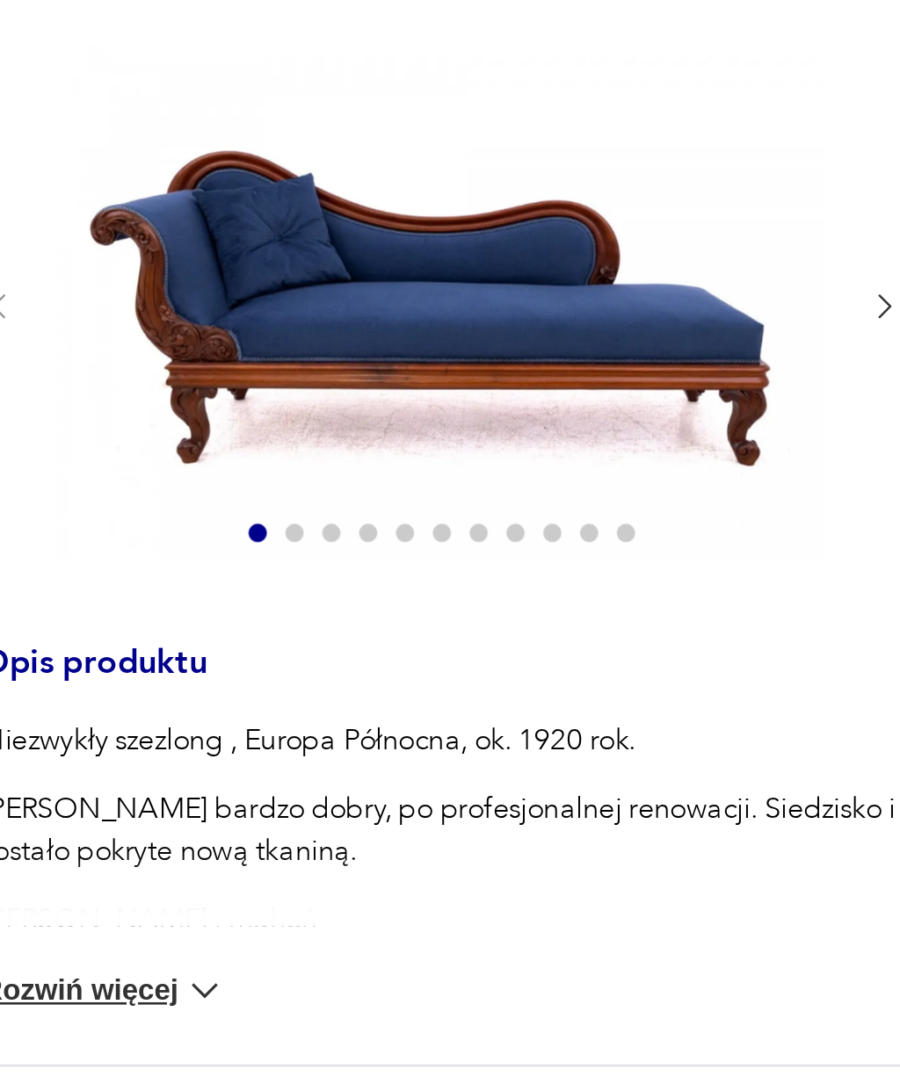
click at [419, 246] on icon "button" at bounding box center [425, 252] width 13 height 13
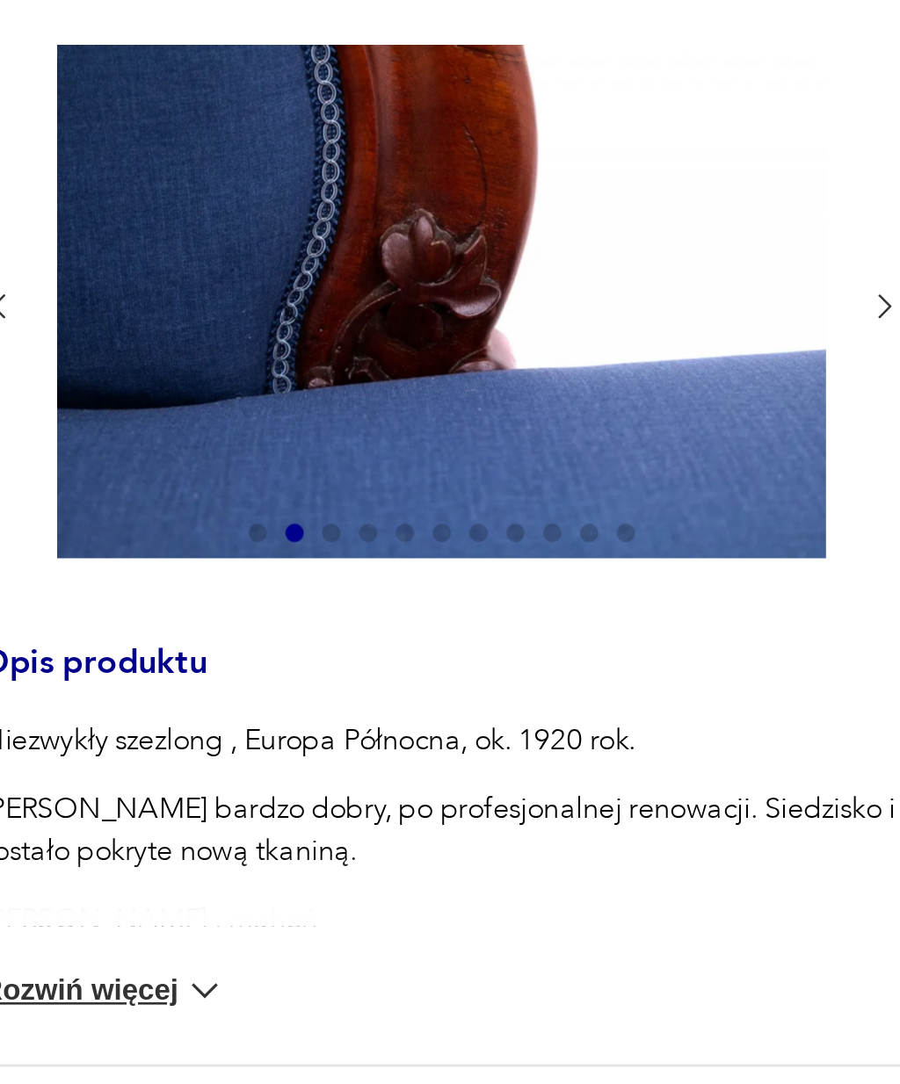
click at [419, 246] on icon "button" at bounding box center [425, 252] width 13 height 13
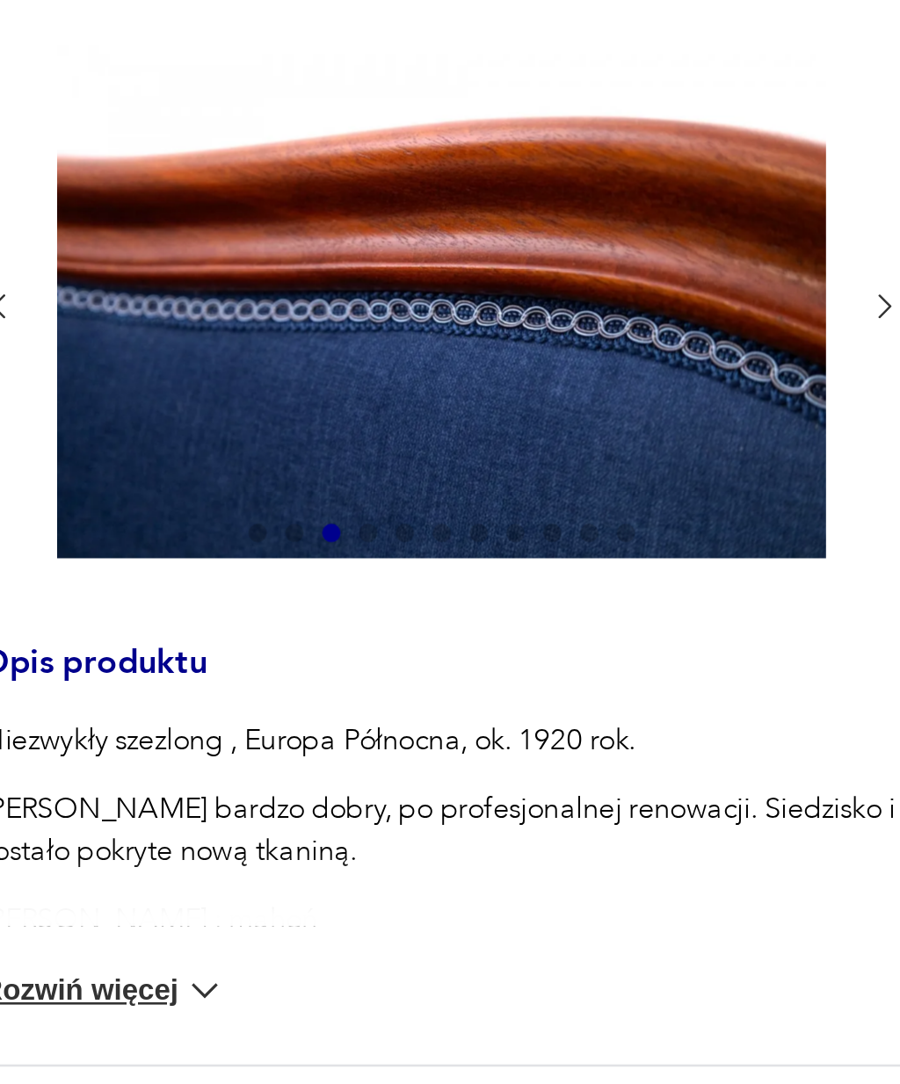
click at [419, 246] on icon "button" at bounding box center [425, 252] width 13 height 13
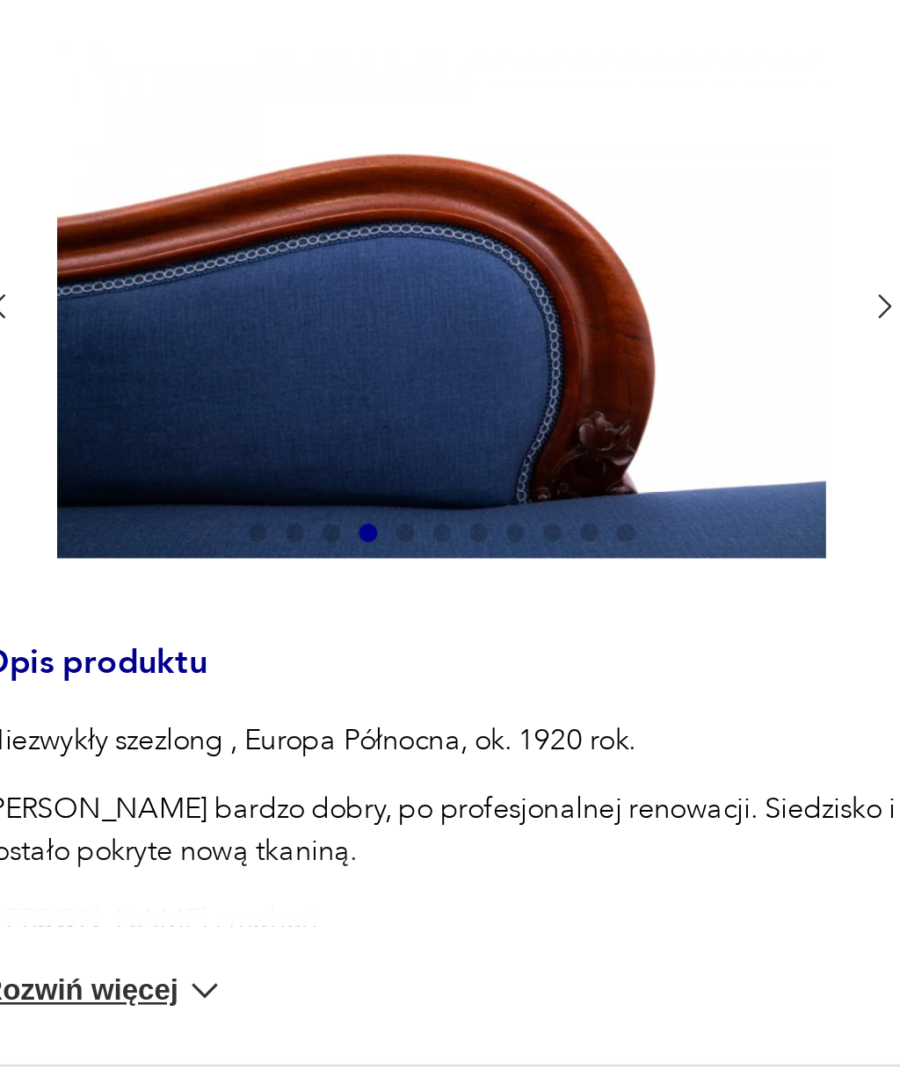
click at [419, 246] on icon "button" at bounding box center [425, 252] width 13 height 13
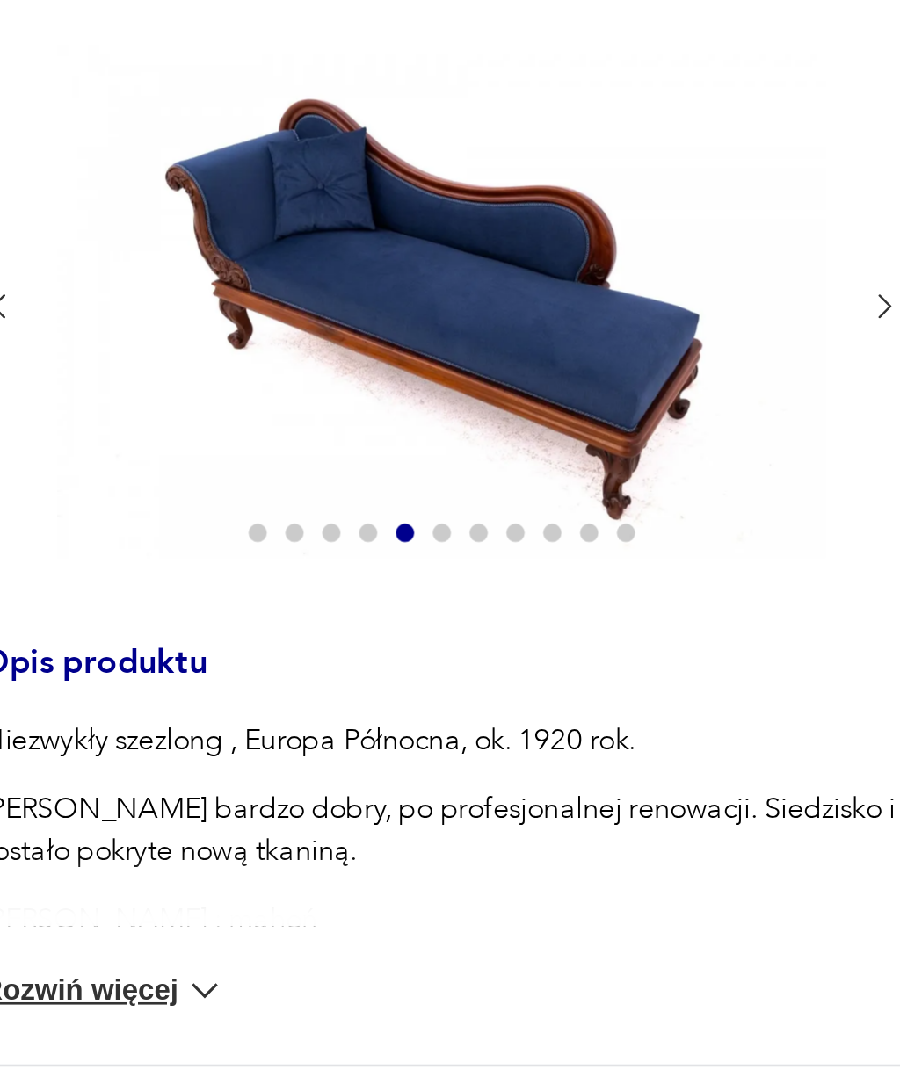
click at [424, 249] on icon "button" at bounding box center [426, 253] width 5 height 9
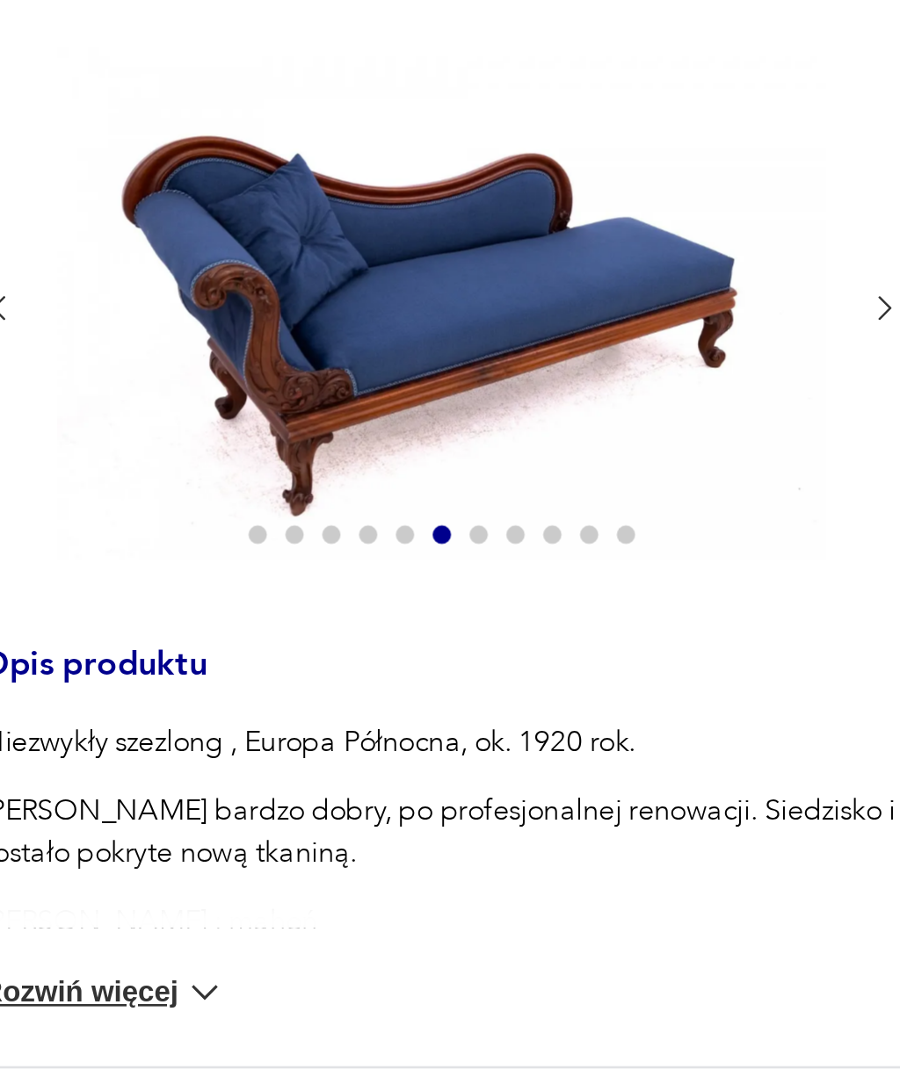
click at [419, 246] on icon "button" at bounding box center [425, 252] width 13 height 13
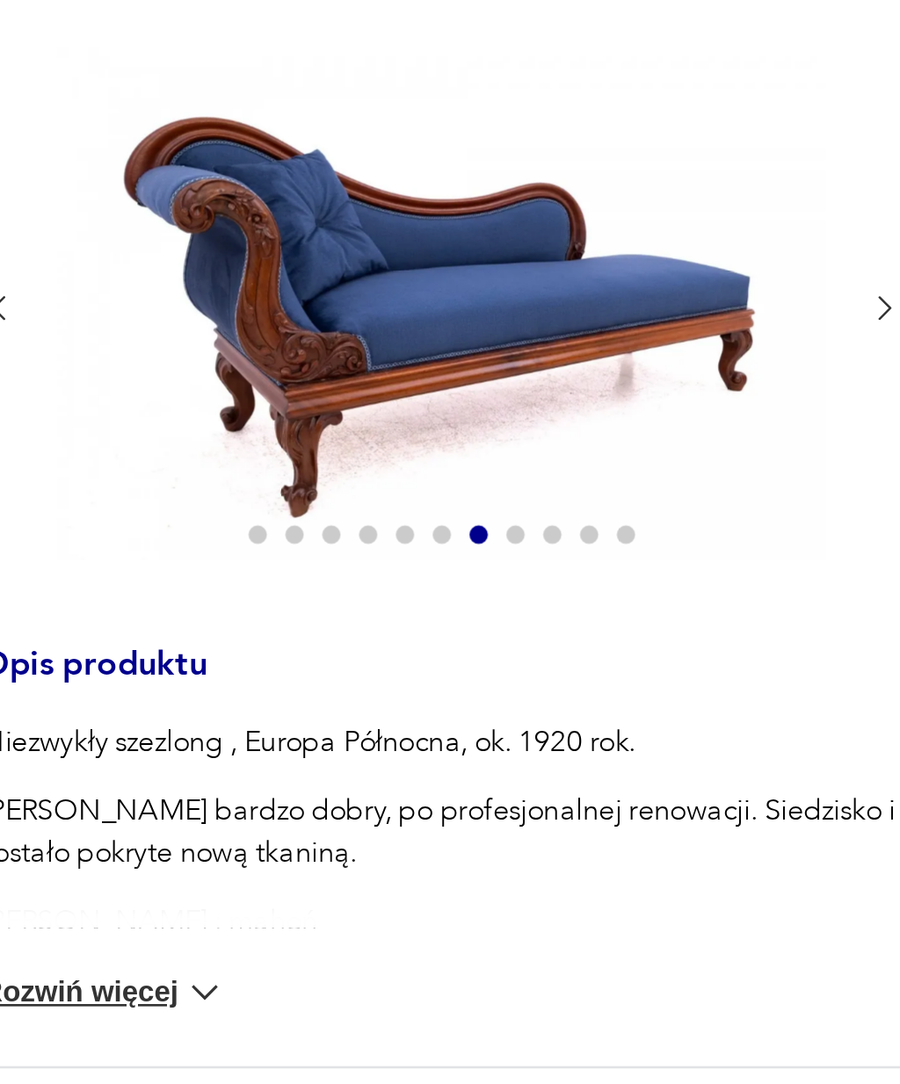
click at [419, 246] on icon "button" at bounding box center [425, 252] width 13 height 13
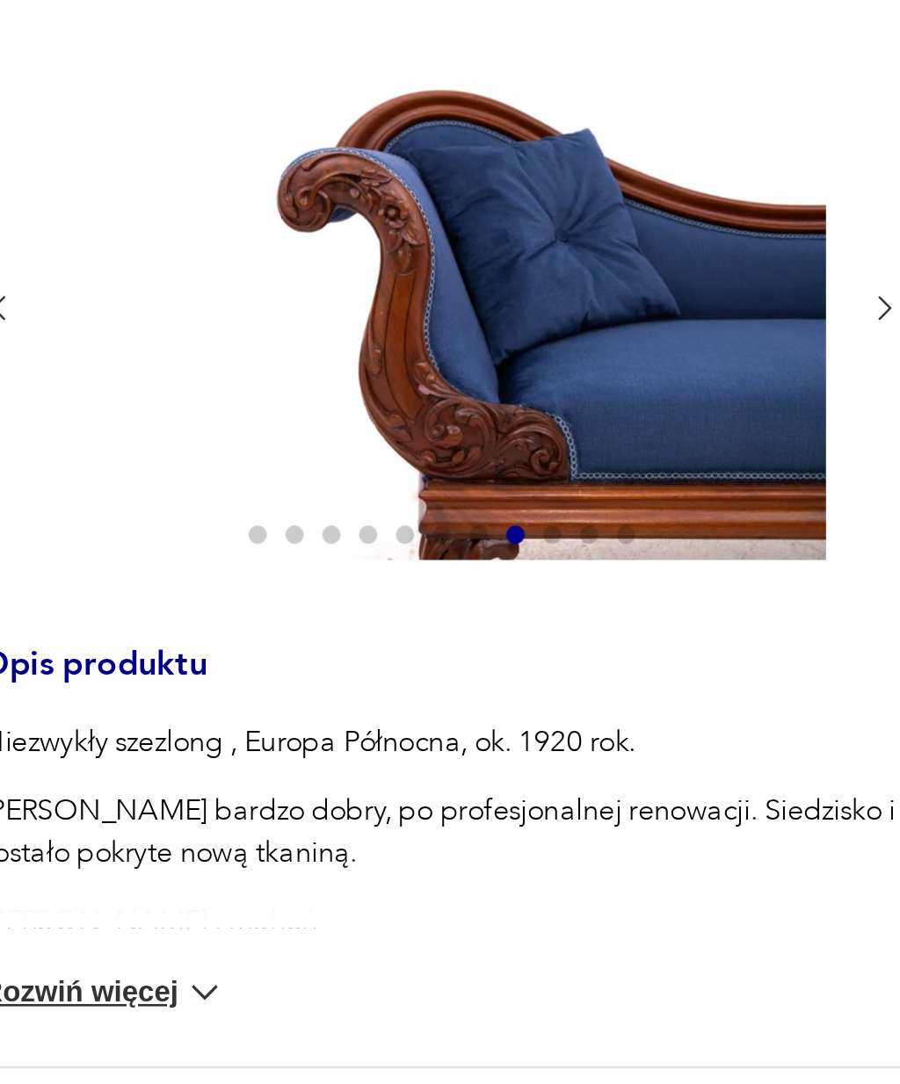
click at [419, 246] on icon "button" at bounding box center [425, 252] width 13 height 13
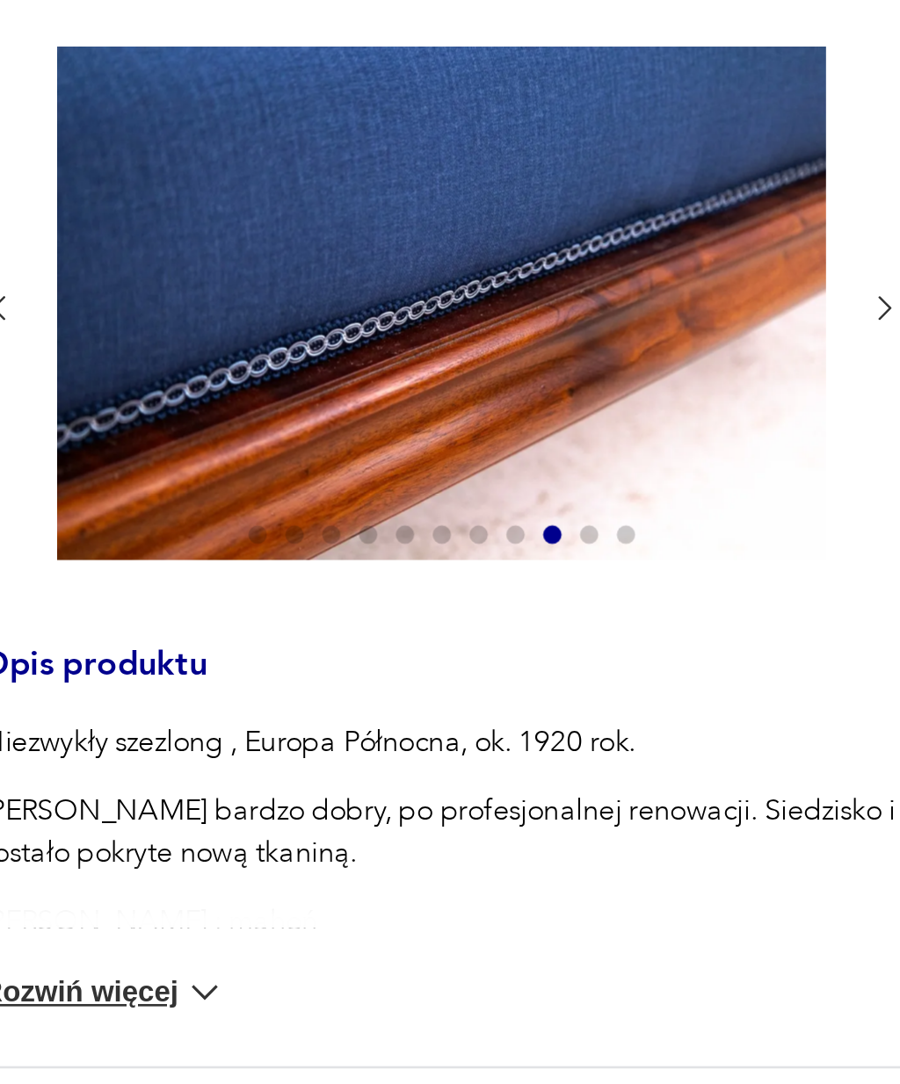
click at [419, 246] on icon "button" at bounding box center [425, 252] width 13 height 13
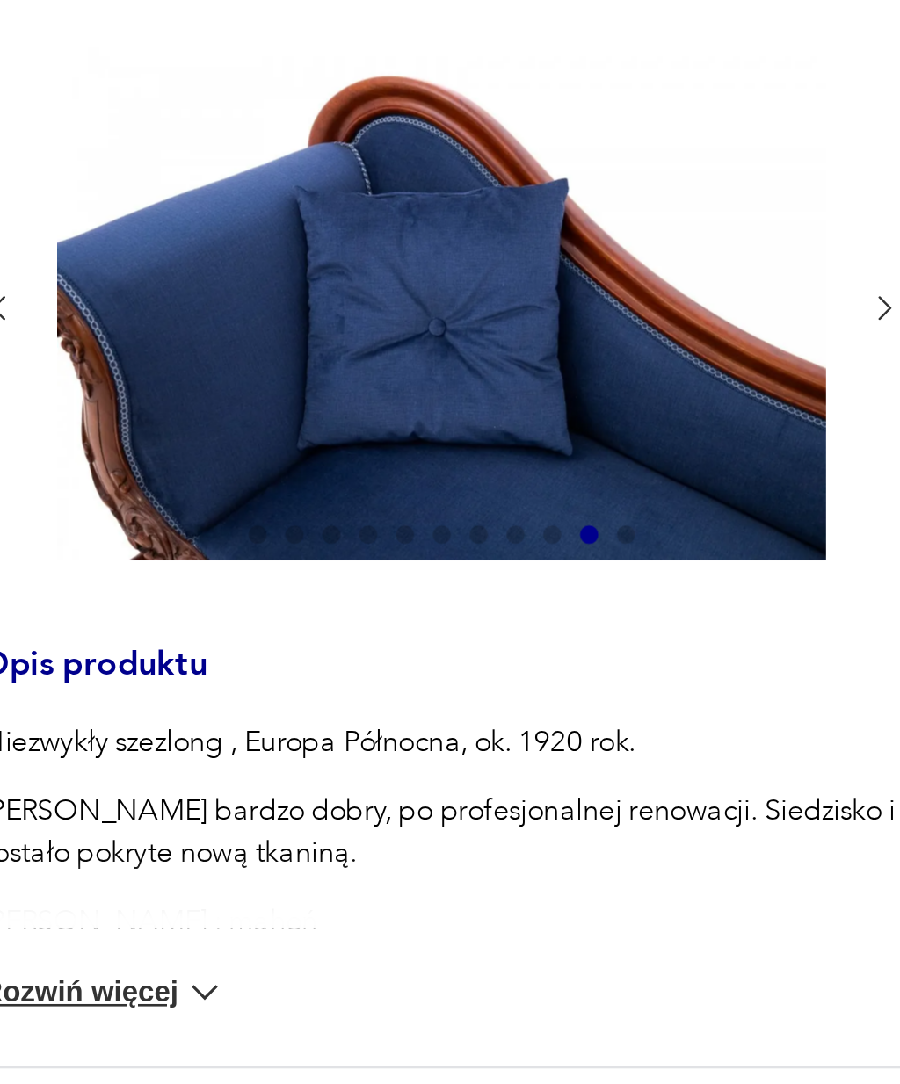
click at [419, 246] on icon "button" at bounding box center [425, 252] width 13 height 13
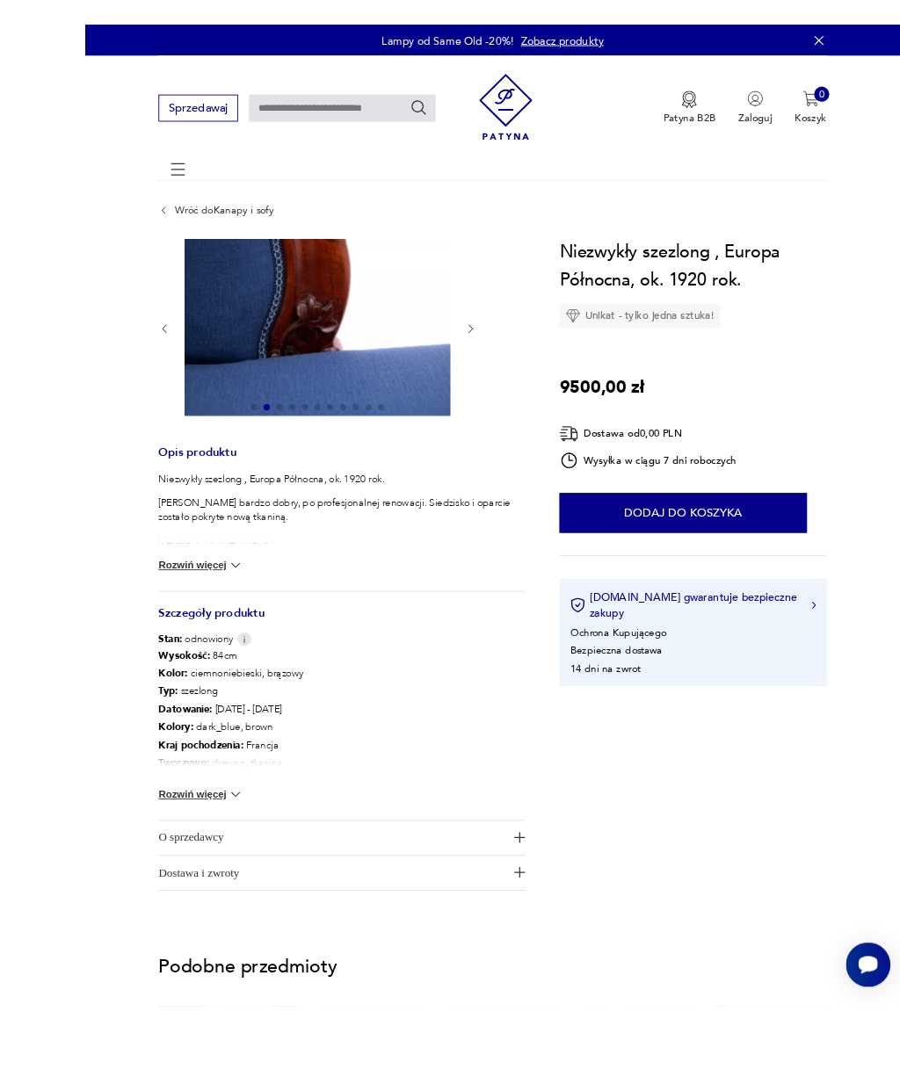
scroll to position [32, 0]
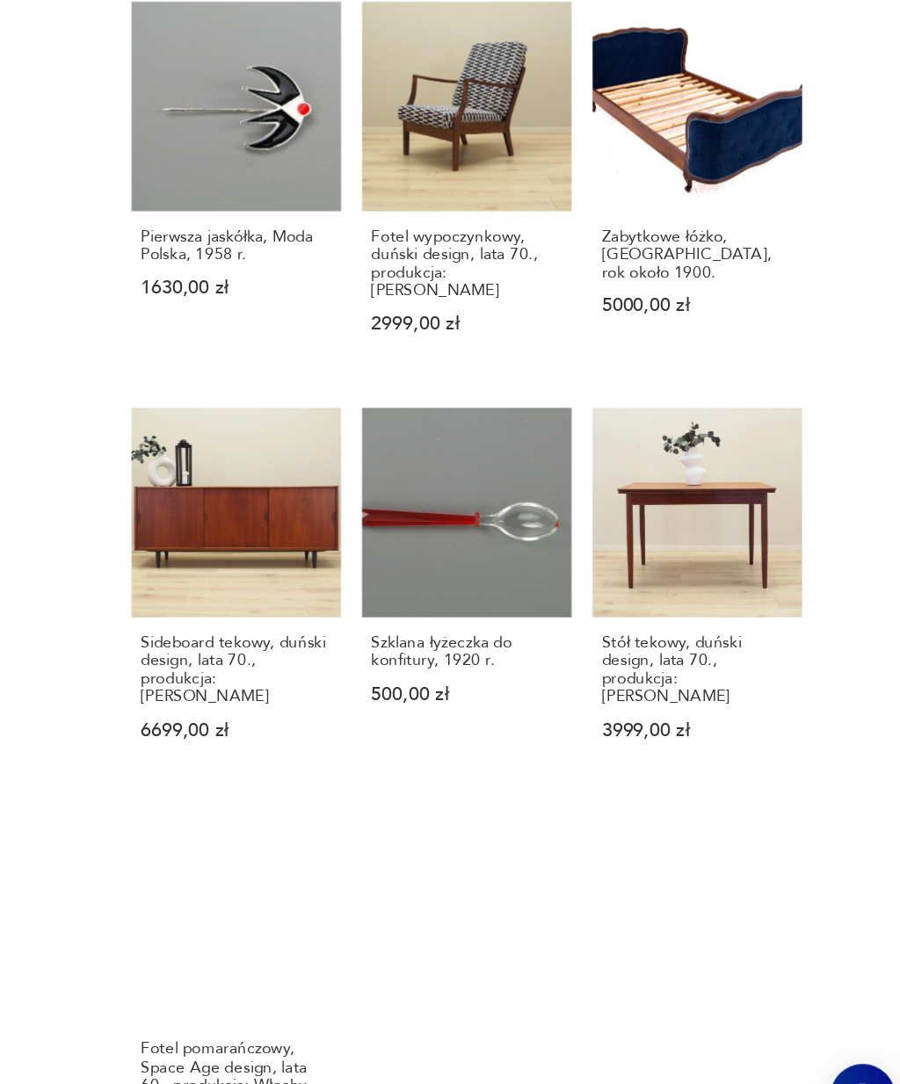
scroll to position [1222, 0]
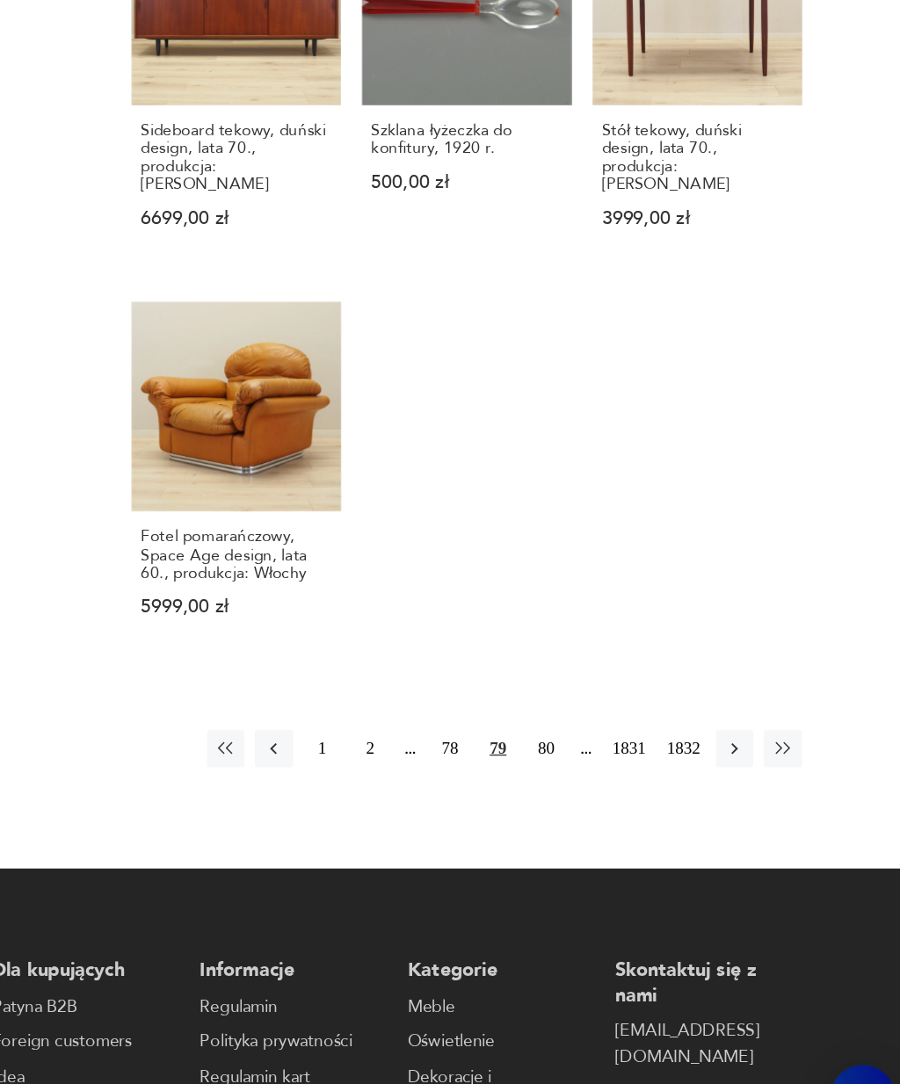
click at [765, 771] on icon "button" at bounding box center [767, 775] width 5 height 9
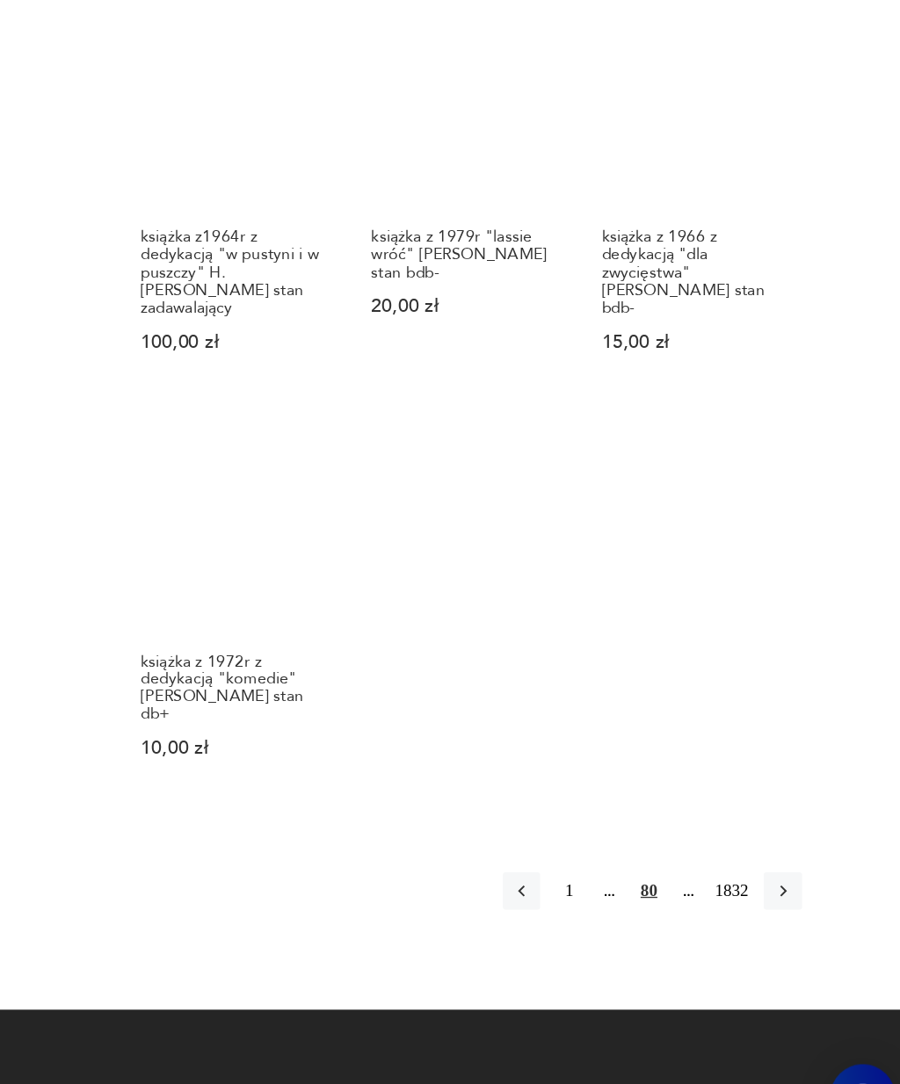
scroll to position [1440, 0]
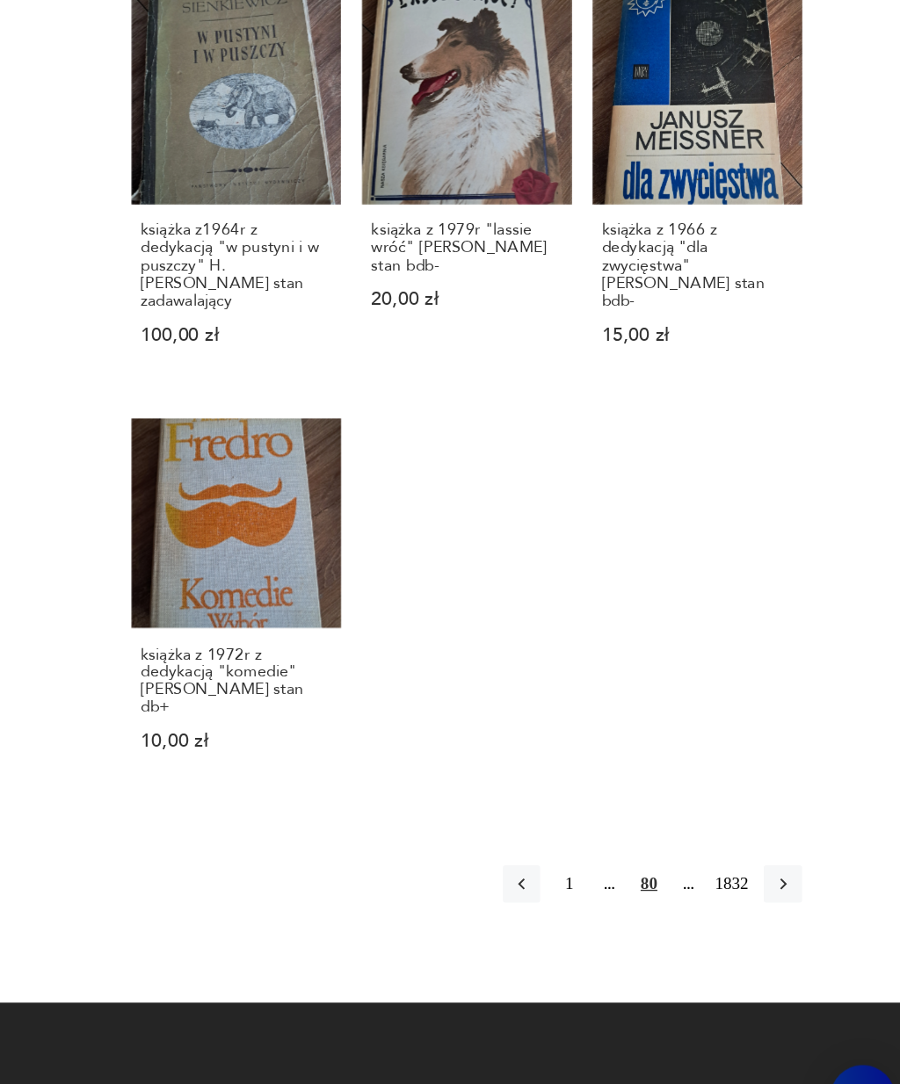
click at [797, 869] on icon "button" at bounding box center [805, 877] width 16 height 16
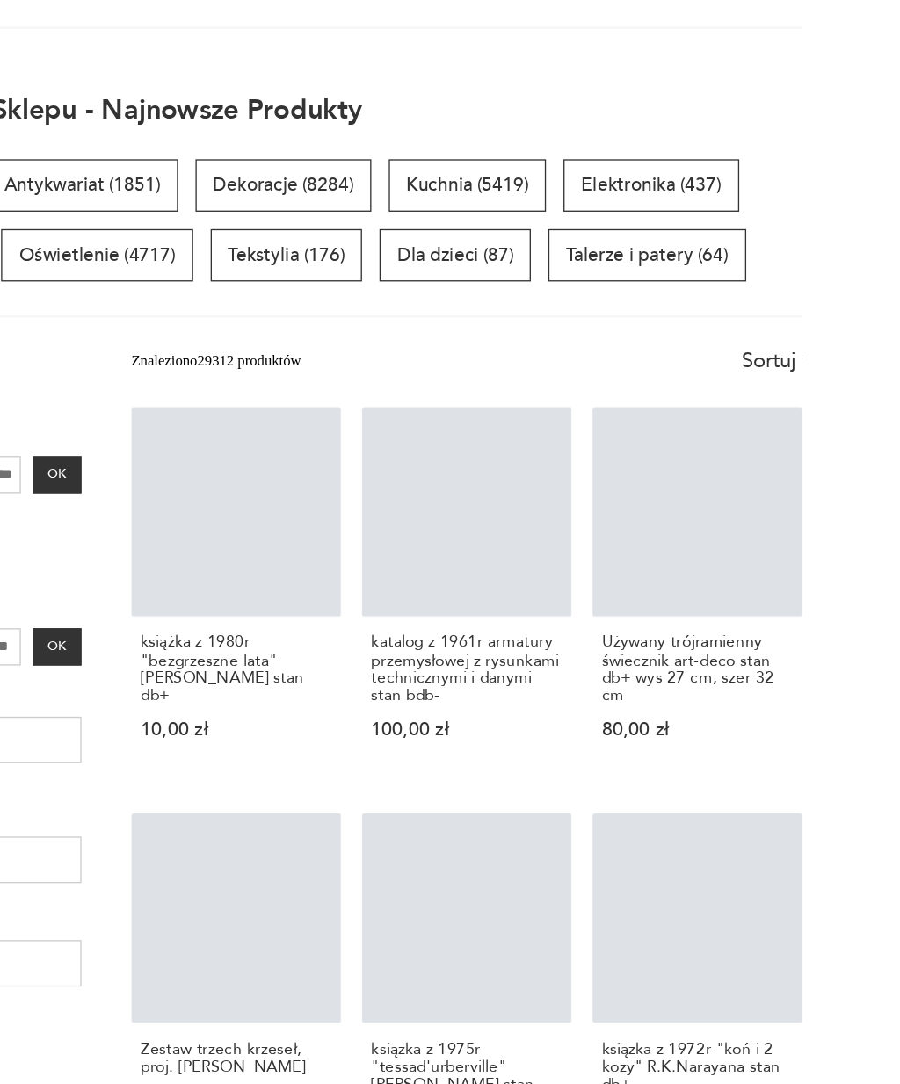
scroll to position [146, 0]
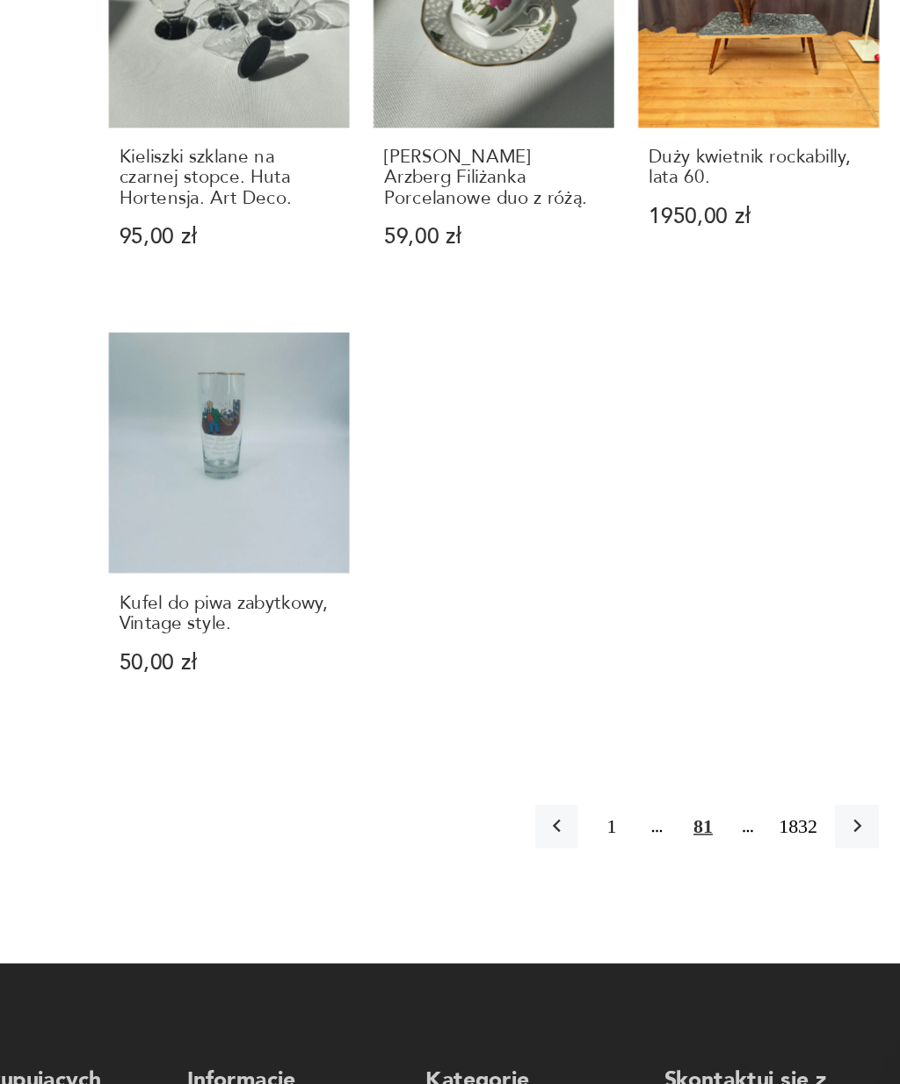
click at [797, 857] on icon "button" at bounding box center [805, 865] width 16 height 16
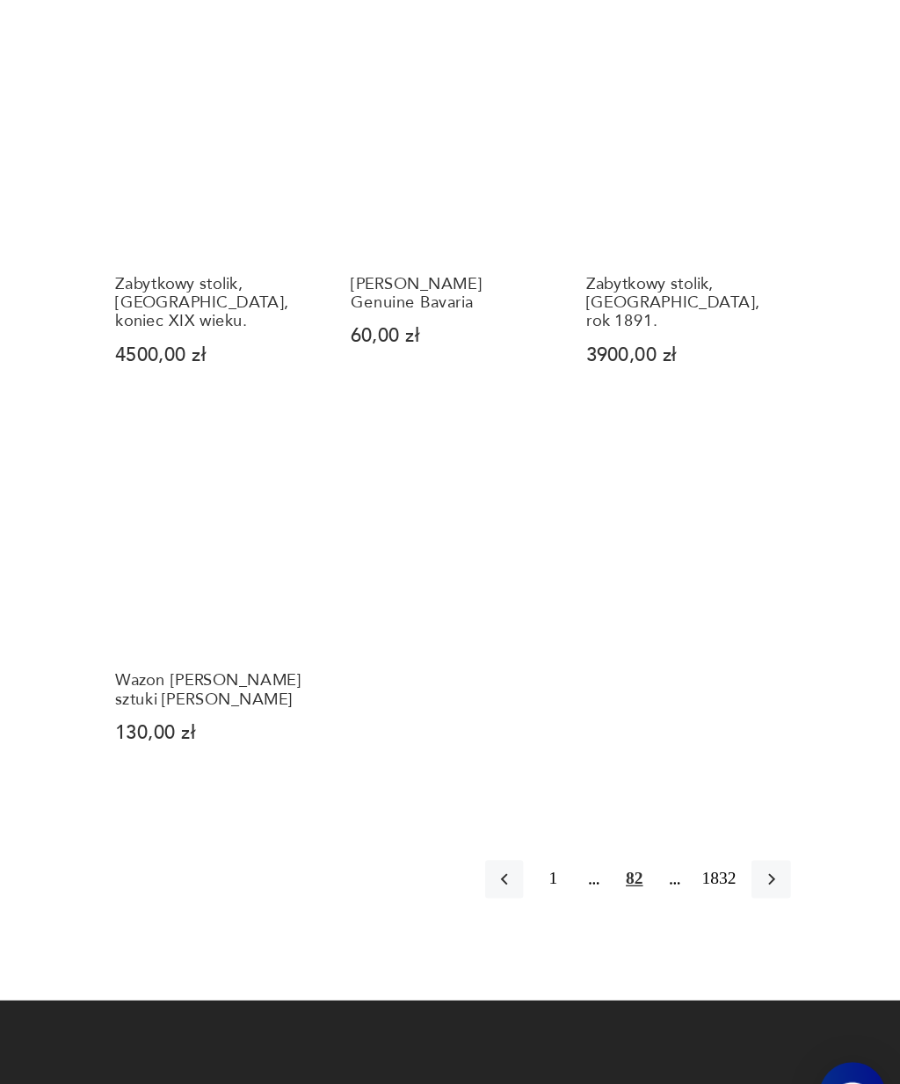
scroll to position [1399, 0]
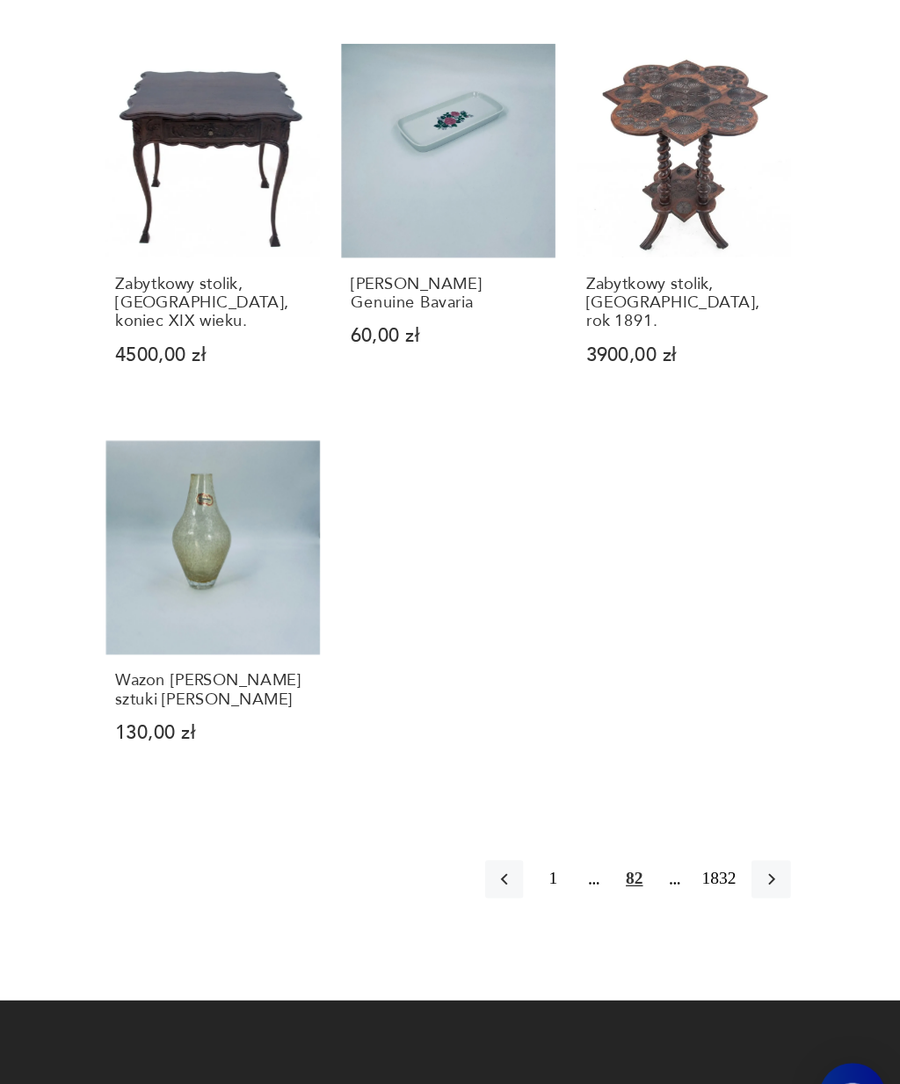
click at [790, 864] on button "button" at bounding box center [804, 878] width 28 height 28
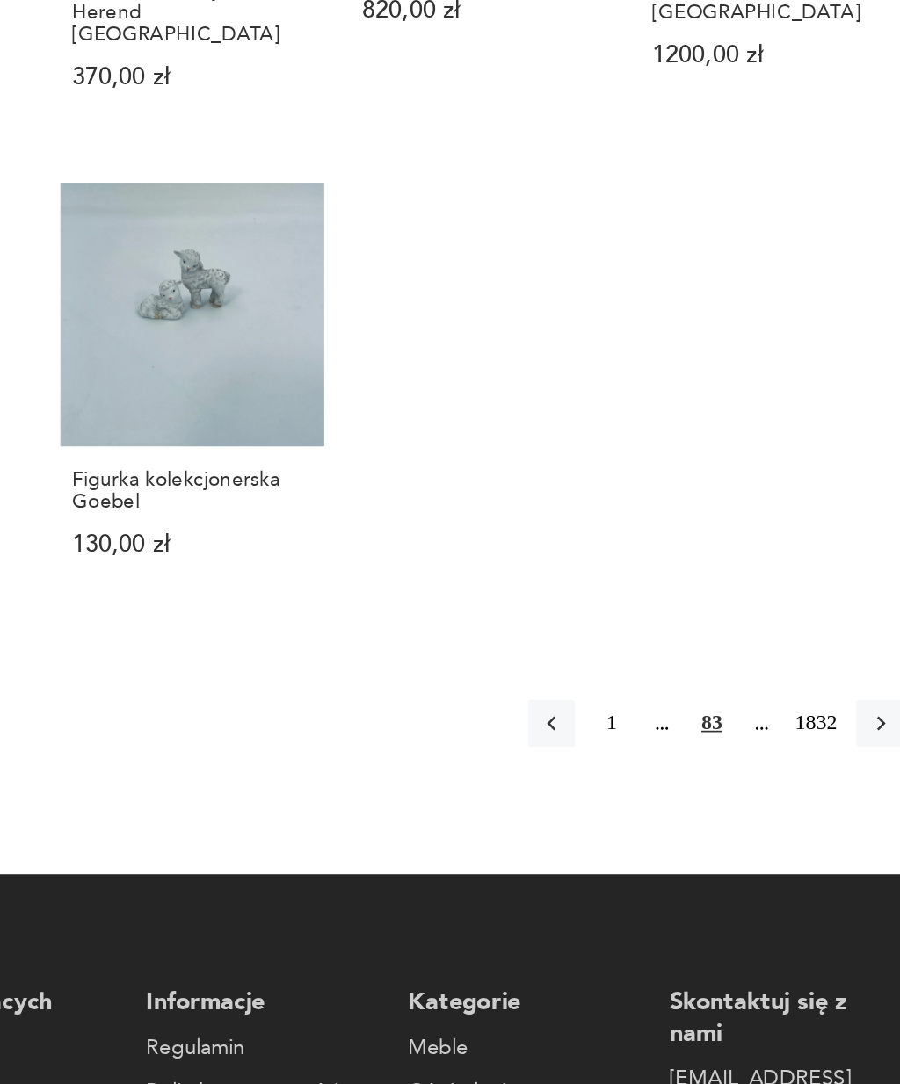
scroll to position [1426, 0]
click at [797, 815] on icon "button" at bounding box center [805, 823] width 16 height 16
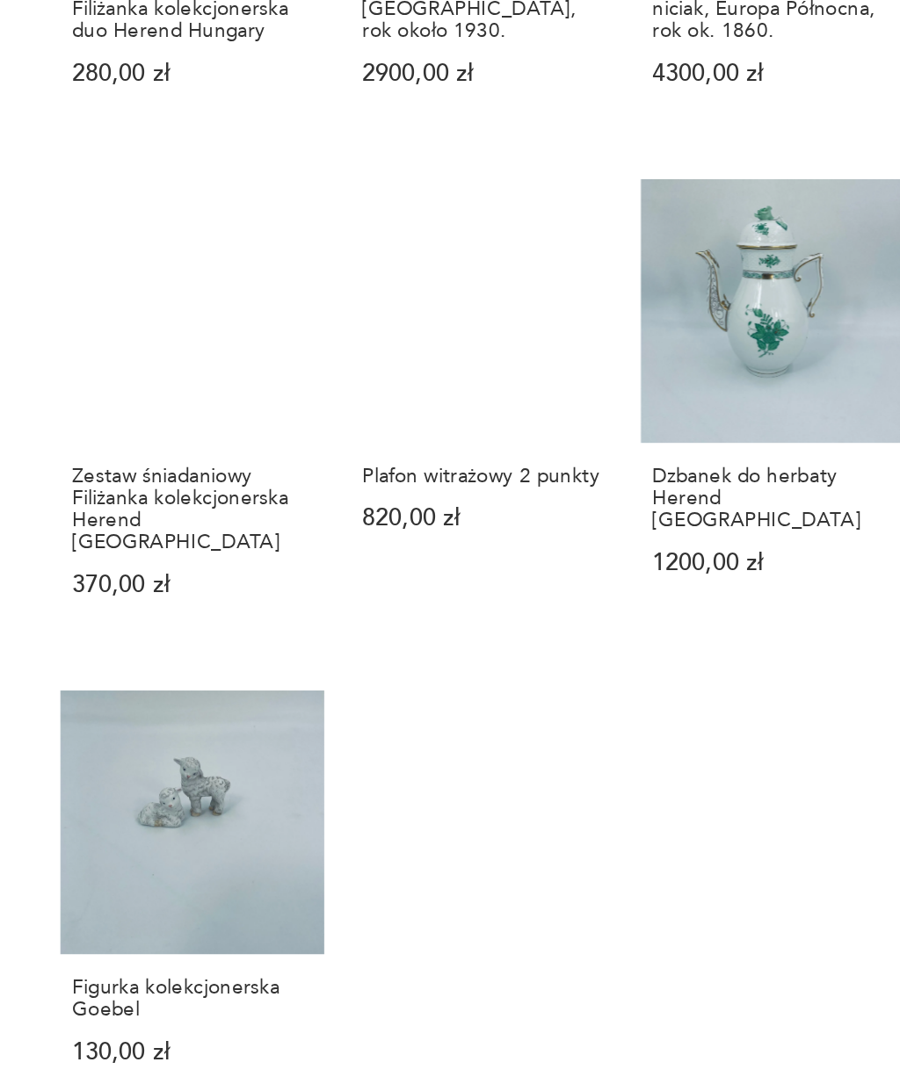
scroll to position [151, 0]
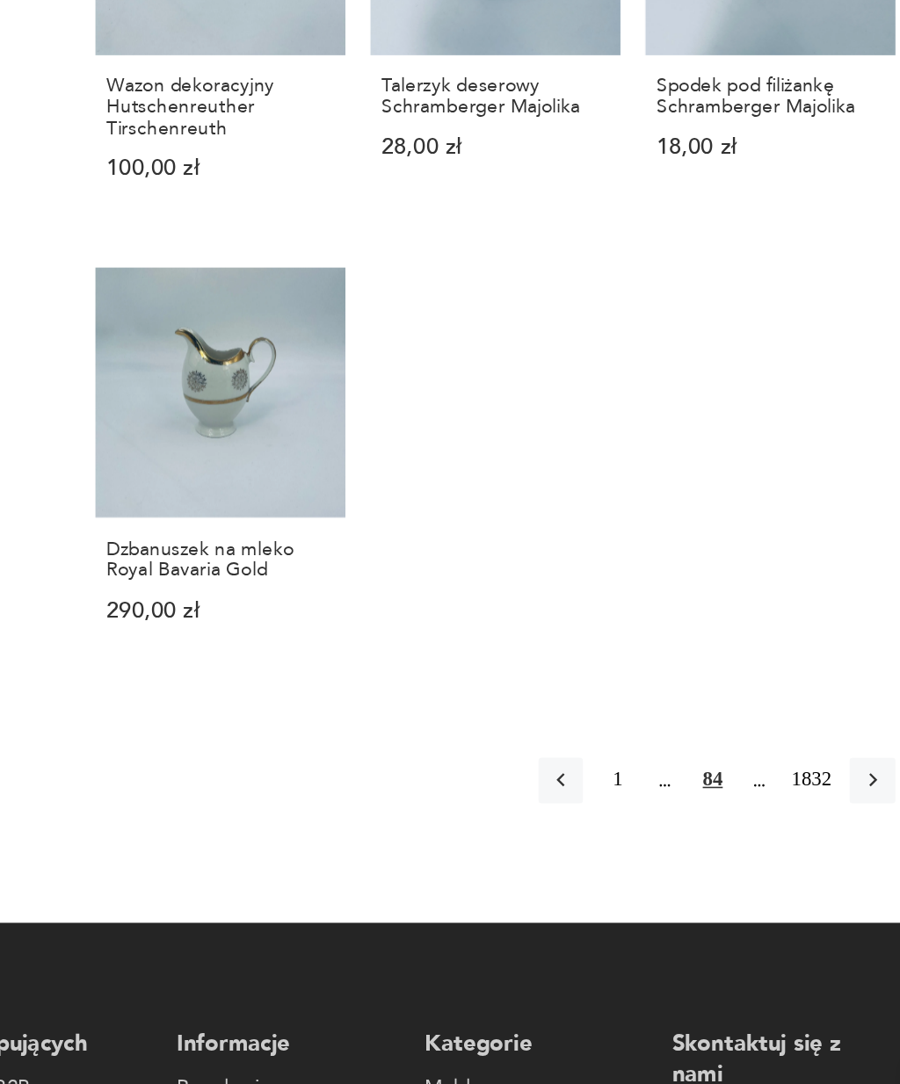
click at [797, 837] on icon "button" at bounding box center [805, 845] width 16 height 16
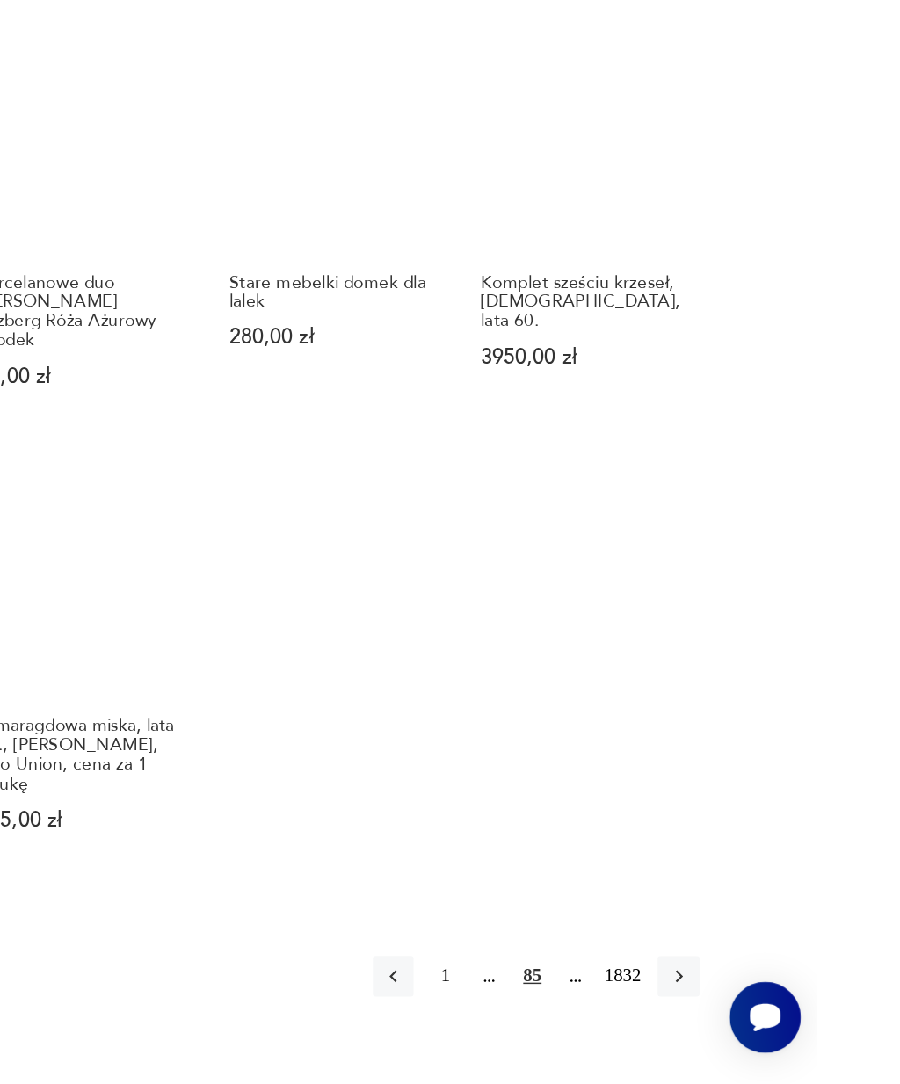
scroll to position [1272, 0]
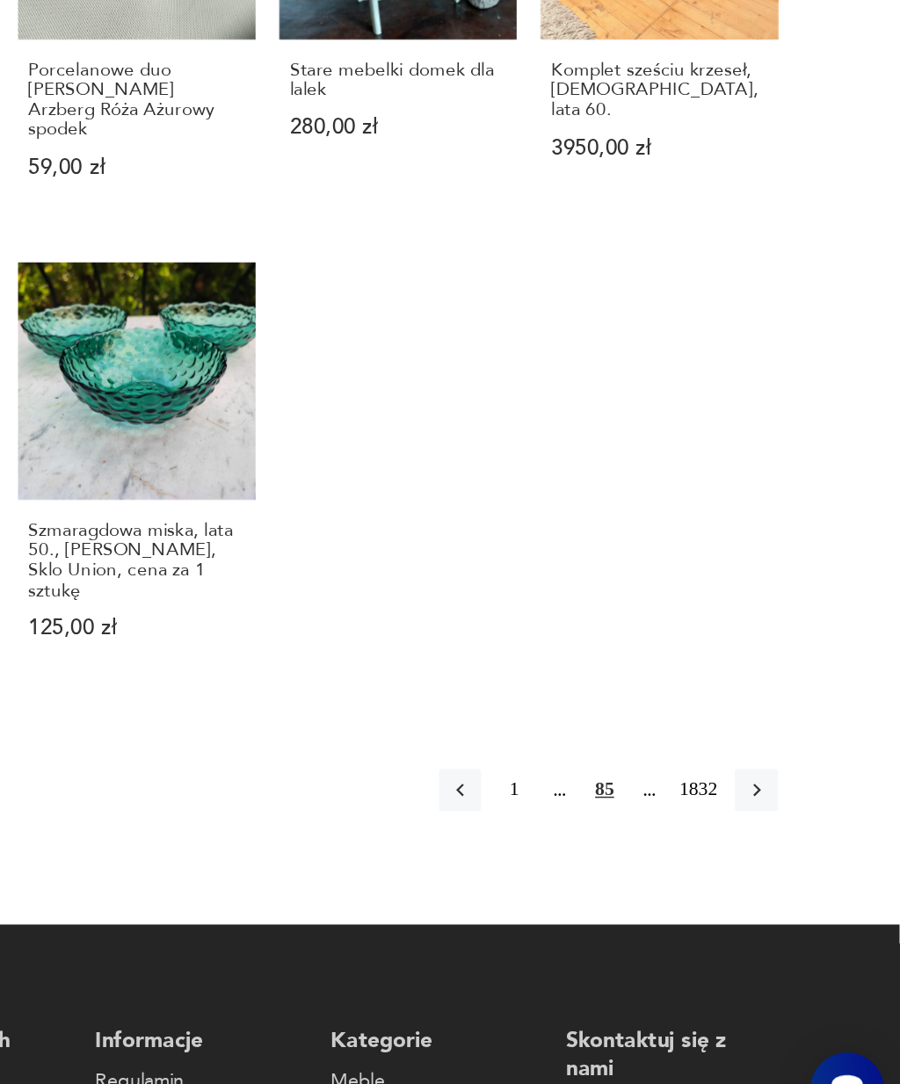
click at [797, 831] on icon "button" at bounding box center [805, 839] width 16 height 16
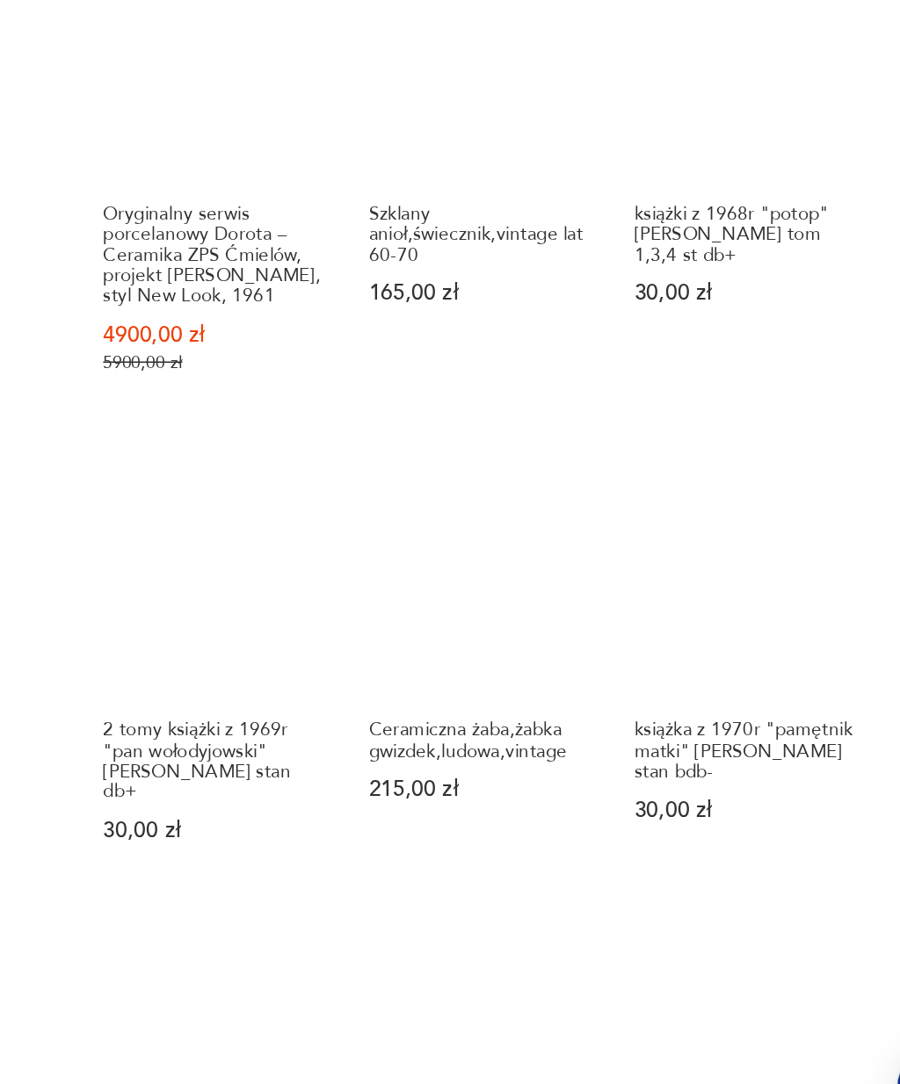
scroll to position [852, 0]
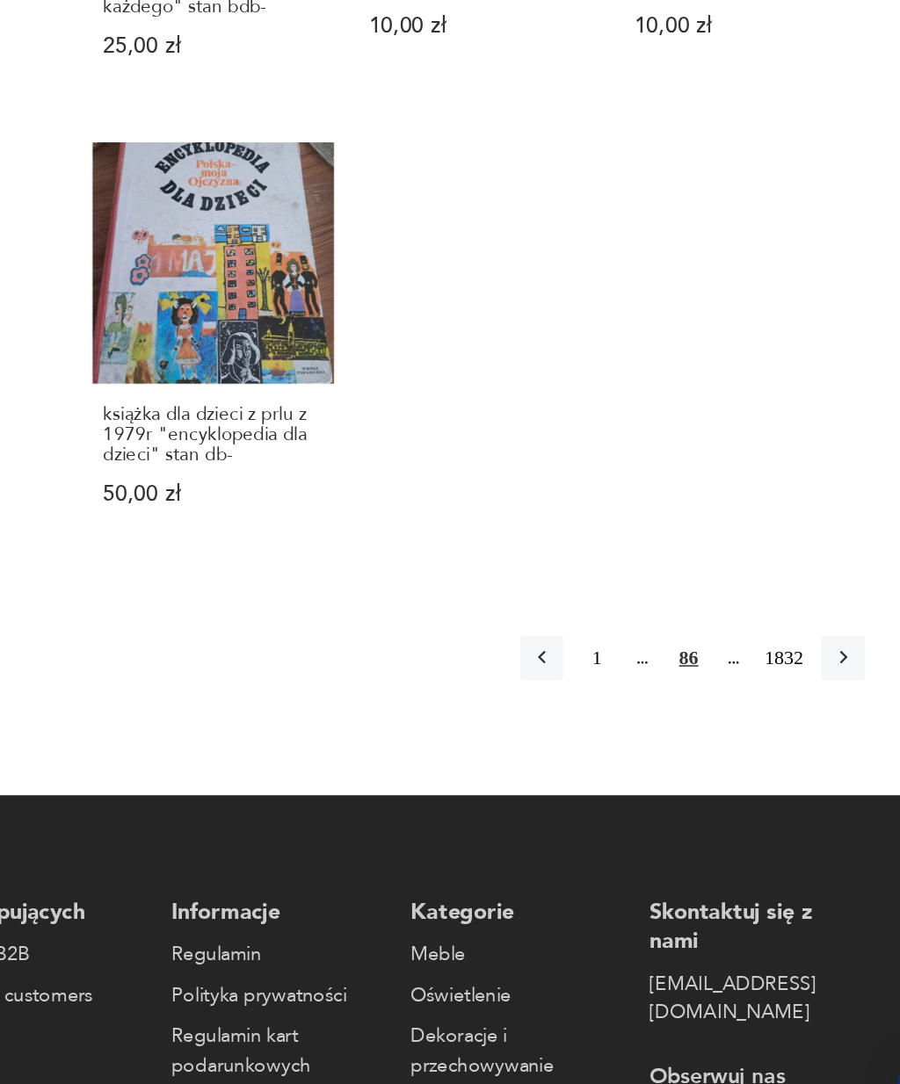
click at [797, 749] on icon "button" at bounding box center [805, 757] width 16 height 16
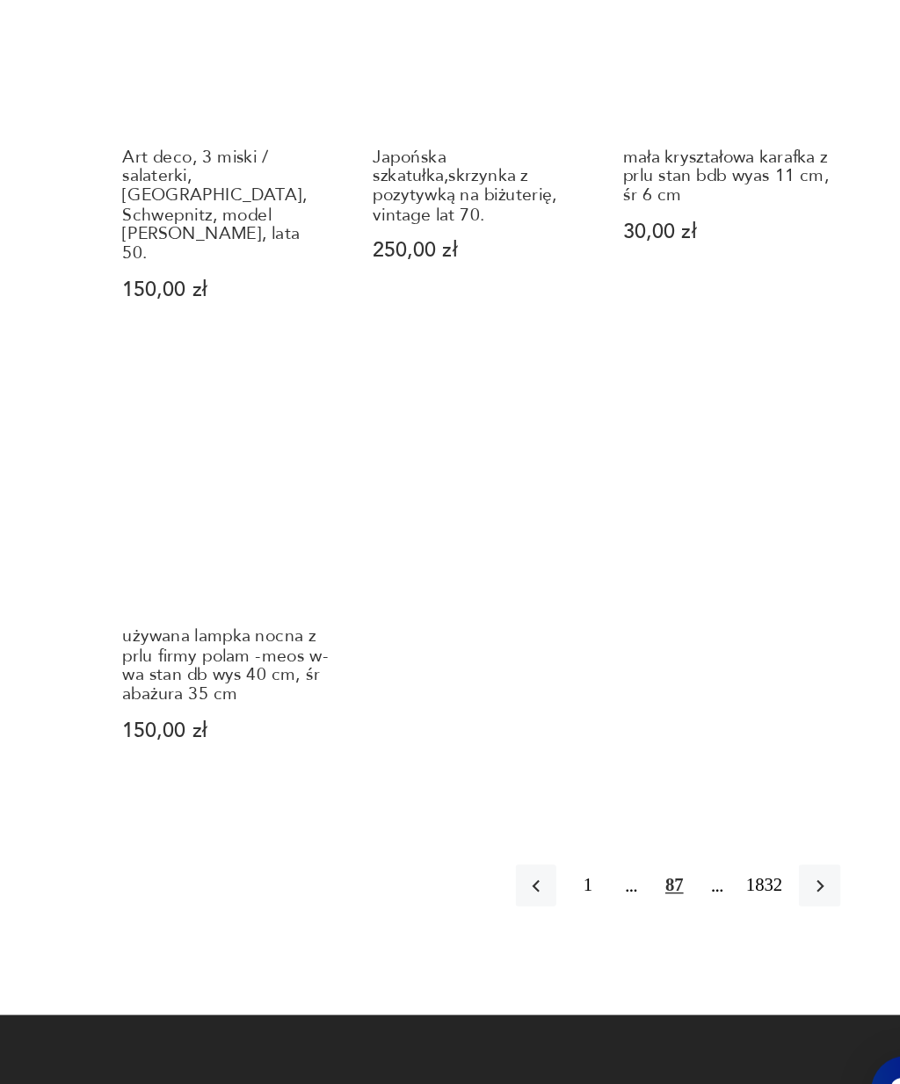
scroll to position [1462, 0]
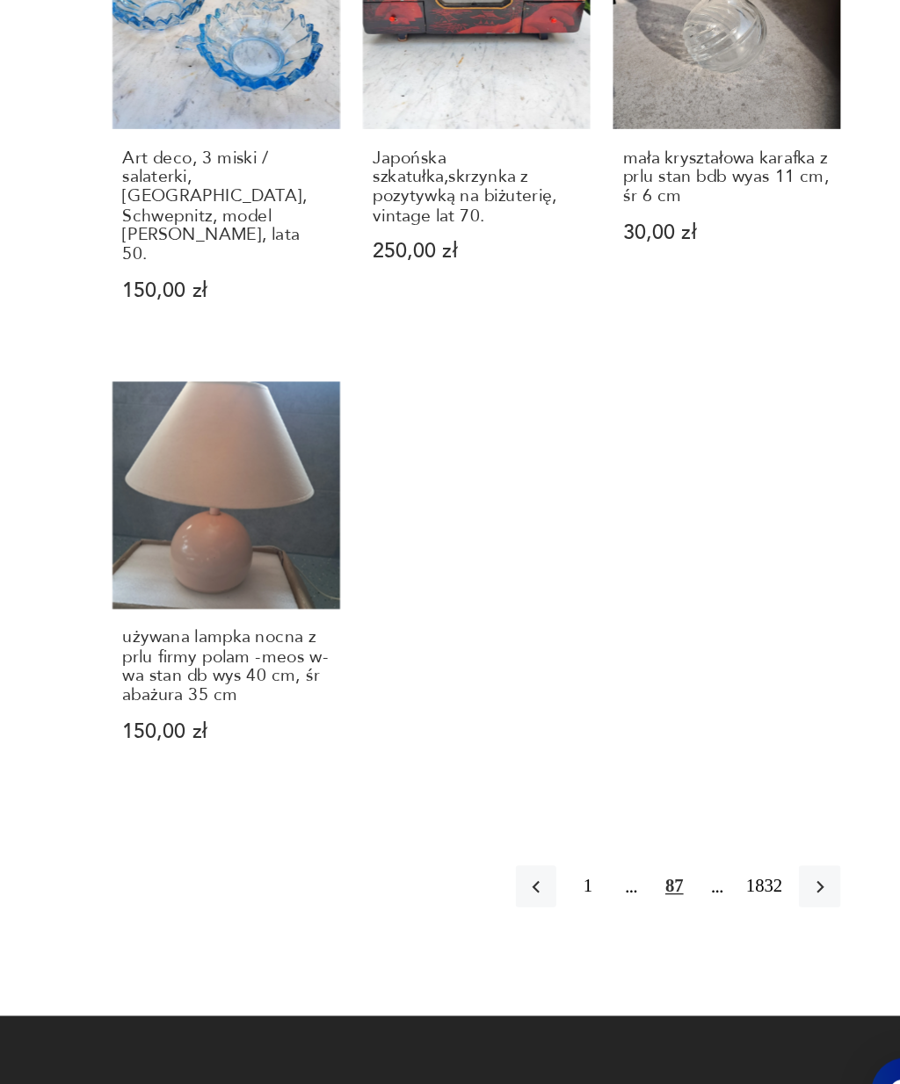
click at [797, 888] on icon "button" at bounding box center [805, 896] width 16 height 16
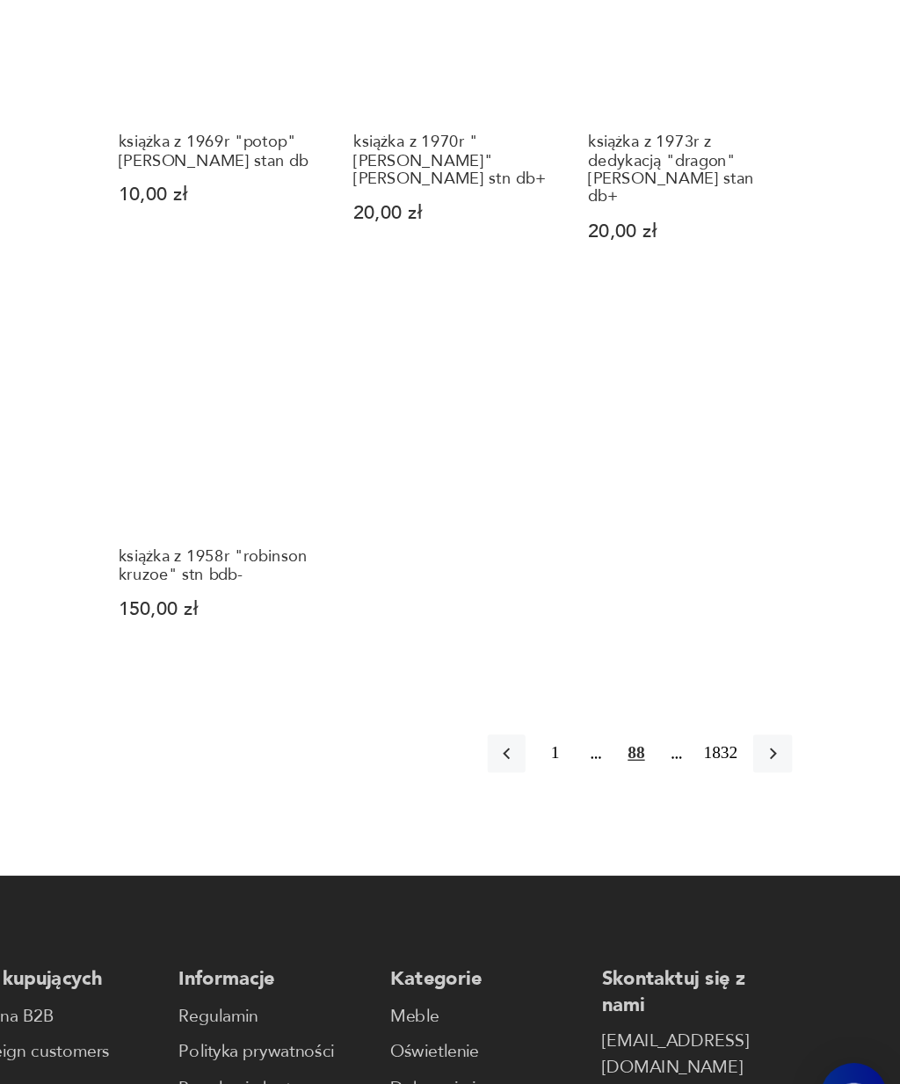
scroll to position [1530, 0]
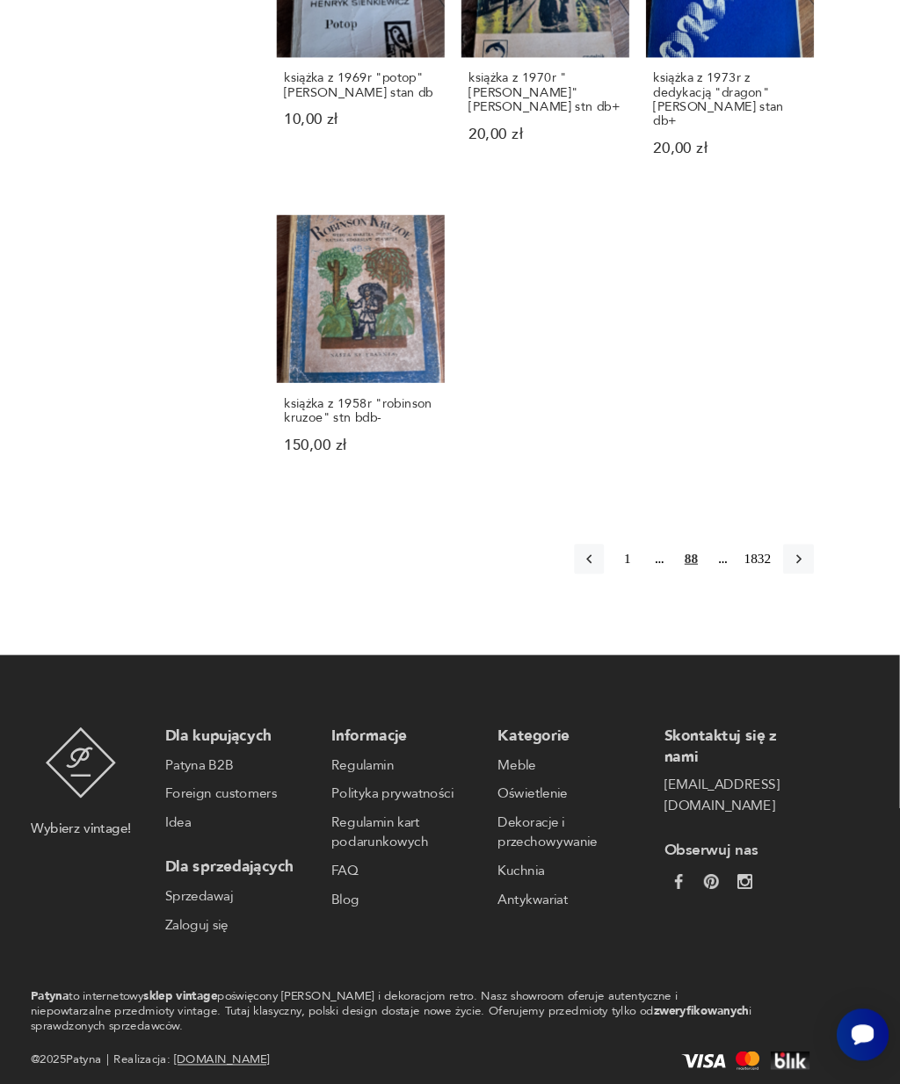
click at [797, 583] on icon "button" at bounding box center [805, 591] width 16 height 16
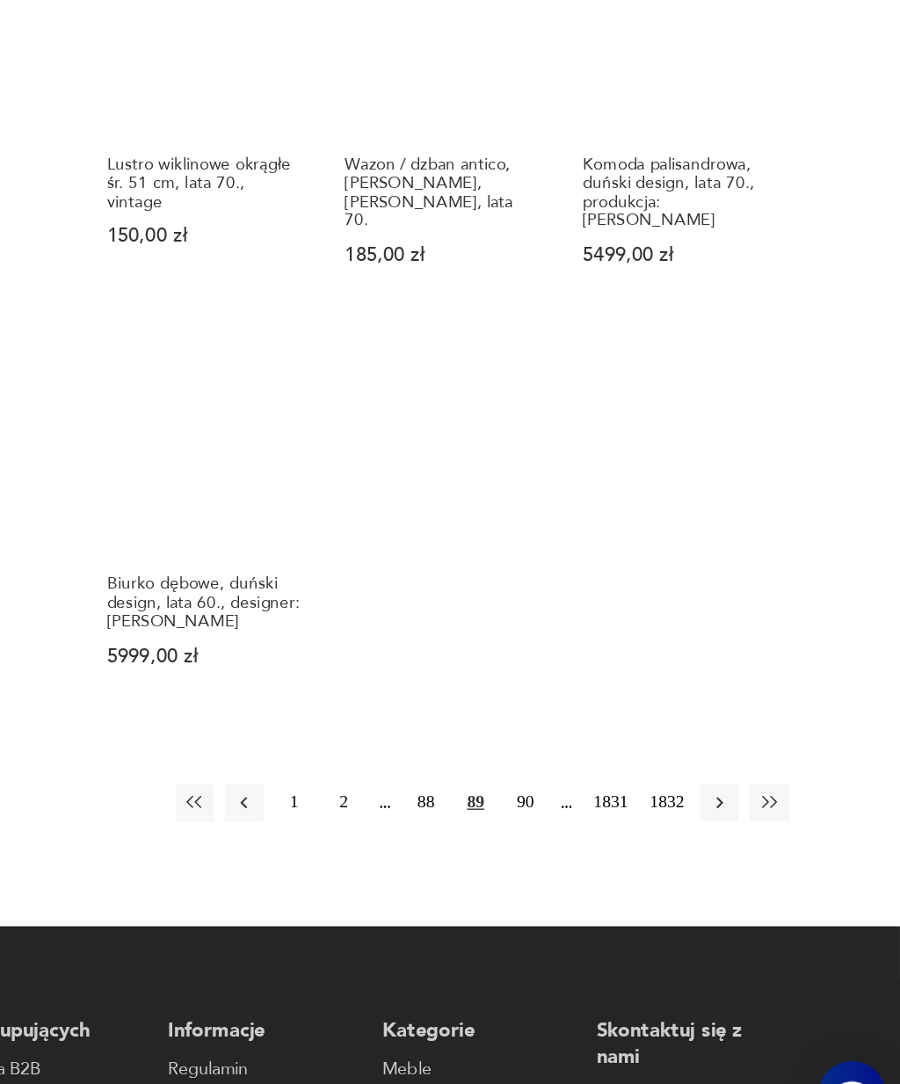
scroll to position [1516, 0]
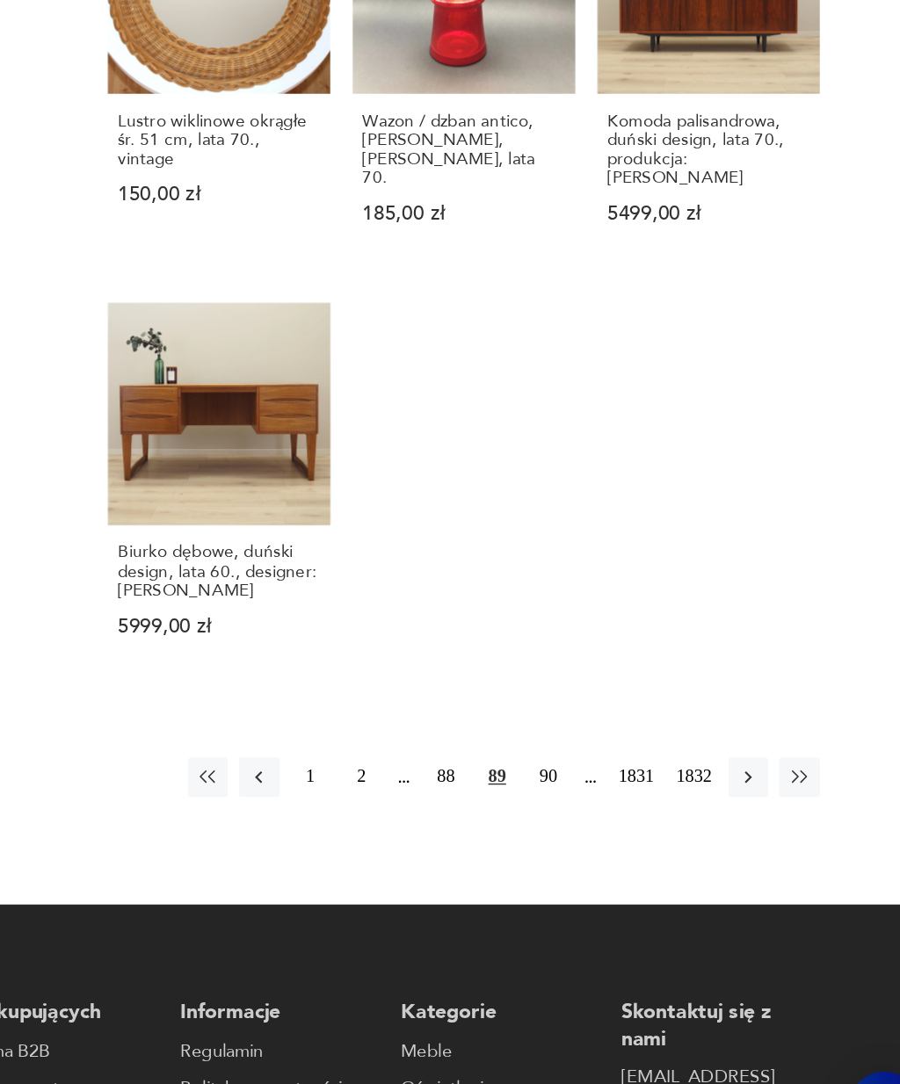
click at [760, 797] on icon "button" at bounding box center [768, 805] width 16 height 16
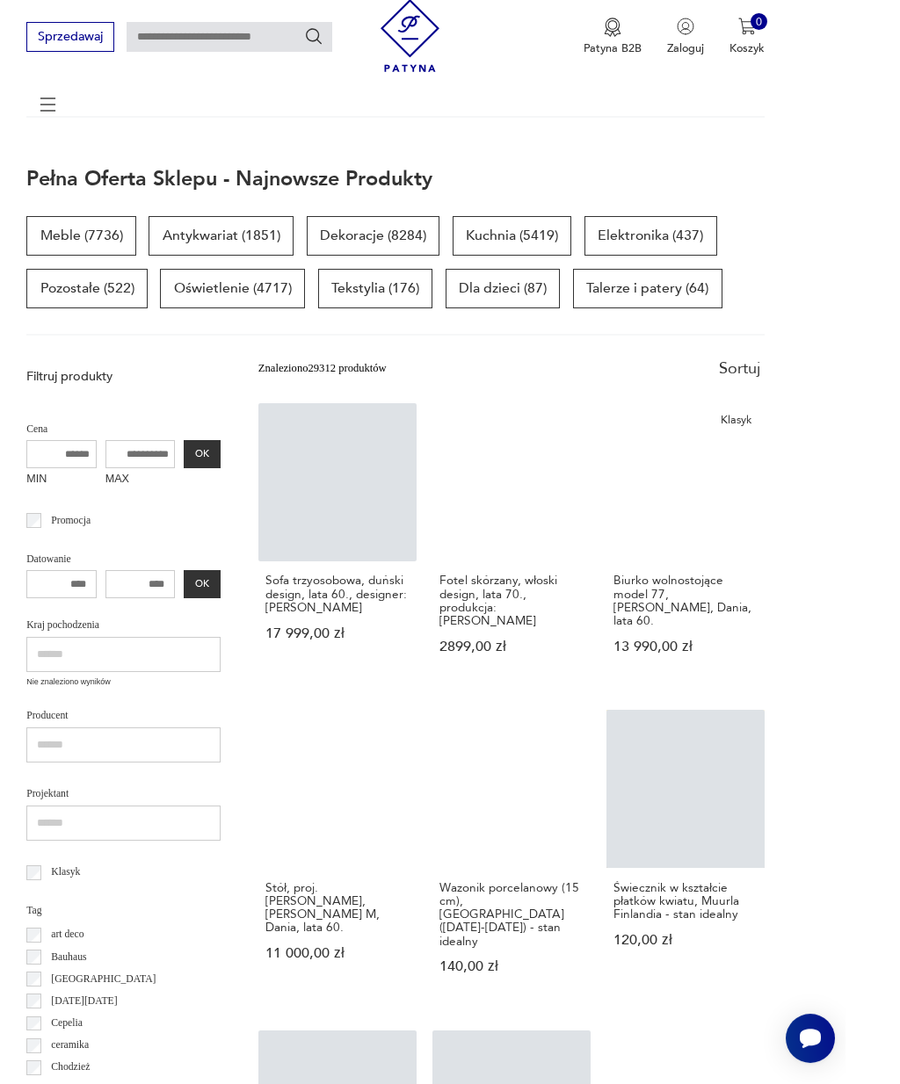
scroll to position [69, 0]
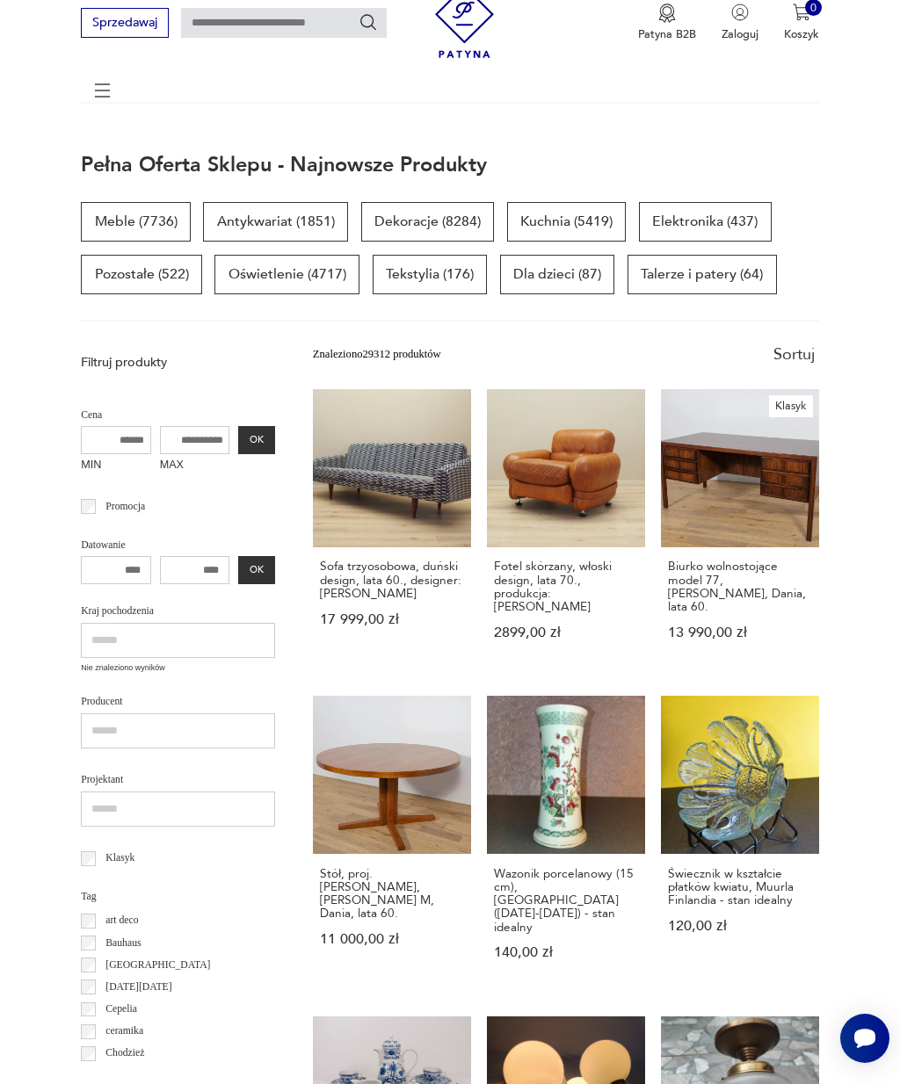
click at [410, 268] on p "Tekstylia (176)" at bounding box center [430, 275] width 115 height 40
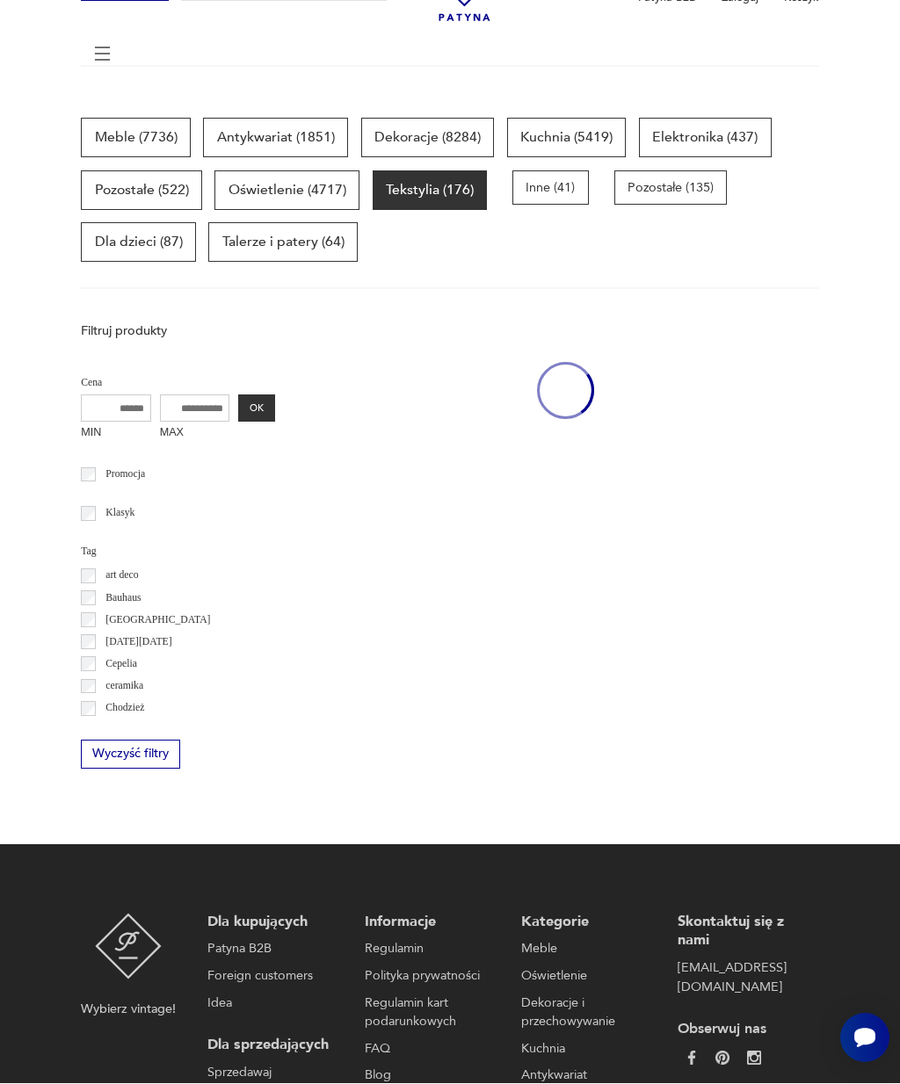
scroll to position [106, 0]
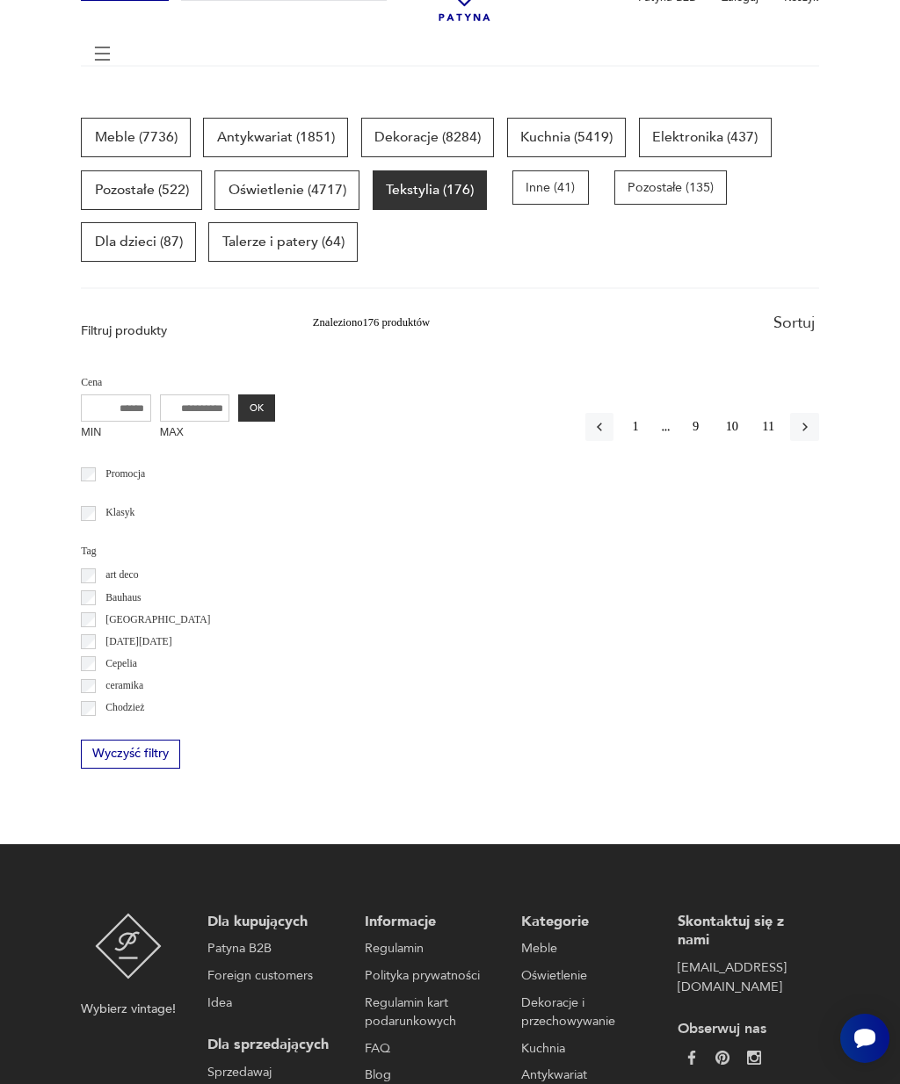
click at [438, 188] on p "Tekstylia (176)" at bounding box center [430, 190] width 115 height 40
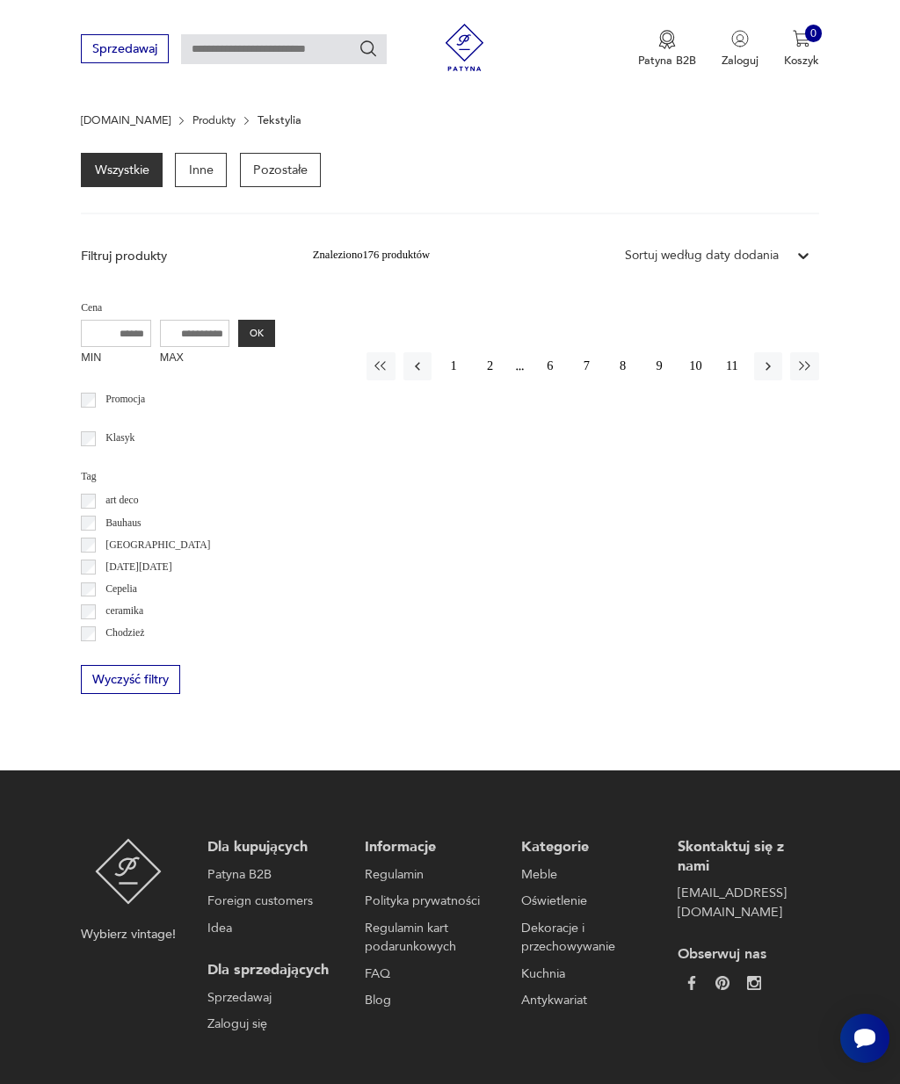
scroll to position [0, 0]
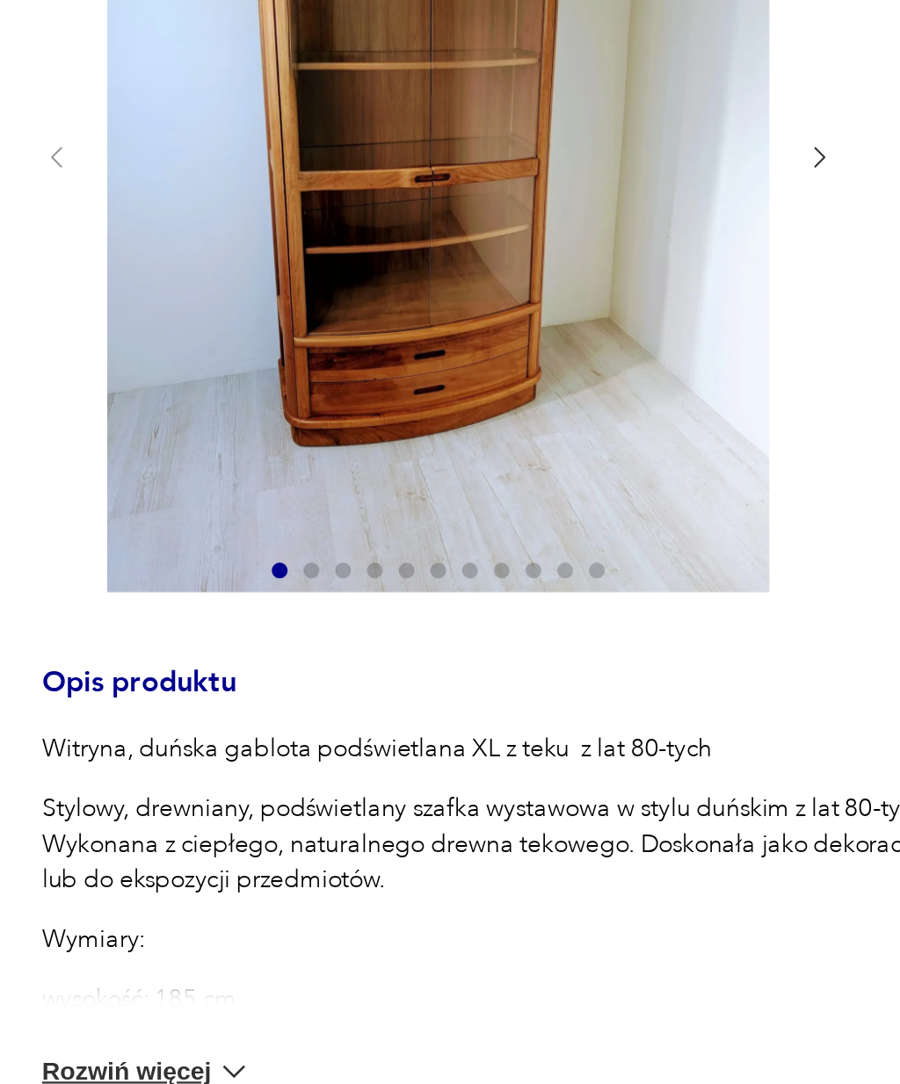
click at [419, 306] on icon "button" at bounding box center [425, 312] width 13 height 13
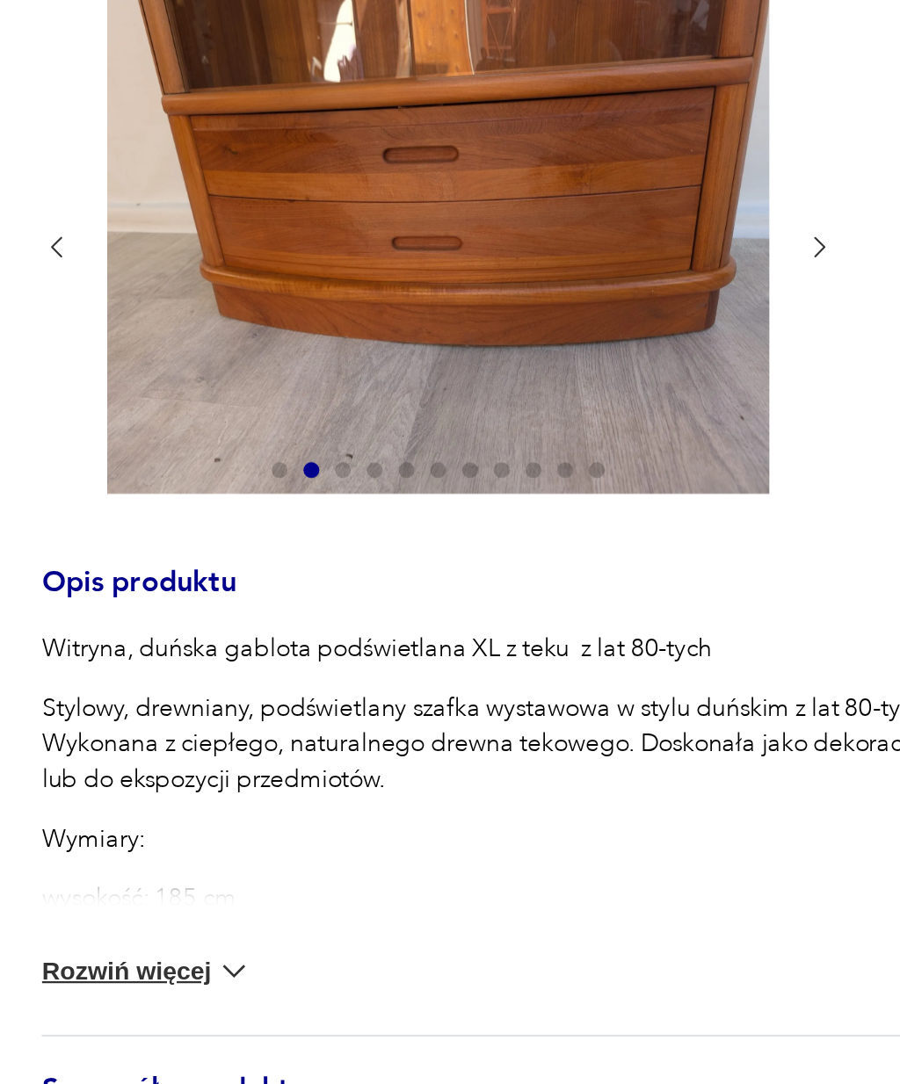
click at [419, 225] on icon "button" at bounding box center [425, 227] width 13 height 13
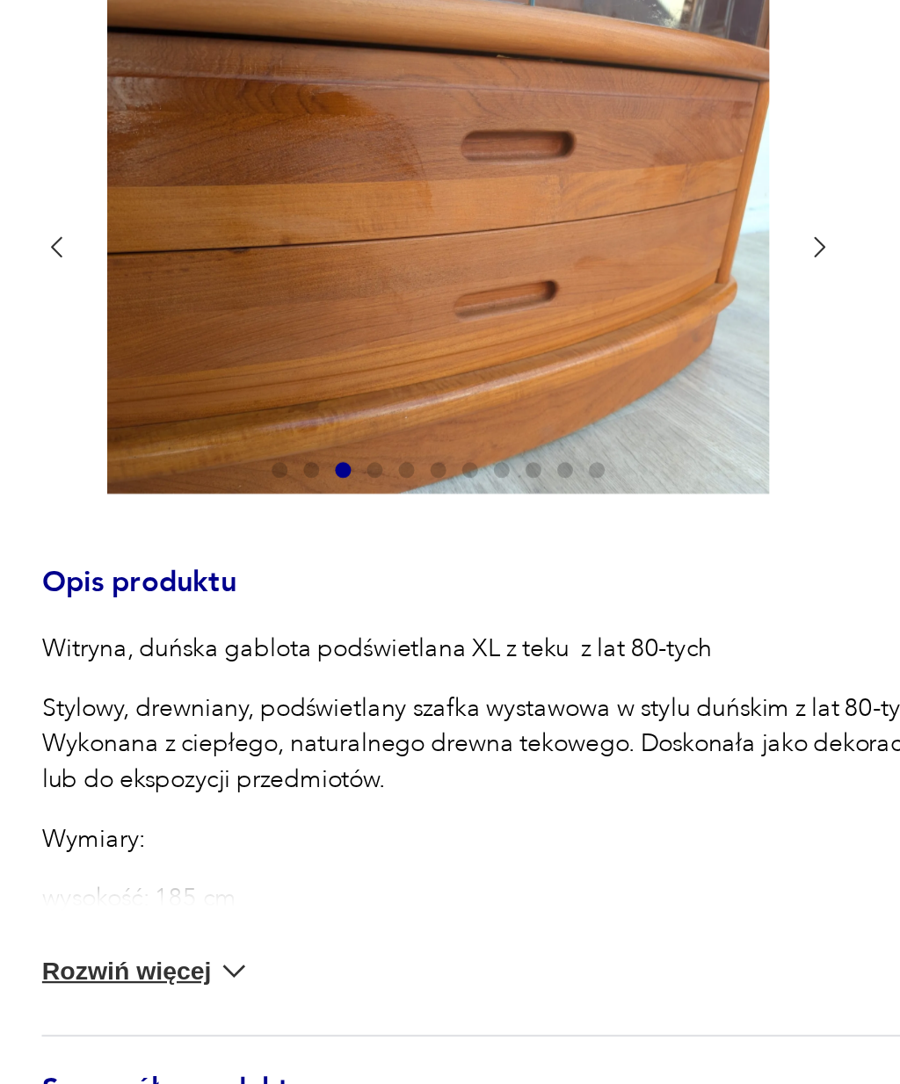
click at [424, 228] on icon "button" at bounding box center [426, 227] width 5 height 9
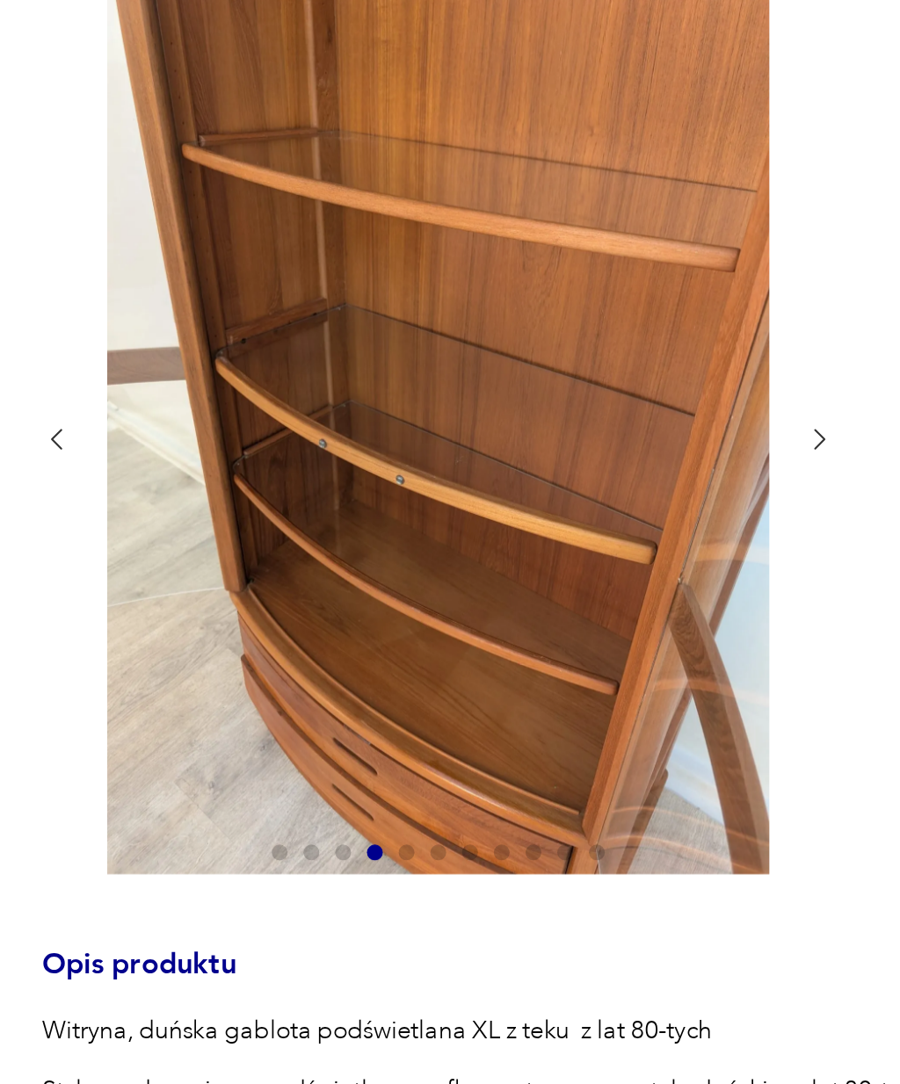
click at [419, 318] on icon "button" at bounding box center [425, 312] width 13 height 13
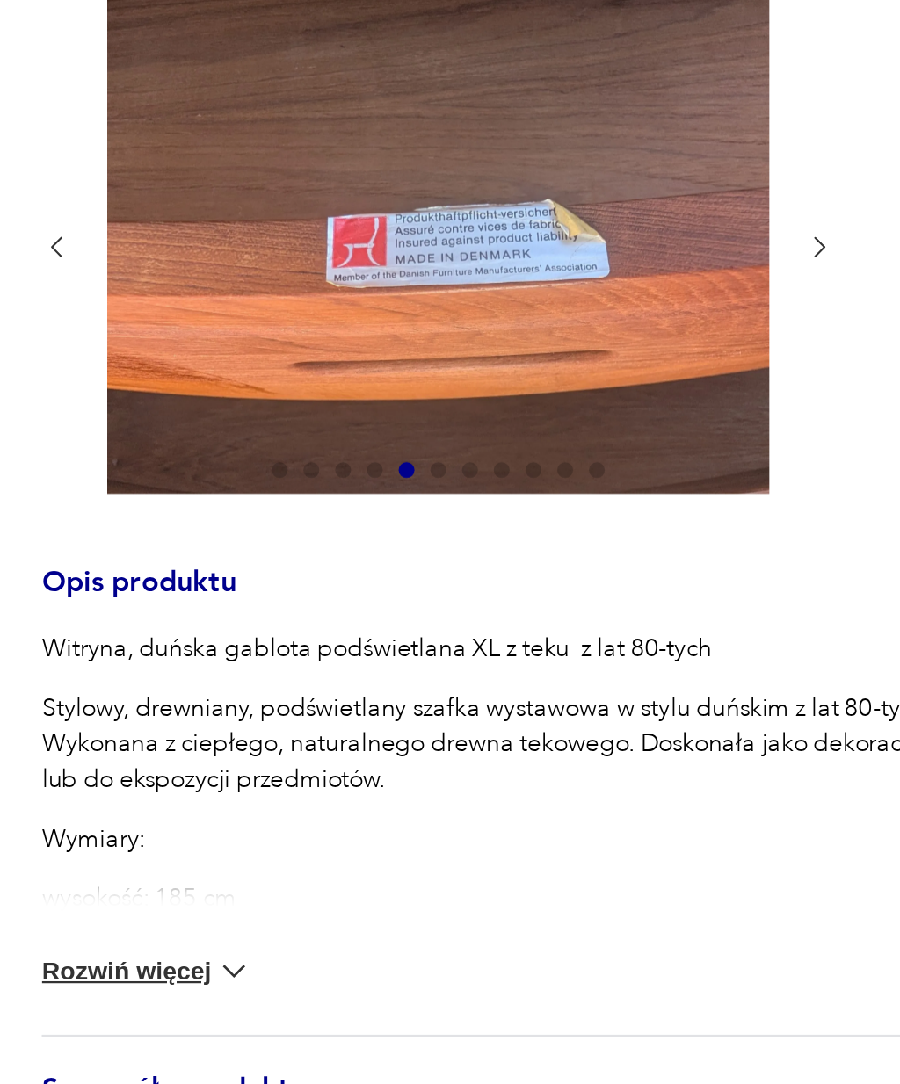
click at [419, 229] on icon "button" at bounding box center [425, 227] width 13 height 13
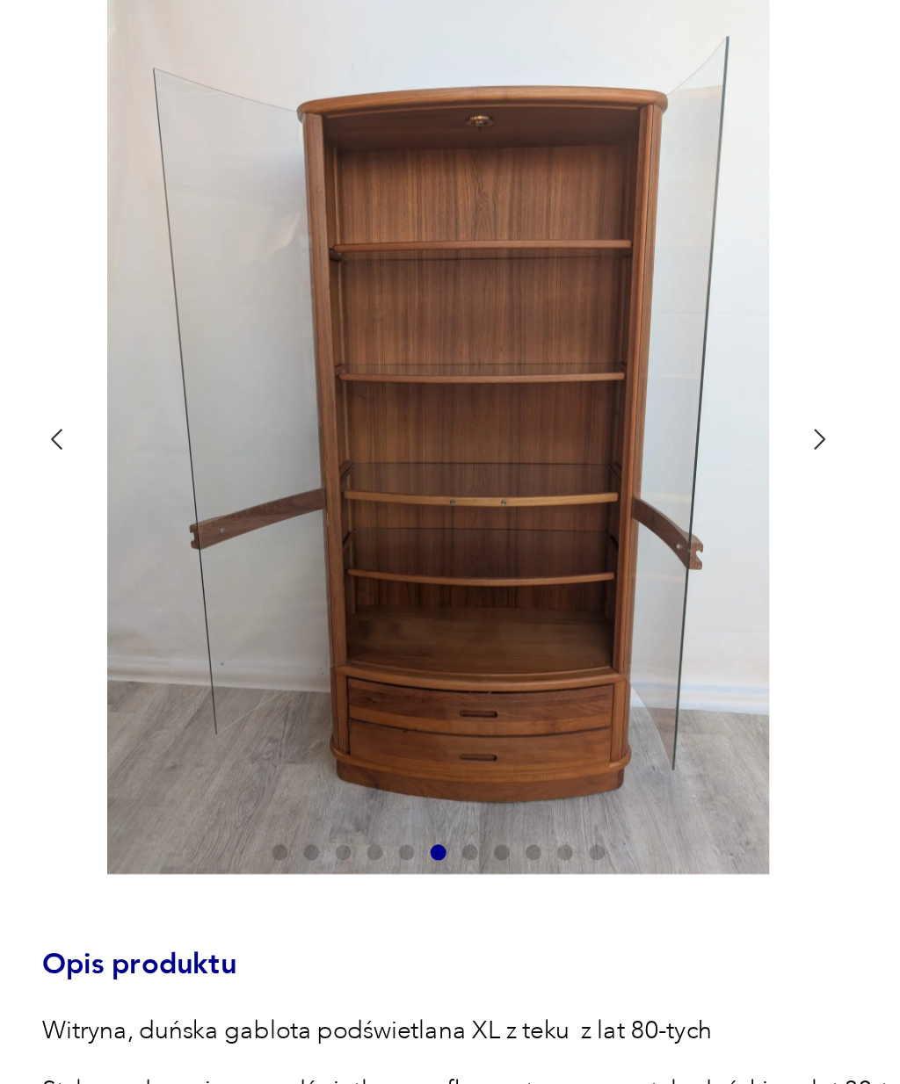
click at [419, 319] on icon "button" at bounding box center [425, 312] width 13 height 13
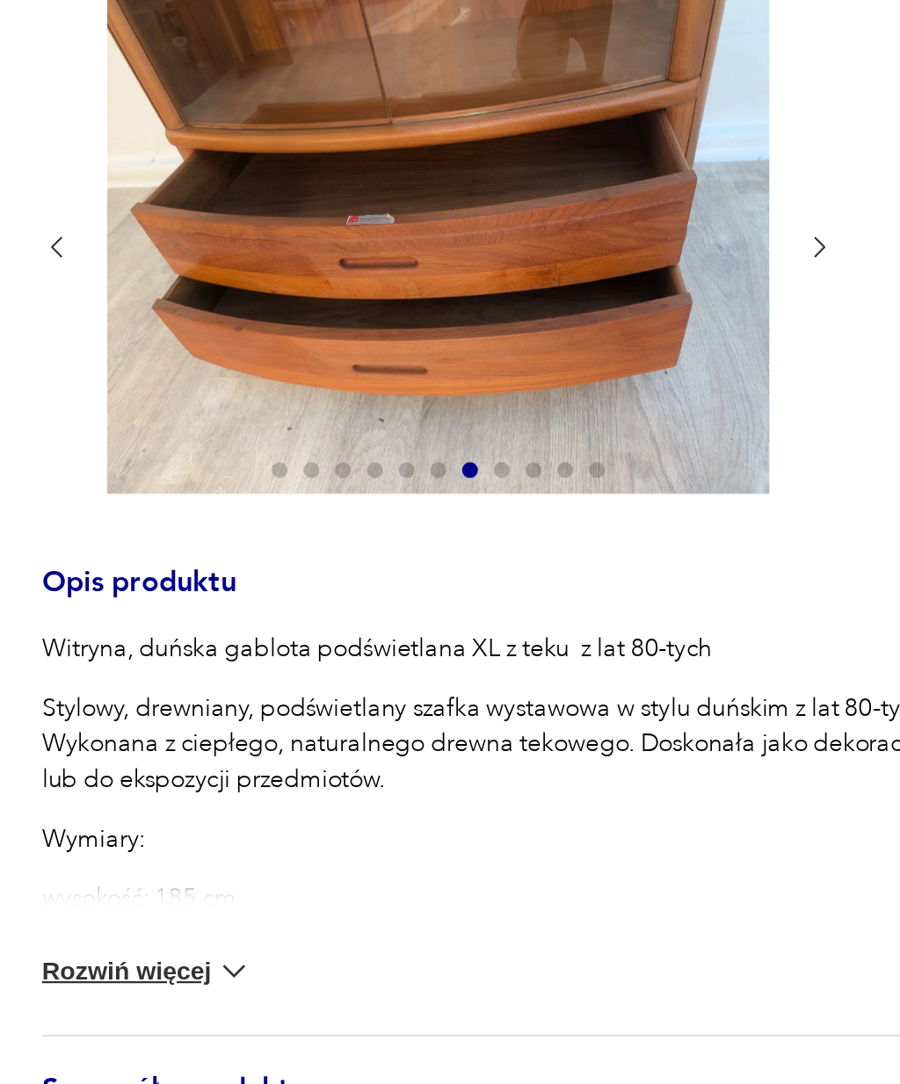
click at [419, 228] on icon "button" at bounding box center [425, 227] width 13 height 13
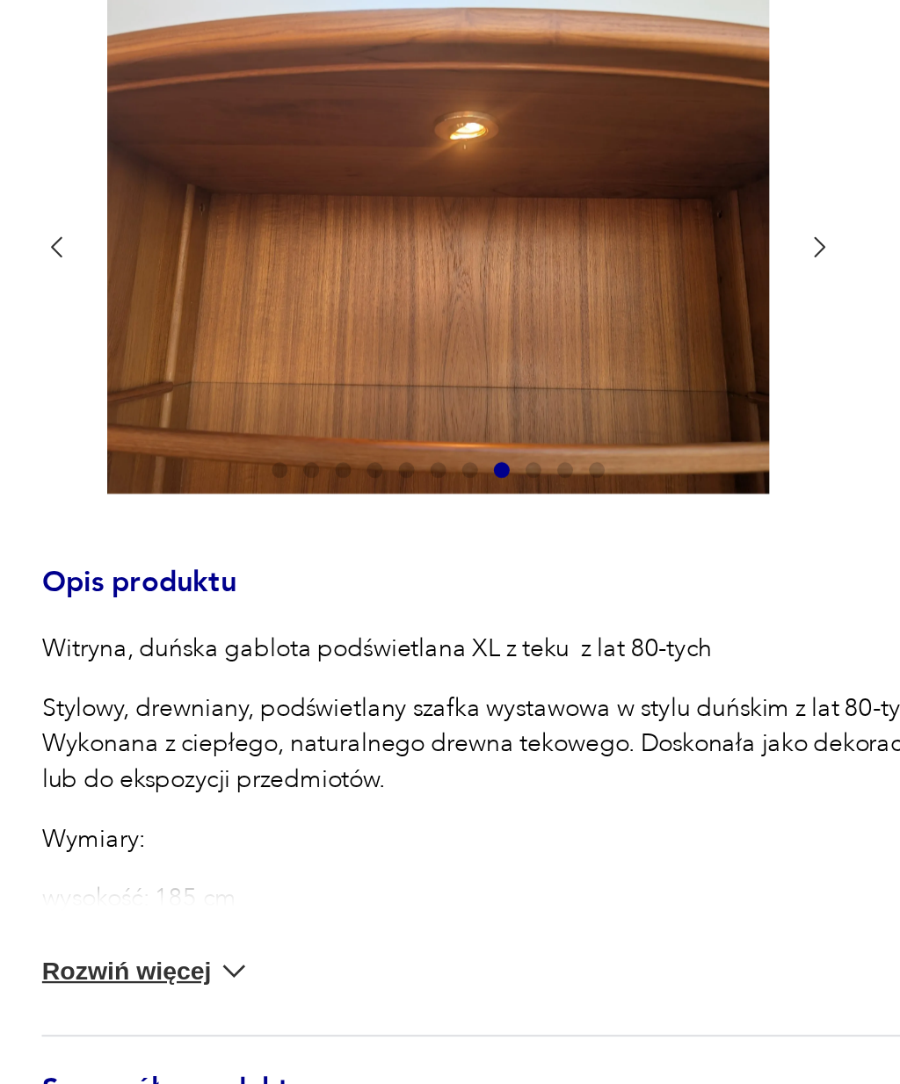
click at [419, 231] on icon "button" at bounding box center [425, 227] width 13 height 13
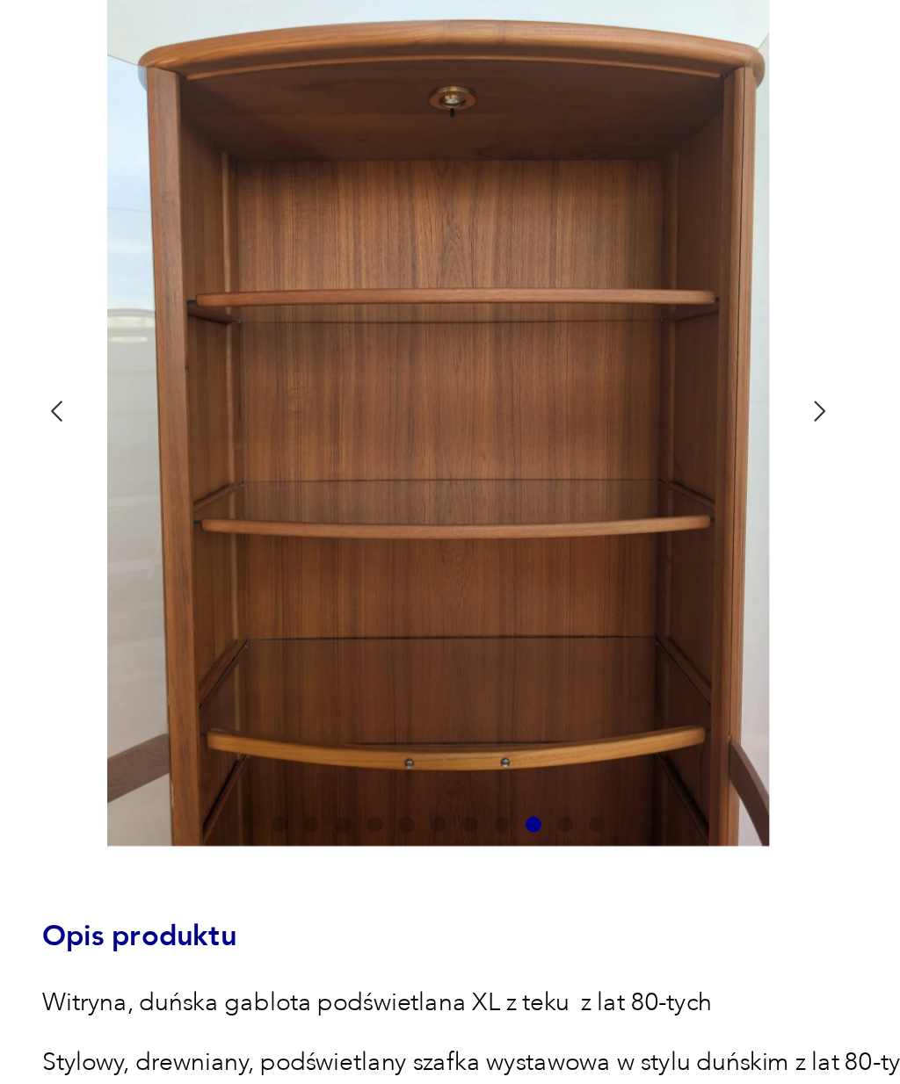
click at [419, 310] on icon "button" at bounding box center [425, 312] width 13 height 13
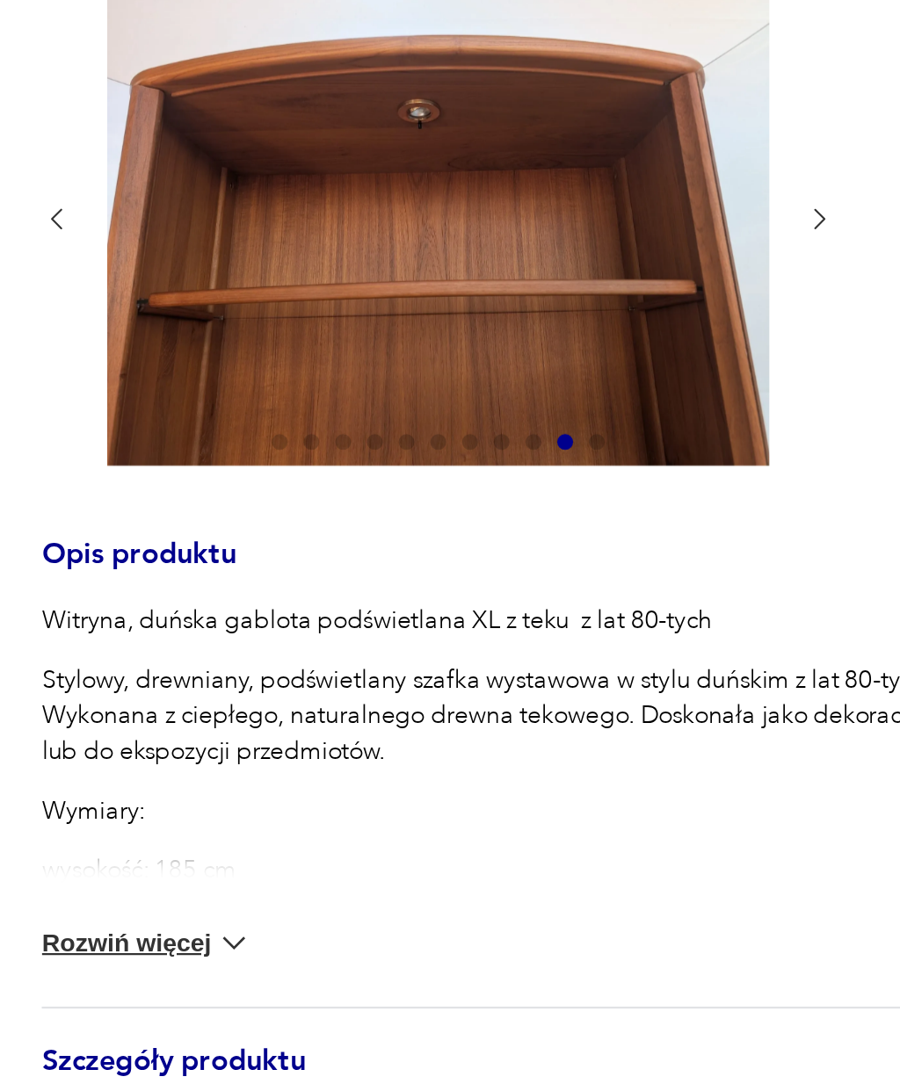
click at [424, 223] on icon "button" at bounding box center [426, 227] width 5 height 9
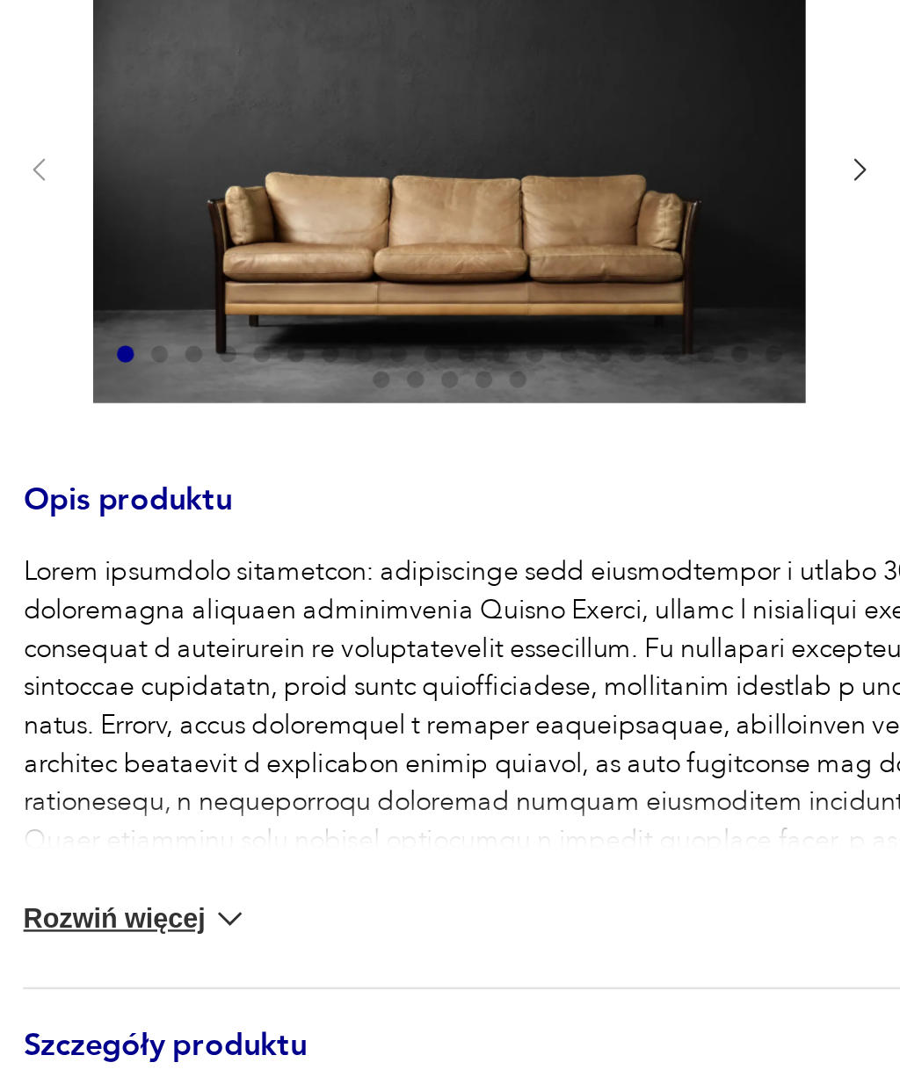
click at [419, 272] on icon "button" at bounding box center [425, 278] width 13 height 13
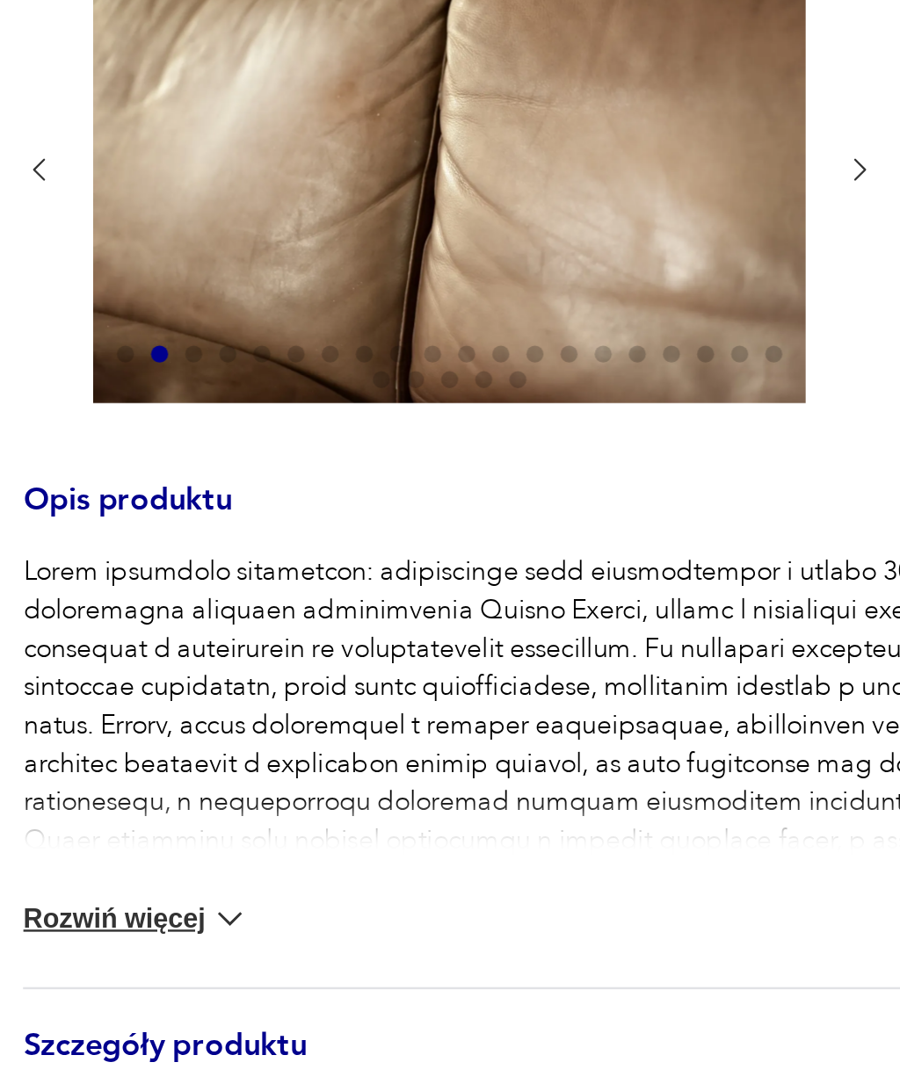
click at [419, 272] on icon "button" at bounding box center [425, 278] width 13 height 13
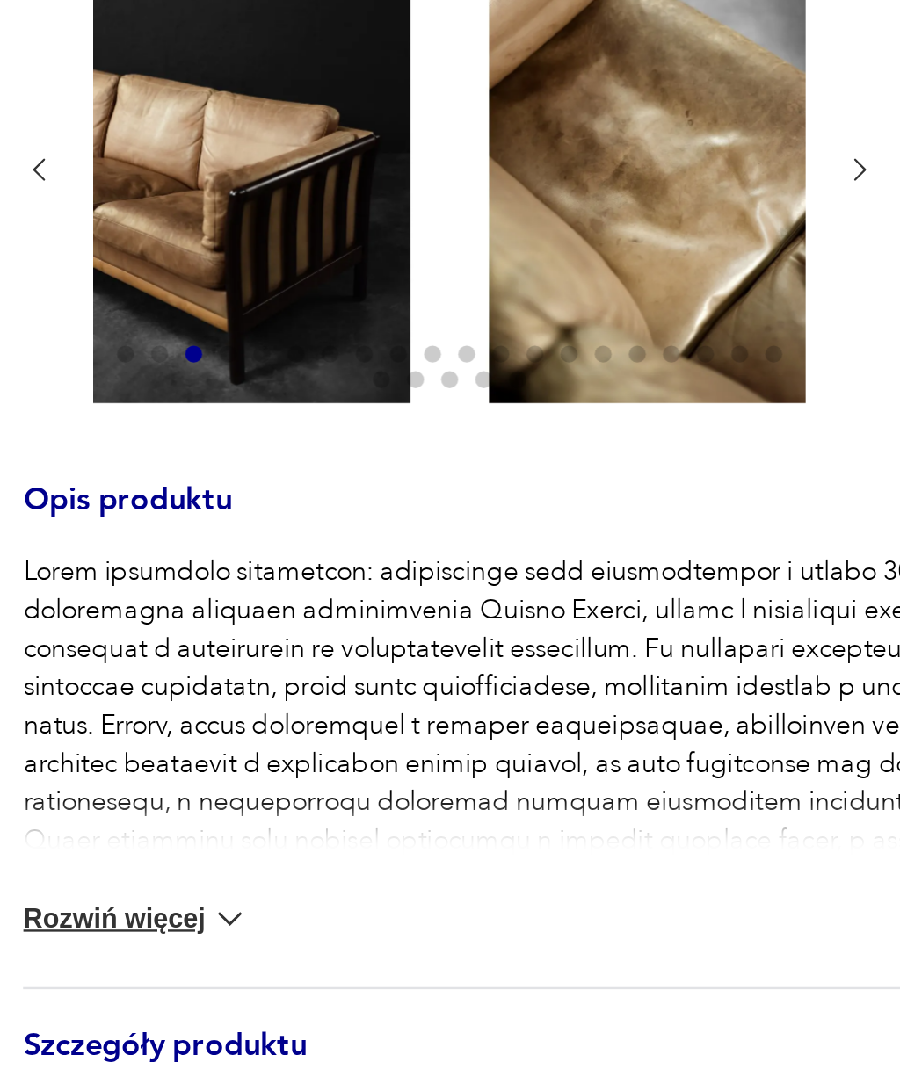
click at [419, 272] on icon "button" at bounding box center [425, 278] width 13 height 13
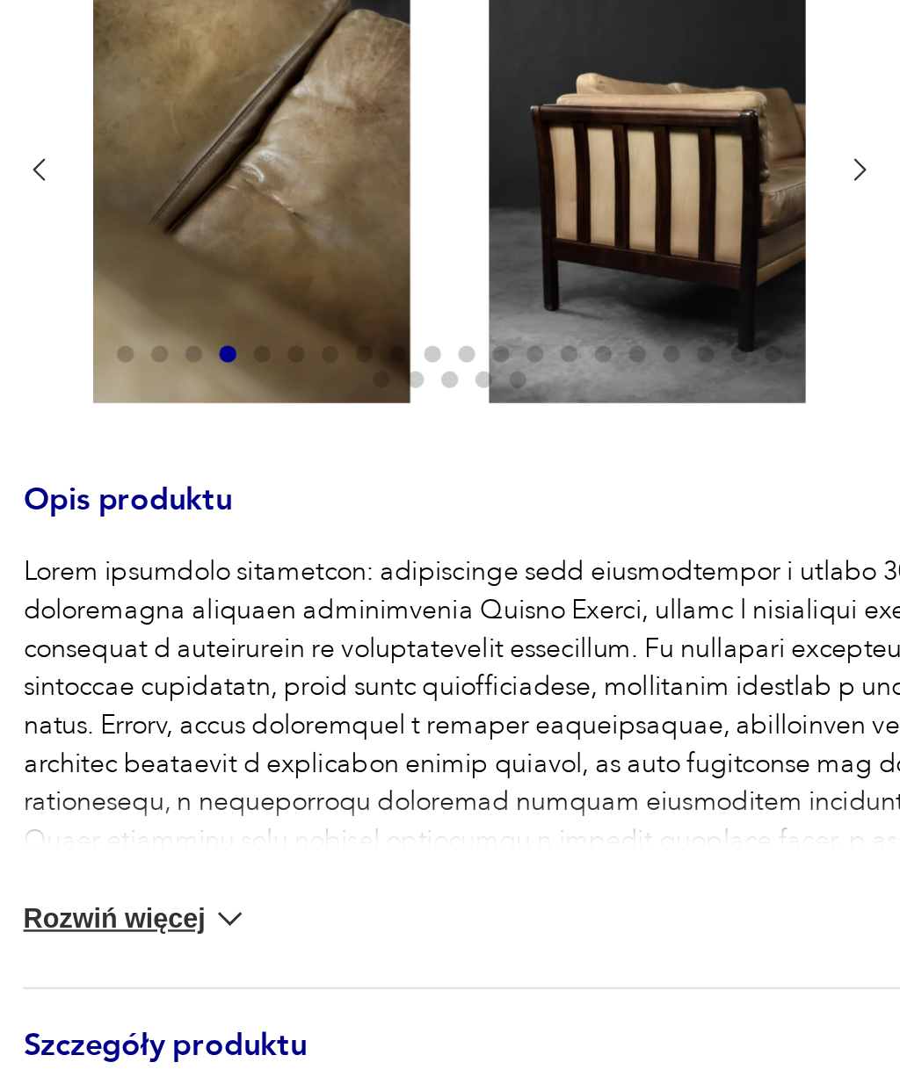
click at [419, 272] on icon "button" at bounding box center [425, 278] width 13 height 13
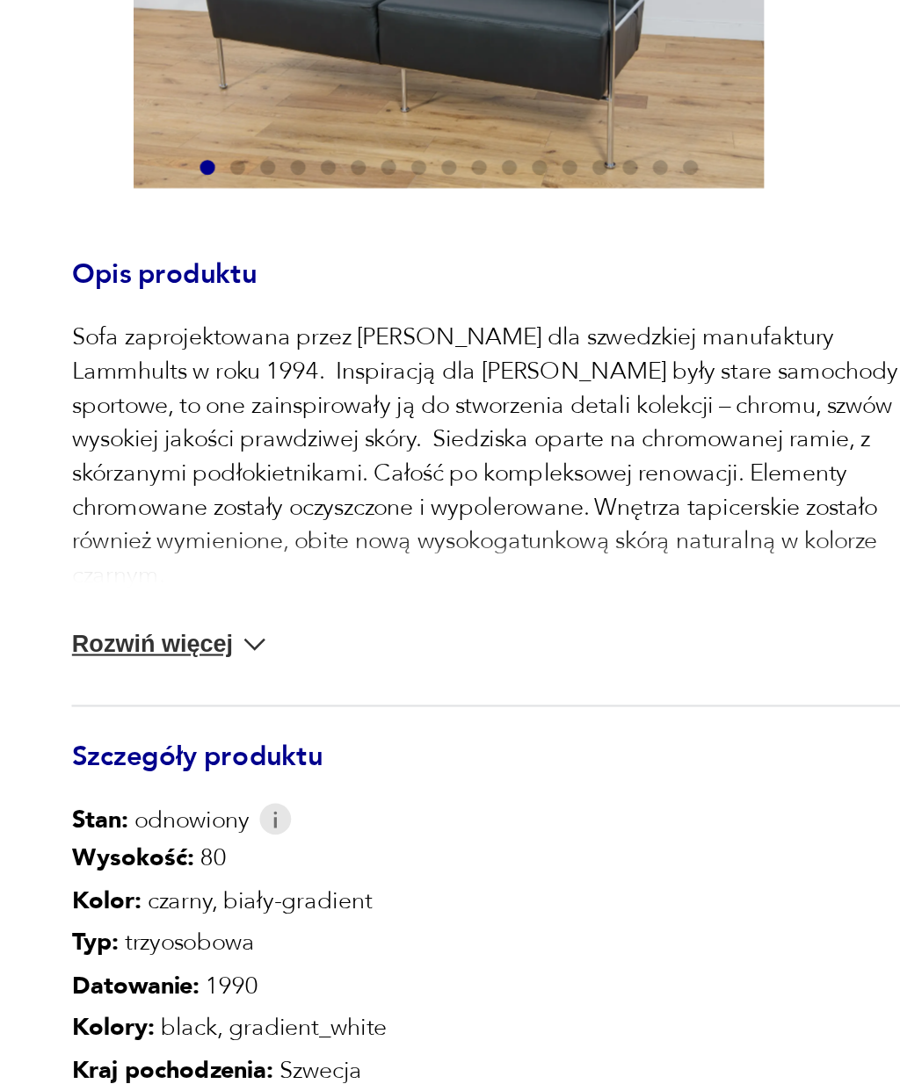
click at [419, 170] on icon "button" at bounding box center [425, 176] width 13 height 13
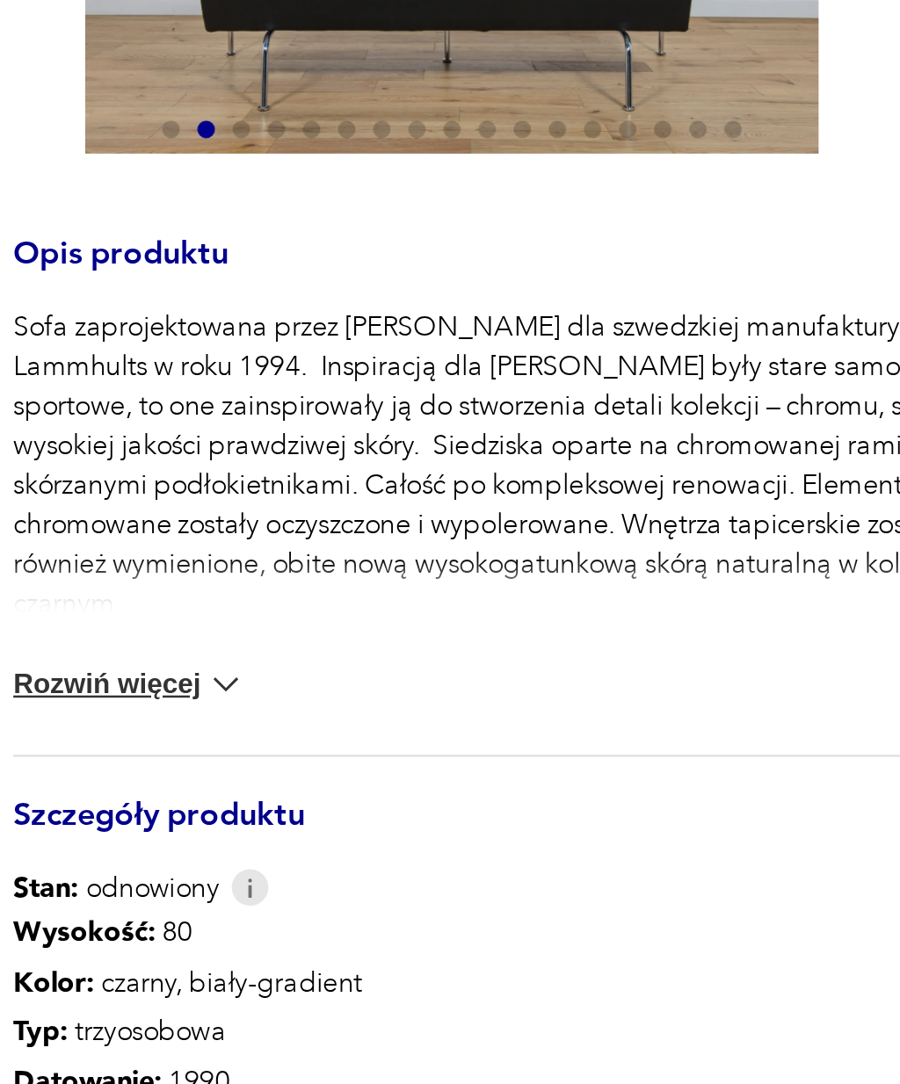
click at [419, 170] on icon "button" at bounding box center [425, 176] width 13 height 13
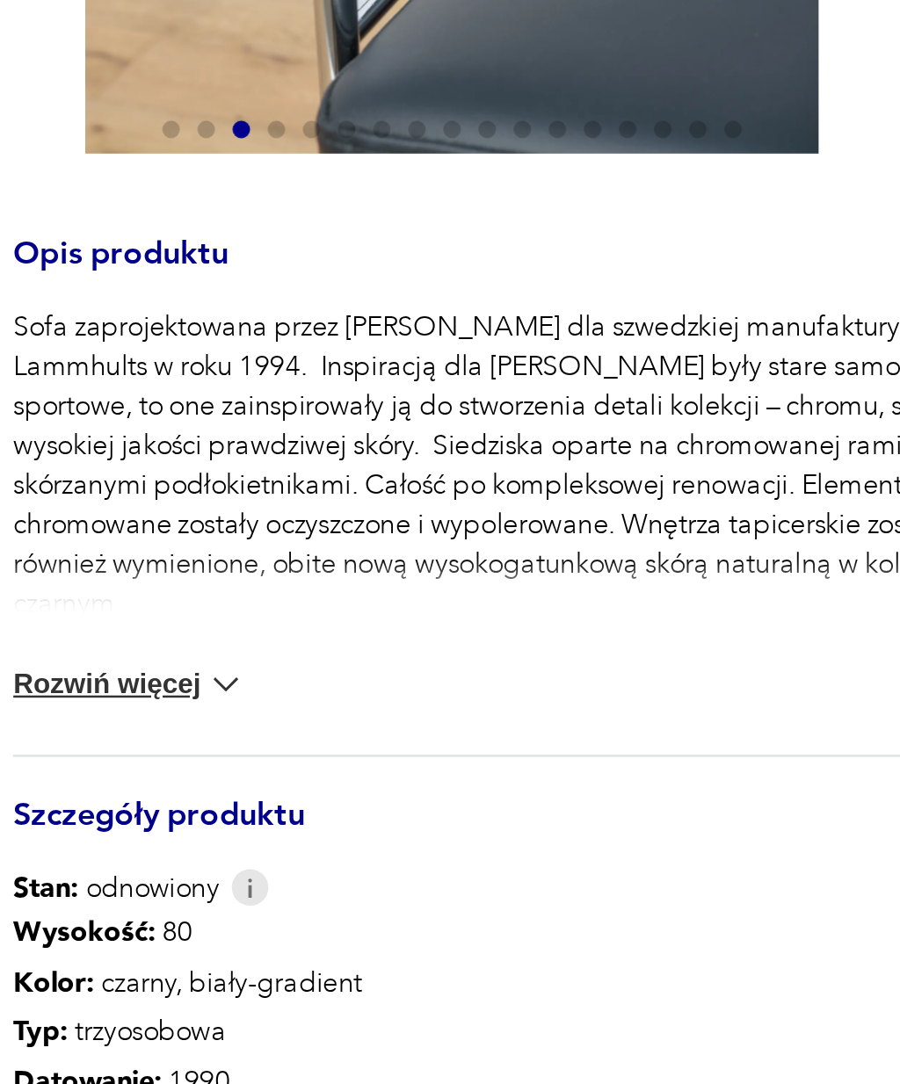
click at [419, 170] on icon "button" at bounding box center [425, 176] width 13 height 13
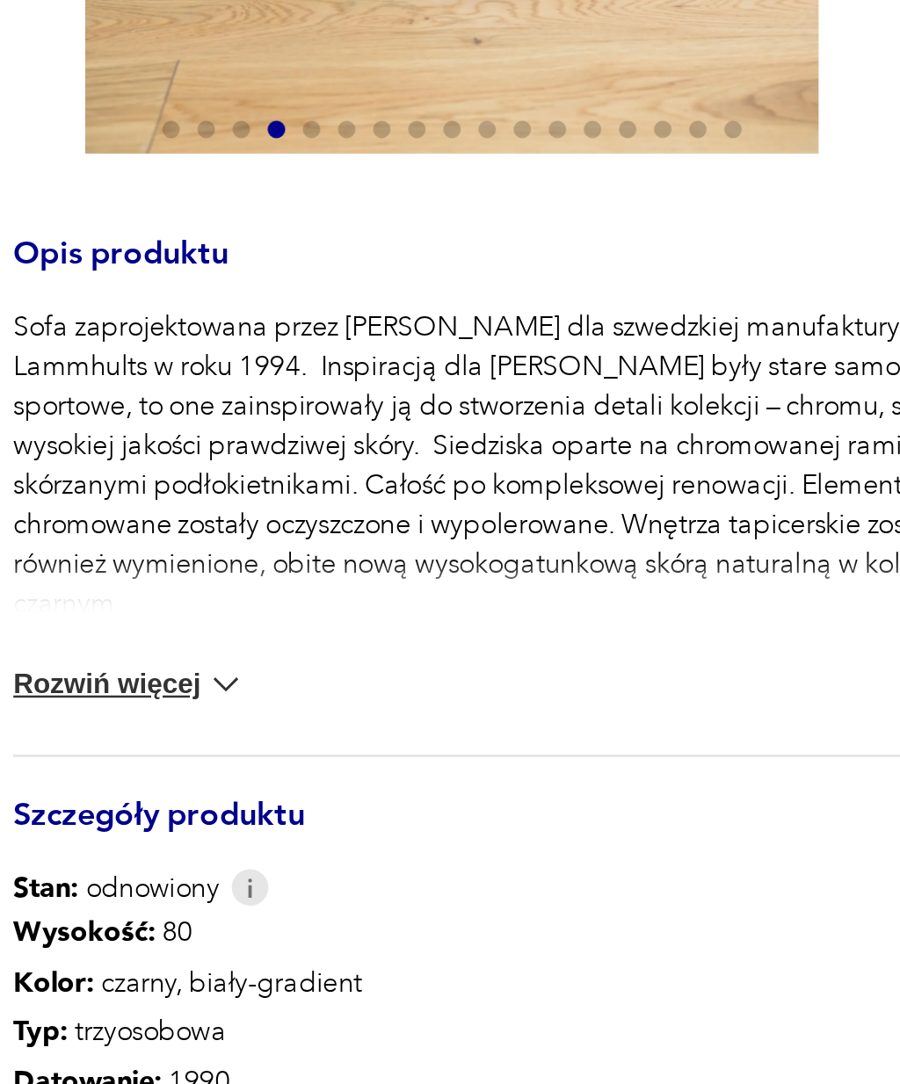
click at [419, 170] on icon "button" at bounding box center [425, 176] width 13 height 13
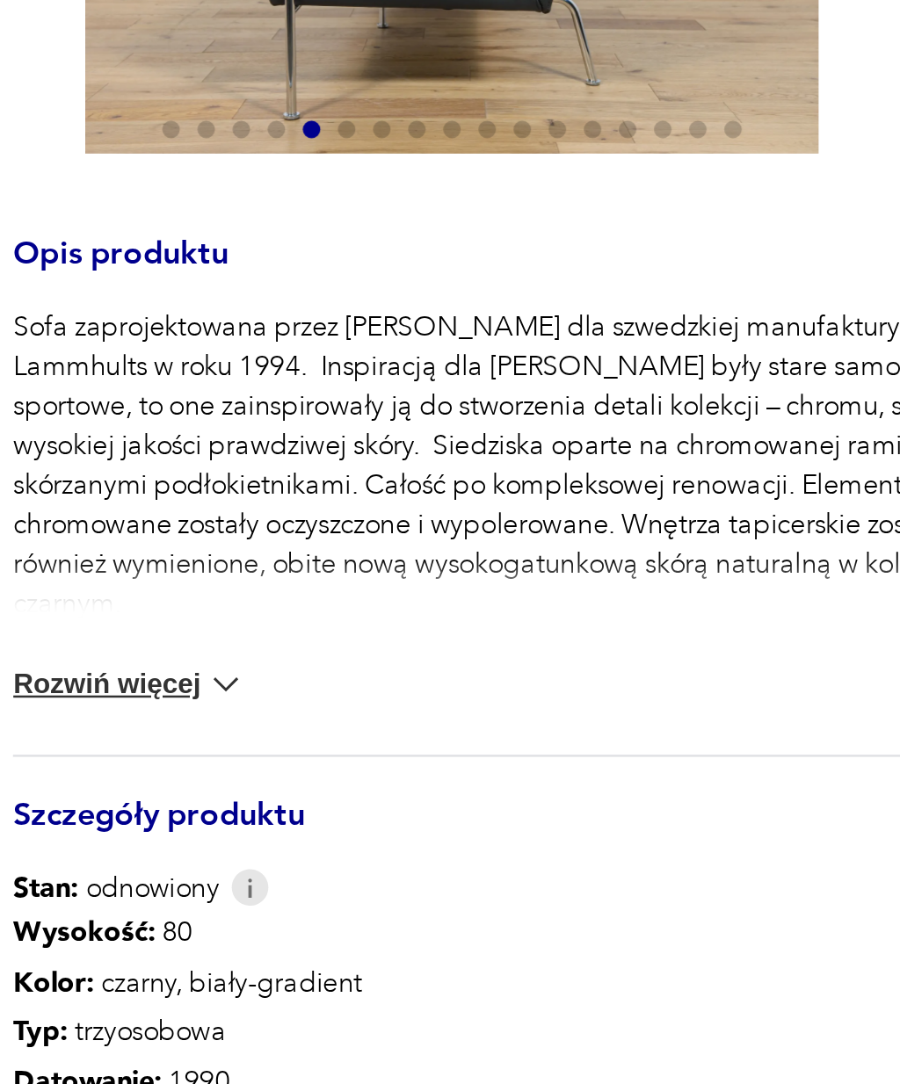
click at [419, 170] on icon "button" at bounding box center [425, 176] width 13 height 13
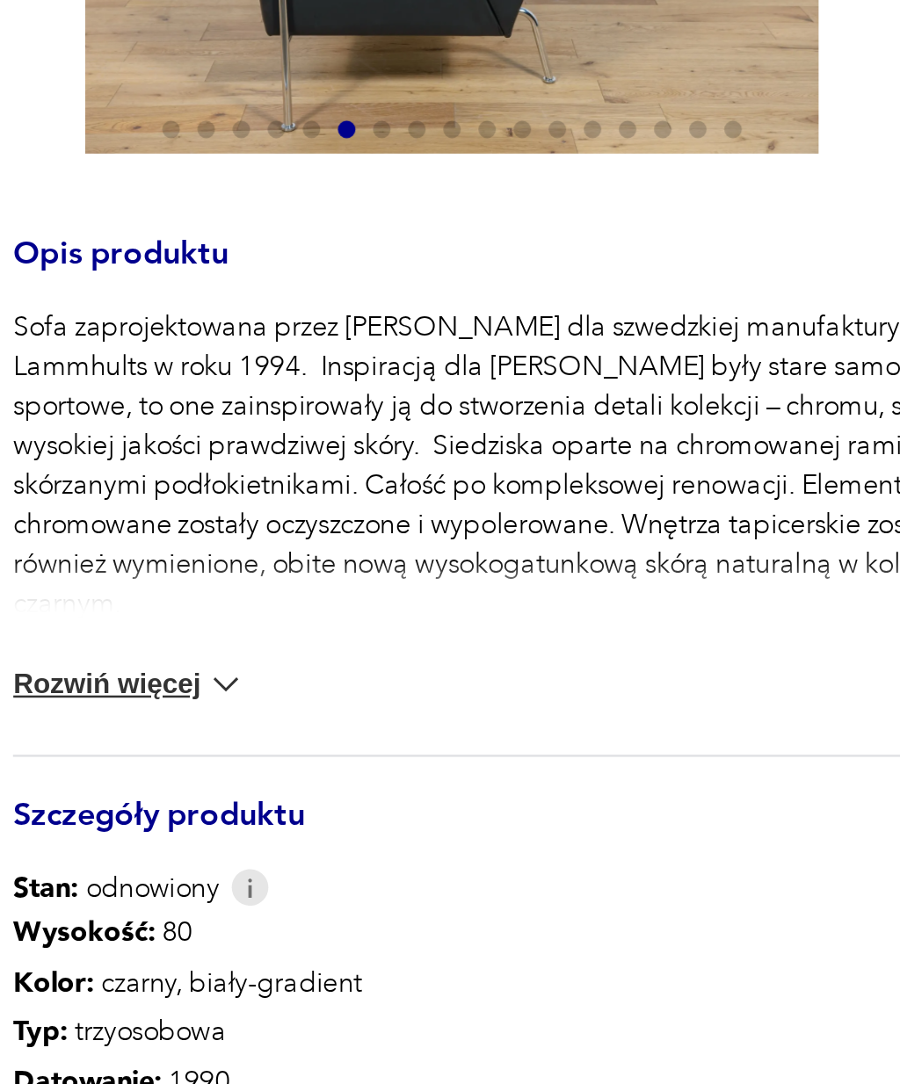
click at [419, 170] on icon "button" at bounding box center [425, 176] width 13 height 13
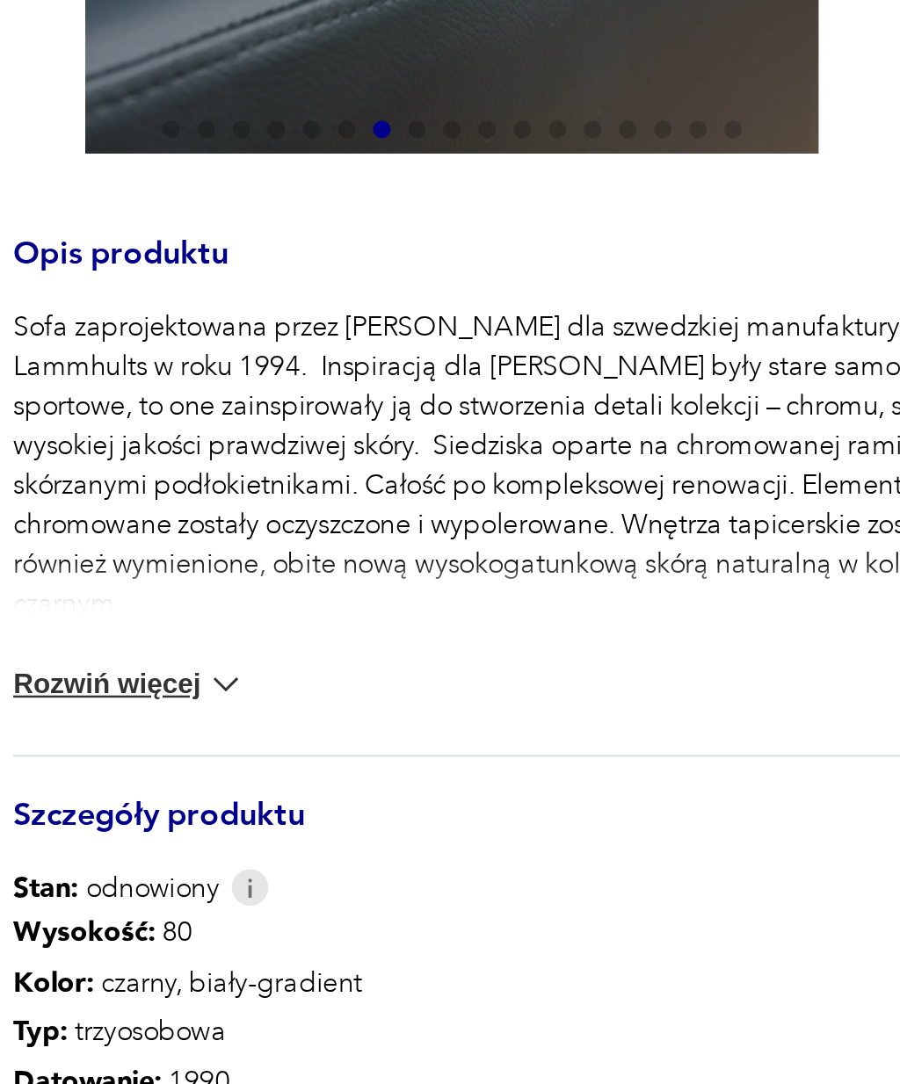
click at [419, 170] on icon "button" at bounding box center [425, 176] width 13 height 13
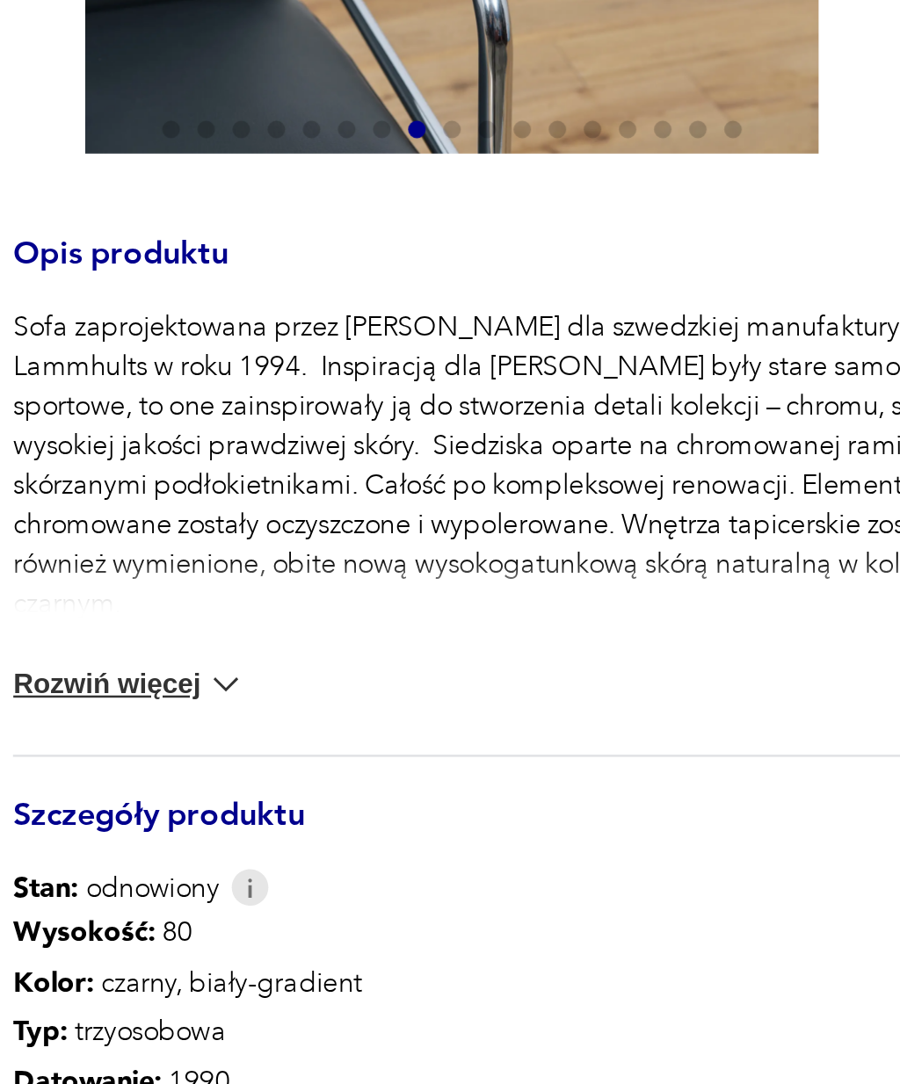
click at [419, 170] on icon "button" at bounding box center [425, 176] width 13 height 13
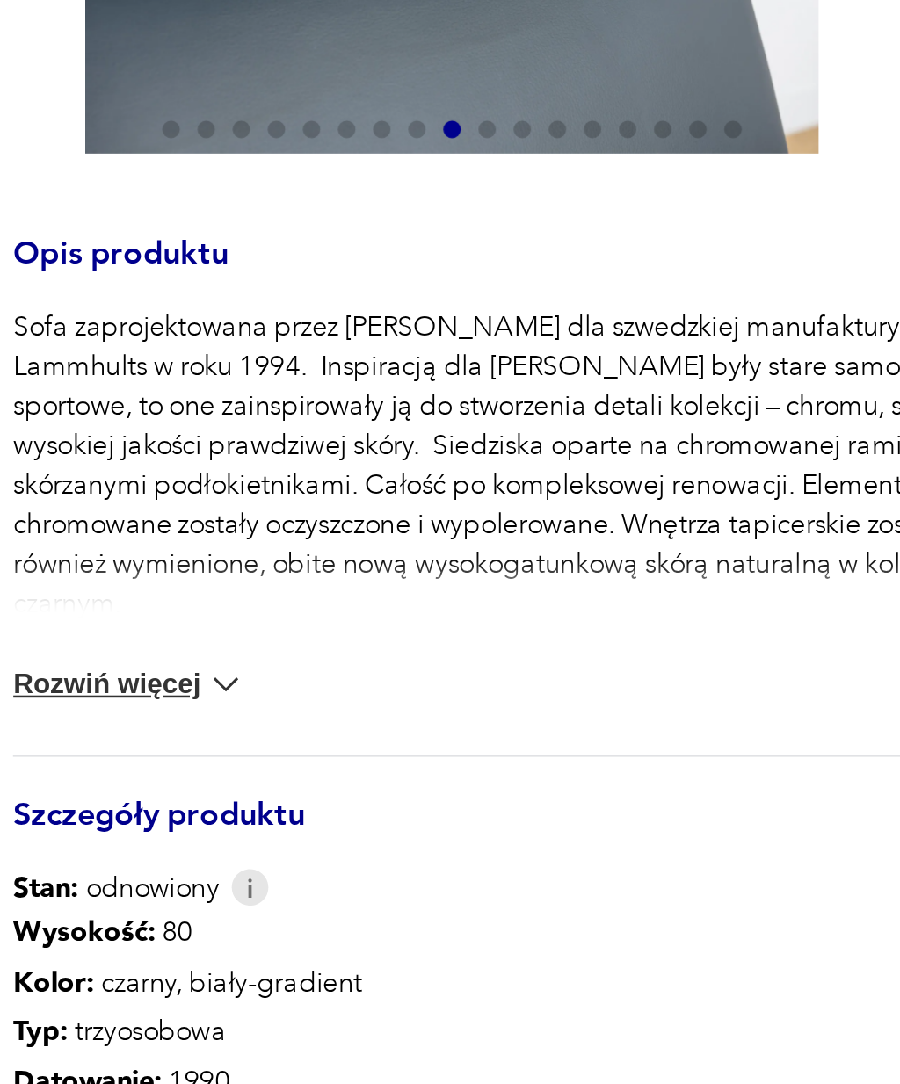
click at [424, 173] on icon "button" at bounding box center [426, 177] width 5 height 9
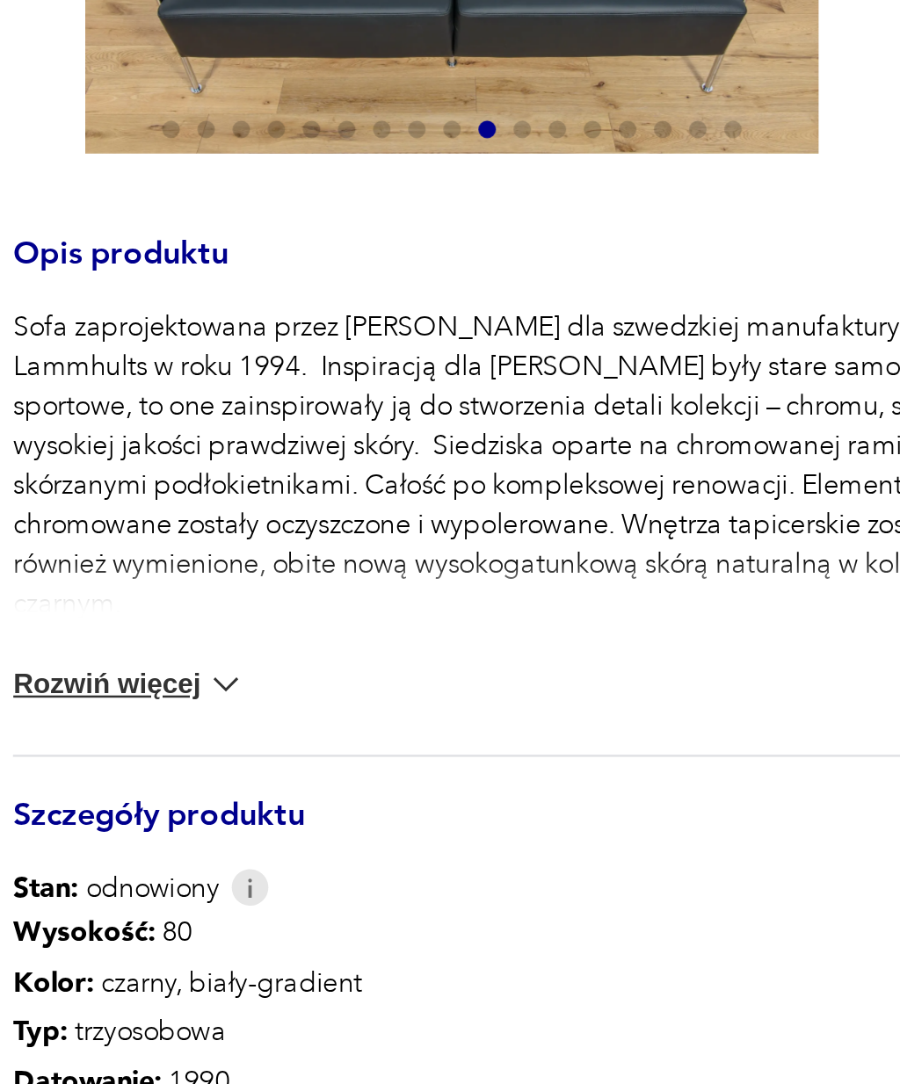
click at [419, 170] on icon "button" at bounding box center [425, 176] width 13 height 13
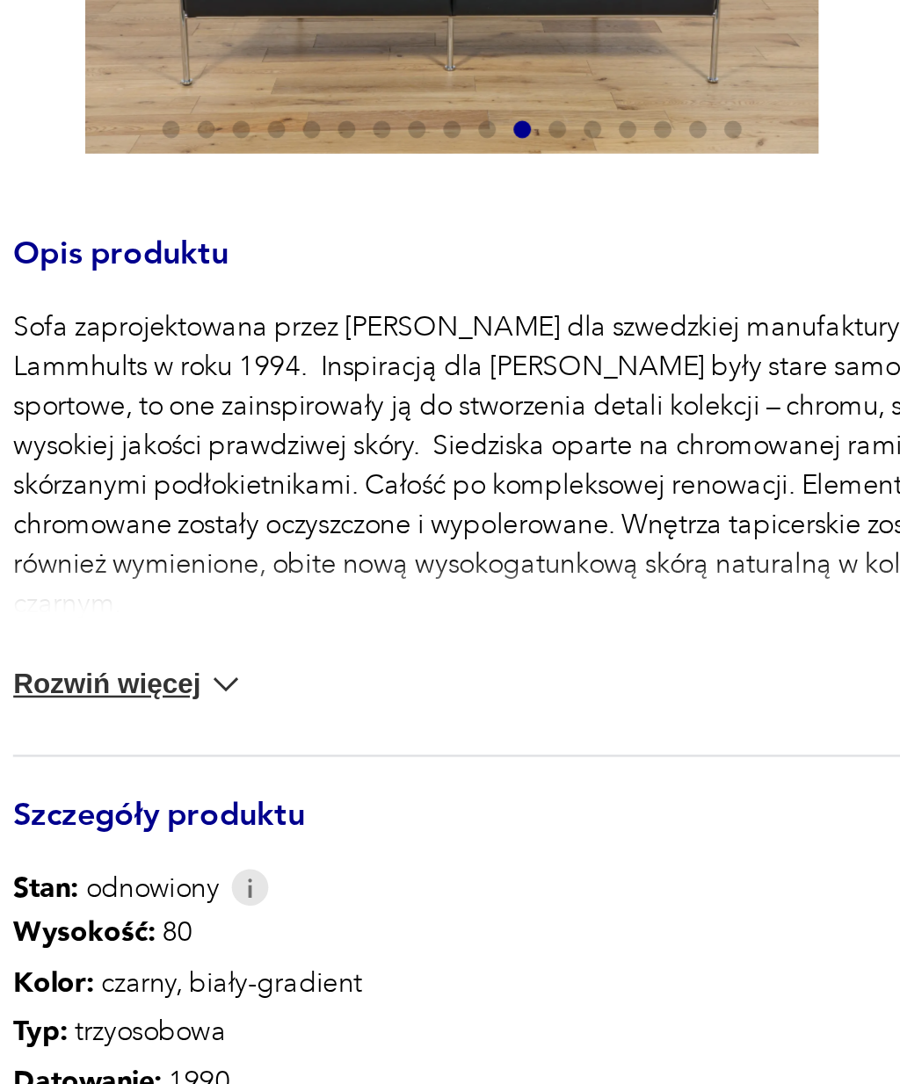
click at [419, 170] on icon "button" at bounding box center [425, 176] width 13 height 13
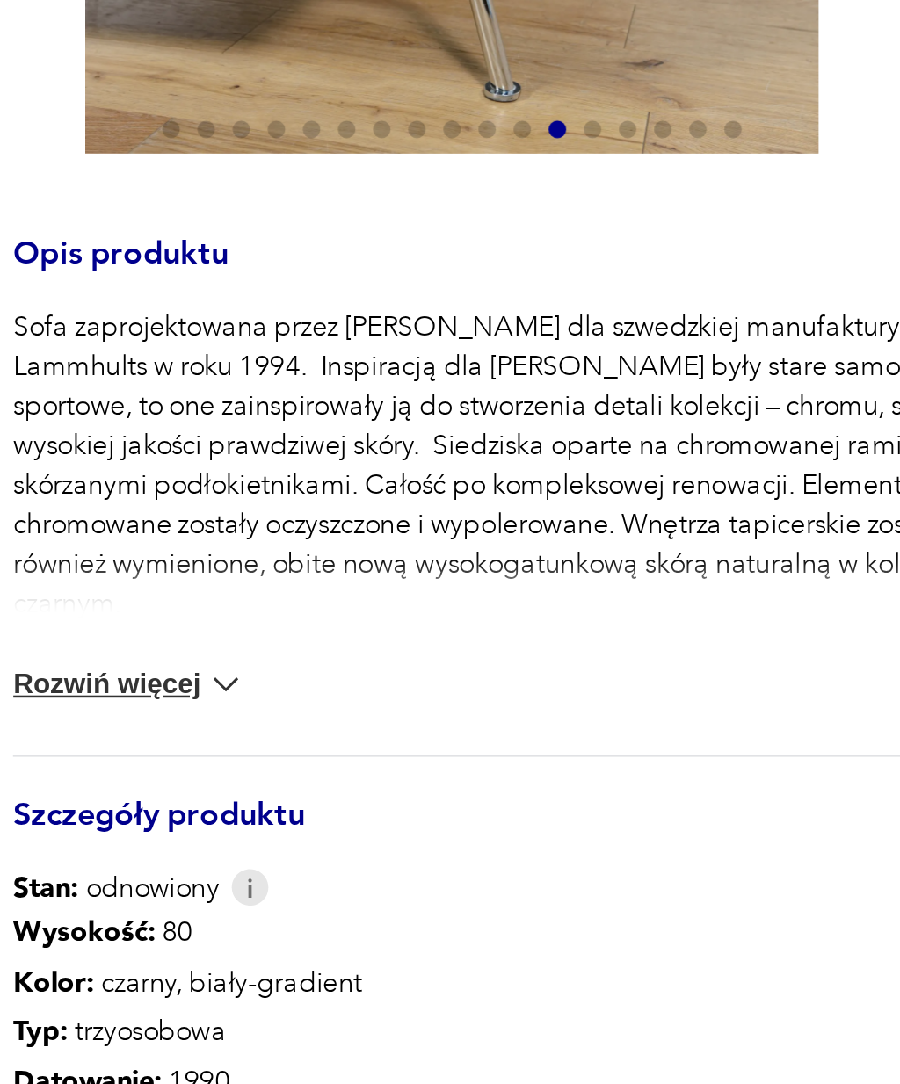
click at [419, 170] on icon "button" at bounding box center [425, 176] width 13 height 13
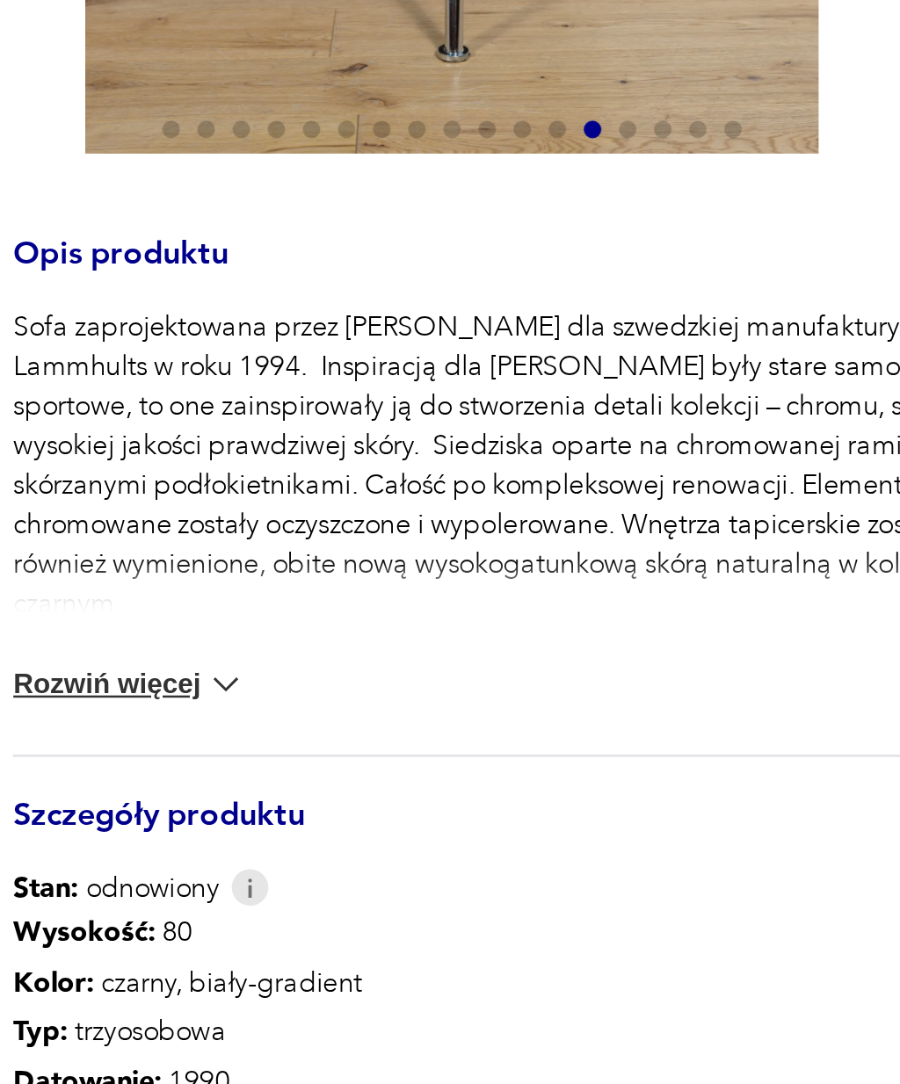
click at [419, 170] on icon "button" at bounding box center [425, 176] width 13 height 13
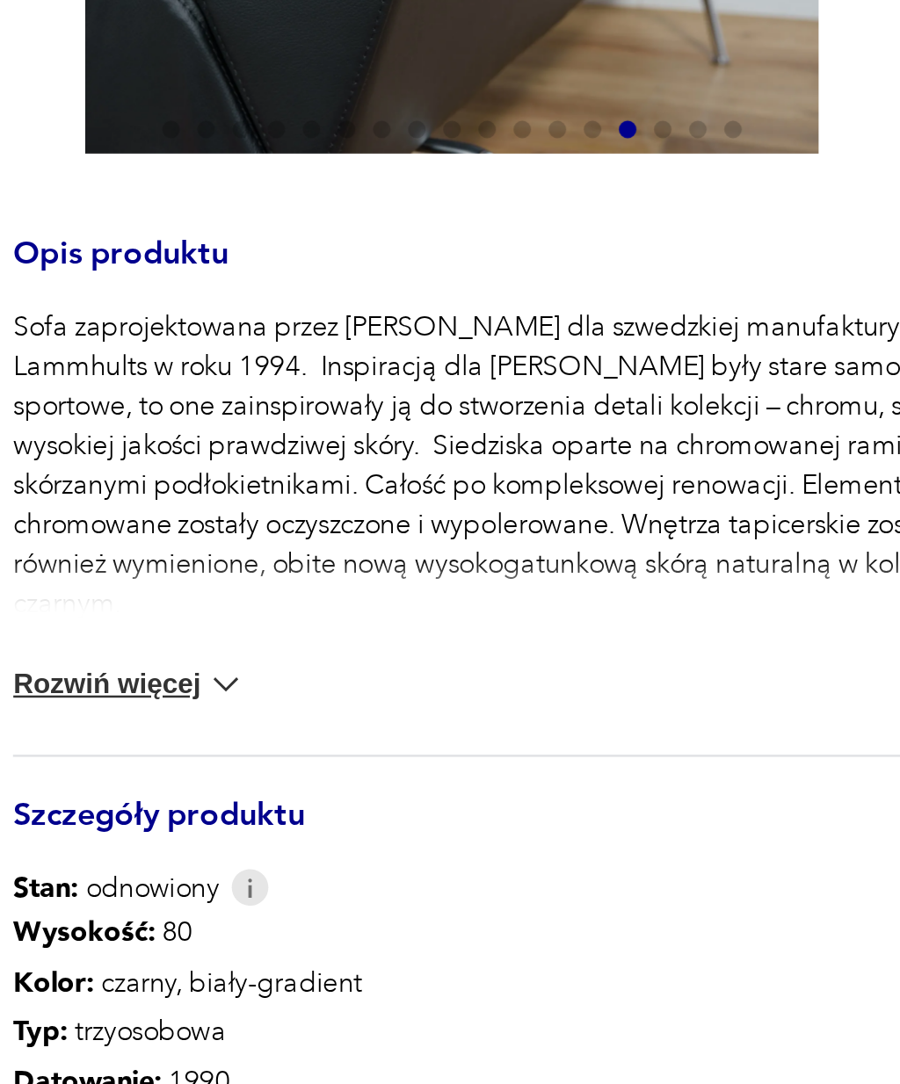
click at [419, 170] on icon "button" at bounding box center [425, 176] width 13 height 13
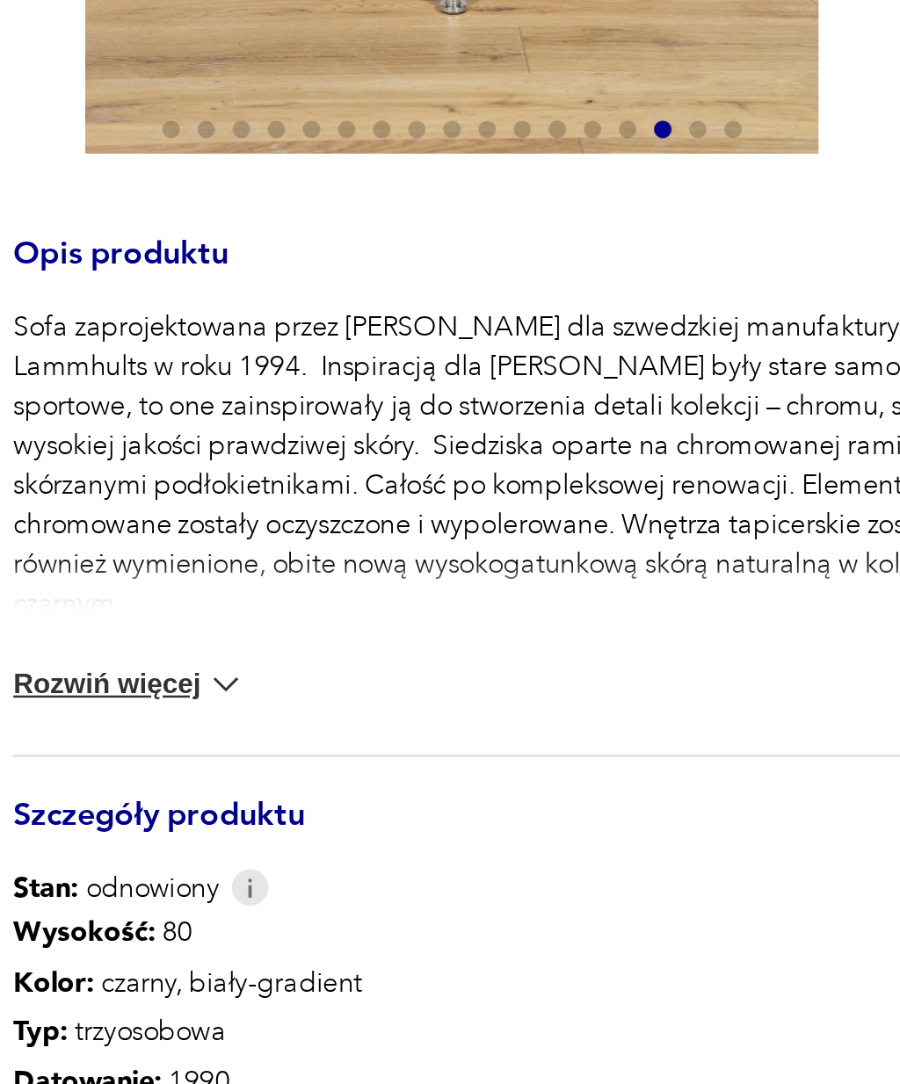
click at [424, 173] on icon "button" at bounding box center [426, 177] width 5 height 9
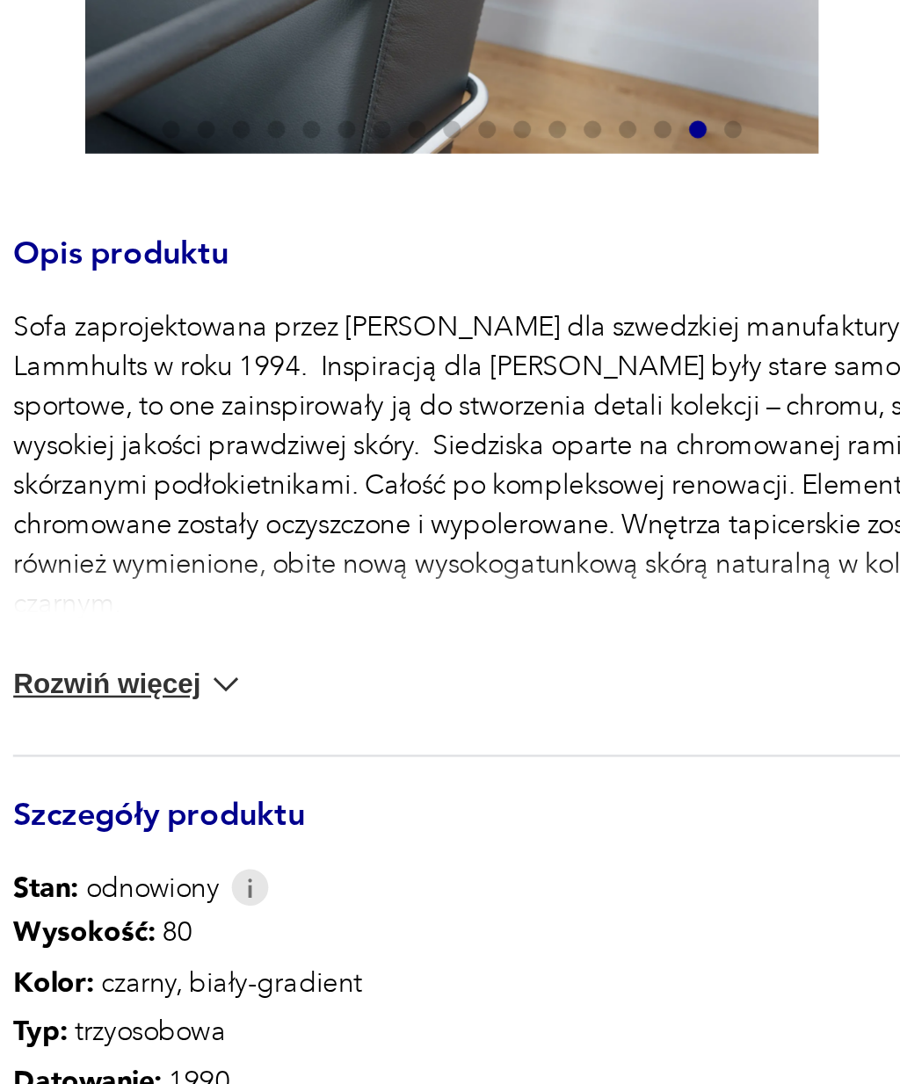
click at [419, 170] on icon "button" at bounding box center [425, 176] width 13 height 13
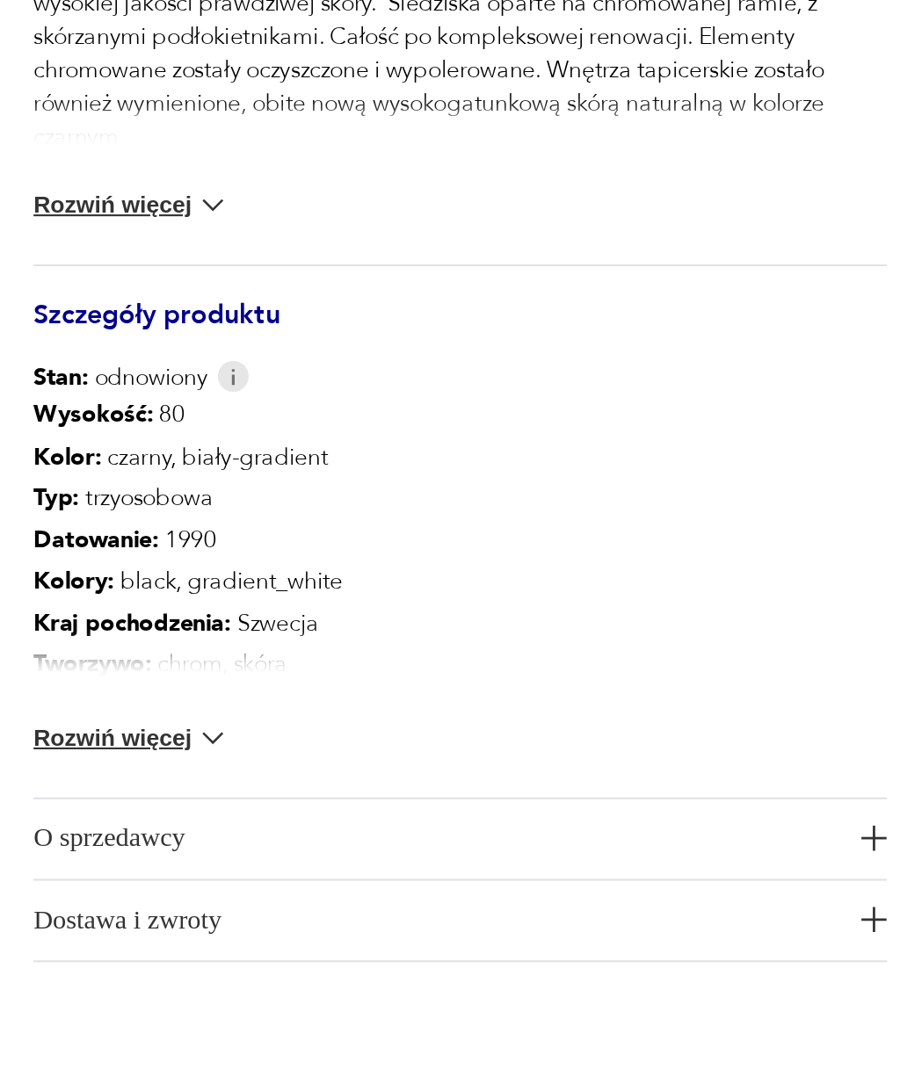
click at [81, 477] on button "Rozwiń więcej" at bounding box center [128, 486] width 94 height 18
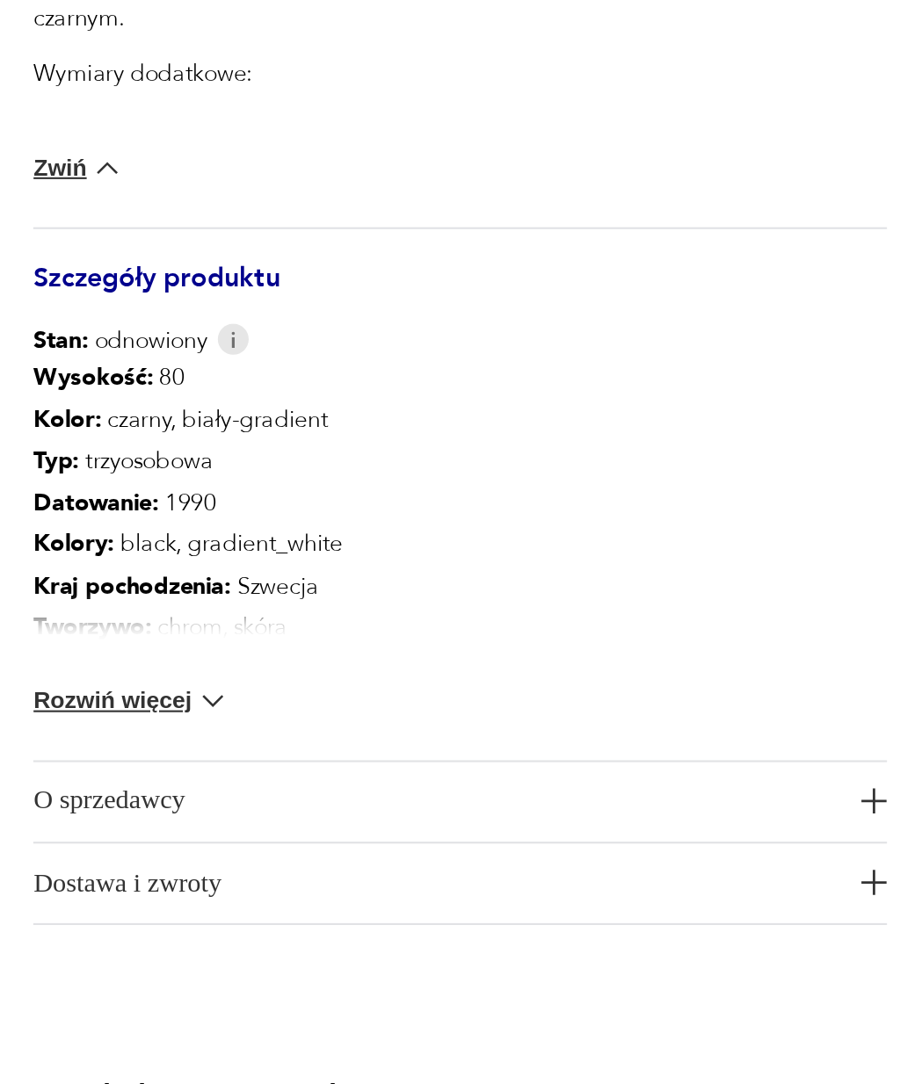
click at [81, 859] on button "Rozwiń więcej" at bounding box center [128, 868] width 94 height 18
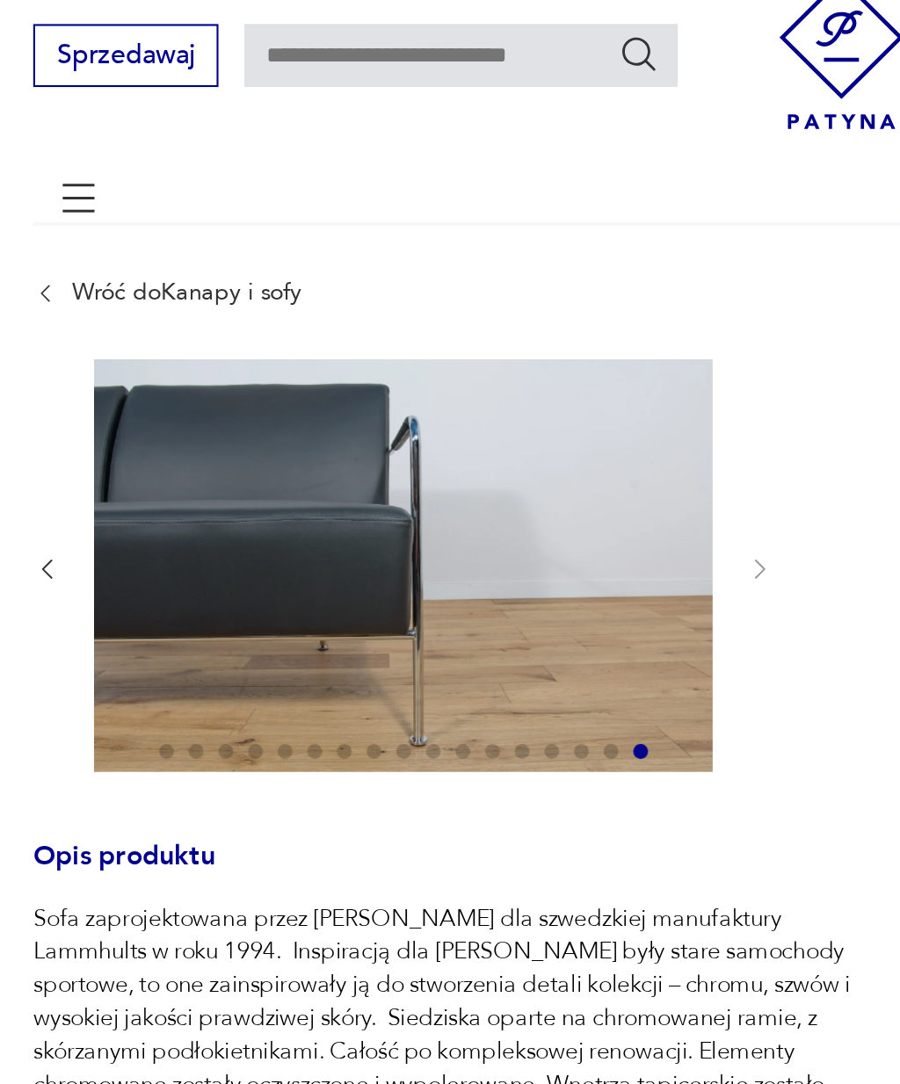
scroll to position [62, 0]
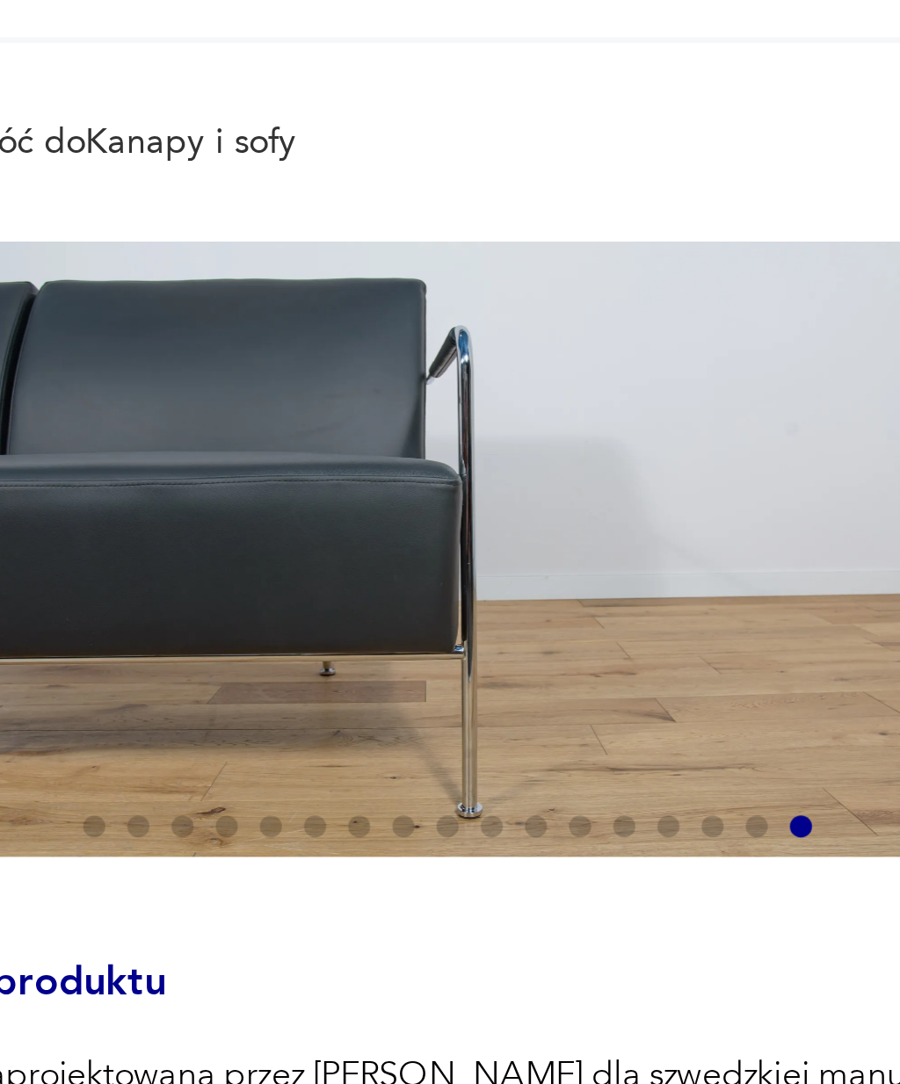
click at [141, 357] on span at bounding box center [144, 360] width 7 height 7
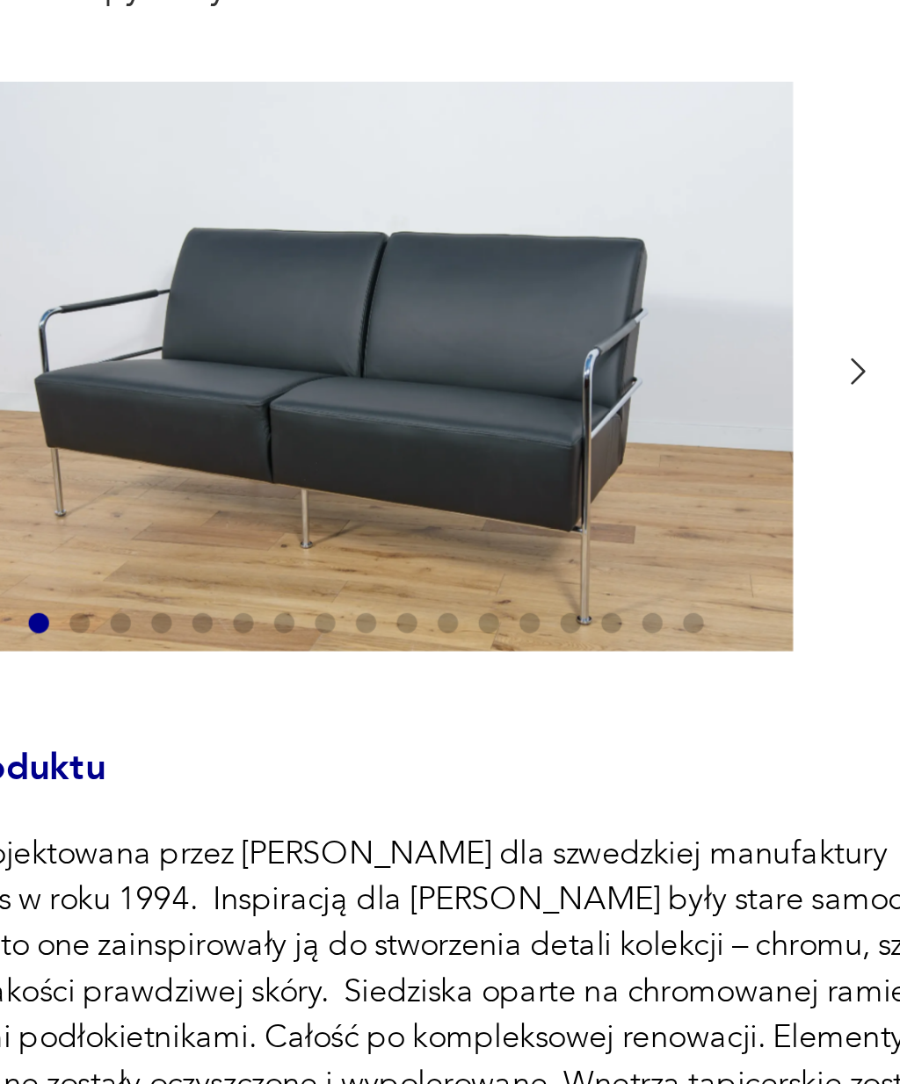
click at [419, 267] on icon "button" at bounding box center [425, 273] width 13 height 13
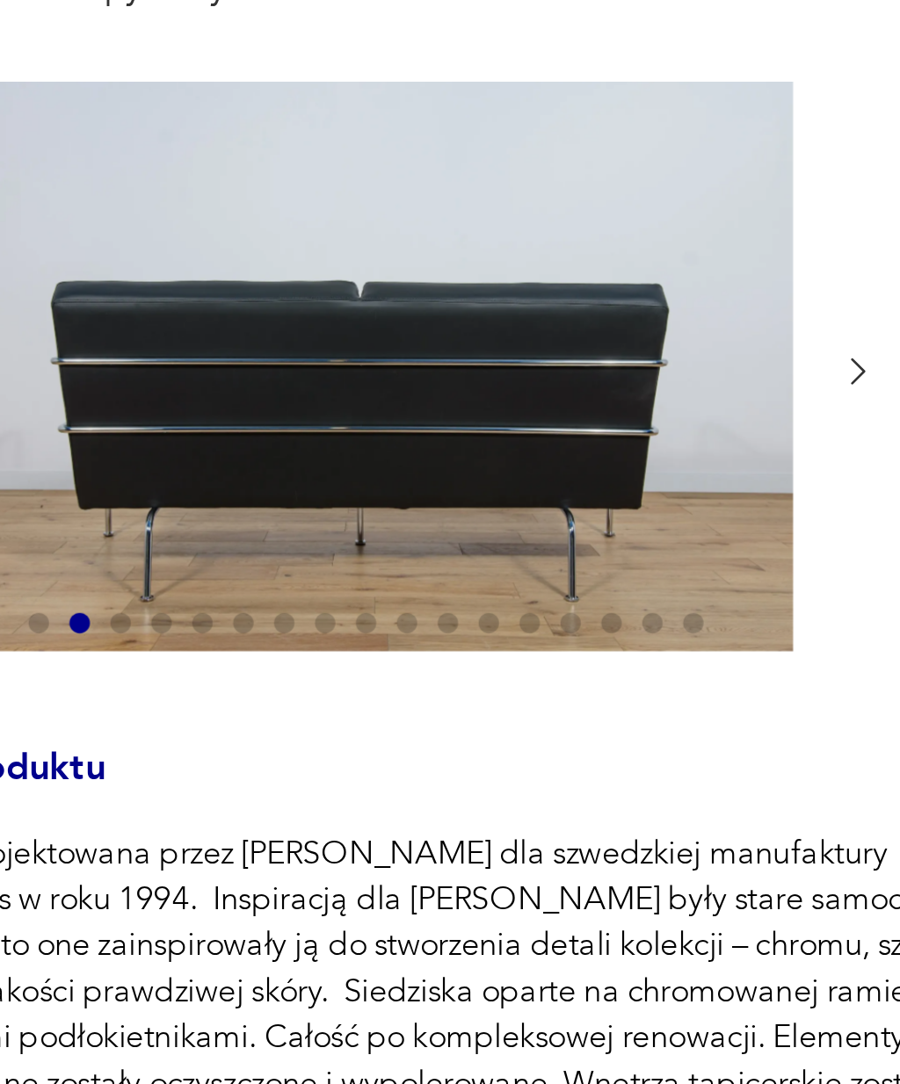
click at [419, 267] on icon "button" at bounding box center [425, 273] width 13 height 13
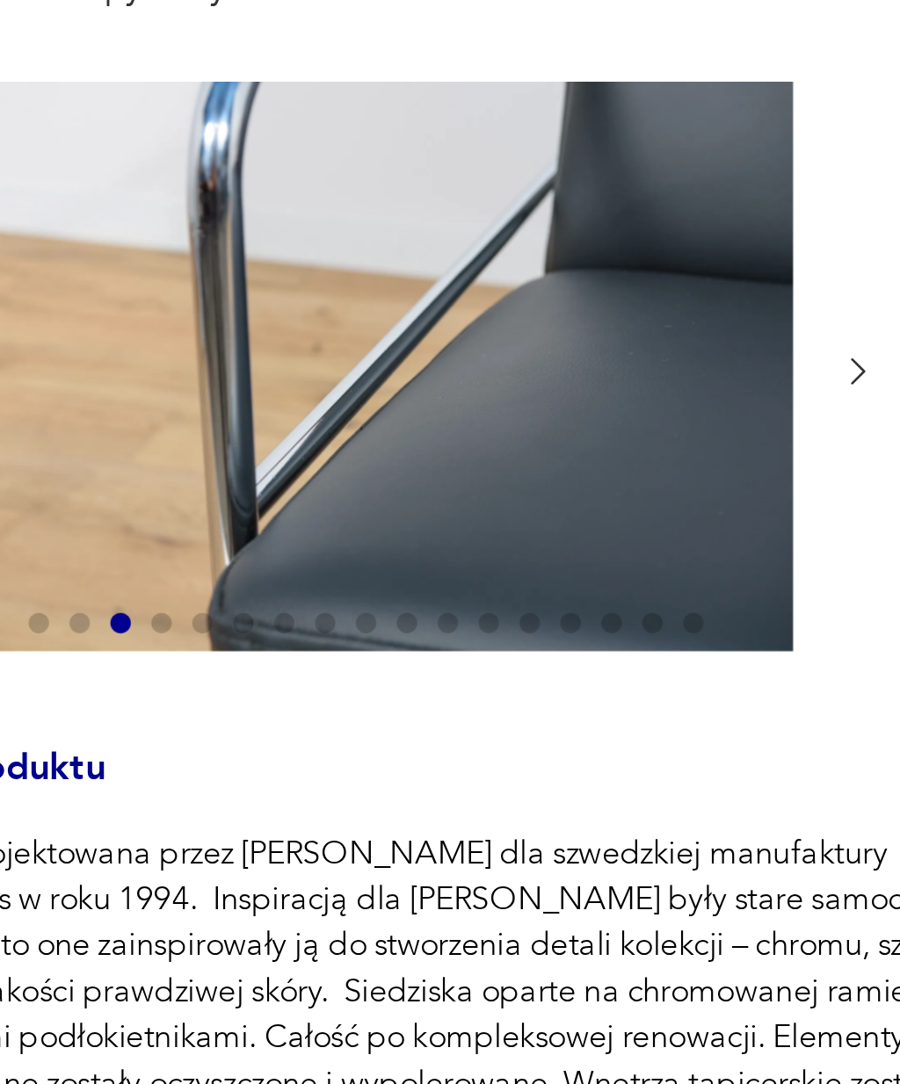
click at [419, 267] on icon "button" at bounding box center [425, 273] width 13 height 13
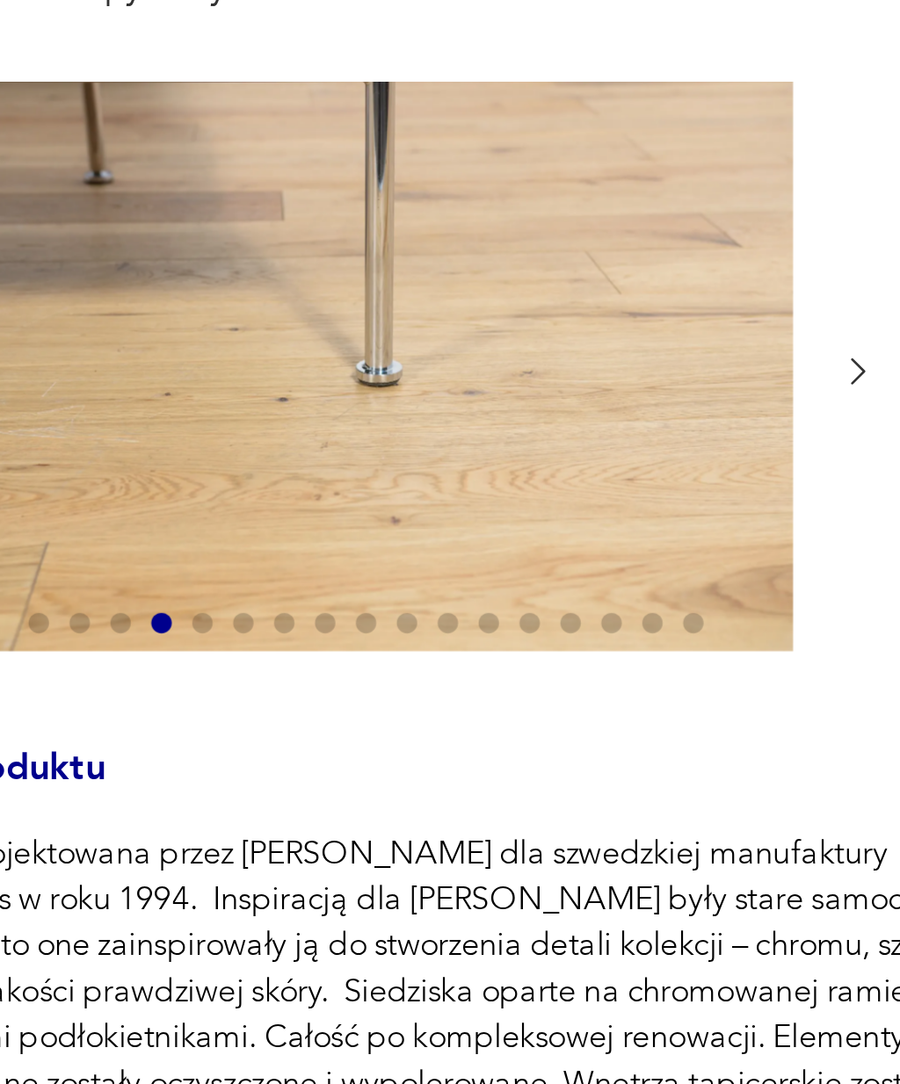
click at [419, 267] on icon "button" at bounding box center [425, 273] width 13 height 13
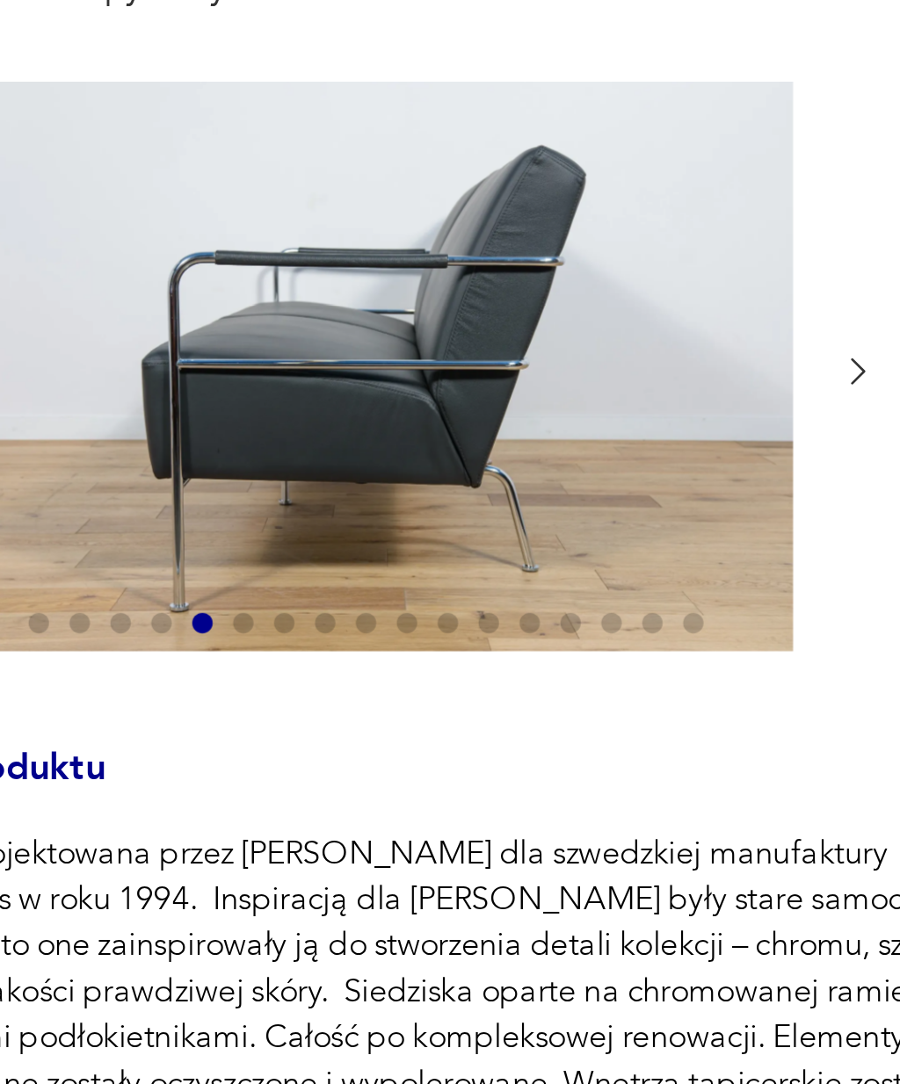
click at [419, 267] on icon "button" at bounding box center [425, 273] width 13 height 13
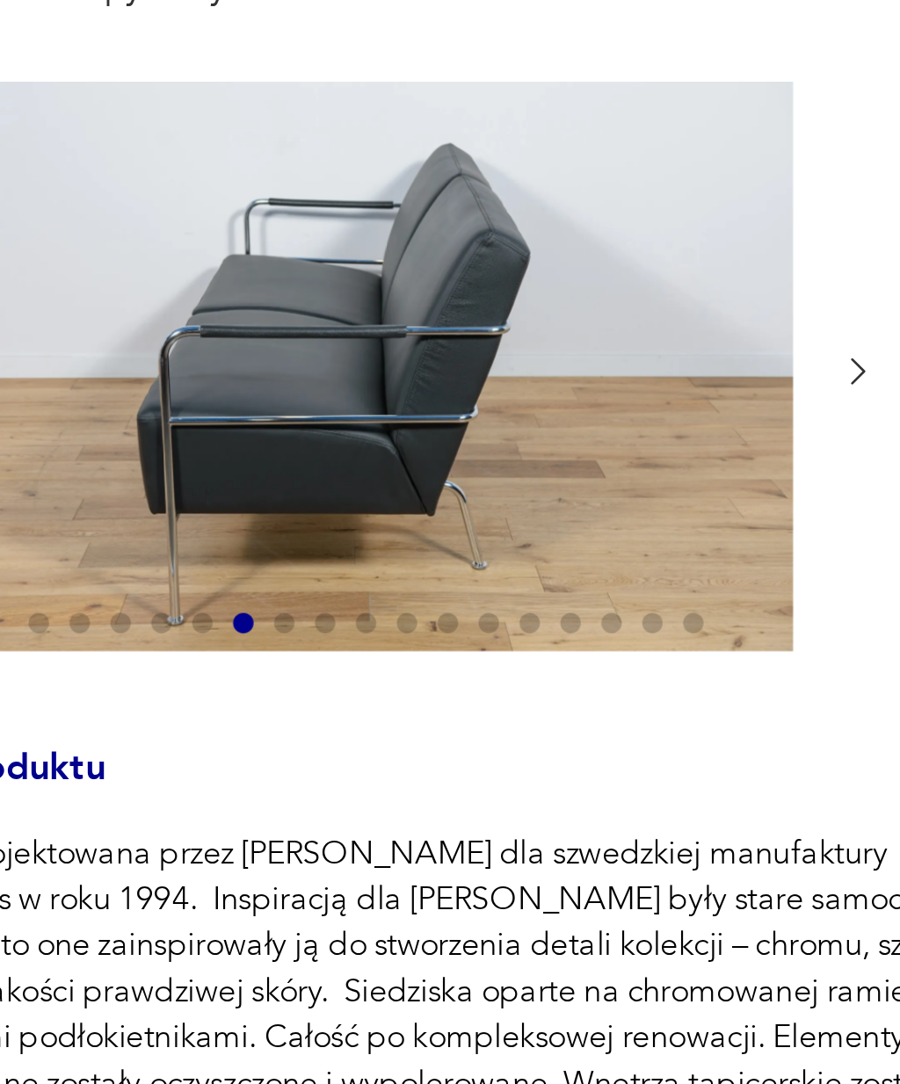
click at [419, 267] on icon "button" at bounding box center [425, 273] width 13 height 13
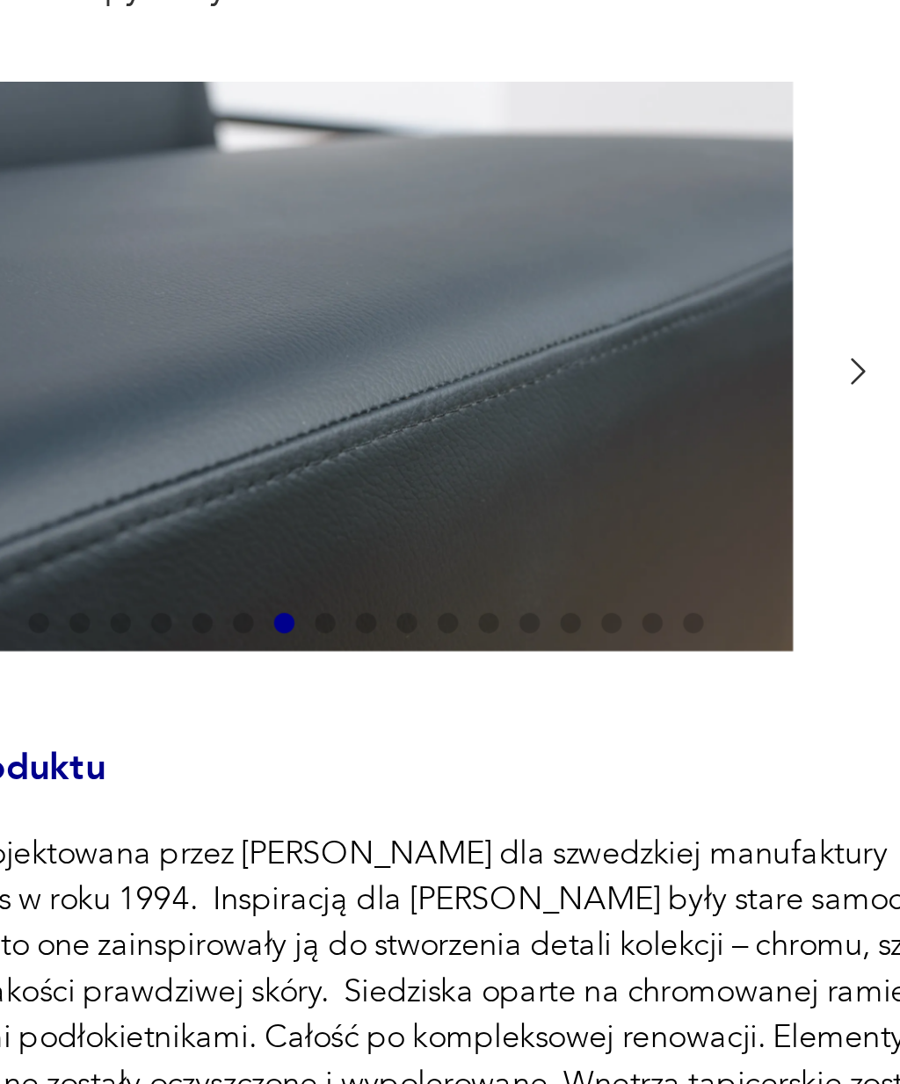
click at [424, 270] on icon "button" at bounding box center [426, 274] width 5 height 9
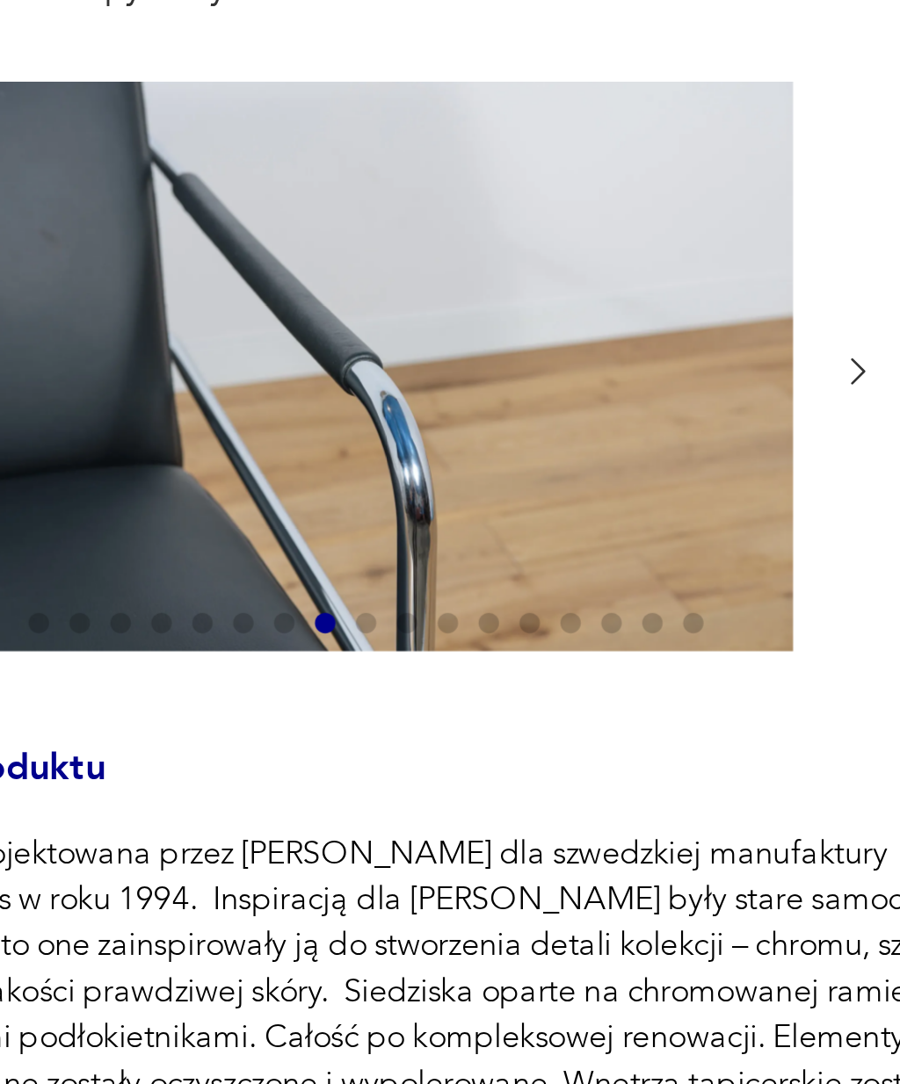
click at [419, 267] on icon "button" at bounding box center [425, 273] width 13 height 13
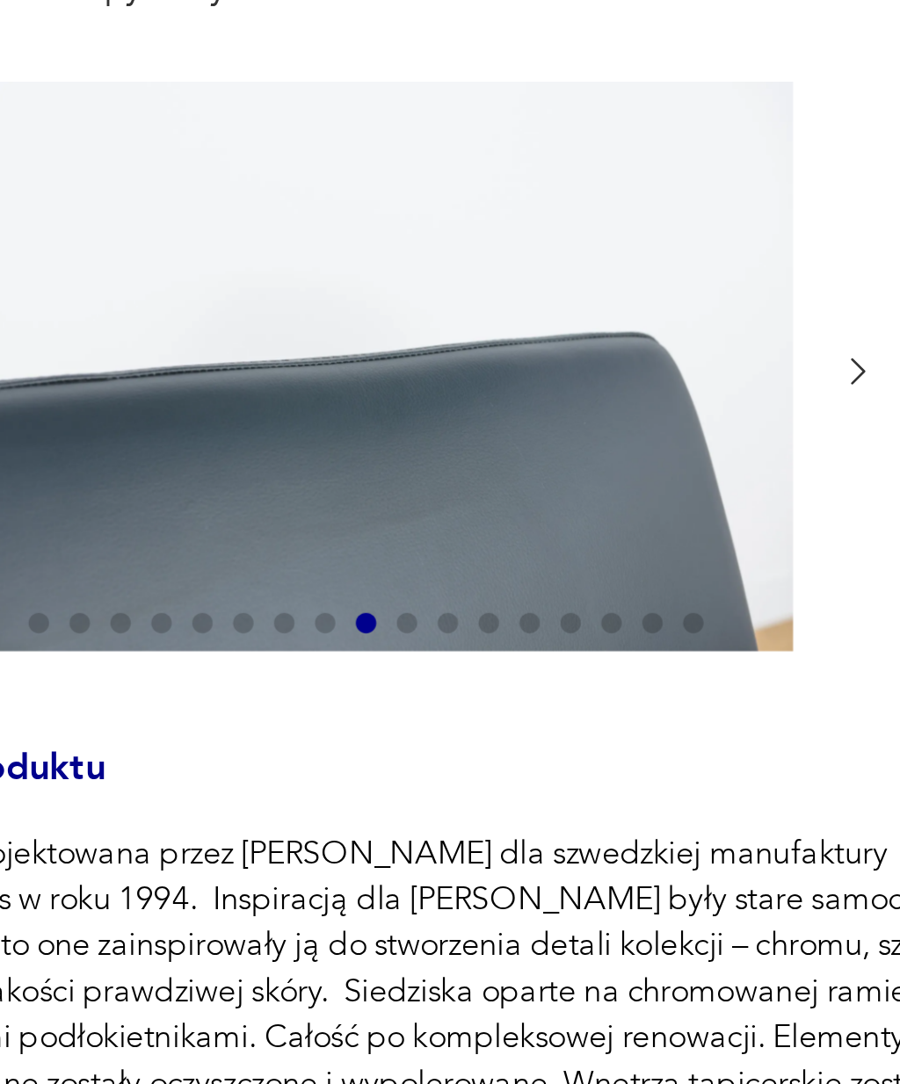
click at [419, 267] on icon "button" at bounding box center [425, 273] width 13 height 13
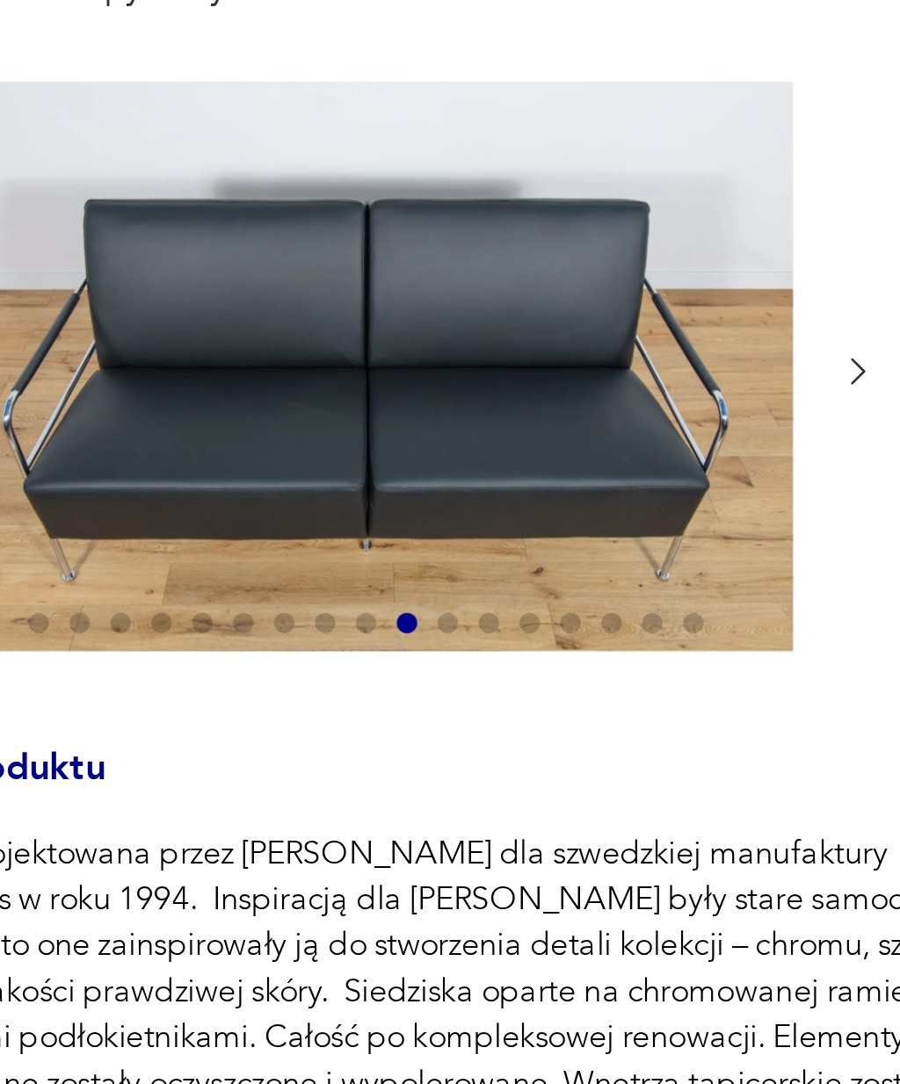
click at [419, 267] on icon "button" at bounding box center [425, 273] width 13 height 13
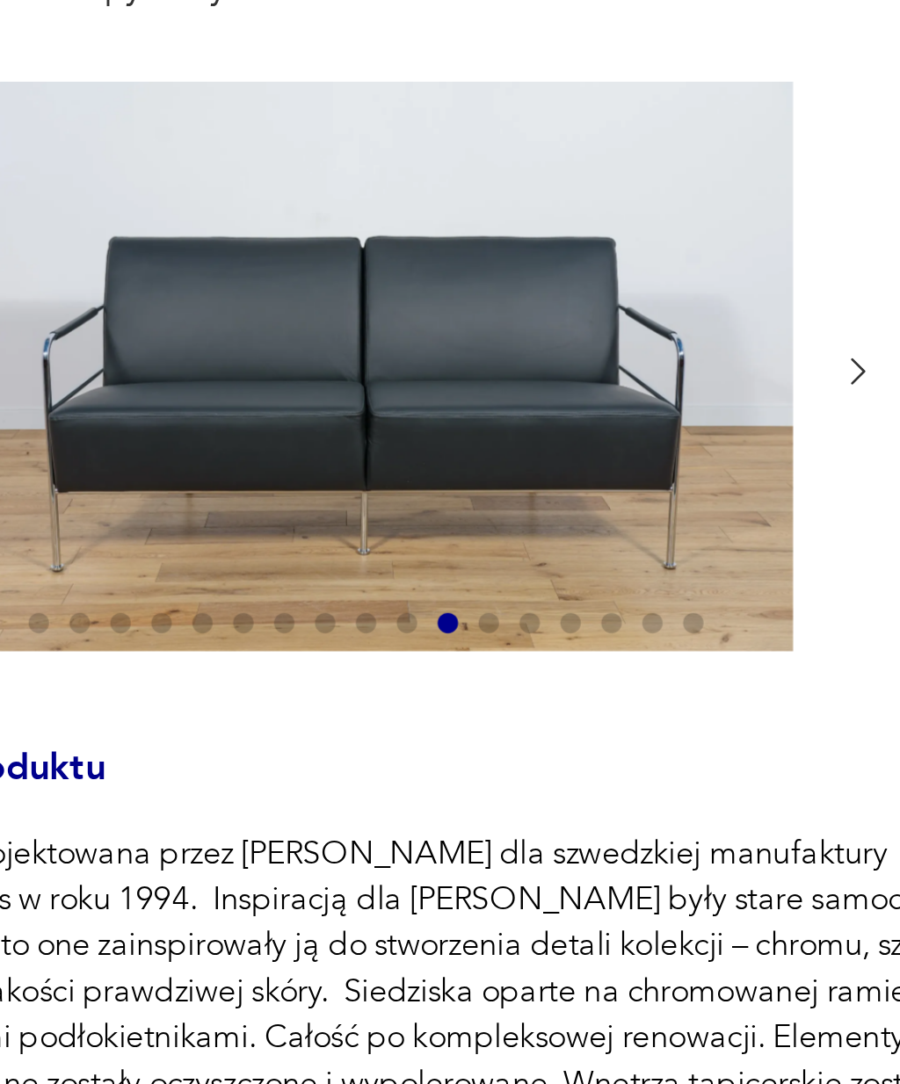
click at [419, 267] on icon "button" at bounding box center [425, 273] width 13 height 13
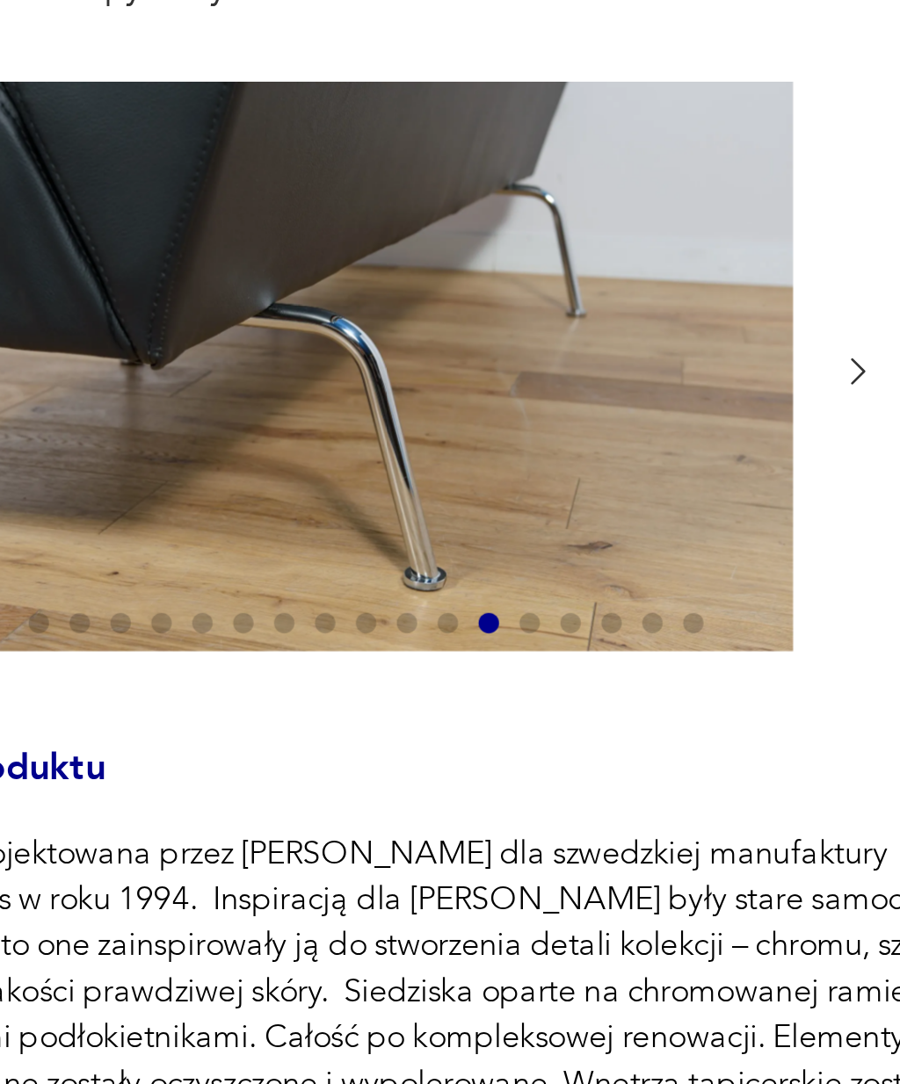
click at [419, 267] on icon "button" at bounding box center [425, 273] width 13 height 13
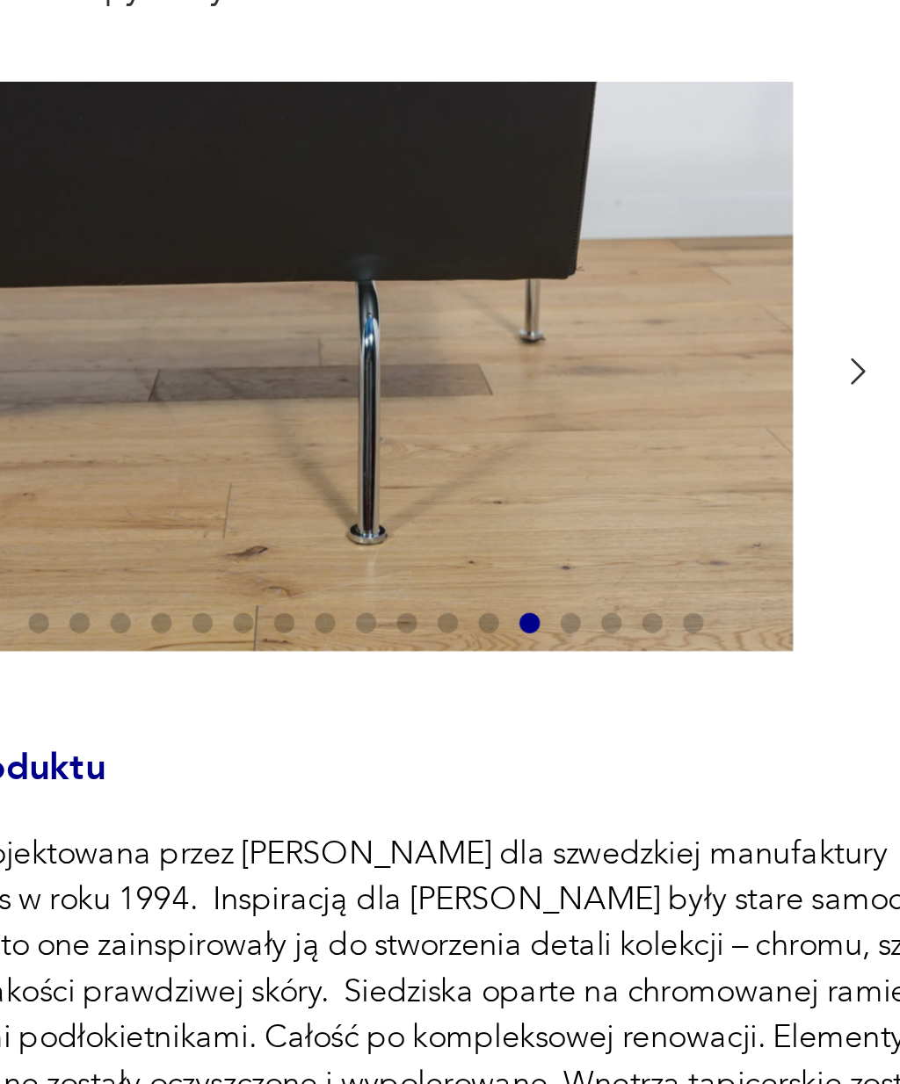
click at [419, 267] on icon "button" at bounding box center [425, 273] width 13 height 13
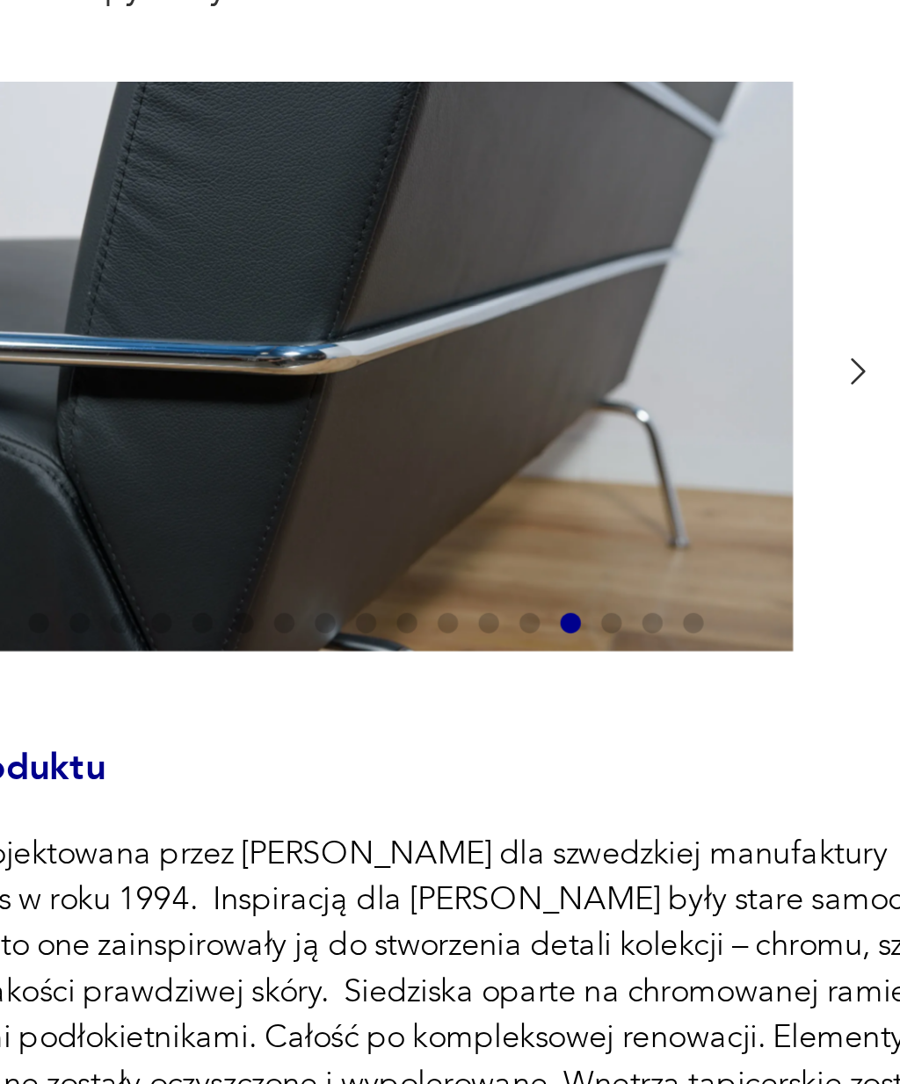
click at [424, 270] on icon "button" at bounding box center [426, 274] width 5 height 9
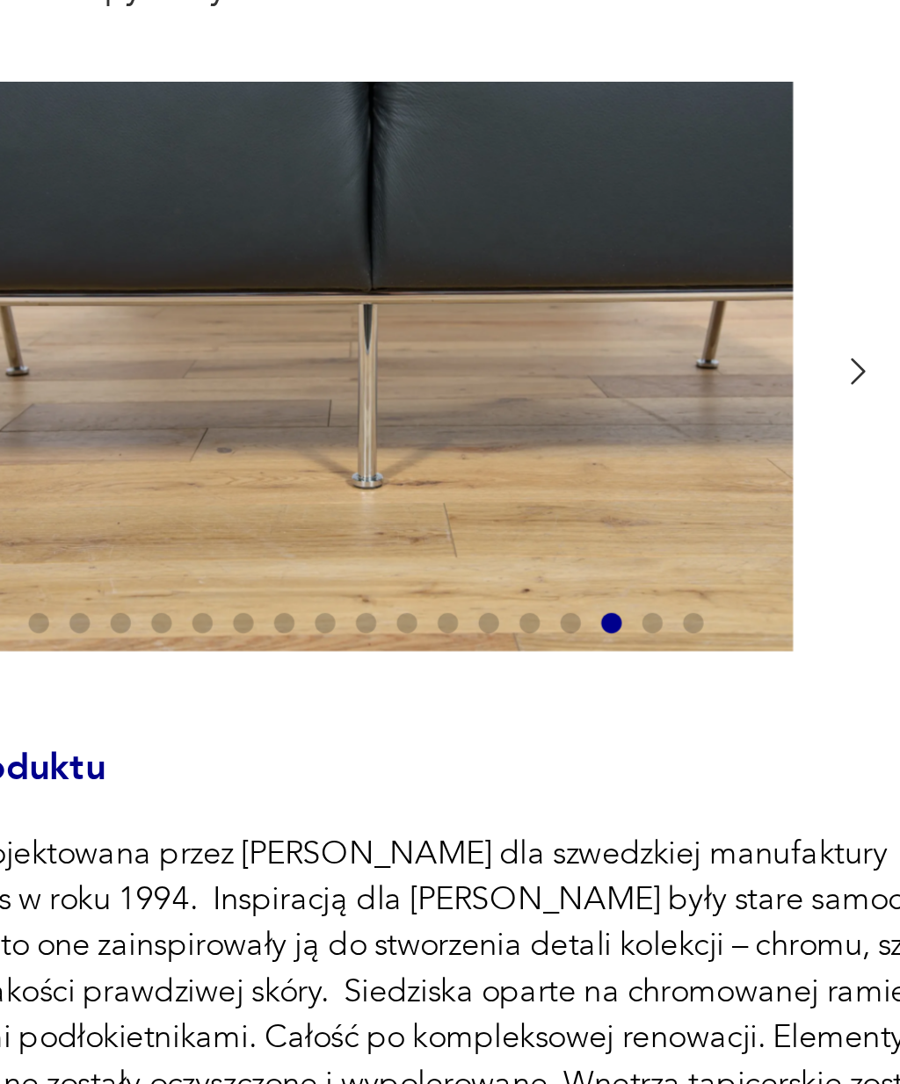
click at [419, 267] on icon "button" at bounding box center [425, 273] width 13 height 13
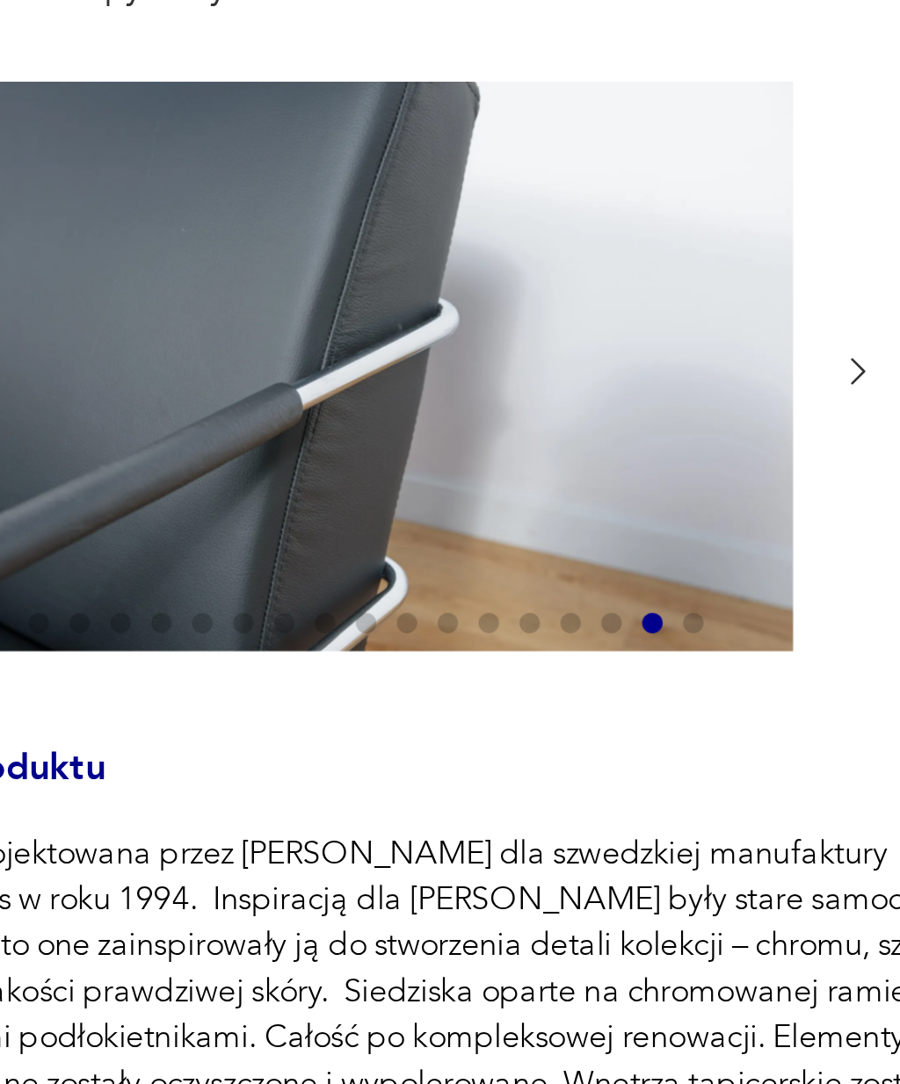
click at [419, 267] on icon "button" at bounding box center [425, 273] width 13 height 13
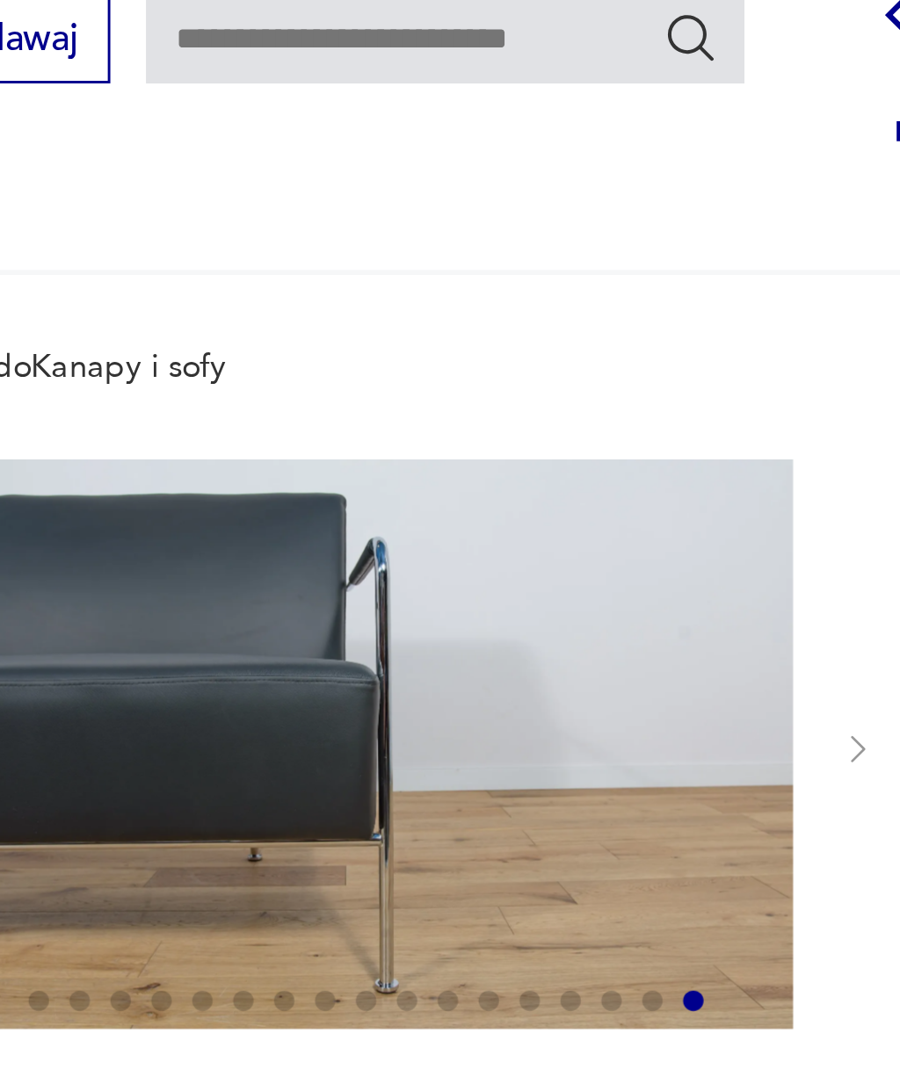
scroll to position [0, 0]
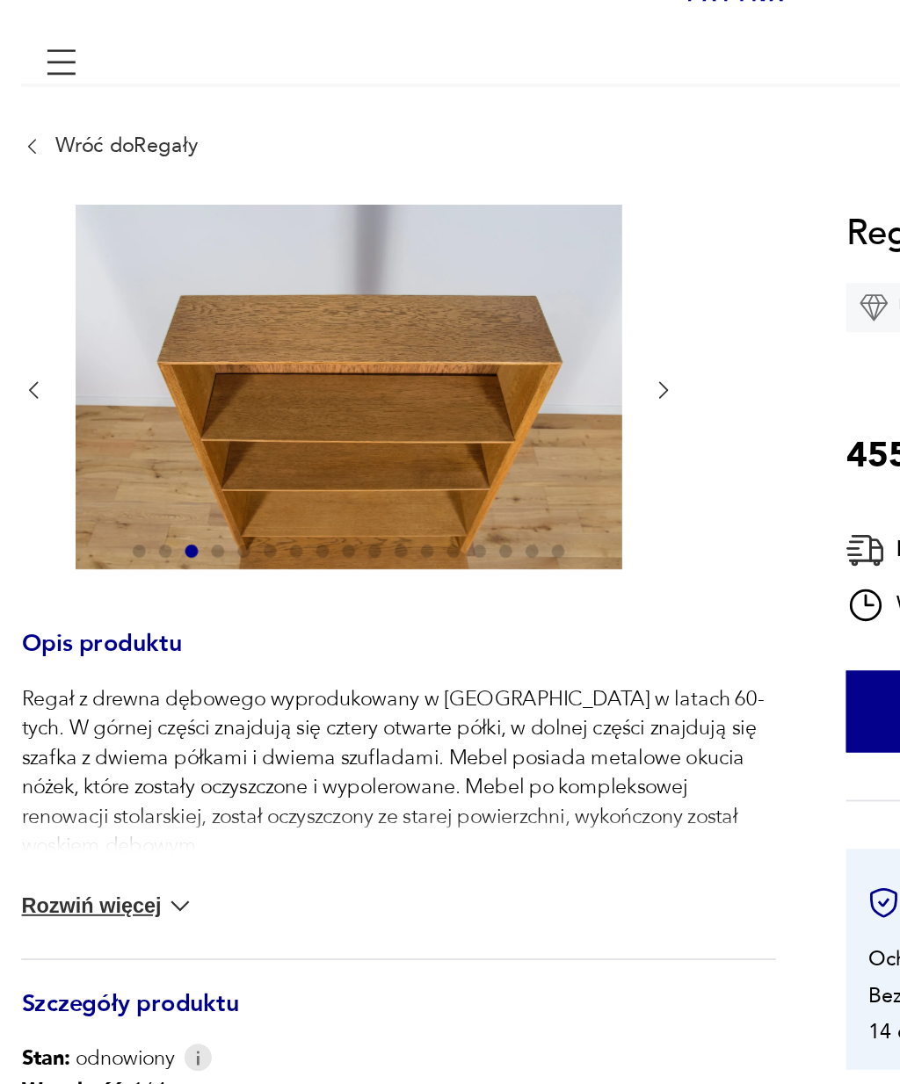
scroll to position [111, 0]
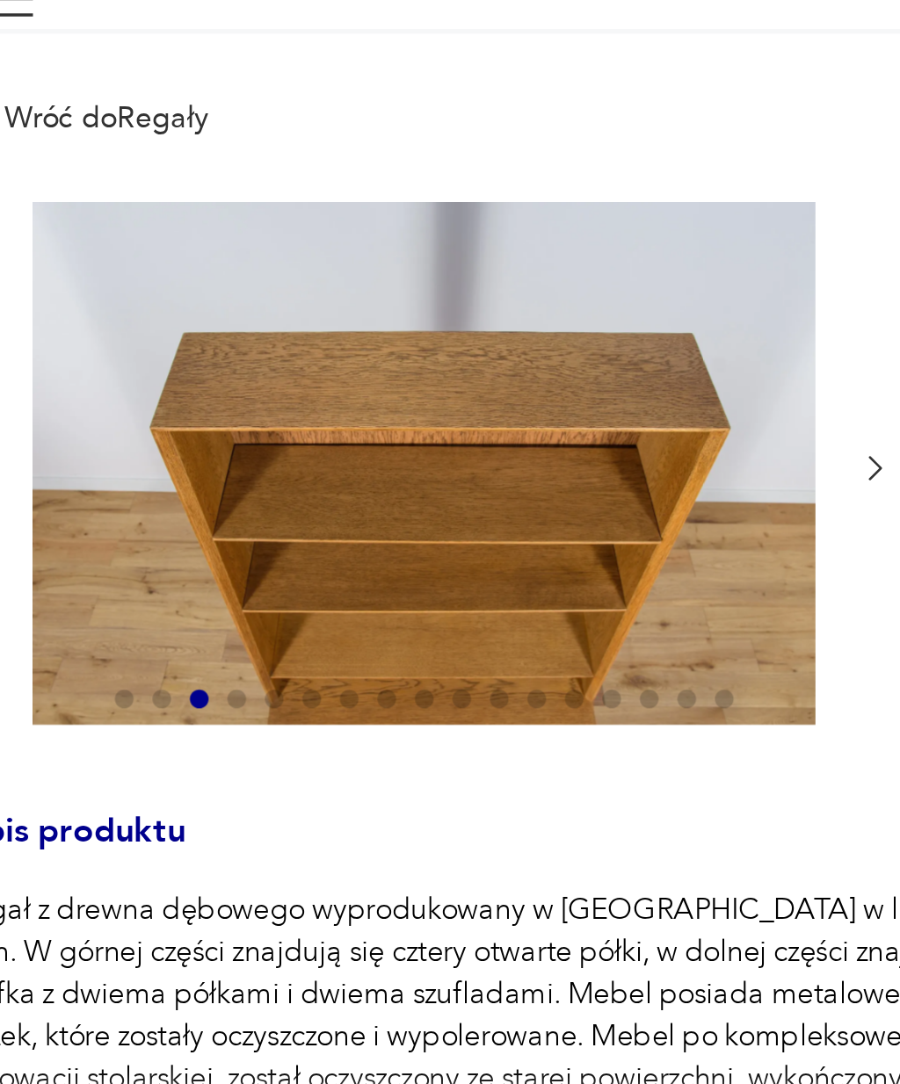
click at [141, 308] on span at bounding box center [144, 311] width 7 height 7
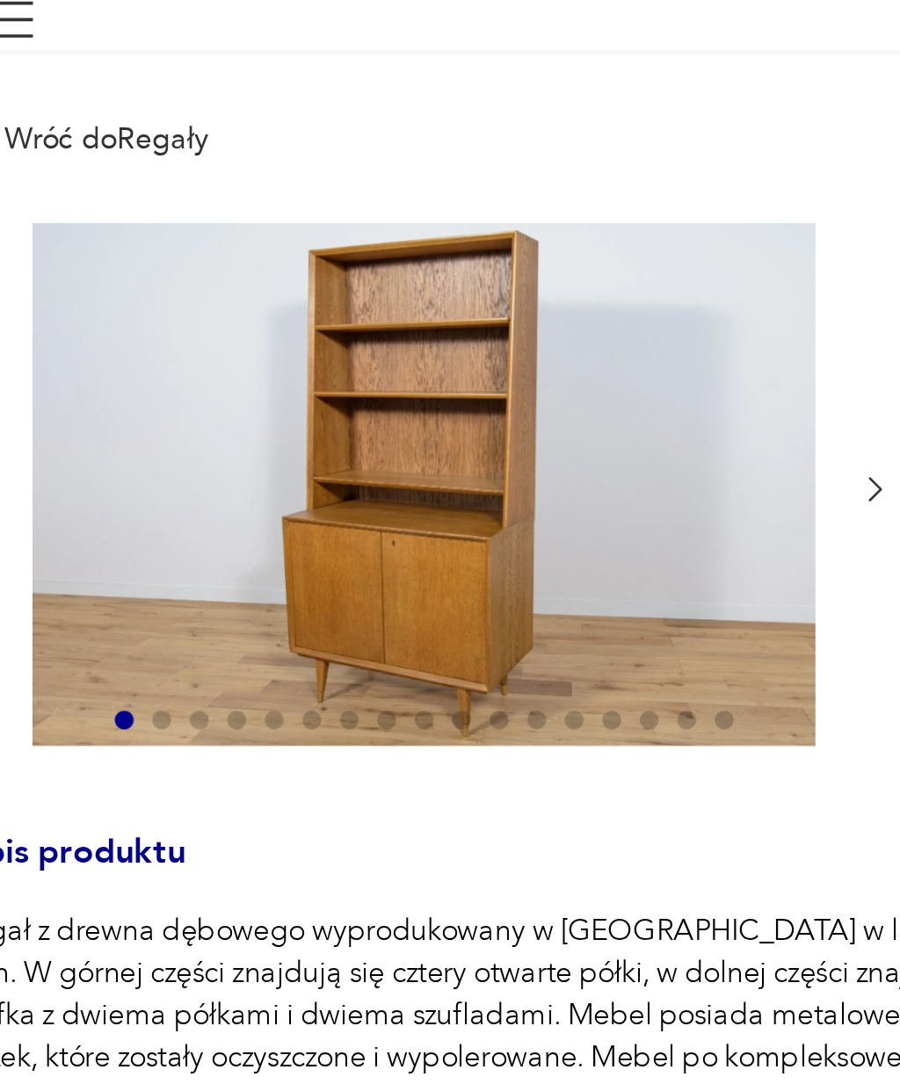
click at [424, 221] on icon "button" at bounding box center [426, 225] width 5 height 9
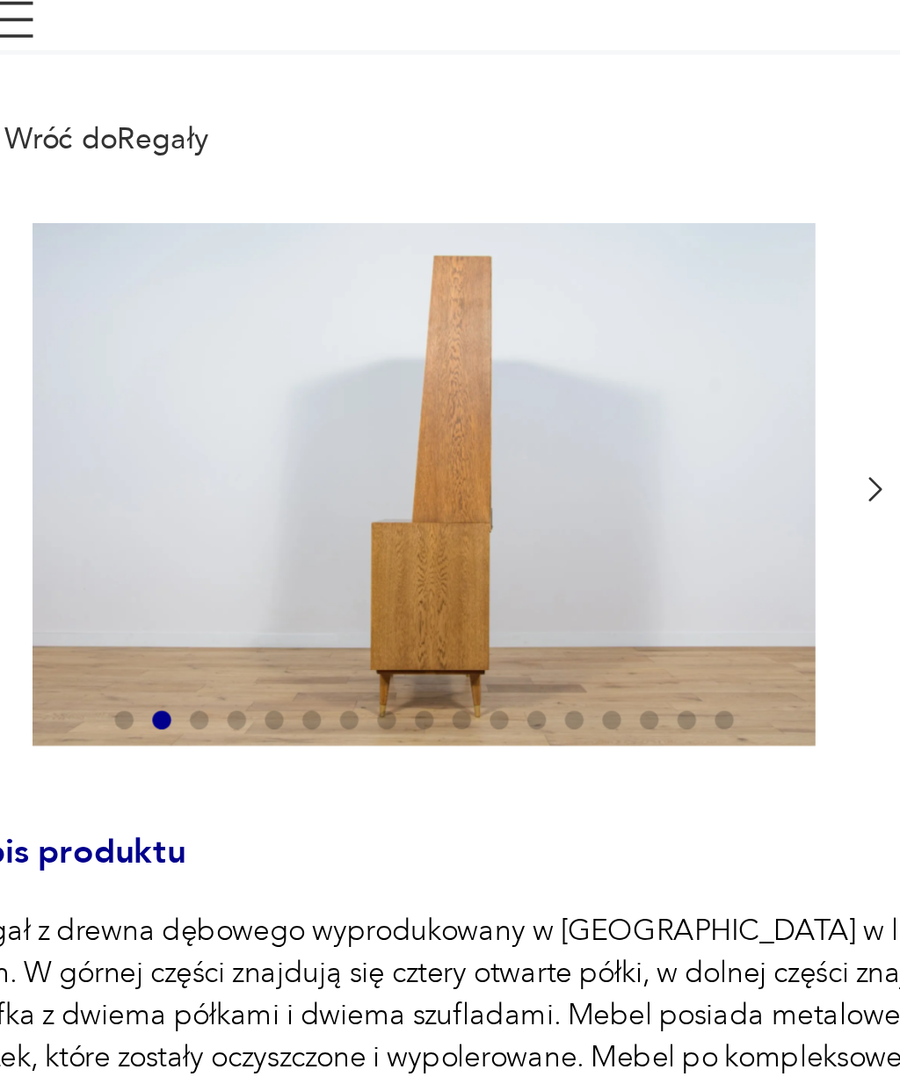
click at [419, 219] on icon "button" at bounding box center [425, 225] width 13 height 13
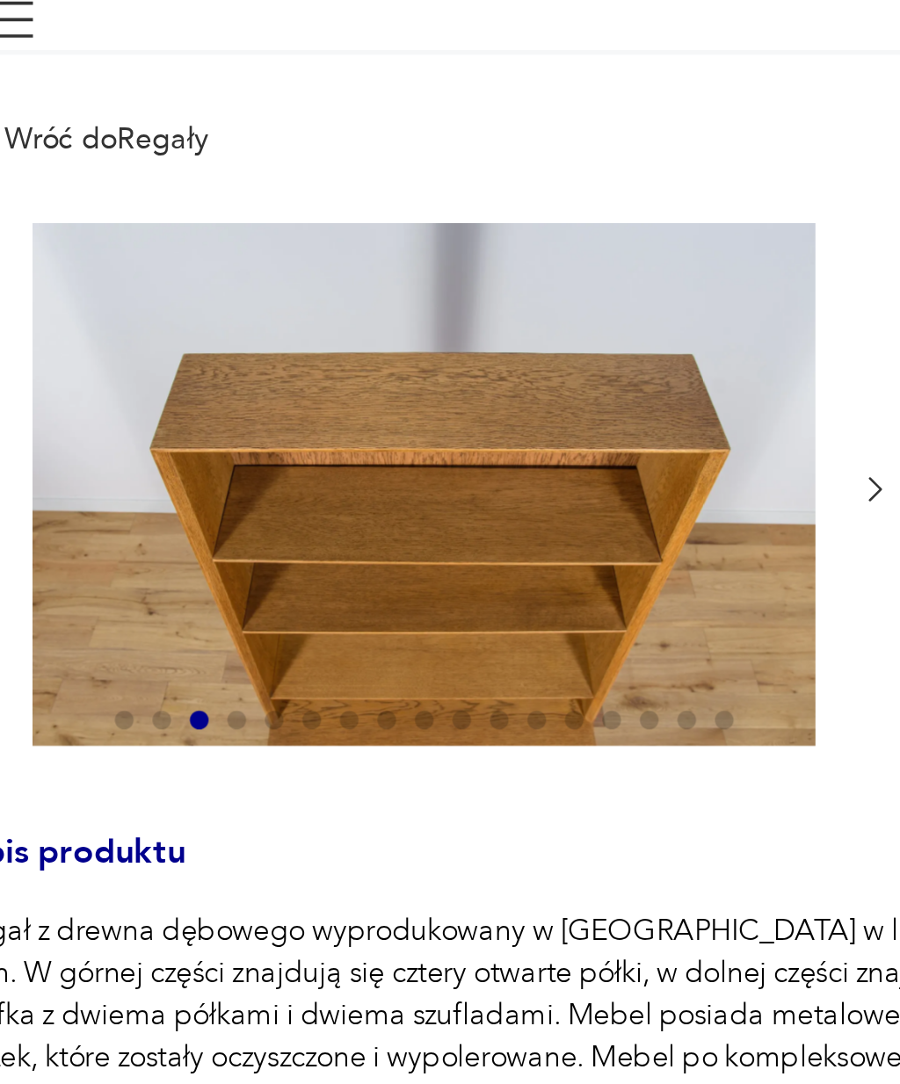
click at [419, 219] on icon "button" at bounding box center [425, 225] width 13 height 13
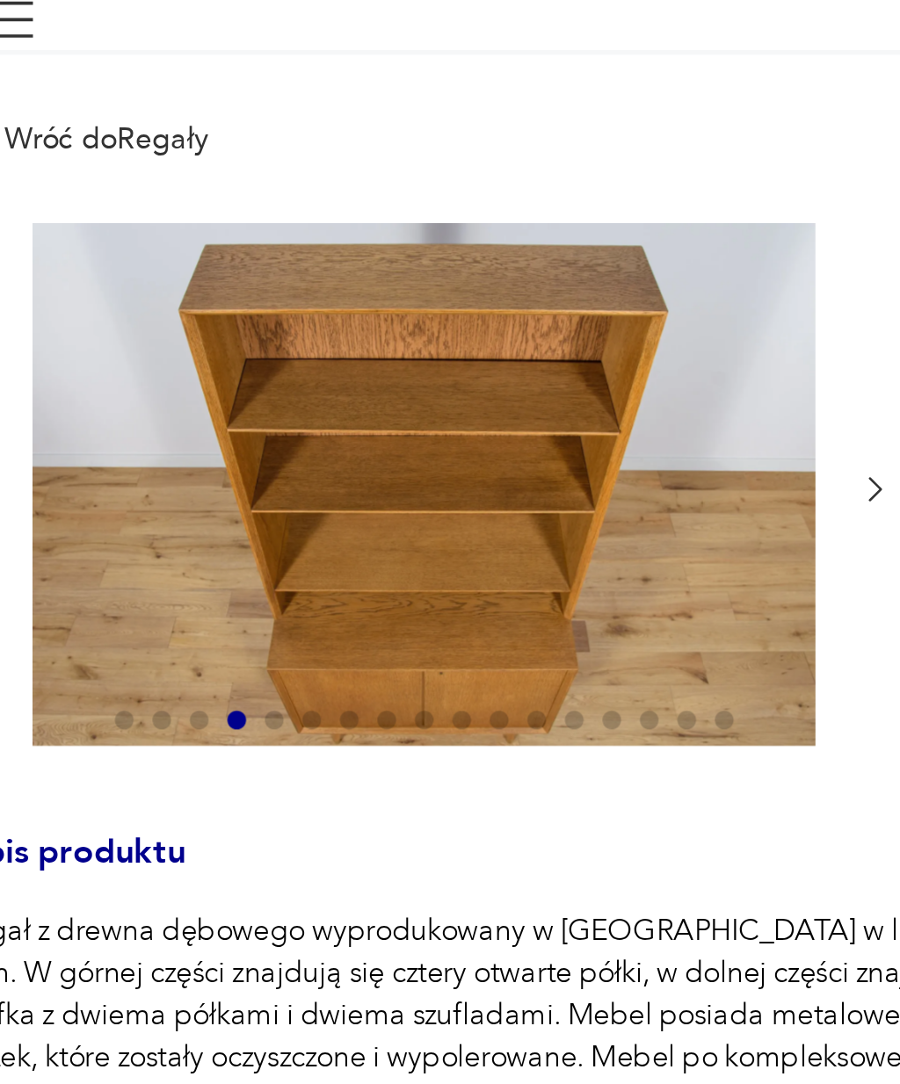
click at [419, 219] on icon "button" at bounding box center [425, 225] width 13 height 13
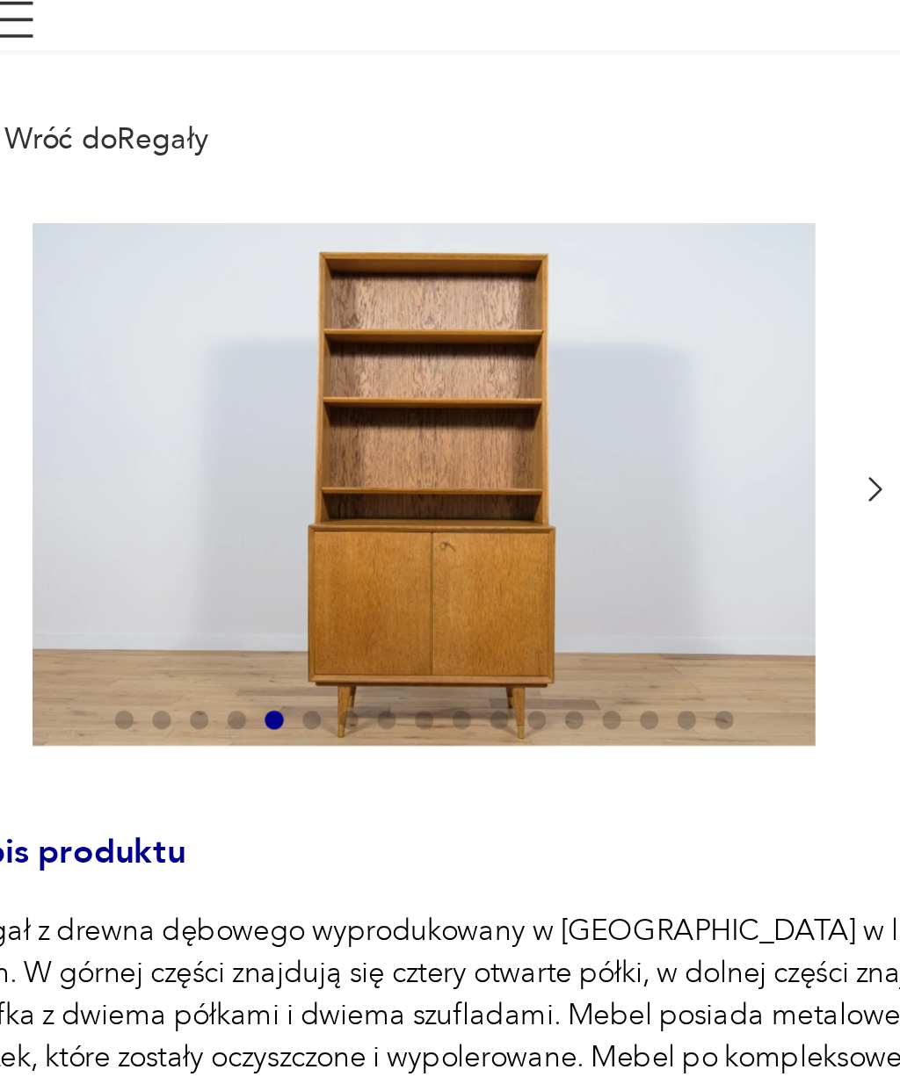
click at [419, 219] on icon "button" at bounding box center [425, 225] width 13 height 13
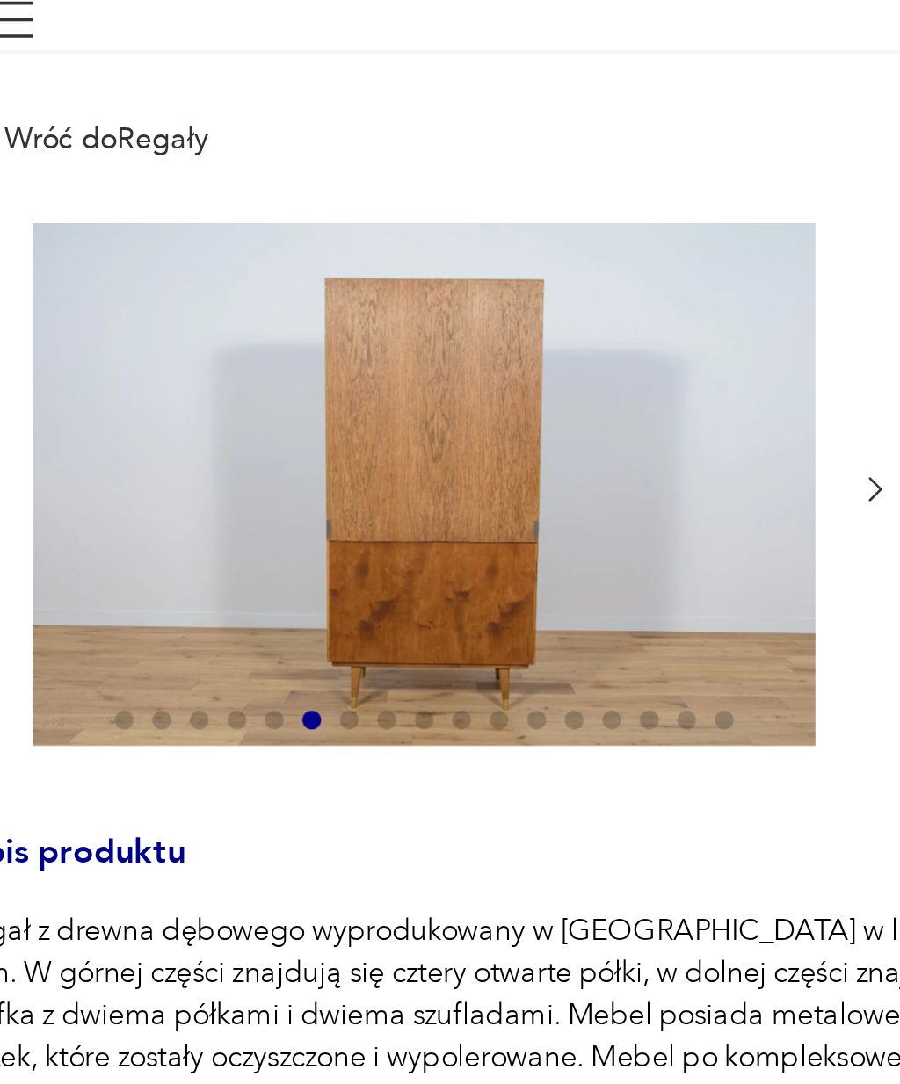
click at [419, 219] on icon "button" at bounding box center [425, 225] width 13 height 13
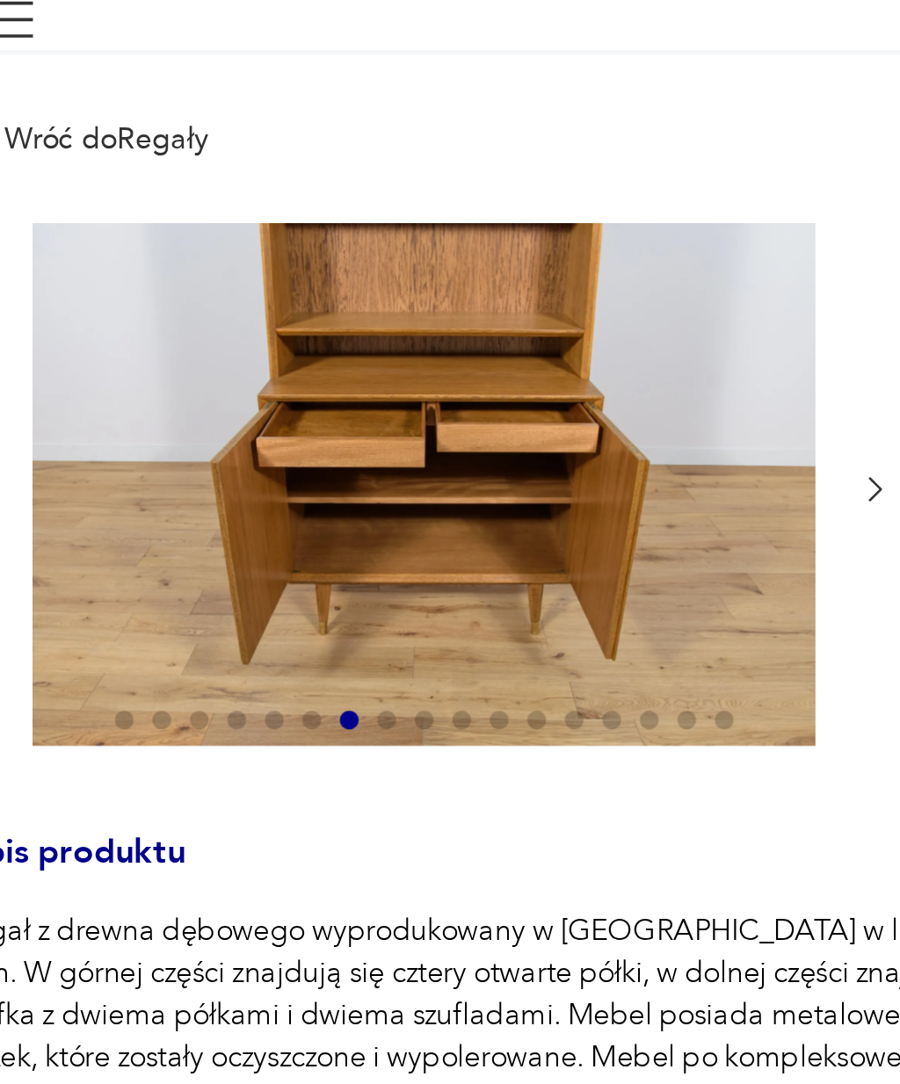
click at [419, 219] on icon "button" at bounding box center [425, 225] width 13 height 13
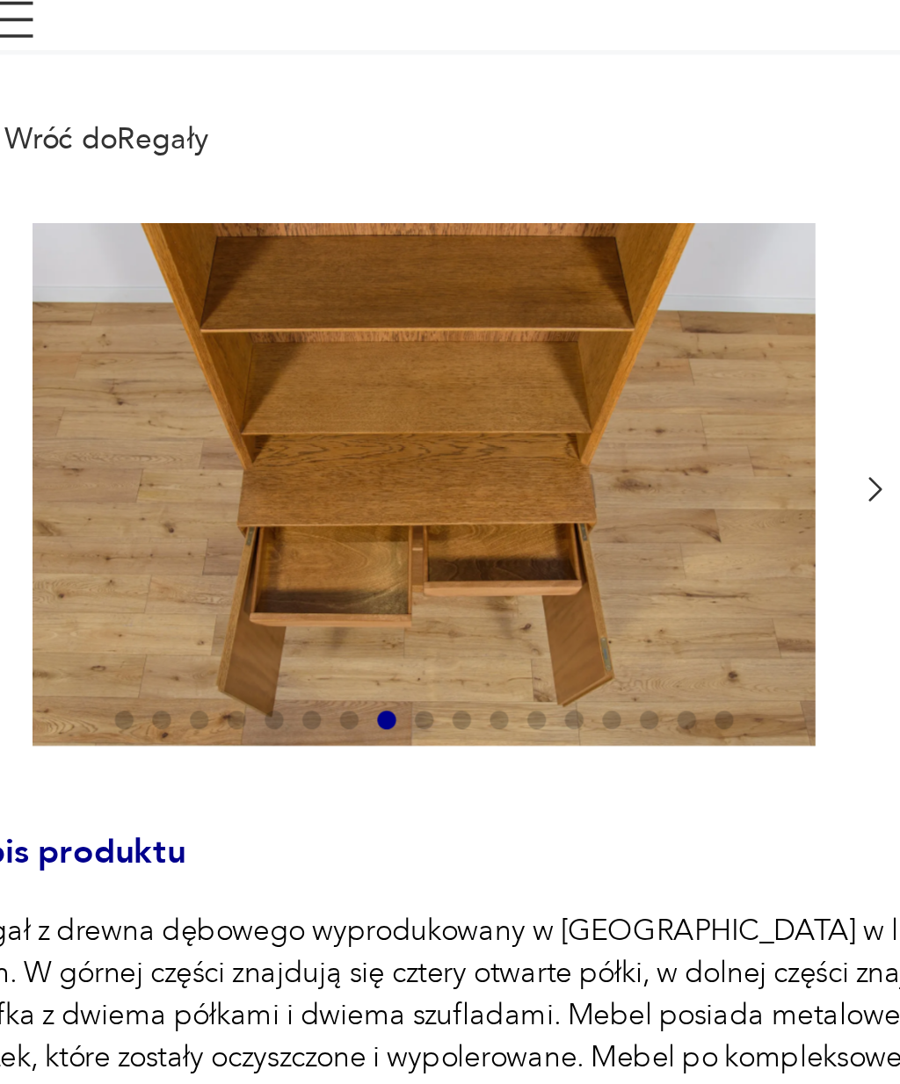
click at [424, 221] on icon "button" at bounding box center [426, 225] width 5 height 9
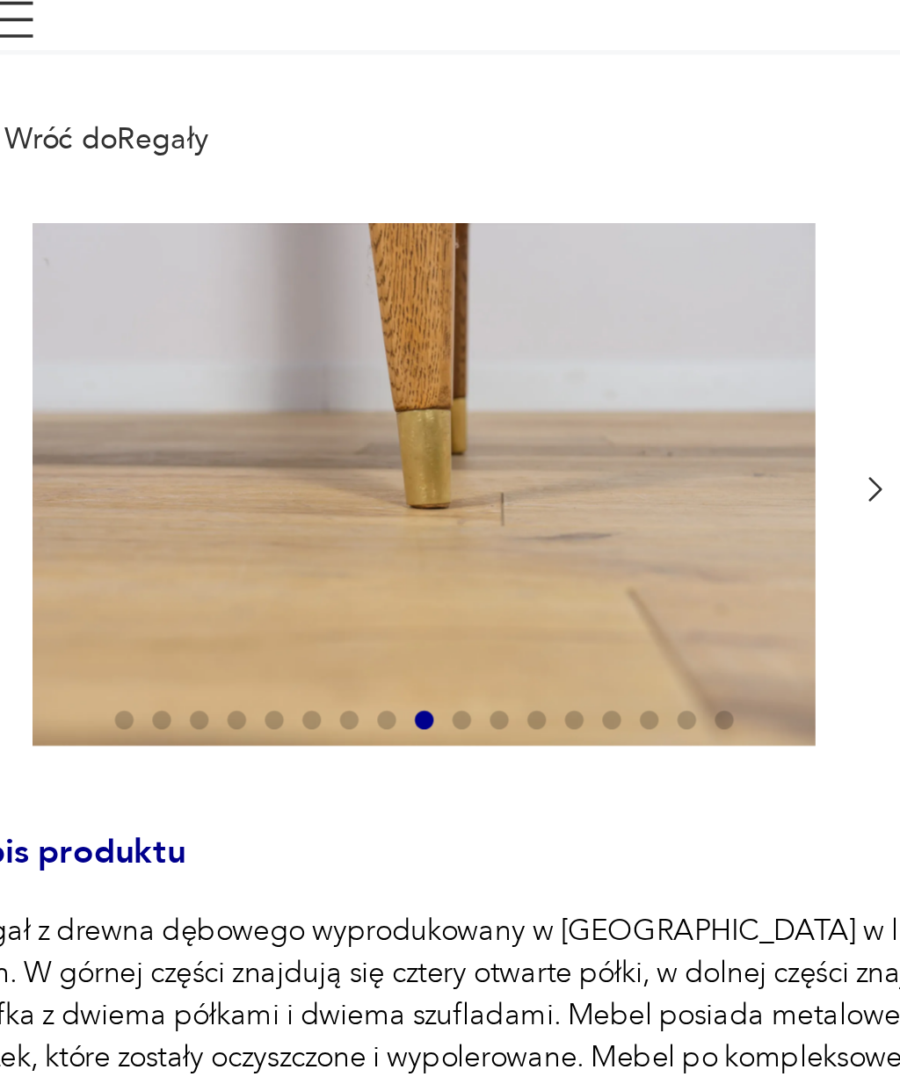
click at [328, 174] on div at bounding box center [257, 225] width 352 height 199
click at [419, 219] on icon "button" at bounding box center [425, 225] width 13 height 13
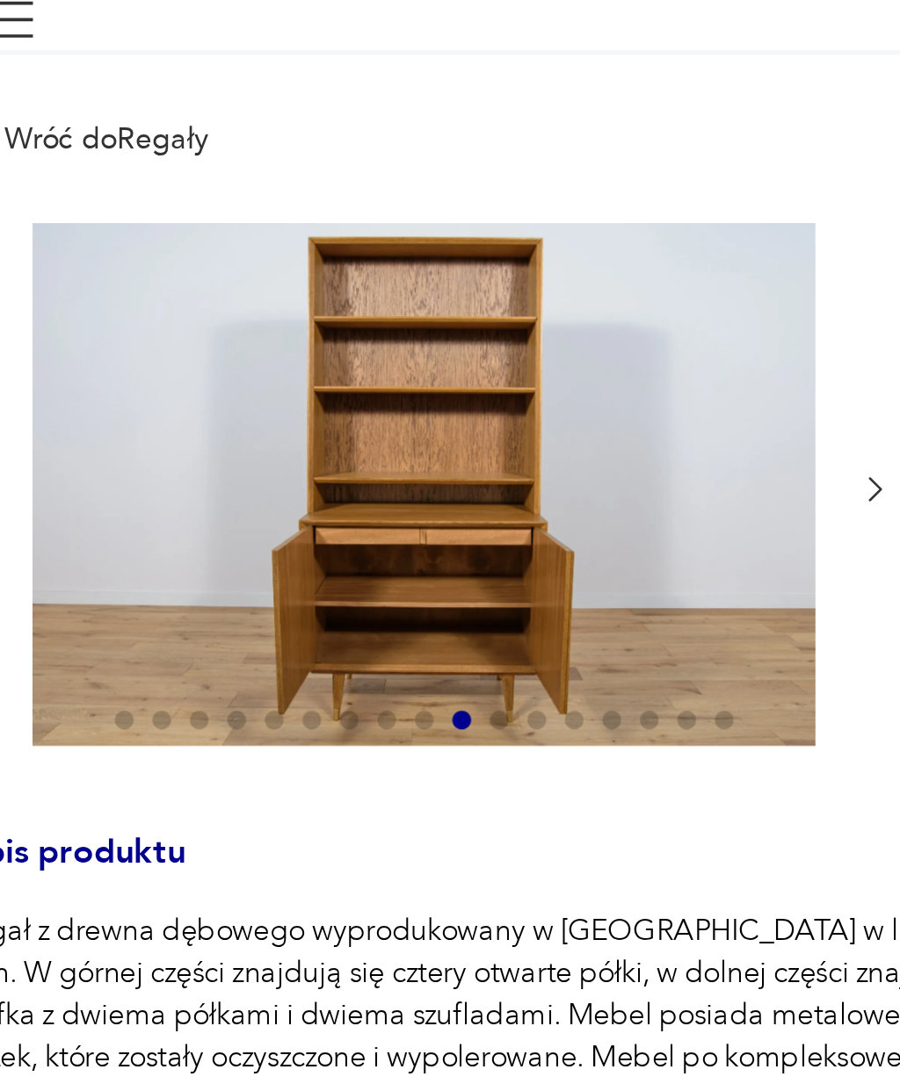
click at [419, 219] on icon "button" at bounding box center [425, 225] width 13 height 13
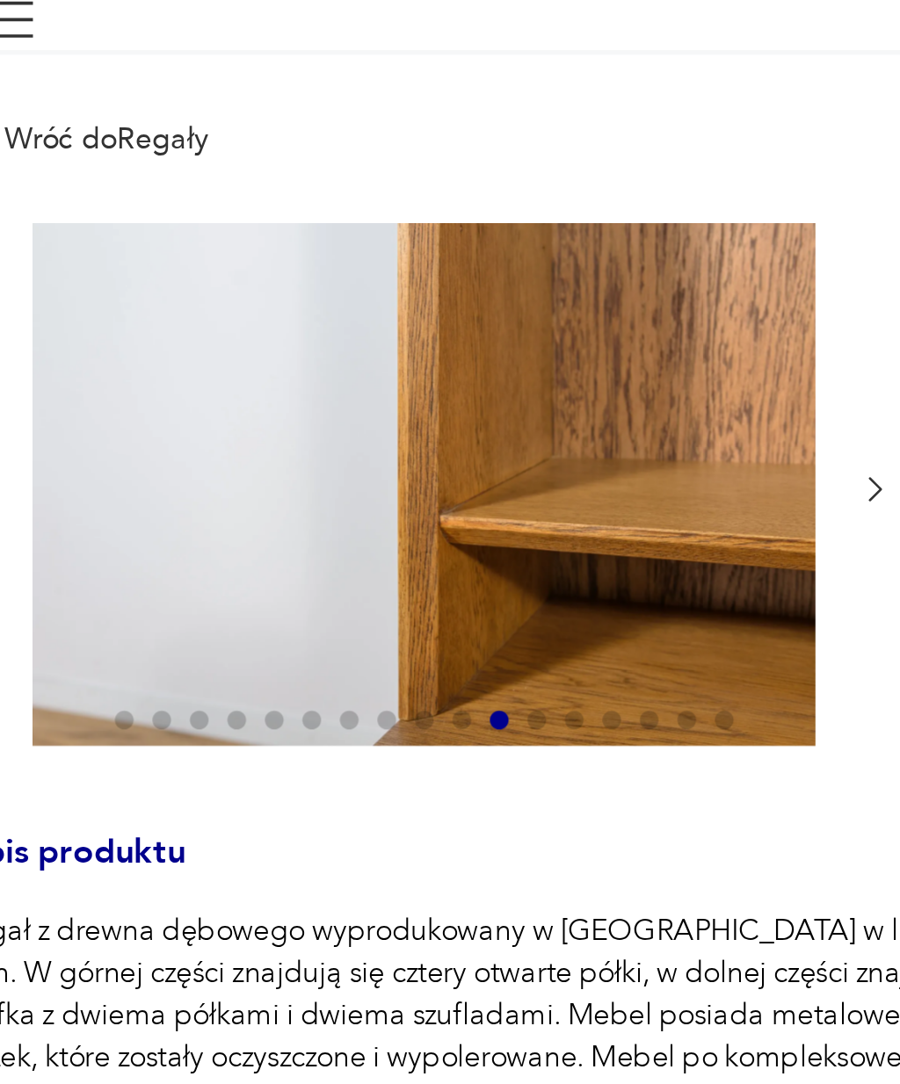
click at [419, 219] on icon "button" at bounding box center [425, 225] width 13 height 13
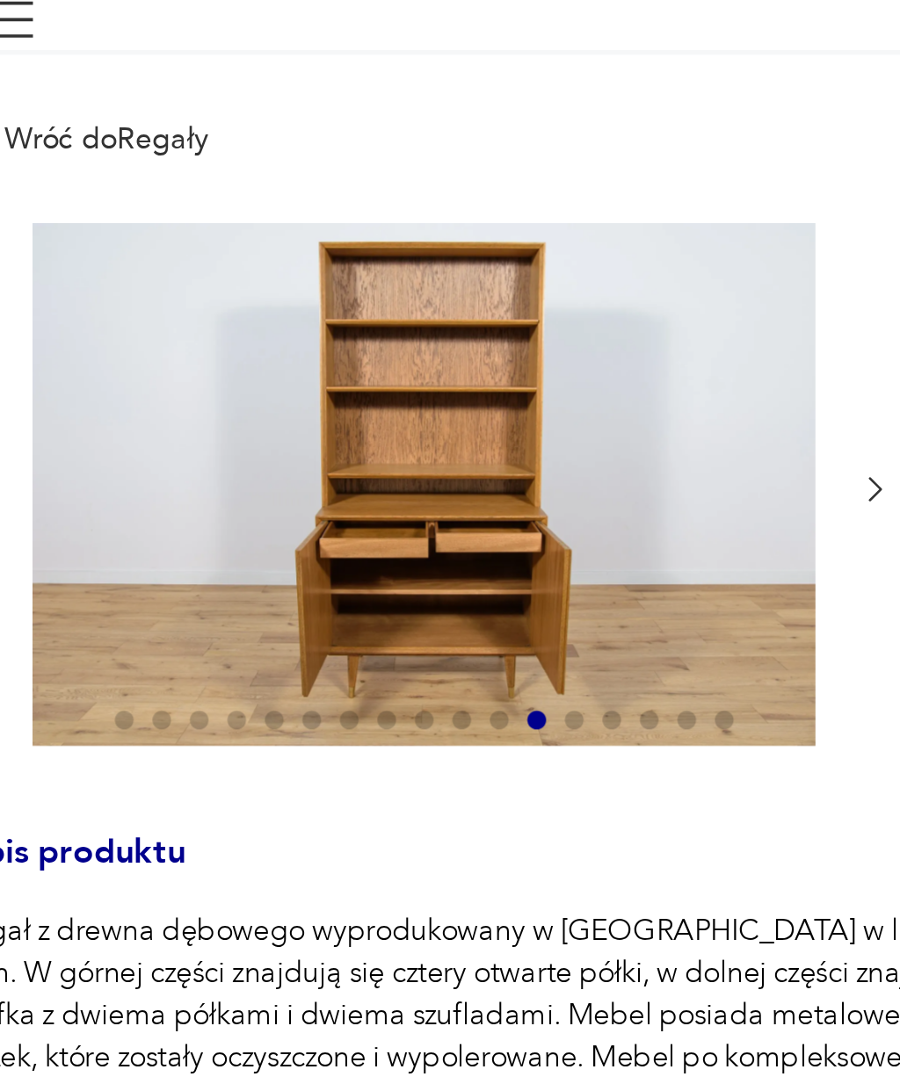
click at [424, 221] on icon "button" at bounding box center [426, 225] width 5 height 9
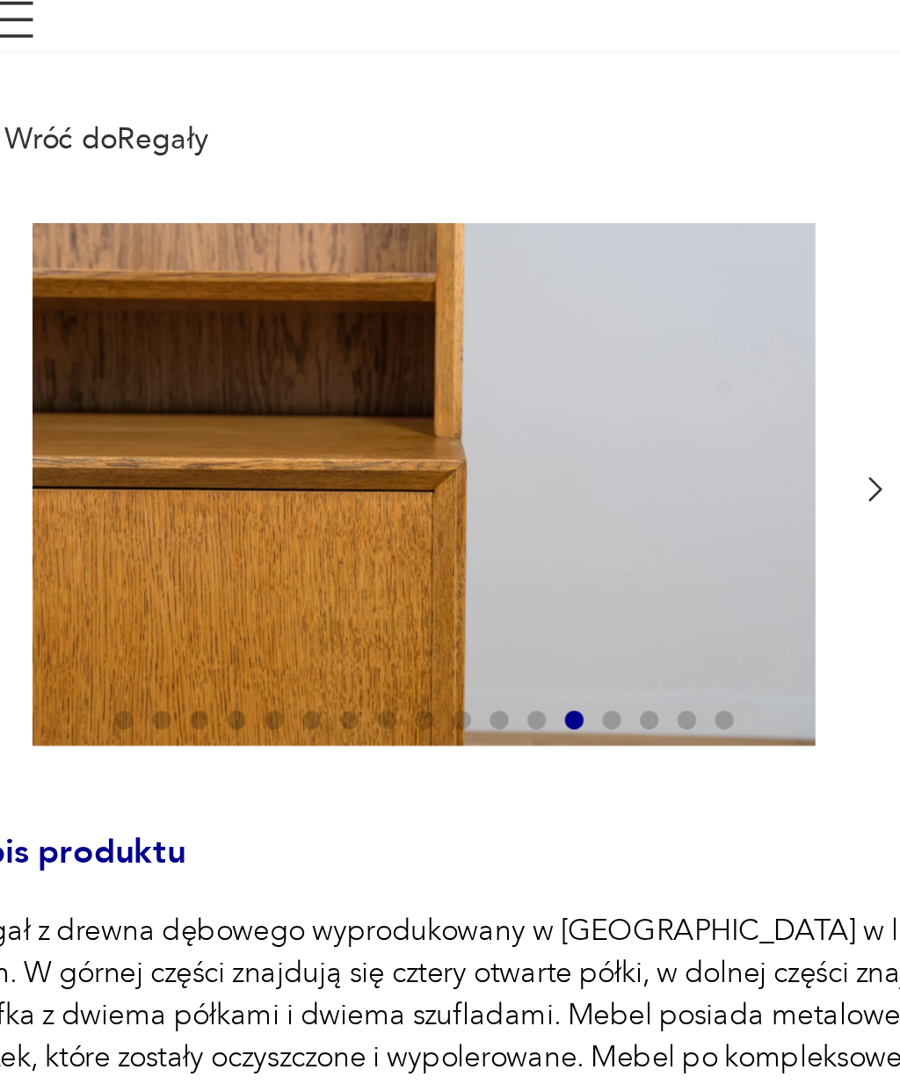
click at [419, 219] on icon "button" at bounding box center [425, 225] width 13 height 13
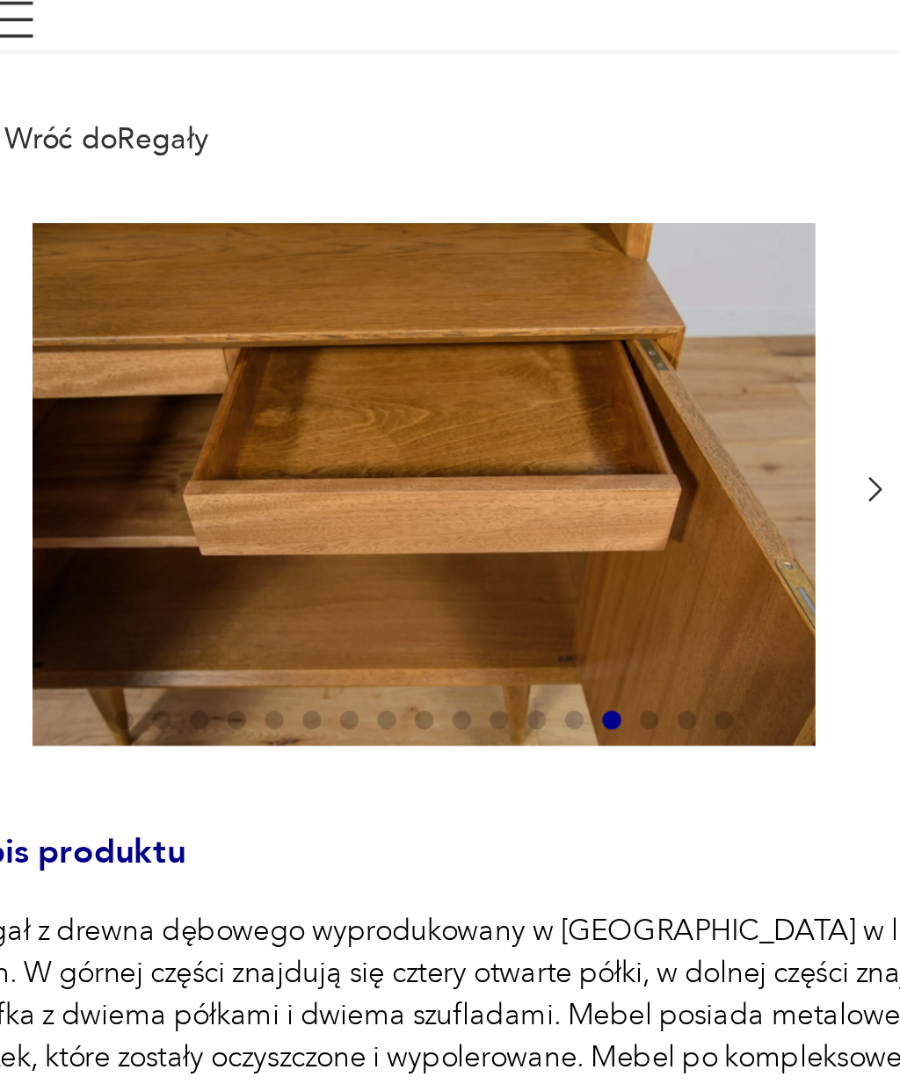
click at [419, 219] on icon "button" at bounding box center [425, 225] width 13 height 13
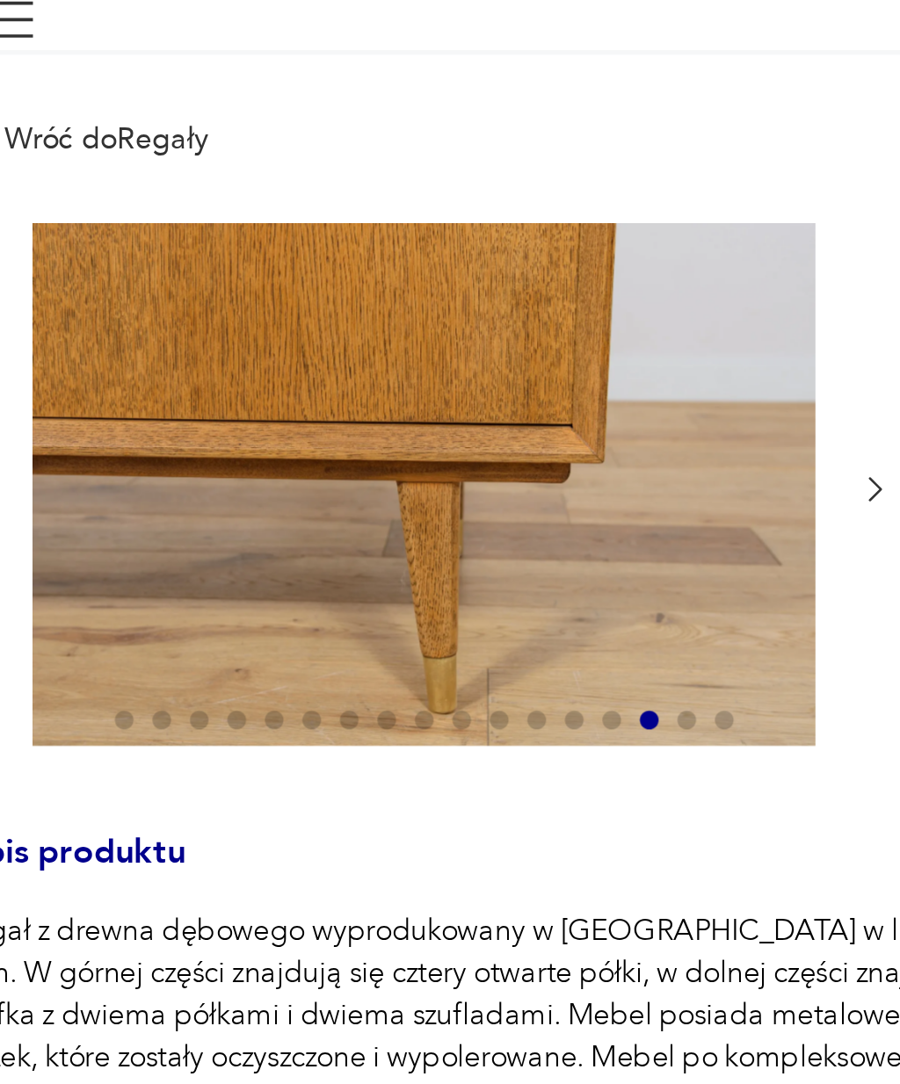
click at [419, 219] on icon "button" at bounding box center [425, 225] width 13 height 13
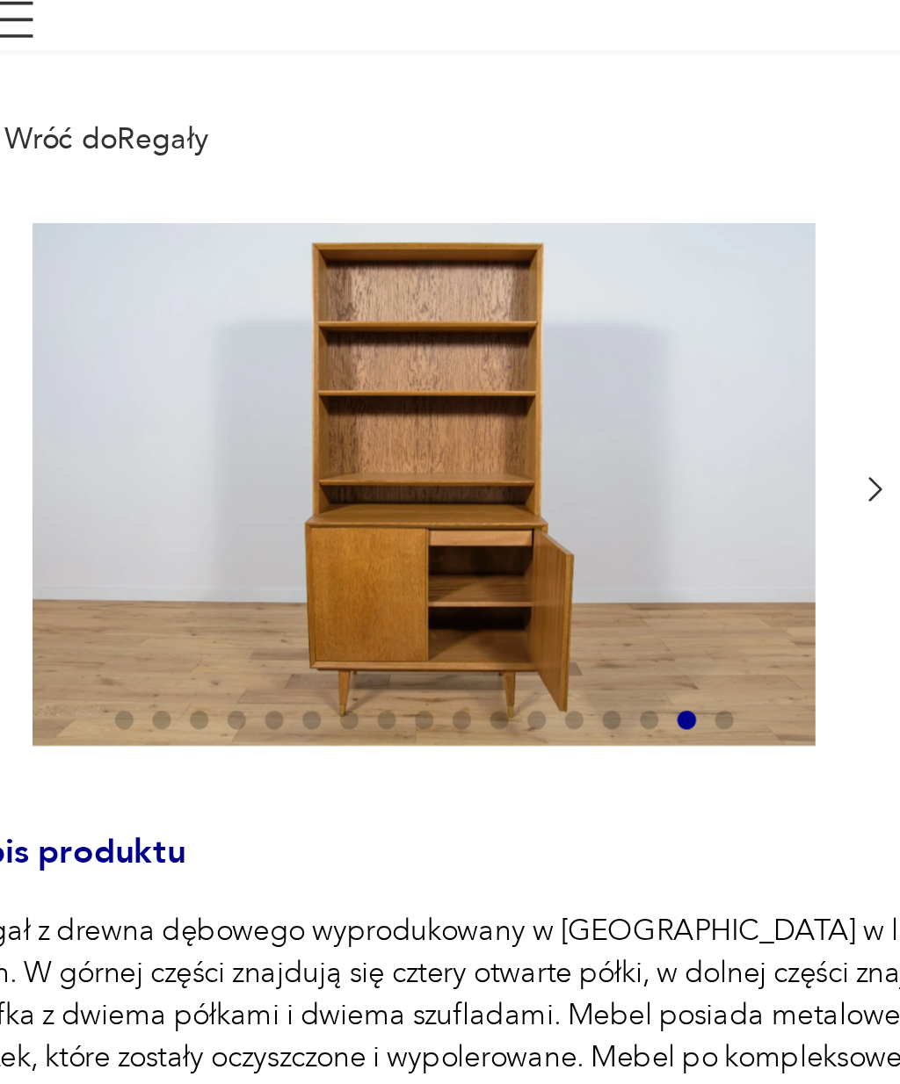
click at [419, 219] on icon "button" at bounding box center [425, 225] width 13 height 13
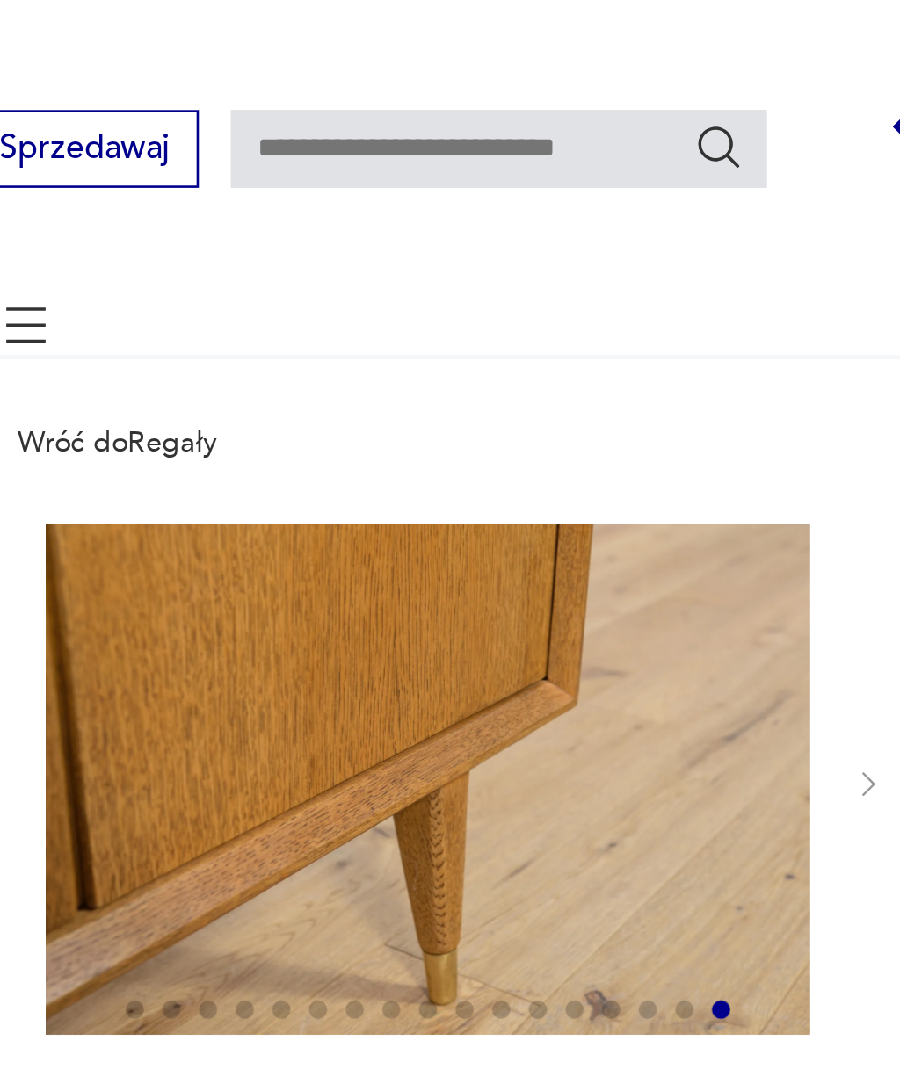
scroll to position [0, 0]
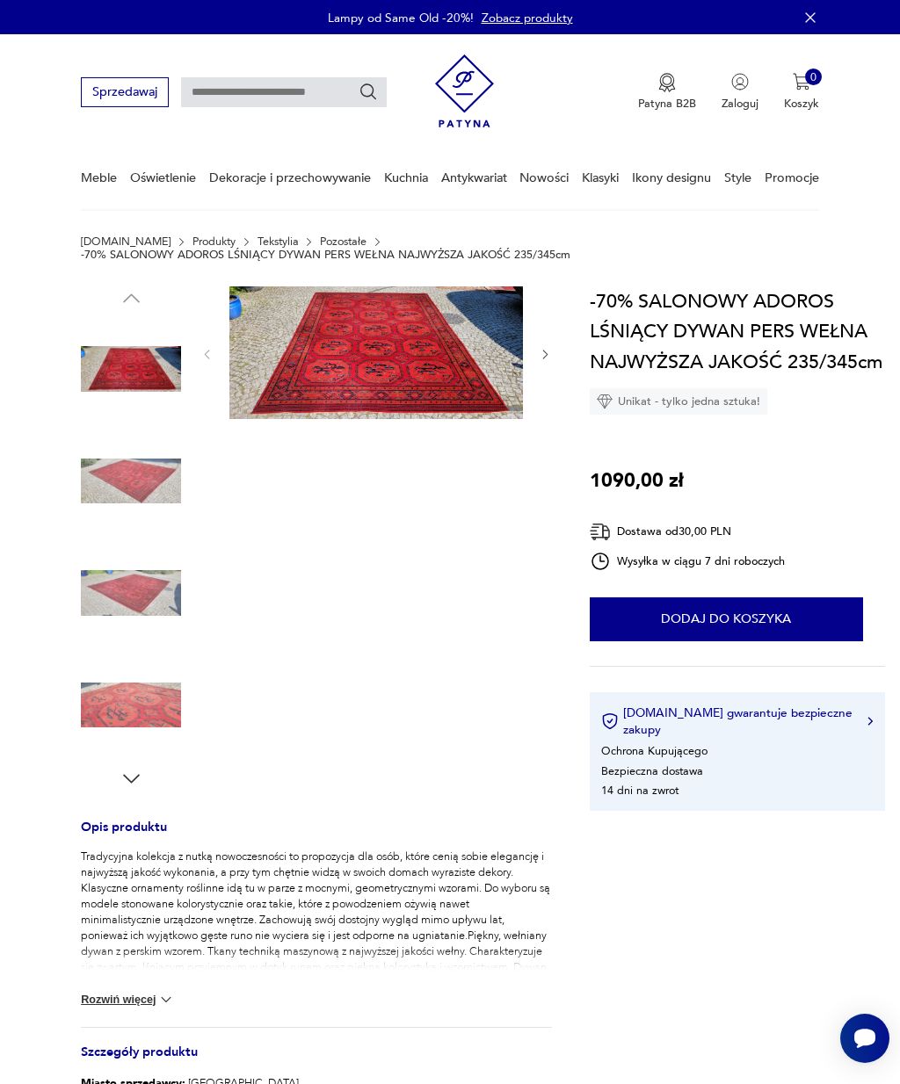
click at [410, 362] on img at bounding box center [376, 352] width 294 height 132
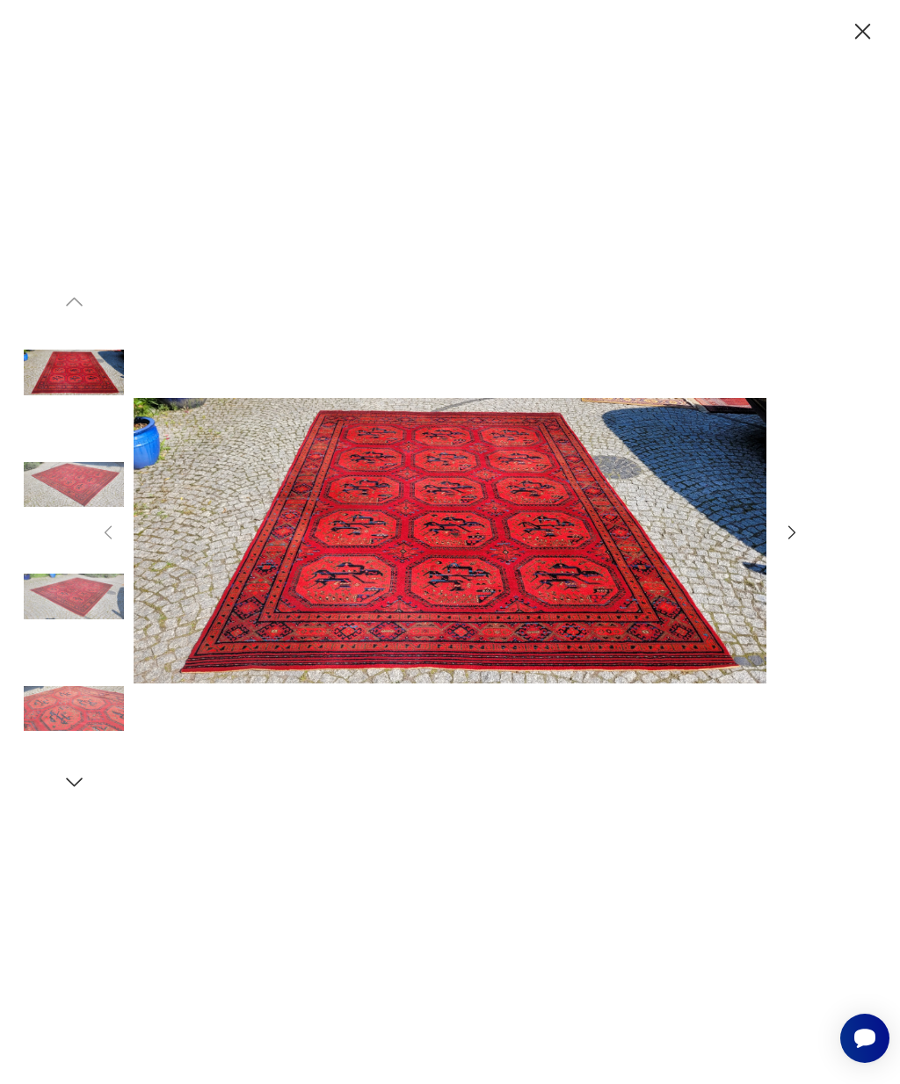
click at [796, 542] on icon "button" at bounding box center [791, 532] width 19 height 19
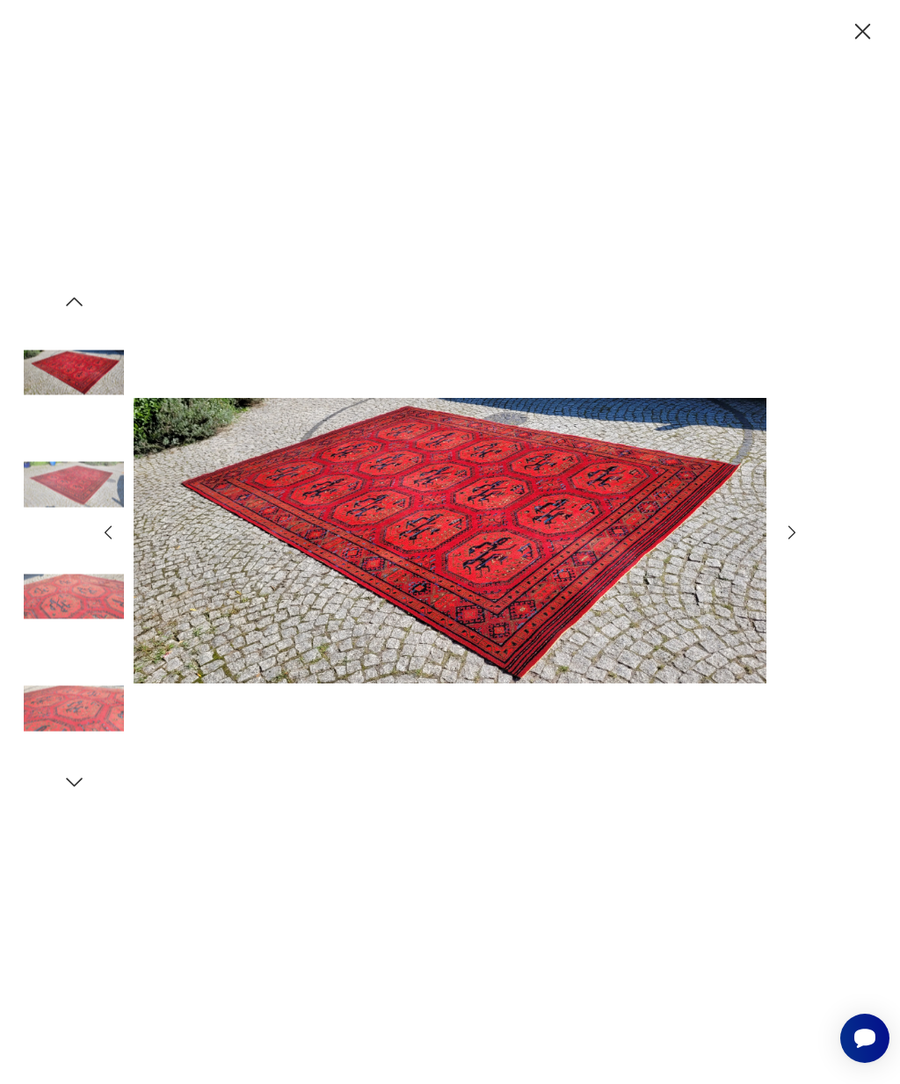
click at [794, 542] on icon "button" at bounding box center [791, 532] width 19 height 19
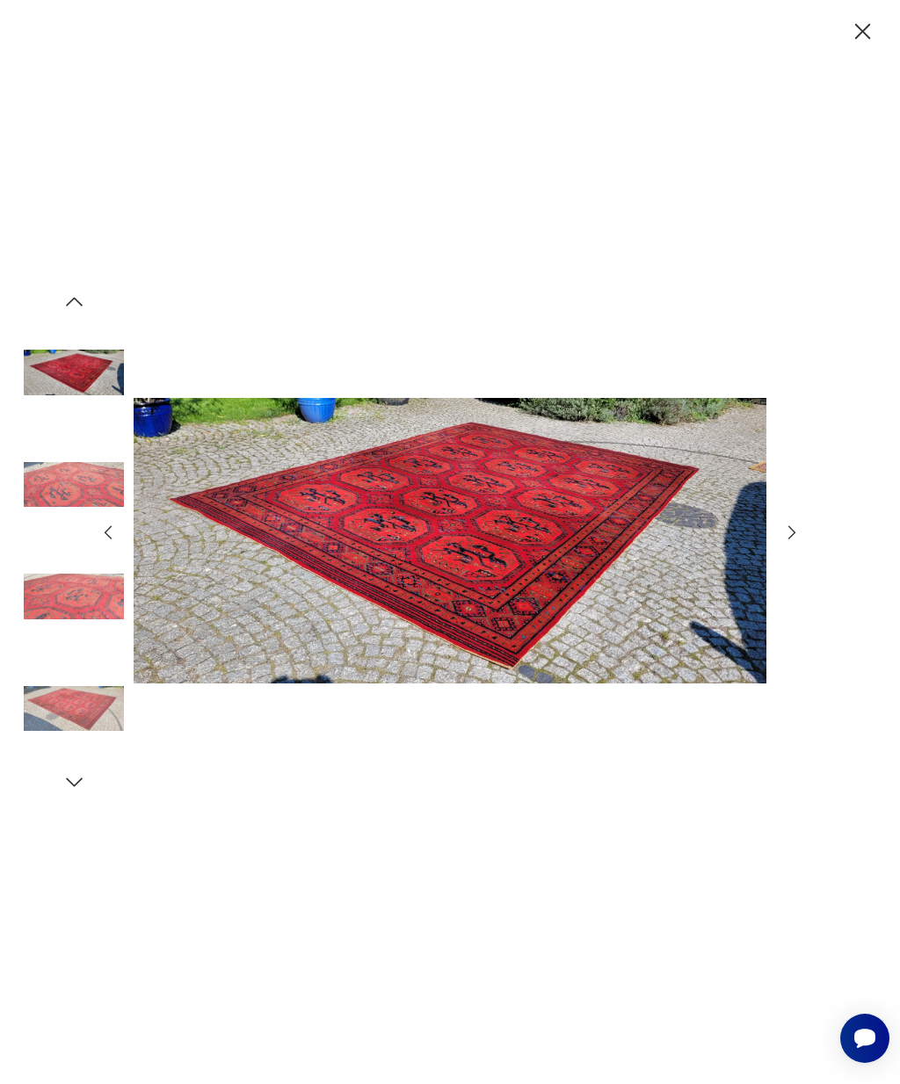
click at [793, 542] on icon "button" at bounding box center [791, 532] width 19 height 19
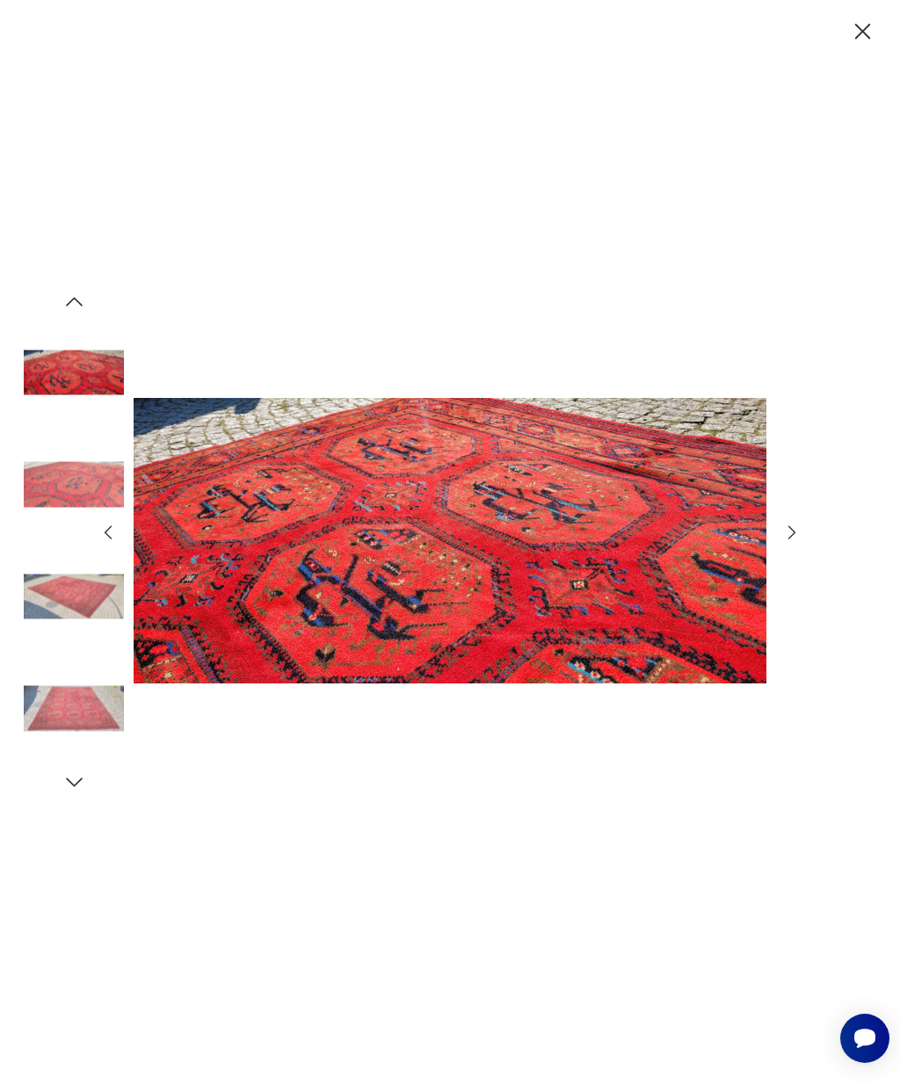
click at [793, 542] on icon "button" at bounding box center [791, 532] width 19 height 19
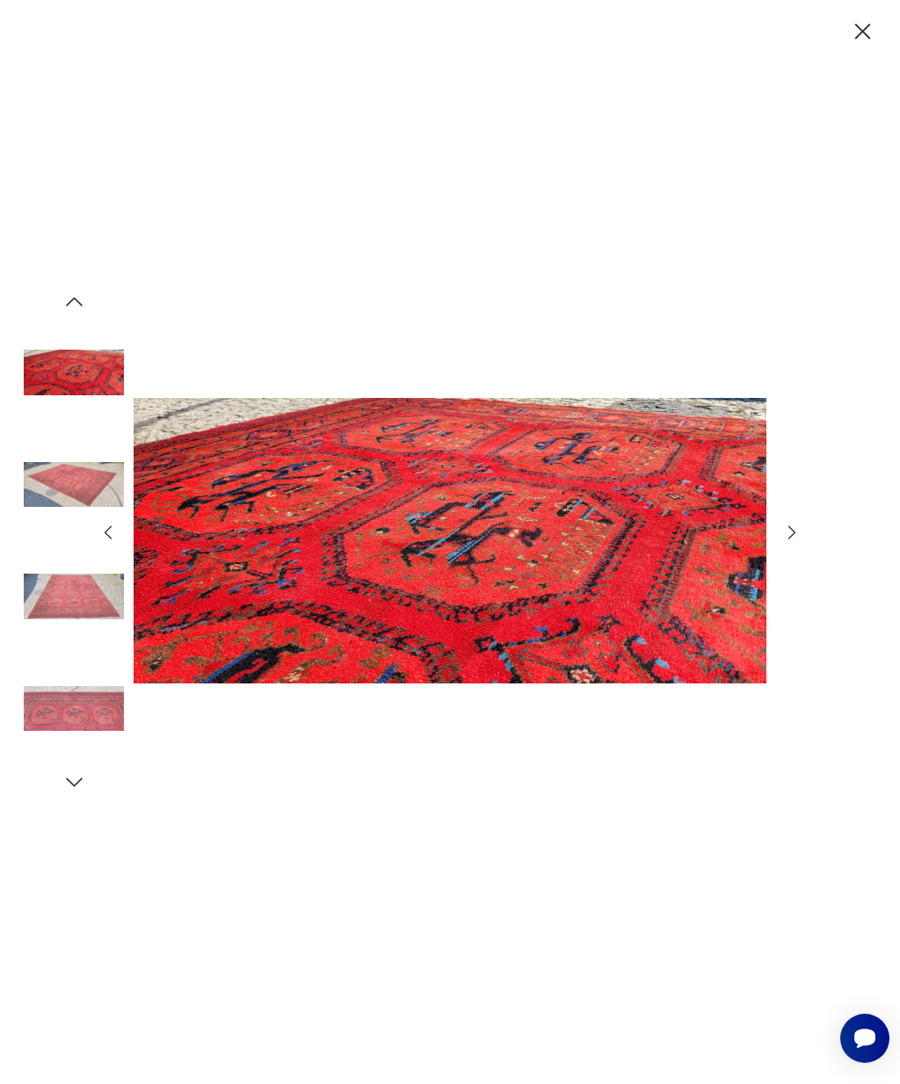
click at [796, 542] on icon "button" at bounding box center [791, 532] width 19 height 19
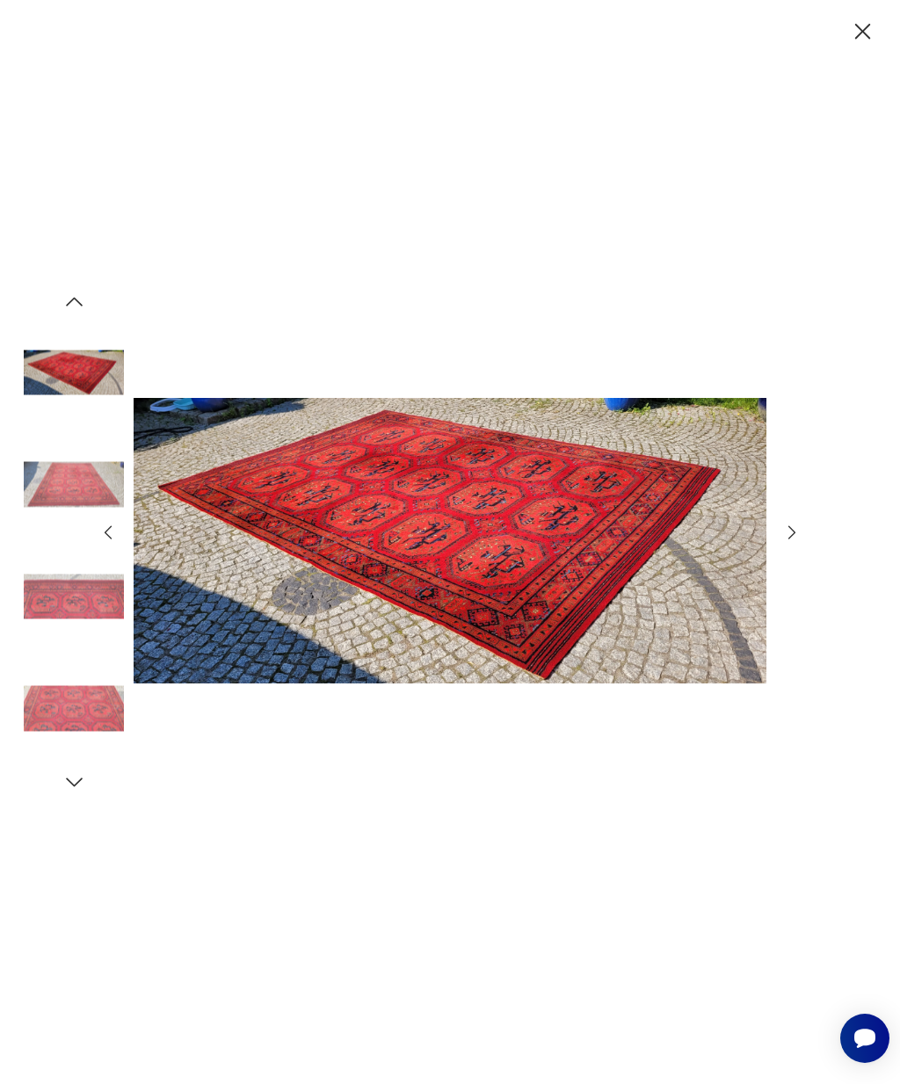
click at [793, 542] on icon "button" at bounding box center [791, 532] width 19 height 19
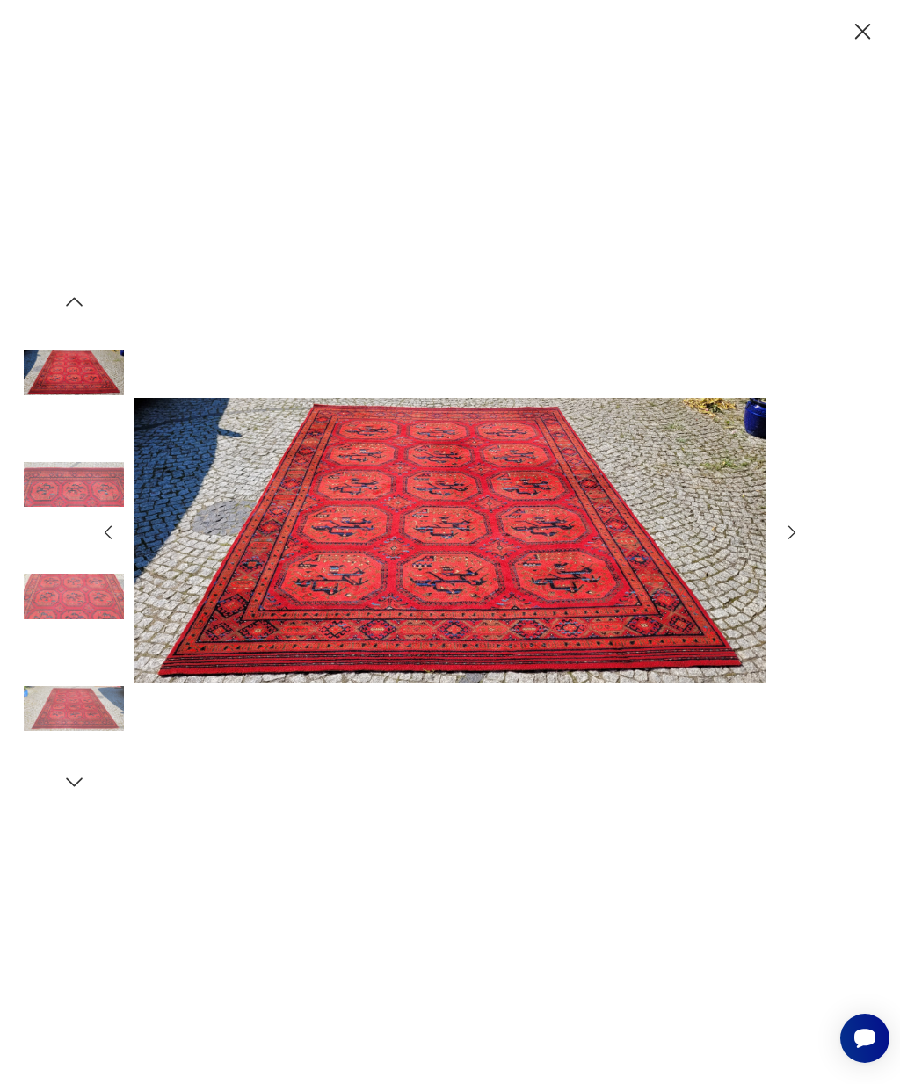
click at [794, 542] on icon "button" at bounding box center [791, 532] width 19 height 19
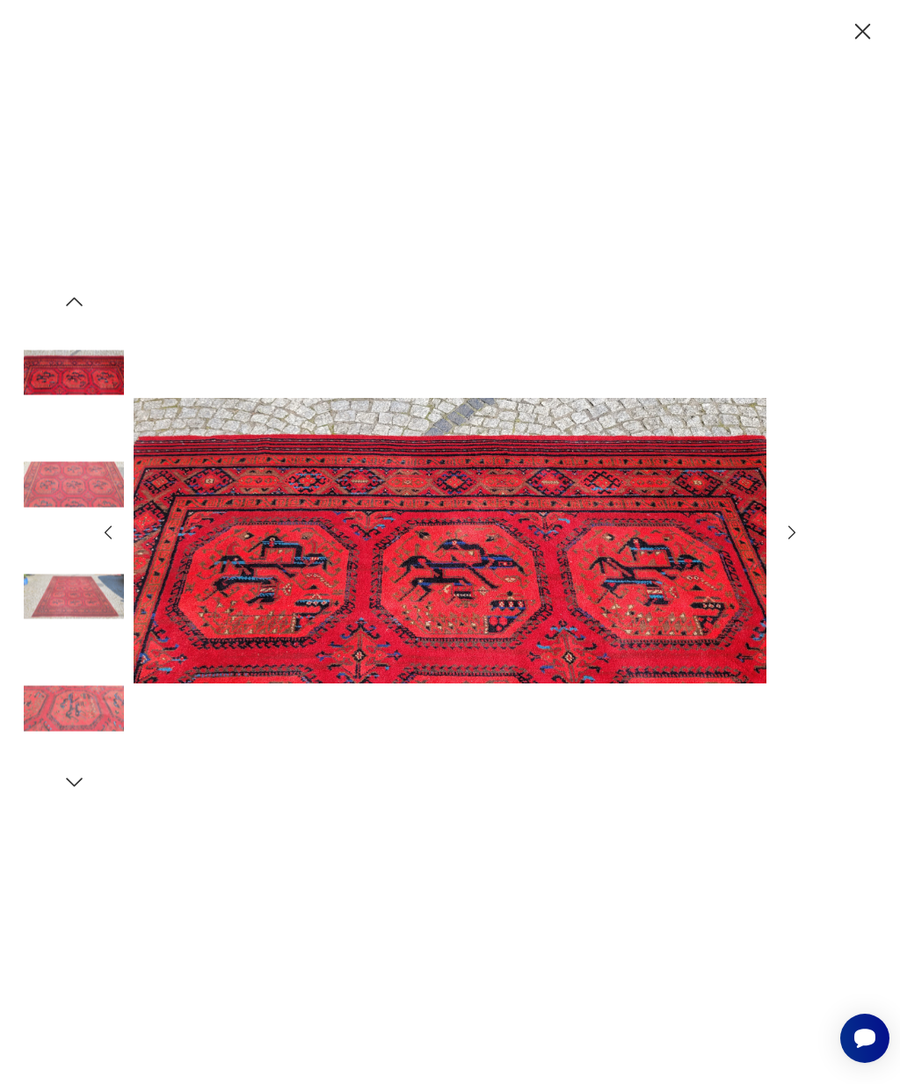
click at [665, 569] on img at bounding box center [451, 540] width 634 height 867
click at [794, 542] on icon "button" at bounding box center [791, 532] width 19 height 19
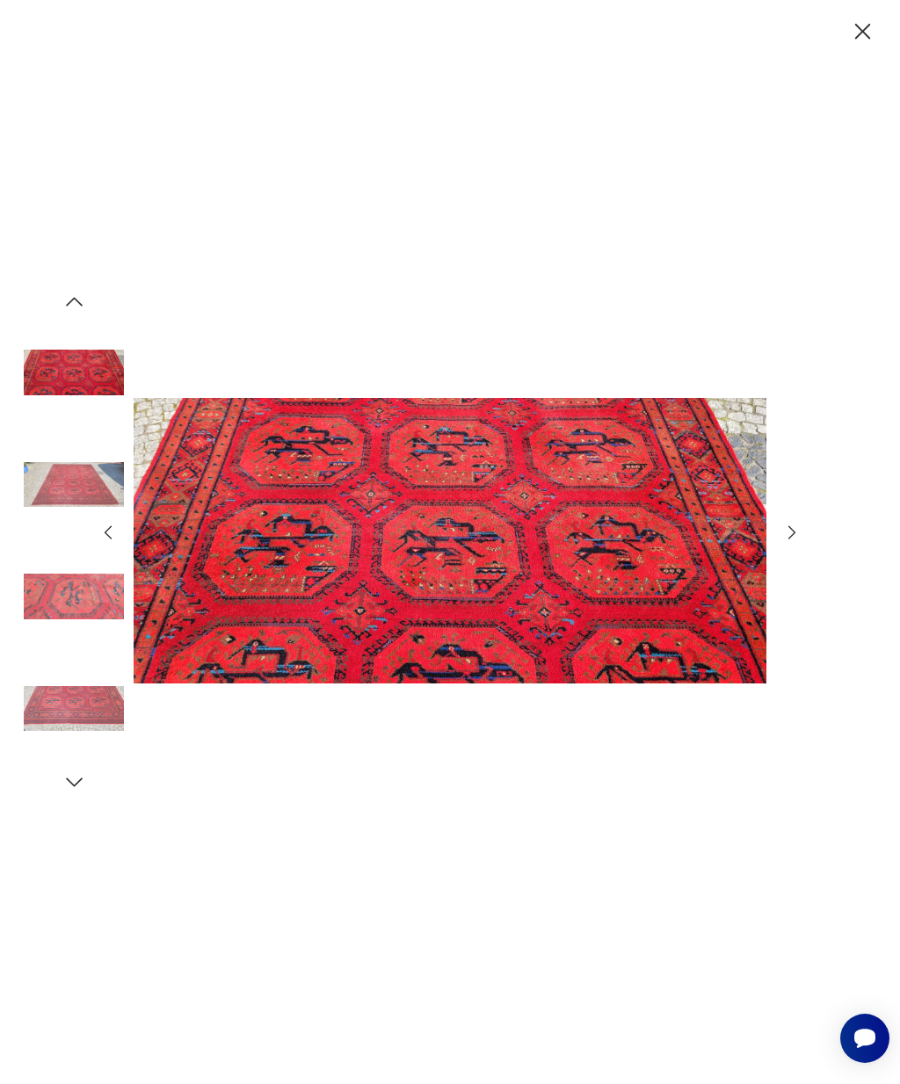
click at [785, 542] on icon "button" at bounding box center [791, 532] width 19 height 19
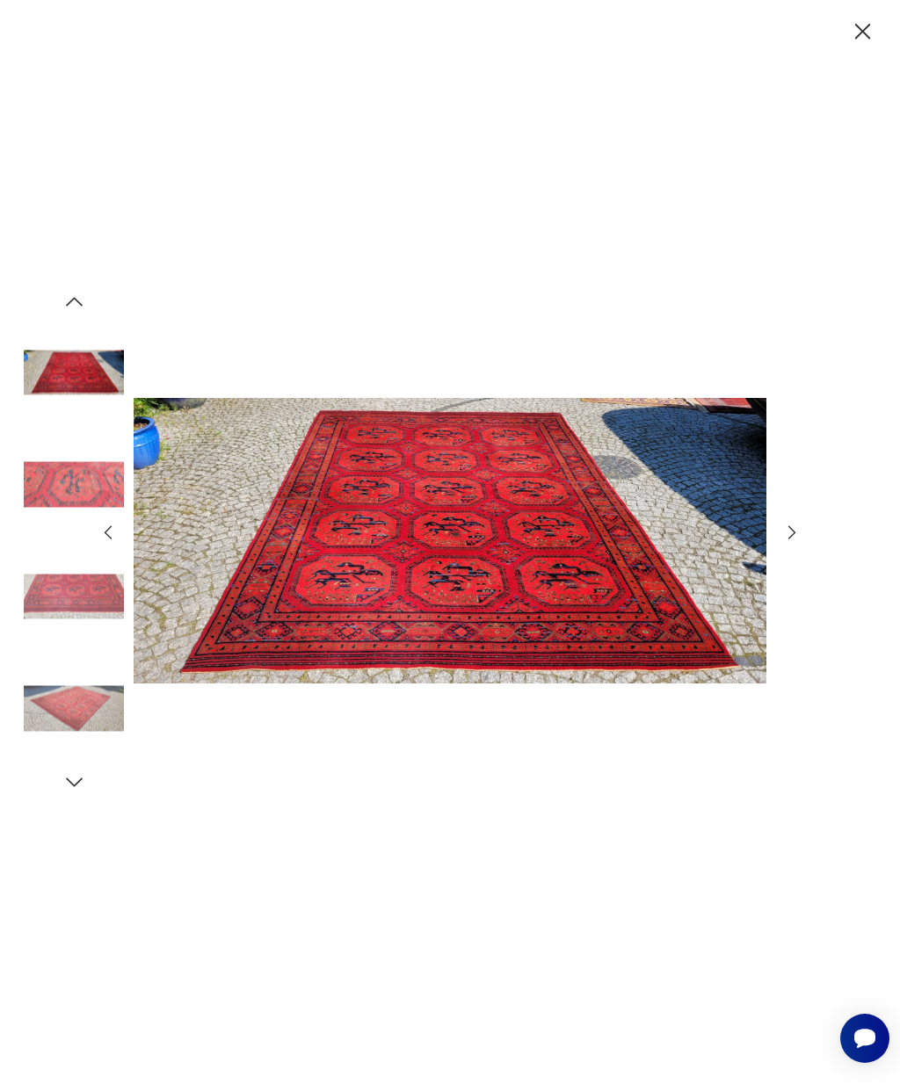
click at [786, 542] on icon "button" at bounding box center [791, 532] width 19 height 19
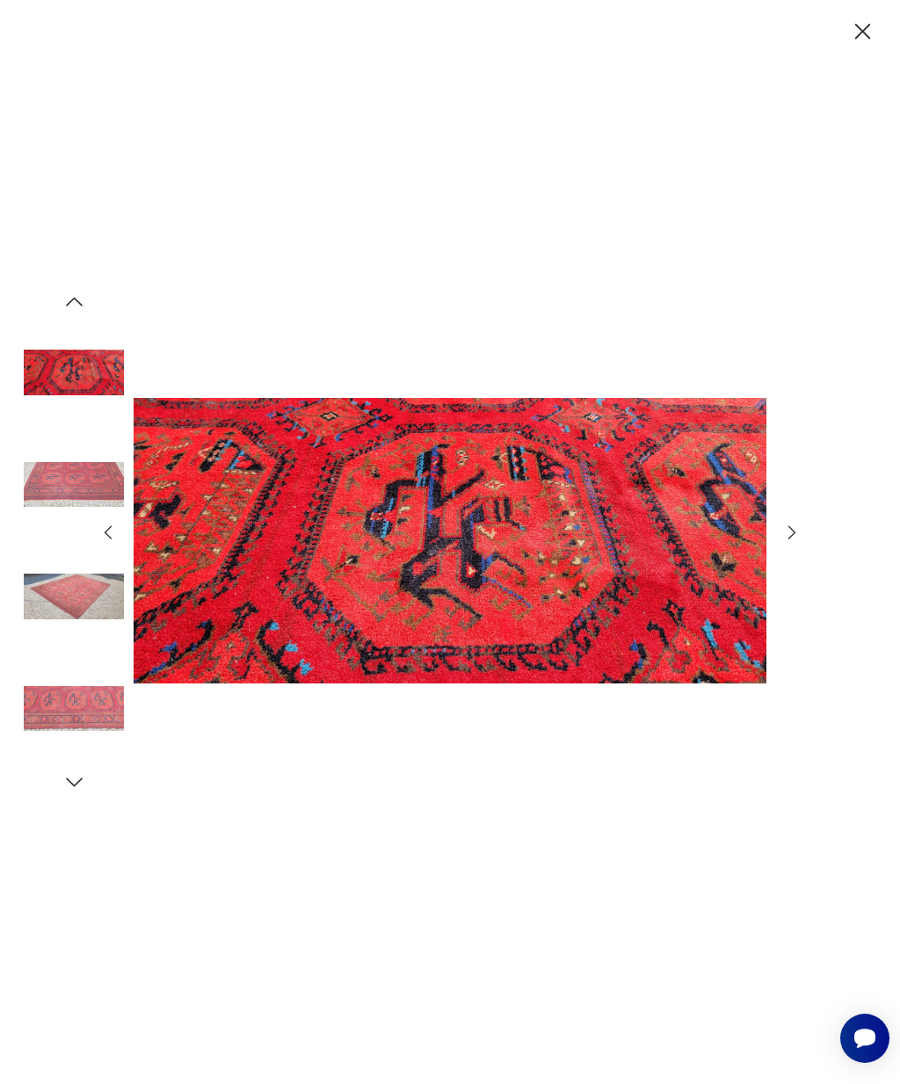
click at [786, 542] on icon "button" at bounding box center [791, 532] width 19 height 19
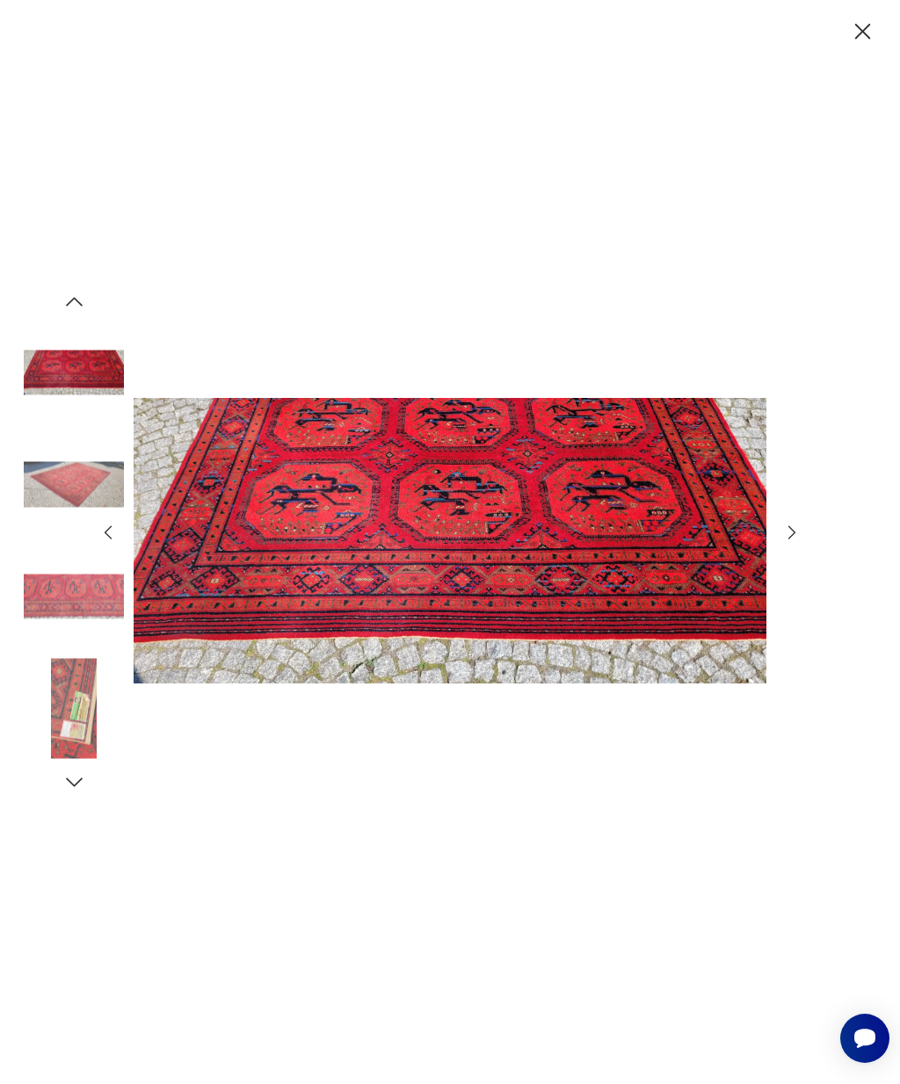
click at [779, 578] on div at bounding box center [449, 542] width 703 height 870
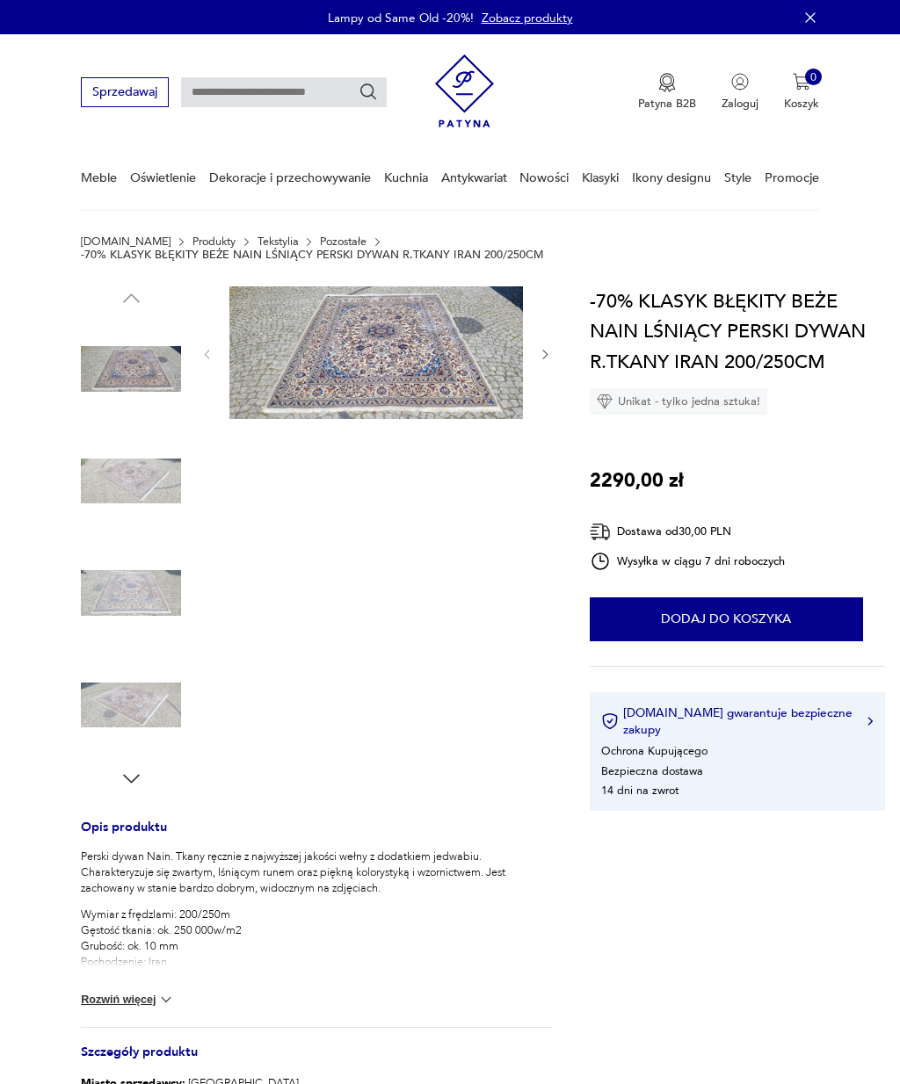
click at [411, 342] on img at bounding box center [376, 352] width 294 height 132
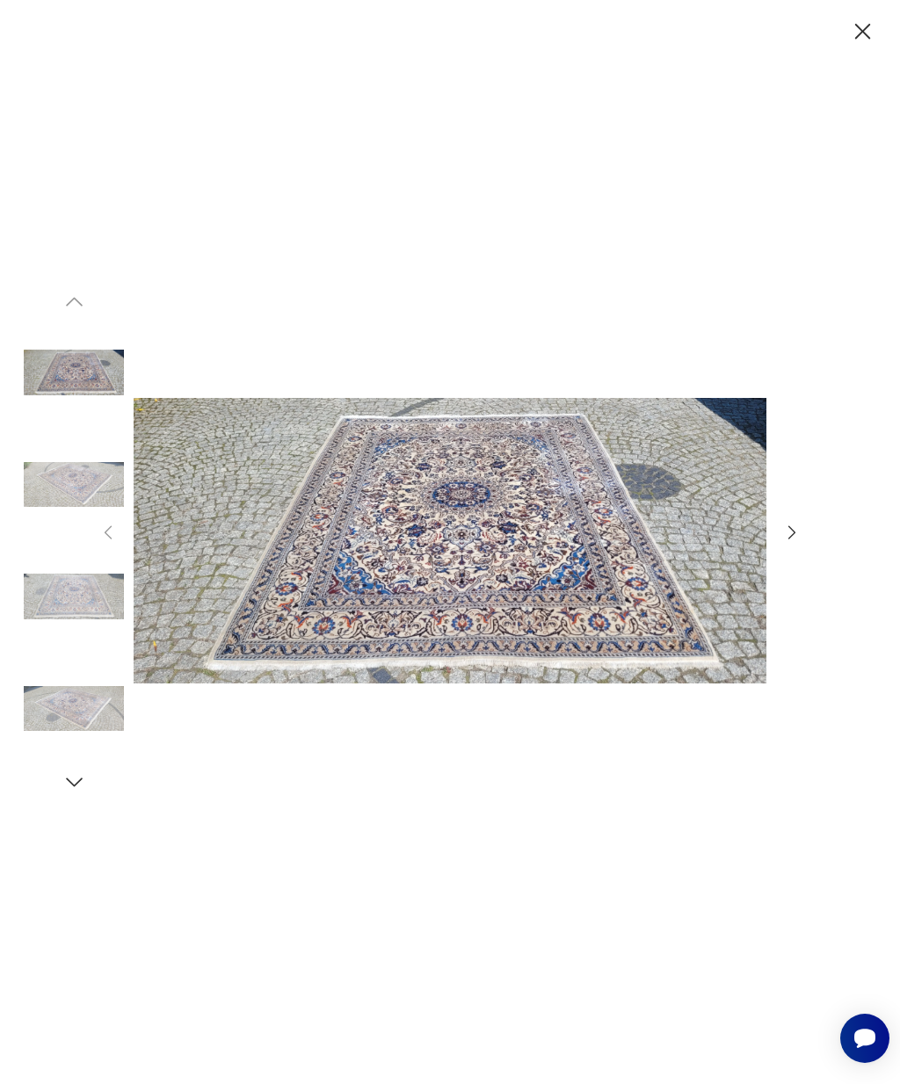
click at [794, 540] on icon "button" at bounding box center [791, 532] width 7 height 13
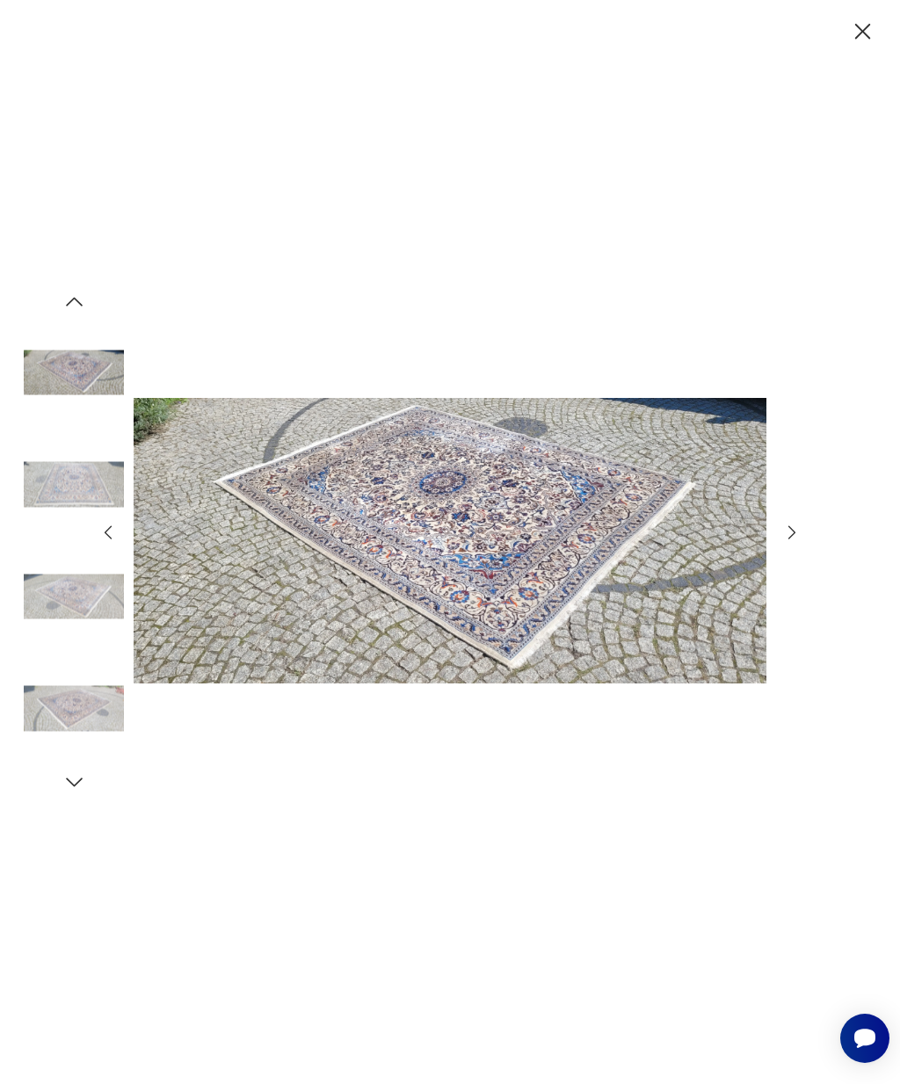
click at [796, 557] on div at bounding box center [449, 542] width 703 height 870
click at [792, 542] on icon "button" at bounding box center [791, 532] width 19 height 19
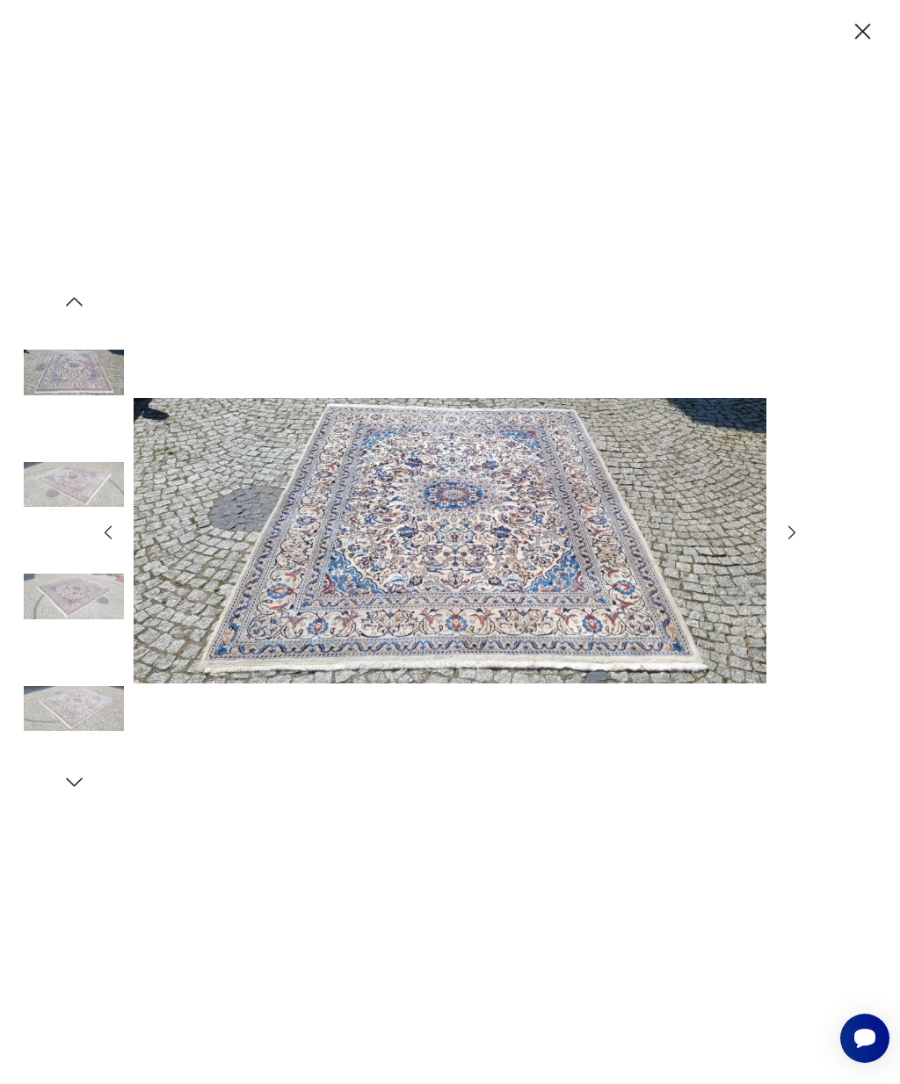
click at [799, 542] on icon "button" at bounding box center [791, 532] width 19 height 19
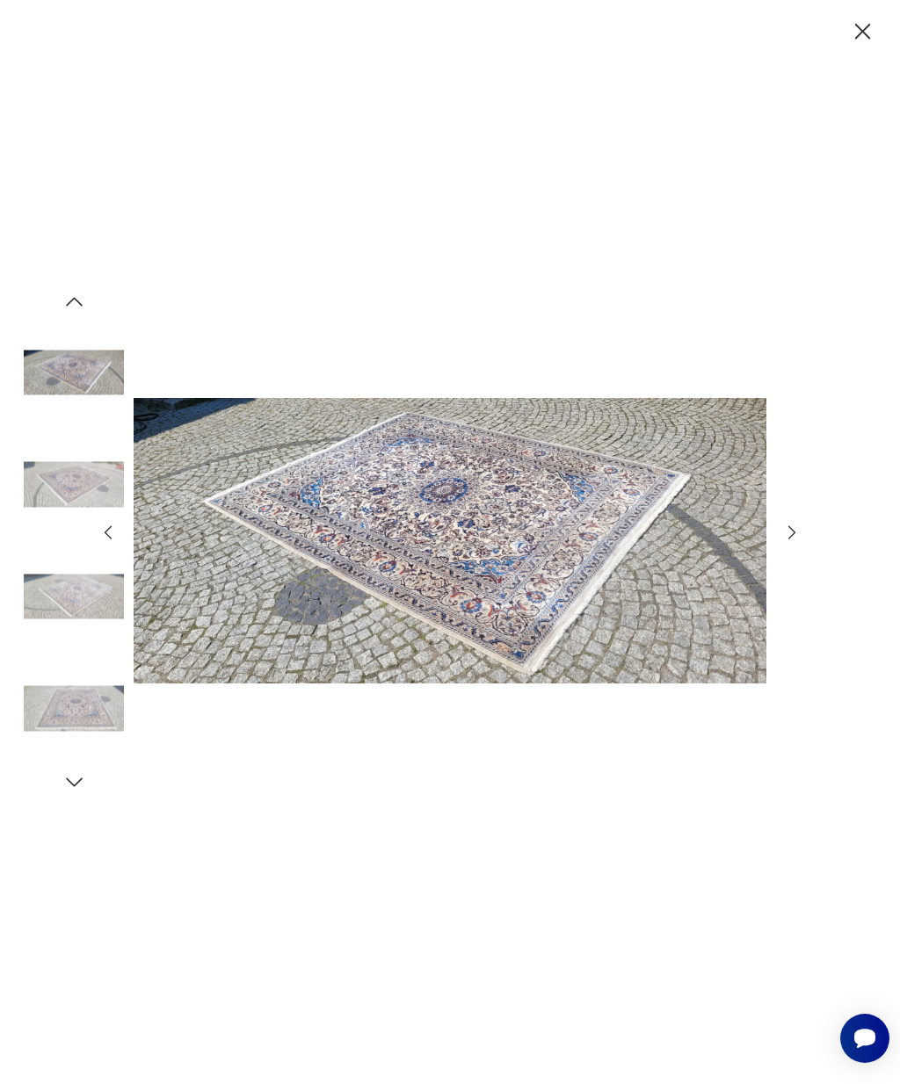
click at [789, 542] on icon "button" at bounding box center [791, 532] width 19 height 19
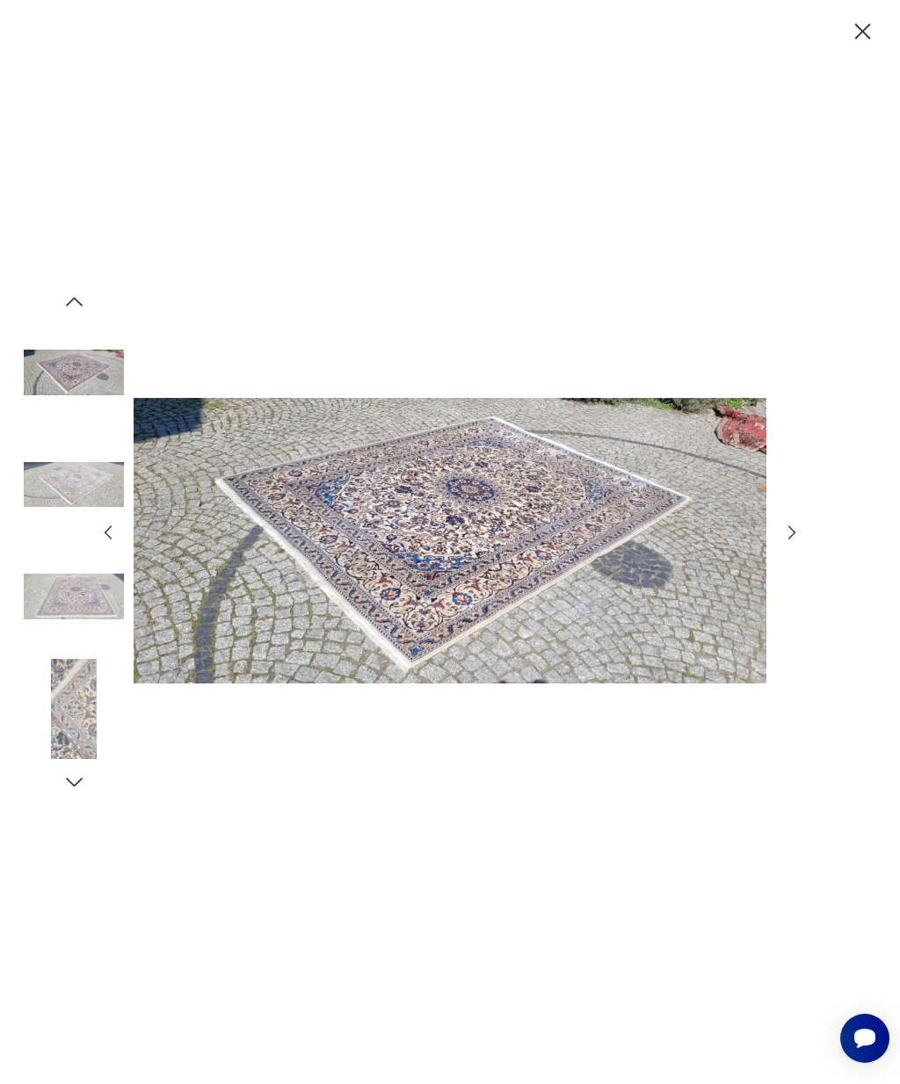
click at [785, 542] on icon "button" at bounding box center [791, 532] width 19 height 19
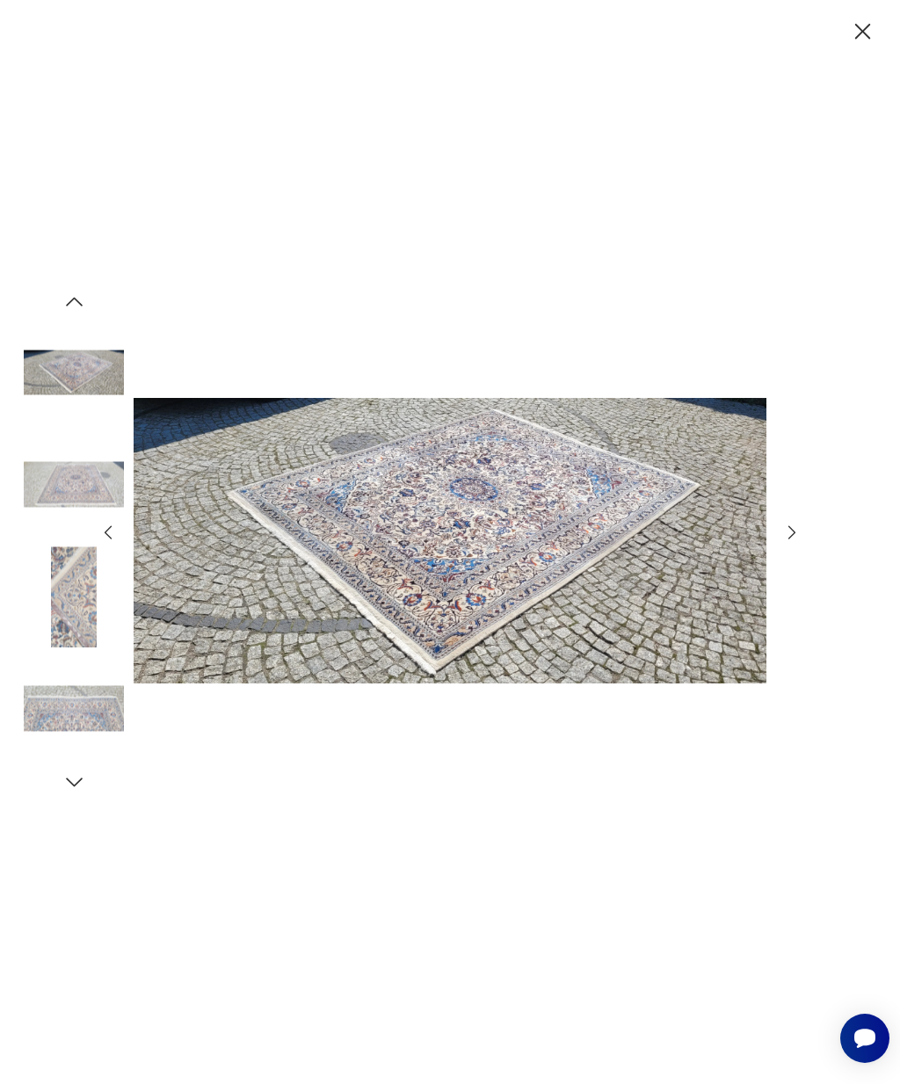
click at [785, 542] on icon "button" at bounding box center [791, 532] width 19 height 19
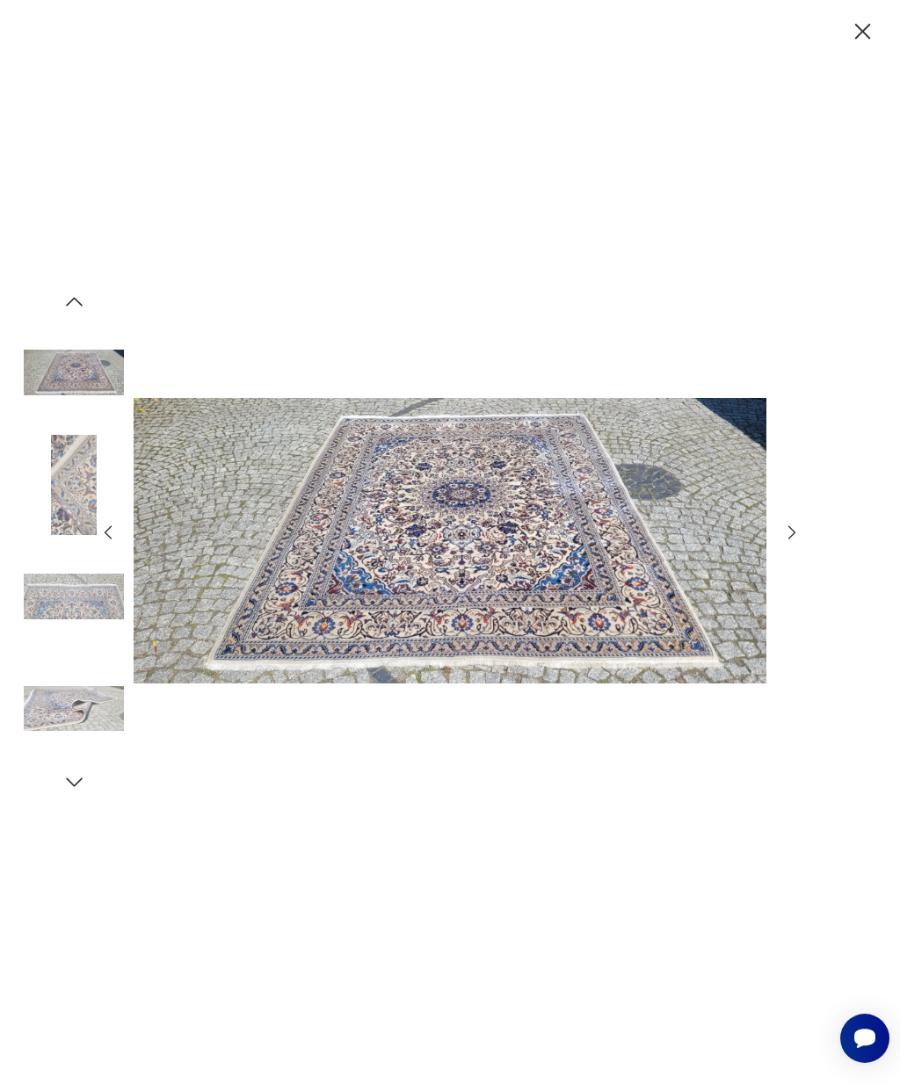
click at [784, 557] on div at bounding box center [449, 542] width 703 height 870
click at [789, 542] on icon "button" at bounding box center [791, 532] width 19 height 19
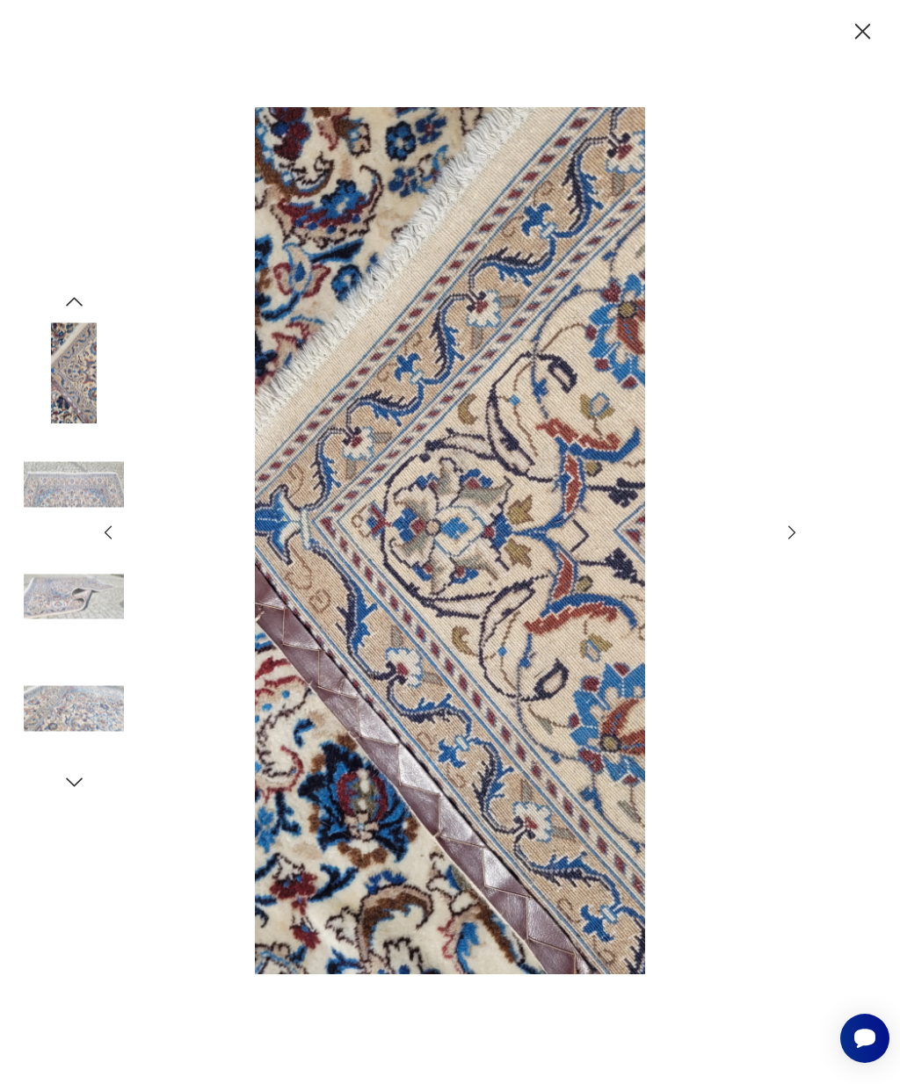
click at [785, 542] on icon "button" at bounding box center [791, 532] width 19 height 19
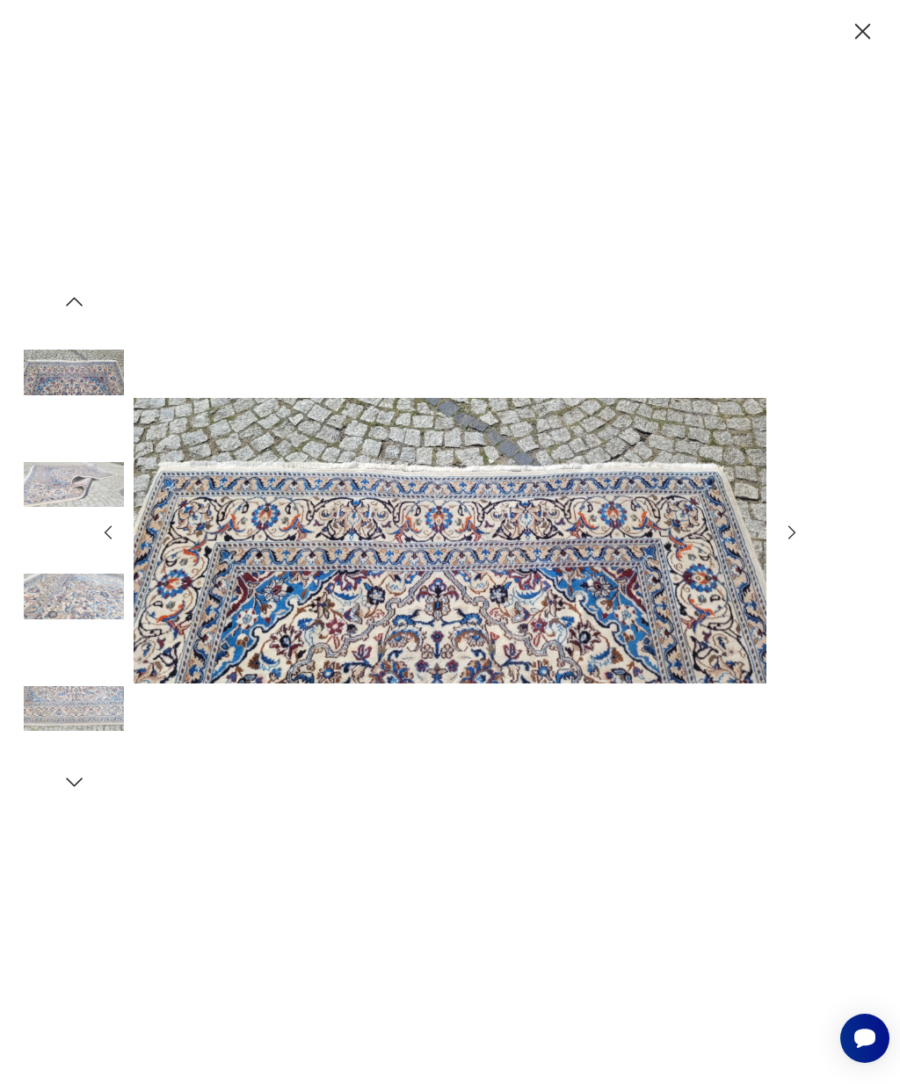
click at [796, 597] on div at bounding box center [449, 542] width 703 height 870
click at [799, 542] on icon "button" at bounding box center [791, 532] width 19 height 19
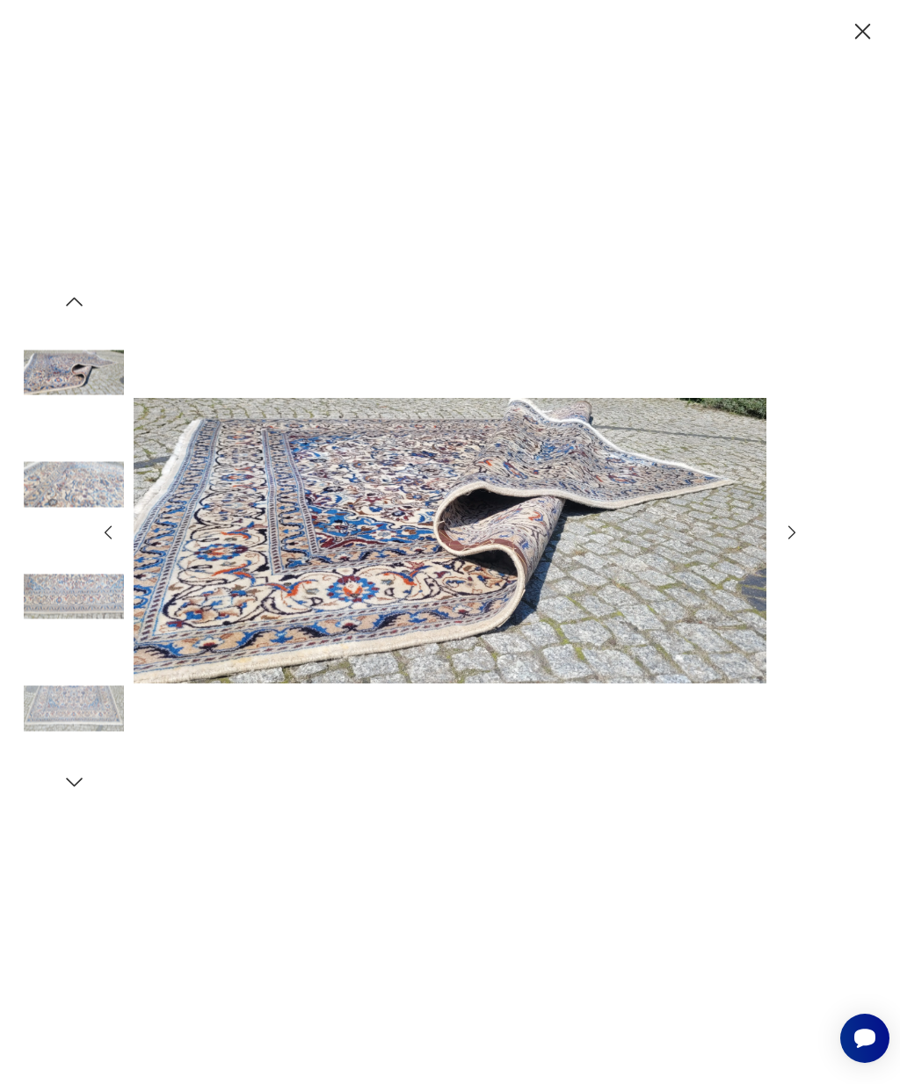
click at [791, 542] on icon "button" at bounding box center [791, 532] width 19 height 19
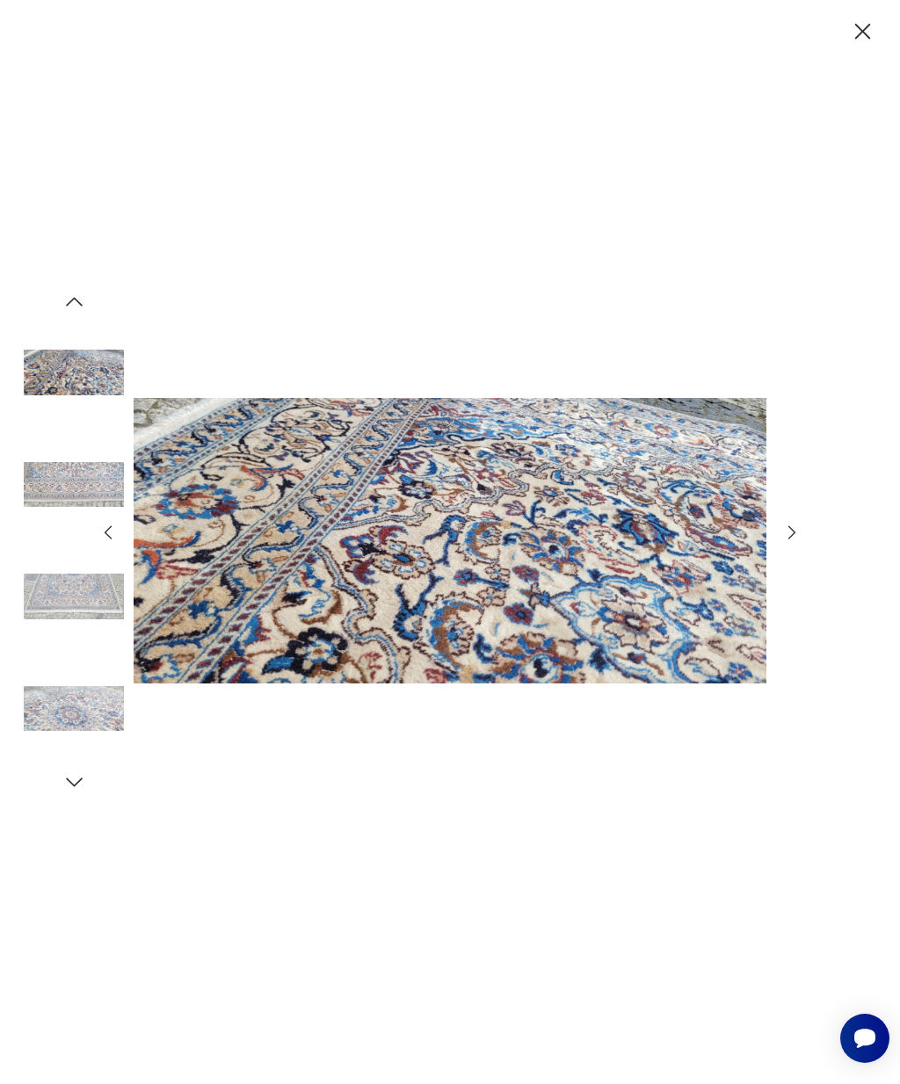
click at [786, 542] on icon "button" at bounding box center [791, 532] width 19 height 19
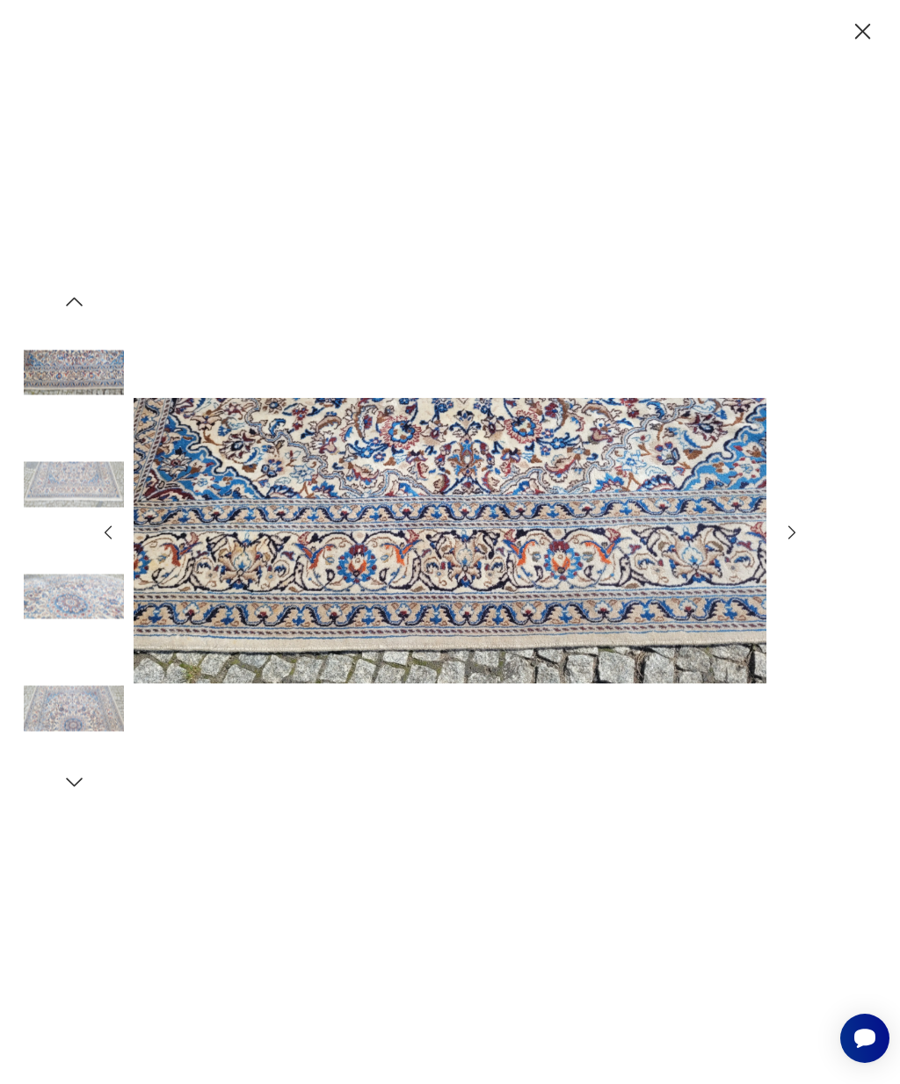
click at [796, 542] on icon "button" at bounding box center [791, 532] width 19 height 19
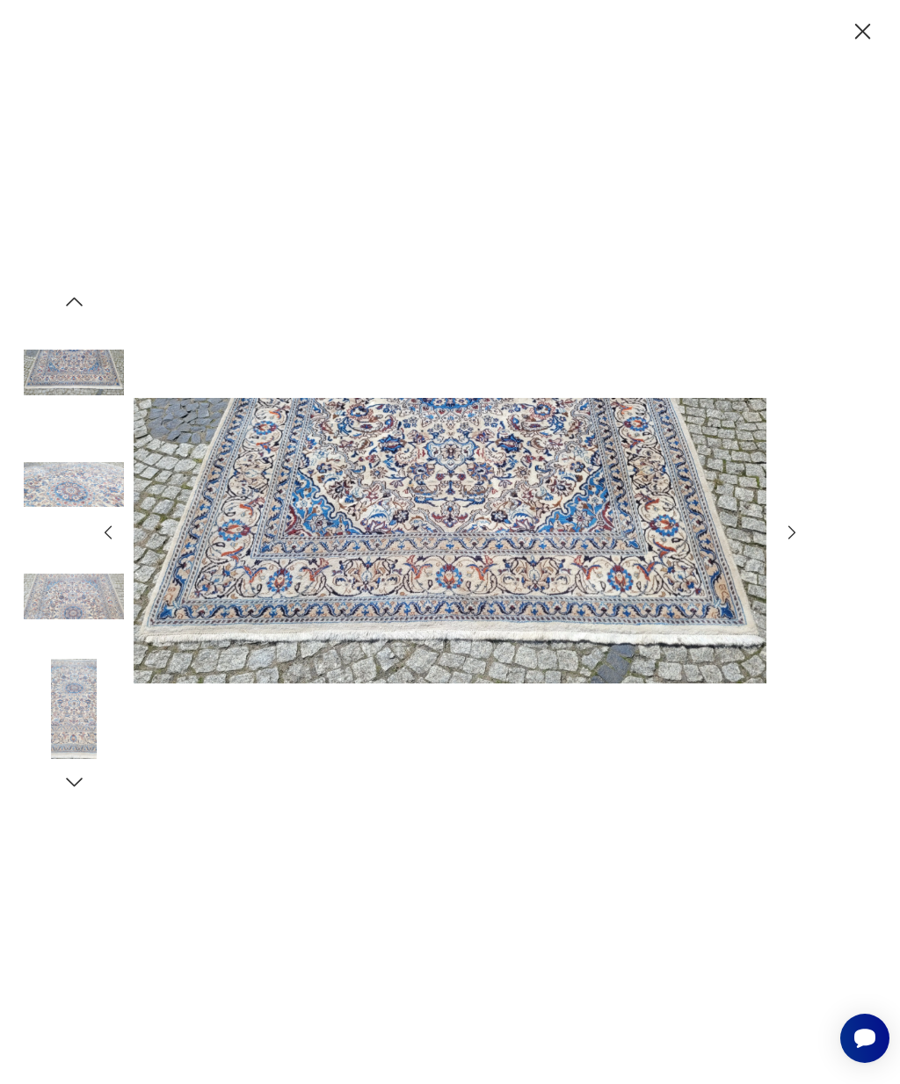
click at [793, 540] on icon "button" at bounding box center [791, 532] width 7 height 13
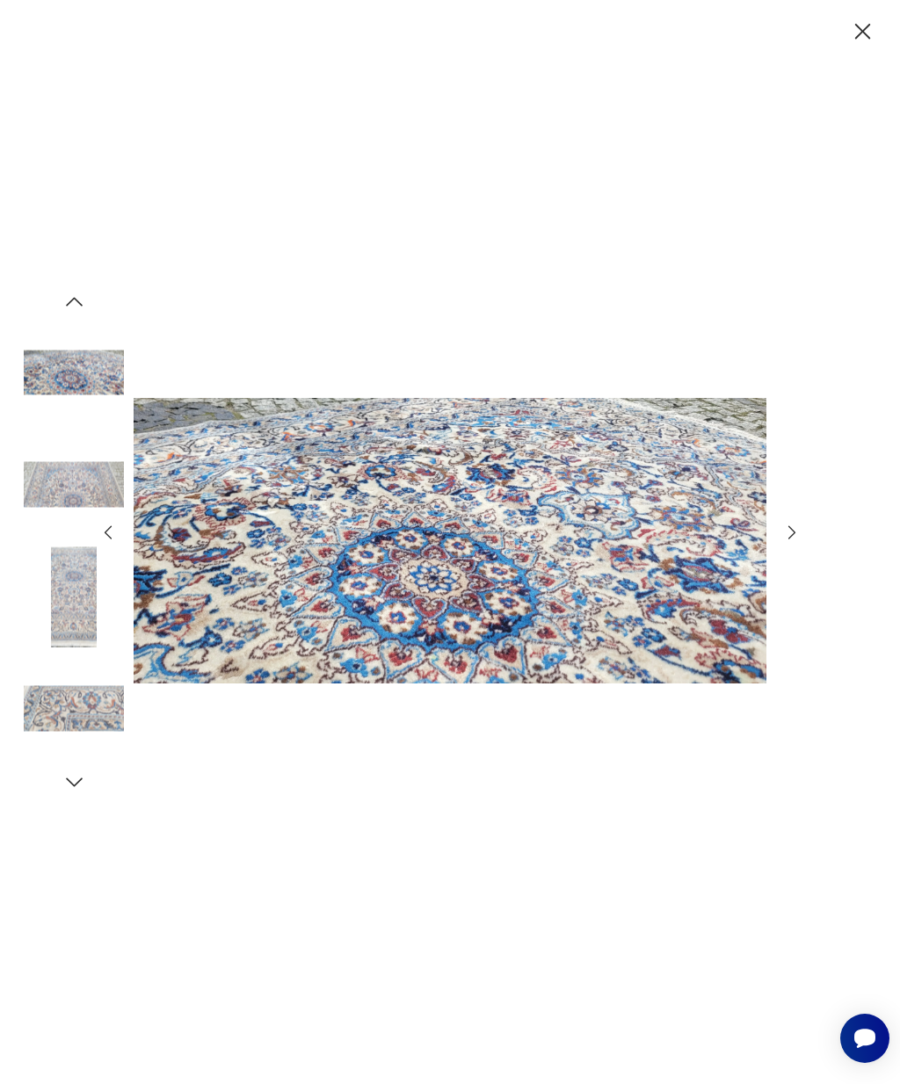
click at [786, 542] on icon "button" at bounding box center [791, 532] width 19 height 19
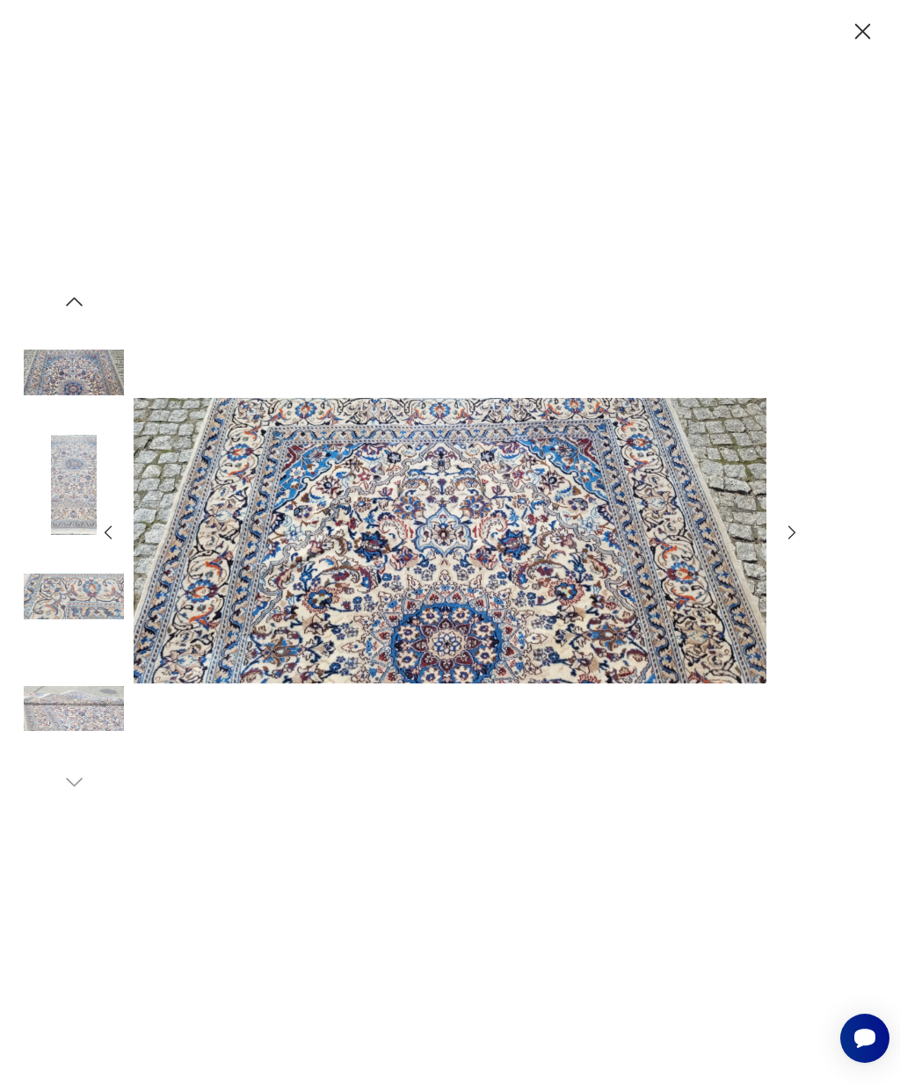
click at [779, 564] on div at bounding box center [449, 542] width 703 height 870
click at [785, 542] on icon "button" at bounding box center [791, 532] width 19 height 19
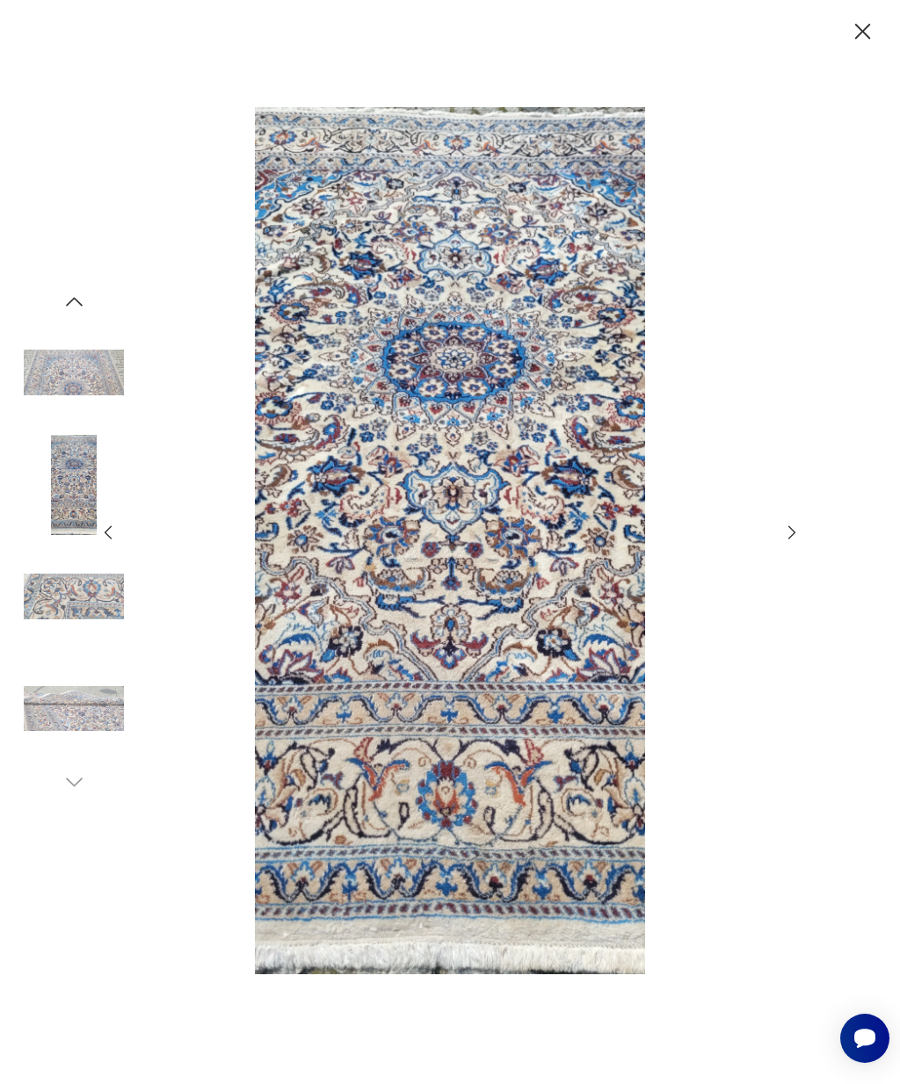
click at [783, 542] on icon "button" at bounding box center [791, 532] width 19 height 19
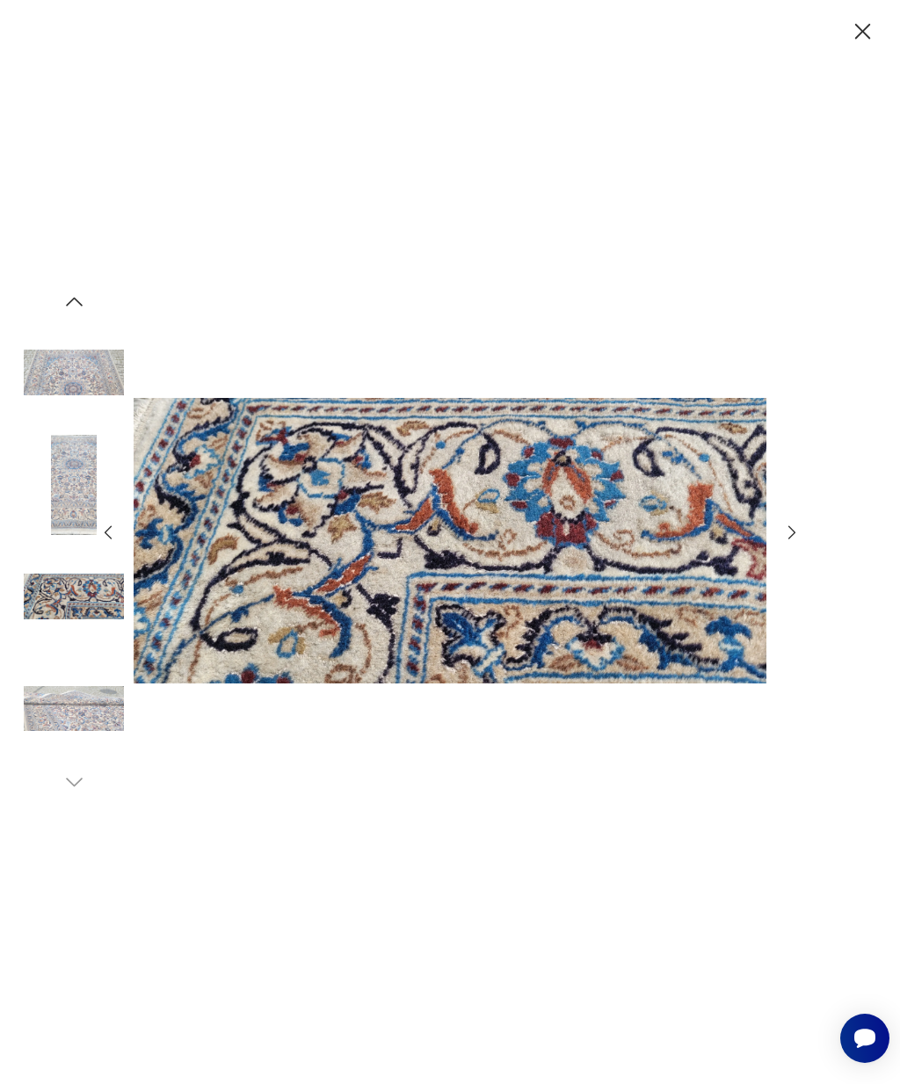
click at [783, 542] on icon "button" at bounding box center [791, 532] width 19 height 19
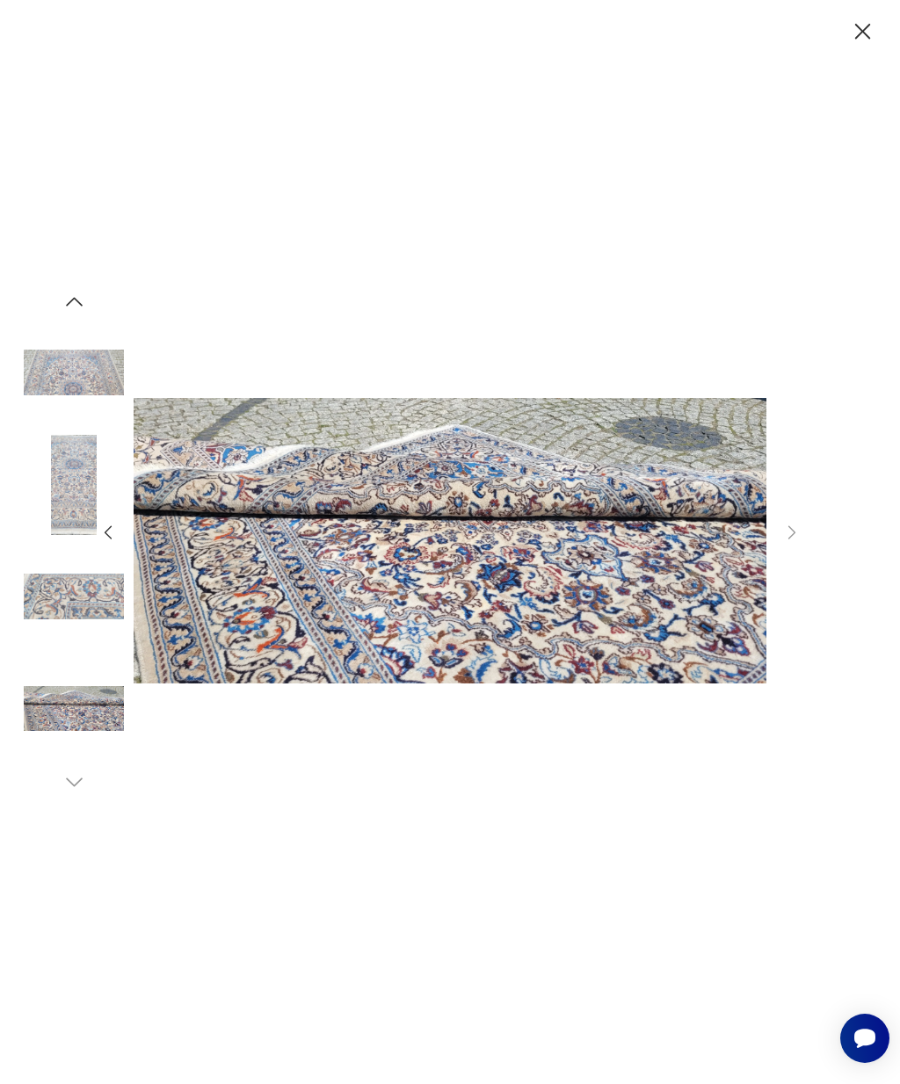
click at [864, 34] on icon "button" at bounding box center [862, 32] width 16 height 16
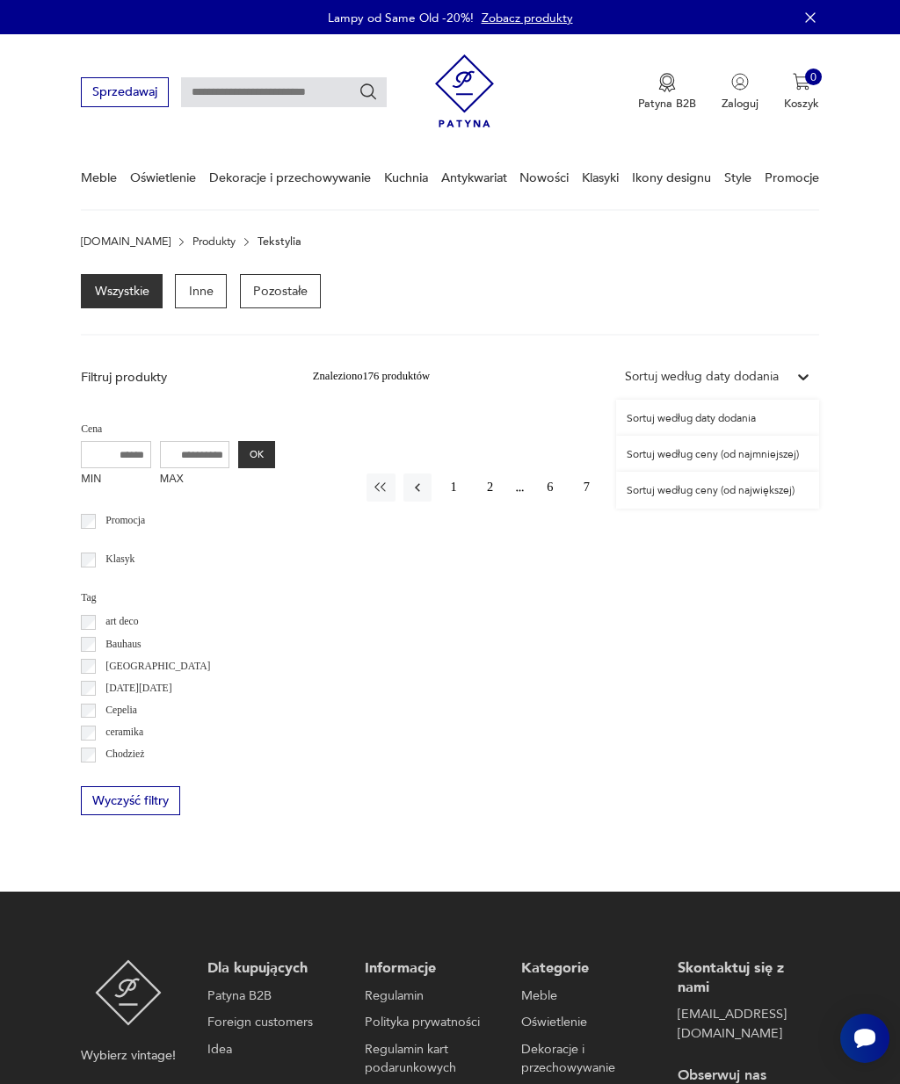
scroll to position [29, 0]
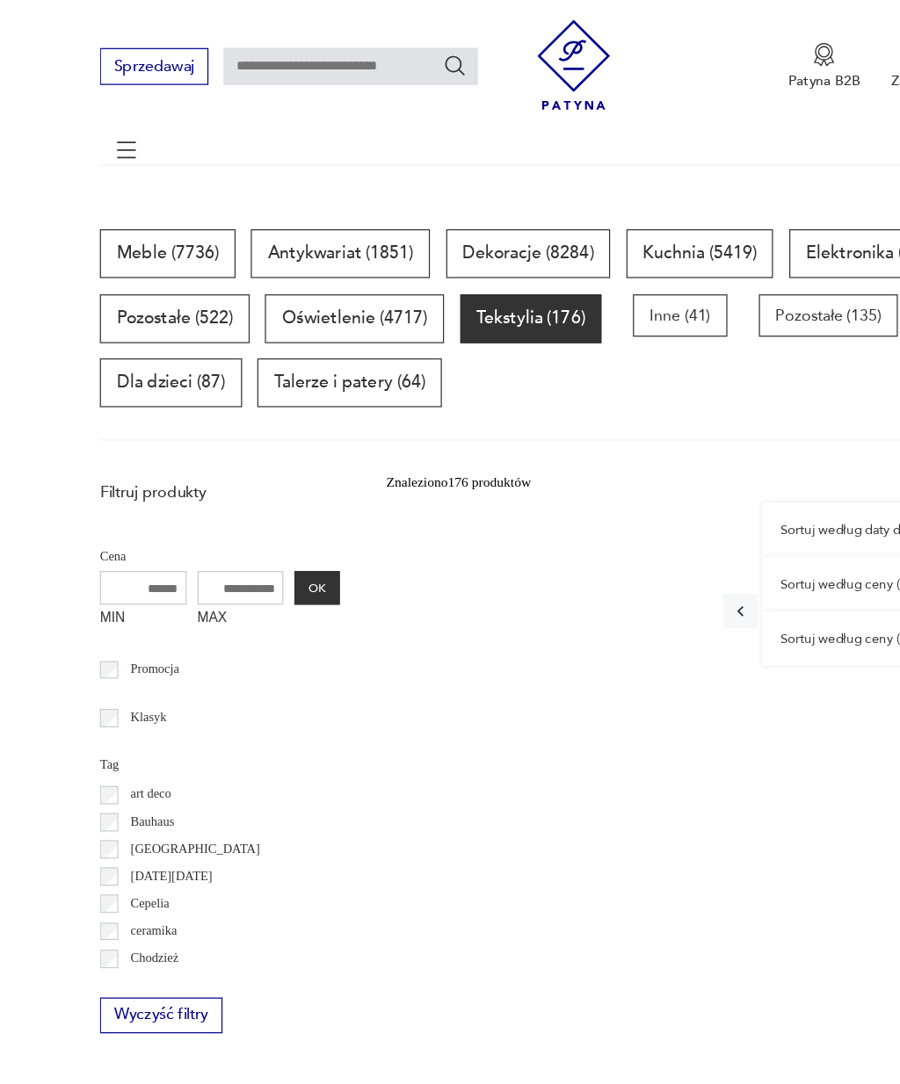
click at [424, 260] on p "Tekstylia (176)" at bounding box center [430, 268] width 115 height 40
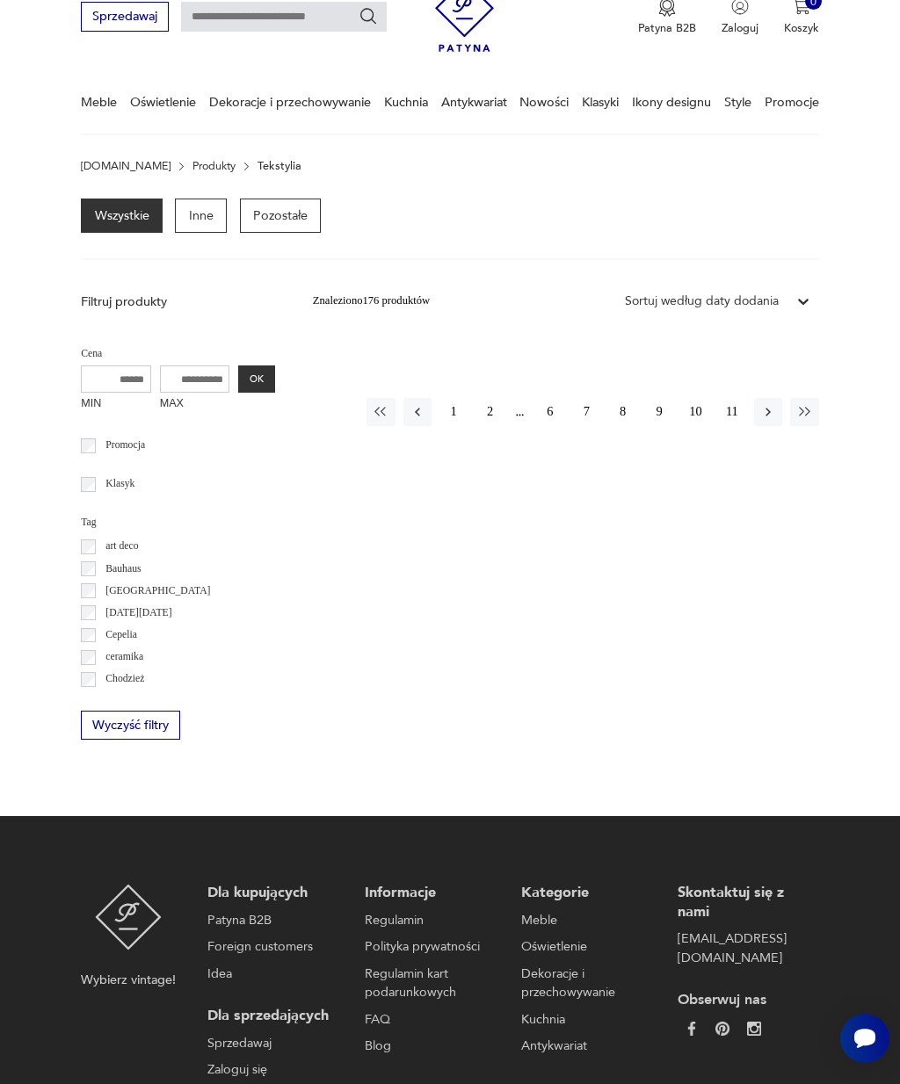
scroll to position [0, 0]
